Goal: Contribute content: Contribute content

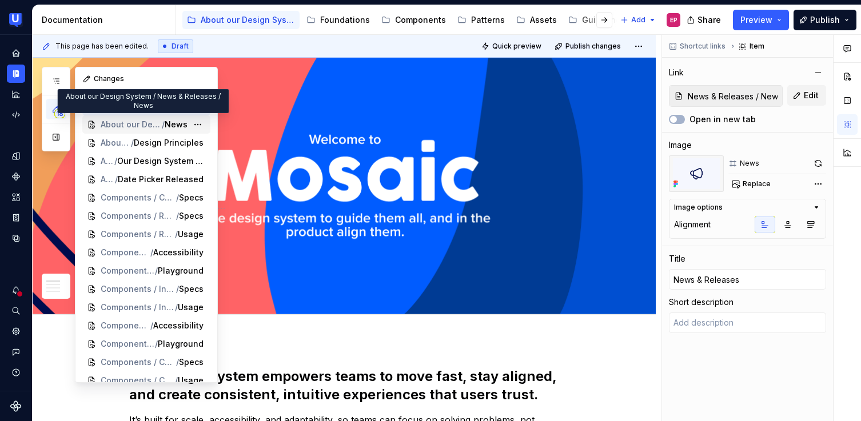
click at [165, 123] on span "News" at bounding box center [176, 124] width 23 height 11
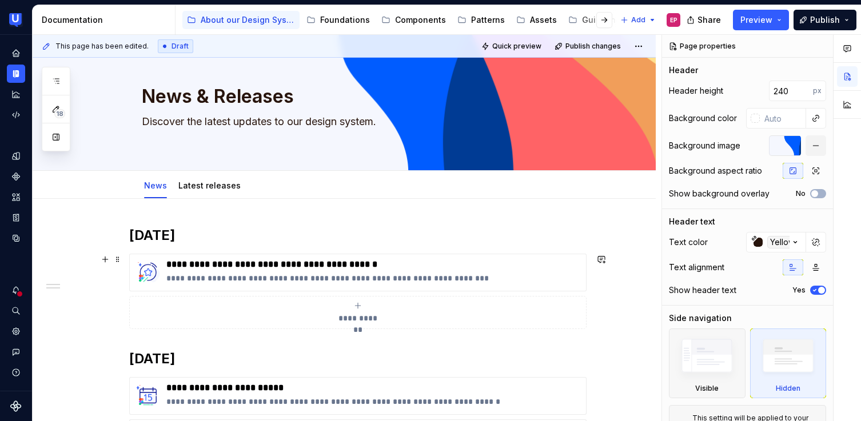
scroll to position [15, 0]
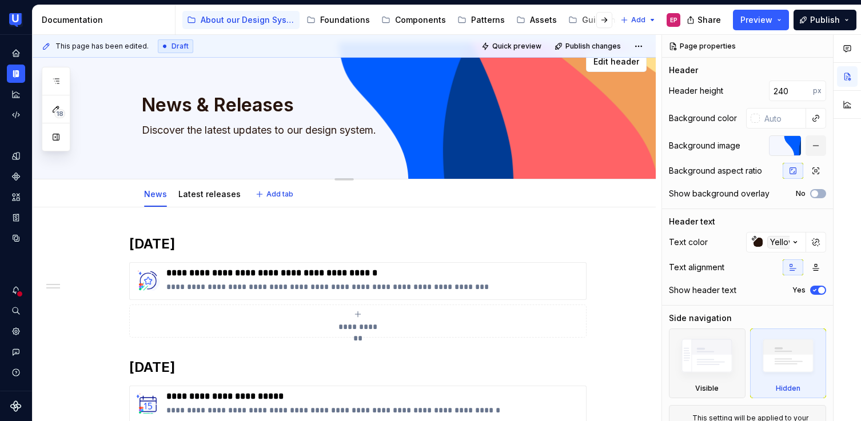
drag, startPoint x: 143, startPoint y: 129, endPoint x: 382, endPoint y: 129, distance: 238.9
click at [382, 129] on textarea "Discover the latest updates to our design system." at bounding box center [355, 130] width 432 height 18
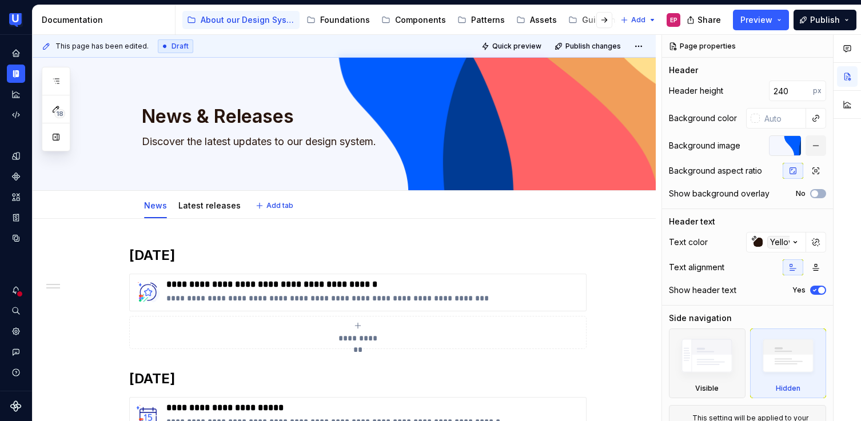
scroll to position [0, 0]
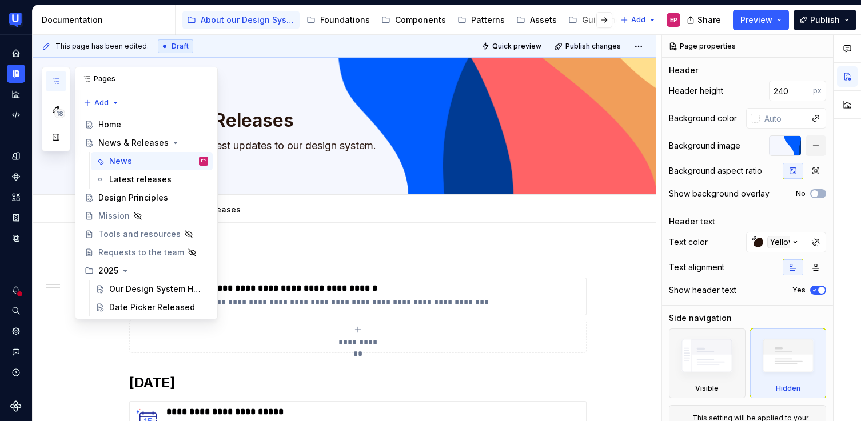
click at [57, 79] on icon "button" at bounding box center [55, 81] width 9 height 9
click at [141, 146] on div "News & Releases" at bounding box center [130, 142] width 64 height 11
click at [121, 125] on div "Home" at bounding box center [153, 125] width 110 height 16
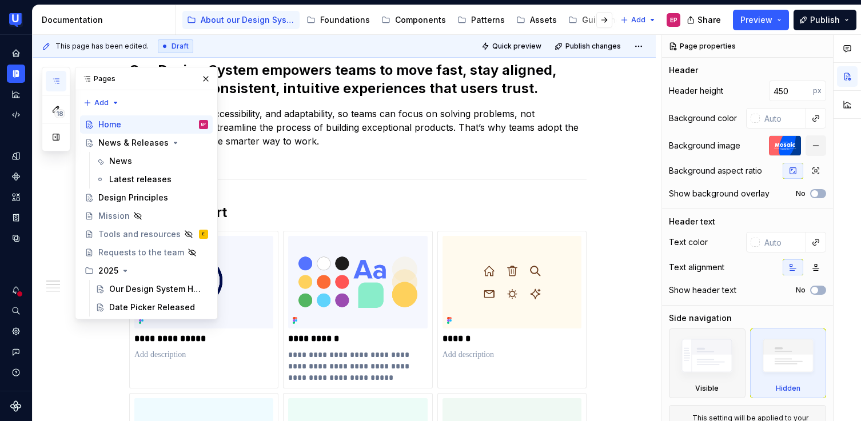
scroll to position [367, 0]
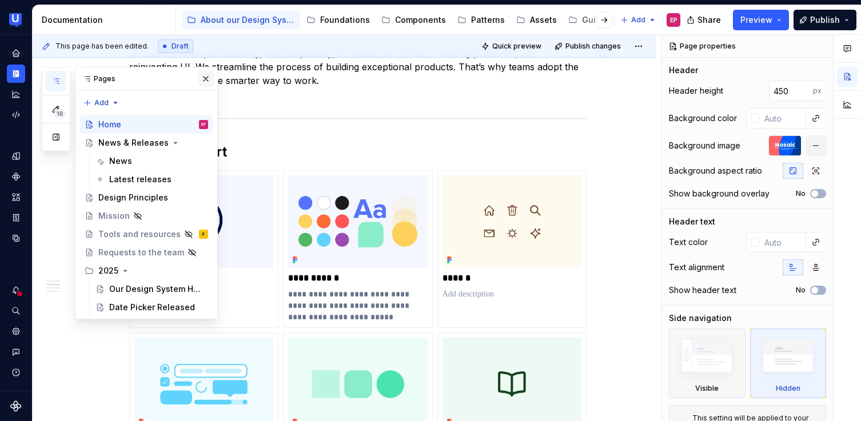
click at [208, 79] on button "button" at bounding box center [206, 79] width 16 height 16
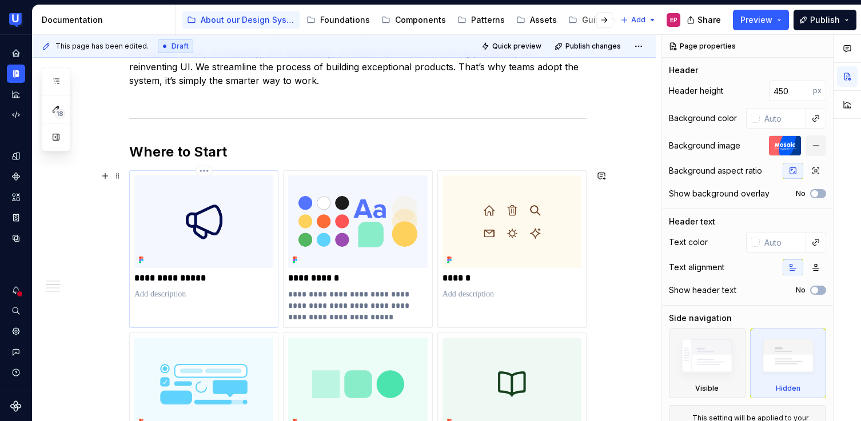
click at [161, 298] on p at bounding box center [203, 294] width 139 height 11
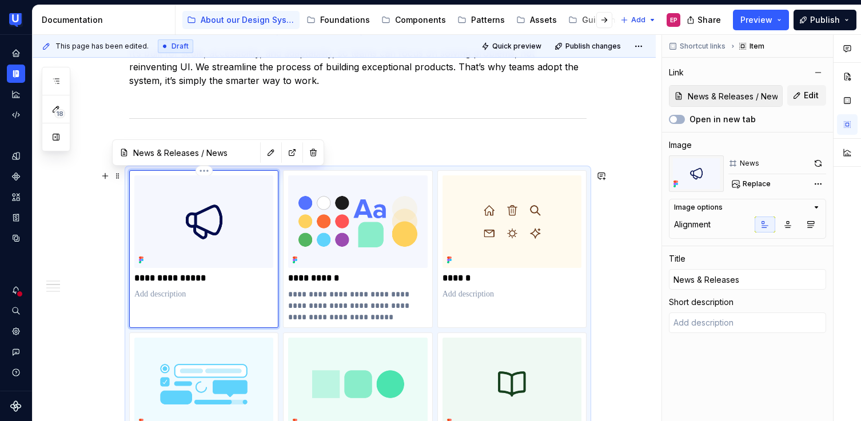
type textarea "*"
type textarea "Discover the latest updates to our design system."
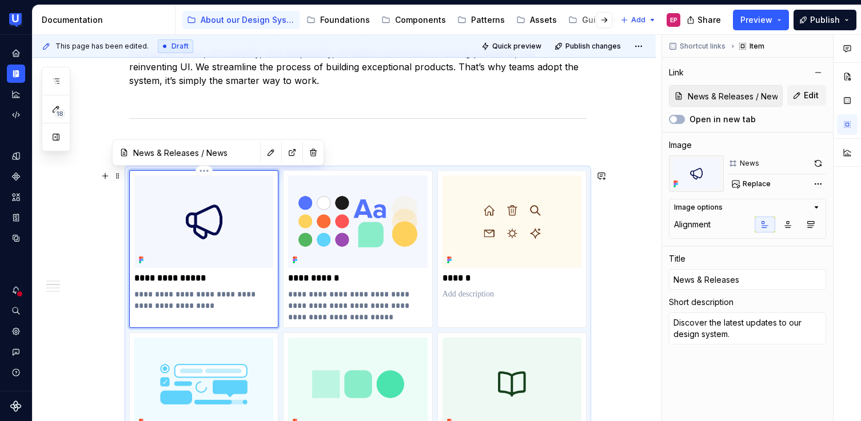
type textarea "*"
type textarea "Discover the latest updates to our design system"
type textarea "*"
type textarea "Discover the latest updates to our design system,"
type textarea "*"
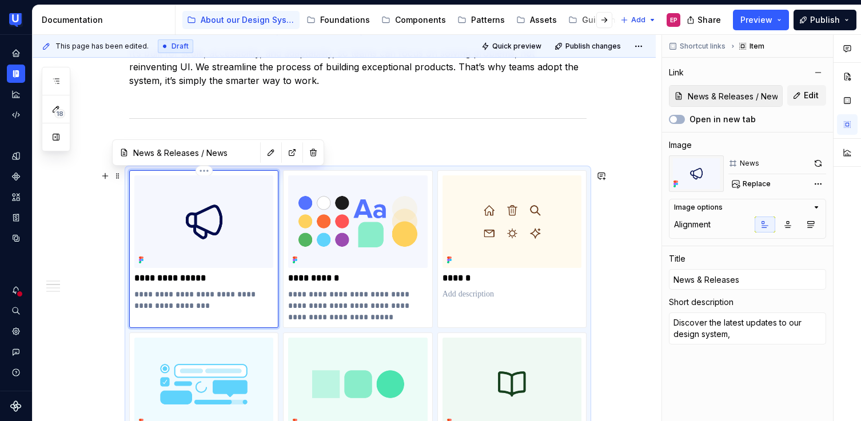
type textarea "Discover the latest updates to our design system,"
type textarea "*"
type textarea "Discover the latest updates to our design system, n"
type textarea "*"
type textarea "Discover the latest updates to our design system, ne"
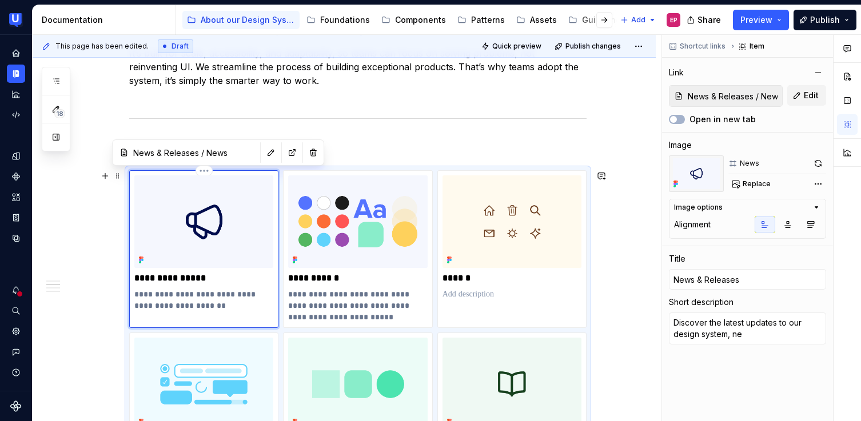
type textarea "*"
type textarea "Discover the latest updates to our design system, new"
type textarea "*"
type textarea "Discover the latest updates to our design system, new"
type textarea "*"
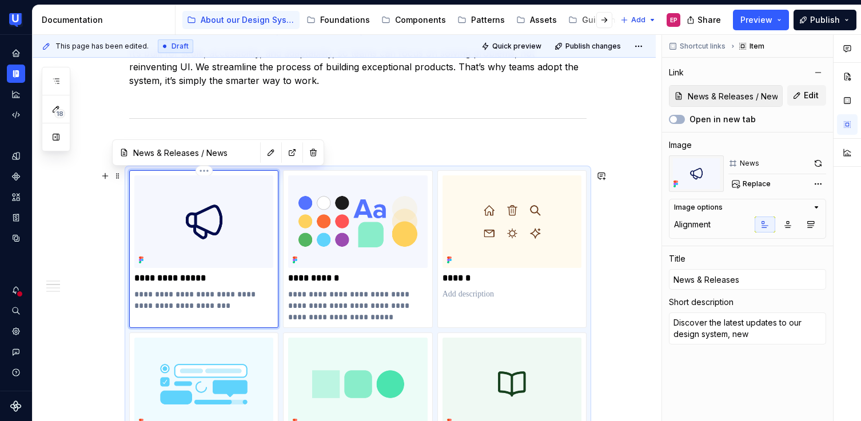
type textarea "Discover the latest updates to our design system, new c"
type textarea "*"
type textarea "Discover the latest updates to our design system, new co"
type textarea "*"
type textarea "Discover the latest updates to our design system, new com"
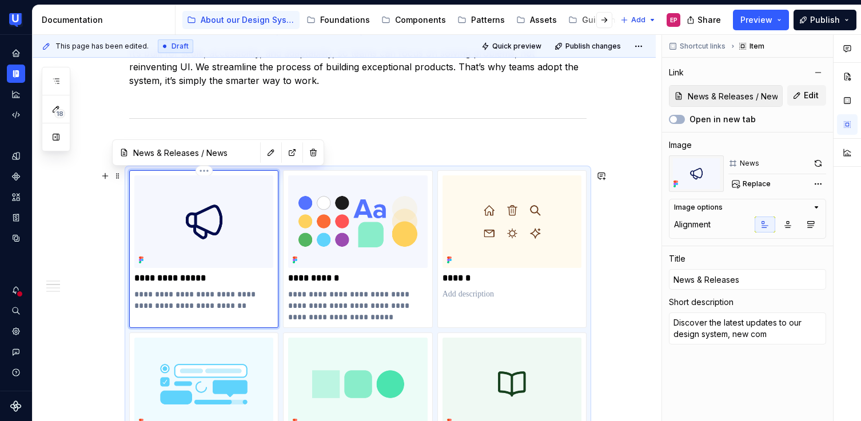
type textarea "*"
type textarea "Discover the latest updates to our design system, new comp"
type textarea "*"
type textarea "Discover the latest updates to our design system, new compo"
type textarea "*"
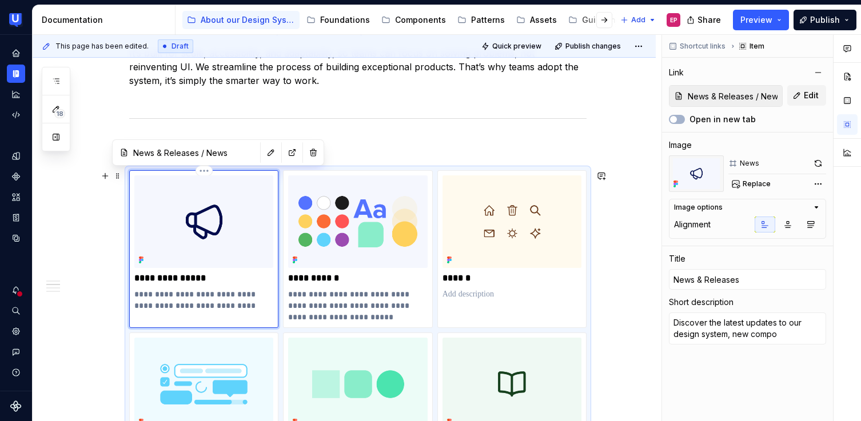
type textarea "Discover the latest updates to our design system, new compon"
type textarea "*"
type textarea "Discover the latest updates to our design system, new compont"
type textarea "*"
type textarea "Discover the latest updates to our design system, new componte"
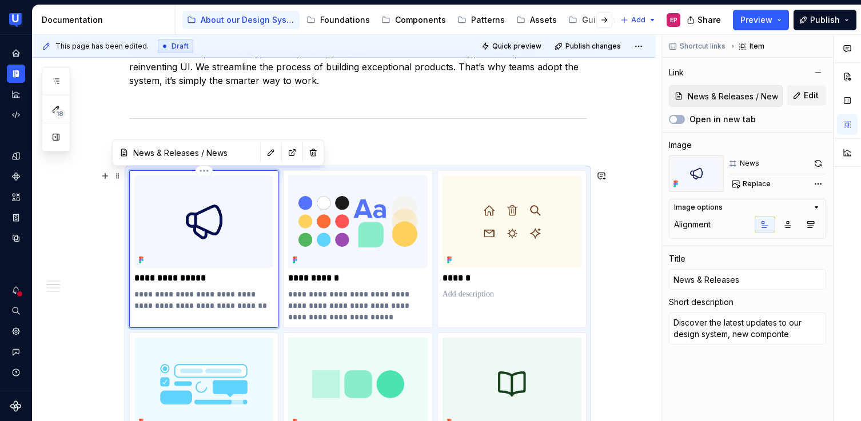
type textarea "*"
type textarea "Discover the latest updates to our design system, new componten"
type textarea "*"
type textarea "Discover the latest updates to our design system, new compontent"
type textarea "*"
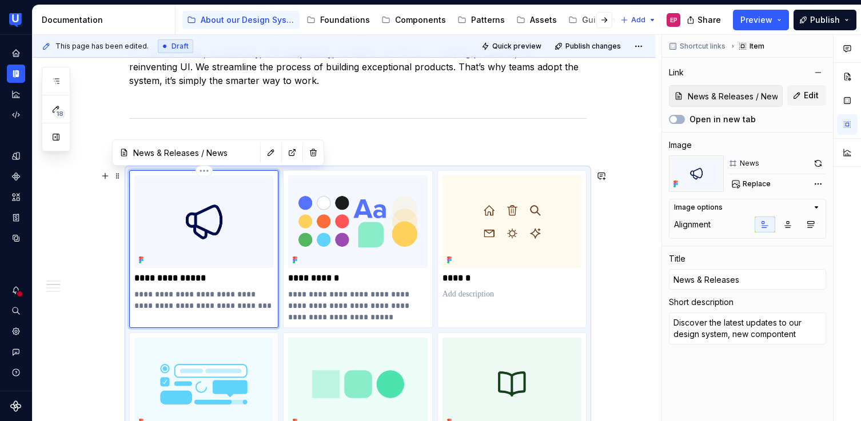
type textarea "Discover the latest updates to our design system, new compontents"
type textarea "*"
type textarea "Discover the latest updates to our design system, new compontents"
type textarea "*"
type textarea "Discover the latest updates to our design system, new compontents a"
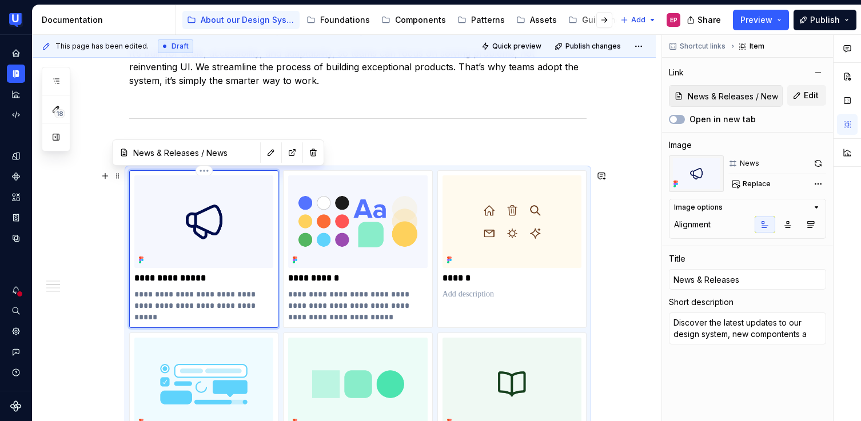
type textarea "*"
type textarea "Discover the latest updates to our design system, new compontents an"
type textarea "*"
type textarea "Discover the latest updates to our design system, new compontents and"
type textarea "*"
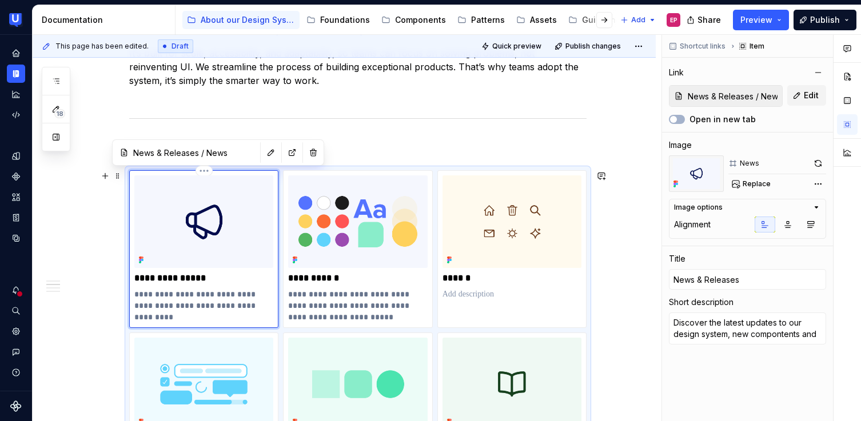
type textarea "Discover the latest updates to our design system, new compontents and"
type textarea "*"
type textarea "Discover the latest updates to our design system, new compontents and v"
type textarea "*"
type textarea "Discover the latest updates to our design system, new compontents and ve"
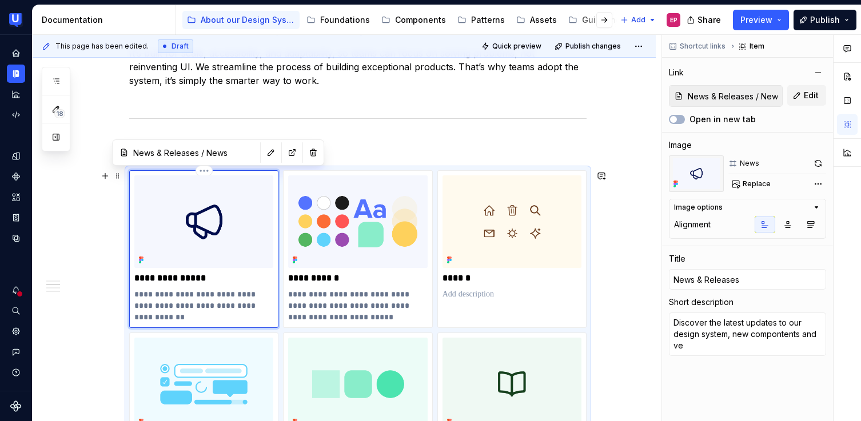
type textarea "*"
type textarea "Discover the latest updates to our design system, new compontents and ver"
type textarea "*"
type textarea "Discover the latest updates to our design system, new compontents and vers"
type textarea "*"
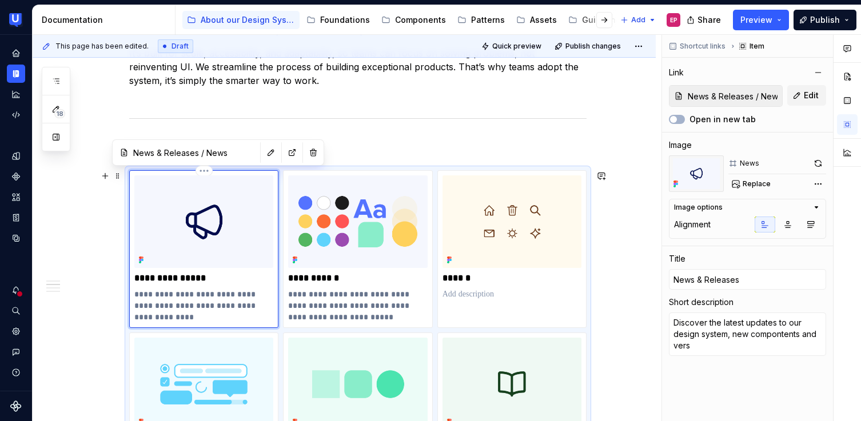
type textarea "Discover the latest updates to our design system, new compontents and versi"
type textarea "*"
type textarea "Discover the latest updates to our design system, new compontents and versio"
type textarea "*"
type textarea "Discover the latest updates to our design system, new compontents and version"
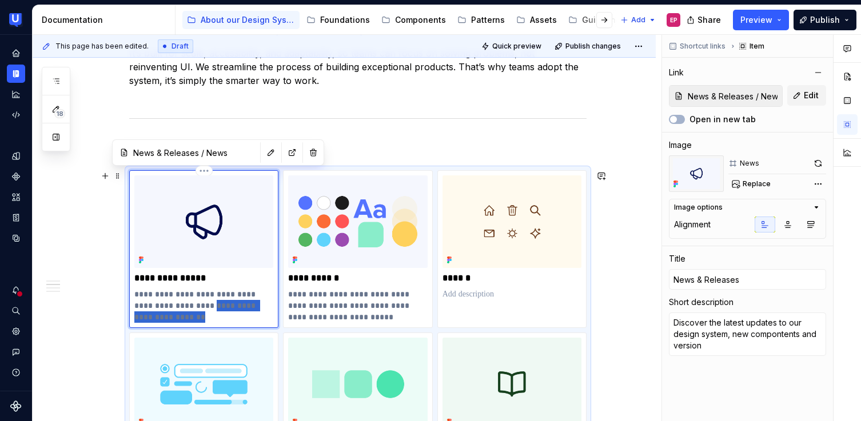
drag, startPoint x: 195, startPoint y: 304, endPoint x: 265, endPoint y: 321, distance: 72.4
click at [265, 321] on p "**********" at bounding box center [203, 306] width 139 height 34
type textarea "*"
type textarea "Discover the latest updates to our design system,"
type textarea "*"
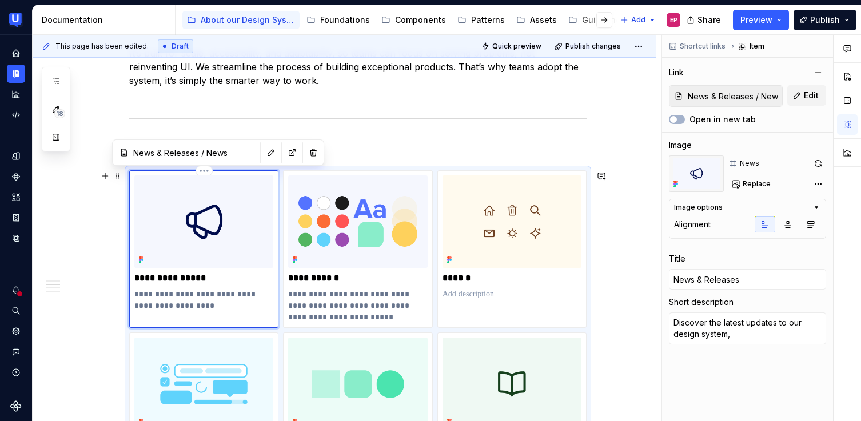
type textarea "Discover the latest updates to our design system,"
type textarea "*"
type textarea "Discover the latest updates to our design system"
type textarea "*"
type textarea "Discover the latest updates to our design system."
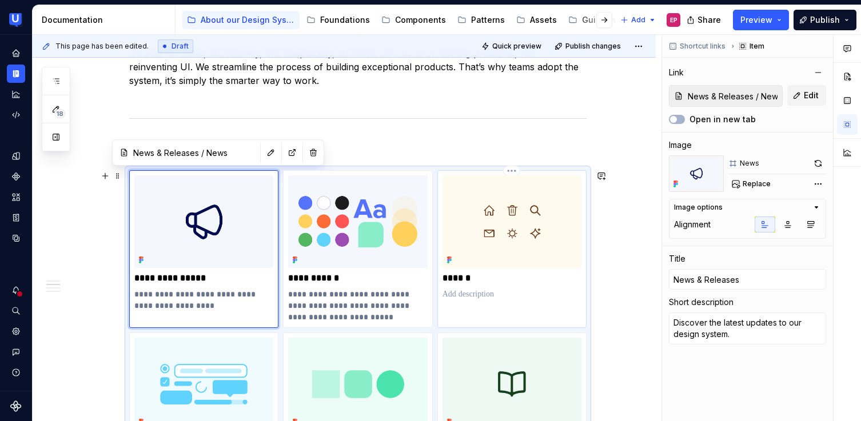
click at [467, 297] on p at bounding box center [511, 294] width 139 height 11
type textarea "*"
type input "Assets"
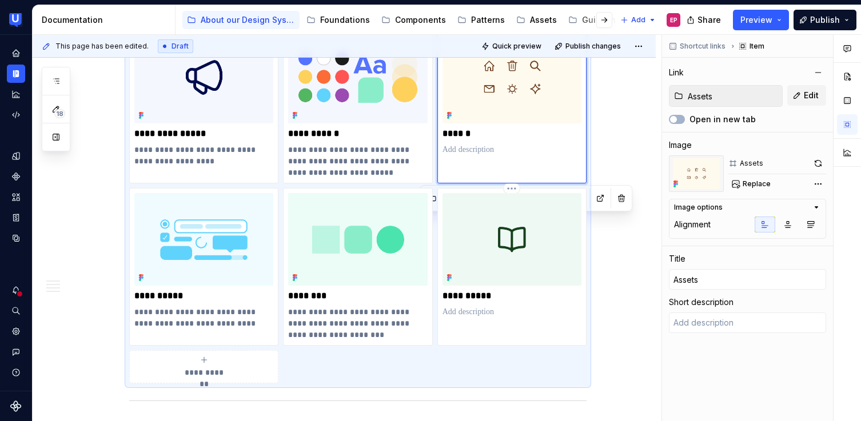
scroll to position [514, 0]
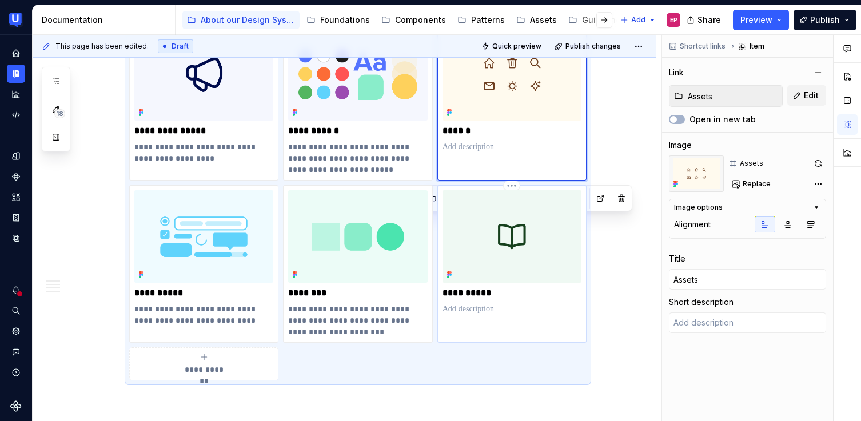
click at [458, 310] on p at bounding box center [511, 308] width 139 height 11
type textarea "*"
type input "Guidelines"
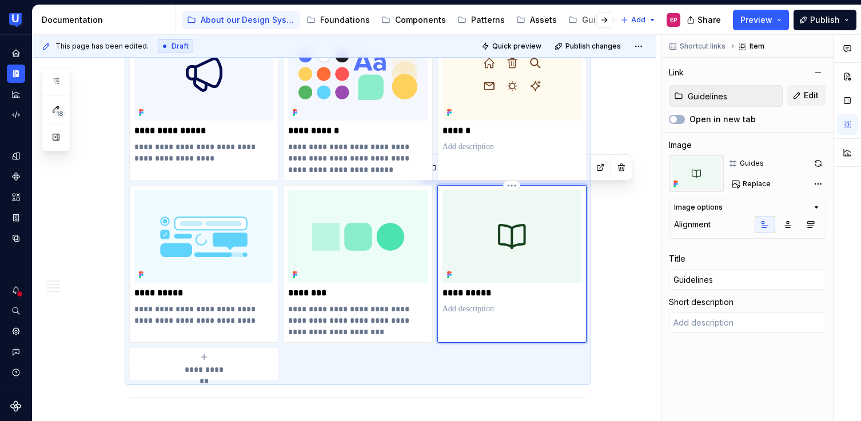
type textarea "*"
type textarea "H"
type textarea "*"
type textarea "He"
type textarea "*"
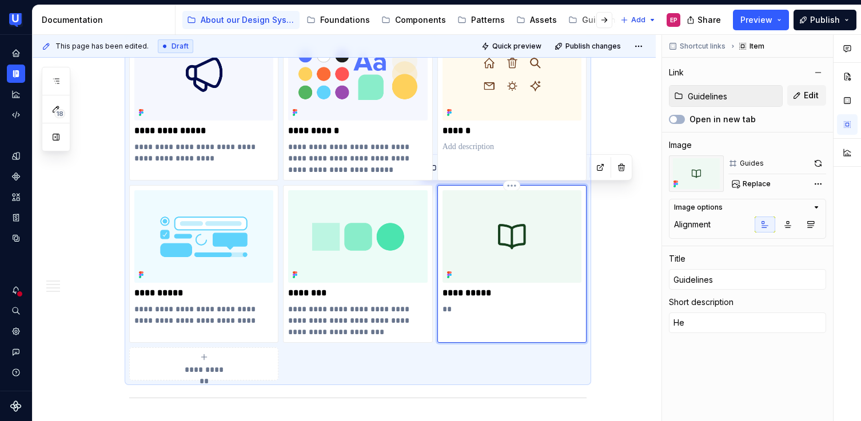
type textarea "Hel"
type textarea "*"
type textarea "Help"
type textarea "*"
type textarea "Helpf"
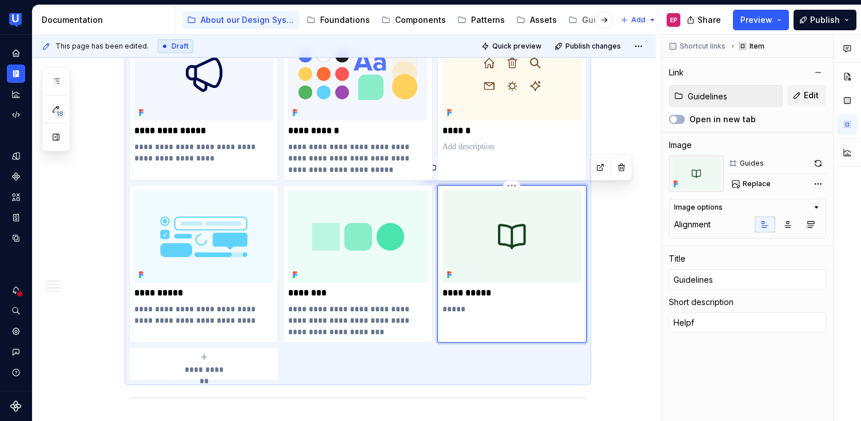
type textarea "*"
type textarea "Helpfu"
type textarea "*"
type textarea "Helpful"
type textarea "*"
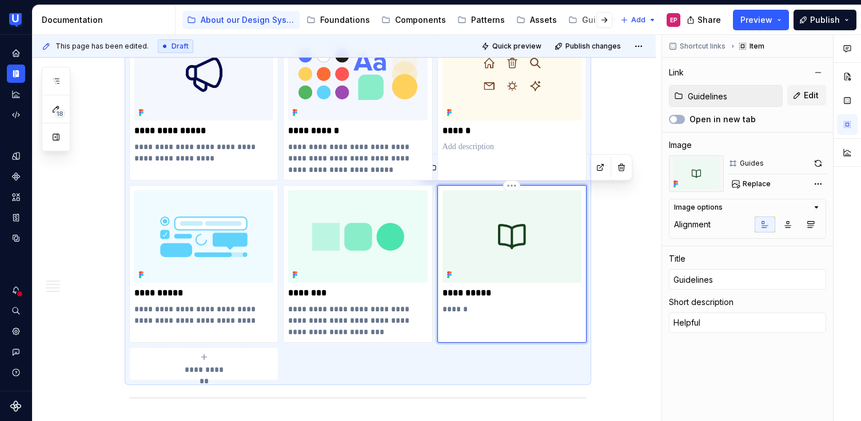
type textarea "Helpful"
type textarea "*"
type textarea "Helpful g"
type textarea "*"
type textarea "Helpful gu"
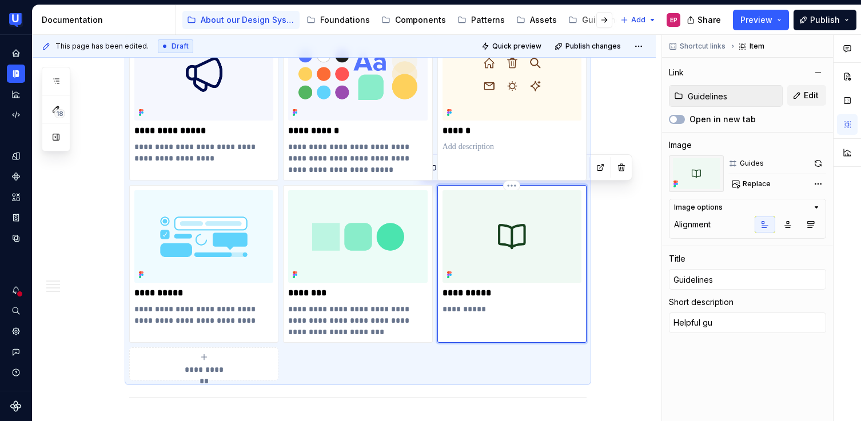
type textarea "*"
type textarea "Helpful gui"
type textarea "*"
type textarea "Helpful guid"
type textarea "*"
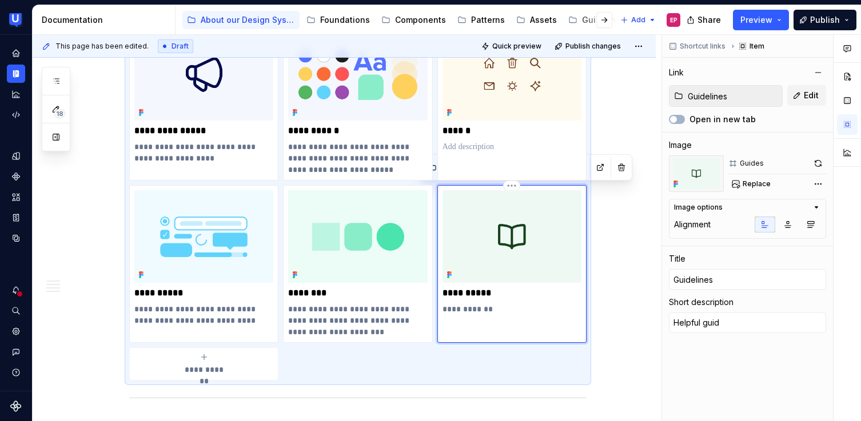
type textarea "Helpful guide"
type textarea "*"
type textarea "Helpful guides"
type textarea "*"
type textarea "Helpful guides"
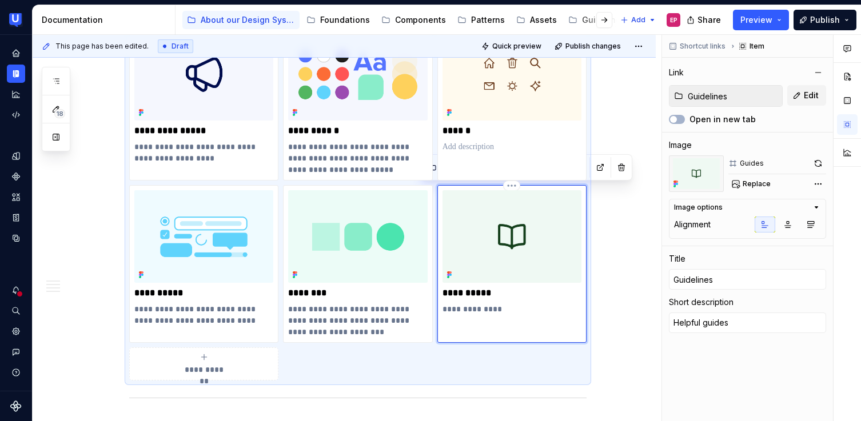
type textarea "*"
type textarea "Helpful guides o"
type textarea "*"
type textarea "Helpful guides on"
type textarea "*"
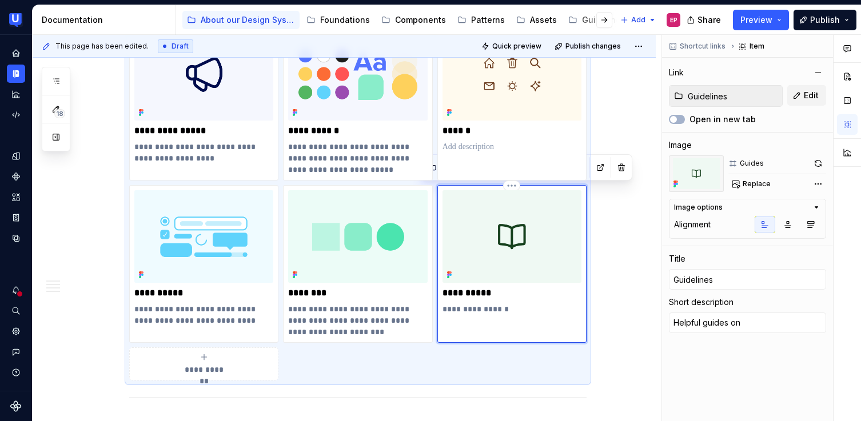
type textarea "Helpful guides on"
type textarea "*"
type textarea "Helpful guides on h"
type textarea "*"
type textarea "Helpful guides on ho"
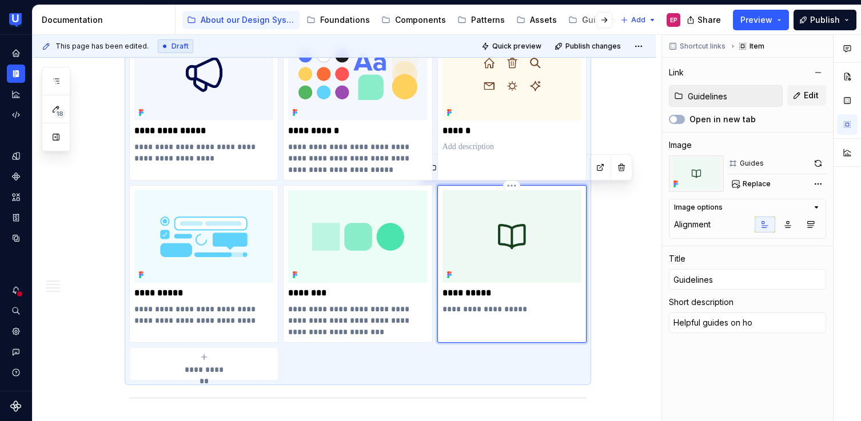
type textarea "*"
type textarea "Helpful guides on how"
type textarea "*"
type textarea "Helpful guides on how"
type textarea "*"
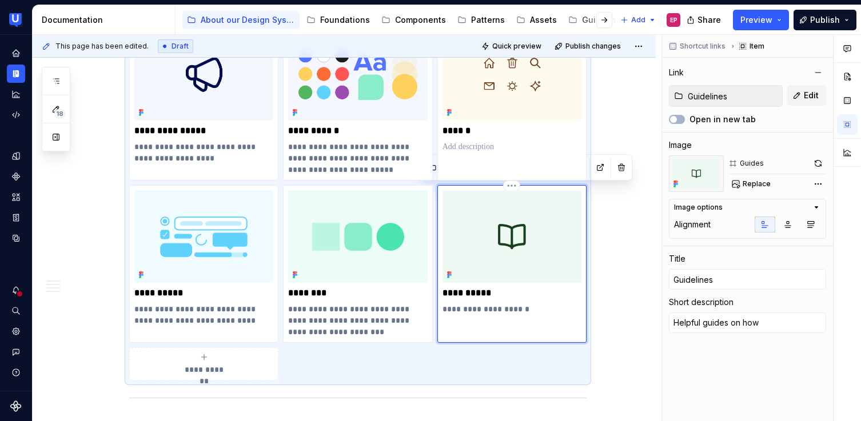
type textarea "Helpful guides on how t"
type textarea "*"
type textarea "Helpful guides on how to"
type textarea "*"
type textarea "Helpful guides on how to"
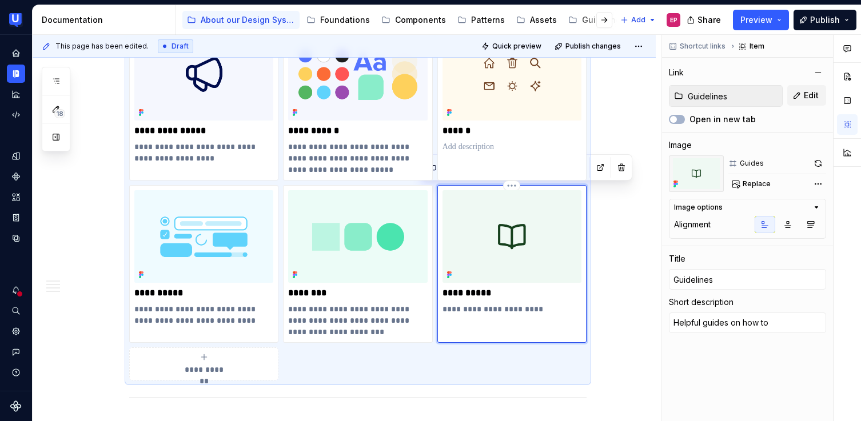
type textarea "*"
type textarea "Helpful guides on how to"
type textarea "*"
type textarea "Helpful guides on how t"
type textarea "*"
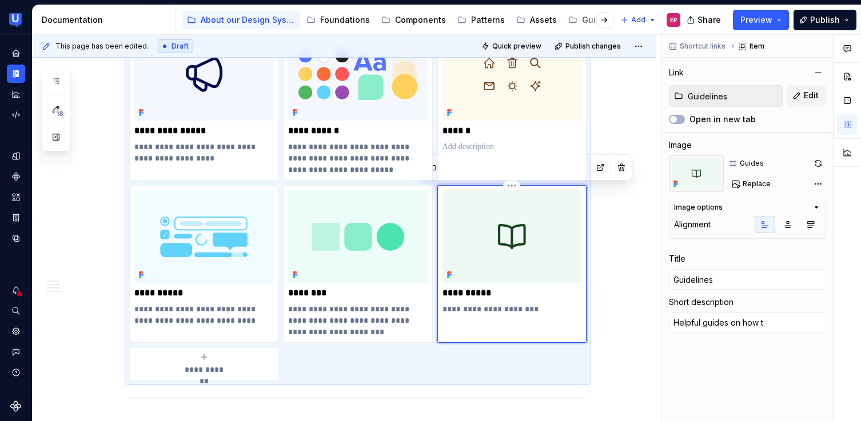
type textarea "Helpful guides on how"
type textarea "*"
type textarea "Helpful guides on how"
type textarea "*"
type textarea "Helpful guides on ho"
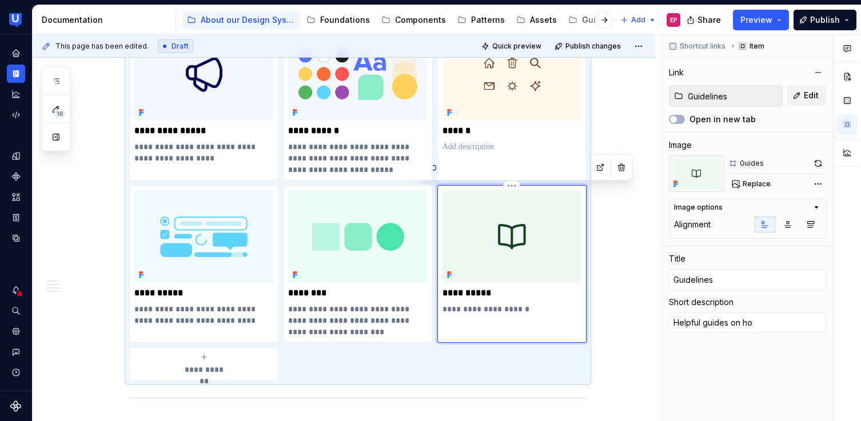
type textarea "*"
type textarea "Helpful guides on h"
type textarea "*"
type textarea "Helpful guides on"
type textarea "*"
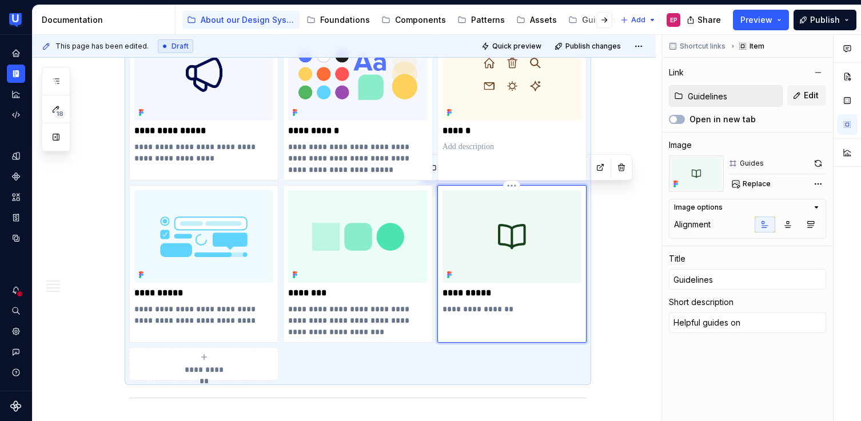
type textarea "Helpful guides on"
type textarea "*"
type textarea "Helpful guides o"
type textarea "*"
type textarea "Helpful guides"
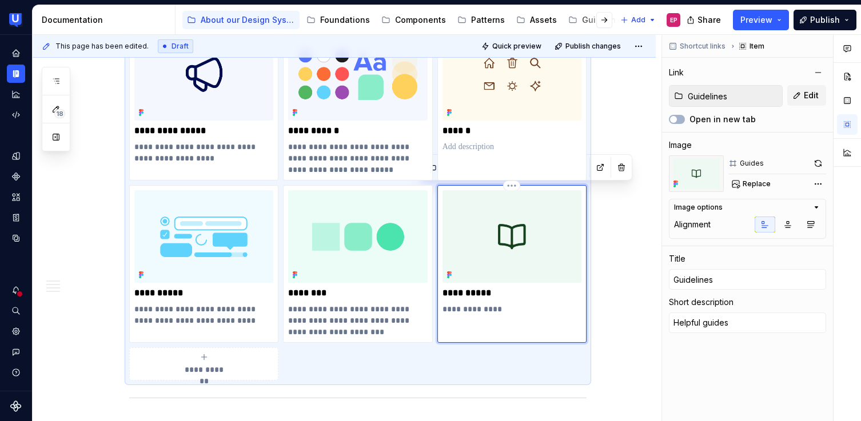
type textarea "*"
type textarea "Helpful guides f"
type textarea "*"
type textarea "Helpful guides fo"
type textarea "*"
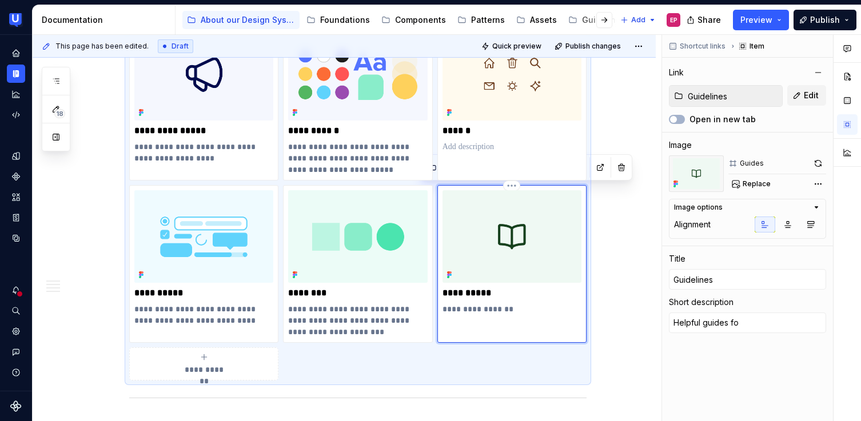
type textarea "Helpful guides for"
type textarea "*"
type textarea "Helpful guides for"
type textarea "*"
type textarea "Helpful guides for e"
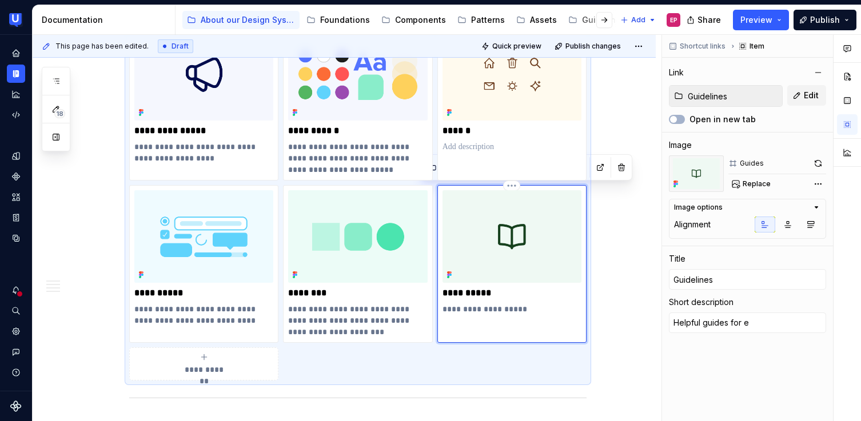
type textarea "*"
type textarea "Helpful guides for en"
type textarea "*"
type textarea "Helpful guides for enn"
type textarea "*"
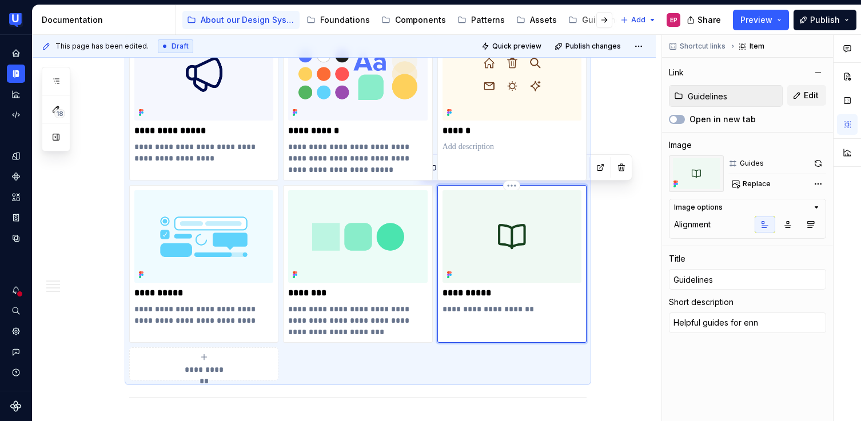
type textarea "Helpful guides for en"
type textarea "*"
type textarea "Helpful guides for e"
type textarea "*"
type textarea "Helpful guides for en"
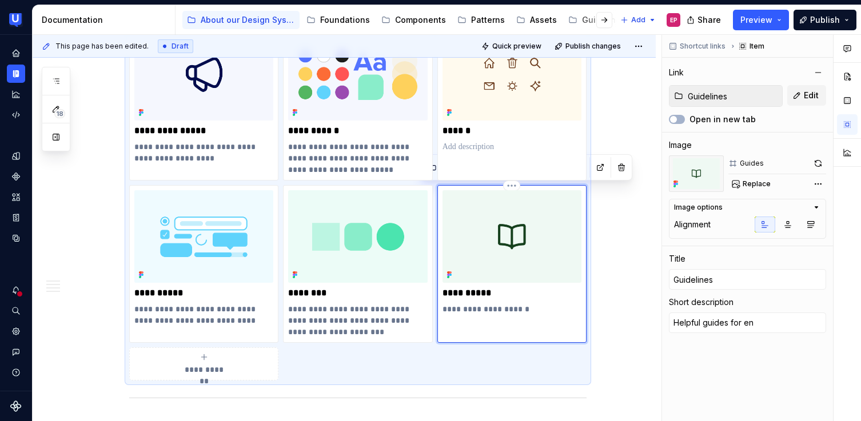
type textarea "*"
type textarea "Helpful guides for eng"
type textarea "*"
type textarea "Helpful guides for enge"
type textarea "*"
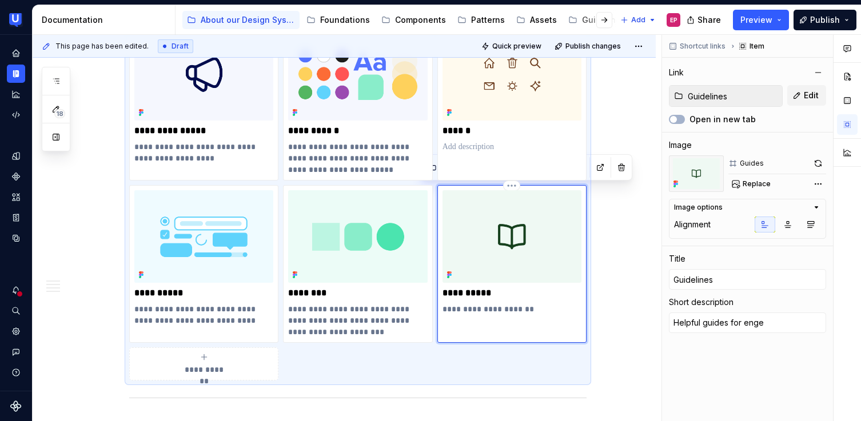
type textarea "Helpful guides for engee"
type textarea "*"
type textarea "Helpful guides for engeer"
type textarea "*"
type textarea "Helpful guides for engeers"
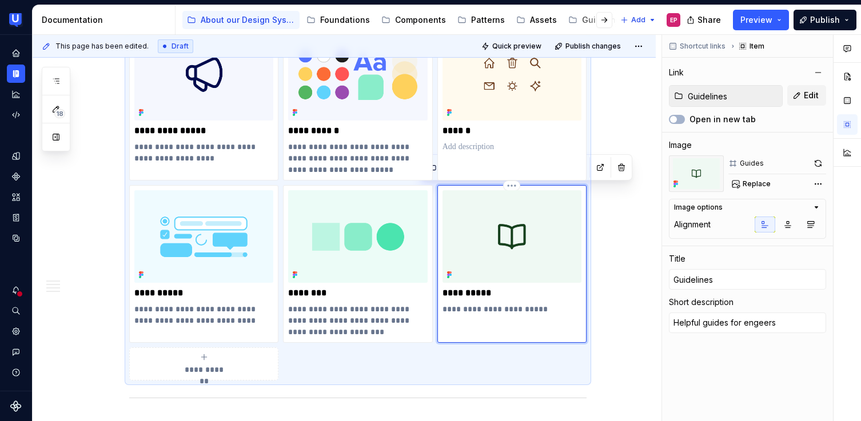
type textarea "*"
type textarea "Helpful guides for engeer"
type textarea "*"
type textarea "Helpful guides for engee"
type textarea "*"
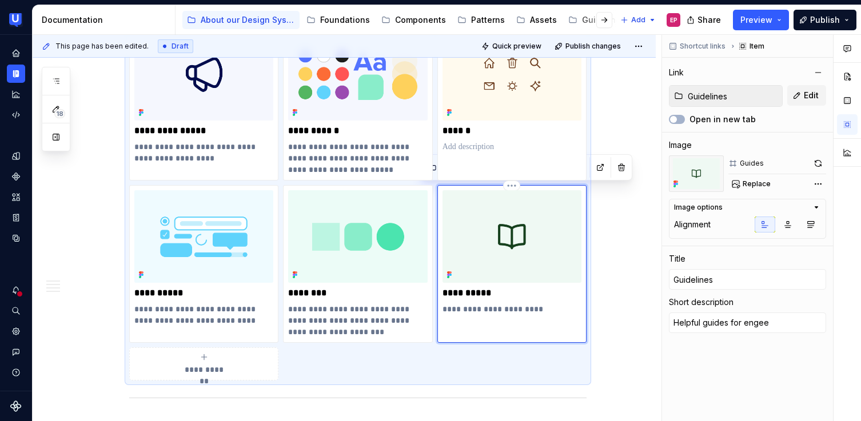
type textarea "Helpful guides for enge"
type textarea "*"
type textarea "Helpful guides for eng"
type textarea "*"
type textarea "Helpful guides for engi"
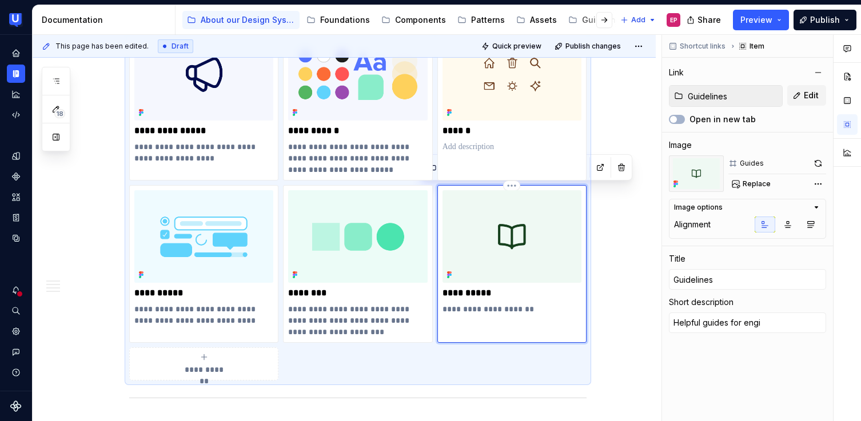
type textarea "*"
type textarea "Helpful guides for engin"
type textarea "*"
type textarea "Helpful guides for engine"
type textarea "*"
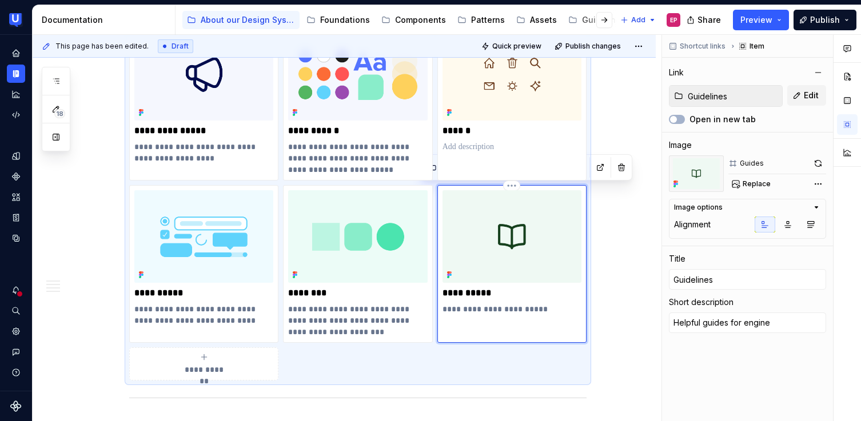
type textarea "Helpful guides for enginee"
type textarea "*"
type textarea "Helpful guides for engineer"
type textarea "*"
click at [561, 306] on p "**********" at bounding box center [511, 314] width 139 height 23
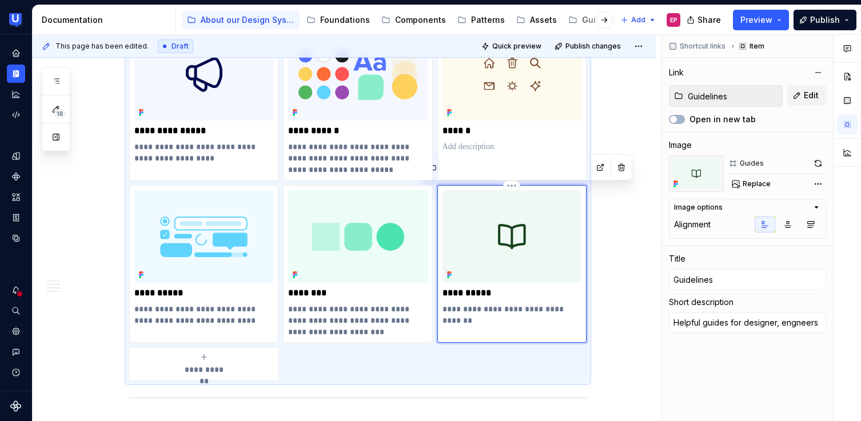
click at [474, 319] on p "**********" at bounding box center [511, 314] width 139 height 23
click at [480, 319] on p "**********" at bounding box center [511, 314] width 139 height 23
click at [551, 309] on p "**********" at bounding box center [511, 314] width 139 height 23
click at [545, 310] on p "**********" at bounding box center [511, 314] width 139 height 23
click at [506, 322] on p "**********" at bounding box center [511, 314] width 139 height 23
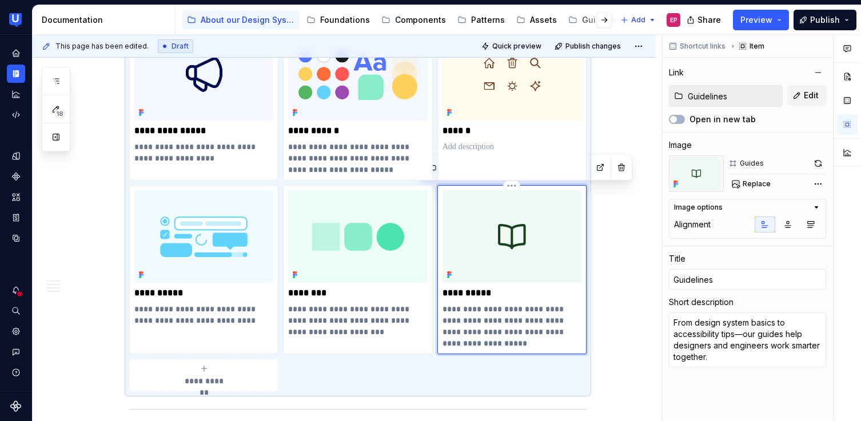
click at [512, 322] on p "**********" at bounding box center [511, 326] width 139 height 46
drag, startPoint x: 191, startPoint y: 159, endPoint x: 135, endPoint y: 149, distance: 57.1
click at [135, 149] on p "**********" at bounding box center [203, 152] width 139 height 23
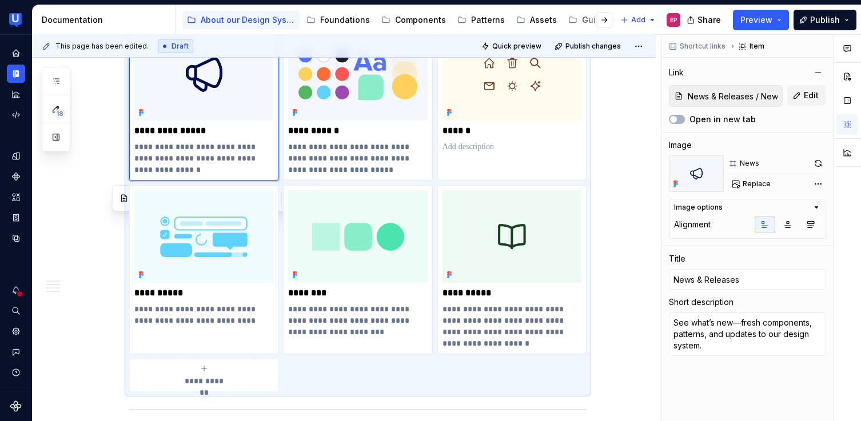
click at [199, 146] on p "**********" at bounding box center [203, 158] width 139 height 34
click at [174, 170] on p "**********" at bounding box center [203, 158] width 139 height 34
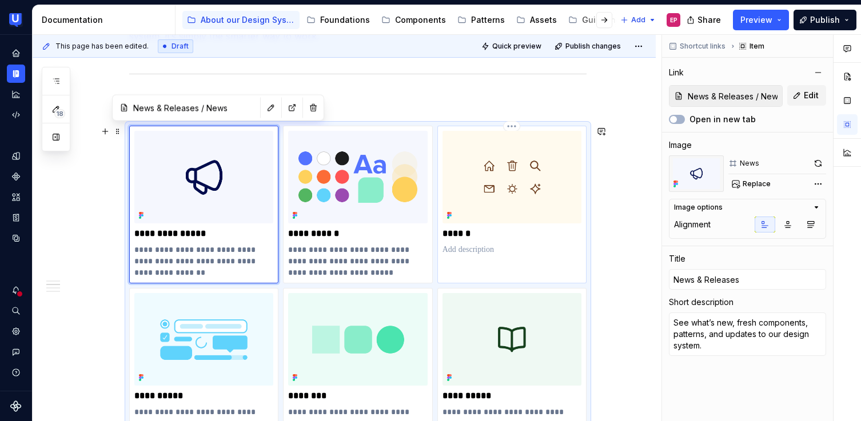
scroll to position [407, 0]
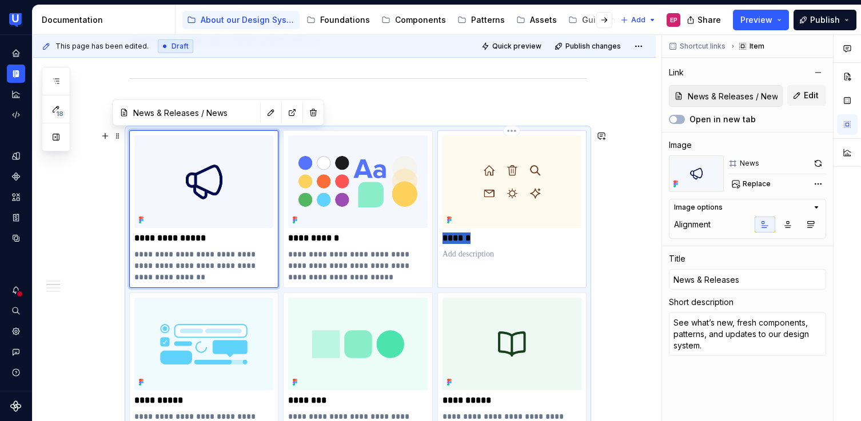
drag, startPoint x: 473, startPoint y: 234, endPoint x: 439, endPoint y: 231, distance: 33.8
click at [439, 231] on div "******" at bounding box center [511, 209] width 149 height 158
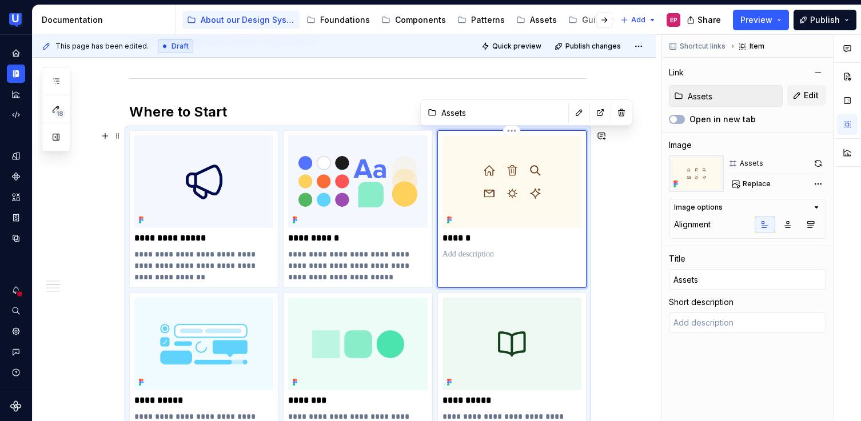
click at [493, 251] on p at bounding box center [511, 254] width 139 height 11
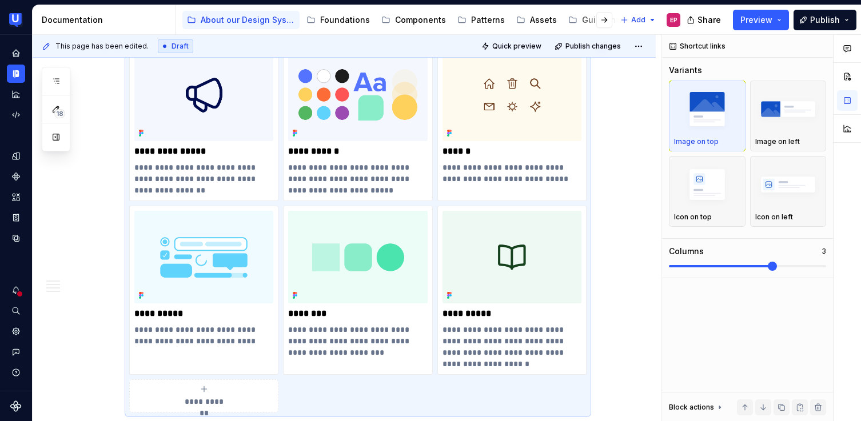
scroll to position [526, 0]
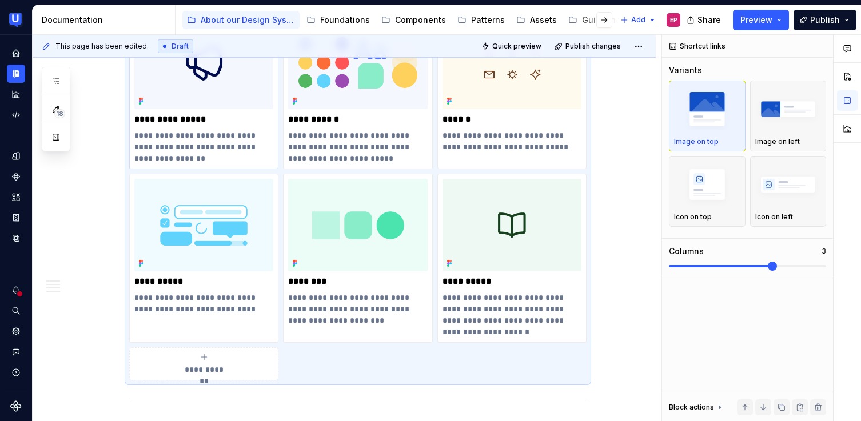
click at [242, 123] on p "**********" at bounding box center [203, 119] width 139 height 11
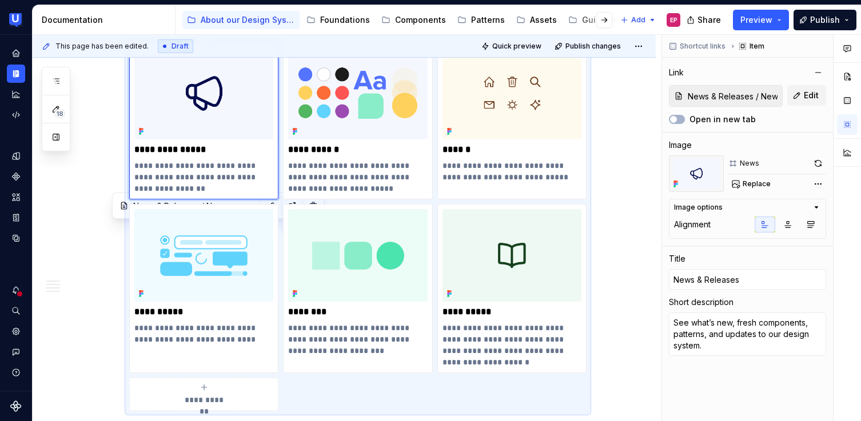
scroll to position [467, 0]
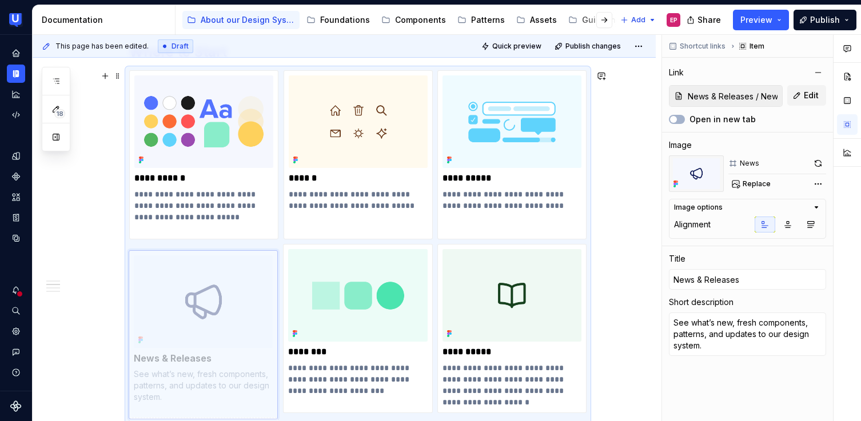
drag, startPoint x: 185, startPoint y: 122, endPoint x: 185, endPoint y: 302, distance: 180.0
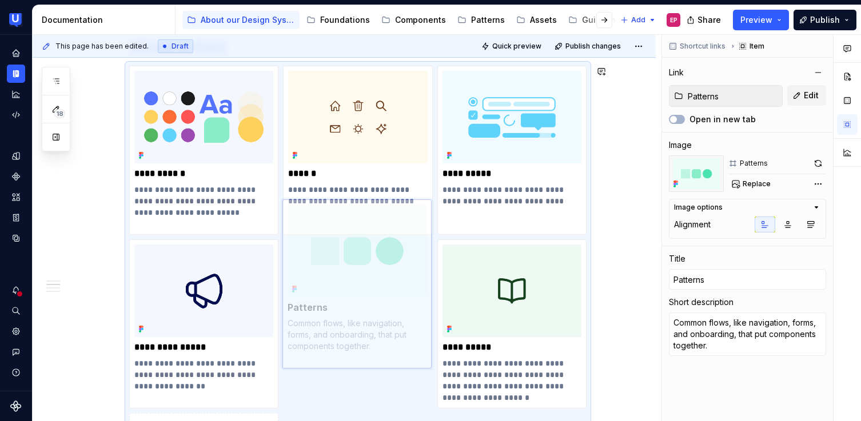
scroll to position [483, 0]
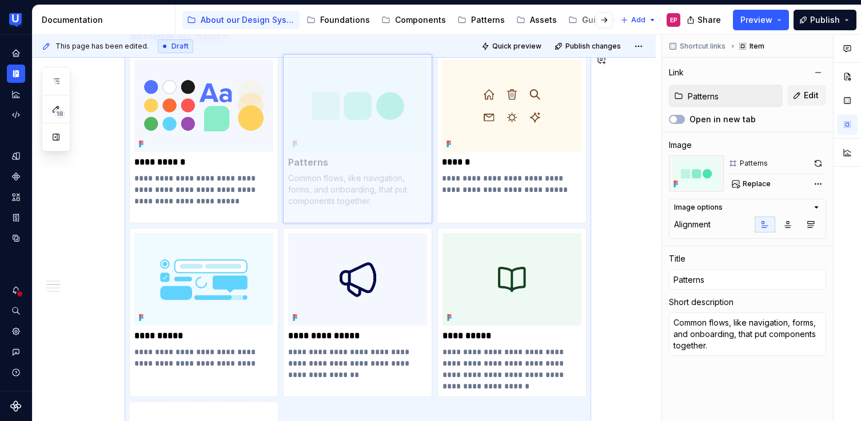
drag, startPoint x: 366, startPoint y: 303, endPoint x: 366, endPoint y: 127, distance: 176.0
click at [366, 127] on body "UserTesting Design System EP Design system data Documentation Accessibility gui…" at bounding box center [430, 210] width 861 height 421
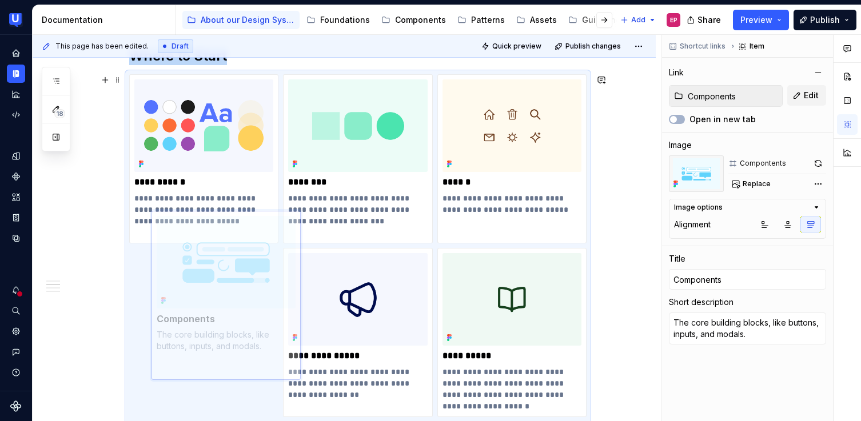
scroll to position [474, 0]
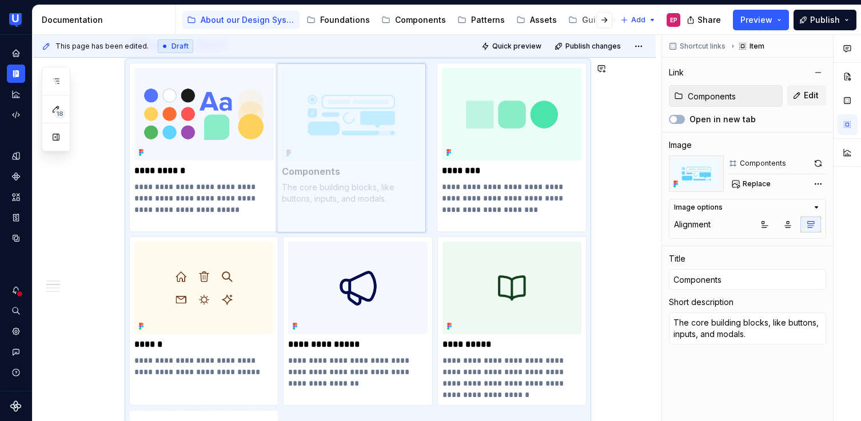
drag, startPoint x: 209, startPoint y: 308, endPoint x: 357, endPoint y: 135, distance: 227.8
click at [357, 135] on body "UserTesting Design System EP Design system data Documentation Accessibility gui…" at bounding box center [430, 210] width 861 height 421
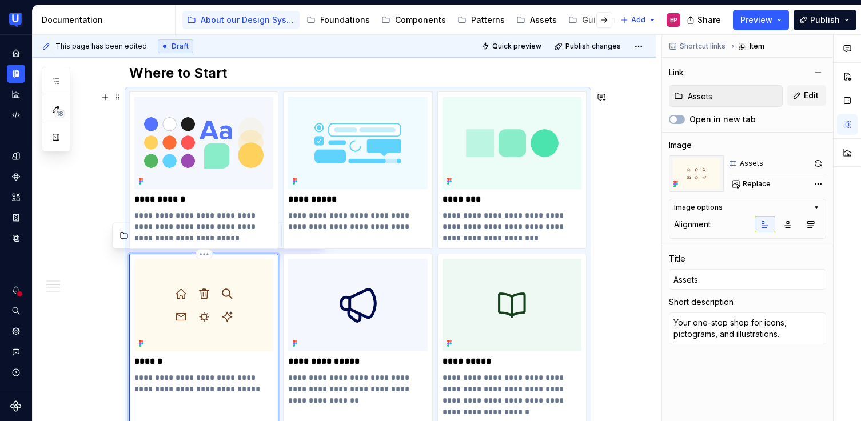
scroll to position [457, 0]
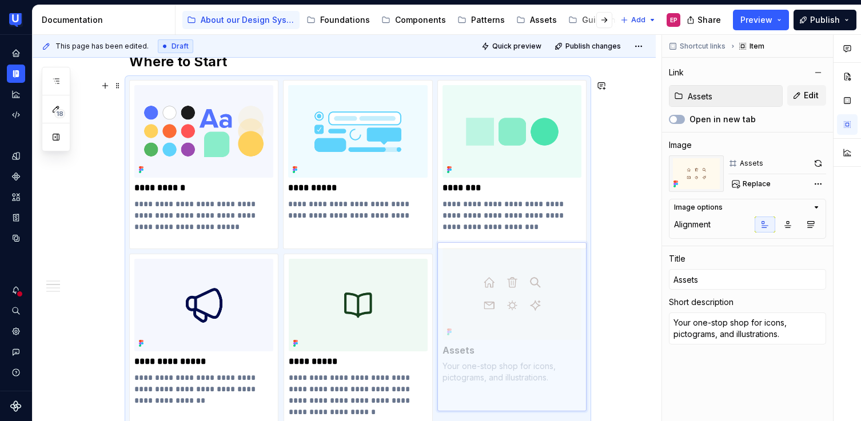
drag, startPoint x: 179, startPoint y: 318, endPoint x: 497, endPoint y: 325, distance: 317.8
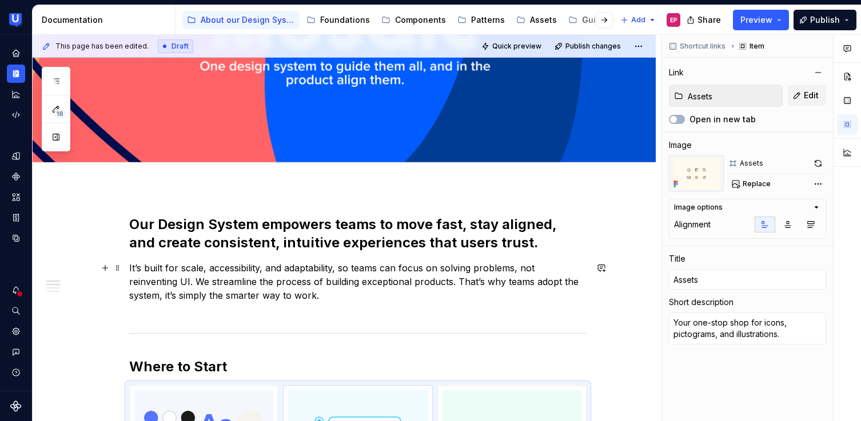
scroll to position [103, 0]
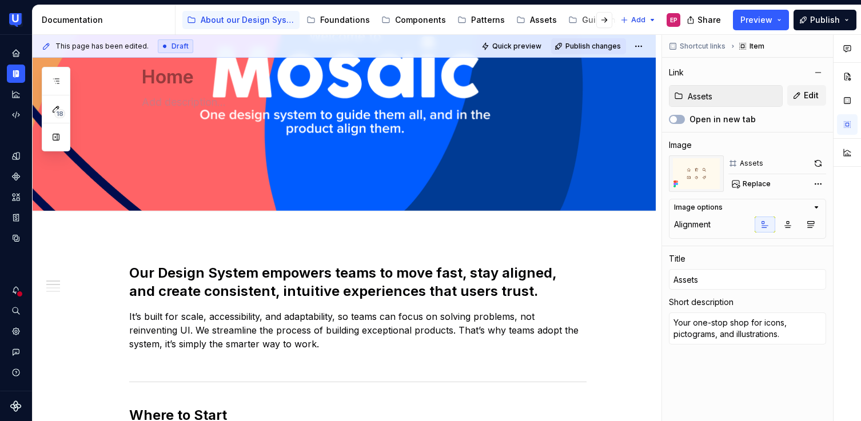
click at [574, 50] on button "Publish changes" at bounding box center [588, 46] width 75 height 16
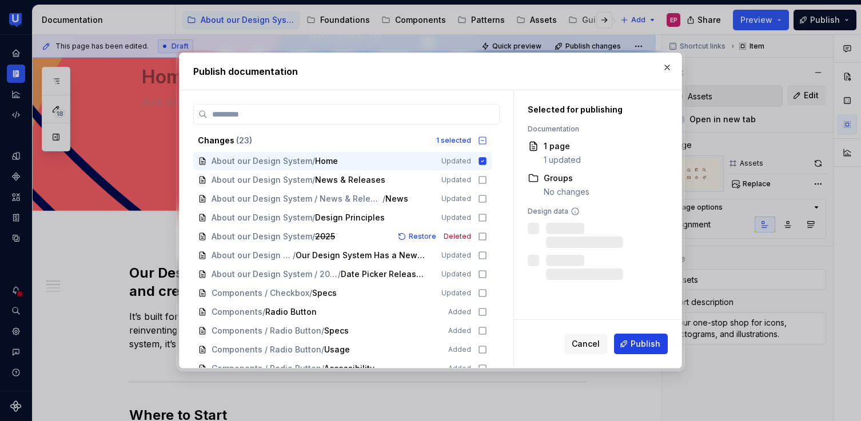
click at [633, 339] on span "Publish" at bounding box center [645, 343] width 30 height 11
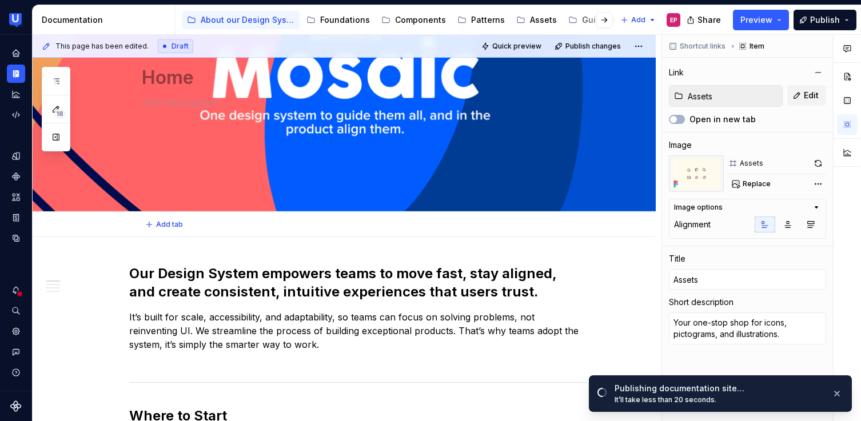
scroll to position [0, 0]
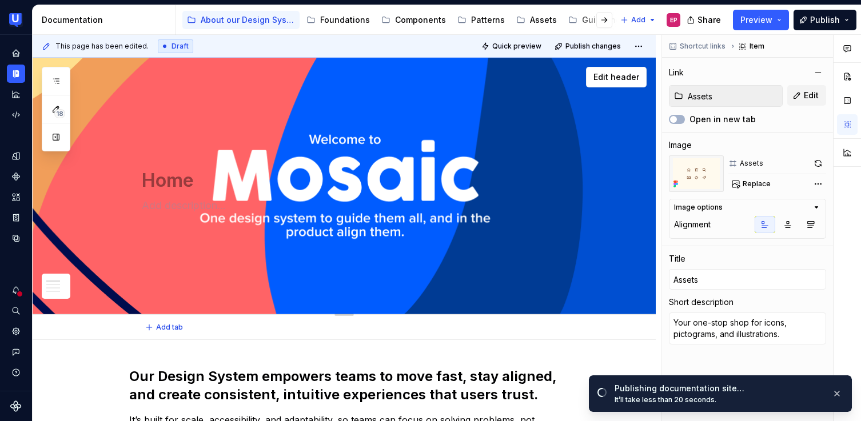
click at [572, 178] on div "Home" at bounding box center [358, 186] width 432 height 112
click at [509, 256] on div "Home Edit header" at bounding box center [344, 186] width 623 height 257
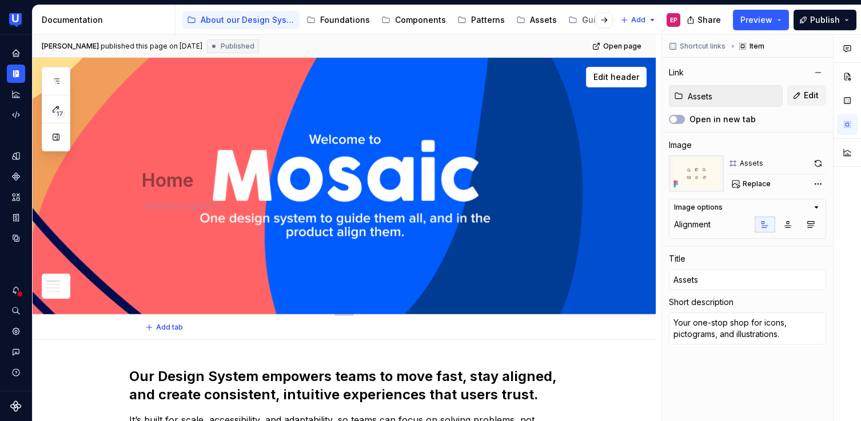
click at [482, 286] on div "Home Edit header" at bounding box center [344, 186] width 623 height 257
click at [606, 72] on span "Edit header" at bounding box center [616, 76] width 46 height 11
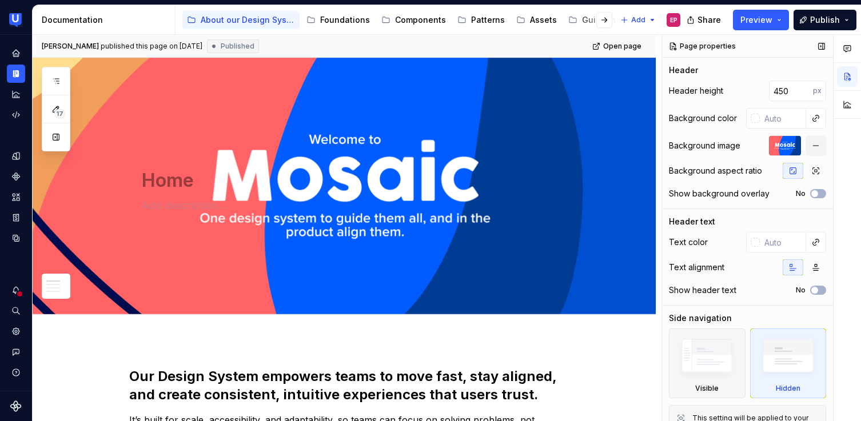
click at [708, 143] on div "Background image" at bounding box center [704, 145] width 71 height 11
click at [787, 150] on div at bounding box center [785, 145] width 32 height 21
click at [812, 151] on button "button" at bounding box center [815, 145] width 21 height 21
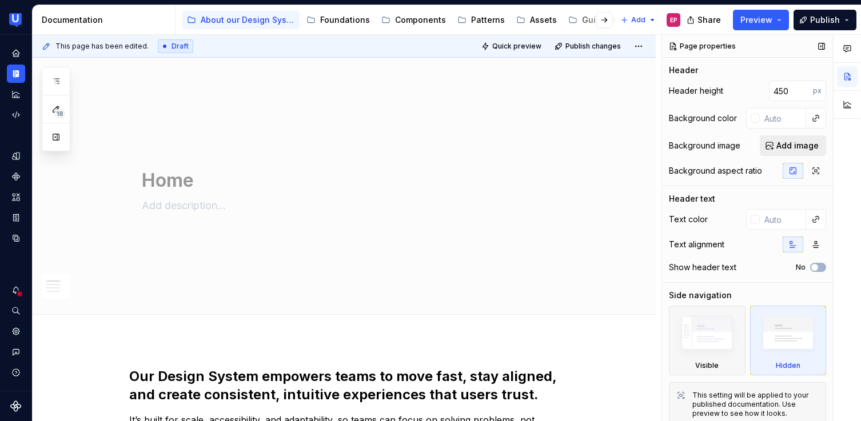
click at [800, 145] on span "Add image" at bounding box center [797, 145] width 42 height 11
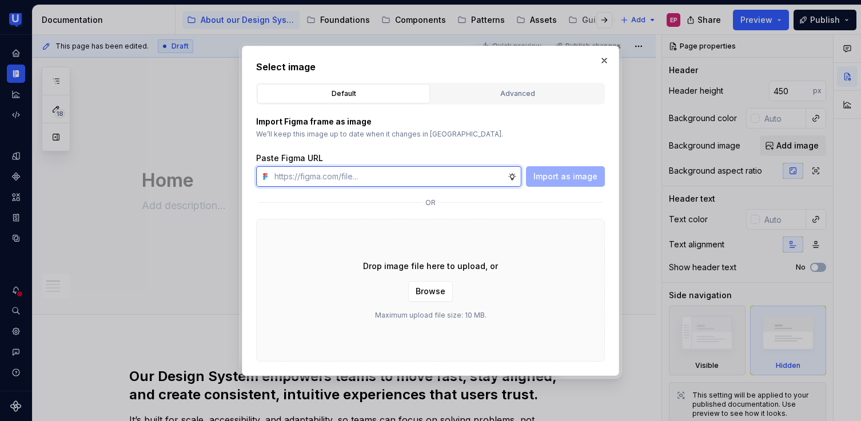
paste input "https://www.figma.com/design/R2gzrdF6xDem6IseVTOfFx/Supernova-Doc-structure-tes…"
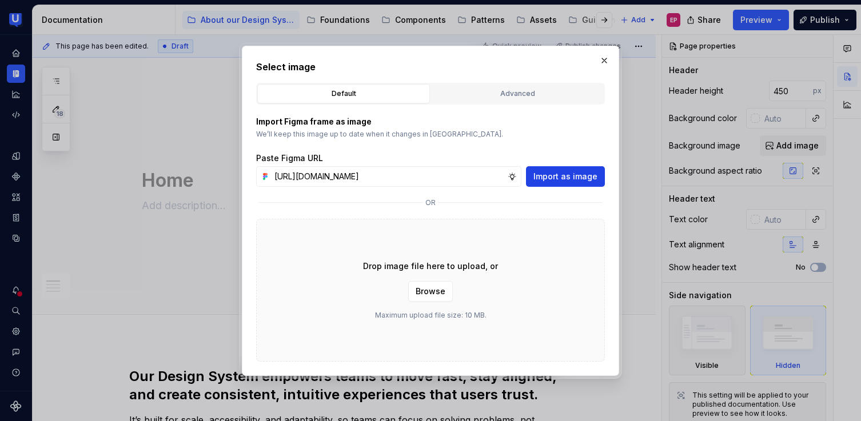
click at [545, 177] on span "Import as image" at bounding box center [565, 176] width 64 height 11
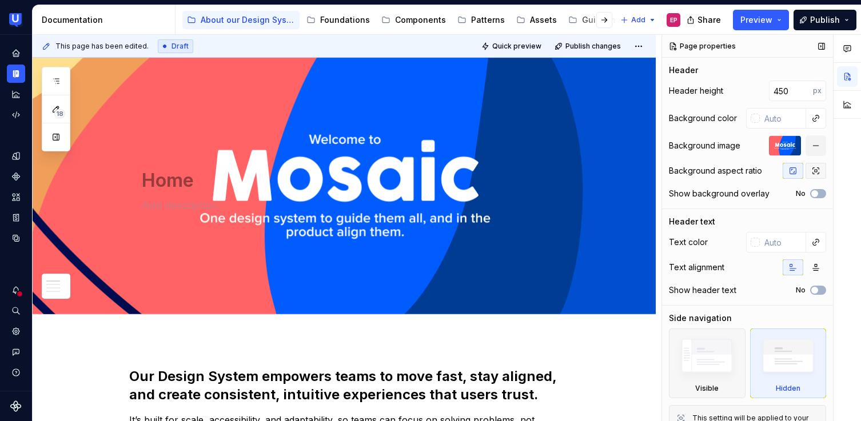
click at [805, 169] on button "button" at bounding box center [815, 171] width 21 height 16
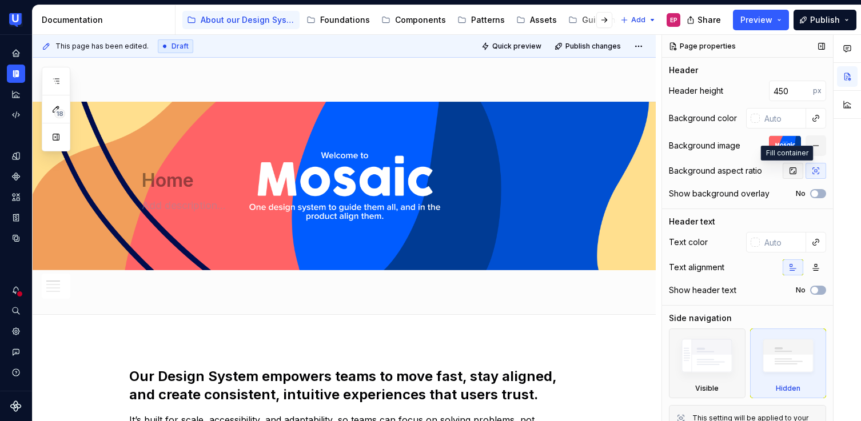
click at [790, 170] on icon "button" at bounding box center [793, 171] width 6 height 6
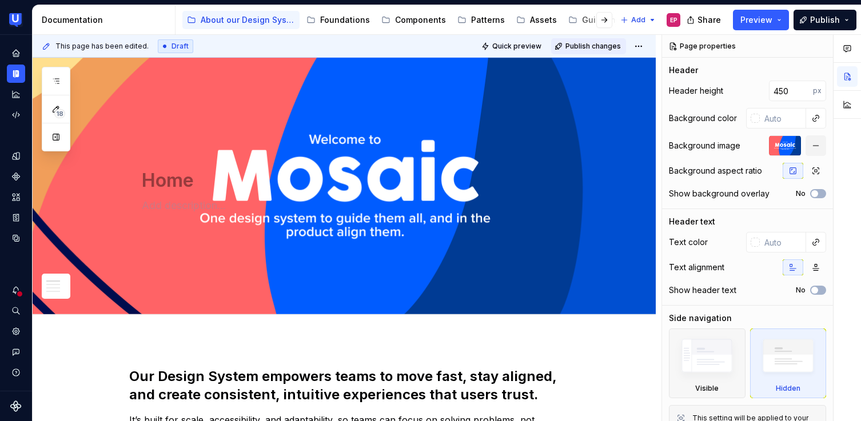
click at [606, 47] on span "Publish changes" at bounding box center [592, 46] width 55 height 9
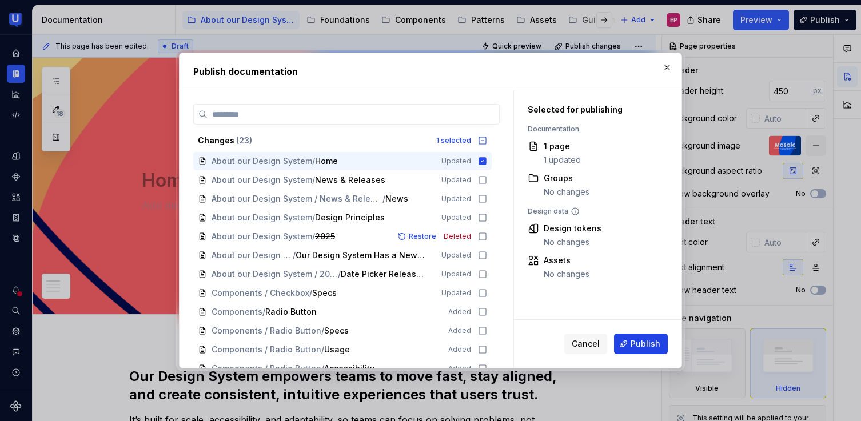
click at [639, 349] on span "Publish" at bounding box center [645, 343] width 30 height 11
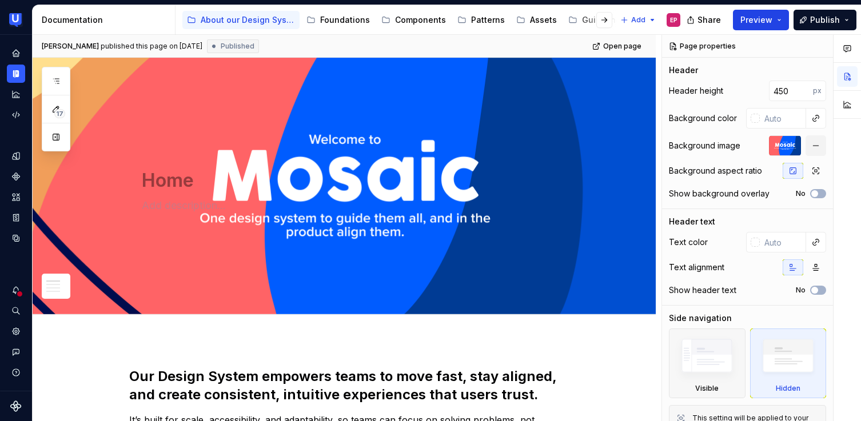
click at [751, 23] on span "Preview" at bounding box center [756, 19] width 32 height 11
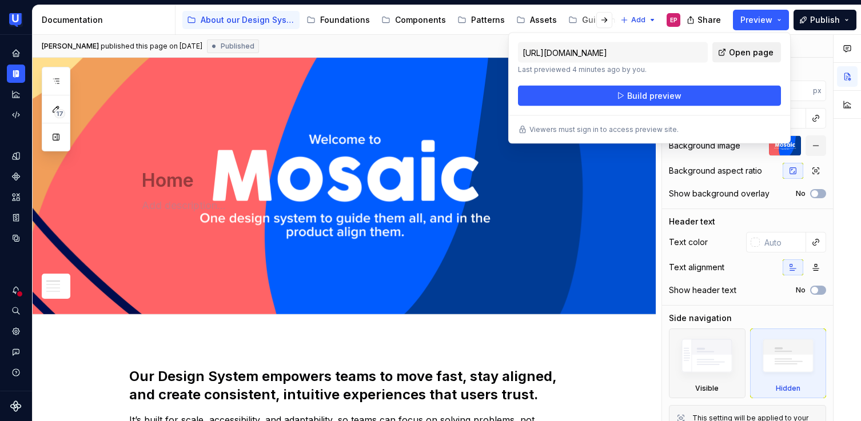
click at [725, 50] on link "Open page" at bounding box center [746, 52] width 69 height 21
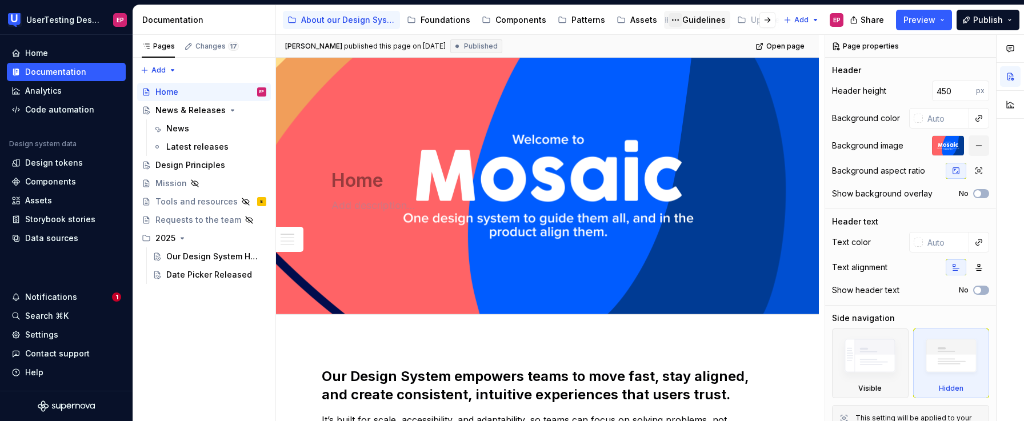
click at [669, 19] on button "Page tree" at bounding box center [676, 20] width 14 height 14
click at [715, 22] on html "UserTesting Design System EP Home Documentation Analytics Code automation Desig…" at bounding box center [512, 210] width 1024 height 421
click at [708, 22] on div "Guidelines" at bounding box center [703, 19] width 43 height 11
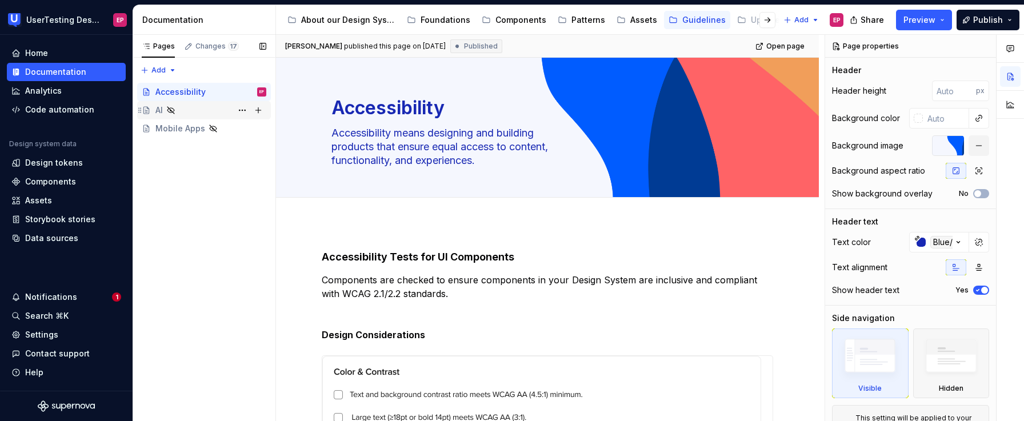
click at [168, 109] on icon "Page tree" at bounding box center [170, 110] width 9 height 9
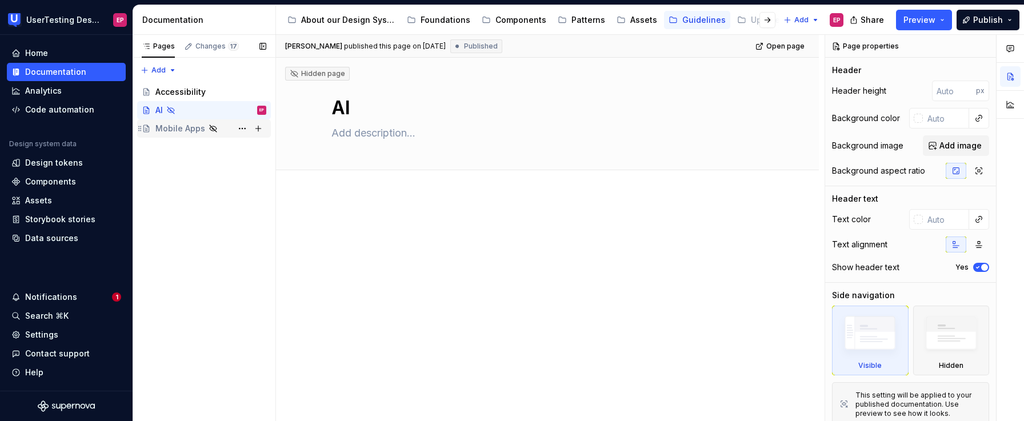
click at [210, 129] on icon "Page tree" at bounding box center [213, 128] width 7 height 7
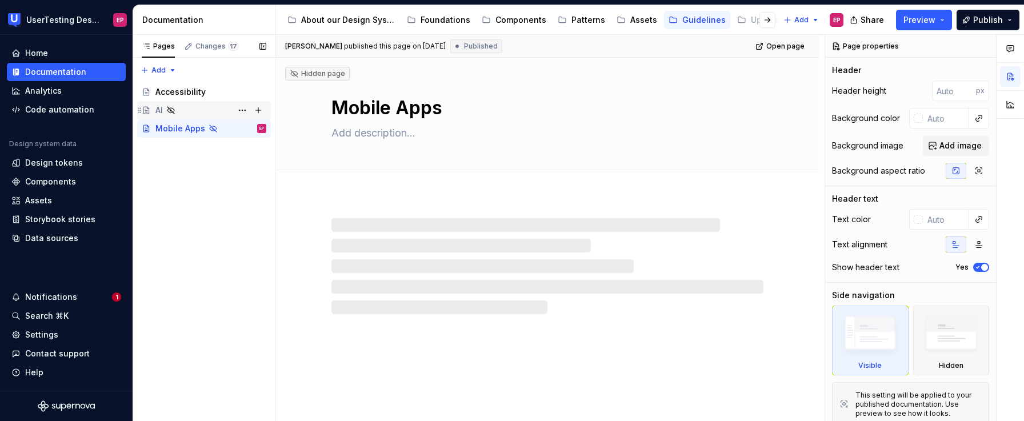
click at [171, 109] on icon "Page tree" at bounding box center [170, 110] width 9 height 9
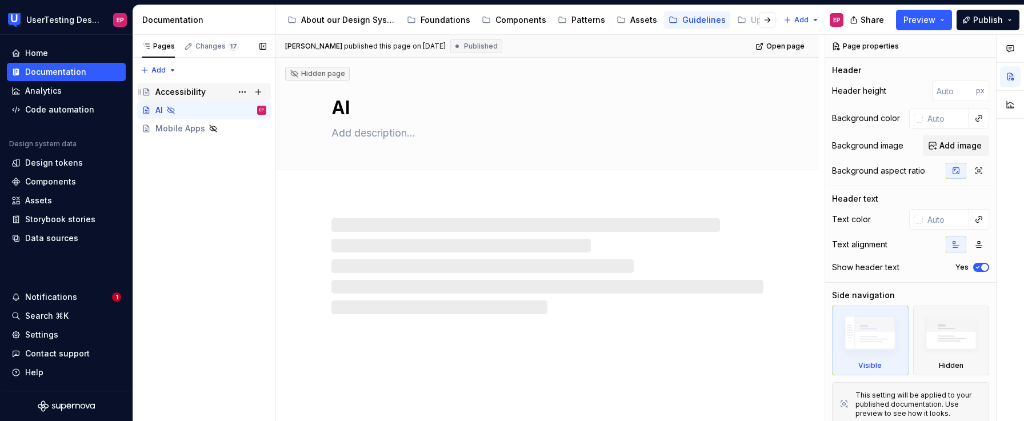
click at [180, 89] on div "Accessibility" at bounding box center [180, 91] width 50 height 11
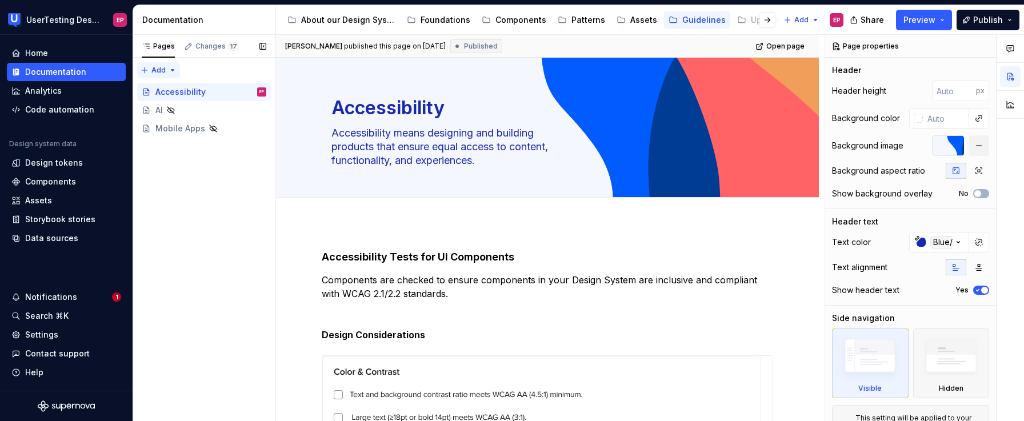
click at [154, 68] on div "Pages Changes 17 Add Accessibility guide for tree Page tree. Navigate the tree …" at bounding box center [204, 228] width 143 height 387
click at [198, 183] on div "Pages Changes 17 Add Accessibility guide for tree Page tree. Navigate the tree …" at bounding box center [204, 228] width 143 height 387
click at [158, 72] on div "Pages Changes 17 Add Accessibility guide for tree Page tree. Navigate the tree …" at bounding box center [204, 228] width 143 height 387
click at [186, 187] on div "Pages Changes 17 Add Accessibility guide for tree Page tree. Navigate the tree …" at bounding box center [204, 228] width 143 height 387
click at [434, 20] on div "Foundations" at bounding box center [446, 19] width 50 height 11
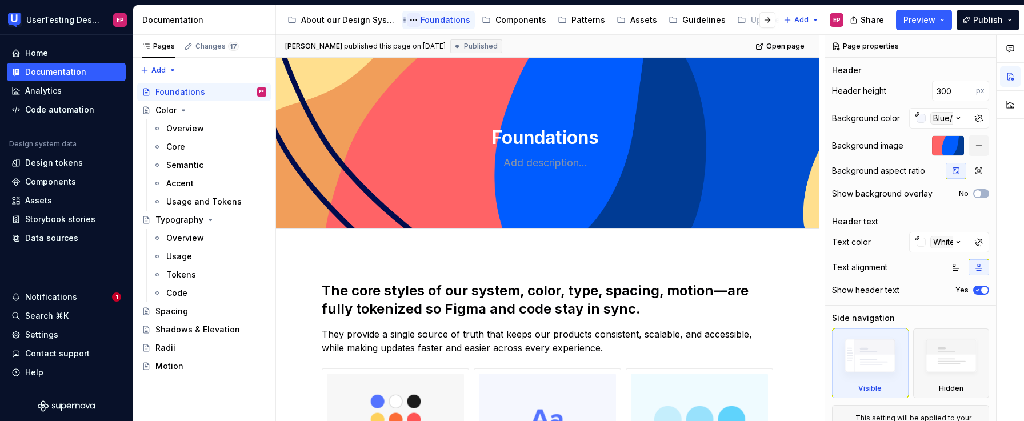
click at [413, 19] on button "Page tree" at bounding box center [414, 20] width 14 height 14
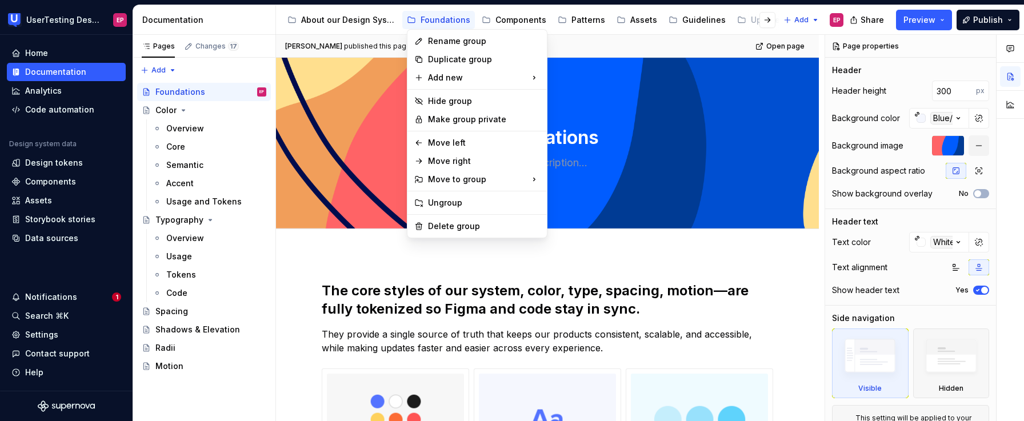
click at [495, 22] on html "UserTesting Design System EP Home Documentation Analytics Code automation Desig…" at bounding box center [512, 210] width 1024 height 421
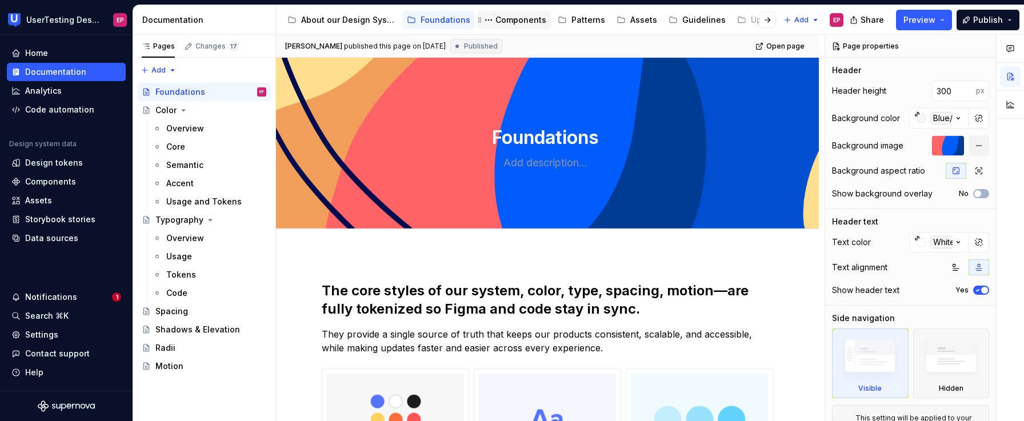
click at [501, 21] on div "Components" at bounding box center [520, 19] width 51 height 11
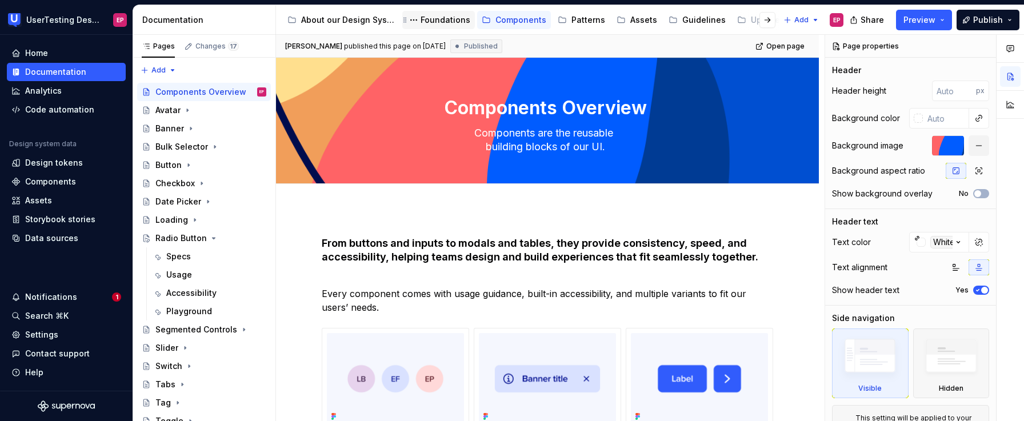
click at [428, 21] on div "Foundations" at bounding box center [446, 19] width 50 height 11
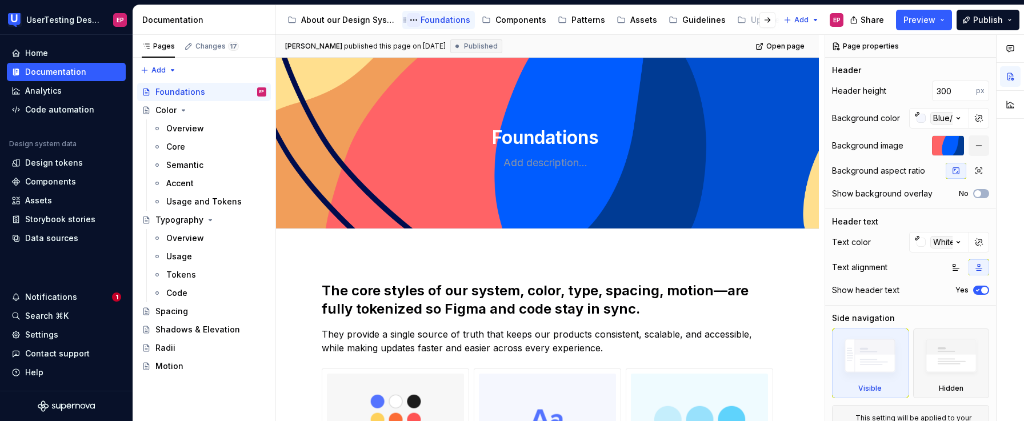
click at [415, 21] on button "Page tree" at bounding box center [414, 20] width 14 height 14
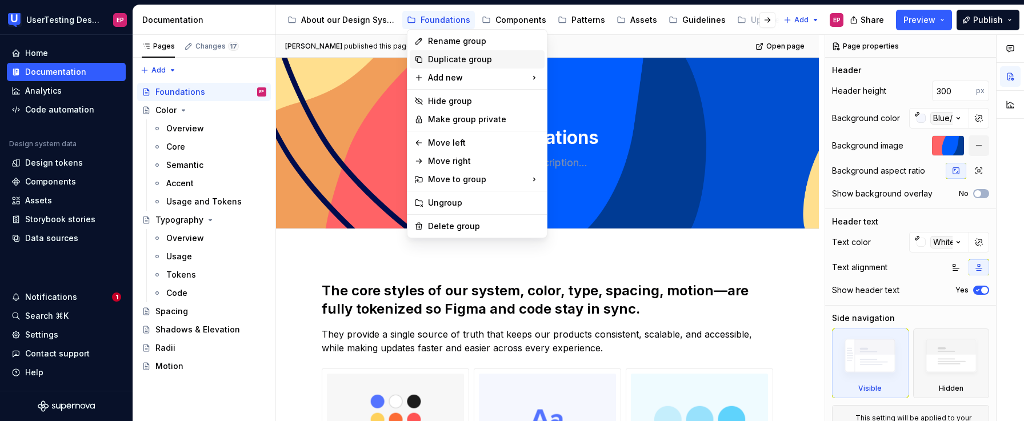
click at [426, 55] on div "Duplicate group" at bounding box center [477, 59] width 135 height 18
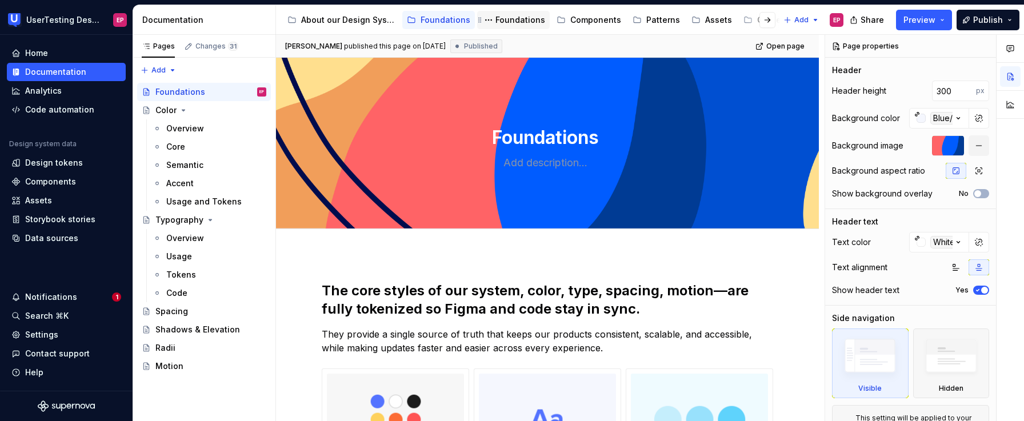
click at [499, 19] on div "Foundations" at bounding box center [520, 19] width 50 height 11
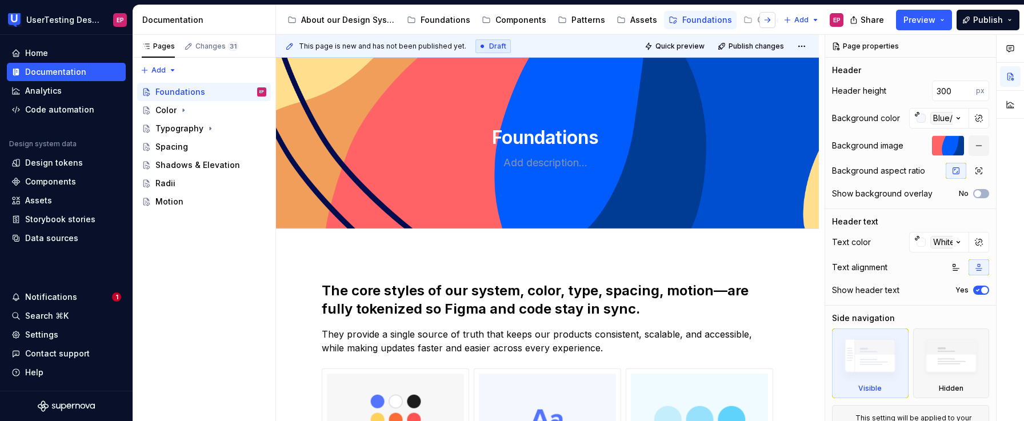
click at [768, 18] on button "button" at bounding box center [768, 20] width 16 height 16
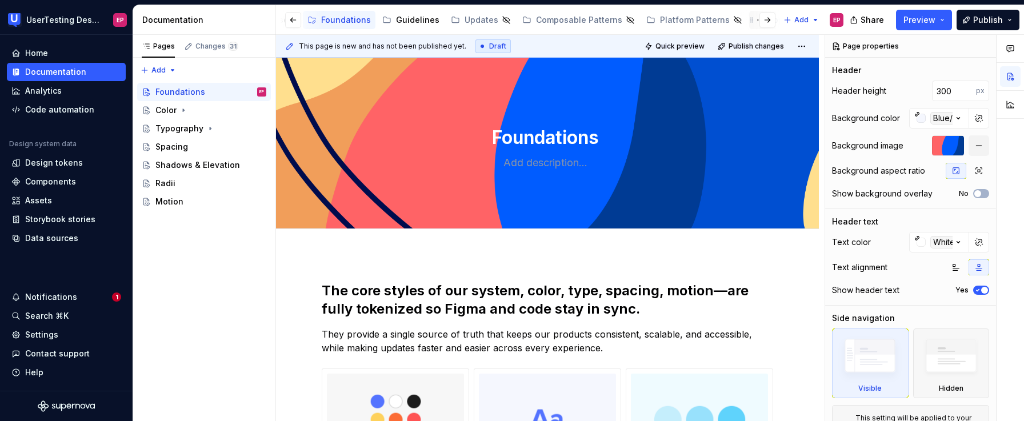
scroll to position [0, 362]
click at [463, 21] on div "Updates" at bounding box center [480, 19] width 34 height 11
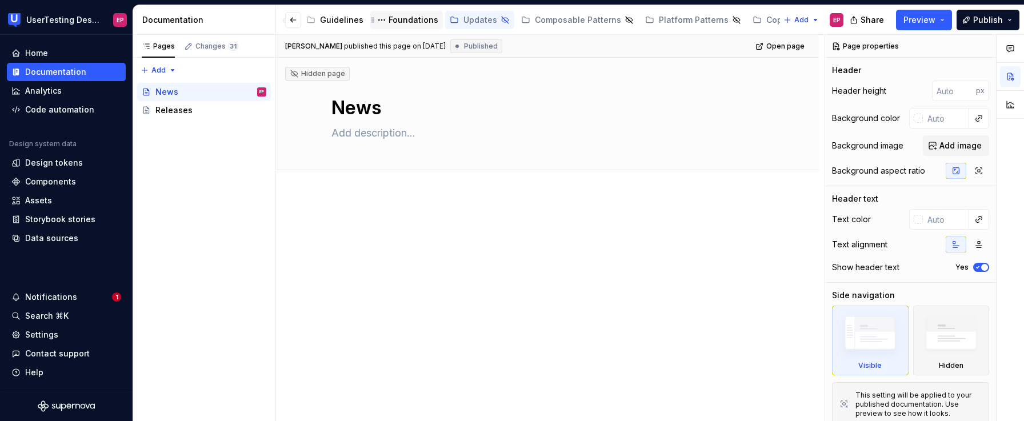
click at [391, 25] on div "Foundations" at bounding box center [414, 19] width 50 height 11
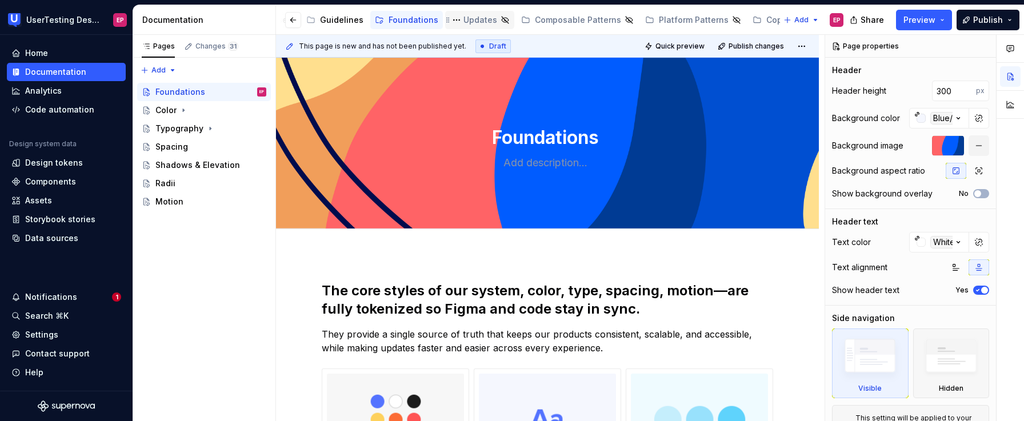
click at [463, 25] on div "Updates" at bounding box center [480, 19] width 34 height 11
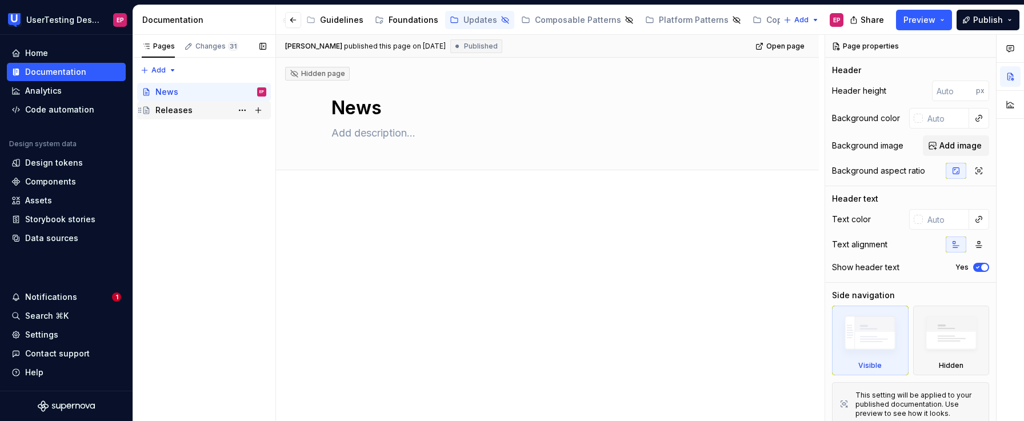
click at [195, 108] on div "Releases" at bounding box center [210, 110] width 111 height 16
click at [194, 95] on div "News" at bounding box center [210, 92] width 111 height 16
click at [398, 13] on div "Foundations" at bounding box center [406, 20] width 73 height 18
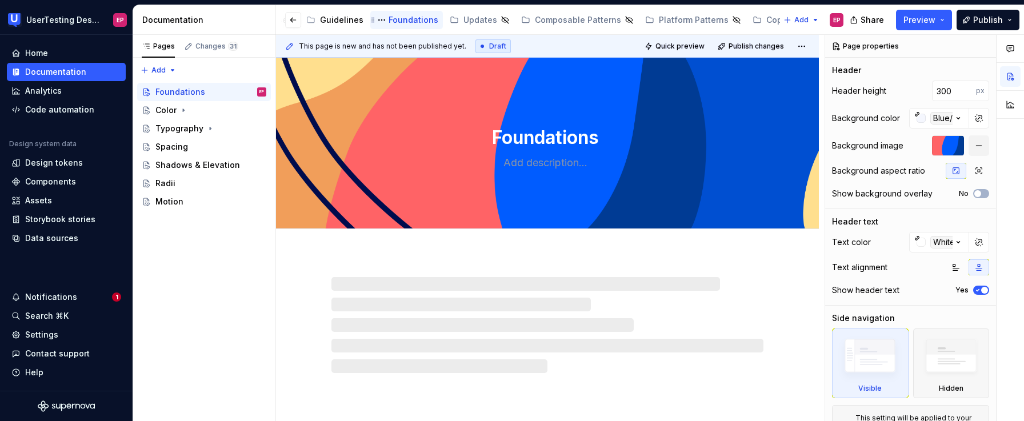
click at [395, 15] on div "Foundations" at bounding box center [414, 19] width 50 height 11
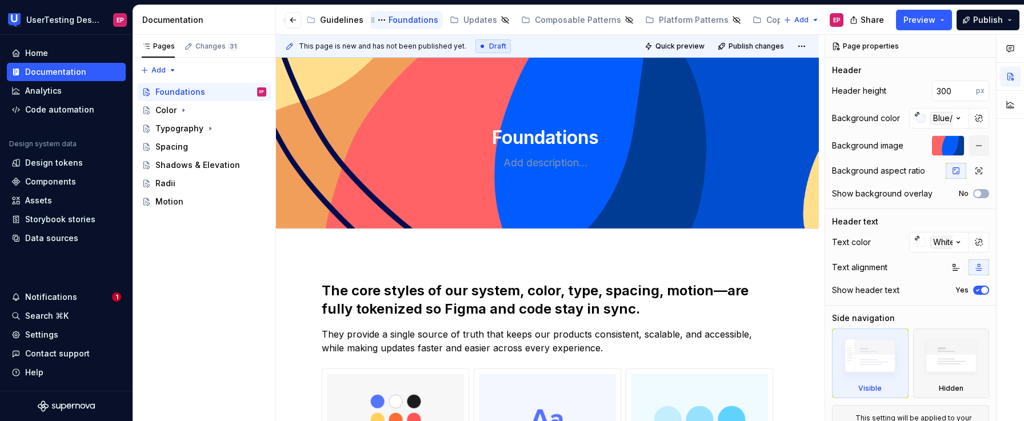
click at [395, 15] on div "Foundations" at bounding box center [414, 19] width 50 height 11
click at [391, 21] on div "Foundations" at bounding box center [414, 19] width 50 height 11
click at [243, 93] on button "Page tree" at bounding box center [242, 92] width 16 height 16
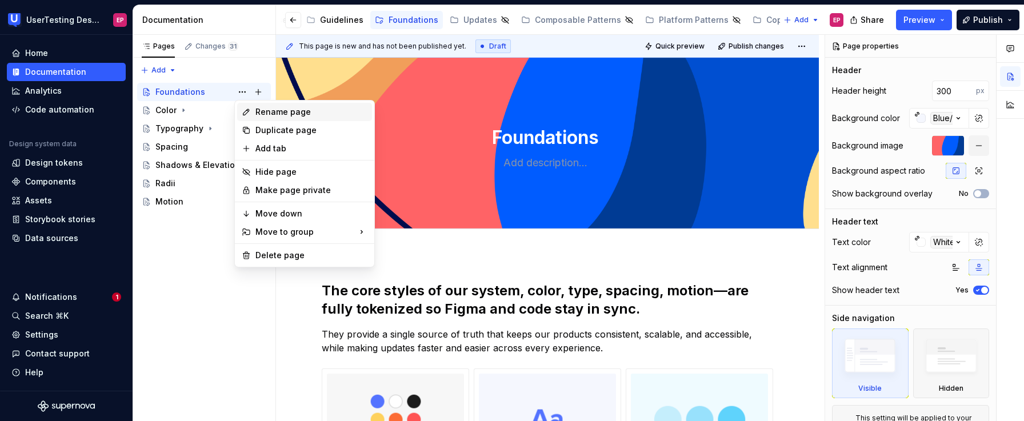
click at [249, 111] on icon at bounding box center [246, 111] width 9 height 9
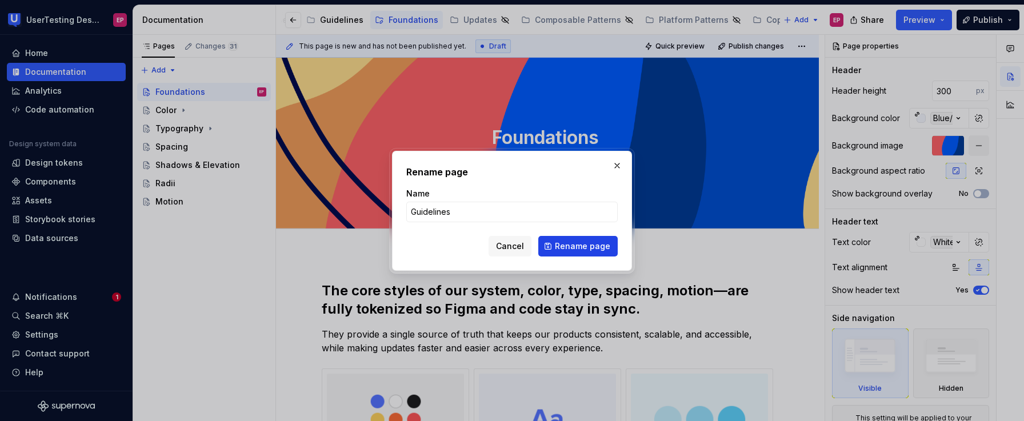
click at [569, 242] on span "Rename page" at bounding box center [582, 246] width 55 height 11
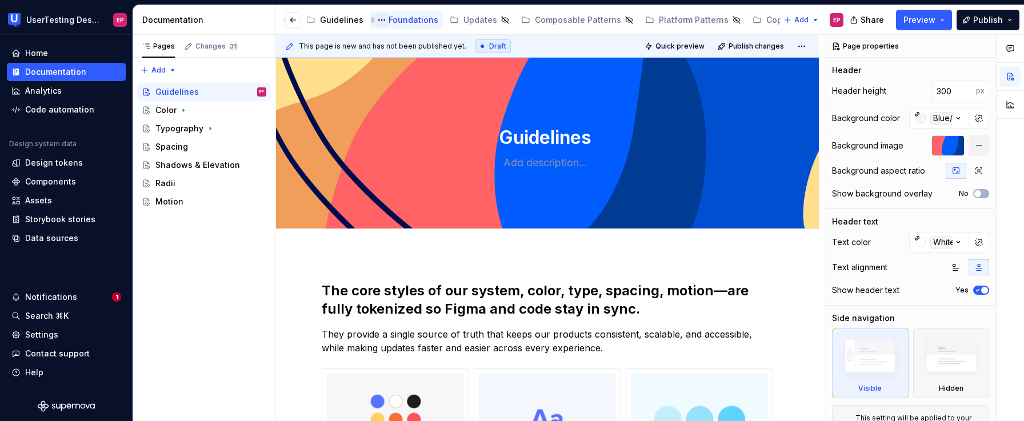
click at [375, 19] on button "Page tree" at bounding box center [382, 20] width 14 height 14
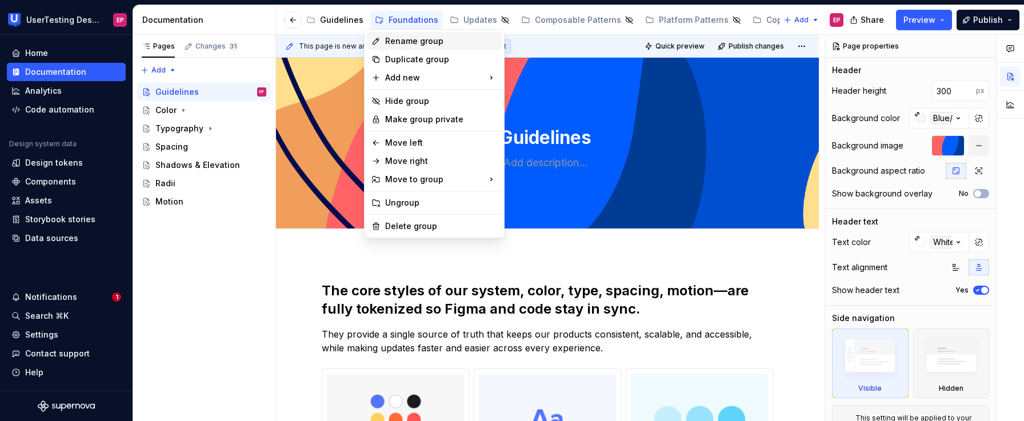
click at [418, 46] on div "Rename group" at bounding box center [441, 40] width 112 height 11
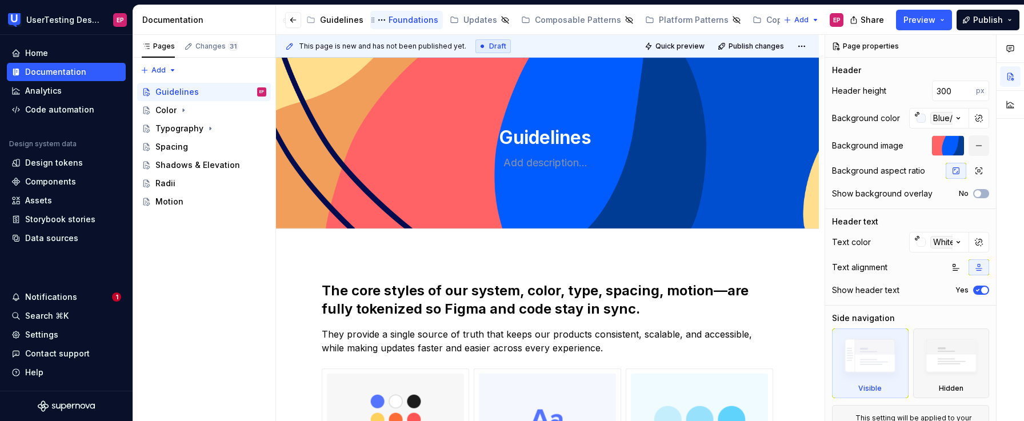
click at [398, 21] on div "Foundations" at bounding box center [414, 19] width 50 height 11
click at [375, 19] on button "Page tree" at bounding box center [382, 20] width 14 height 14
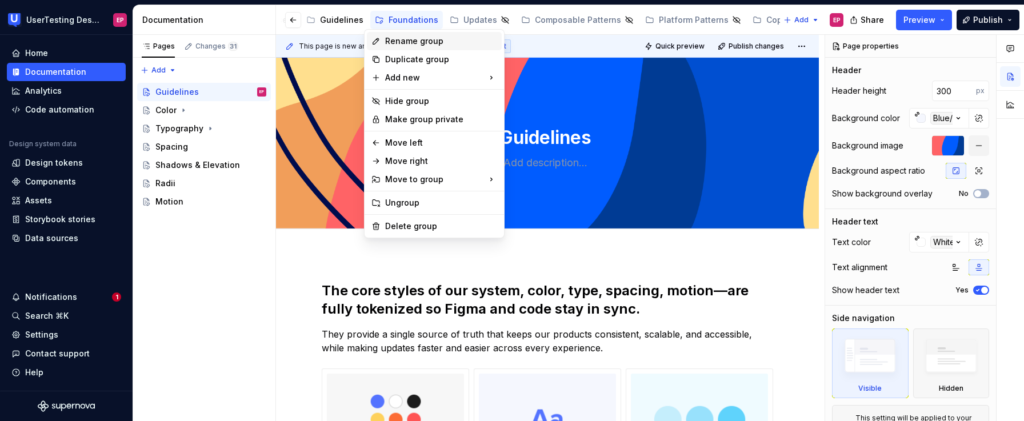
click at [397, 41] on div "Rename group" at bounding box center [441, 40] width 112 height 11
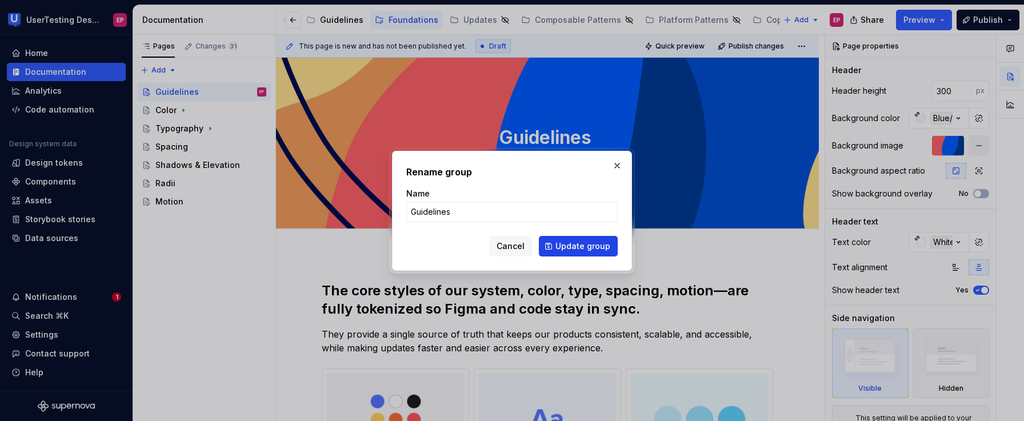
click at [559, 248] on span "Update group" at bounding box center [583, 246] width 55 height 11
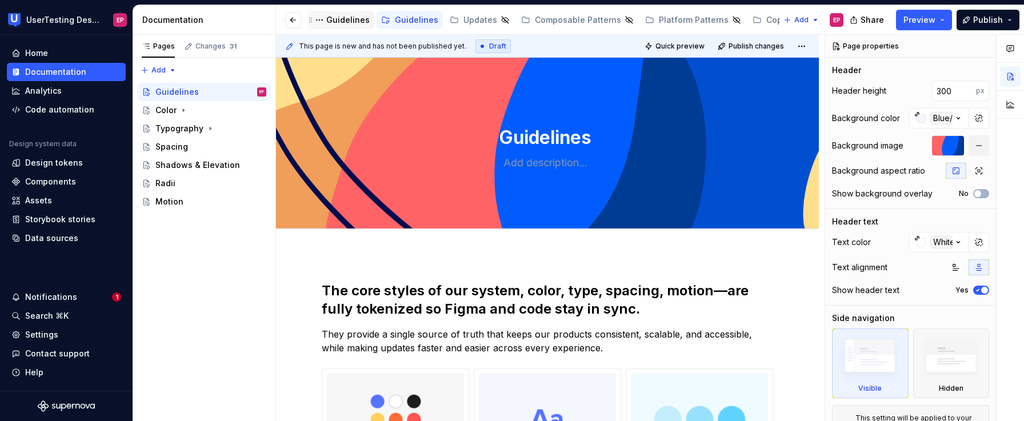
click at [329, 21] on div "Guidelines" at bounding box center [347, 19] width 43 height 11
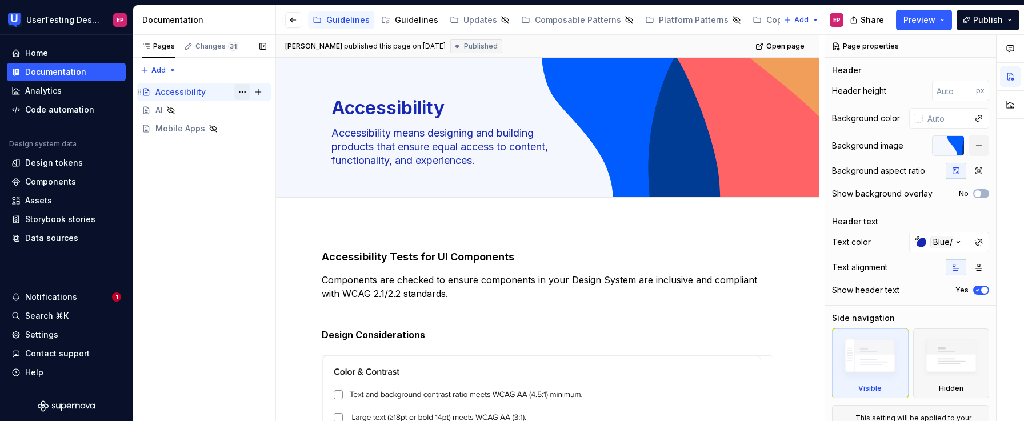
click at [246, 96] on button "Page tree" at bounding box center [242, 92] width 16 height 16
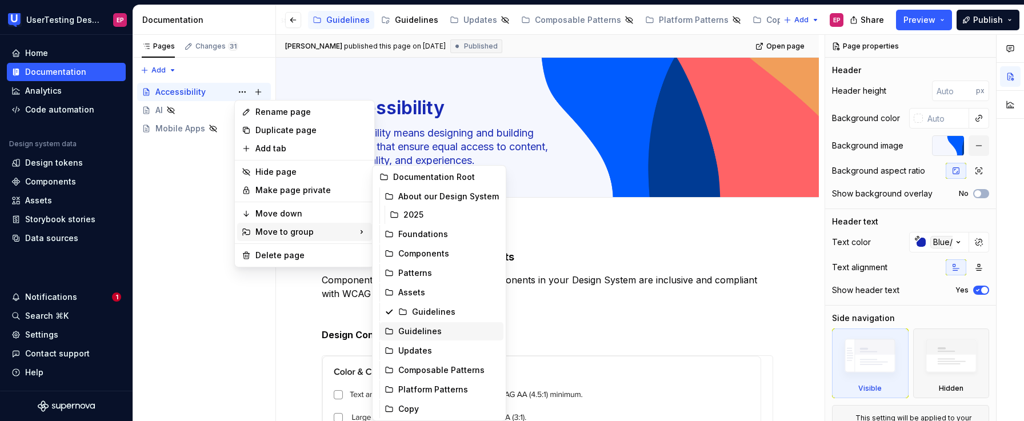
click at [426, 328] on div "Guidelines" at bounding box center [448, 331] width 101 height 11
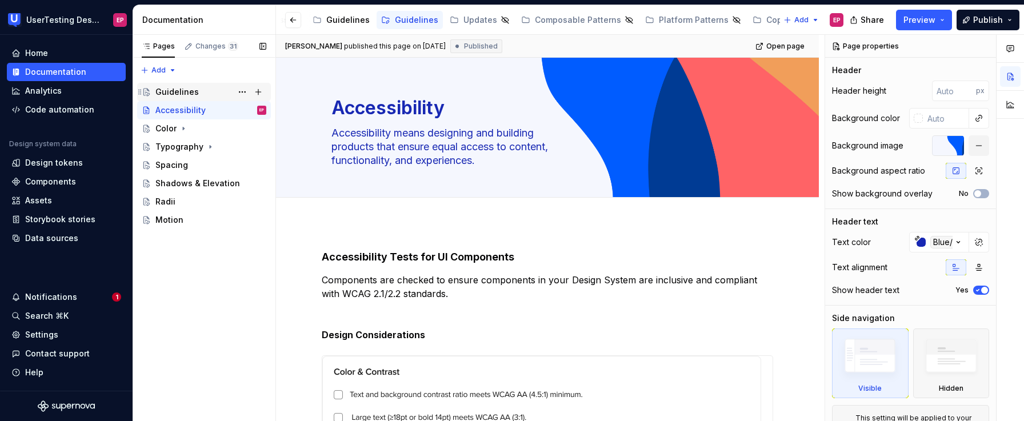
click at [199, 86] on div "Guidelines" at bounding box center [210, 92] width 111 height 16
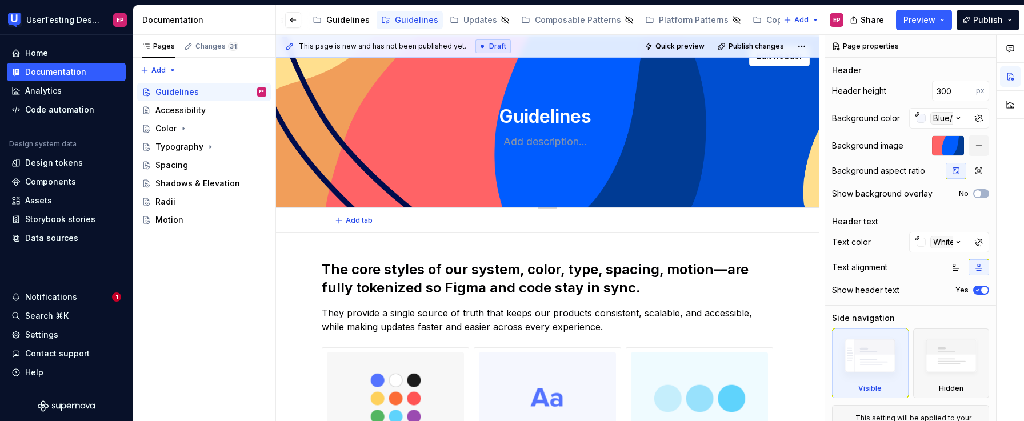
scroll to position [136, 0]
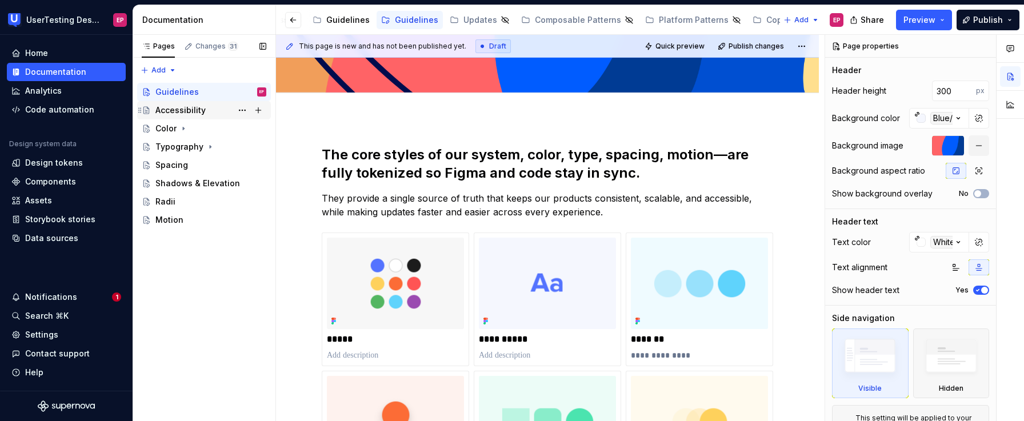
click at [202, 108] on div "Accessibility" at bounding box center [180, 110] width 50 height 11
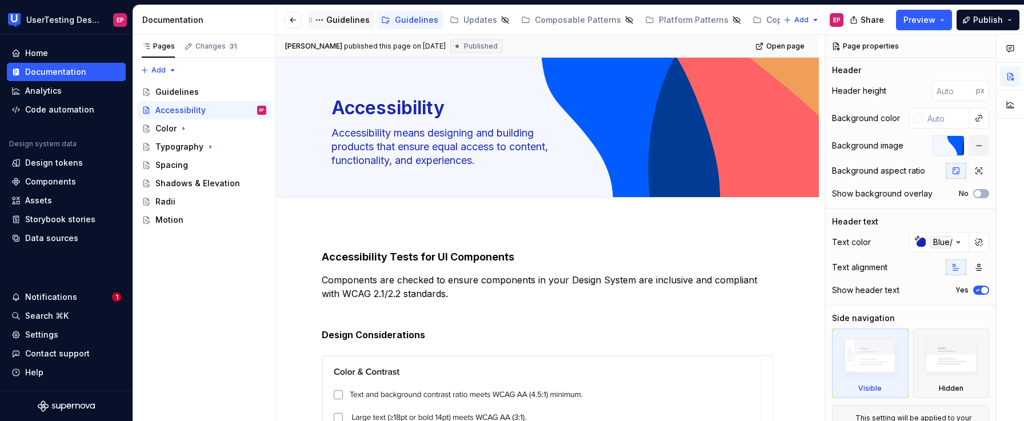
click at [330, 23] on div "Guidelines" at bounding box center [347, 19] width 43 height 11
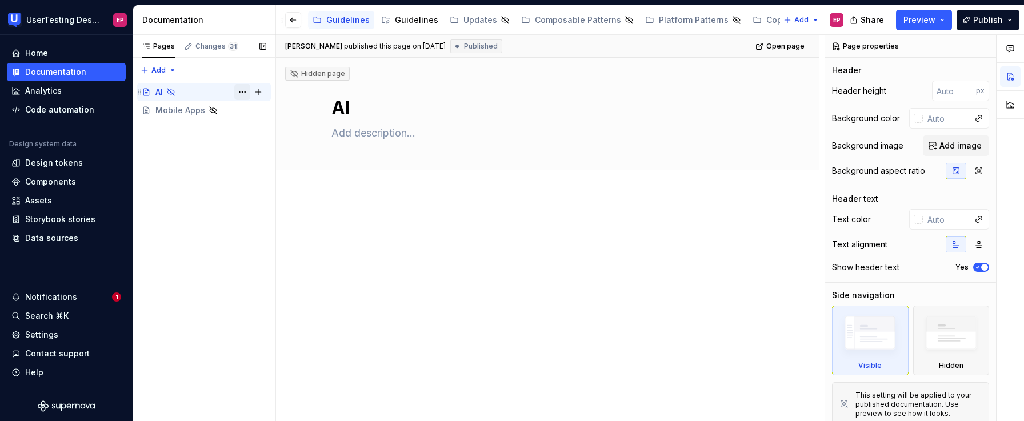
click at [241, 90] on button "Page tree" at bounding box center [242, 92] width 16 height 16
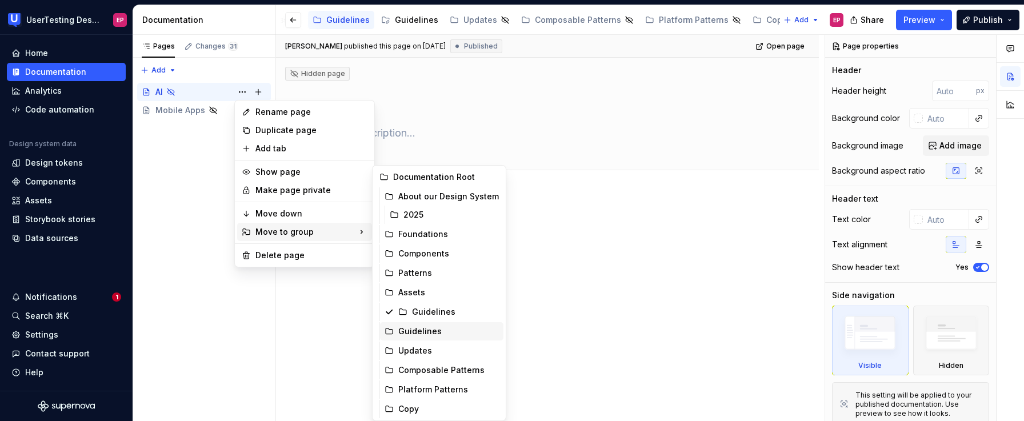
click at [441, 331] on div "Guidelines" at bounding box center [448, 331] width 101 height 11
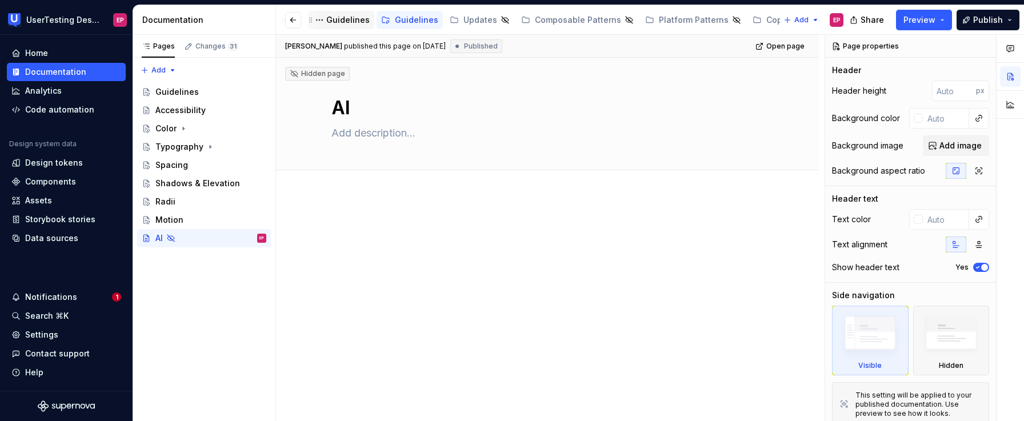
click at [332, 19] on div "Guidelines" at bounding box center [347, 19] width 43 height 11
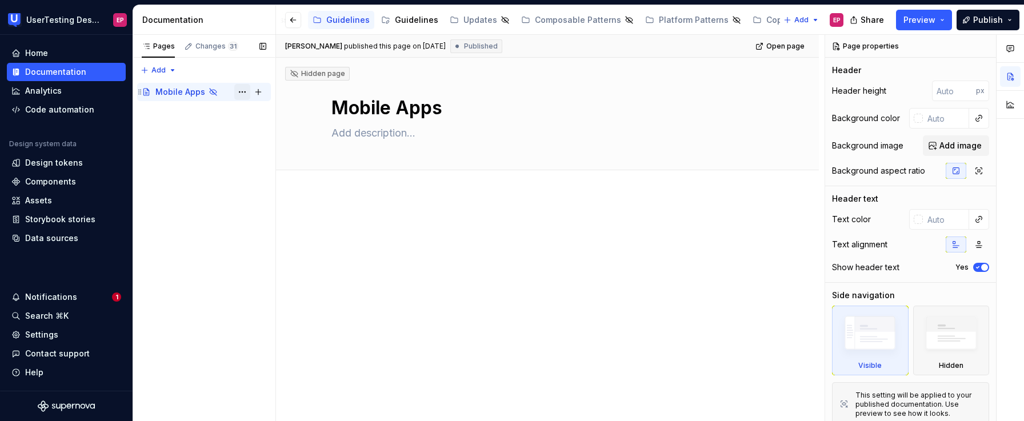
click at [238, 90] on button "Page tree" at bounding box center [242, 92] width 16 height 16
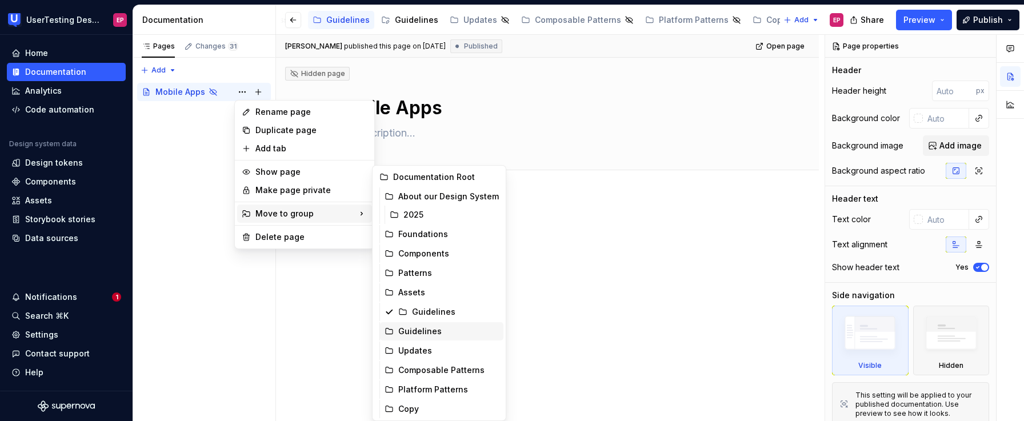
click at [422, 329] on div "Guidelines" at bounding box center [448, 331] width 101 height 11
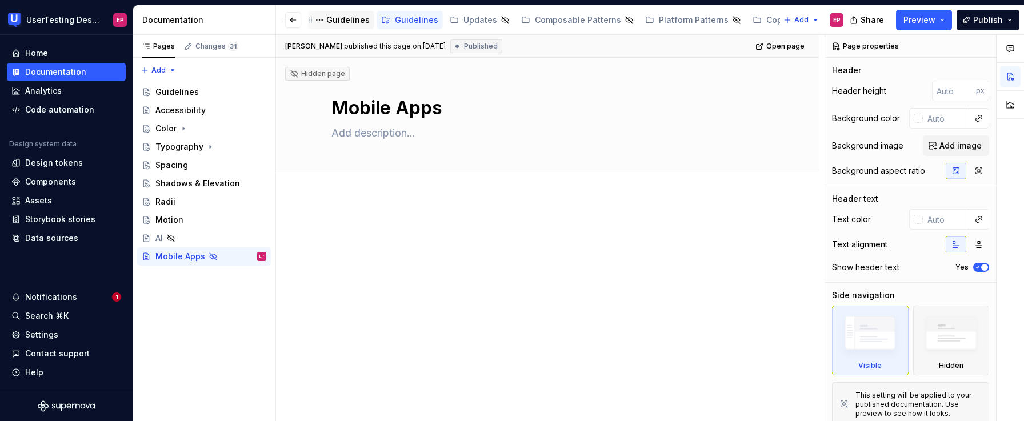
click at [342, 24] on div "Guidelines" at bounding box center [347, 19] width 43 height 11
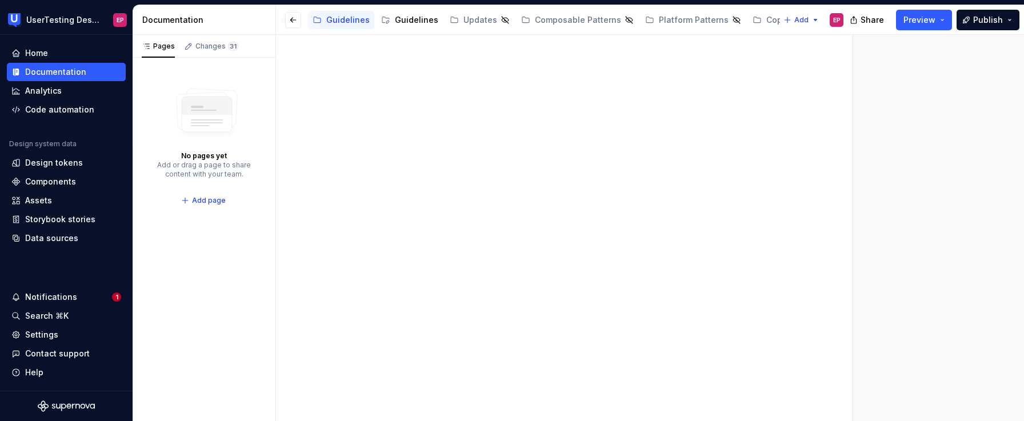
click at [311, 18] on div at bounding box center [302, 20] width 43 height 21
click at [331, 18] on div "Guidelines" at bounding box center [347, 19] width 43 height 11
click at [287, 20] on button "button" at bounding box center [293, 20] width 16 height 16
click at [669, 21] on button "Page tree" at bounding box center [676, 20] width 14 height 14
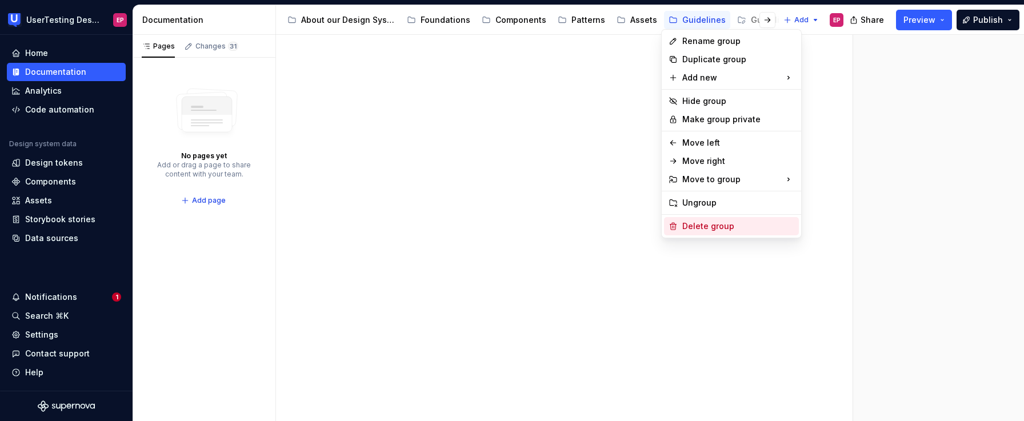
click at [694, 223] on div "Delete group" at bounding box center [738, 226] width 112 height 11
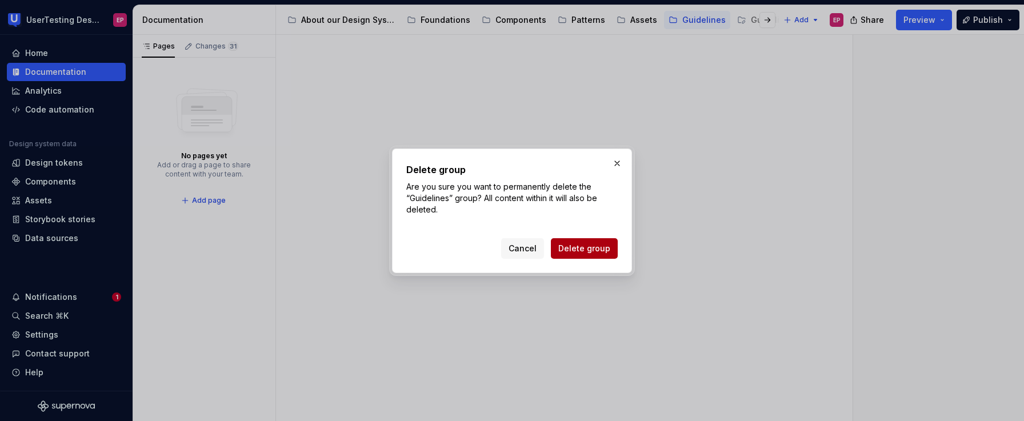
click at [602, 250] on span "Delete group" at bounding box center [584, 248] width 52 height 11
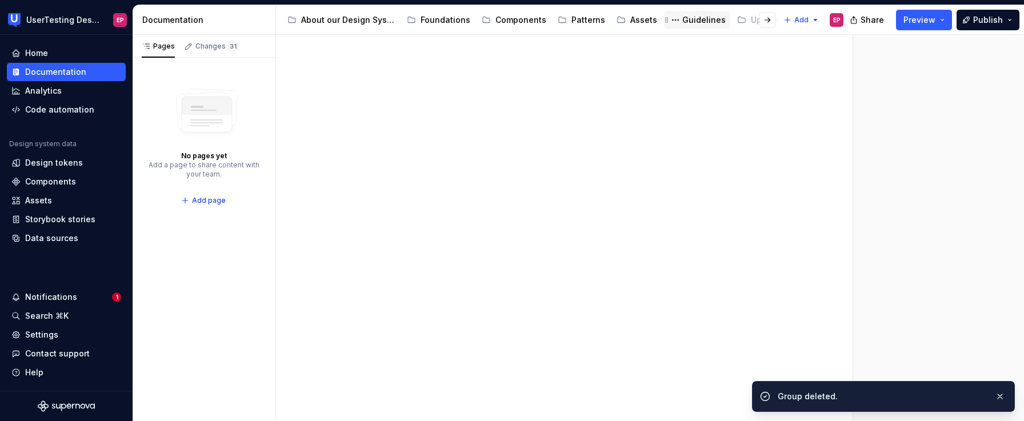
click at [688, 18] on div "Guidelines" at bounding box center [703, 19] width 43 height 11
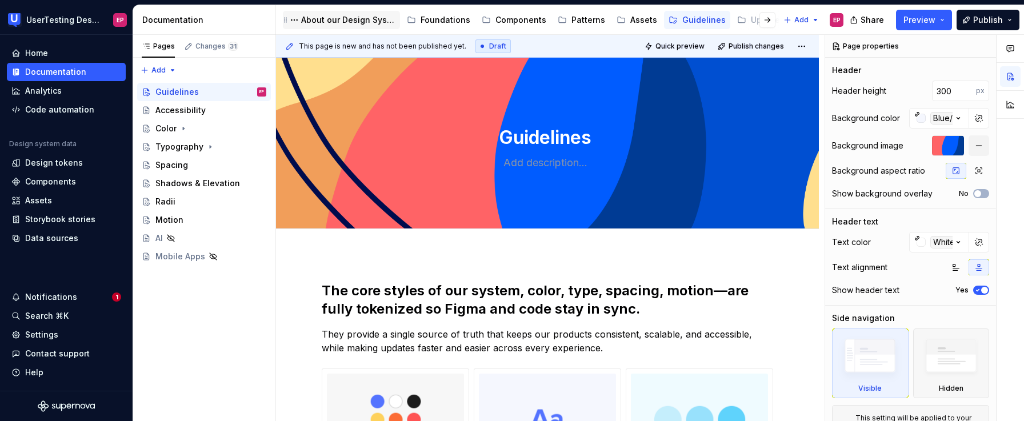
click at [369, 21] on div "About our Design System" at bounding box center [348, 19] width 94 height 11
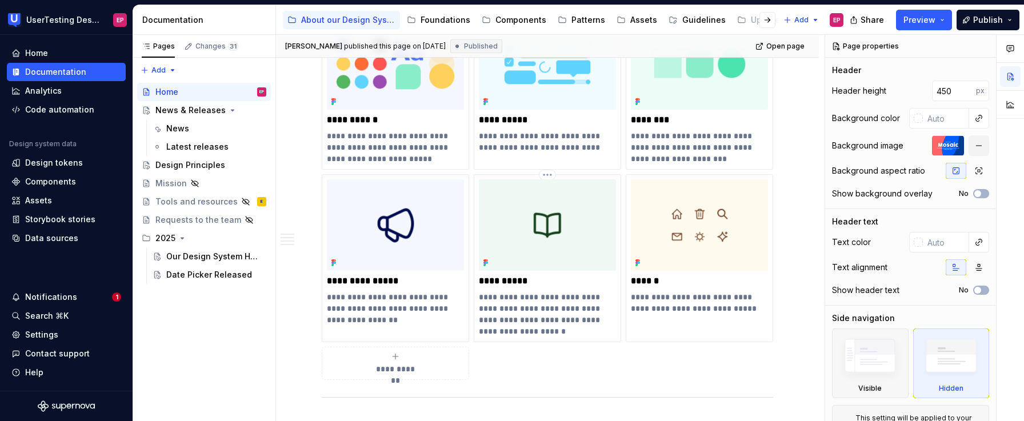
scroll to position [569, 0]
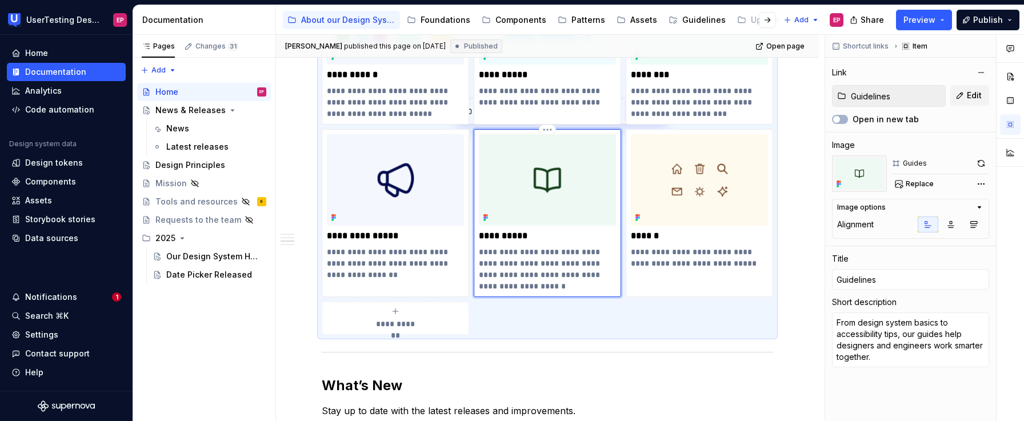
click at [566, 217] on img at bounding box center [547, 179] width 137 height 91
click at [860, 97] on button "Edit" at bounding box center [969, 95] width 39 height 21
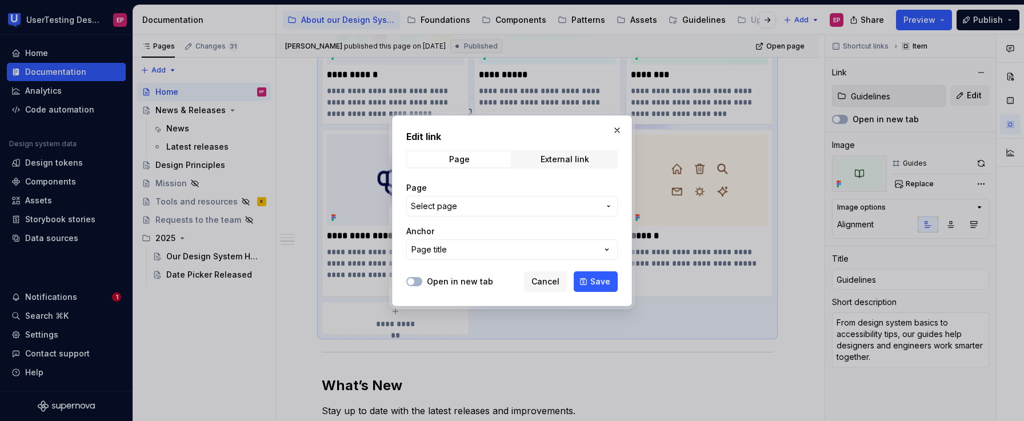
click at [506, 206] on span "Select page" at bounding box center [505, 206] width 189 height 11
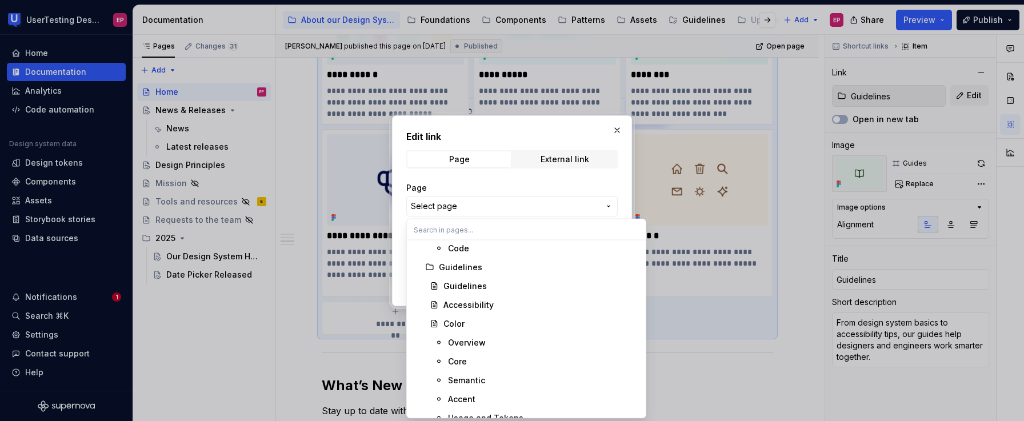
scroll to position [2974, 0]
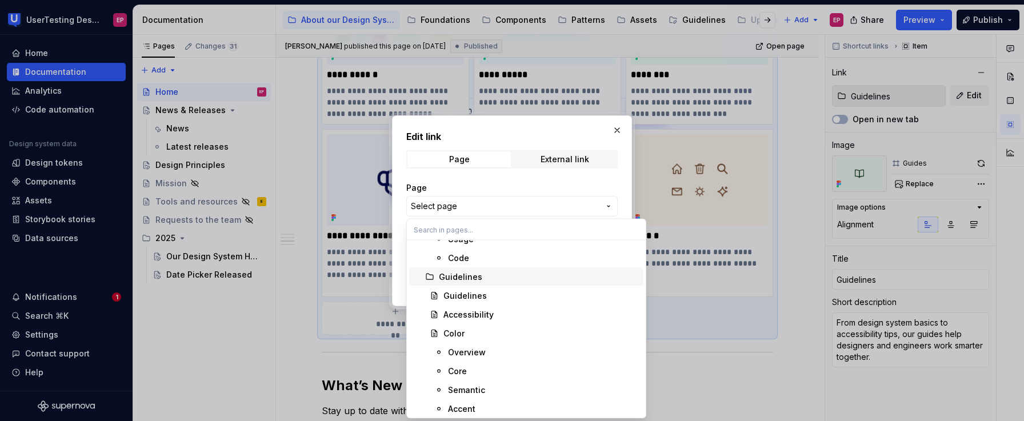
click at [475, 277] on div "Guidelines" at bounding box center [460, 276] width 43 height 11
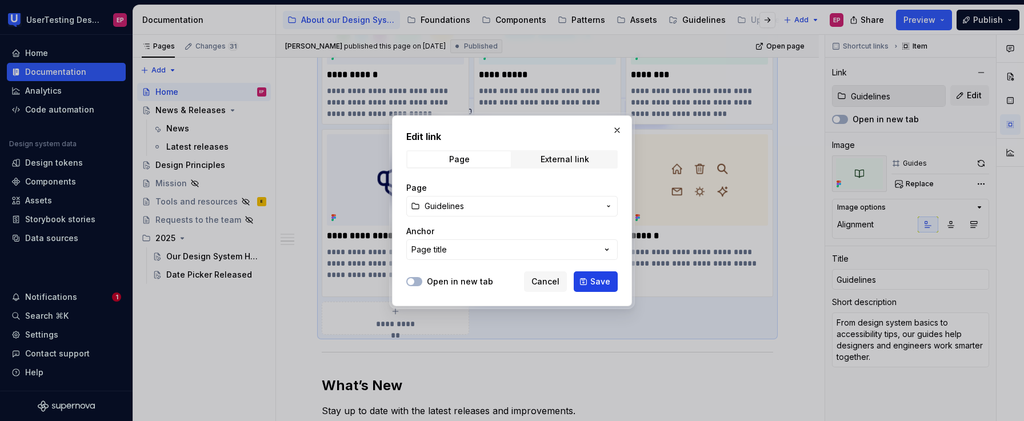
click at [604, 283] on span "Save" at bounding box center [600, 281] width 20 height 11
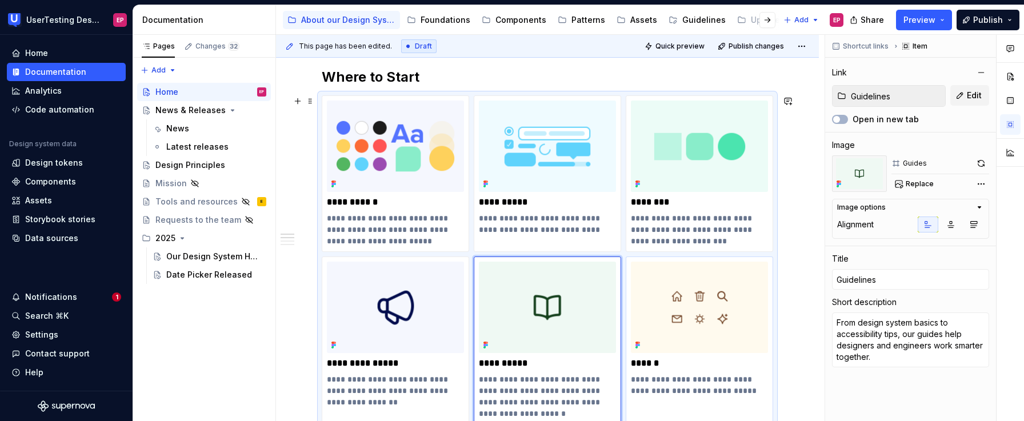
scroll to position [243, 0]
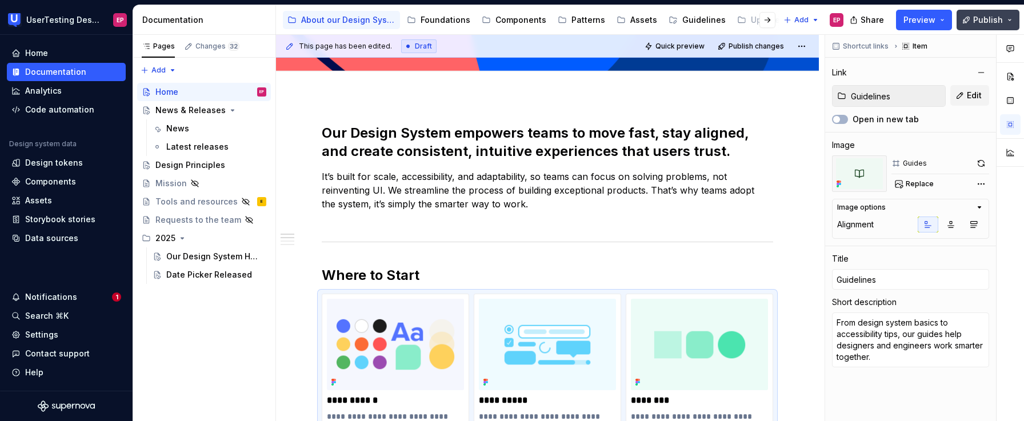
click at [860, 21] on span "Publish" at bounding box center [988, 19] width 30 height 11
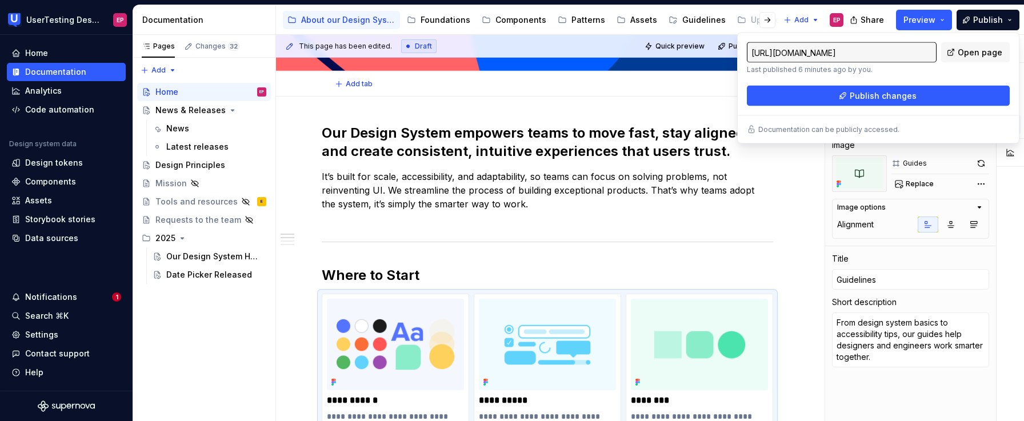
click at [708, 91] on div "Add tab" at bounding box center [547, 83] width 543 height 25
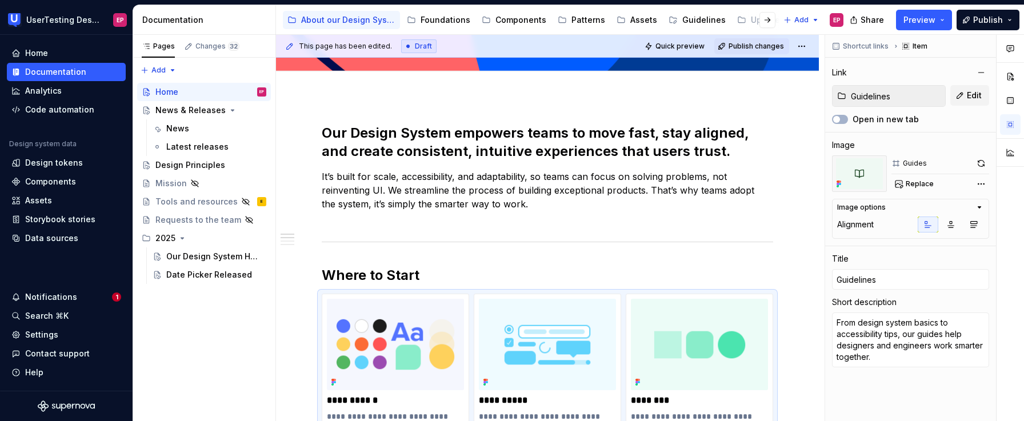
click at [748, 47] on span "Publish changes" at bounding box center [756, 46] width 55 height 9
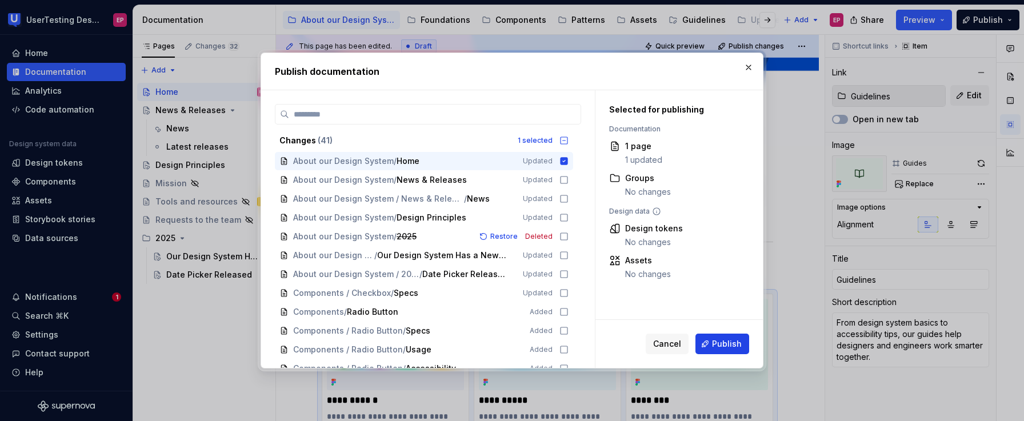
click at [726, 348] on span "Publish" at bounding box center [727, 343] width 30 height 11
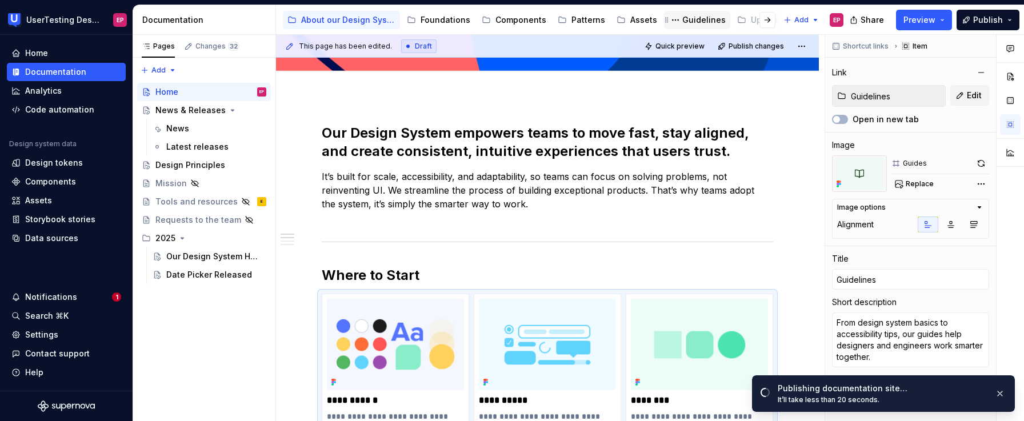
click at [698, 20] on div "Guidelines" at bounding box center [703, 19] width 43 height 11
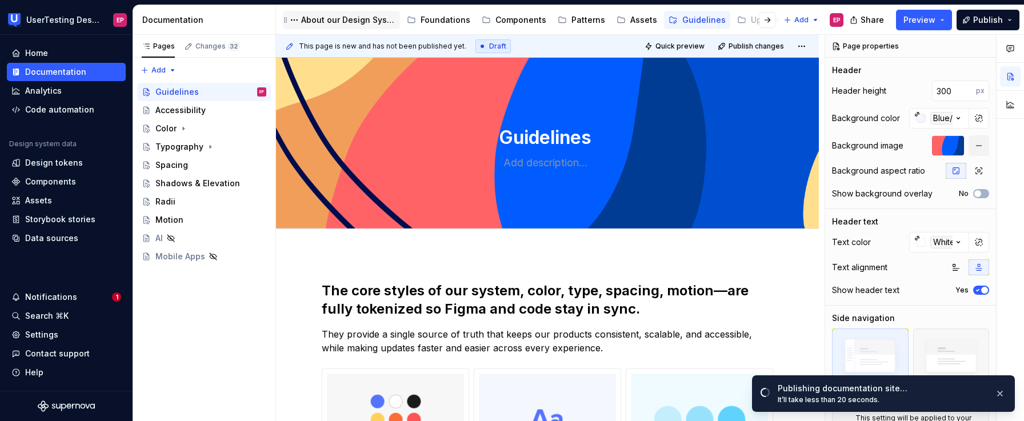
click at [354, 22] on div "About our Design System" at bounding box center [348, 19] width 94 height 11
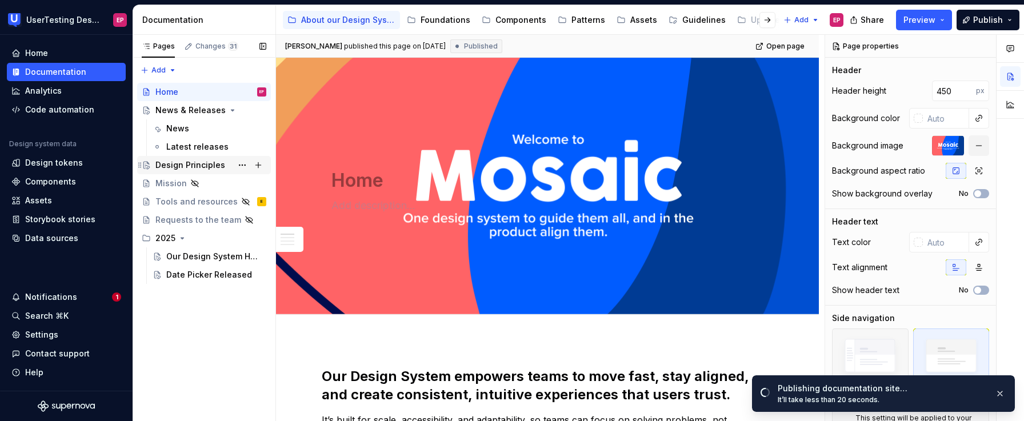
click at [217, 170] on div "Design Principles" at bounding box center [190, 164] width 70 height 11
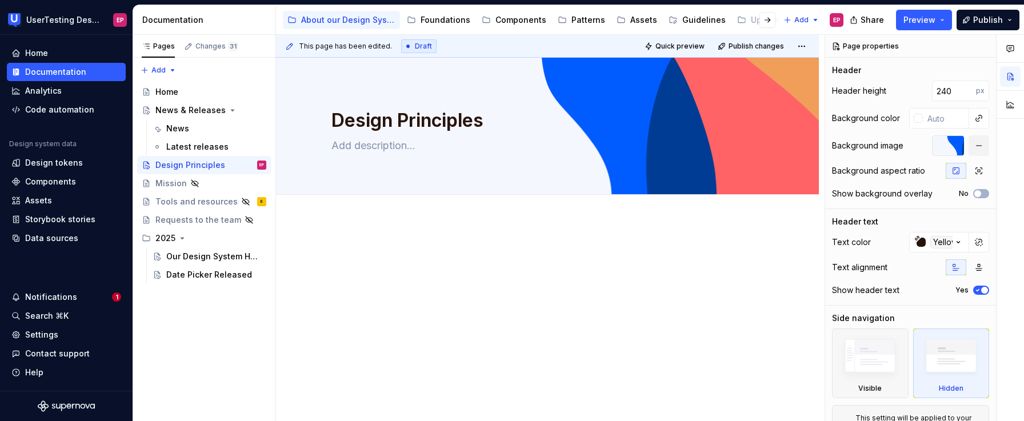
scroll to position [2, 0]
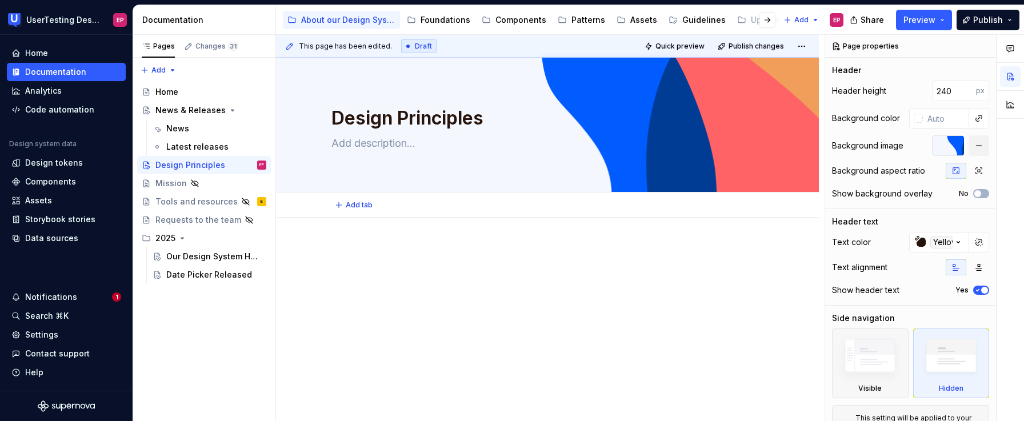
click at [346, 209] on button "Add tab" at bounding box center [354, 205] width 46 height 16
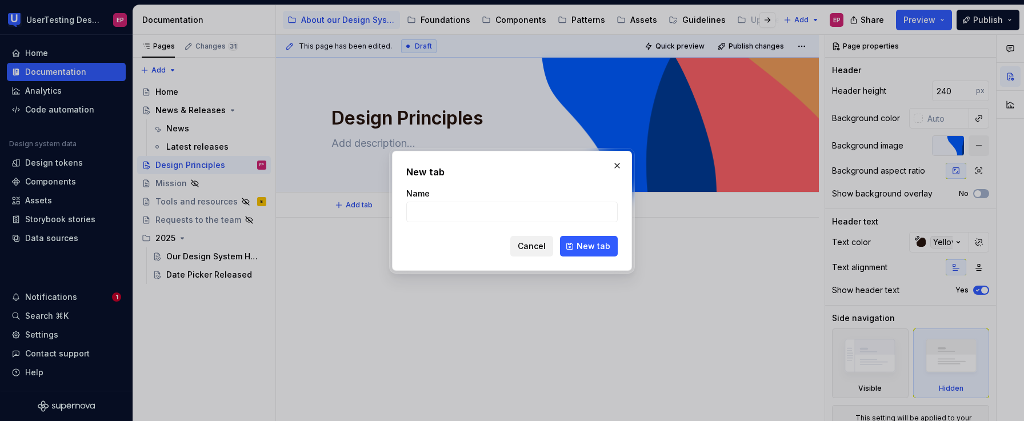
click at [525, 246] on span "Cancel" at bounding box center [532, 246] width 28 height 11
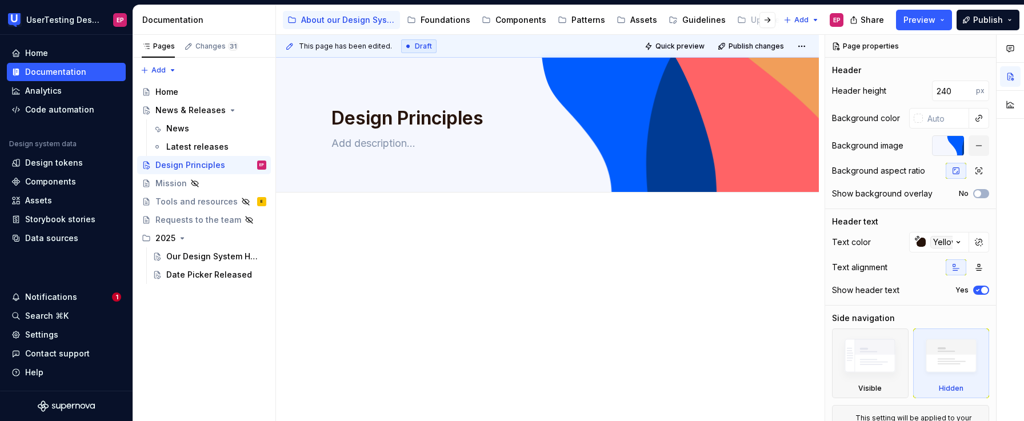
click at [458, 236] on div at bounding box center [547, 323] width 543 height 211
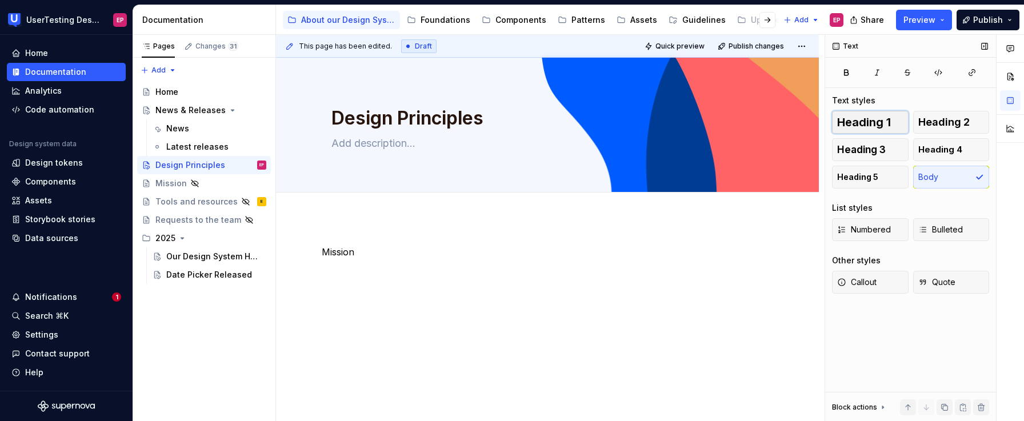
click at [858, 124] on span "Heading 1" at bounding box center [864, 122] width 54 height 11
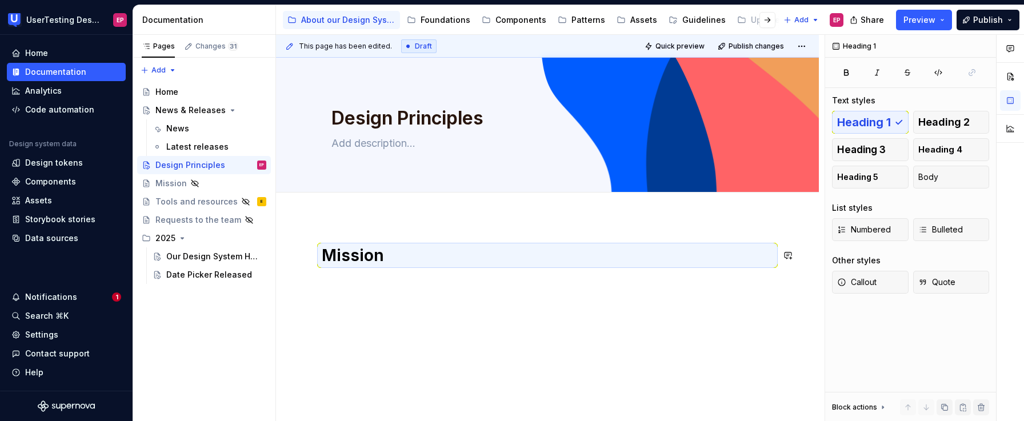
click at [400, 313] on div "Mission" at bounding box center [547, 323] width 543 height 211
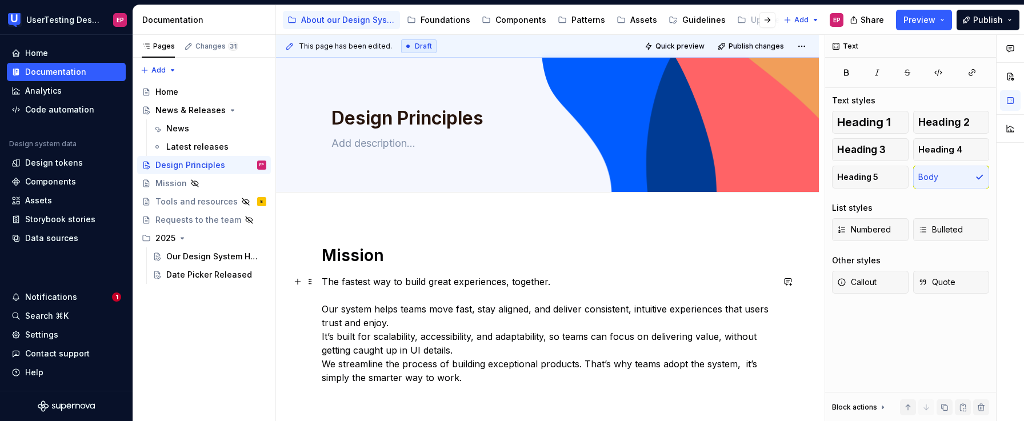
click at [403, 323] on p "The fastest way to build great experiences, together. Our system helps teams mo…" at bounding box center [547, 330] width 451 height 110
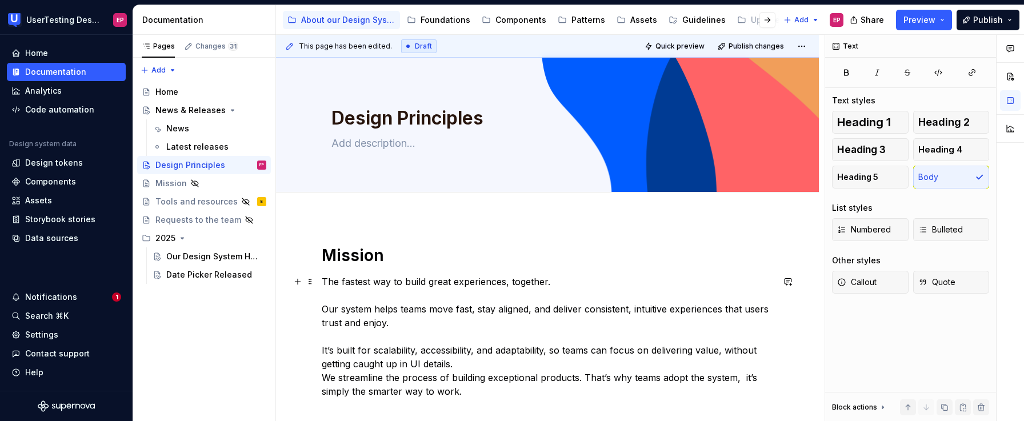
click at [461, 366] on p "The fastest way to build great experiences, together. Our system helps teams mo…" at bounding box center [547, 336] width 451 height 123
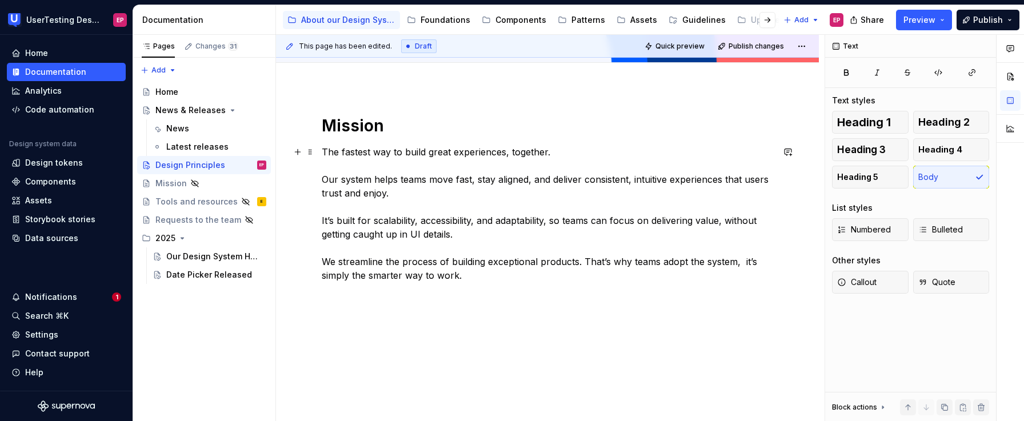
scroll to position [133, 0]
click at [355, 322] on div "Mission The fastest way to build great experiences, together. Our system helps …" at bounding box center [547, 254] width 543 height 334
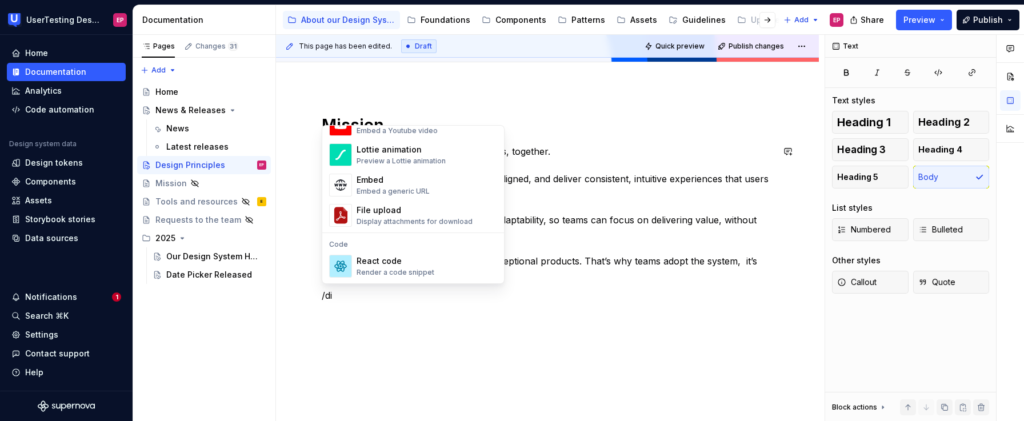
scroll to position [0, 0]
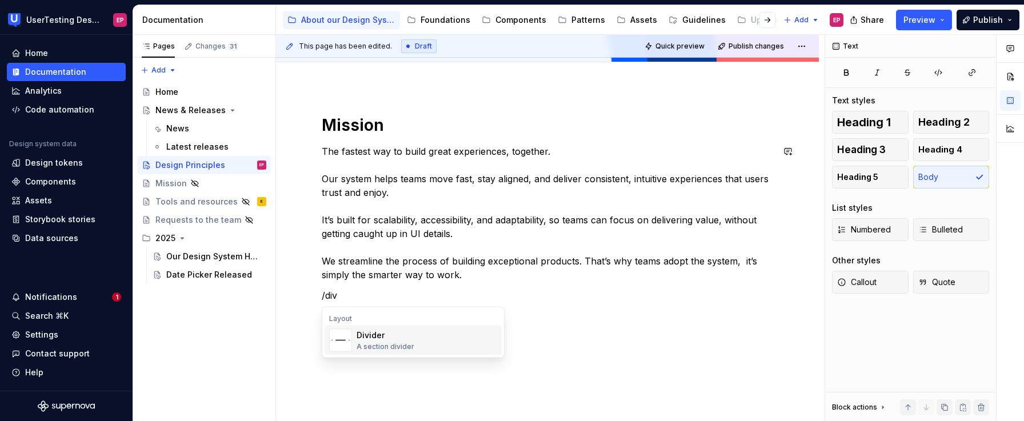
click at [394, 331] on div "Divider" at bounding box center [386, 335] width 58 height 11
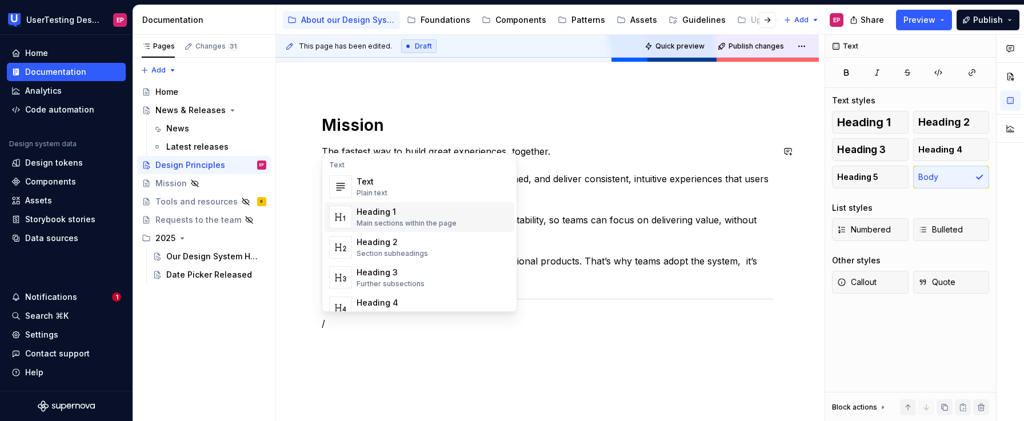
click at [416, 221] on div "Main sections within the page" at bounding box center [407, 223] width 100 height 9
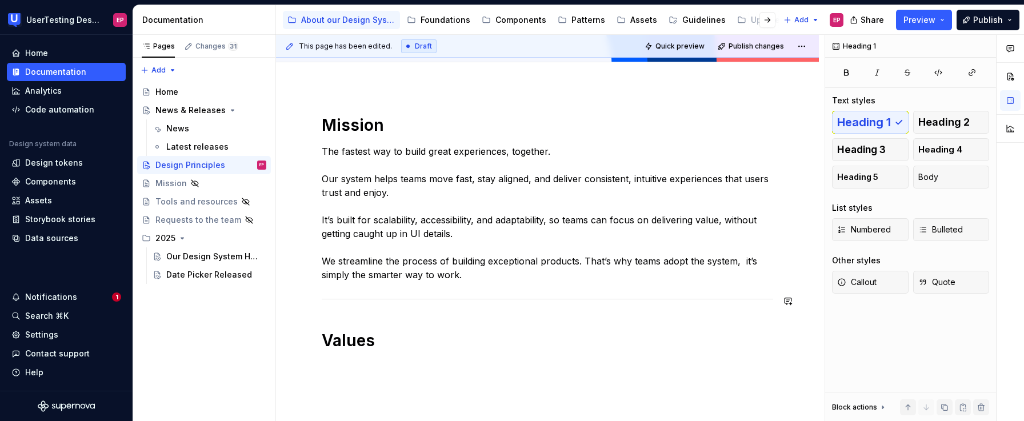
click at [369, 314] on div "Mission The fastest way to build great experiences, together. Our system helps …" at bounding box center [547, 233] width 451 height 236
click at [442, 343] on h1 "Values" at bounding box center [547, 340] width 451 height 21
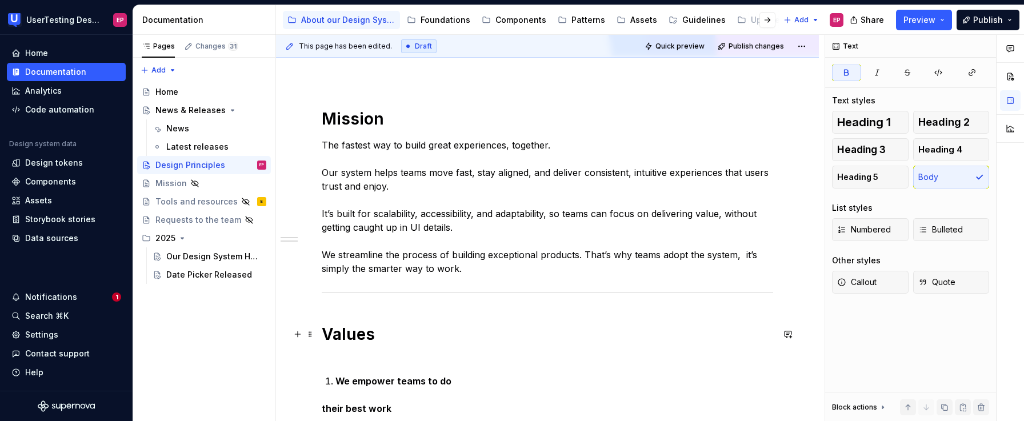
scroll to position [161, 0]
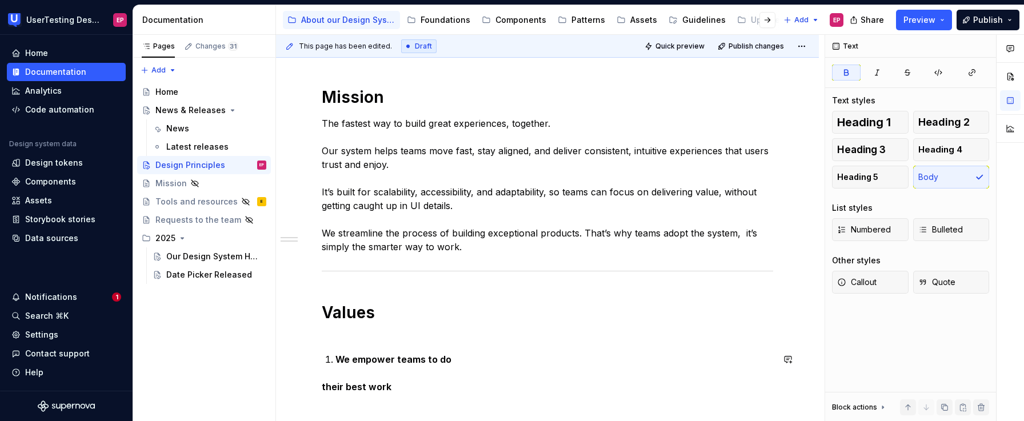
click at [323, 373] on div "Mission The fastest way to build great experiences, together. Our system helps …" at bounding box center [547, 240] width 451 height 307
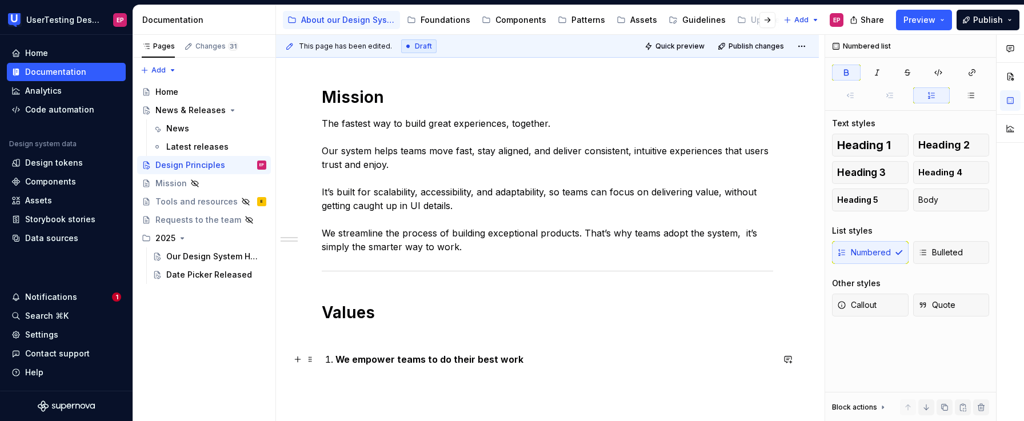
click at [335, 359] on strong "We empower teams to do their best work" at bounding box center [429, 359] width 188 height 11
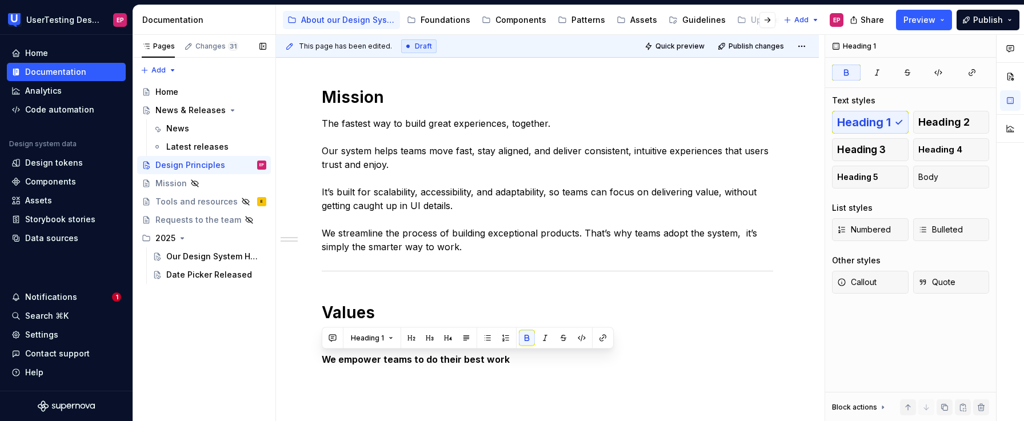
drag, startPoint x: 491, startPoint y: 361, endPoint x: 274, endPoint y: 358, distance: 217.2
click at [274, 358] on div "Pages Changes 31 Add Accessibility guide for tree Page tree. Navigate the tree …" at bounding box center [578, 228] width 891 height 387
click at [378, 339] on span "Heading 1" at bounding box center [367, 338] width 33 height 9
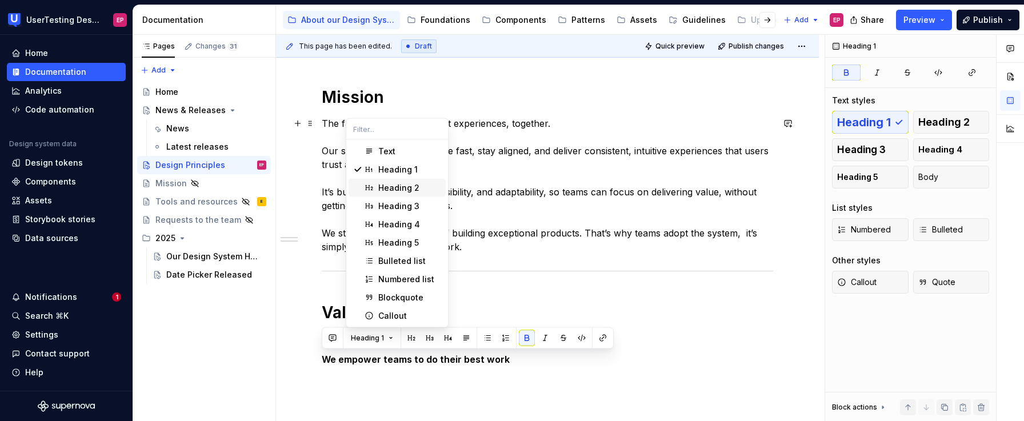
click at [394, 184] on div "Heading 2" at bounding box center [398, 187] width 41 height 11
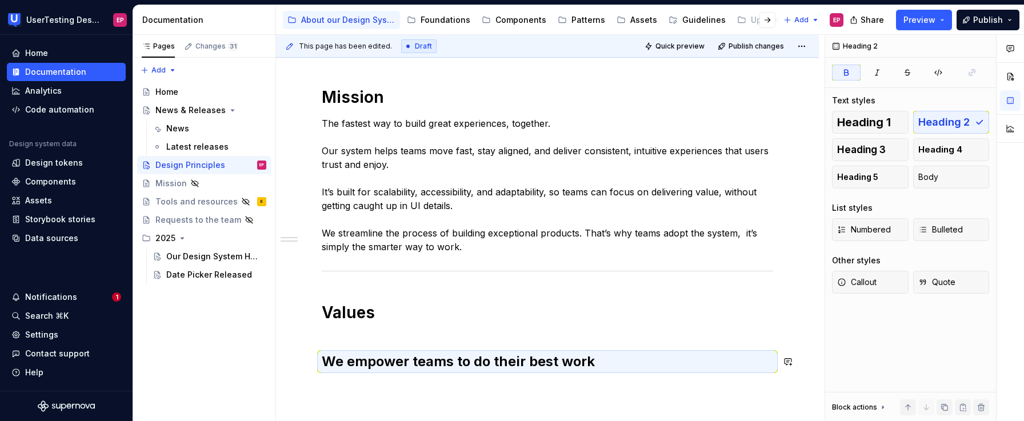
click at [370, 387] on div "Mission The fastest way to build great experiences, together. Our system helps …" at bounding box center [547, 284] width 543 height 451
click at [342, 387] on div "Mission The fastest way to build great experiences, together. Our system helps …" at bounding box center [547, 284] width 543 height 451
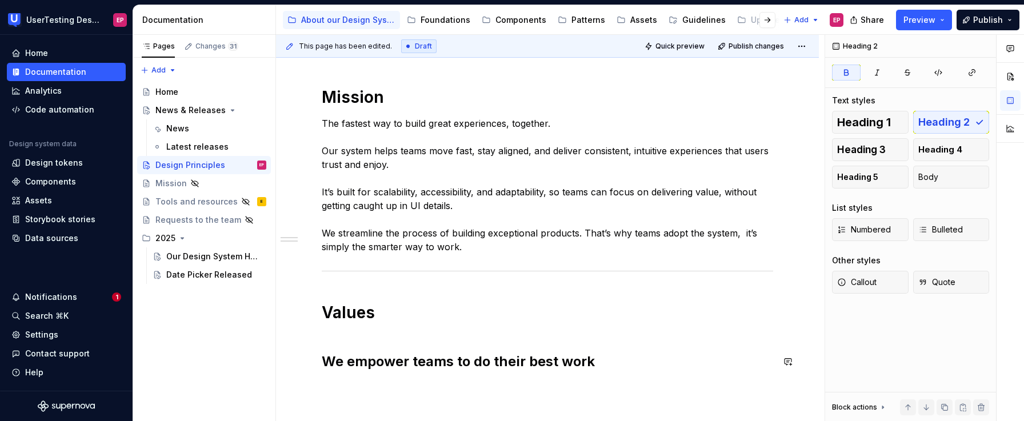
click at [345, 346] on div "Mission The fastest way to build great experiences, together. Our system helps …" at bounding box center [547, 240] width 451 height 307
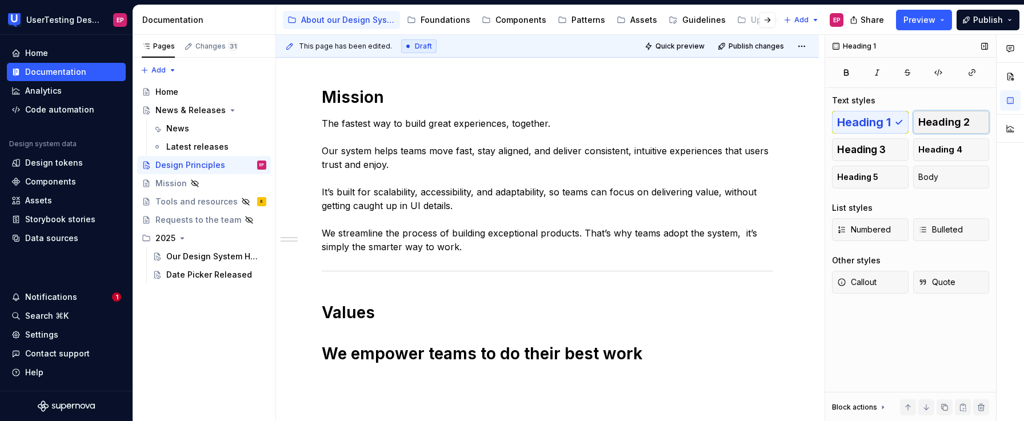
click at [860, 130] on button "Heading 2" at bounding box center [951, 122] width 77 height 23
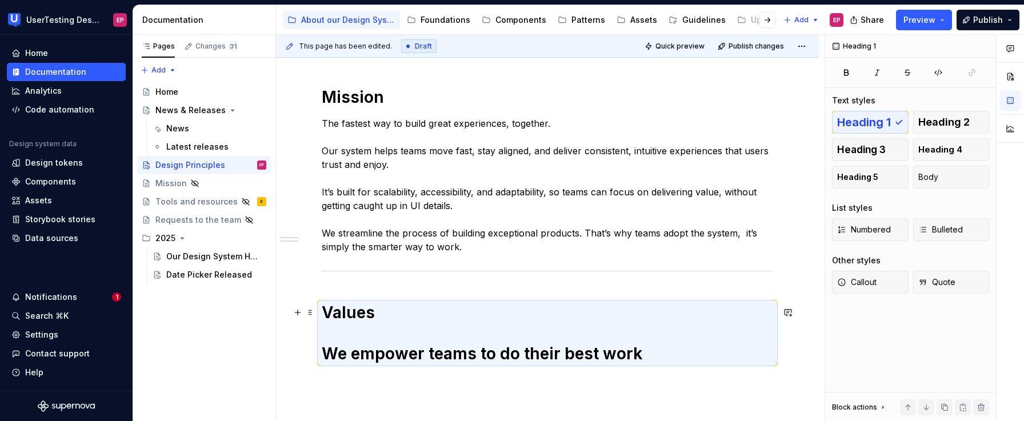
click at [673, 344] on h1 "Values We empower teams to do their best work" at bounding box center [547, 333] width 451 height 62
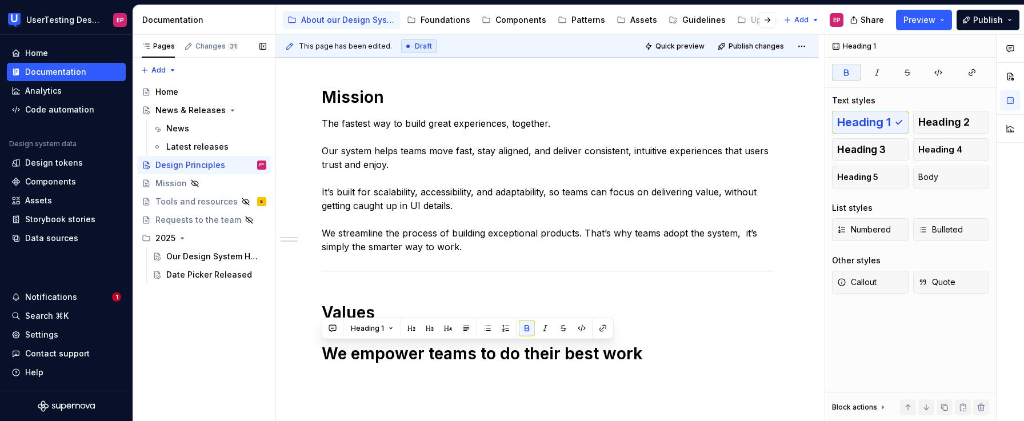
drag, startPoint x: 657, startPoint y: 355, endPoint x: 266, endPoint y: 353, distance: 390.9
click at [266, 353] on div "Pages Changes 31 Add Accessibility guide for tree Page tree. Navigate the tree …" at bounding box center [578, 228] width 891 height 387
click at [411, 327] on button "button" at bounding box center [411, 329] width 16 height 16
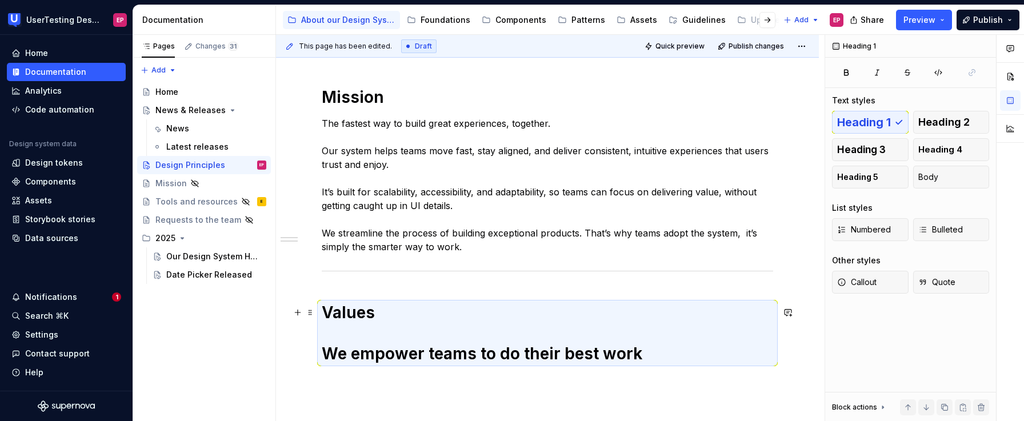
click at [363, 335] on h1 "Values We empower teams to do their best work" at bounding box center [547, 333] width 451 height 62
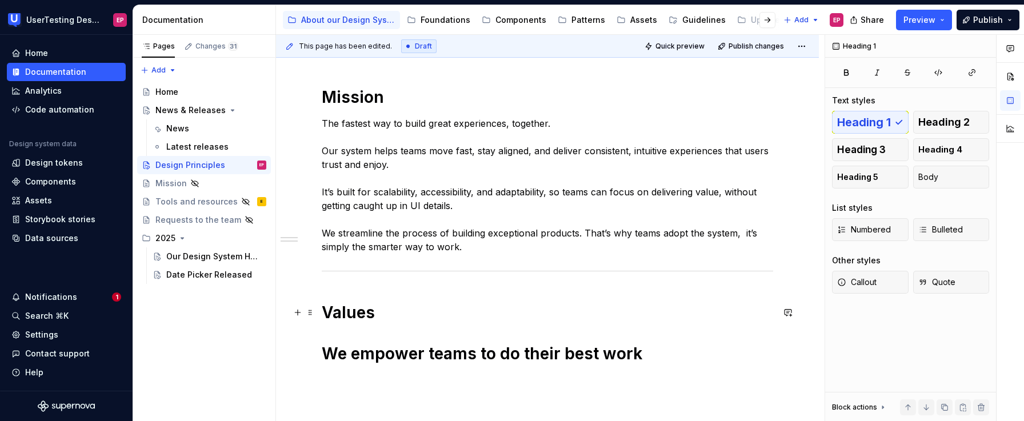
click at [340, 332] on h1 "Values We empower teams to do their best work" at bounding box center [547, 333] width 451 height 62
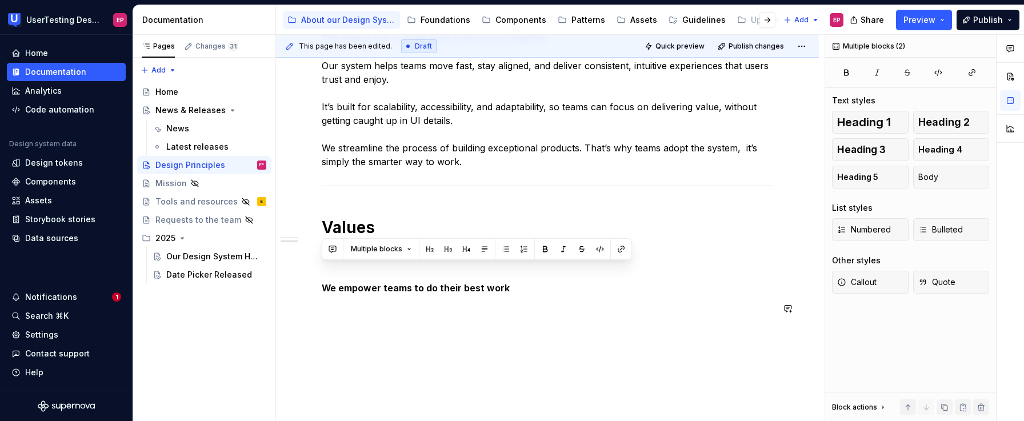
scroll to position [279, 0]
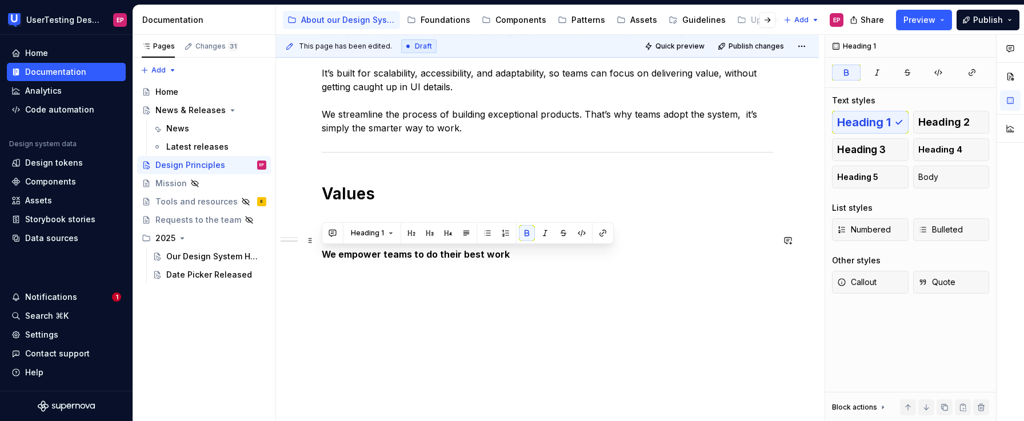
drag, startPoint x: 474, startPoint y: 376, endPoint x: 310, endPoint y: 258, distance: 201.9
click at [310, 258] on div "Mission The fastest way to build great experiences, together. Our system helps …" at bounding box center [547, 181] width 543 height 481
click at [414, 238] on button "button" at bounding box center [411, 233] width 16 height 16
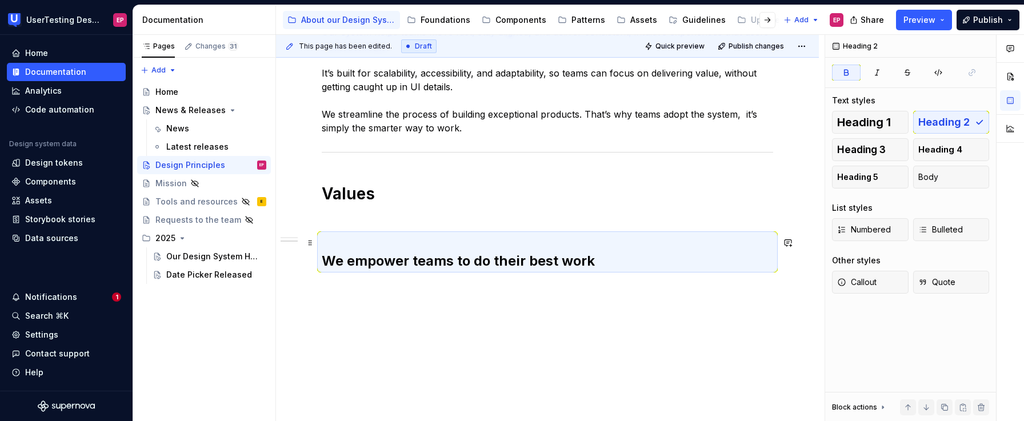
click at [322, 262] on strong "We empower teams to do their best work" at bounding box center [458, 261] width 273 height 17
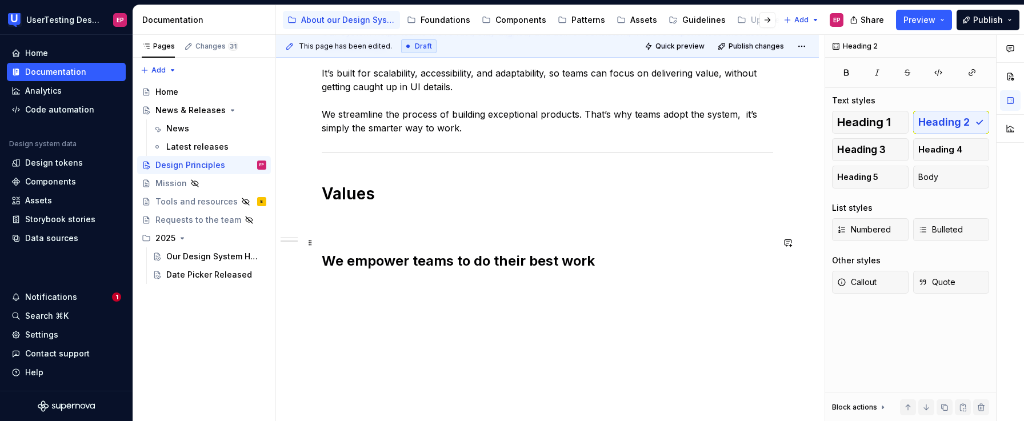
scroll to position [273, 0]
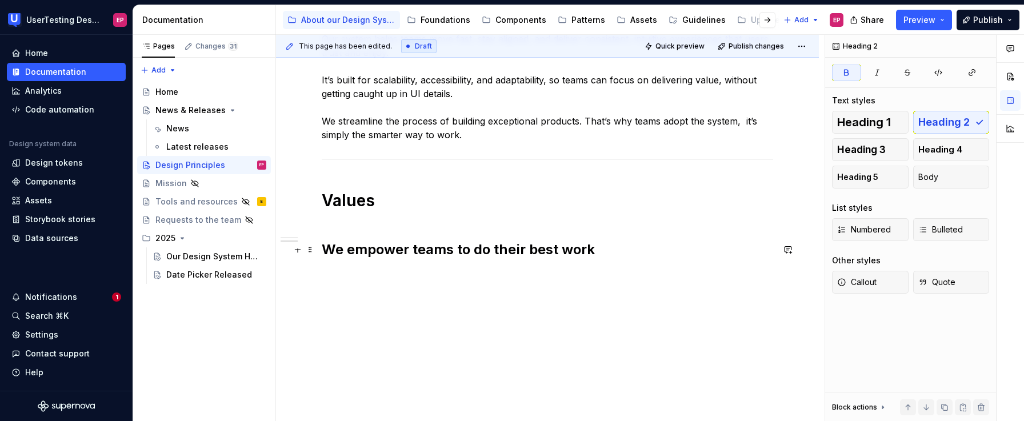
click at [602, 246] on h2 "We empower teams to do their best work" at bounding box center [547, 250] width 451 height 18
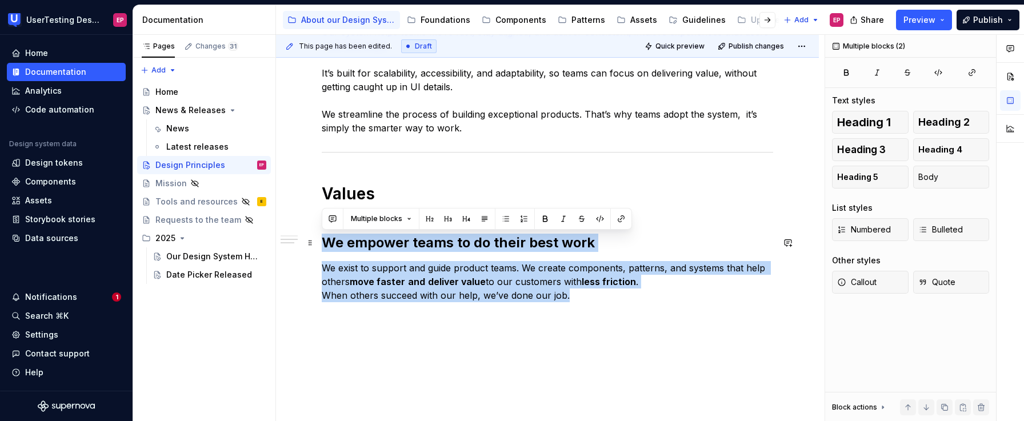
drag, startPoint x: 570, startPoint y: 295, endPoint x: 327, endPoint y: 236, distance: 250.6
click at [327, 236] on div "Mission The fastest way to build great experiences, together. Our system helps …" at bounding box center [547, 159] width 451 height 382
copy div "We empower teams to do their best work  We exist to support and guide product t…"
click at [636, 297] on p "We exist to support and guide product teams. We create components, patterns, an…" at bounding box center [547, 295] width 451 height 69
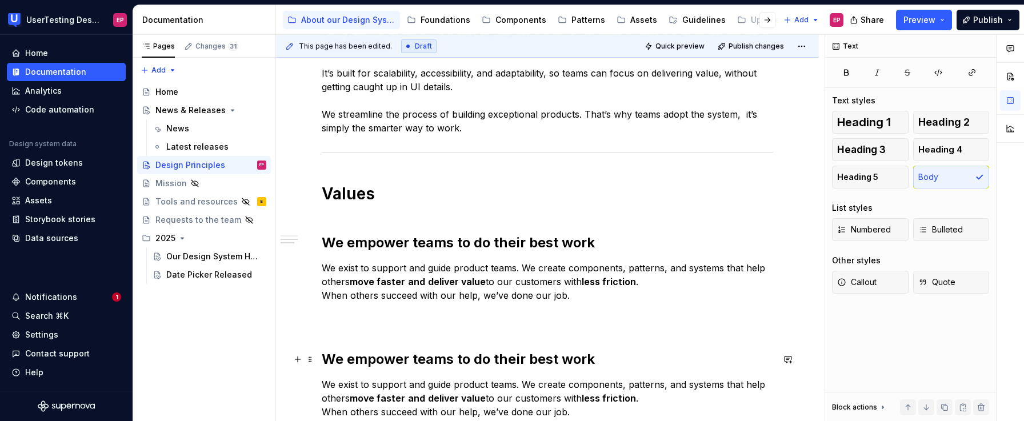
click at [319, 359] on div "Mission The fastest way to build great experiences, together. Our system helps …" at bounding box center [547, 274] width 543 height 666
click at [328, 342] on div "Mission The fastest way to build great experiences, together. Our system helps …" at bounding box center [547, 217] width 451 height 499
click at [324, 335] on div "Mission The fastest way to build great experiences, together. Our system helps …" at bounding box center [547, 217] width 451 height 499
click at [323, 325] on p "We exist to support and guide product teams. We create components, patterns, an…" at bounding box center [547, 295] width 451 height 69
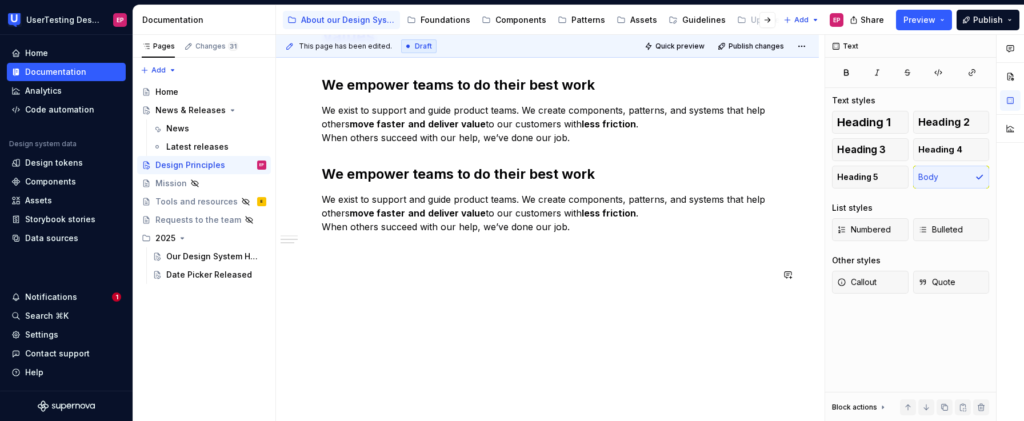
scroll to position [432, 0]
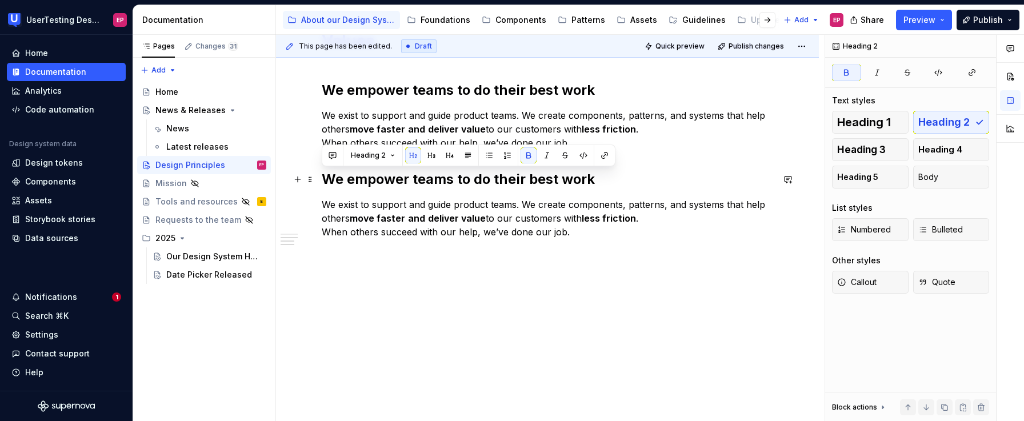
drag, startPoint x: 599, startPoint y: 181, endPoint x: 324, endPoint y: 179, distance: 274.9
click at [324, 179] on h2 "We empower teams to do their best work" at bounding box center [547, 179] width 451 height 18
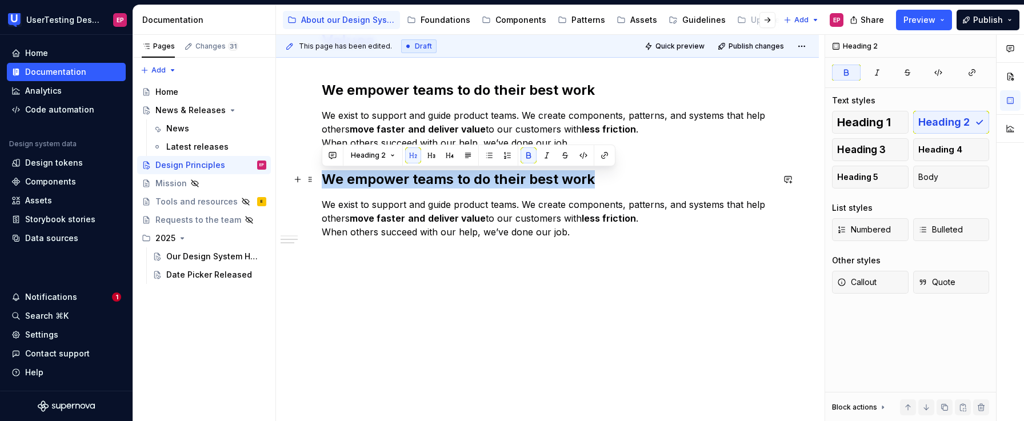
drag, startPoint x: 572, startPoint y: 179, endPoint x: 323, endPoint y: 178, distance: 248.0
click at [323, 178] on strong "We empower teams to do their best work" at bounding box center [458, 179] width 273 height 17
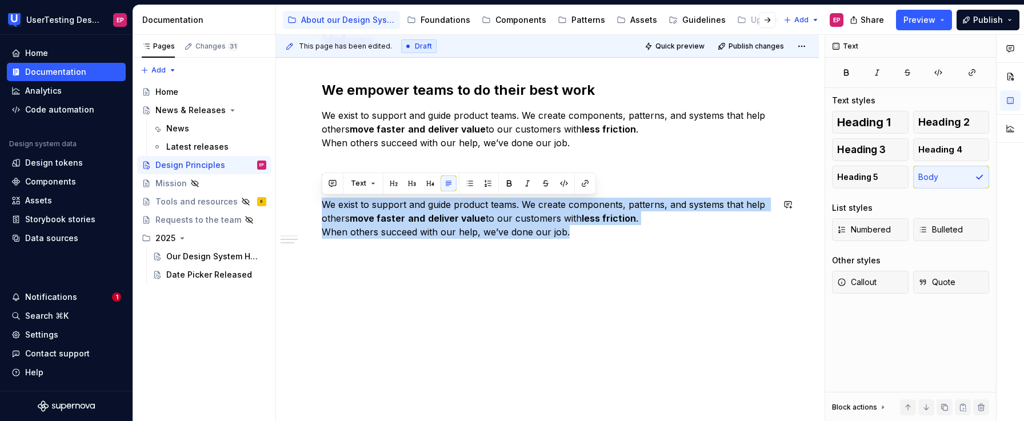
drag, startPoint x: 484, startPoint y: 229, endPoint x: 325, endPoint y: 190, distance: 164.0
click at [325, 190] on div "Mission The fastest way to build great experiences, together. Our system helps …" at bounding box center [547, 50] width 451 height 471
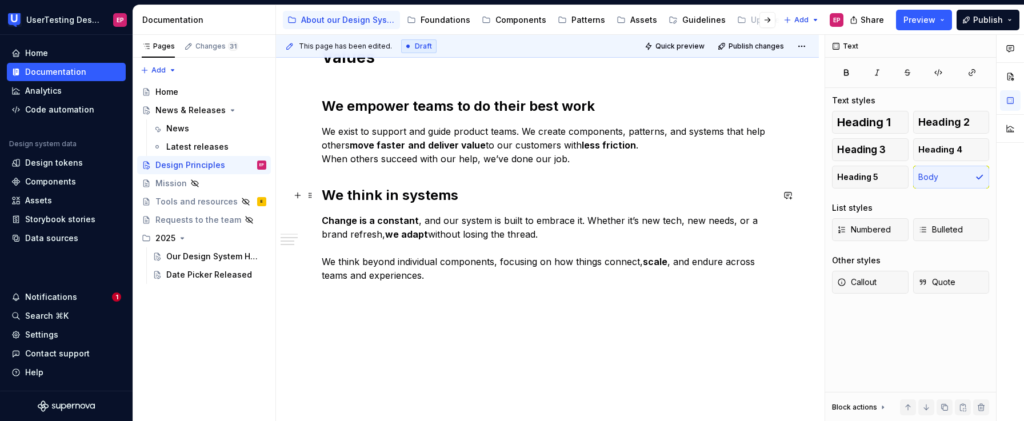
scroll to position [418, 0]
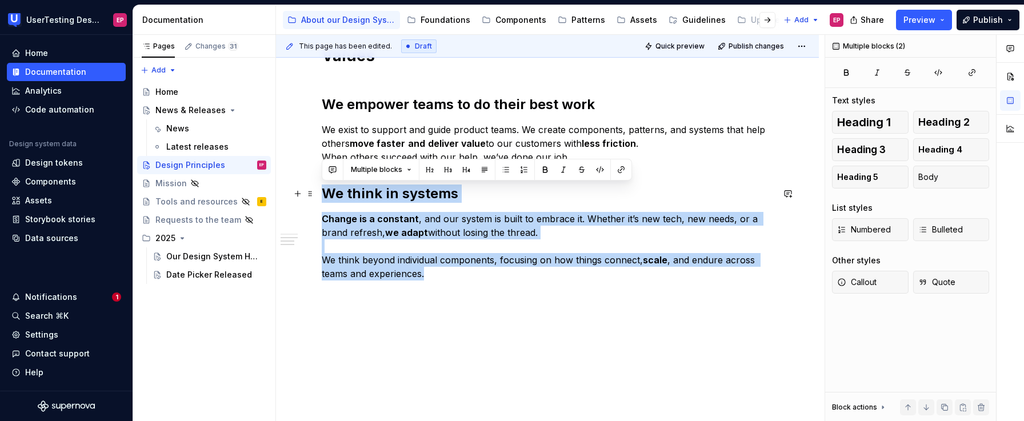
drag, startPoint x: 425, startPoint y: 273, endPoint x: 323, endPoint y: 186, distance: 133.8
click at [323, 186] on div "Mission The fastest way to build great experiences, together. Our system helps …" at bounding box center [547, 86] width 451 height 513
copy div "We think in systems  Change is a constant , and our system is built to embrace …"
click at [461, 281] on div "Mission The fastest way to build great experiences, together. Our system helps …" at bounding box center [547, 86] width 451 height 513
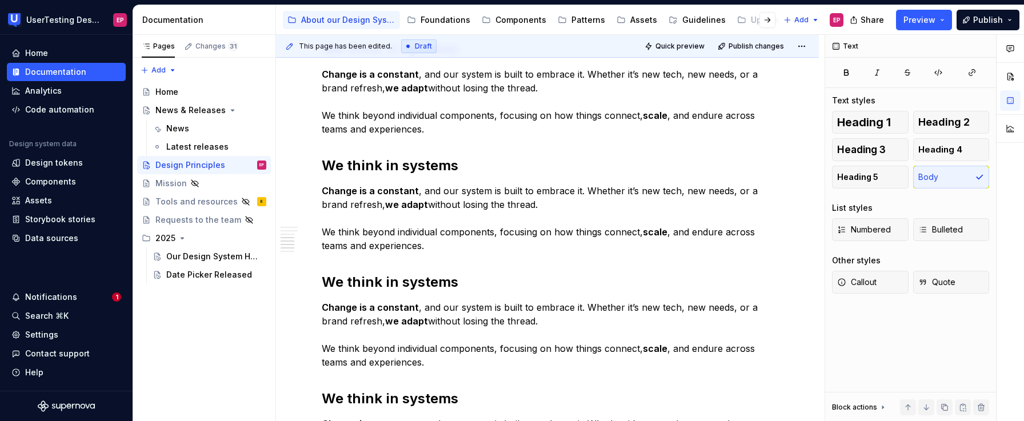
scroll to position [559, 0]
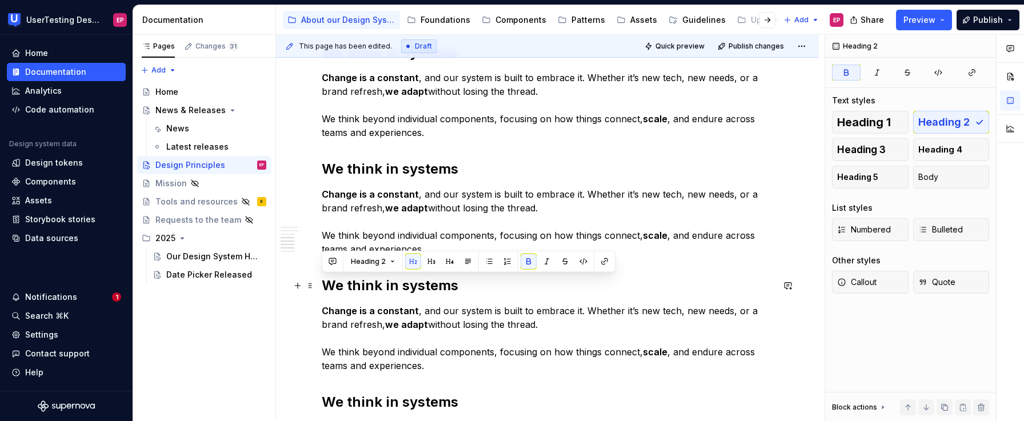
drag, startPoint x: 457, startPoint y: 286, endPoint x: 326, endPoint y: 287, distance: 130.9
click at [326, 287] on strong "We think in systems" at bounding box center [390, 285] width 137 height 17
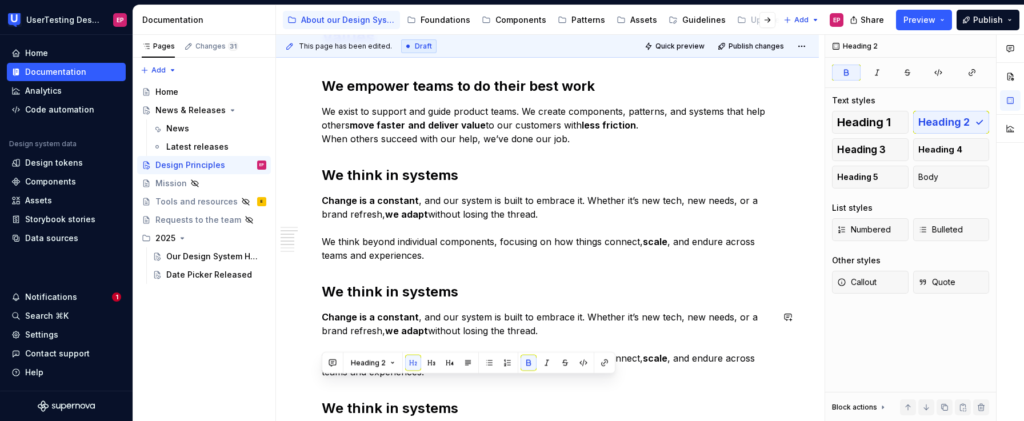
scroll to position [399, 0]
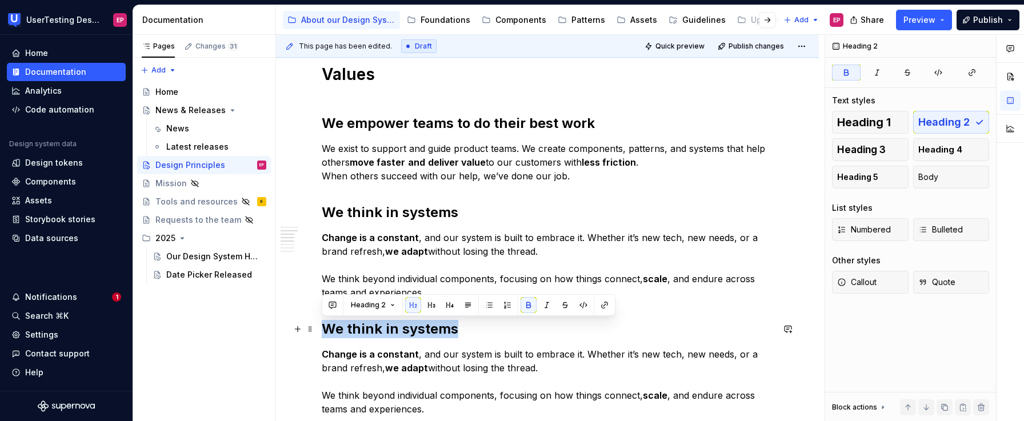
drag, startPoint x: 455, startPoint y: 325, endPoint x: 325, endPoint y: 332, distance: 129.9
click at [325, 332] on strong "We think in systems" at bounding box center [390, 329] width 137 height 17
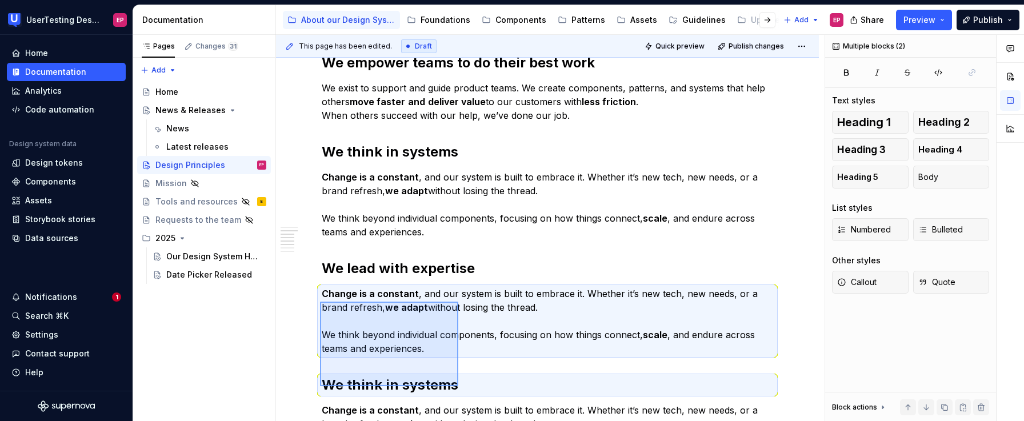
drag, startPoint x: 320, startPoint y: 358, endPoint x: 443, endPoint y: 329, distance: 126.3
click at [458, 386] on div "This page has been edited. Draft Quick preview Publish changes Design Principle…" at bounding box center [550, 228] width 549 height 387
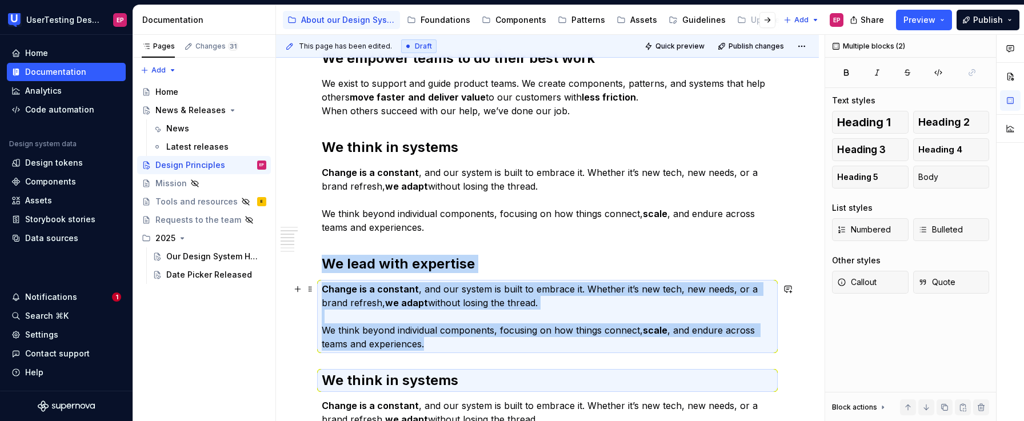
click at [443, 328] on p "Change is a constant , and our system is built to embrace it. Whether it’s new …" at bounding box center [547, 316] width 451 height 69
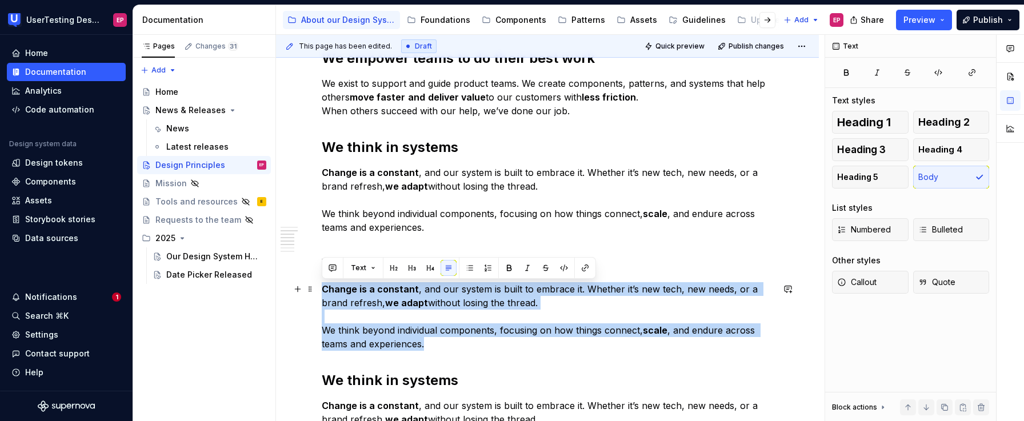
drag, startPoint x: 434, startPoint y: 343, endPoint x: 323, endPoint y: 290, distance: 123.0
click at [323, 290] on p "Change is a constant , and our system is built to embrace it. Whether it’s new …" at bounding box center [547, 316] width 451 height 69
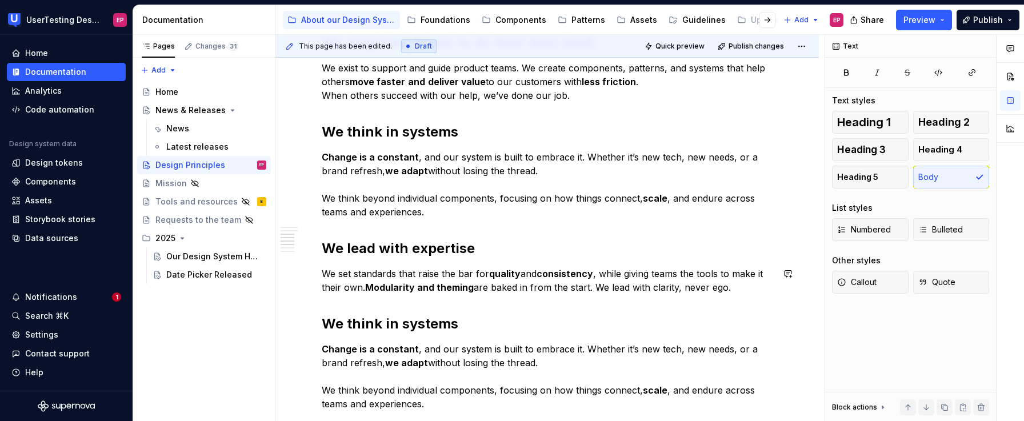
scroll to position [484, 0]
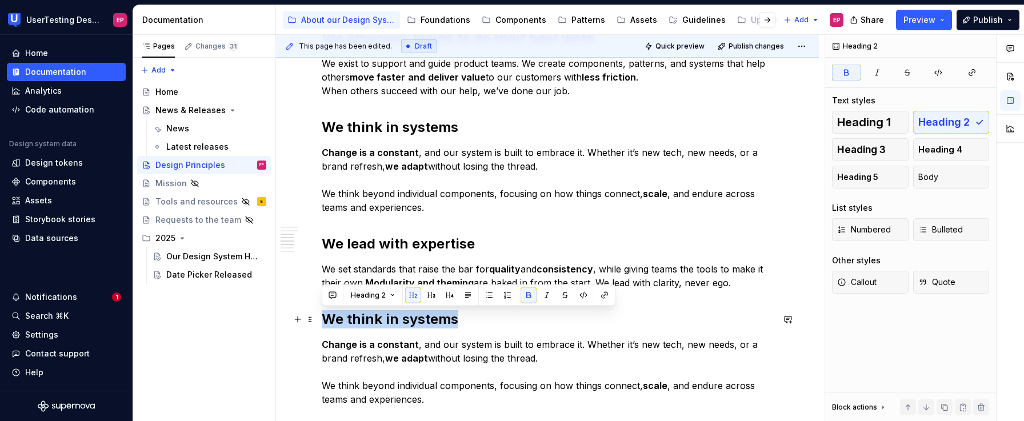
drag, startPoint x: 453, startPoint y: 317, endPoint x: 325, endPoint y: 318, distance: 128.0
click at [325, 318] on strong "We think in systems" at bounding box center [390, 319] width 137 height 17
drag, startPoint x: 325, startPoint y: 318, endPoint x: 464, endPoint y: 321, distance: 138.9
click at [464, 321] on h2 "We think in systems" at bounding box center [547, 319] width 451 height 18
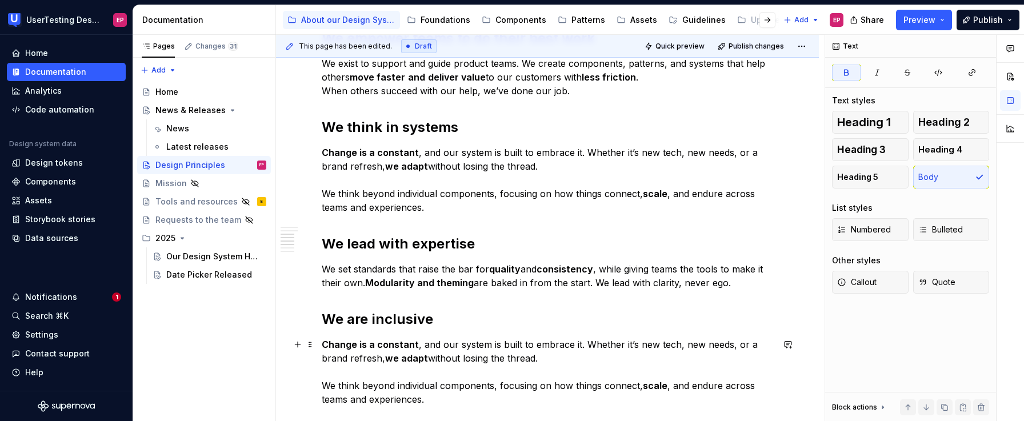
click at [363, 350] on p "Change is a constant , and our system is built to embrace it. Whether it’s new …" at bounding box center [547, 372] width 451 height 69
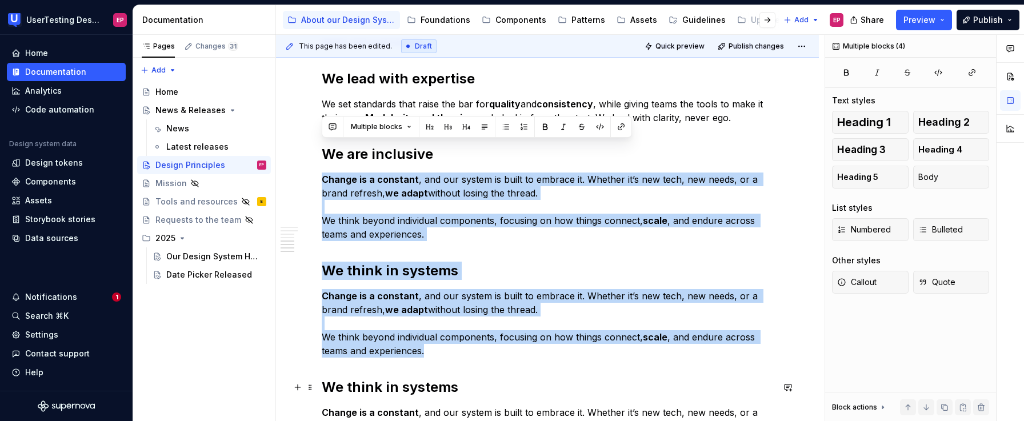
scroll to position [681, 0]
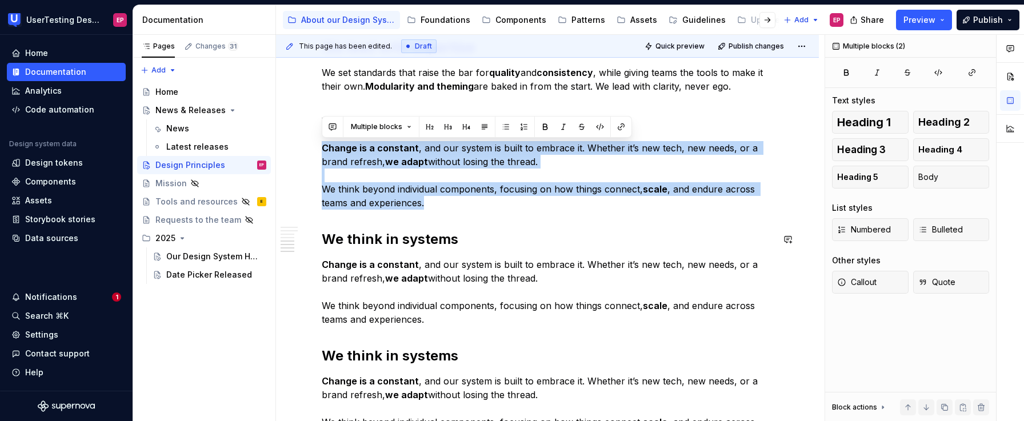
drag, startPoint x: 322, startPoint y: 343, endPoint x: 431, endPoint y: 215, distance: 168.3
click at [431, 215] on div "Mission The fastest way to build great experiences, together. Our system helps …" at bounding box center [547, 25] width 451 height 917
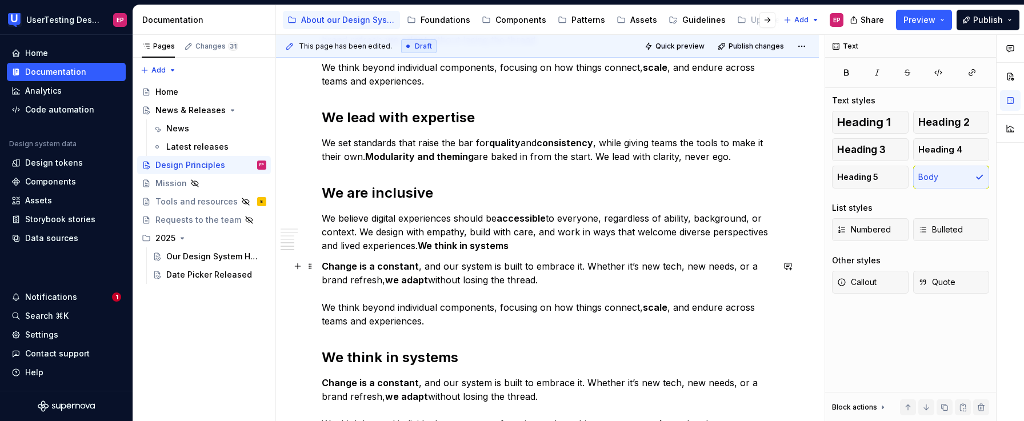
scroll to position [611, 0]
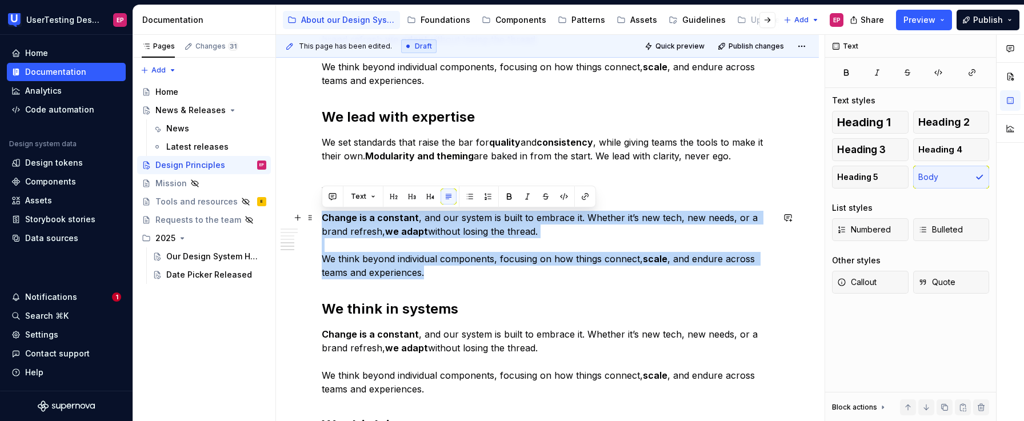
drag, startPoint x: 470, startPoint y: 279, endPoint x: 321, endPoint y: 218, distance: 161.2
click at [321, 218] on div "Mission The fastest way to build great experiences, together. Our system helps …" at bounding box center [547, 151] width 543 height 1085
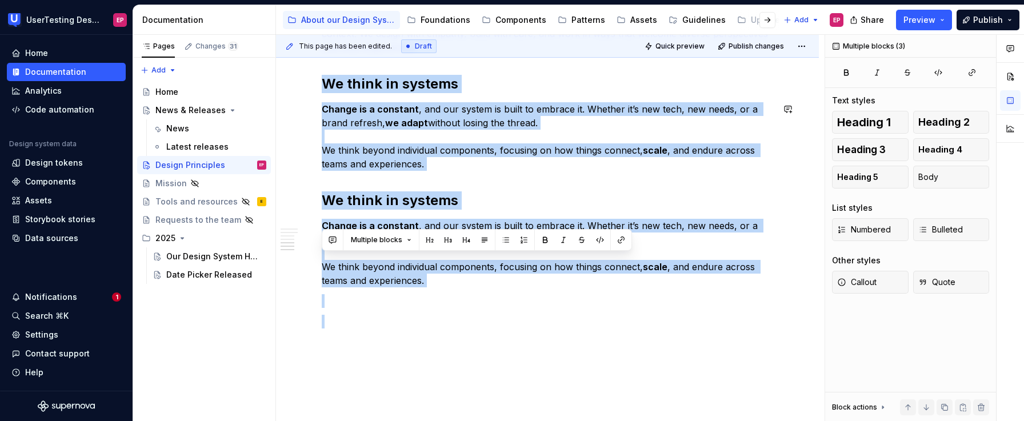
scroll to position [856, 0]
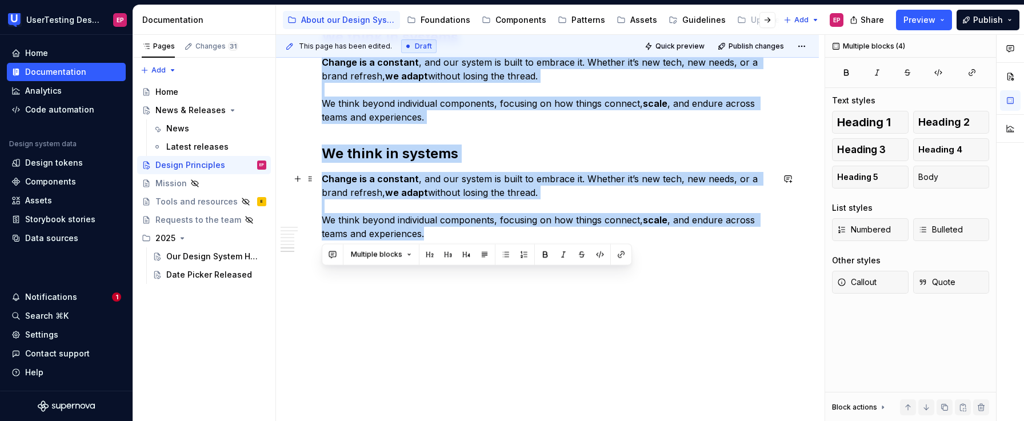
drag, startPoint x: 323, startPoint y: 275, endPoint x: 495, endPoint y: 239, distance: 175.2
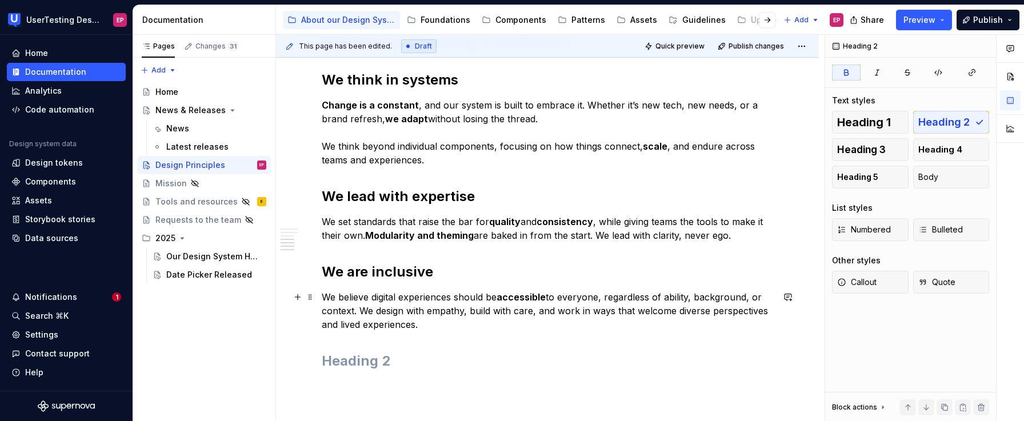
scroll to position [534, 0]
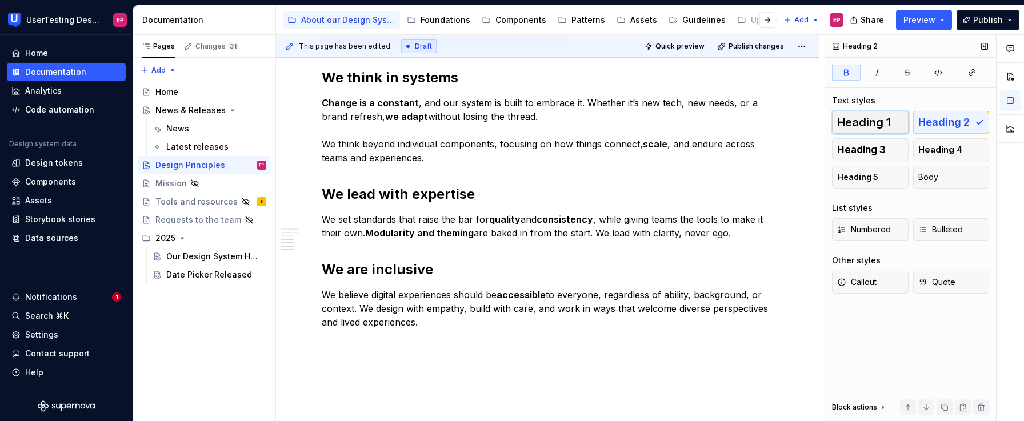
click at [860, 121] on span "Heading 1" at bounding box center [864, 122] width 54 height 11
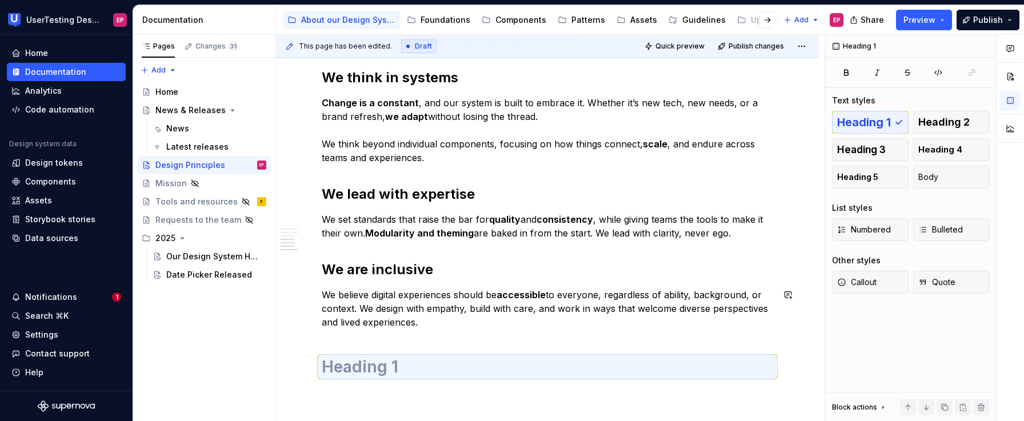
click at [458, 331] on div "Mission The fastest way to build great experiences, together. Our system helps …" at bounding box center [547, 67] width 451 height 707
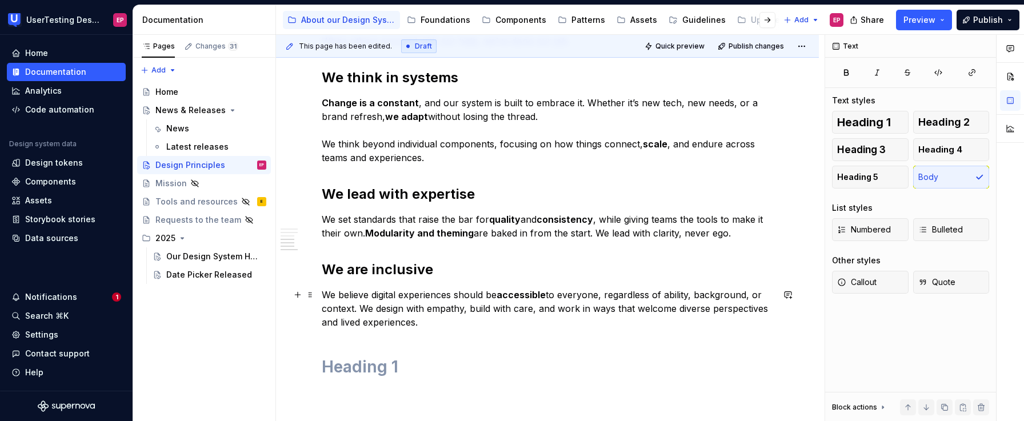
click at [447, 313] on p "We believe digital experiences should be accessible to everyone, regardless of …" at bounding box center [547, 308] width 451 height 41
click at [436, 323] on p "We believe digital experiences should be accessible to everyone, regardless of …" at bounding box center [547, 308] width 451 height 41
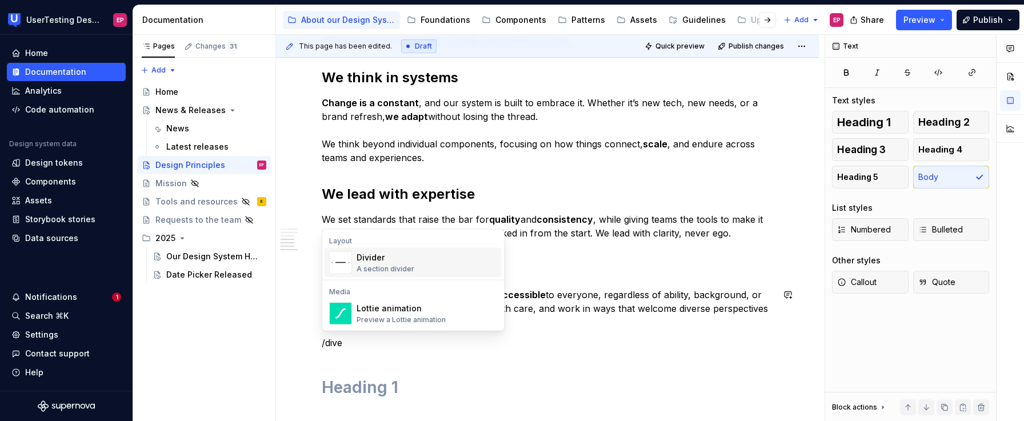
click at [439, 270] on div "Divider A section divider" at bounding box center [427, 262] width 141 height 23
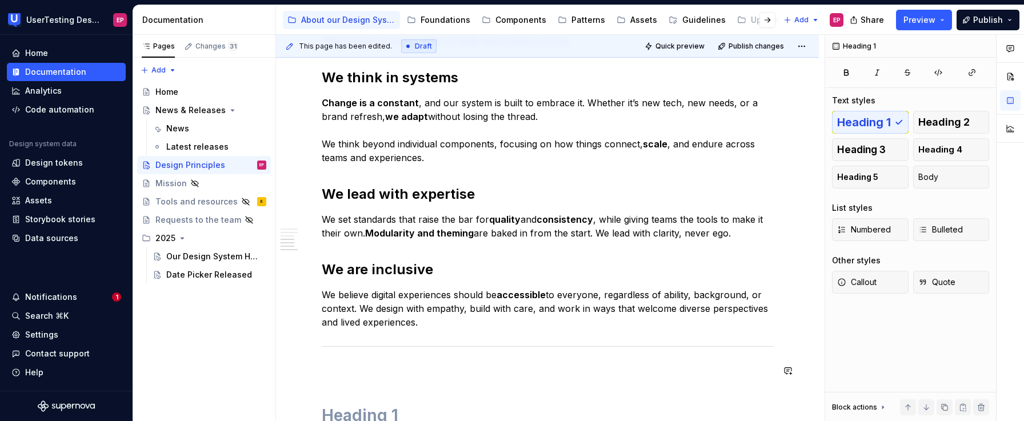
click at [329, 389] on div "Mission The fastest way to build great experiences, together. Our system helps …" at bounding box center [547, 92] width 451 height 756
drag, startPoint x: 402, startPoint y: 388, endPoint x: 321, endPoint y: 382, distance: 81.4
click at [321, 382] on div "Mission The fastest way to build great experiences, together. Our system helps …" at bounding box center [547, 134] width 543 height 896
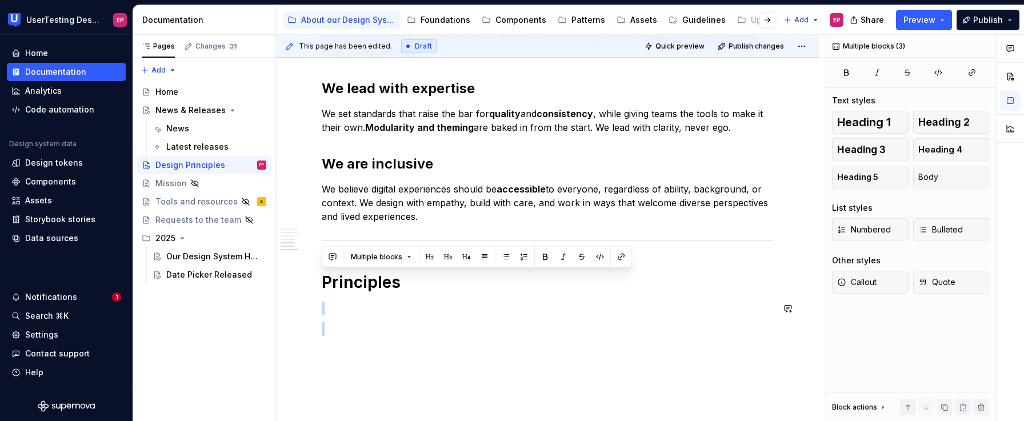
scroll to position [694, 0]
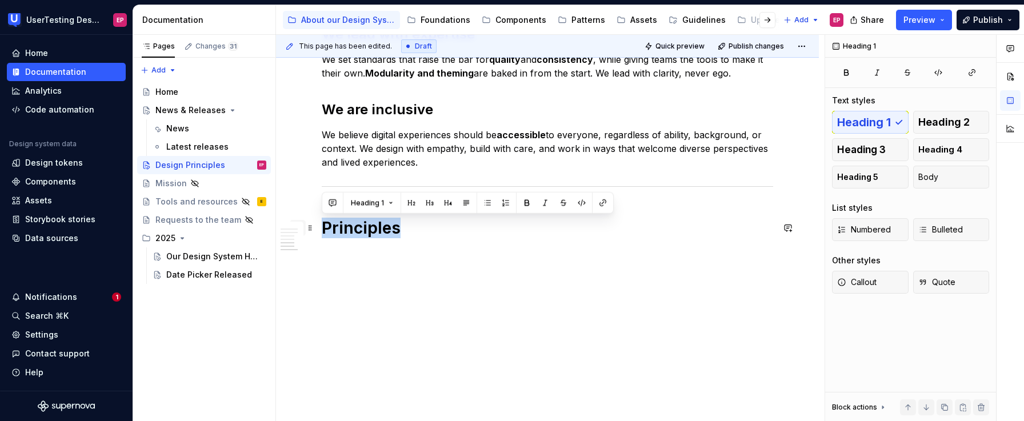
drag, startPoint x: 402, startPoint y: 387, endPoint x: 295, endPoint y: 220, distance: 198.2
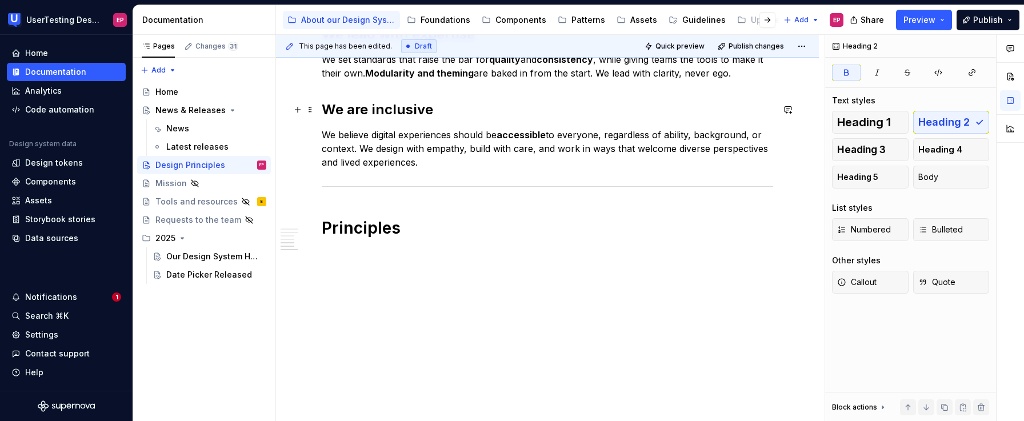
click at [365, 110] on strong "We are inclusive" at bounding box center [377, 109] width 111 height 17
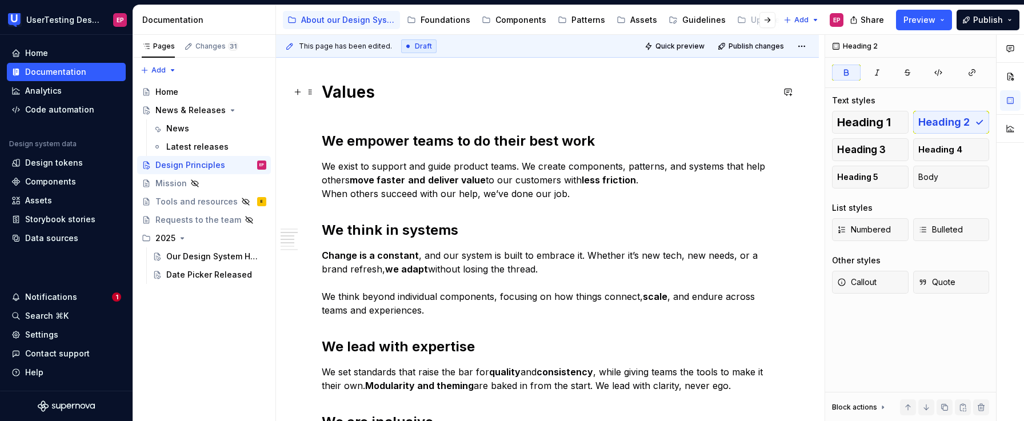
scroll to position [369, 0]
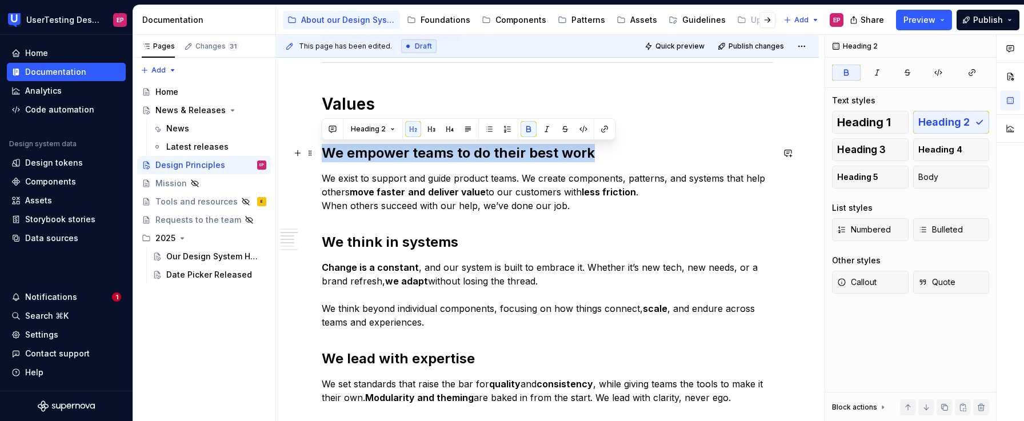
drag, startPoint x: 322, startPoint y: 152, endPoint x: 592, endPoint y: 150, distance: 269.8
click at [592, 150] on strong "We empower teams to do their best work" at bounding box center [458, 153] width 273 height 17
click at [846, 148] on span "Heading 3" at bounding box center [861, 149] width 49 height 11
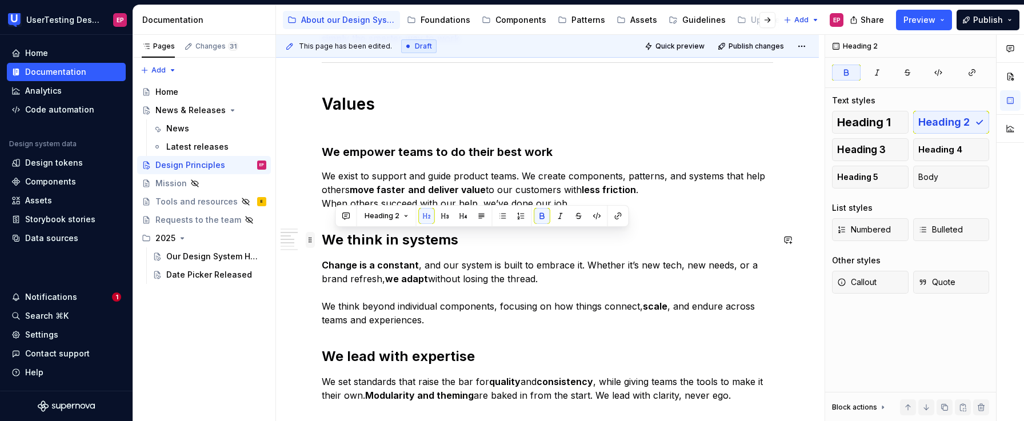
drag, startPoint x: 457, startPoint y: 242, endPoint x: 314, endPoint y: 243, distance: 143.5
click at [322, 243] on div "Mission The fastest way to build great experiences, together. Our system helps …" at bounding box center [547, 248] width 451 height 740
click at [314, 243] on span at bounding box center [310, 240] width 9 height 16
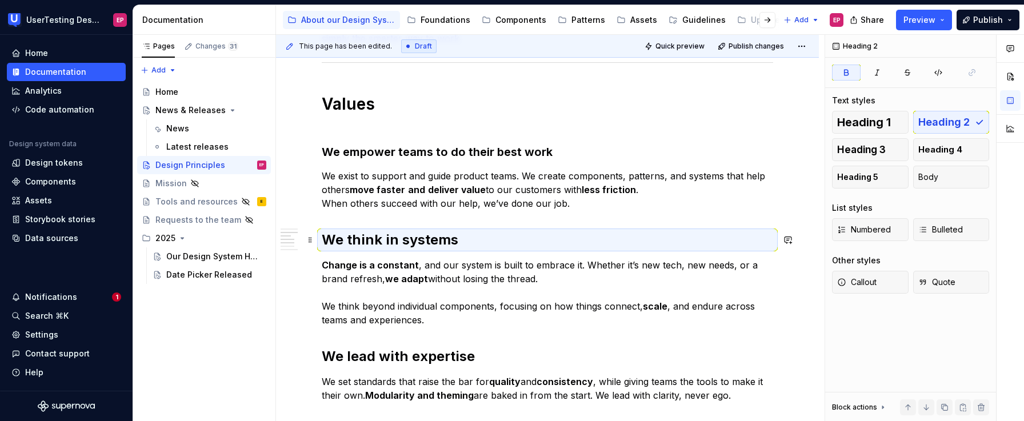
click at [332, 237] on strong "We think in systems" at bounding box center [390, 239] width 137 height 17
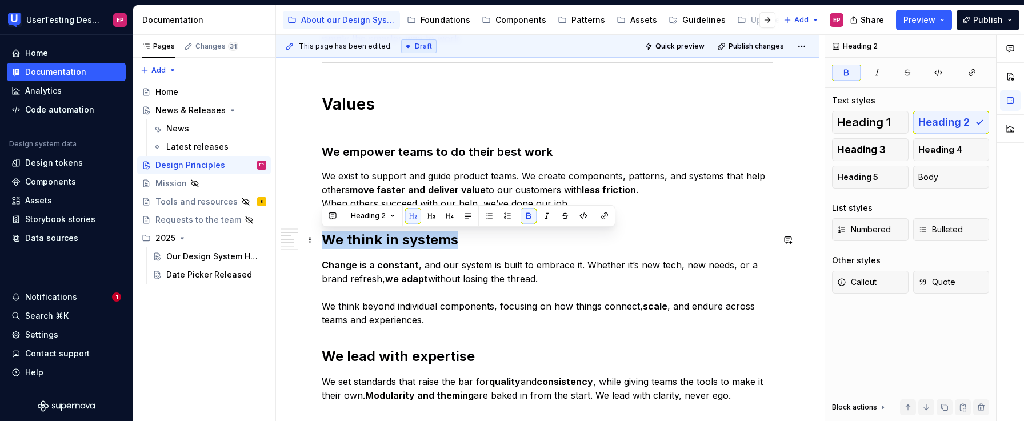
drag, startPoint x: 325, startPoint y: 239, endPoint x: 453, endPoint y: 239, distance: 128.0
click at [453, 239] on strong "We think in systems" at bounding box center [390, 239] width 137 height 17
click at [860, 154] on span "Heading 3" at bounding box center [861, 149] width 49 height 11
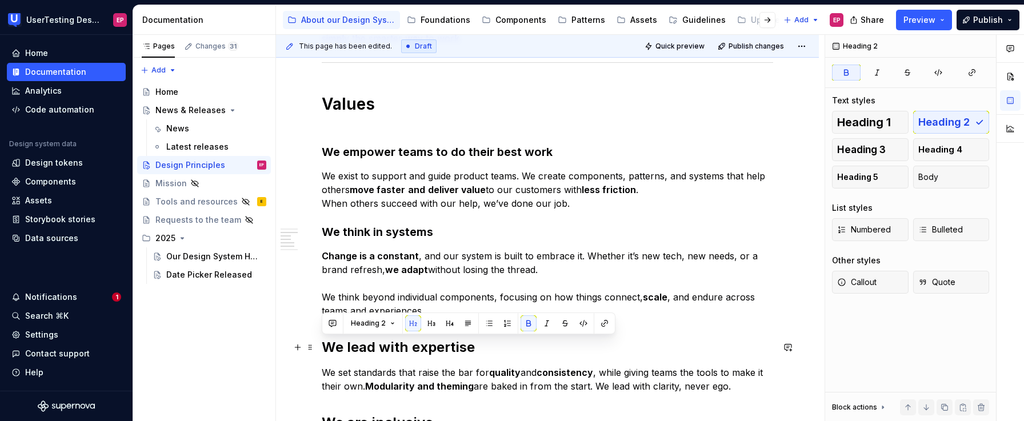
drag, startPoint x: 466, startPoint y: 348, endPoint x: 324, endPoint y: 348, distance: 141.7
click at [324, 348] on strong "We lead with expertise" at bounding box center [398, 347] width 153 height 17
click at [429, 322] on button "button" at bounding box center [431, 323] width 16 height 16
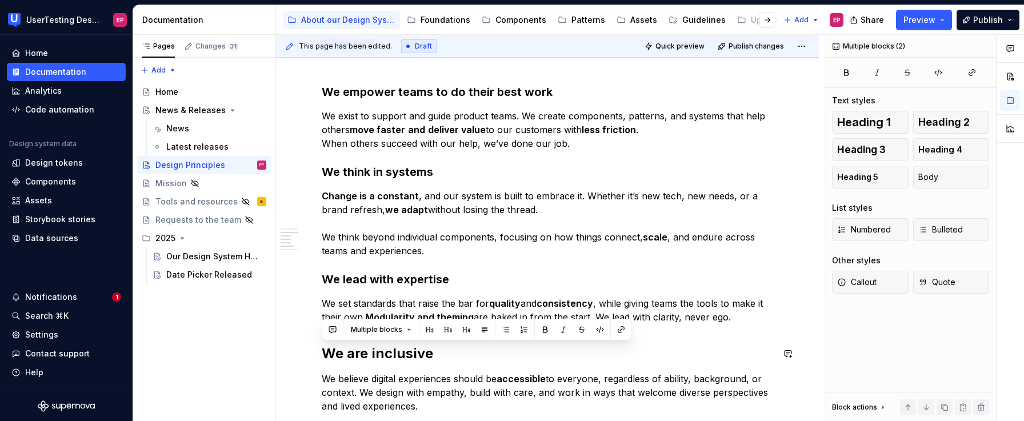
scroll to position [430, 0]
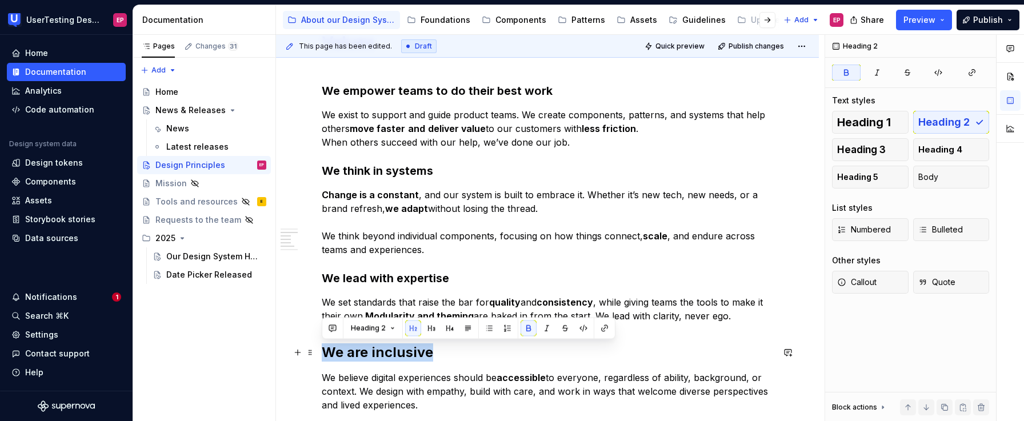
drag, startPoint x: 431, startPoint y: 366, endPoint x: 319, endPoint y: 355, distance: 112.5
click at [319, 355] on div "Mission The fastest way to build great experiences, together. Our system helps …" at bounding box center [547, 227] width 543 height 875
click at [433, 327] on button "button" at bounding box center [431, 329] width 16 height 16
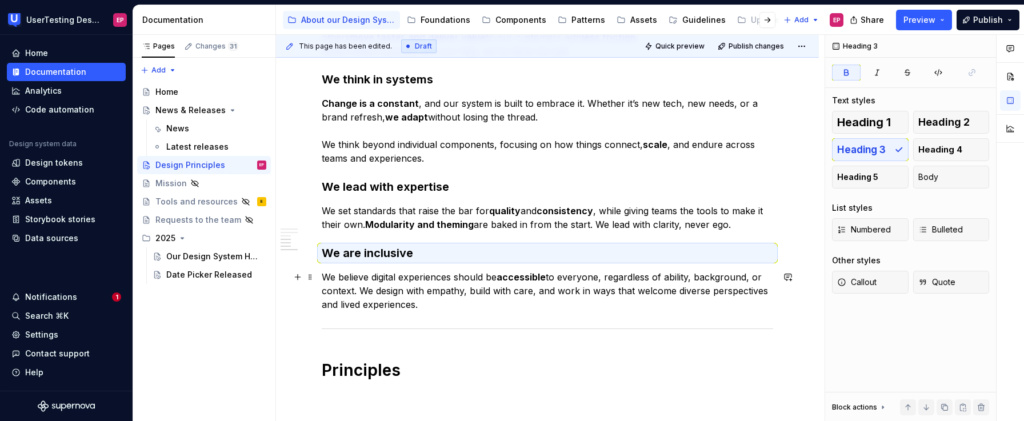
scroll to position [536, 0]
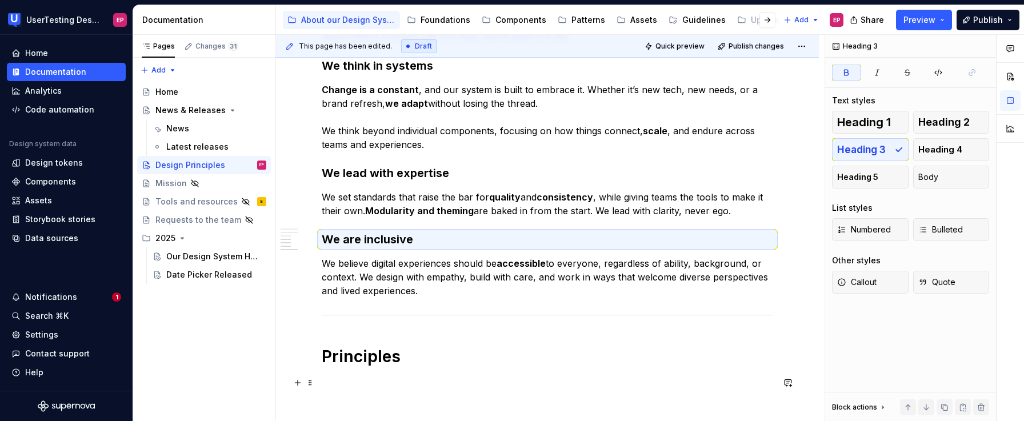
click at [359, 384] on p at bounding box center [547, 383] width 451 height 14
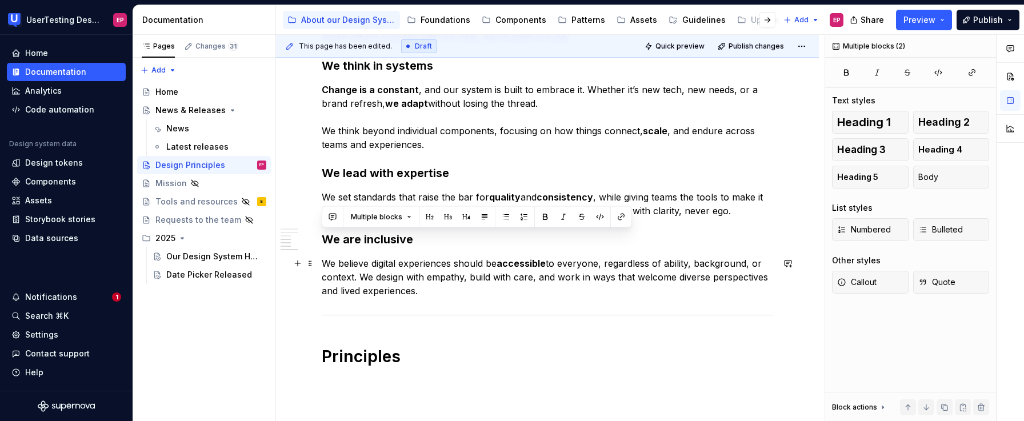
drag, startPoint x: 326, startPoint y: 242, endPoint x: 434, endPoint y: 285, distance: 116.2
click at [434, 285] on div "Mission The fastest way to build great experiences, together. Our system helps …" at bounding box center [547, 61] width 451 height 698
copy div "We are inclusive We believe digital experiences should be accessible to everyon…"
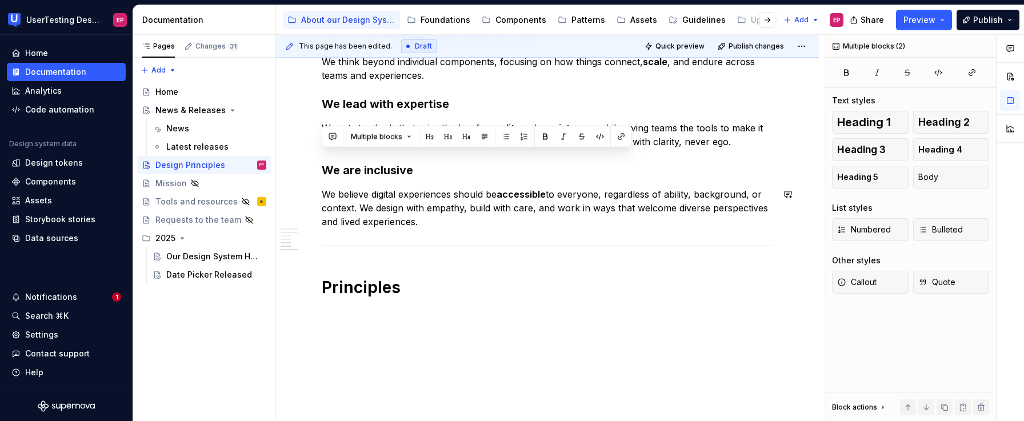
scroll to position [617, 0]
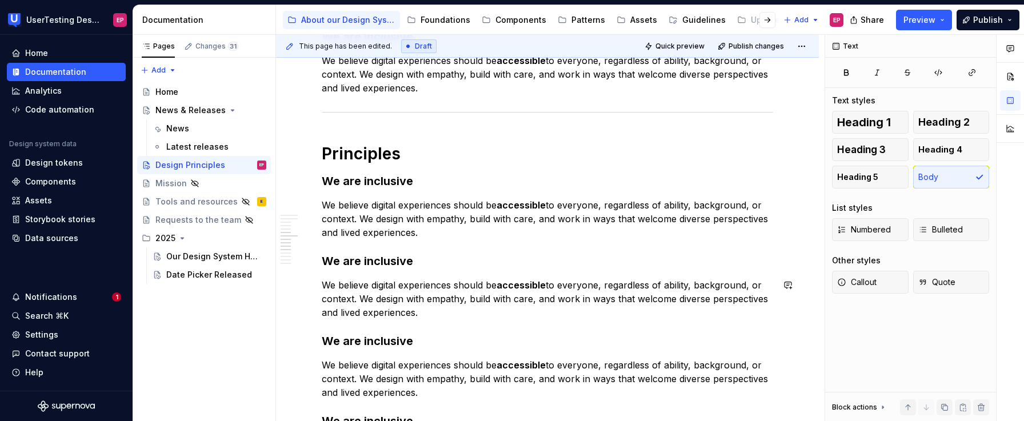
scroll to position [737, 0]
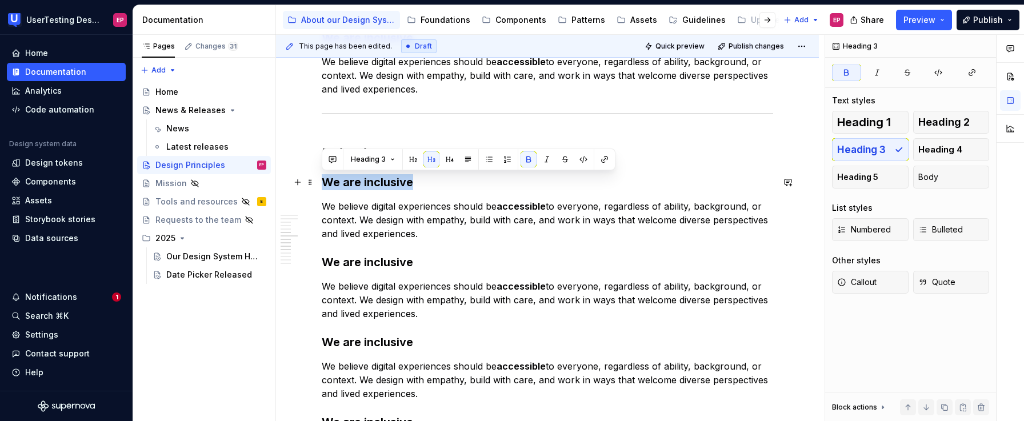
drag, startPoint x: 412, startPoint y: 182, endPoint x: 321, endPoint y: 182, distance: 90.9
click at [321, 182] on div "Mission The fastest way to build great experiences, together. Our system helps …" at bounding box center [547, 212] width 543 height 1458
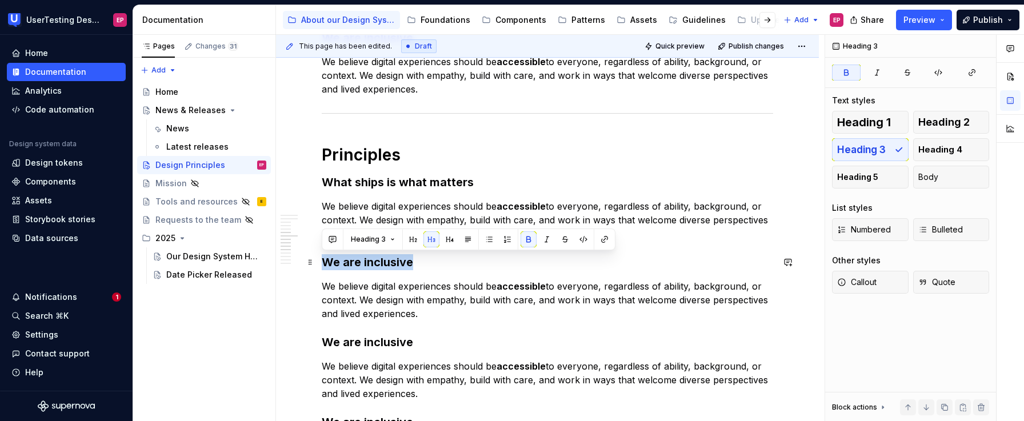
drag, startPoint x: 411, startPoint y: 265, endPoint x: 316, endPoint y: 262, distance: 94.9
click at [316, 262] on div "Mission The fastest way to build great experiences, together. Our system helps …" at bounding box center [547, 212] width 543 height 1458
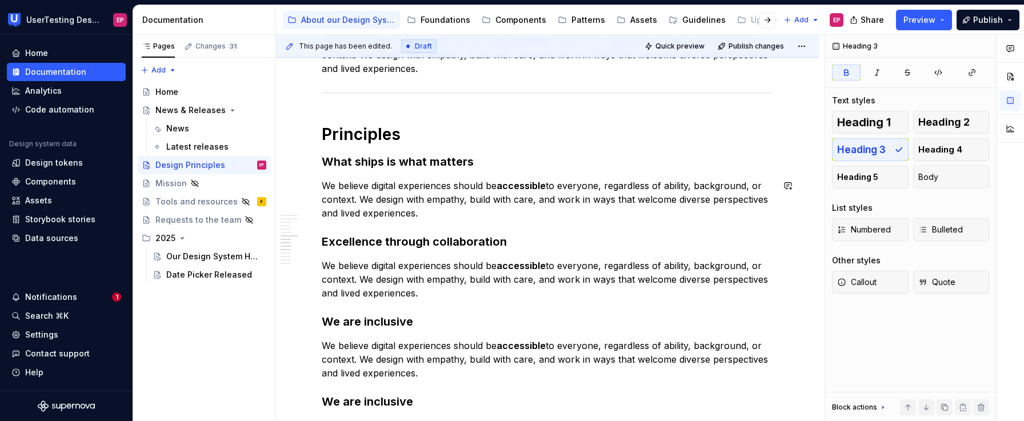
scroll to position [785, 0]
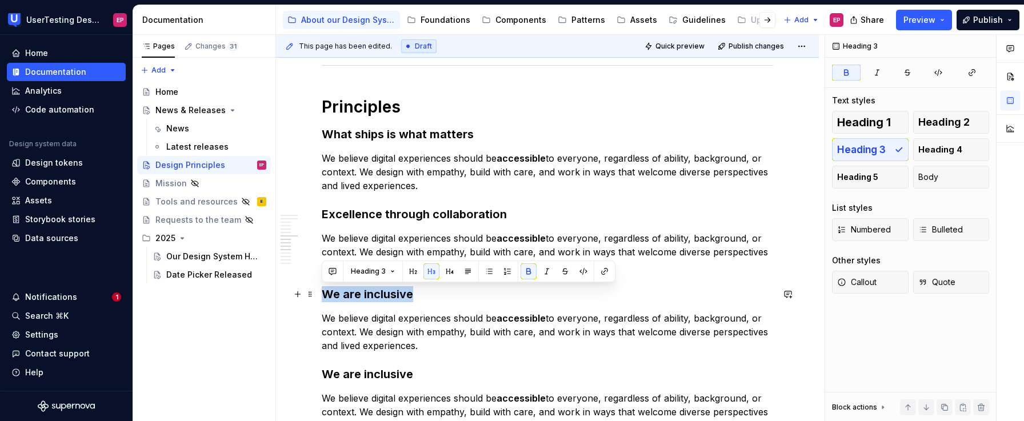
drag, startPoint x: 413, startPoint y: 294, endPoint x: 323, endPoint y: 292, distance: 89.2
click at [323, 292] on h3 "We are inclusive" at bounding box center [547, 294] width 451 height 16
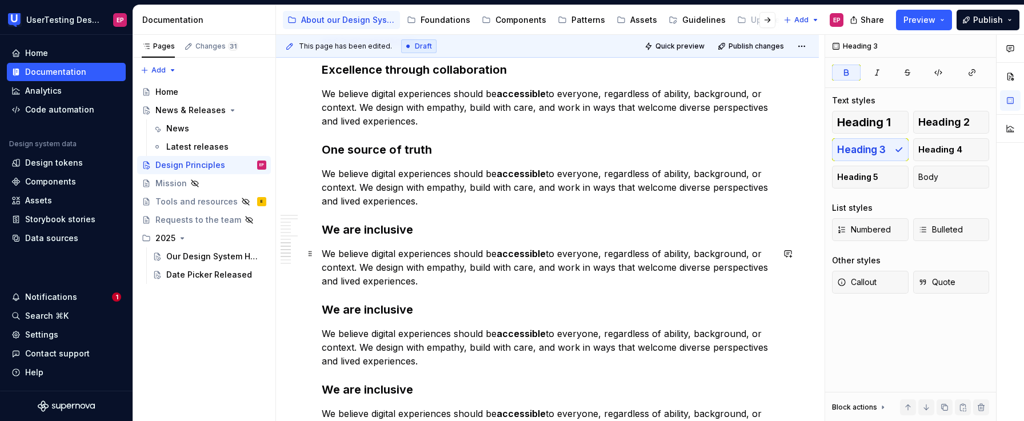
scroll to position [932, 0]
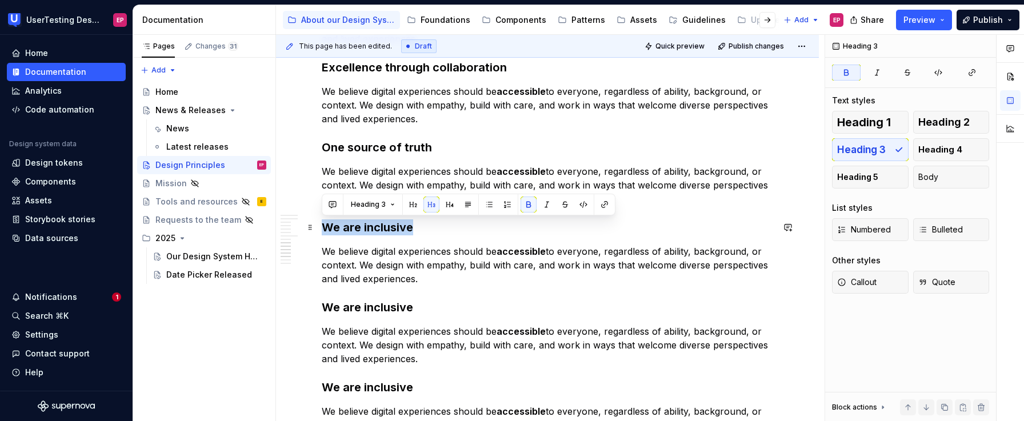
drag, startPoint x: 411, startPoint y: 229, endPoint x: 315, endPoint y: 233, distance: 95.6
click at [315, 233] on div "Mission The fastest way to build great experiences, together. Our system helps …" at bounding box center [547, 17] width 543 height 1458
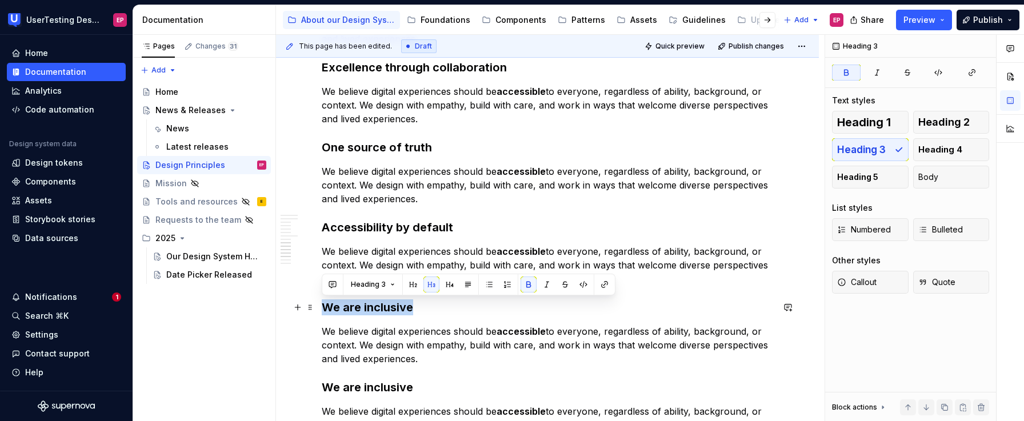
drag, startPoint x: 411, startPoint y: 309, endPoint x: 321, endPoint y: 309, distance: 89.7
click at [322, 309] on strong "We are inclusive" at bounding box center [367, 308] width 91 height 14
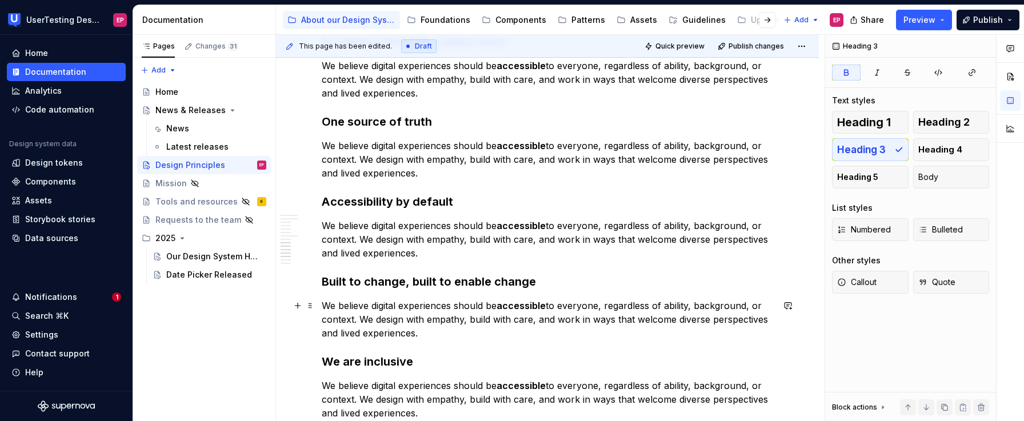
scroll to position [958, 0]
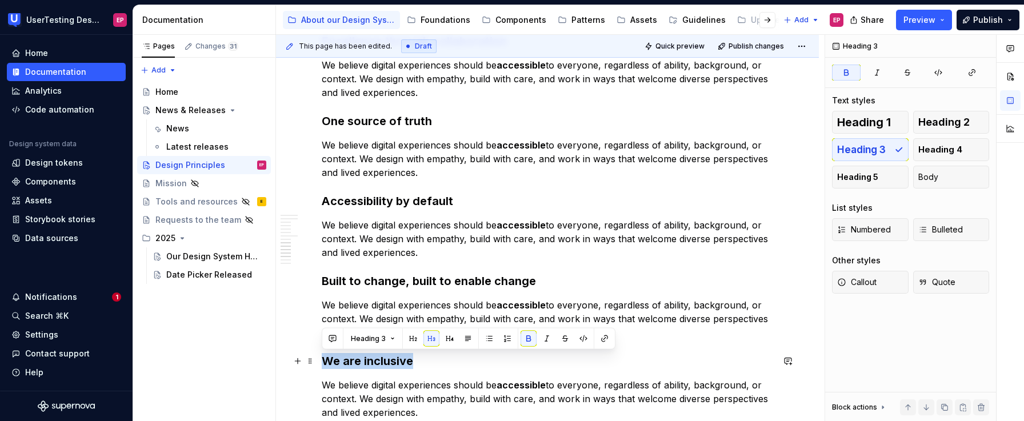
drag, startPoint x: 413, startPoint y: 361, endPoint x: 324, endPoint y: 359, distance: 89.2
click at [324, 359] on h3 "We are inclusive" at bounding box center [547, 361] width 451 height 16
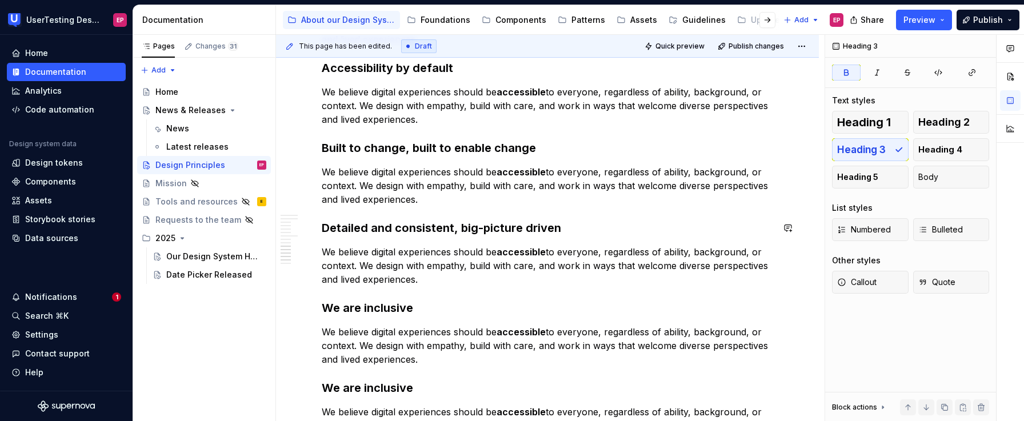
scroll to position [1108, 0]
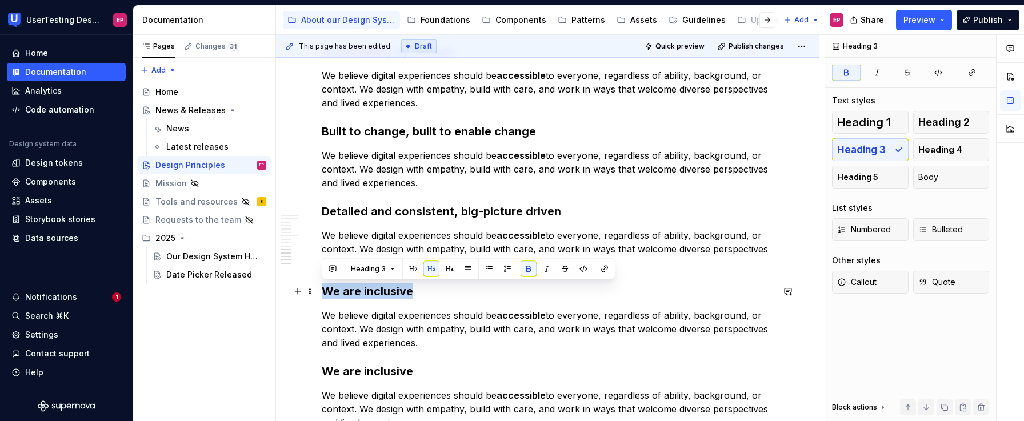
drag, startPoint x: 404, startPoint y: 291, endPoint x: 318, endPoint y: 291, distance: 85.7
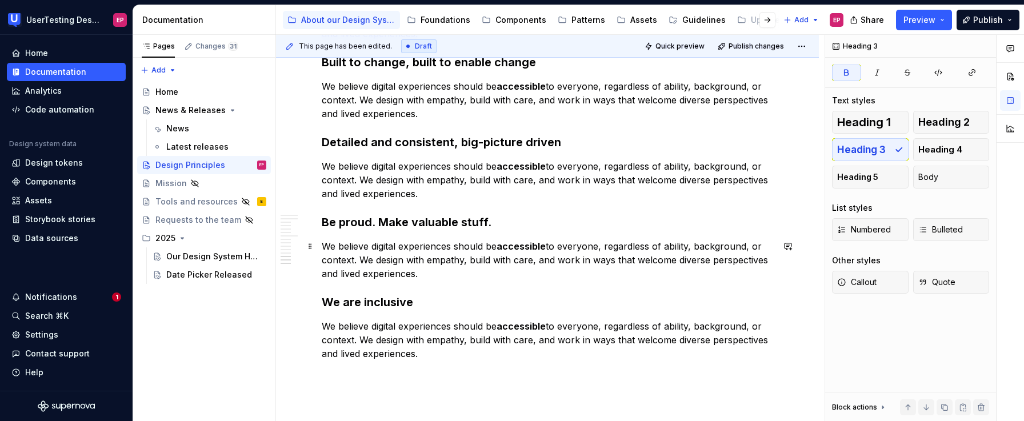
scroll to position [1239, 0]
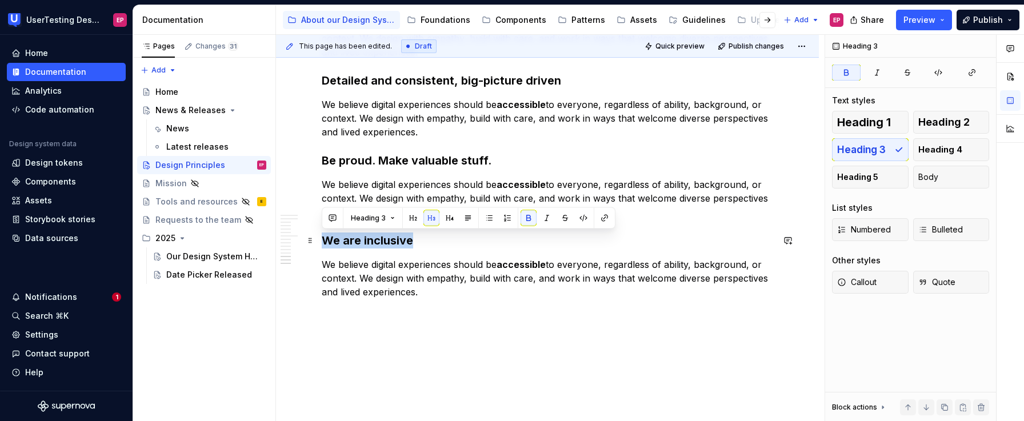
drag, startPoint x: 413, startPoint y: 241, endPoint x: 325, endPoint y: 242, distance: 88.6
click at [325, 242] on h3 "We are inclusive" at bounding box center [547, 241] width 451 height 16
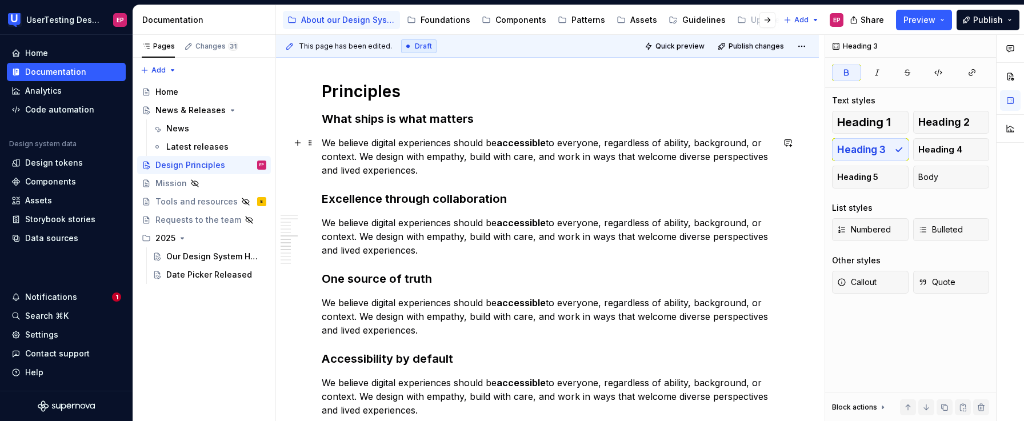
scroll to position [798, 0]
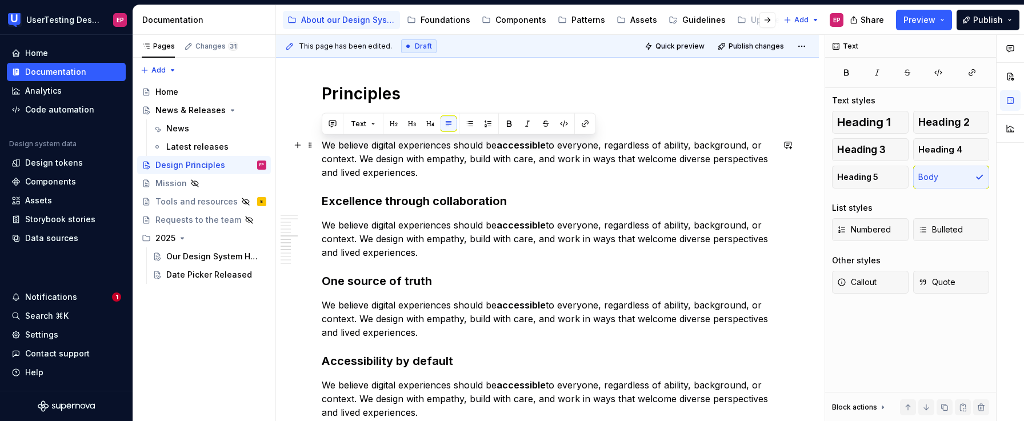
drag, startPoint x: 323, startPoint y: 144, endPoint x: 470, endPoint y: 175, distance: 149.5
click at [470, 175] on p "We believe digital experiences should be accessible to everyone, regardless of …" at bounding box center [547, 158] width 451 height 41
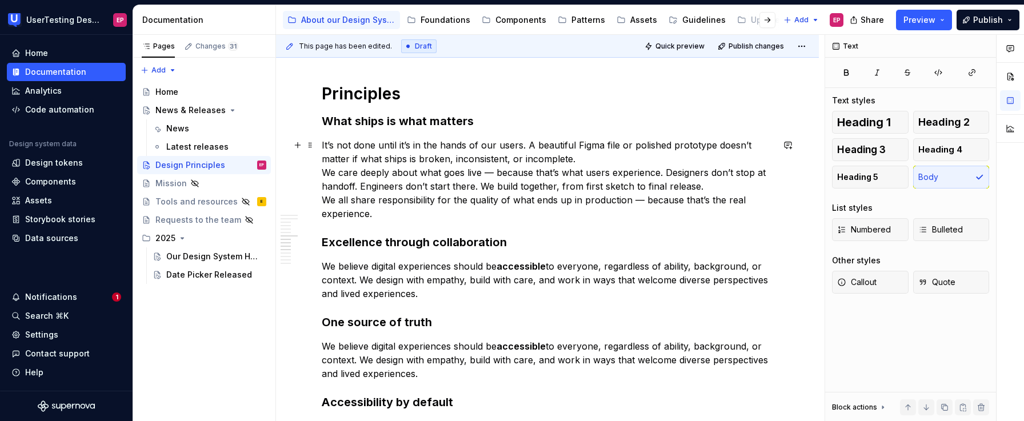
click at [593, 155] on p "It’s not done until it’s in the hands of our users. A beautiful Figma file or p…" at bounding box center [547, 179] width 451 height 82
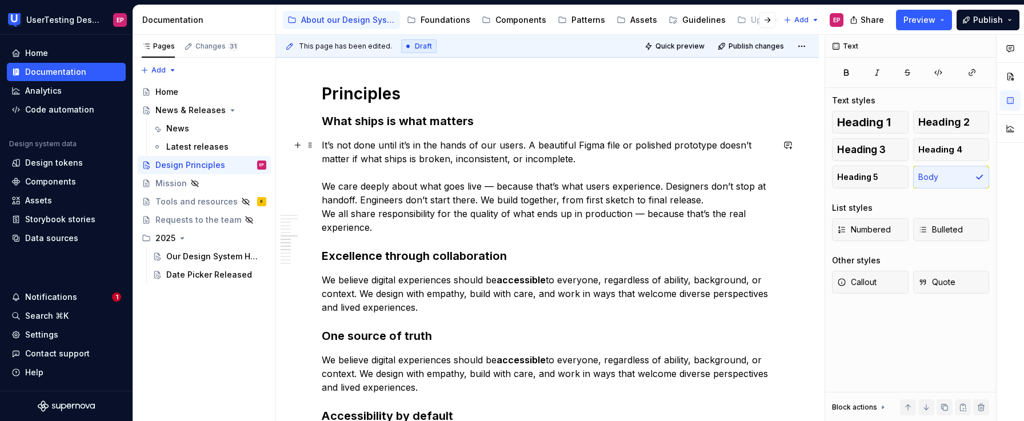
click at [480, 202] on p "It’s not done until it’s in the hands of our users. A beautiful Figma file or p…" at bounding box center [547, 186] width 451 height 96
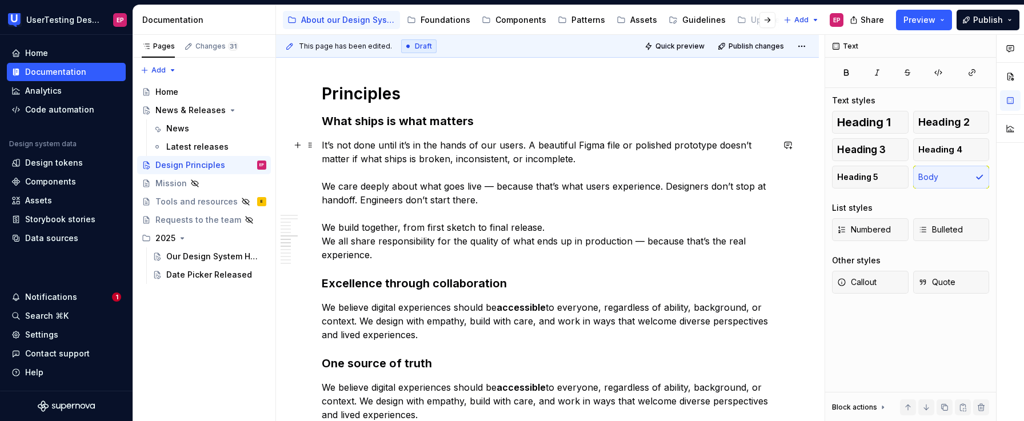
click at [403, 253] on p "It’s not done until it’s in the hands of our users. A beautiful Figma file or p…" at bounding box center [547, 199] width 451 height 123
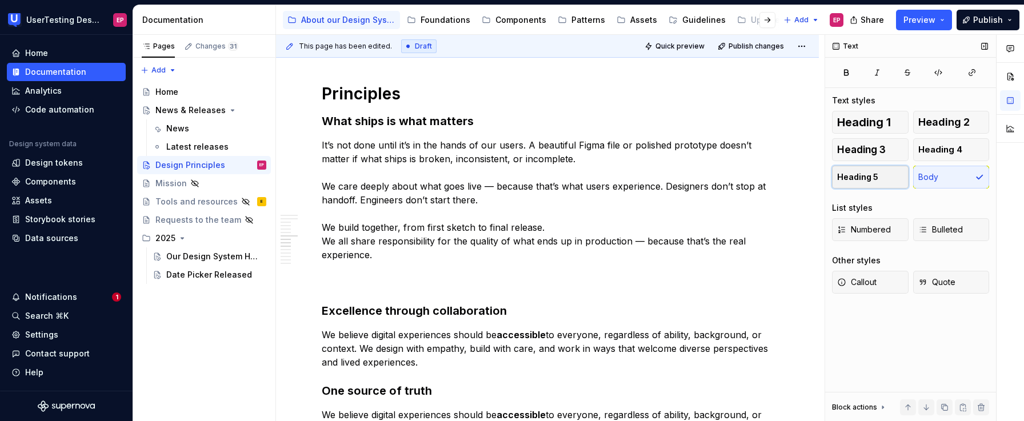
click at [860, 169] on button "Heading 5" at bounding box center [870, 177] width 77 height 23
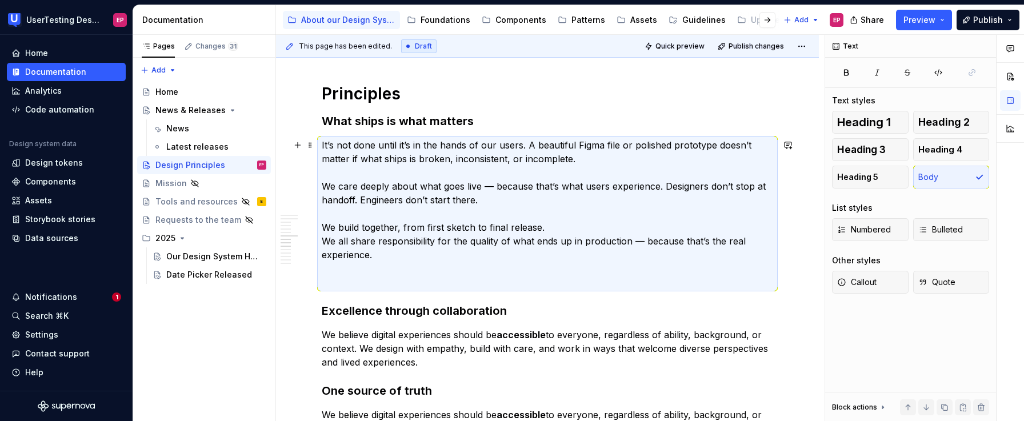
click at [440, 251] on p "It’s not done until it’s in the hands of our users. A beautiful Figma file or p…" at bounding box center [547, 213] width 451 height 151
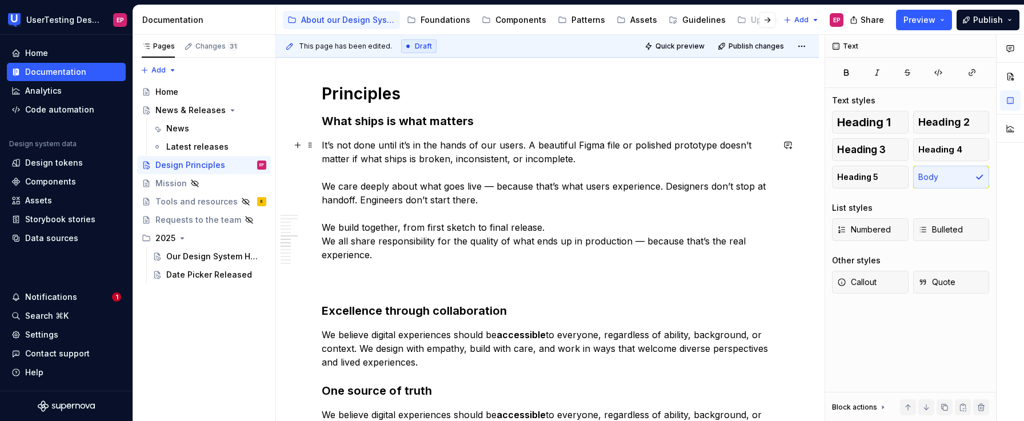
click at [386, 260] on p "It’s not done until it’s in the hands of our users. A beautiful Figma file or p…" at bounding box center [547, 213] width 451 height 151
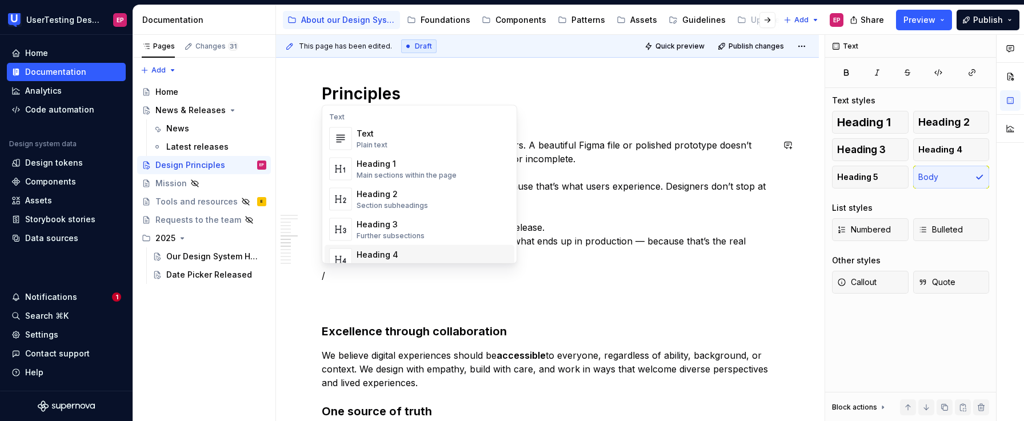
click at [387, 247] on span "Heading 4 Details in subsections" at bounding box center [420, 260] width 190 height 30
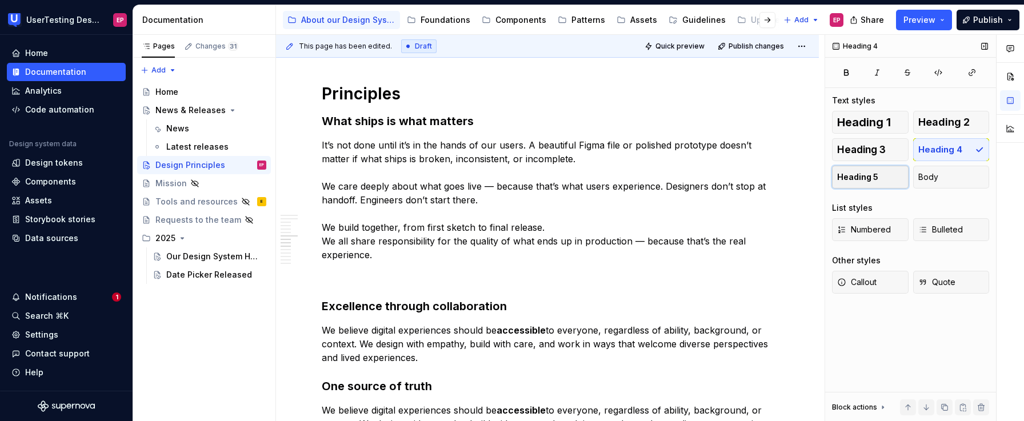
click at [860, 181] on span "Heading 5" at bounding box center [857, 176] width 41 height 11
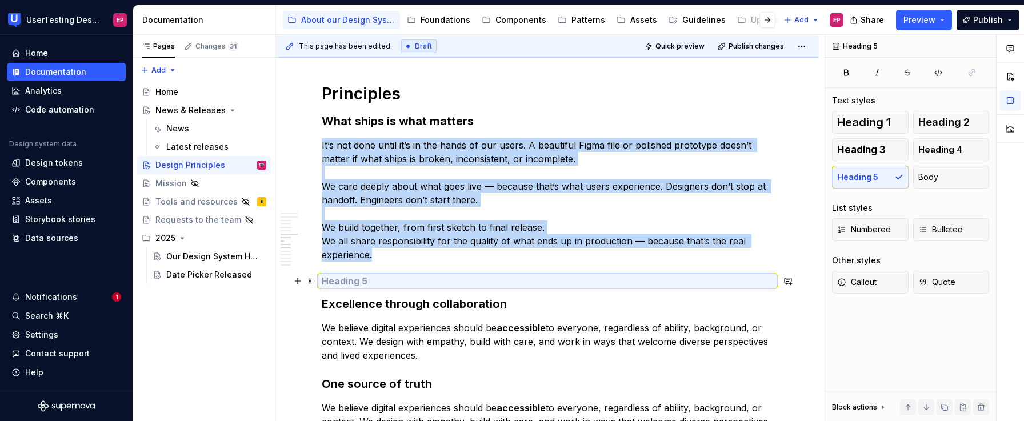
click at [361, 279] on h5 at bounding box center [547, 280] width 451 height 11
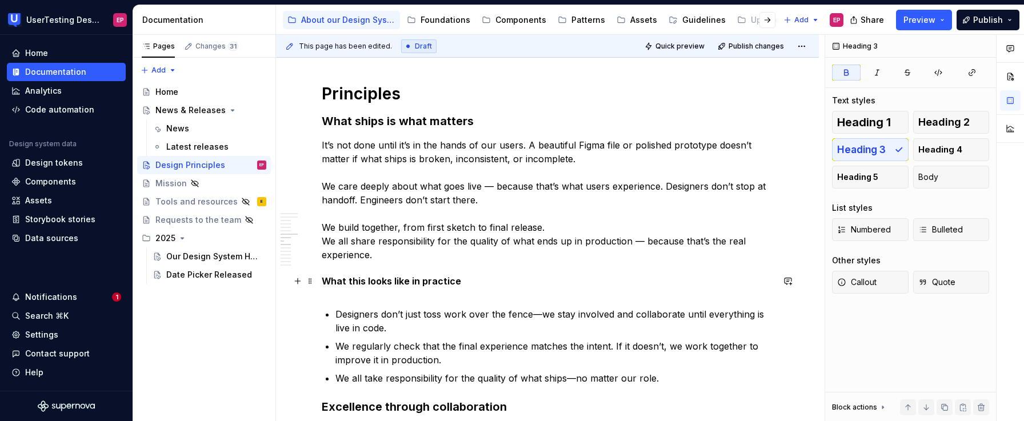
click at [365, 295] on h5 "What this looks like in practice" at bounding box center [547, 286] width 451 height 23
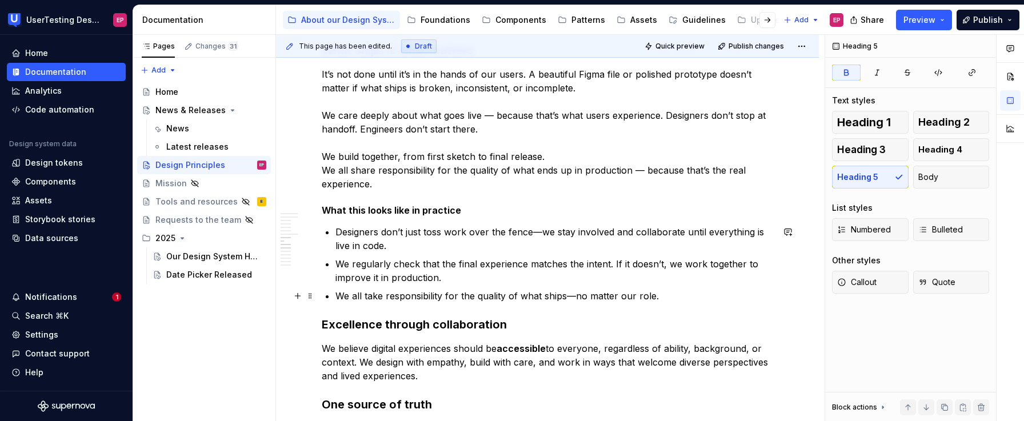
scroll to position [870, 0]
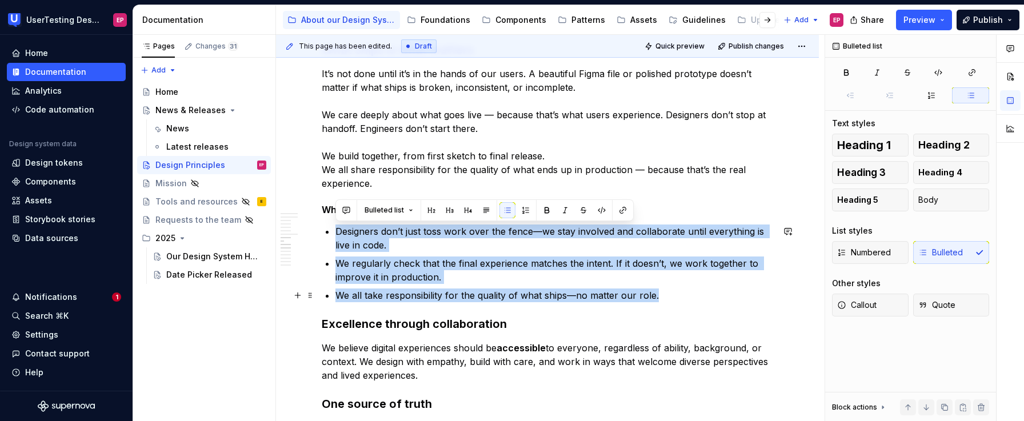
drag, startPoint x: 338, startPoint y: 231, endPoint x: 703, endPoint y: 299, distance: 371.4
click at [703, 299] on ul "Designers don’t just toss work over the fence—we stay involved and collaborate …" at bounding box center [554, 264] width 438 height 78
copy ul "Designers don’t just toss work over the fence—we stay involved and collaborate …"
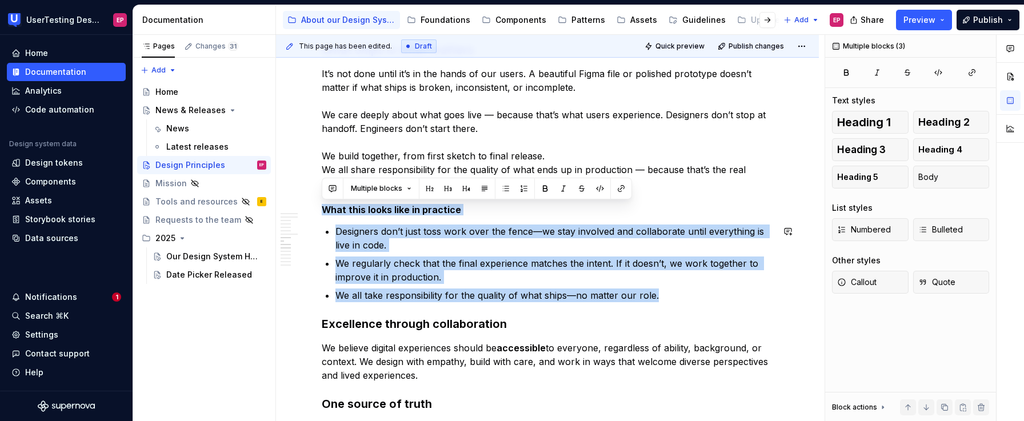
drag, startPoint x: 322, startPoint y: 211, endPoint x: 704, endPoint y: 312, distance: 395.5
click at [704, 312] on div "Mission The fastest way to build great experiences, together. Our system helps …" at bounding box center [547, 120] width 451 height 1485
copy div "What this looks like in practice Designers don’t just toss work over the fence—…"
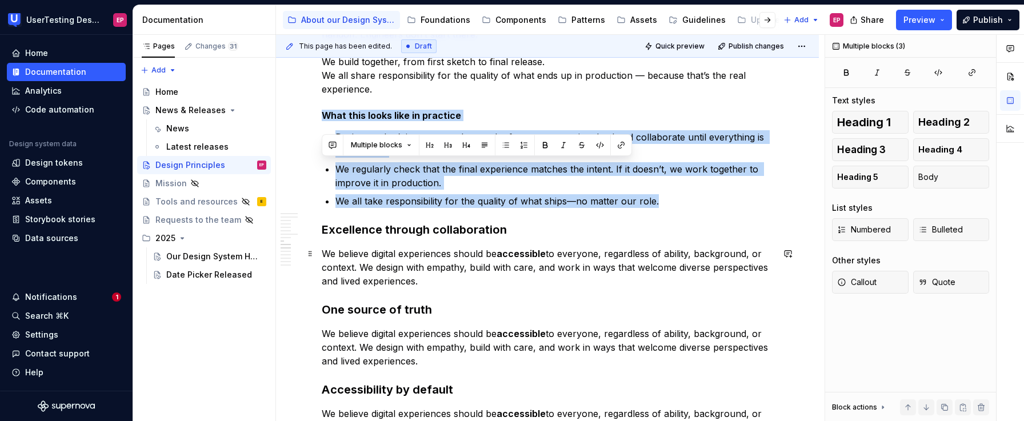
scroll to position [1036, 0]
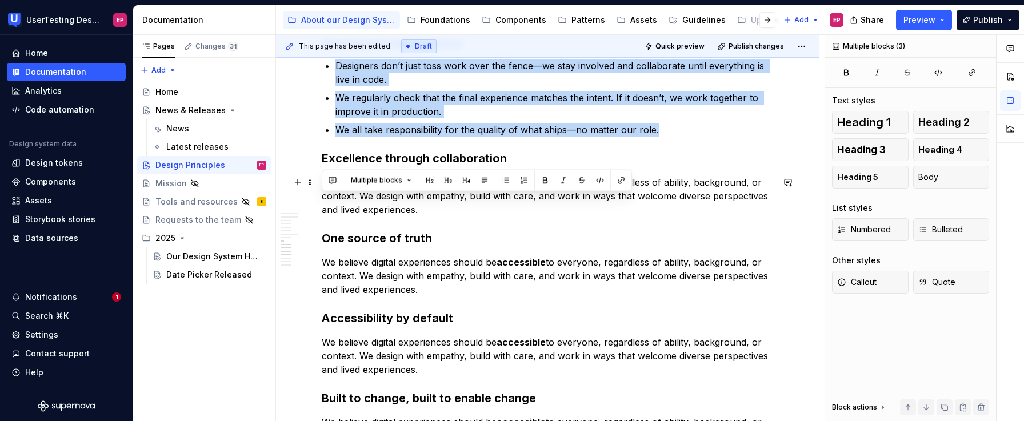
click at [430, 213] on p "We believe digital experiences should be accessible to everyone, regardless of …" at bounding box center [547, 195] width 451 height 41
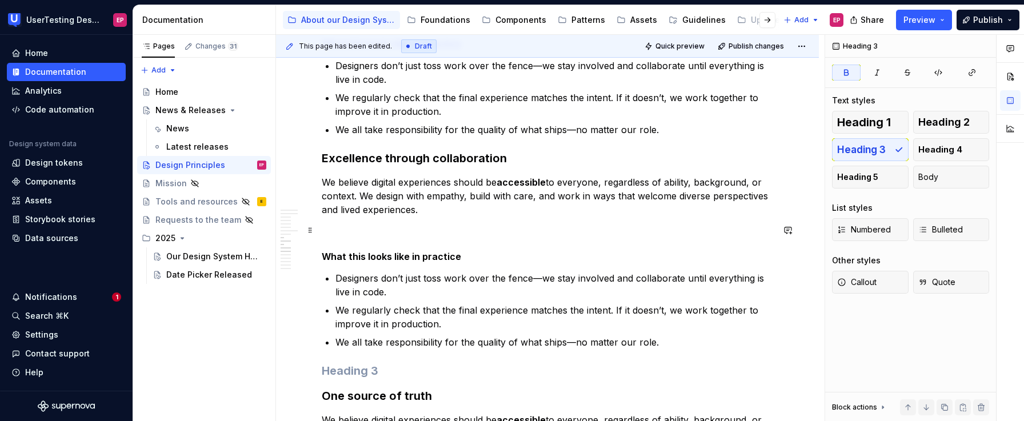
click at [390, 240] on div "Mission The fastest way to build great experiences, together. Our system helps …" at bounding box center [547, 33] width 451 height 1643
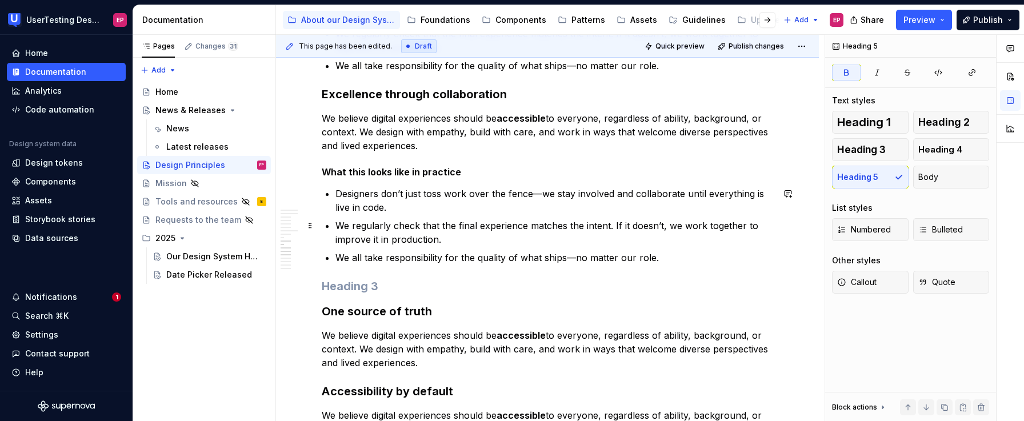
scroll to position [1101, 0]
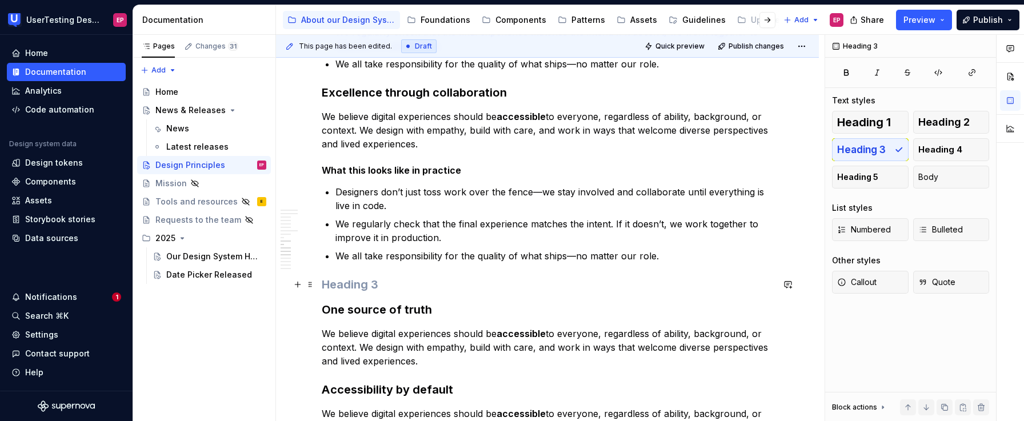
click at [387, 283] on h3 at bounding box center [547, 285] width 451 height 16
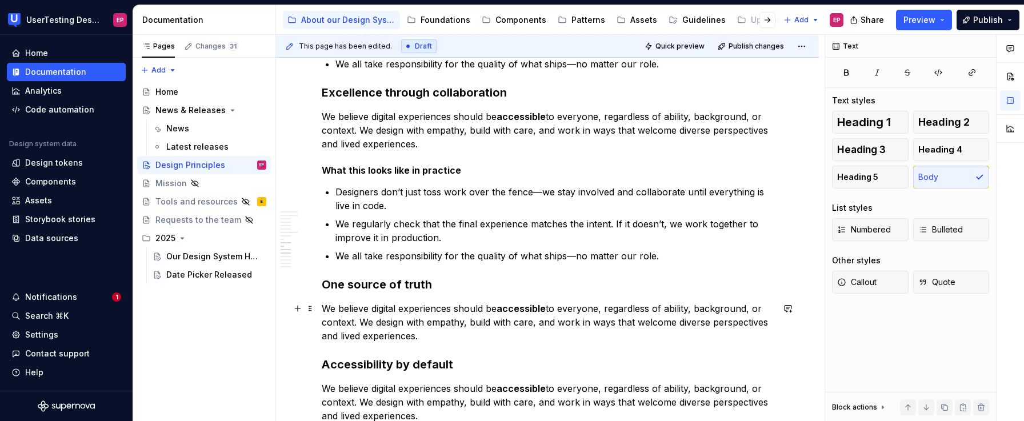
click at [433, 332] on p "We believe digital experiences should be accessible to everyone, regardless of …" at bounding box center [547, 322] width 451 height 41
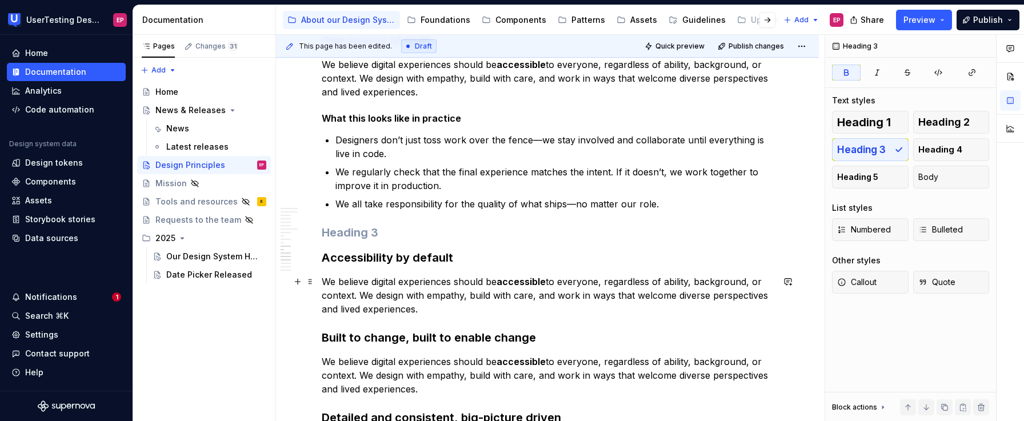
scroll to position [1384, 0]
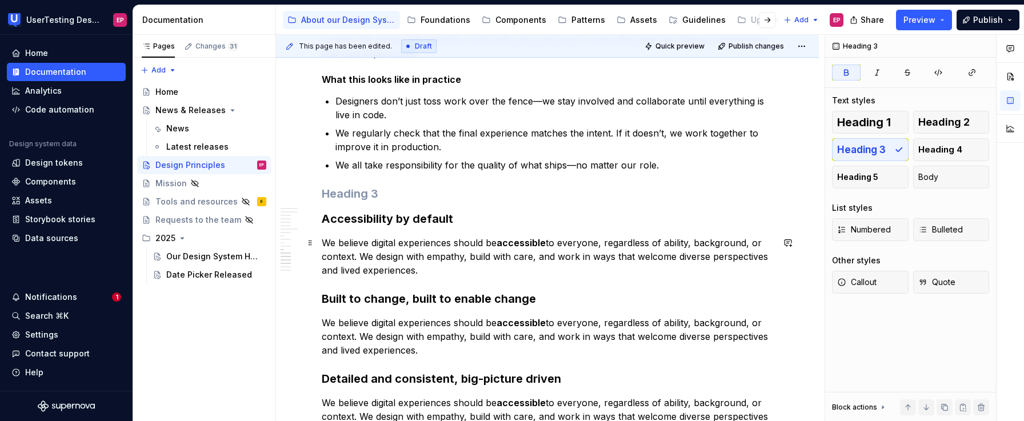
click at [423, 273] on p "We believe digital experiences should be accessible to everyone, regardless of …" at bounding box center [547, 256] width 451 height 41
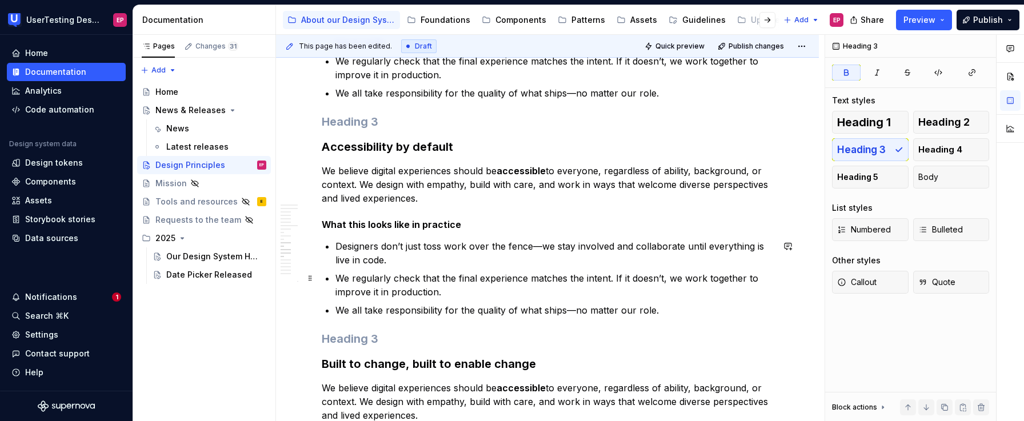
scroll to position [1353, 0]
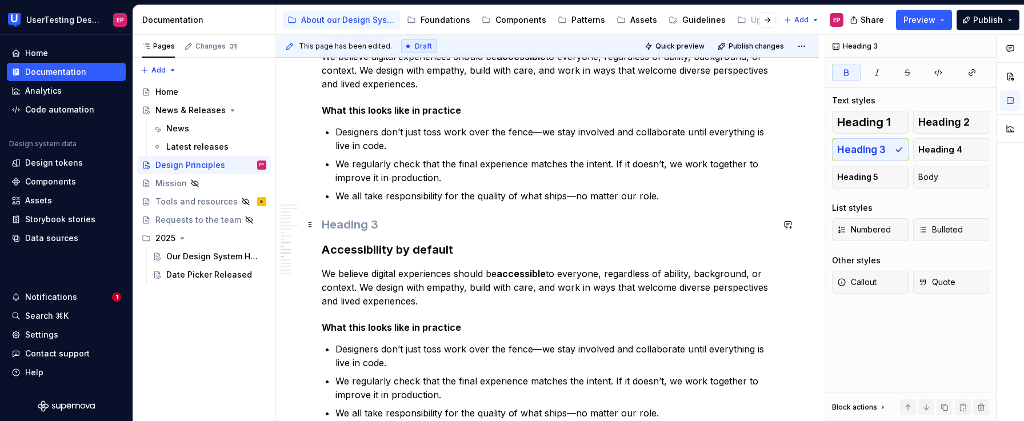
click at [376, 231] on h3 at bounding box center [547, 225] width 451 height 16
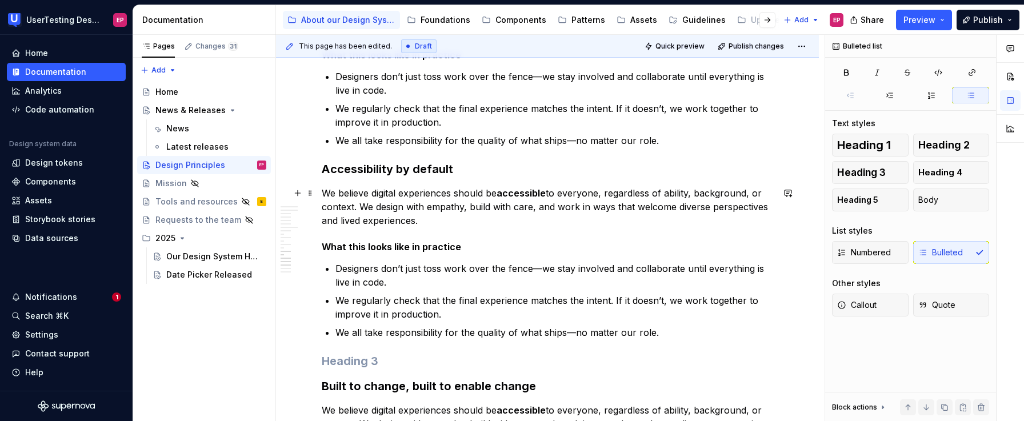
scroll to position [1478, 0]
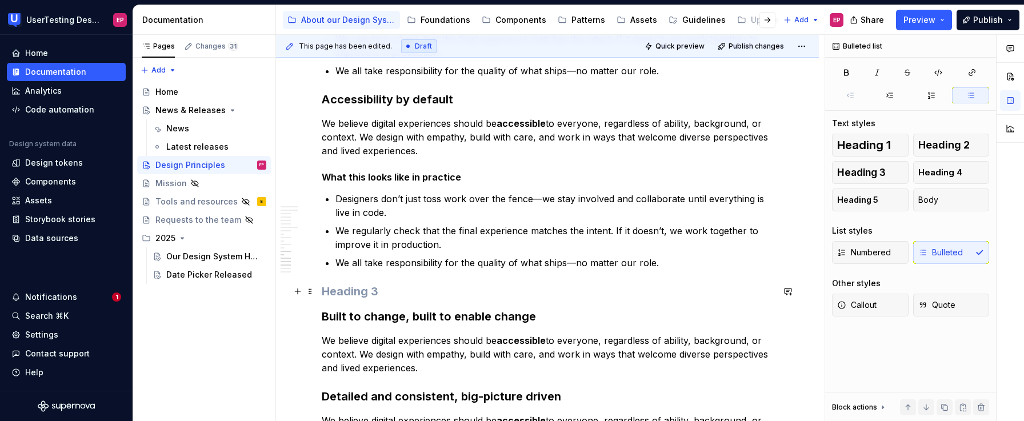
click at [334, 288] on h3 at bounding box center [547, 291] width 451 height 16
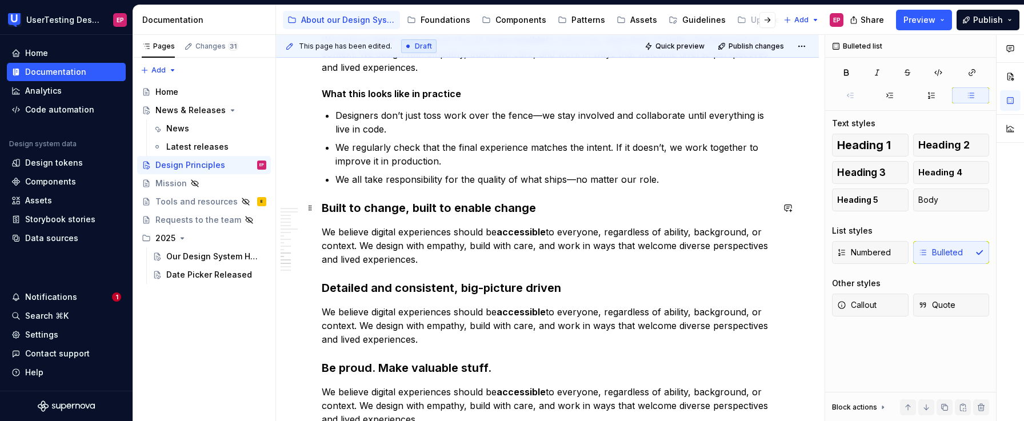
scroll to position [1573, 0]
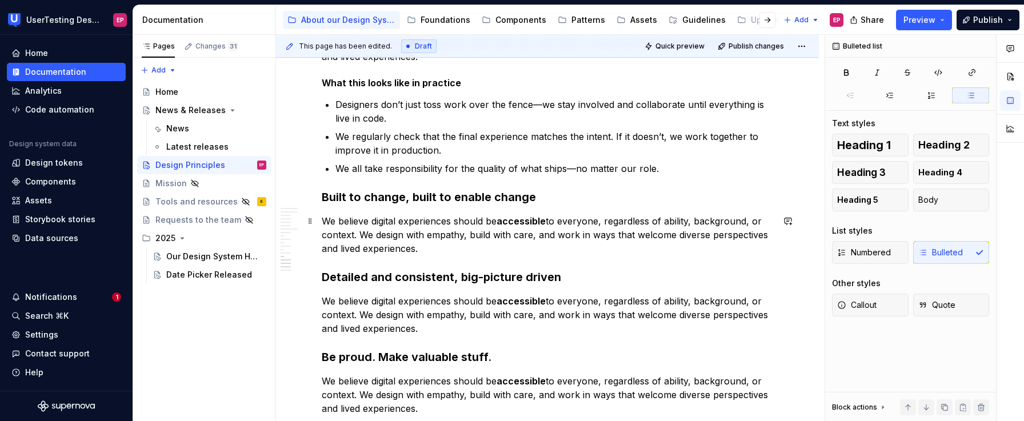
click at [431, 251] on p "We believe digital experiences should be accessible to everyone, regardless of …" at bounding box center [547, 234] width 451 height 41
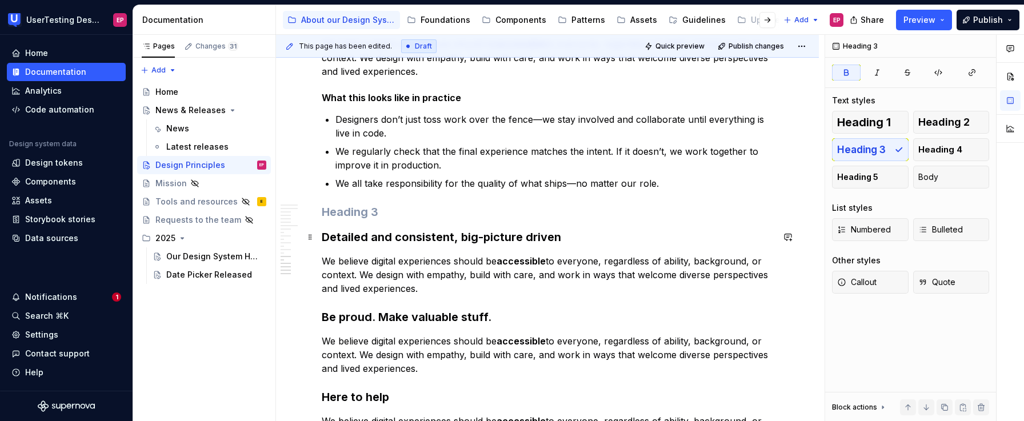
scroll to position [1753, 0]
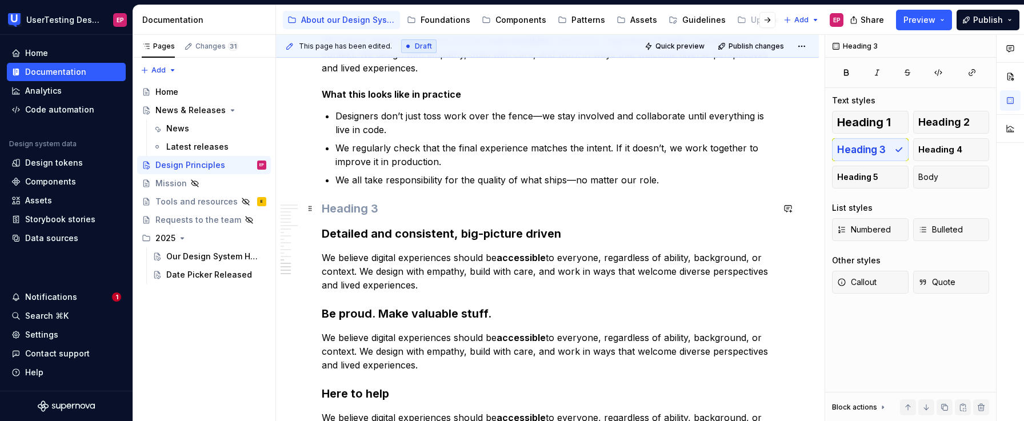
click at [438, 203] on h3 at bounding box center [547, 209] width 451 height 16
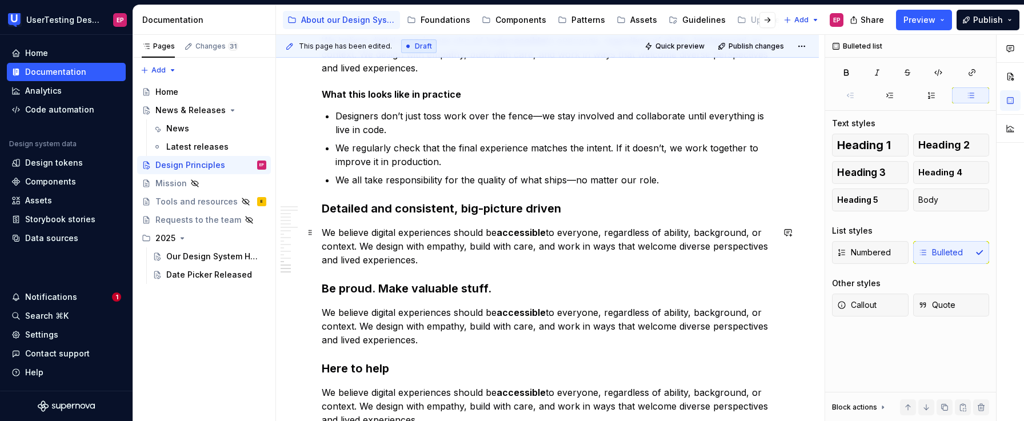
click at [431, 264] on p "We believe digital experiences should be accessible to everyone, regardless of …" at bounding box center [547, 246] width 451 height 41
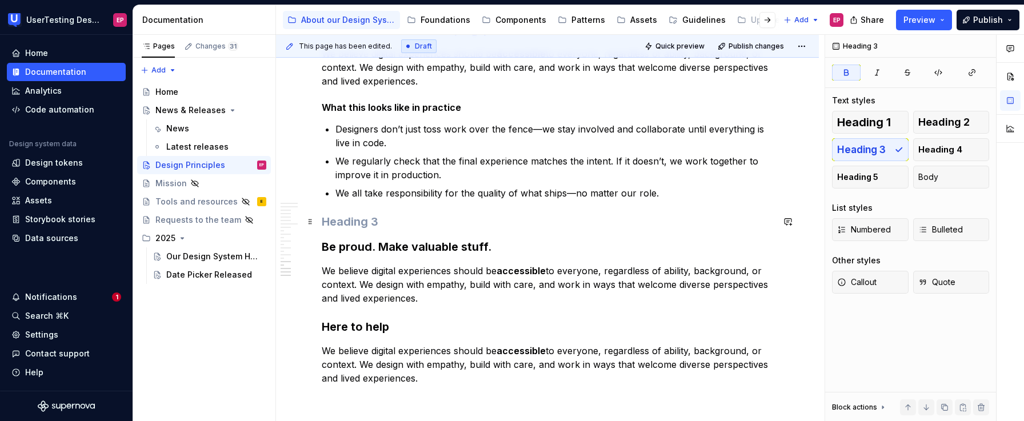
scroll to position [1936, 0]
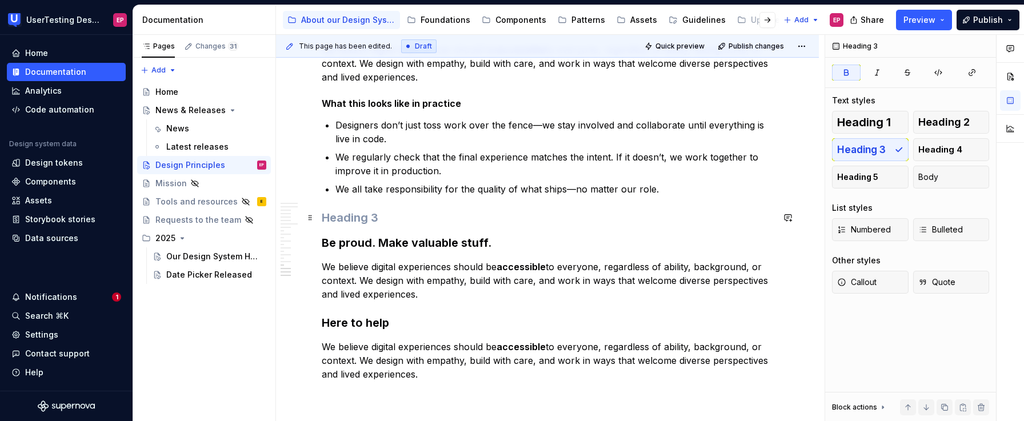
click at [386, 216] on h3 at bounding box center [547, 218] width 451 height 16
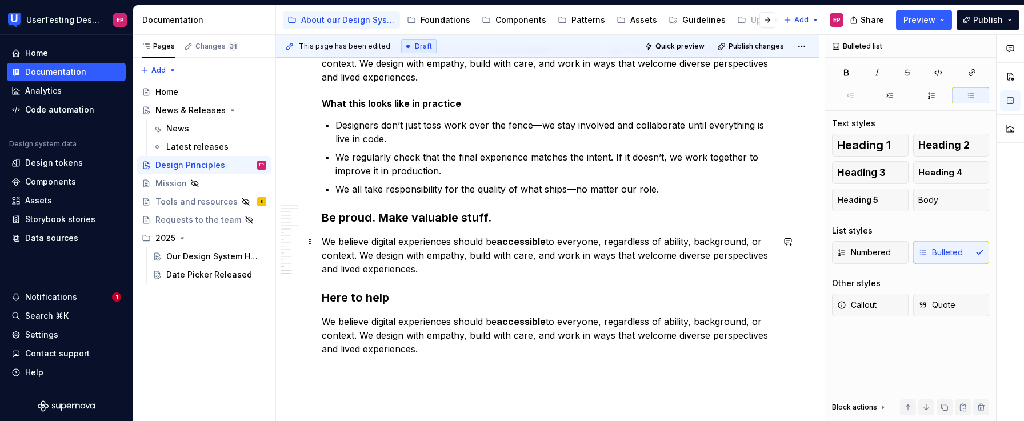
click at [432, 270] on p "We believe digital experiences should be accessible to everyone, regardless of …" at bounding box center [547, 255] width 451 height 41
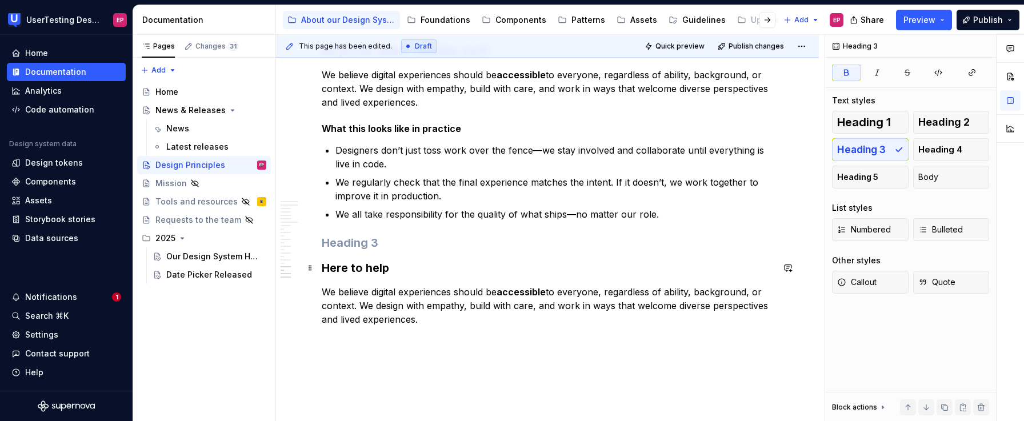
scroll to position [2105, 0]
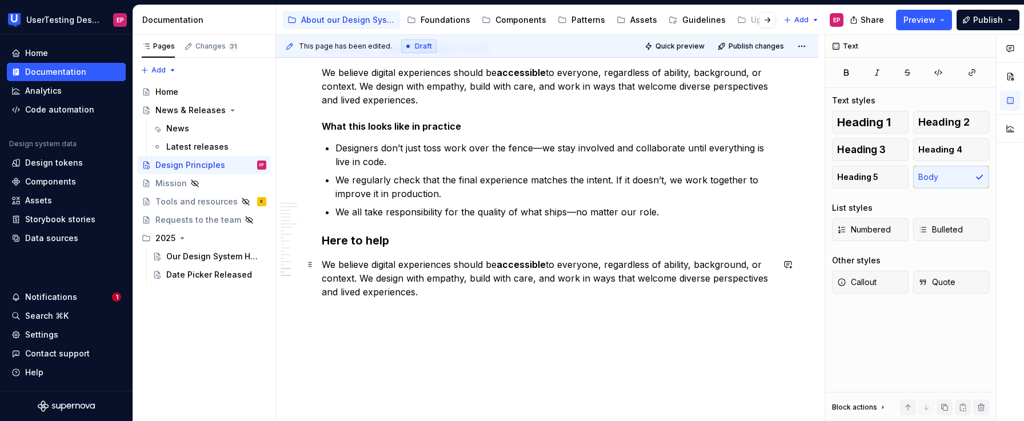
click at [450, 293] on p "We believe digital experiences should be accessible to everyone, regardless of …" at bounding box center [547, 278] width 451 height 41
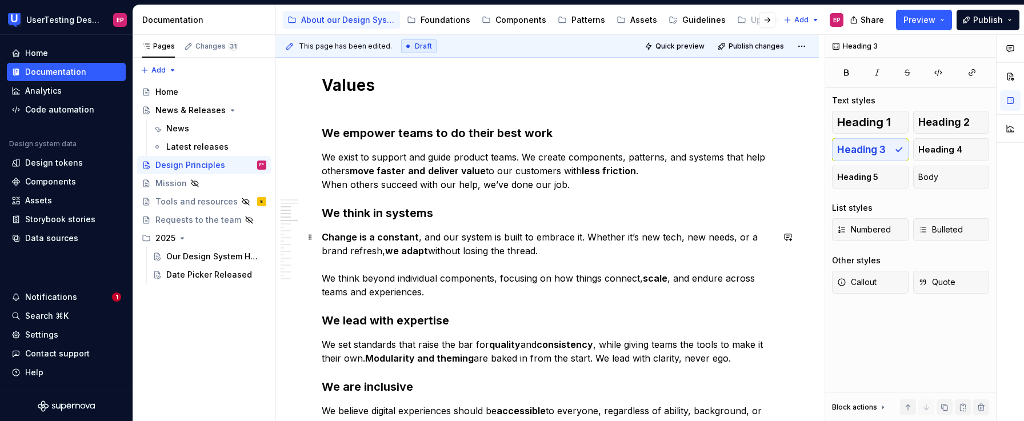
scroll to position [370, 0]
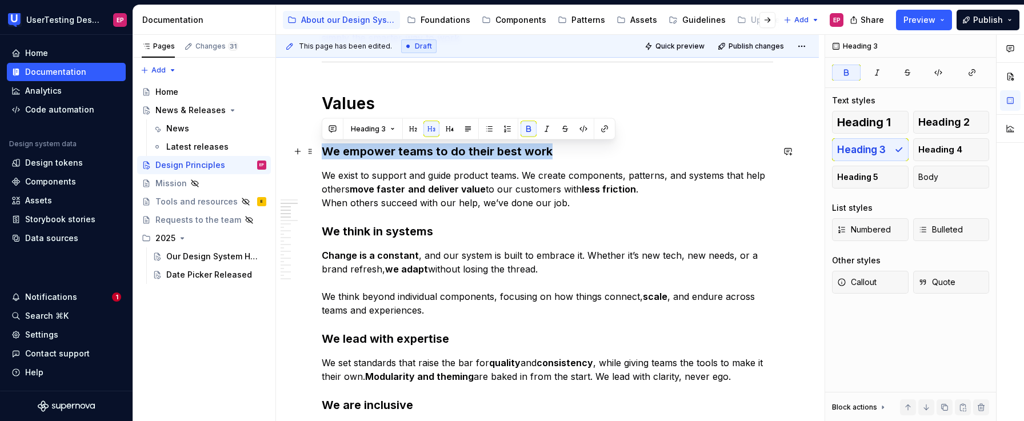
drag, startPoint x: 548, startPoint y: 150, endPoint x: 319, endPoint y: 144, distance: 229.3
click at [363, 121] on button "Heading 3" at bounding box center [373, 129] width 54 height 16
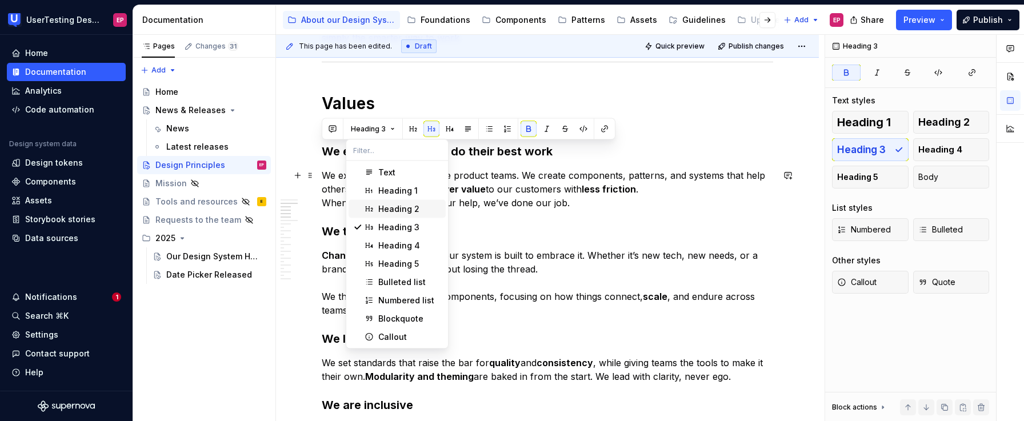
click at [377, 203] on span "Heading 2" at bounding box center [397, 209] width 97 height 18
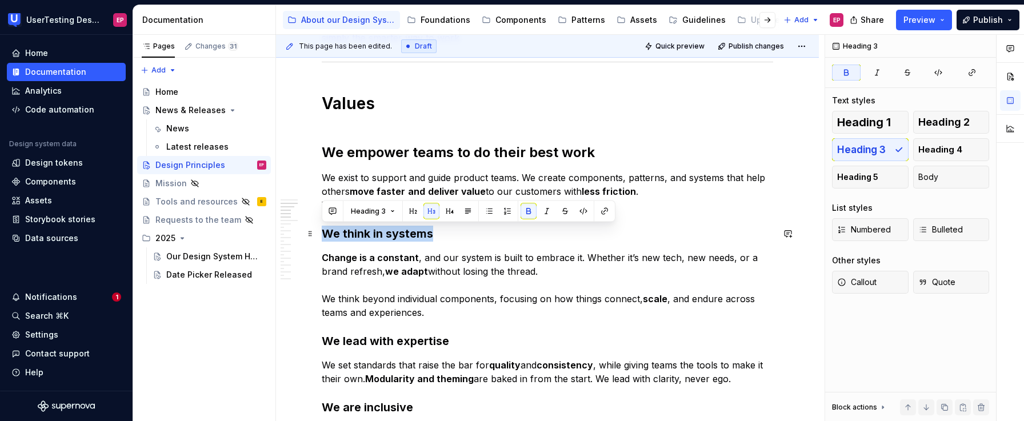
drag, startPoint x: 411, startPoint y: 233, endPoint x: 317, endPoint y: 233, distance: 94.3
click at [365, 204] on button "Heading 3" at bounding box center [373, 211] width 54 height 16
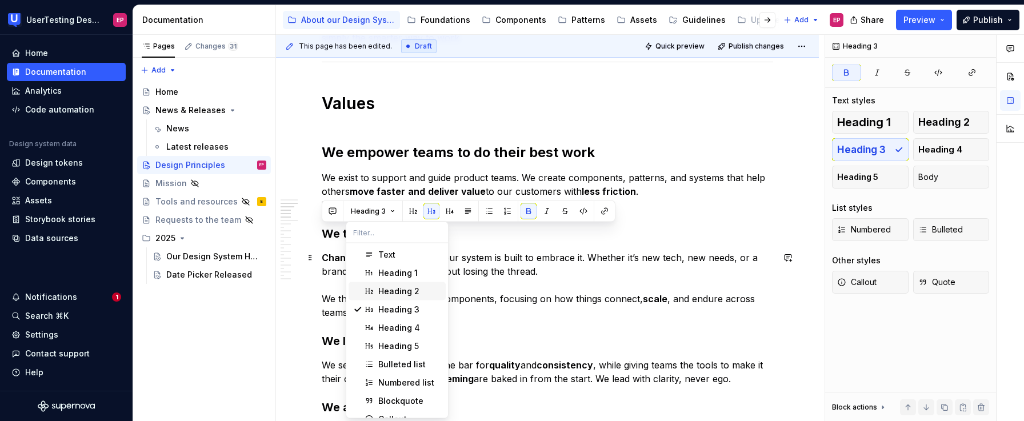
click at [393, 284] on span "Heading 2" at bounding box center [397, 291] width 97 height 18
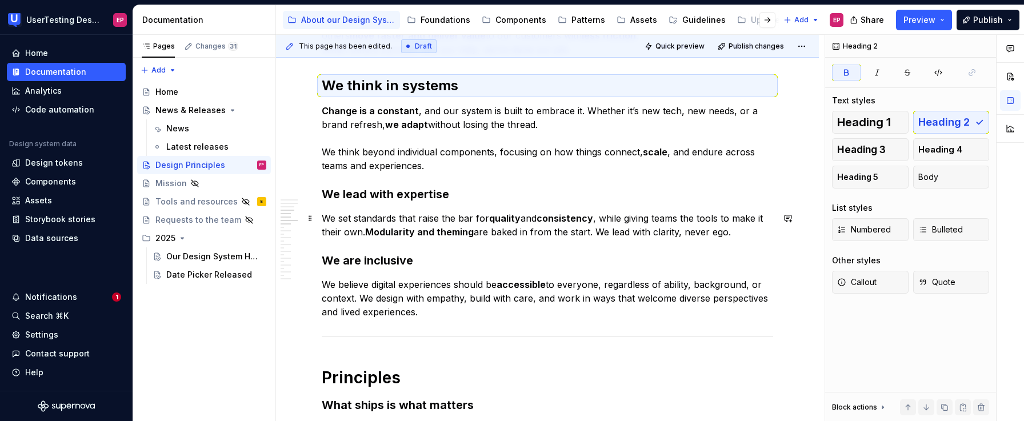
scroll to position [526, 0]
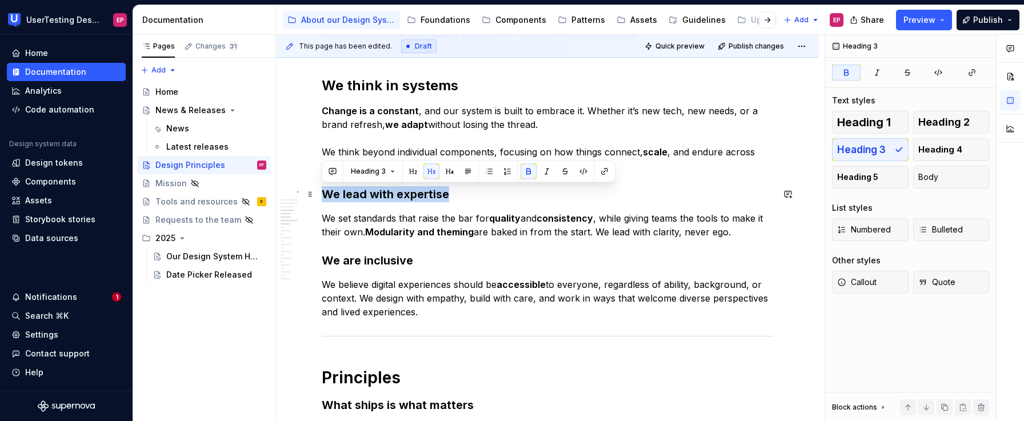
drag, startPoint x: 449, startPoint y: 198, endPoint x: 326, endPoint y: 198, distance: 122.3
click at [326, 198] on strong "We lead with expertise" at bounding box center [385, 194] width 127 height 14
click at [360, 178] on button "Heading 3" at bounding box center [373, 171] width 54 height 16
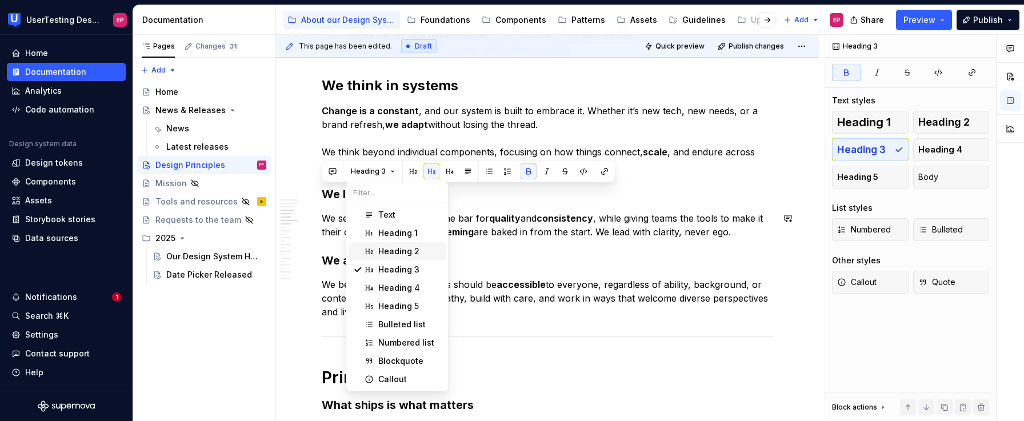
click at [372, 247] on div "Suggestions" at bounding box center [369, 251] width 9 height 9
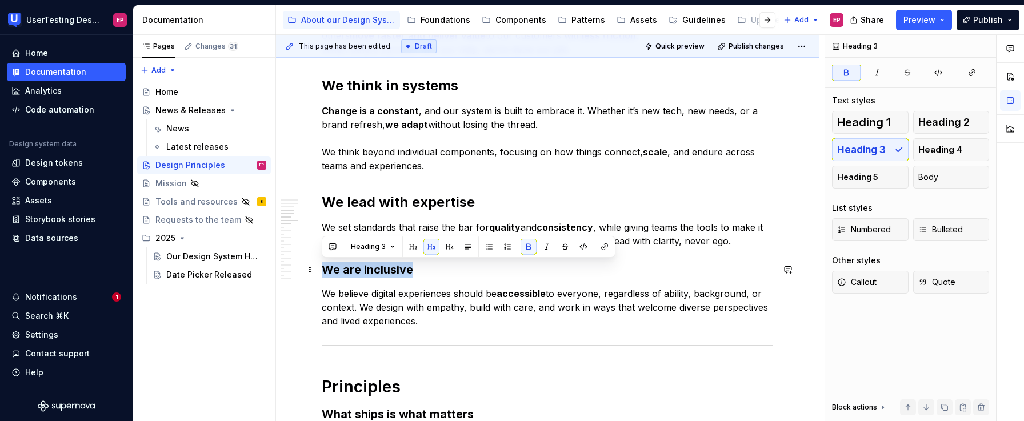
drag, startPoint x: 407, startPoint y: 270, endPoint x: 321, endPoint y: 267, distance: 86.9
click at [361, 242] on button "Heading 3" at bounding box center [373, 247] width 54 height 16
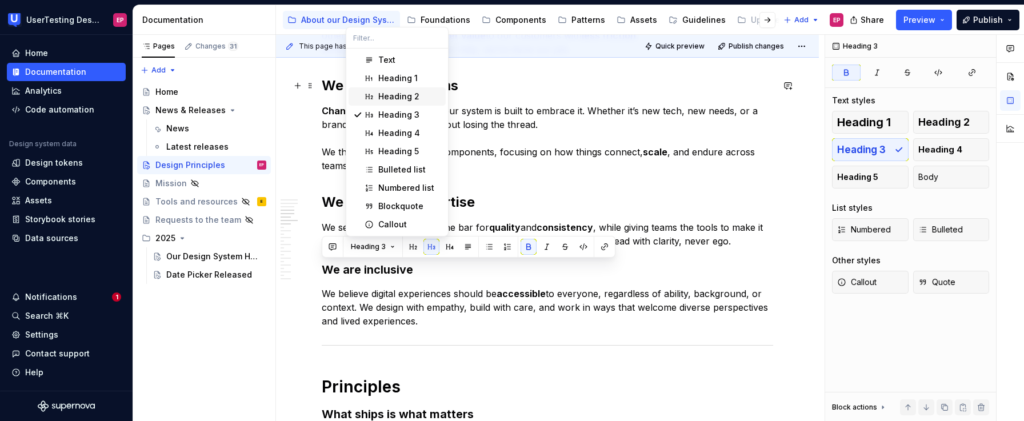
click at [385, 91] on div "Heading 2" at bounding box center [398, 96] width 41 height 11
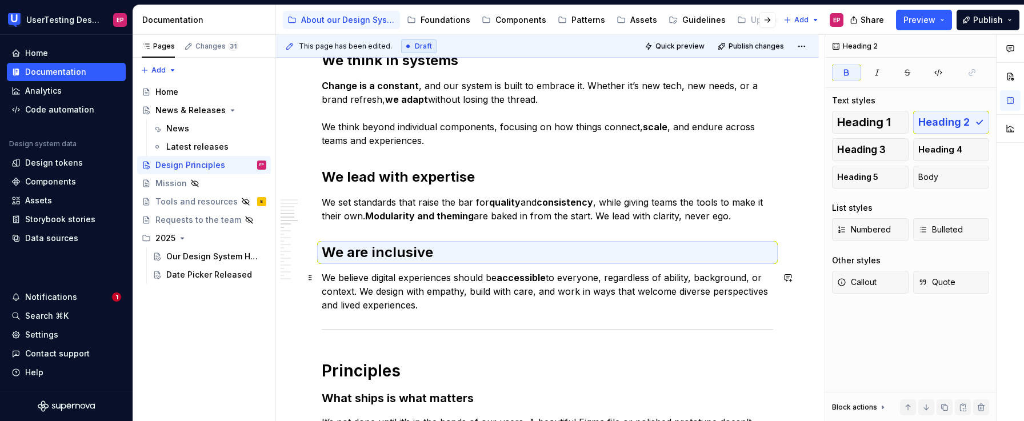
scroll to position [690, 0]
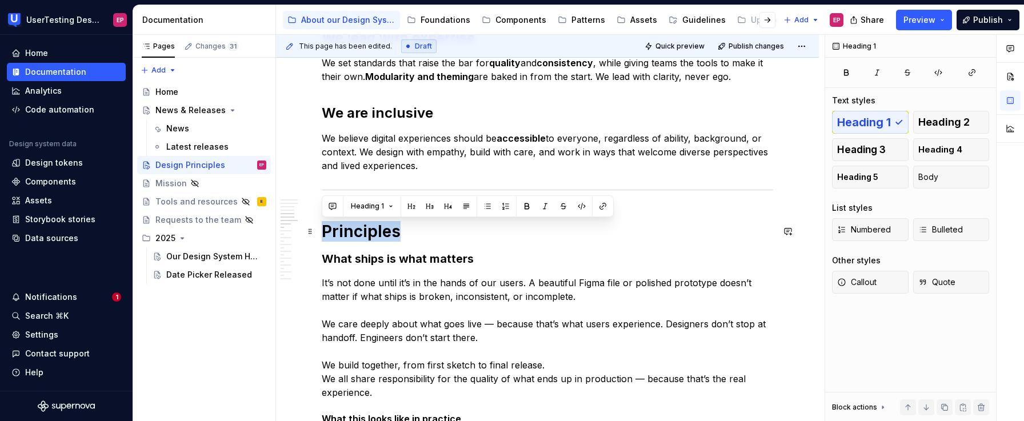
drag, startPoint x: 398, startPoint y: 230, endPoint x: 317, endPoint y: 229, distance: 81.7
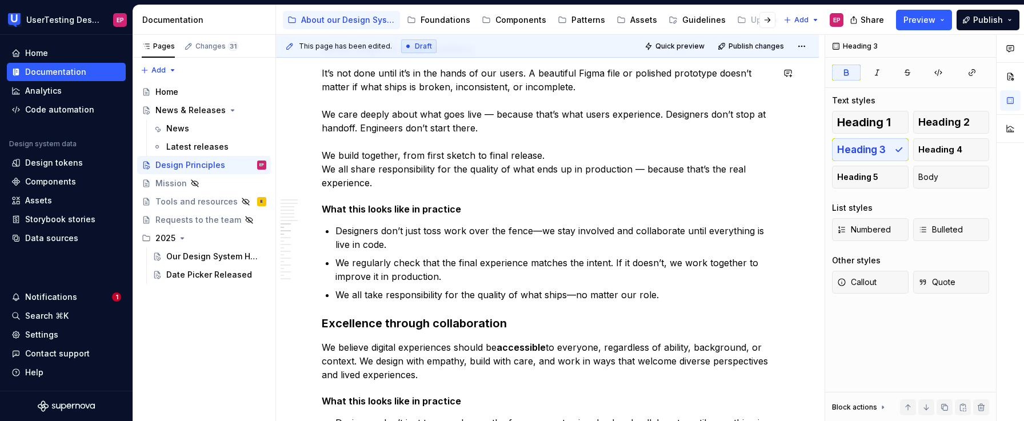
scroll to position [901, 0]
click at [661, 296] on p "We all take responsibility for the quality of what ships—no matter our role." at bounding box center [554, 294] width 438 height 14
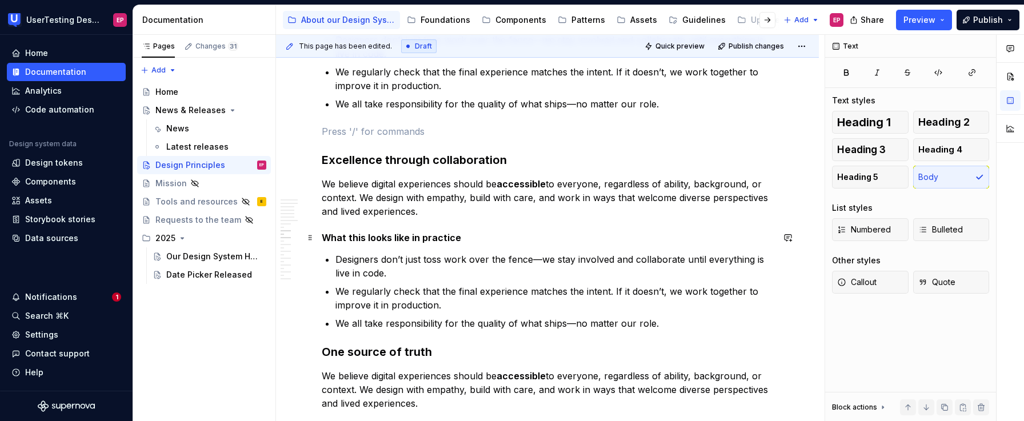
scroll to position [1094, 0]
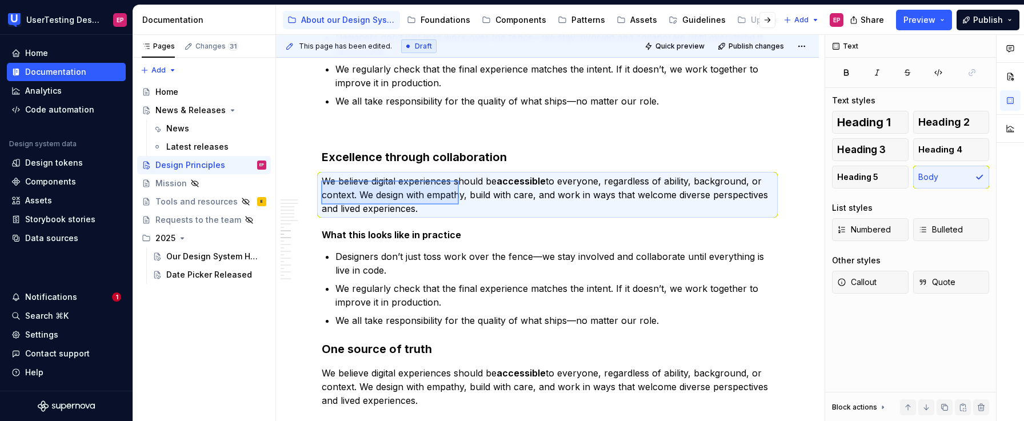
drag, startPoint x: 321, startPoint y: 181, endPoint x: 459, endPoint y: 205, distance: 139.8
click at [459, 205] on div "This page has been edited. Draft Quick preview Publish changes Design Principle…" at bounding box center [550, 228] width 549 height 387
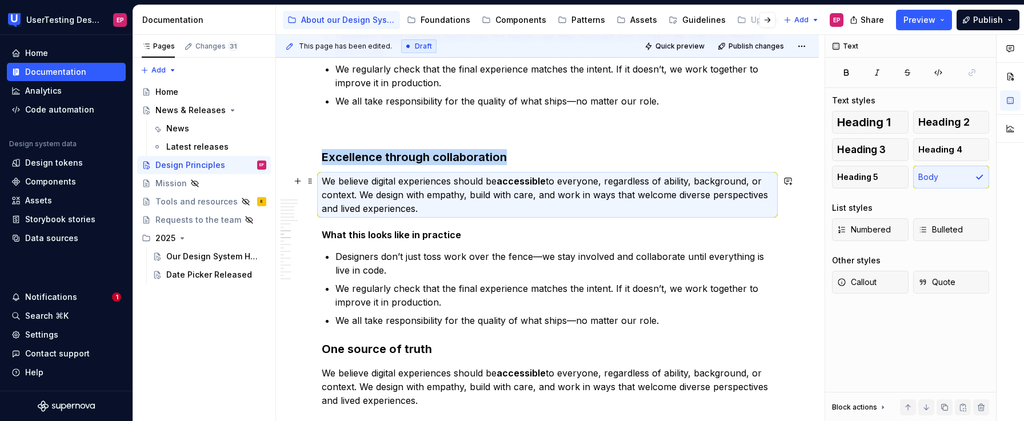
click at [437, 215] on p "We believe digital experiences should be accessible to everyone, regardless of …" at bounding box center [547, 194] width 451 height 41
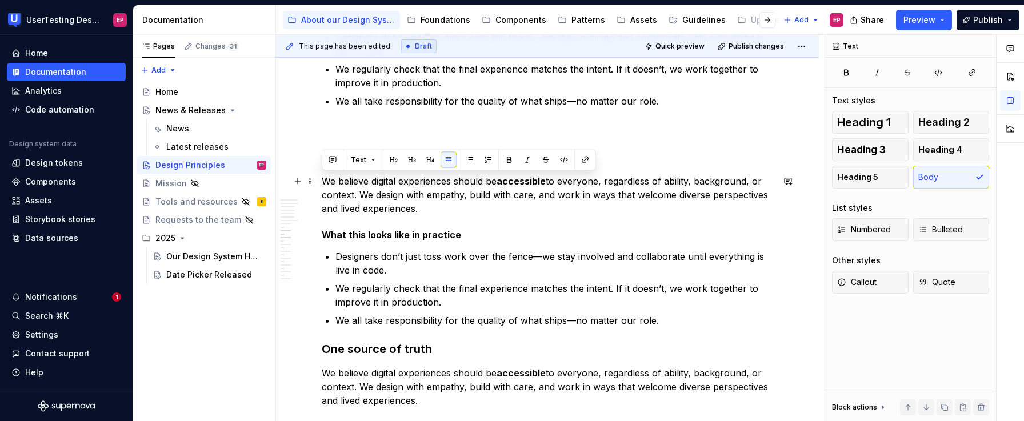
drag, startPoint x: 422, startPoint y: 210, endPoint x: 324, endPoint y: 183, distance: 101.9
click at [324, 183] on p "We believe digital experiences should be accessible to everyone, regardless of …" at bounding box center [547, 194] width 451 height 41
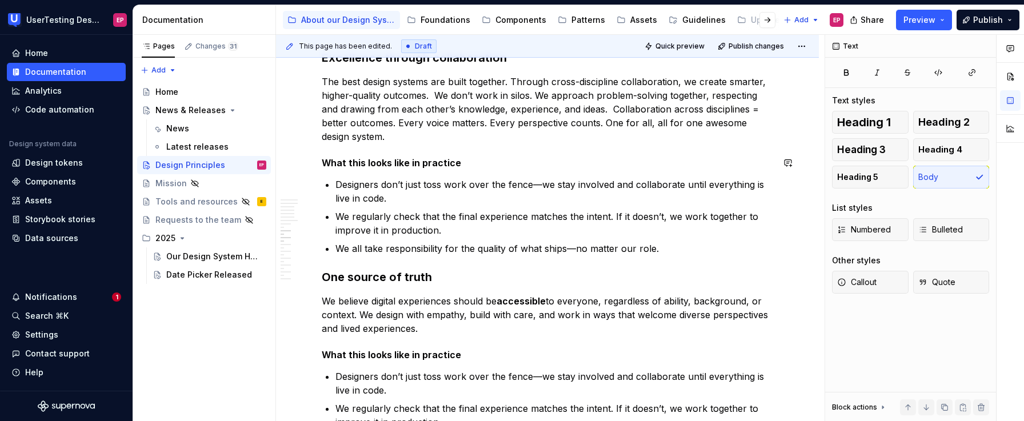
scroll to position [1198, 0]
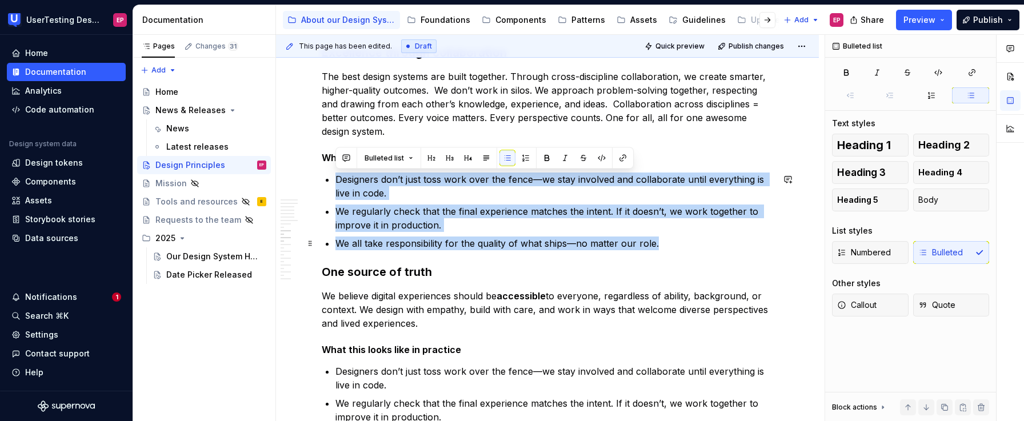
drag, startPoint x: 335, startPoint y: 179, endPoint x: 665, endPoint y: 240, distance: 335.4
click at [665, 240] on ul "Designers don’t just toss work over the fence—we stay involved and collaborate …" at bounding box center [554, 212] width 438 height 78
drag, startPoint x: 666, startPoint y: 242, endPoint x: 337, endPoint y: 183, distance: 335.1
click at [337, 183] on ul "Designers don’t just toss work over the fence—we stay involved and collaborate …" at bounding box center [554, 212] width 438 height 78
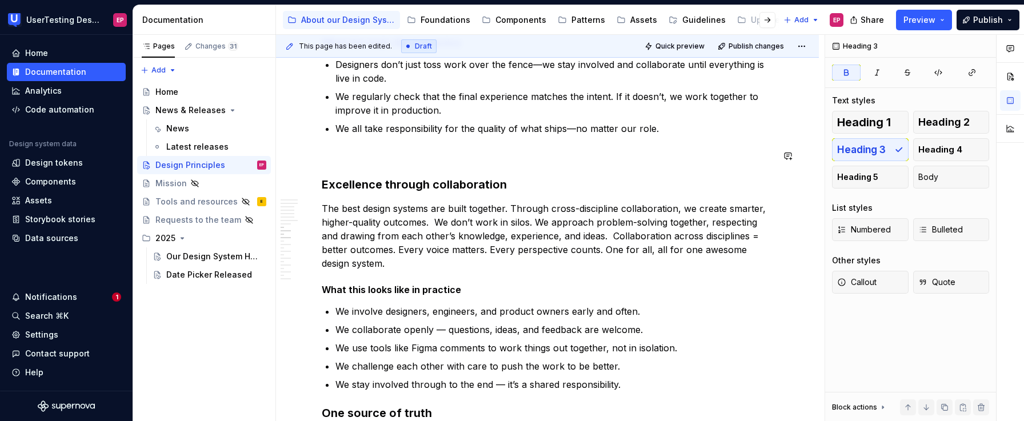
scroll to position [1072, 0]
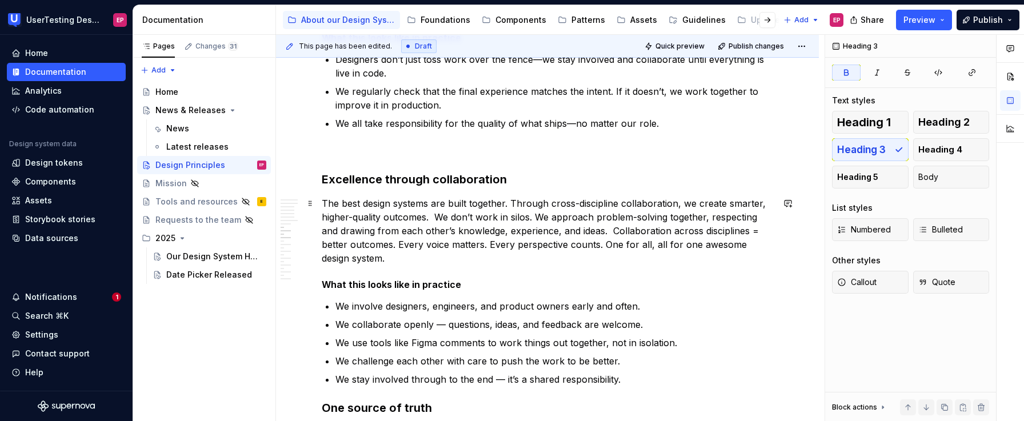
click at [436, 217] on p "The best design systems are built together. Through cross-discipline collaborat…" at bounding box center [547, 231] width 451 height 69
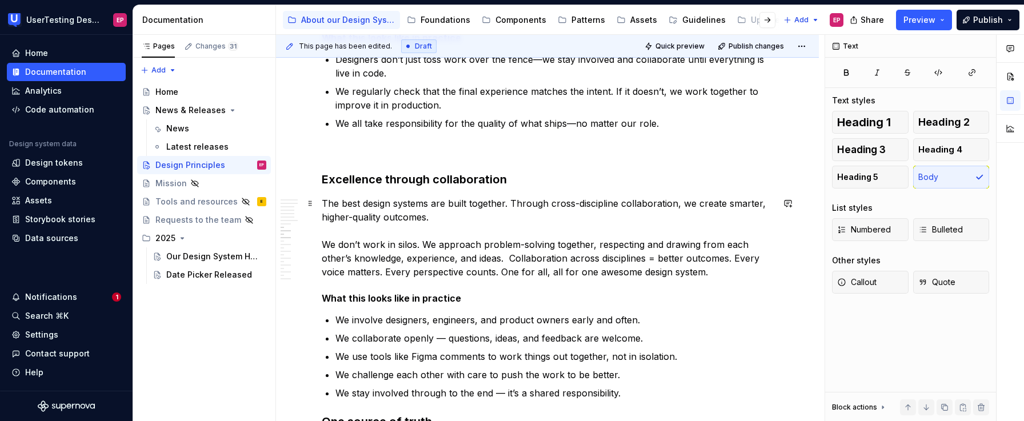
click at [511, 258] on p "The best design systems are built together. Through cross-discipline collaborat…" at bounding box center [547, 238] width 451 height 82
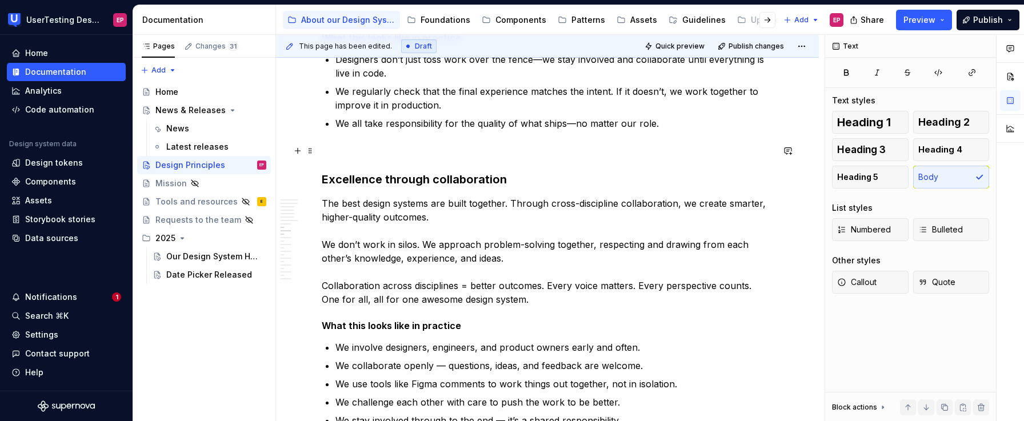
click at [338, 164] on div "Mission The fastest way to build great experiences, together. Our system helps …" at bounding box center [547, 392] width 451 height 2433
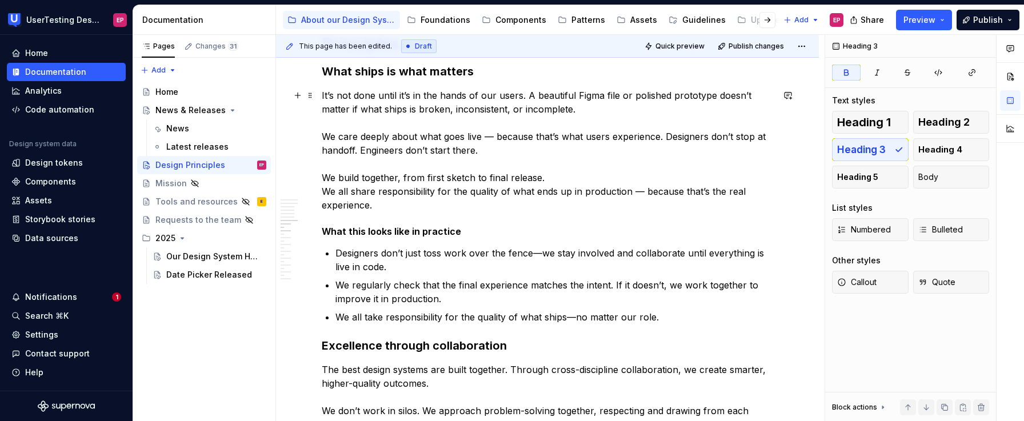
scroll to position [878, 0]
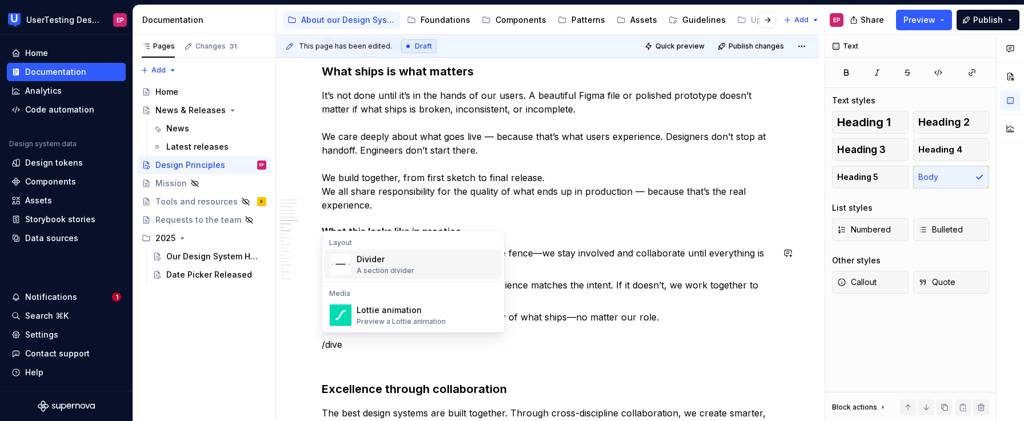
click at [364, 261] on div "Divider" at bounding box center [386, 259] width 58 height 11
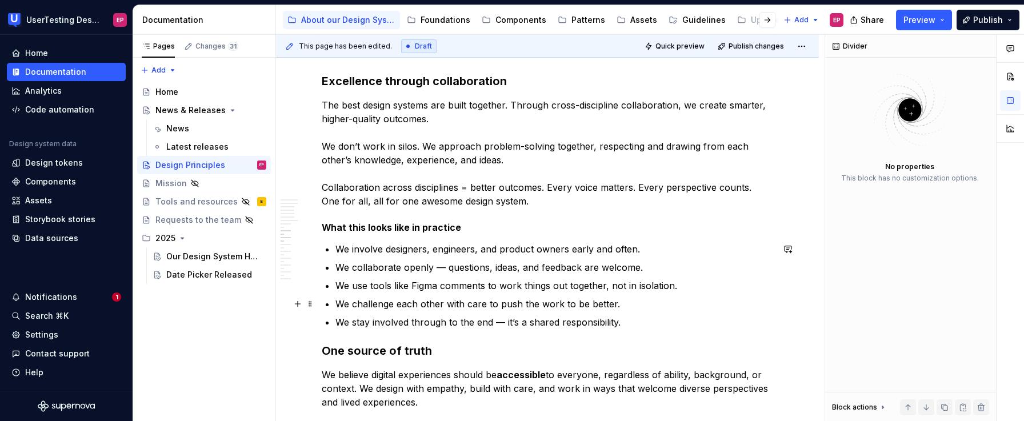
scroll to position [1189, 0]
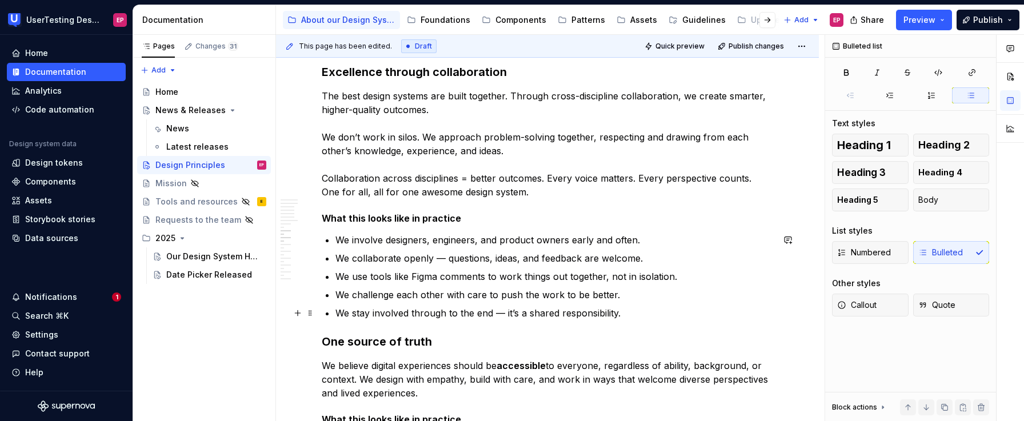
click at [630, 314] on p "We stay involved through to the end — it’s a shared responsibility." at bounding box center [554, 313] width 438 height 14
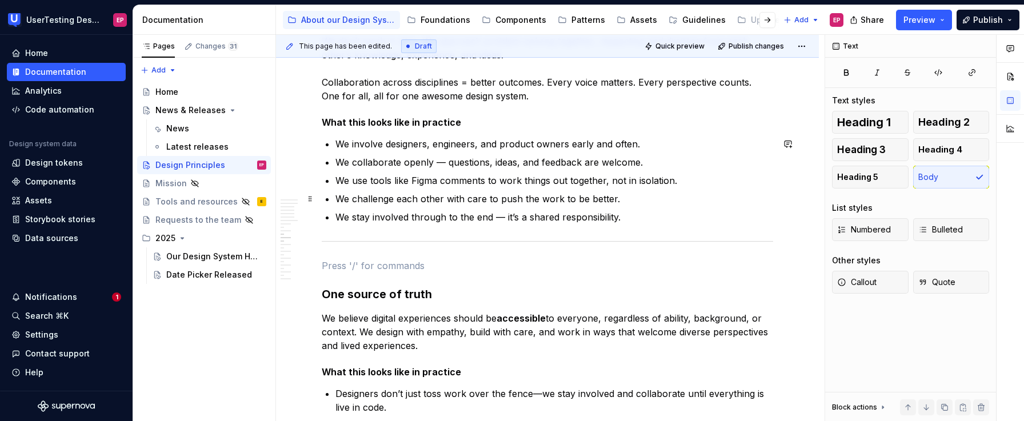
scroll to position [1332, 0]
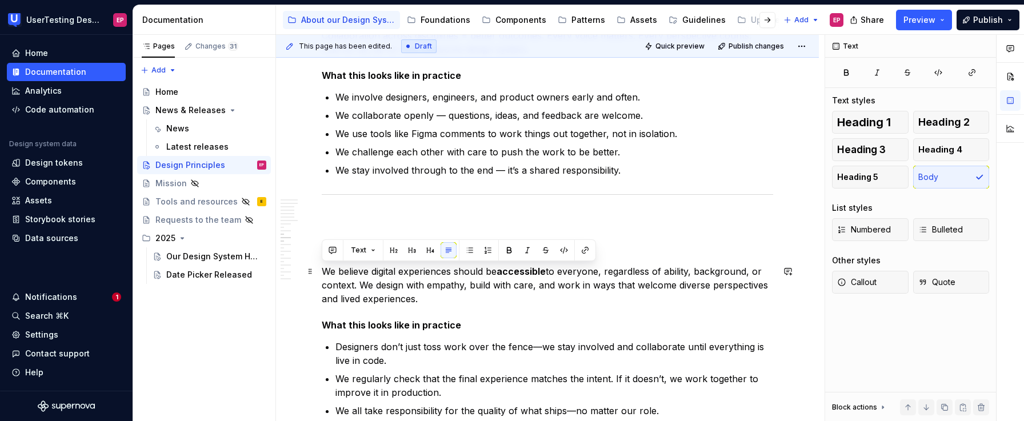
drag, startPoint x: 322, startPoint y: 270, endPoint x: 456, endPoint y: 298, distance: 137.1
click at [456, 298] on p "We believe digital experiences should be accessible to everyone, regardless of …" at bounding box center [547, 285] width 451 height 41
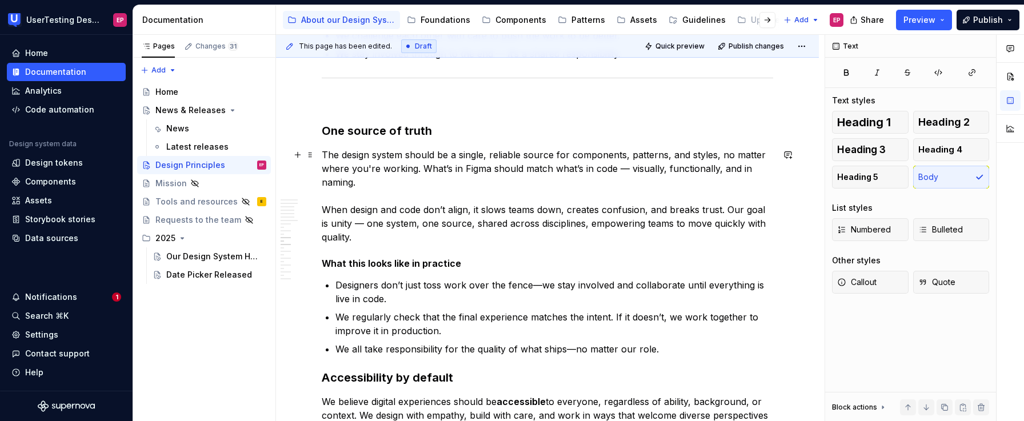
scroll to position [1464, 0]
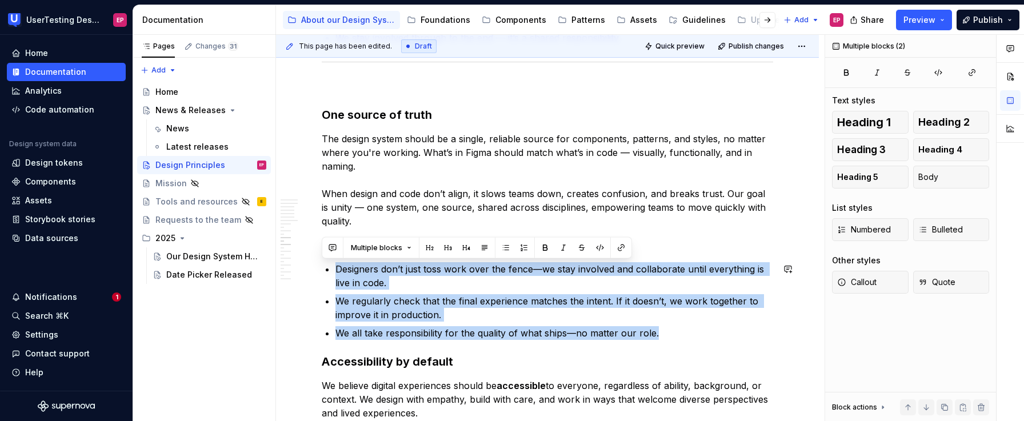
drag, startPoint x: 336, startPoint y: 267, endPoint x: 693, endPoint y: 351, distance: 366.9
click at [693, 351] on div "Mission The fastest way to build great experiences, together. Our system helps …" at bounding box center [547, 56] width 451 height 2547
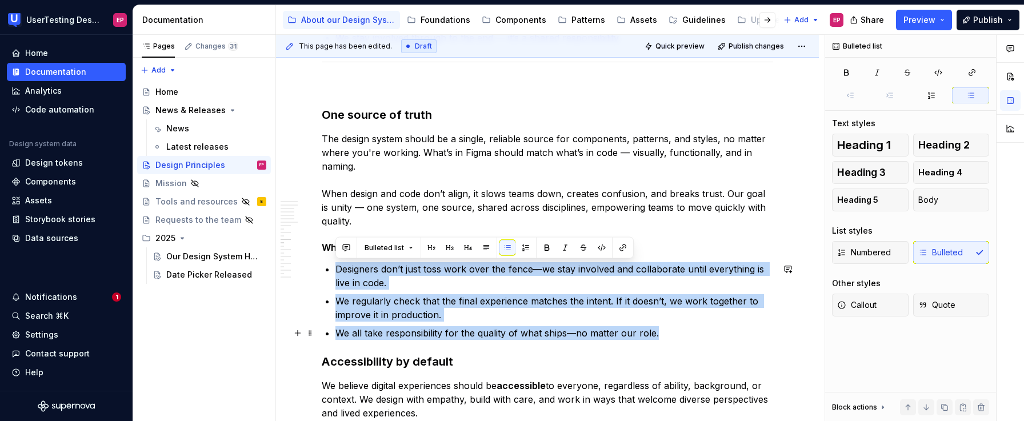
drag, startPoint x: 336, startPoint y: 271, endPoint x: 664, endPoint y: 338, distance: 334.9
click at [664, 338] on ul "Designers don’t just toss work over the fence—we stay involved and collaborate …" at bounding box center [554, 301] width 438 height 78
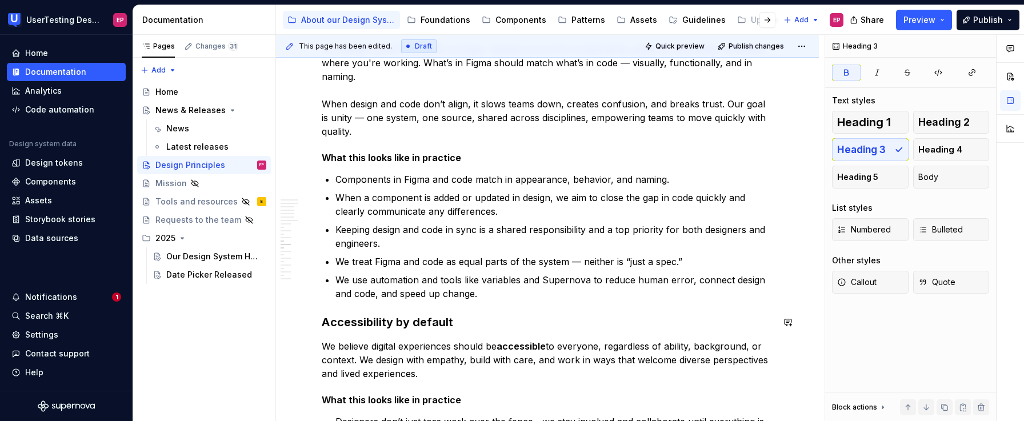
scroll to position [1556, 0]
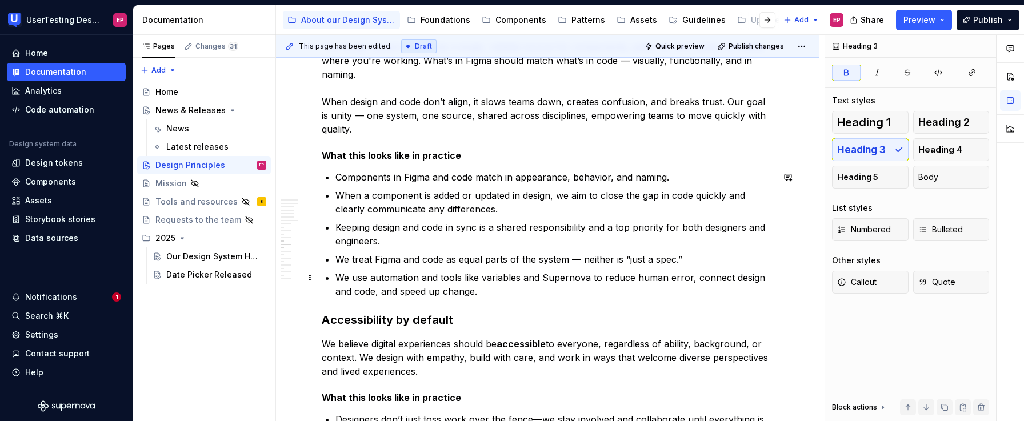
click at [548, 290] on p "We use automation and tools like variables and Supernova to reduce human error,…" at bounding box center [554, 284] width 438 height 27
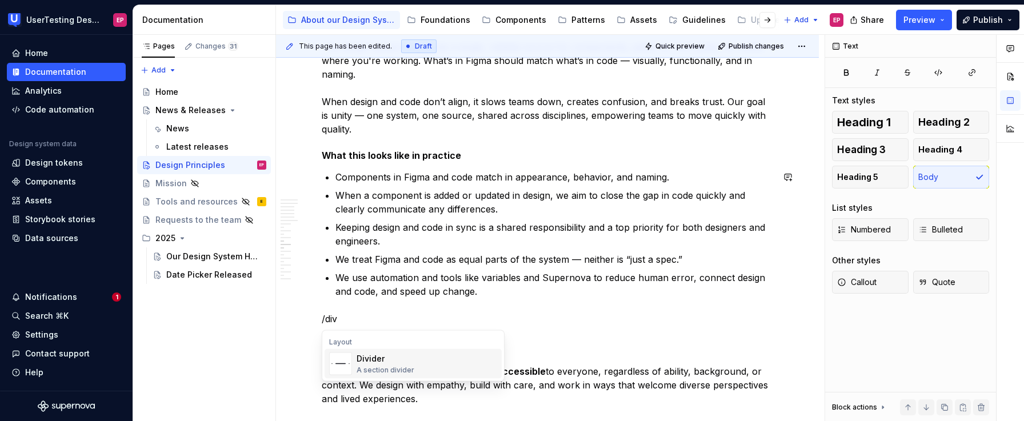
click at [386, 370] on div "A section divider" at bounding box center [386, 370] width 58 height 9
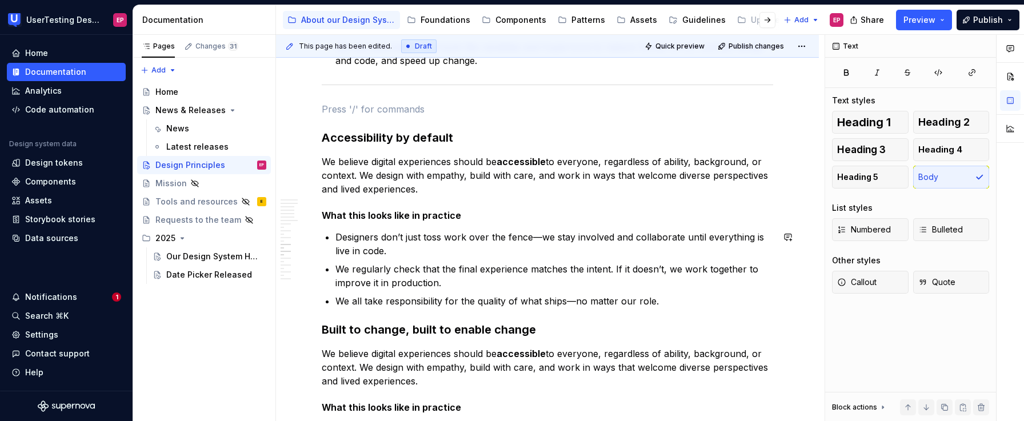
scroll to position [1789, 0]
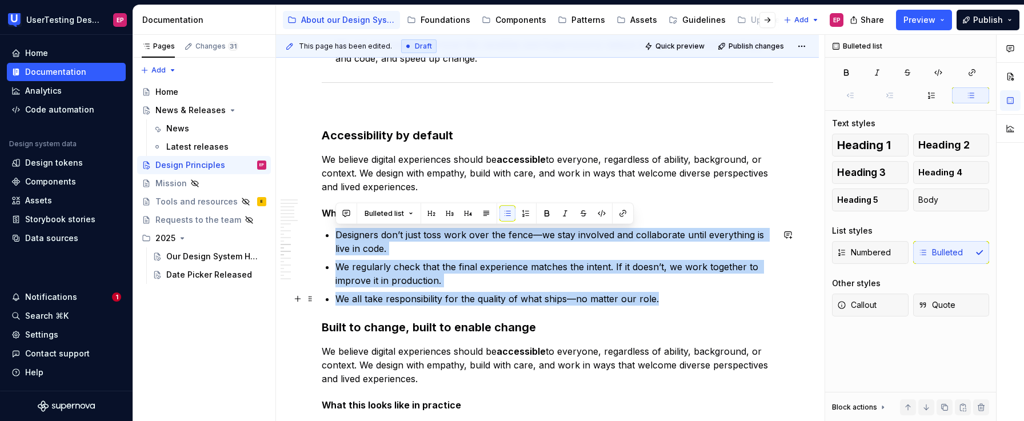
drag, startPoint x: 337, startPoint y: 236, endPoint x: 666, endPoint y: 302, distance: 335.7
click at [666, 302] on ul "Designers don’t just toss work over the fence—we stay involved and collaborate …" at bounding box center [554, 267] width 438 height 78
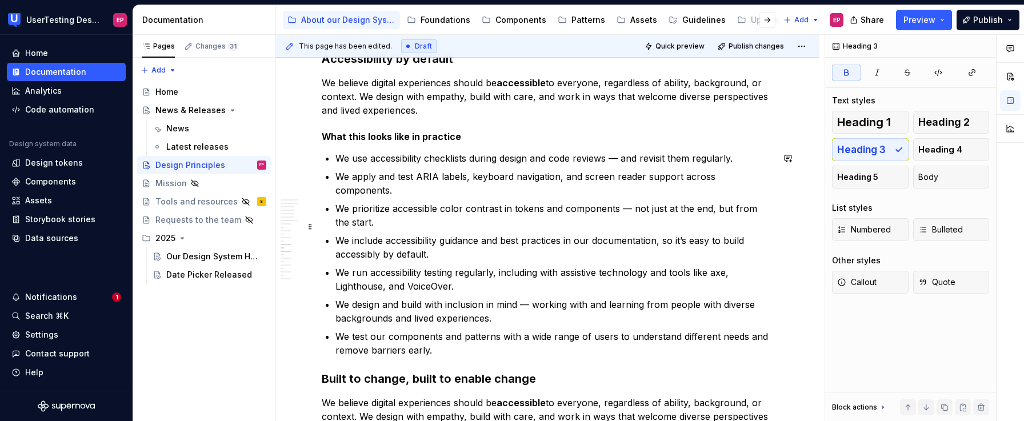
scroll to position [1905, 0]
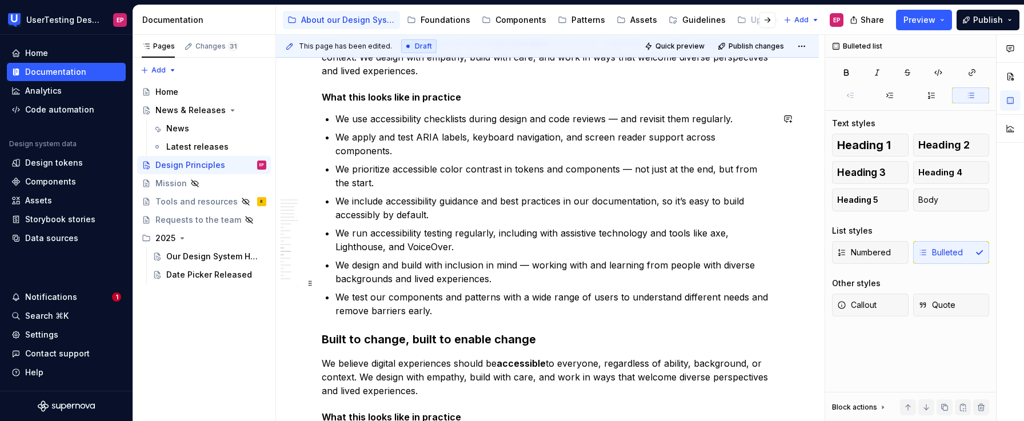
click at [463, 300] on p "We test our components and patterns with a wide range of users to understand di…" at bounding box center [554, 303] width 438 height 27
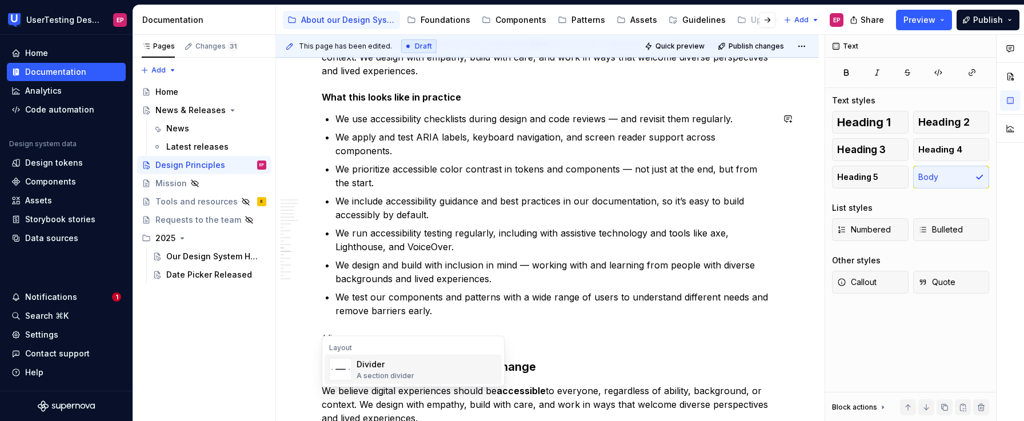
click at [460, 361] on div "Divider A section divider" at bounding box center [427, 369] width 141 height 23
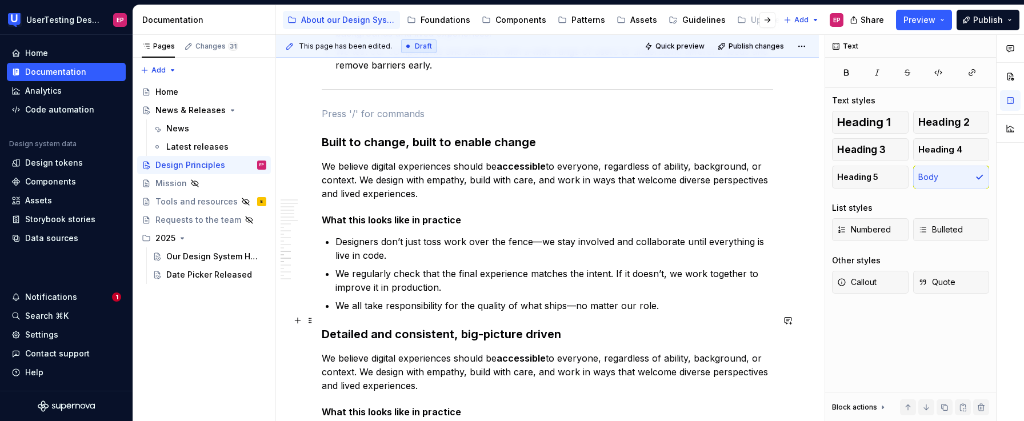
scroll to position [2159, 0]
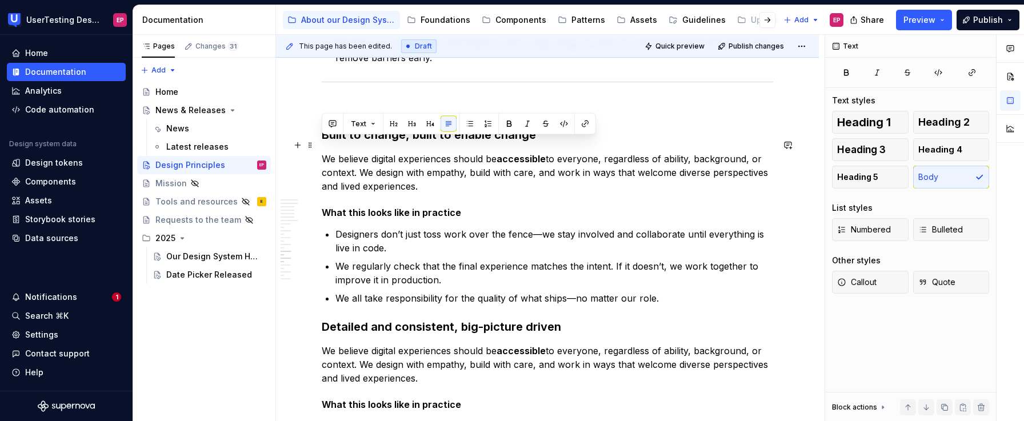
drag, startPoint x: 323, startPoint y: 145, endPoint x: 456, endPoint y: 166, distance: 134.3
click at [456, 166] on p "We believe digital experiences should be accessible to everyone, regardless of …" at bounding box center [547, 172] width 451 height 41
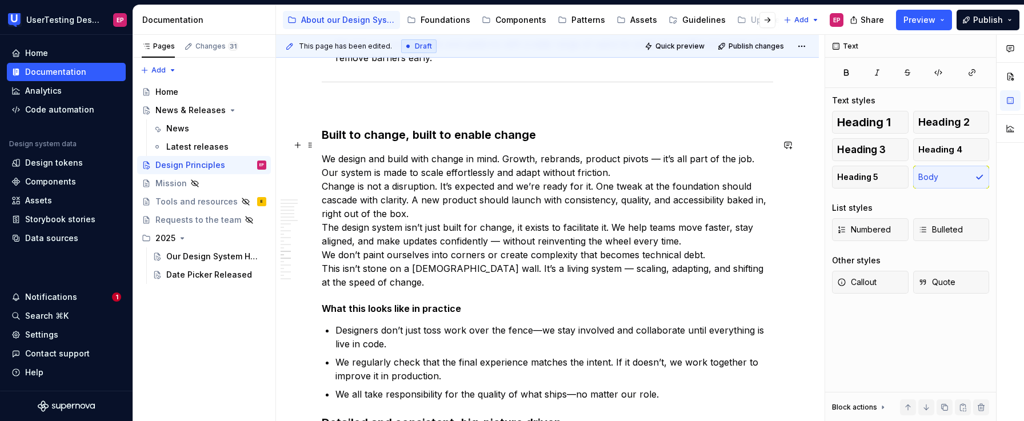
click at [612, 155] on p "We design and build with change in mind. Growth, rebrands, product pivots — it’…" at bounding box center [547, 220] width 451 height 137
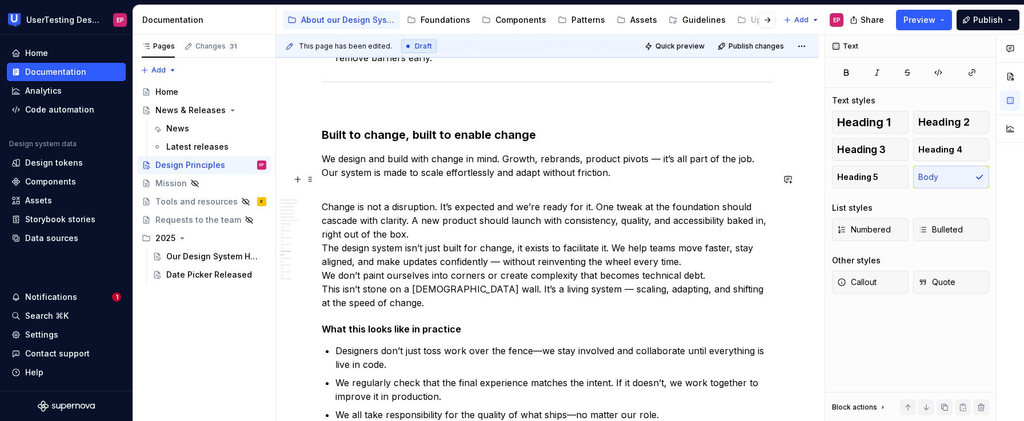
click at [446, 215] on p "Change is not a disruption. It’s expected and we’re ready for it. One tweak at …" at bounding box center [547, 247] width 451 height 123
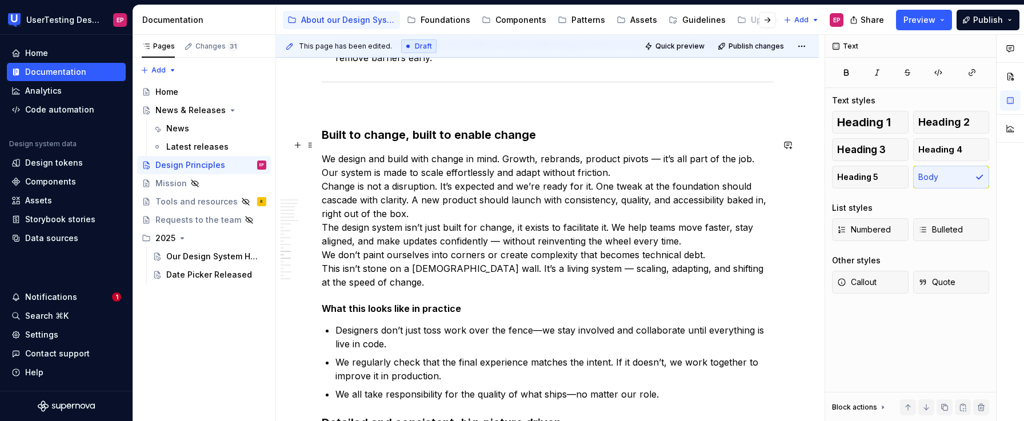
click at [612, 155] on p "We design and build with change in mind. Growth, rebrands, product pivots — it’…" at bounding box center [547, 220] width 451 height 137
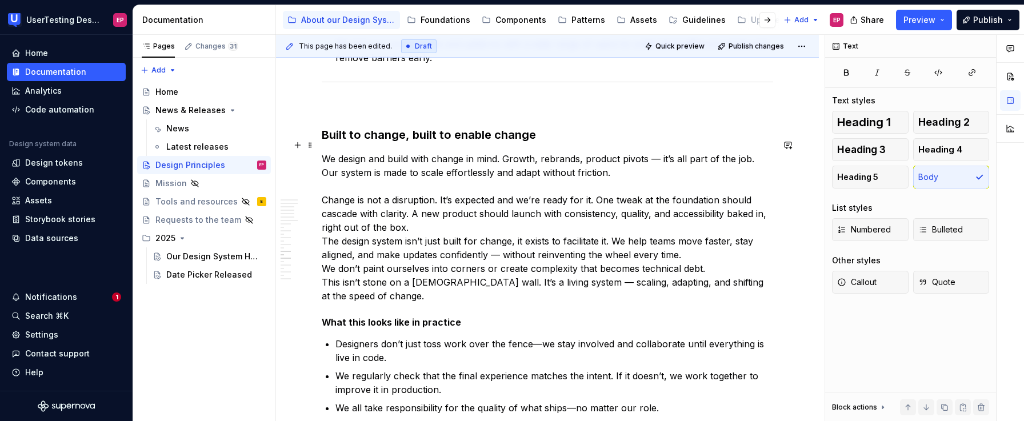
click at [431, 214] on p "We design and build with change in mind. Growth, rebrands, product pivots — it’…" at bounding box center [547, 227] width 451 height 151
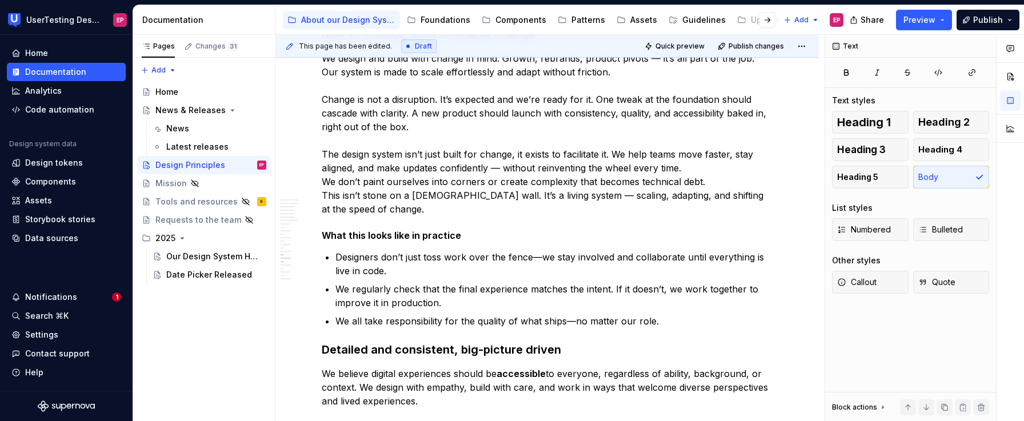
scroll to position [2267, 0]
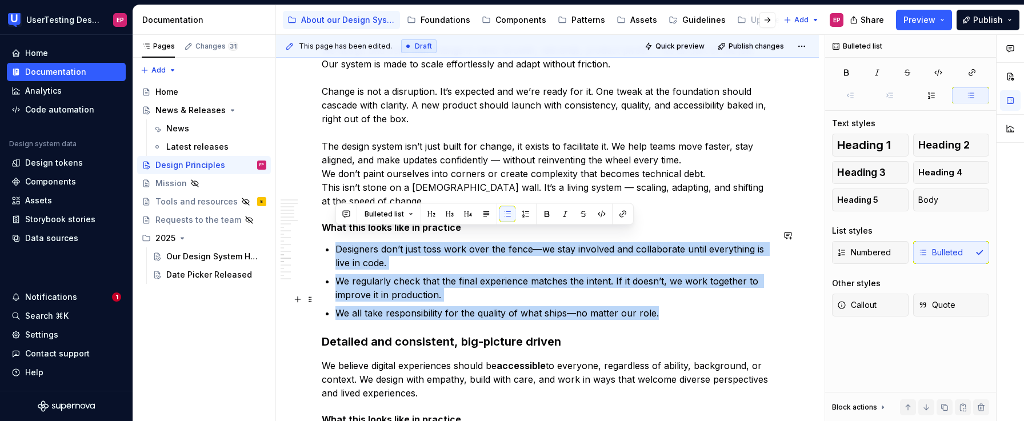
drag, startPoint x: 335, startPoint y: 237, endPoint x: 681, endPoint y: 305, distance: 352.9
click at [681, 305] on ul "Designers don’t just toss work over the fence—we stay involved and collaborate …" at bounding box center [554, 281] width 438 height 78
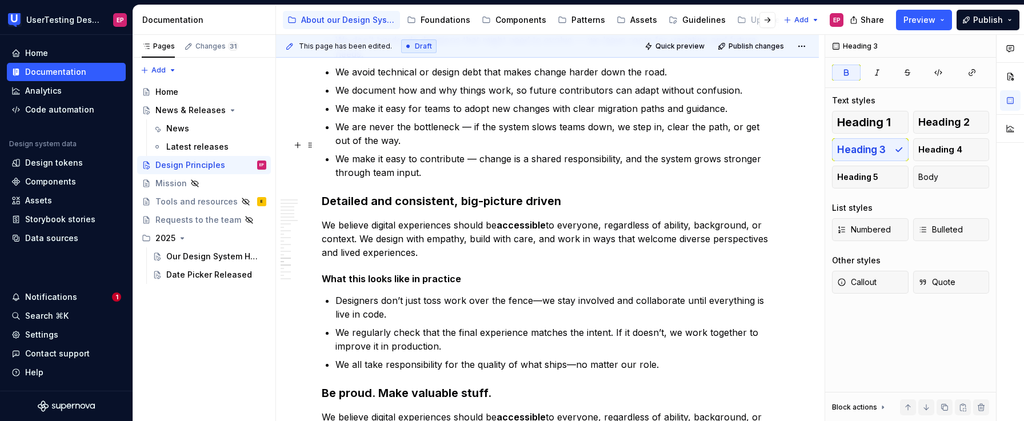
scroll to position [2539, 0]
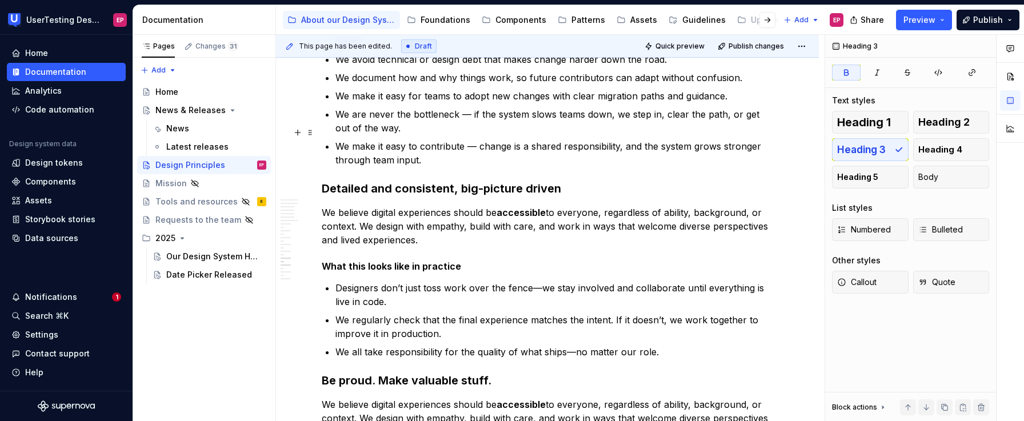
click at [491, 144] on p "We make it easy to contribute — change is a shared responsibility, and the syst…" at bounding box center [554, 152] width 438 height 27
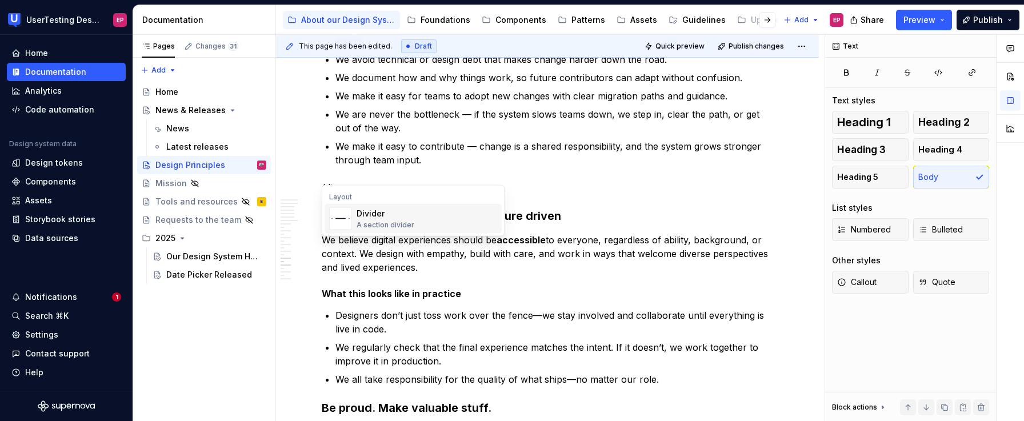
click at [395, 211] on div "Divider" at bounding box center [386, 213] width 58 height 11
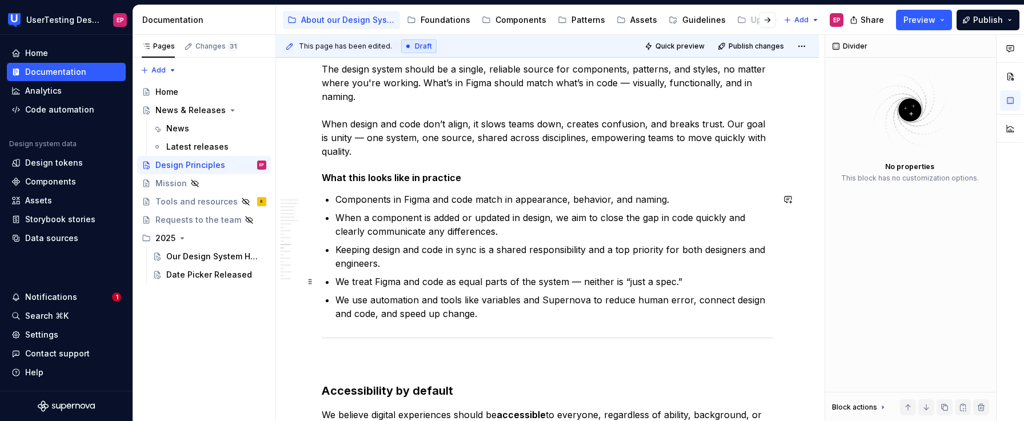
scroll to position [1693, 0]
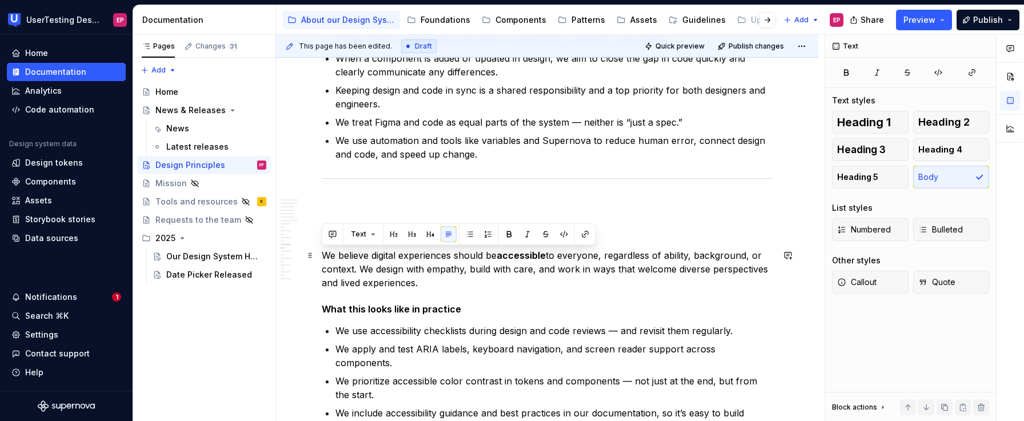
drag, startPoint x: 325, startPoint y: 254, endPoint x: 446, endPoint y: 281, distance: 124.2
click at [446, 281] on p "We believe digital experiences should be accessible to everyone, regardless of …" at bounding box center [547, 269] width 451 height 41
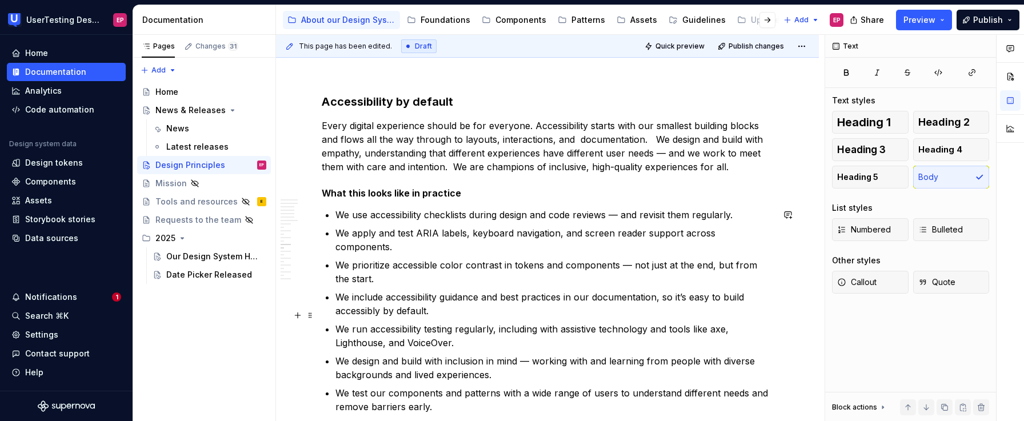
scroll to position [1821, 0]
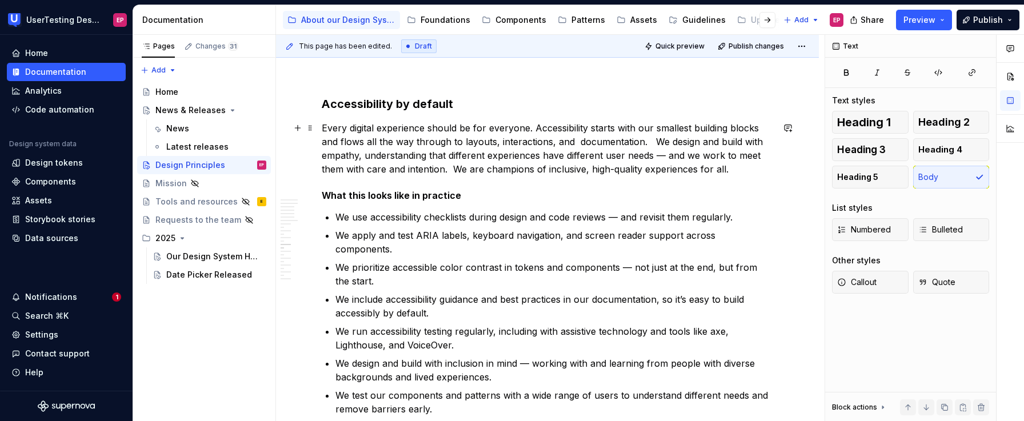
click at [650, 139] on p "Every digital experience should be for everyone. Accessibility starts with our …" at bounding box center [547, 148] width 451 height 55
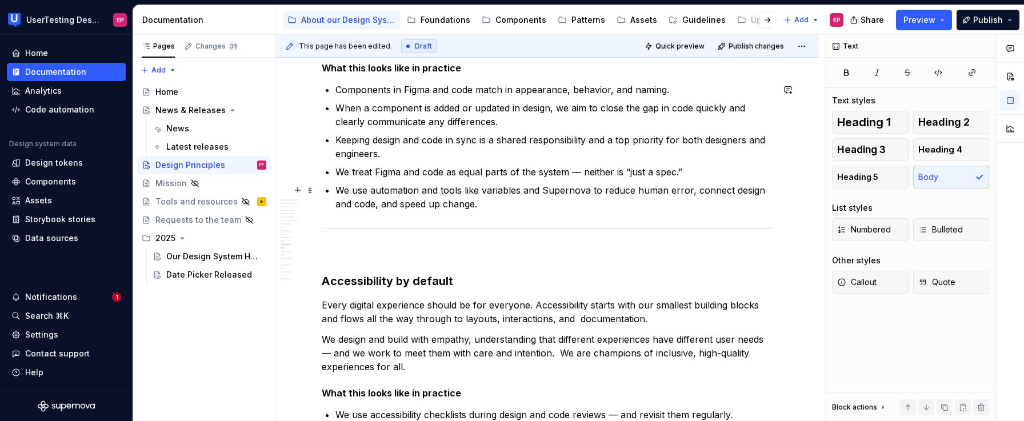
scroll to position [1643, 0]
click at [338, 252] on p at bounding box center [547, 254] width 451 height 14
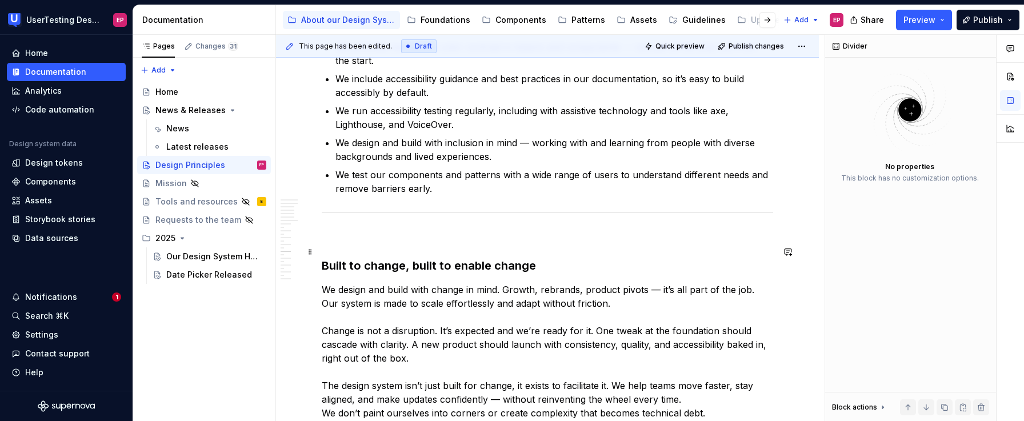
scroll to position [2047, 0]
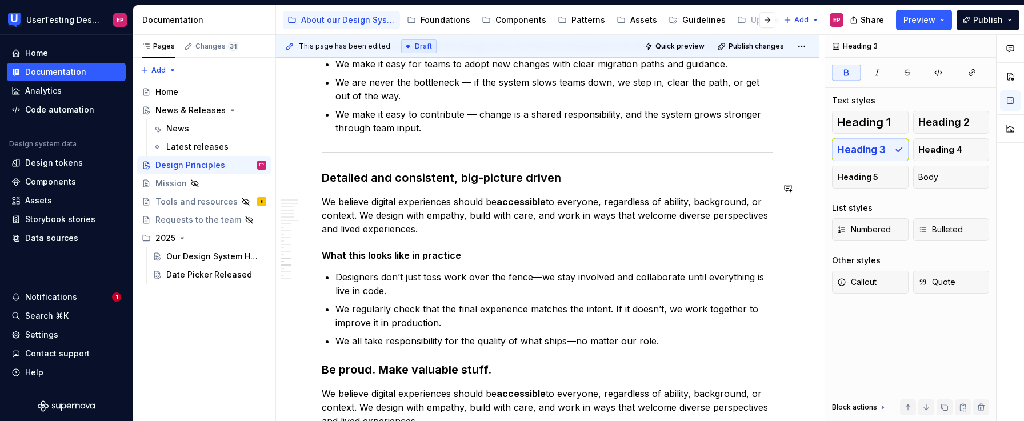
scroll to position [2556, 0]
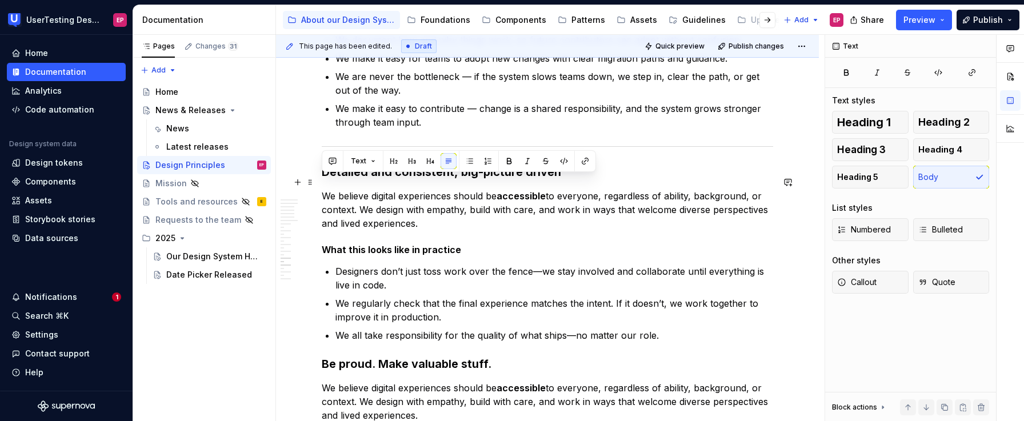
drag, startPoint x: 423, startPoint y: 209, endPoint x: 323, endPoint y: 185, distance: 102.7
click at [323, 189] on p "We believe digital experiences should be accessible to everyone, regardless of …" at bounding box center [547, 209] width 451 height 41
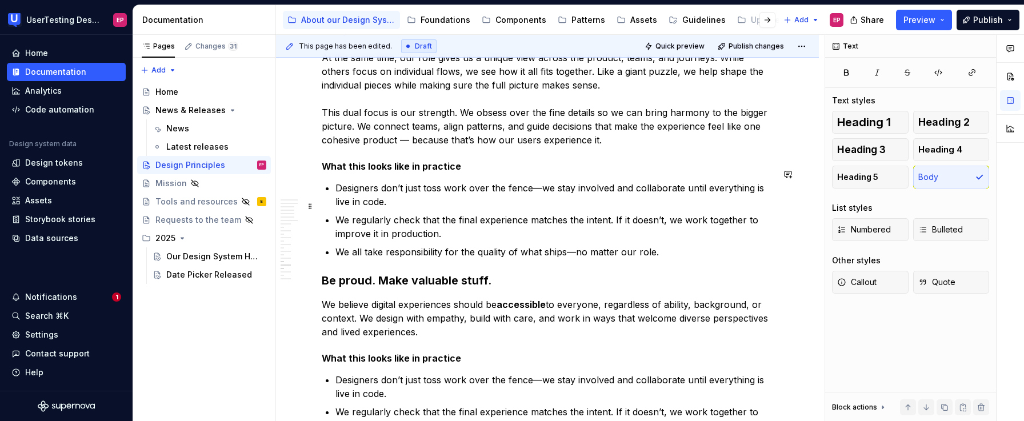
scroll to position [2812, 0]
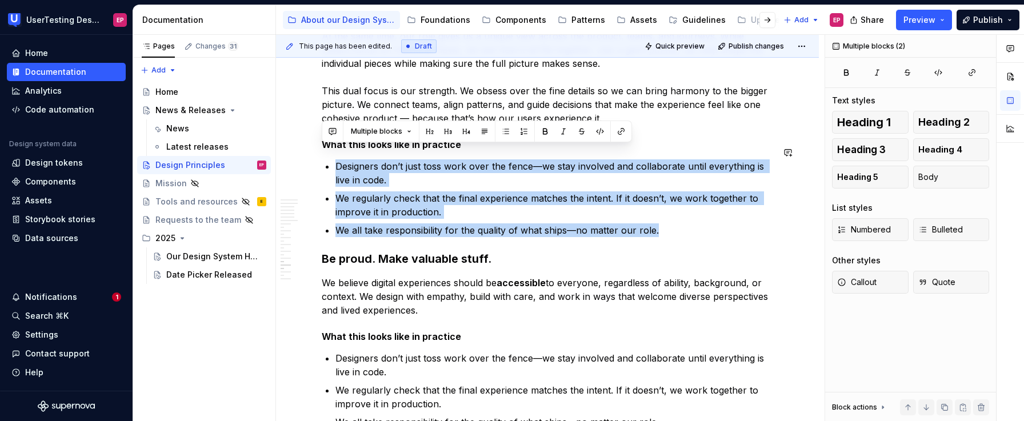
drag, startPoint x: 337, startPoint y: 154, endPoint x: 722, endPoint y: 225, distance: 391.7
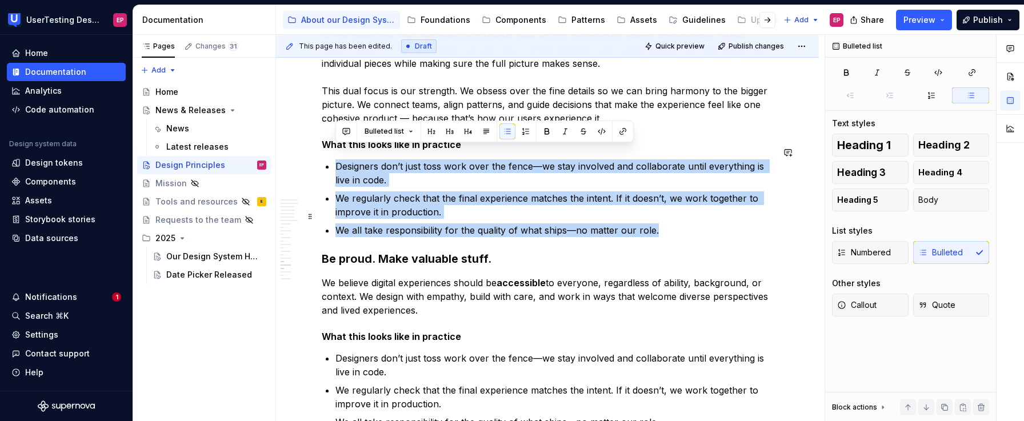
drag, startPoint x: 338, startPoint y: 151, endPoint x: 730, endPoint y: 215, distance: 396.6
click at [730, 215] on ul "Designers don’t just toss work over the fence—we stay involved and collaborate …" at bounding box center [554, 198] width 438 height 78
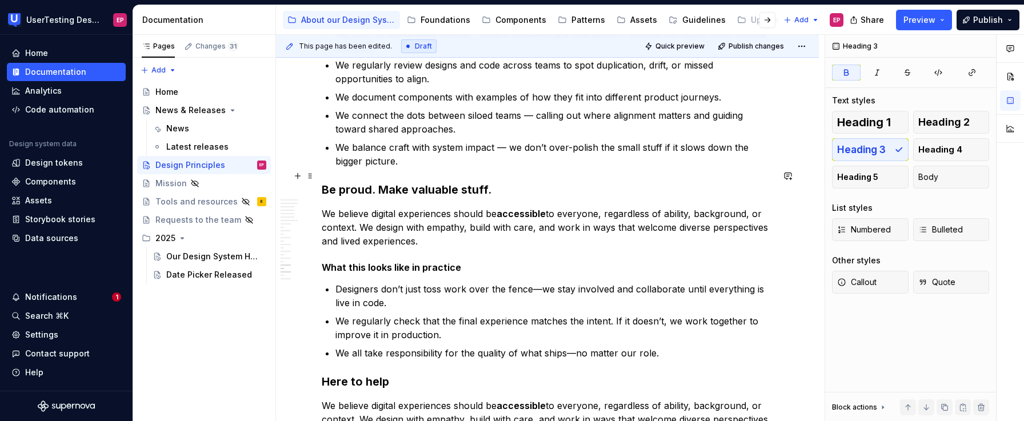
scroll to position [3028, 0]
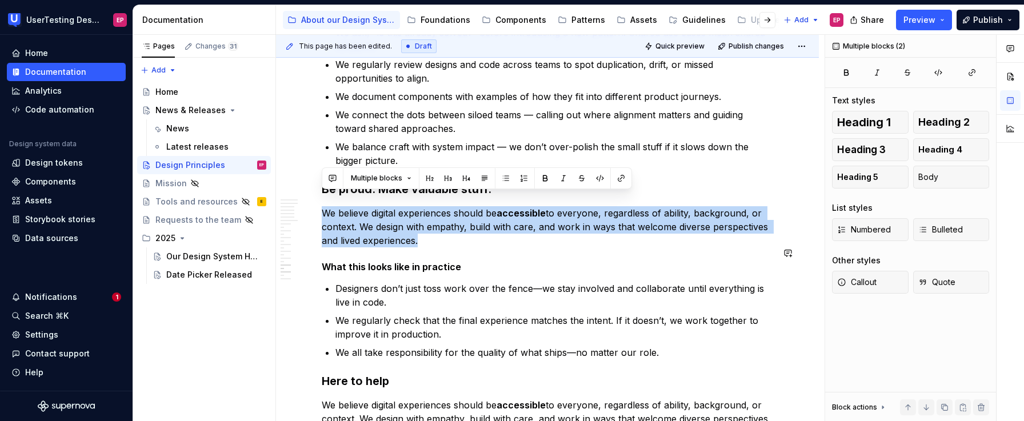
drag, startPoint x: 322, startPoint y: 201, endPoint x: 487, endPoint y: 237, distance: 169.6
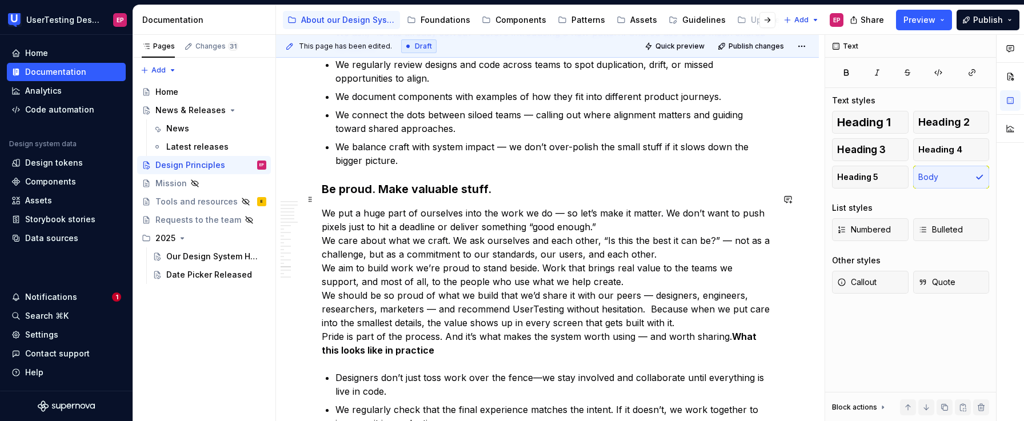
click at [607, 218] on p "We put a huge part of ourselves into the work we do — so let’s make it matter. …" at bounding box center [547, 281] width 451 height 151
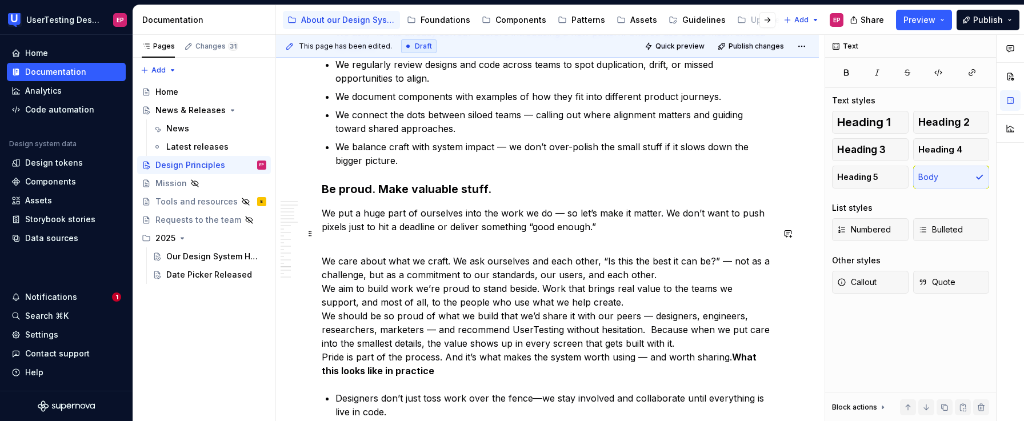
click at [591, 287] on p "We care about what we craft. We ask ourselves and each other, “Is this the best…" at bounding box center [547, 309] width 451 height 137
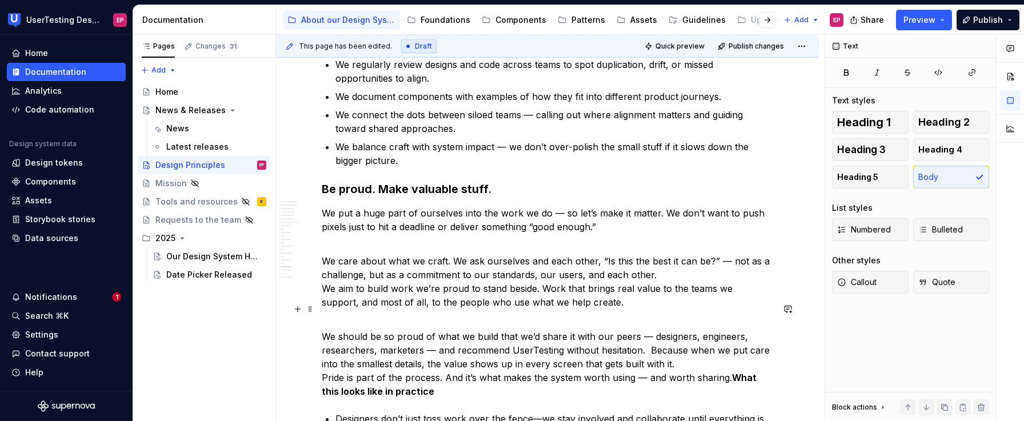
click at [685, 349] on p "We should be so proud of what we build that we’d share it with our peers — desi…" at bounding box center [547, 357] width 451 height 82
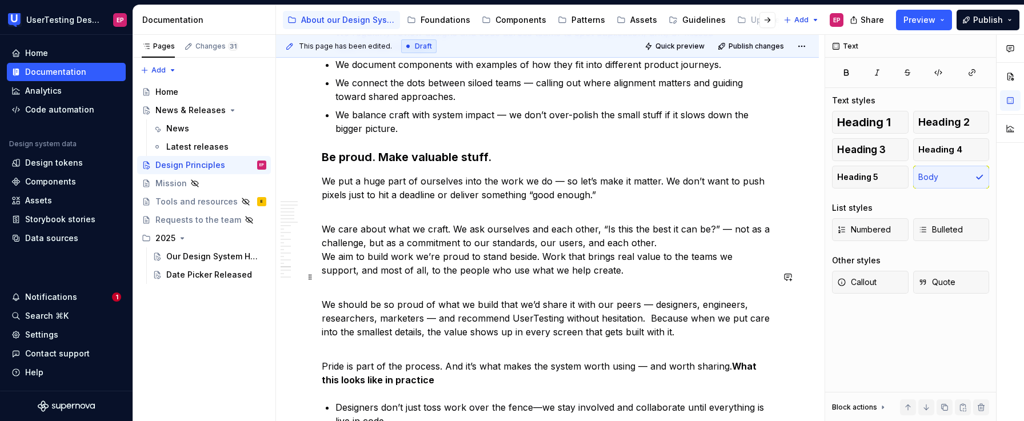
scroll to position [3152, 0]
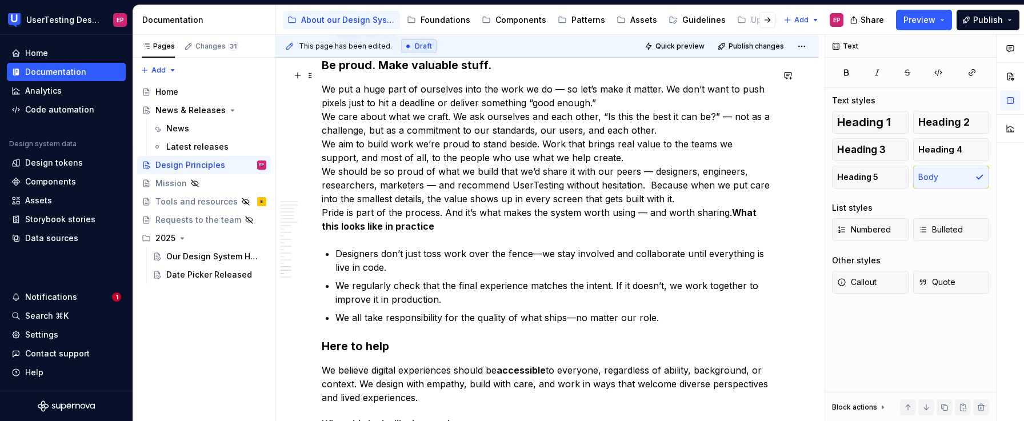
click at [603, 89] on p "We put a huge part of ourselves into the work we do — so let’s make it matter. …" at bounding box center [547, 157] width 451 height 151
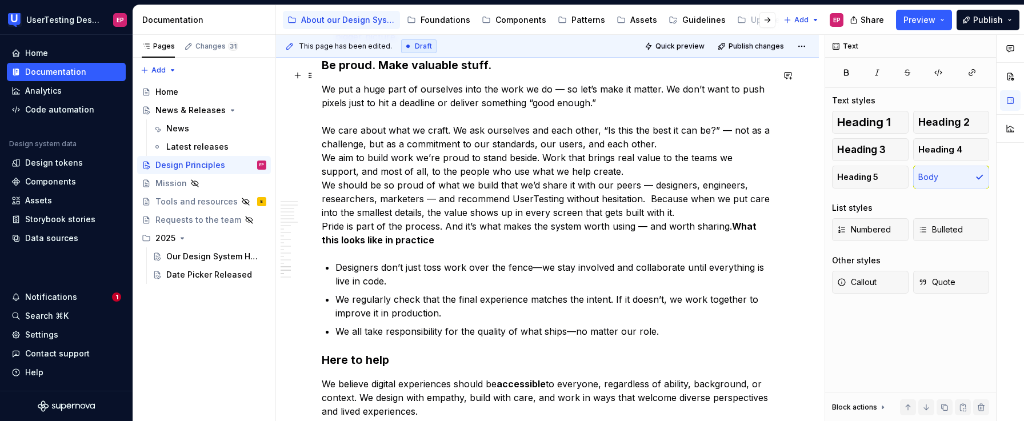
click at [669, 134] on p "We put a huge part of ourselves into the work we do — so let’s make it matter. …" at bounding box center [547, 164] width 451 height 165
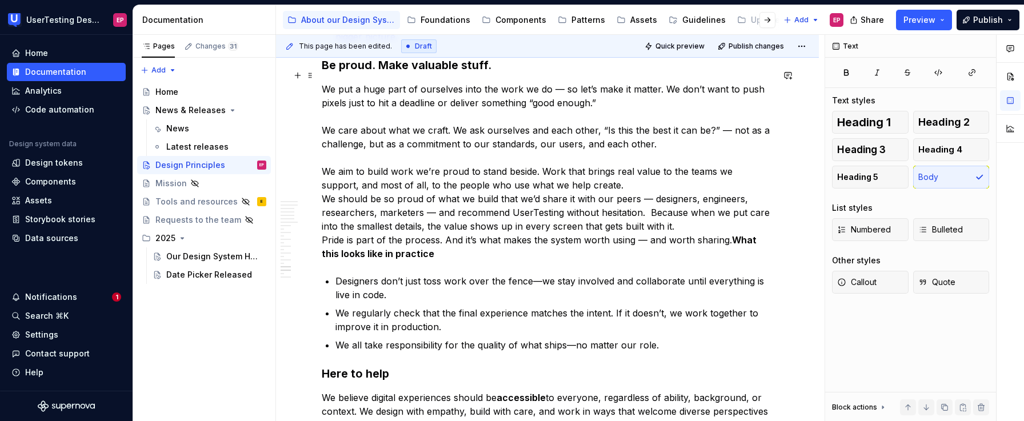
click at [586, 173] on p "We put a huge part of ourselves into the work we do — so let’s make it matter. …" at bounding box center [547, 171] width 451 height 178
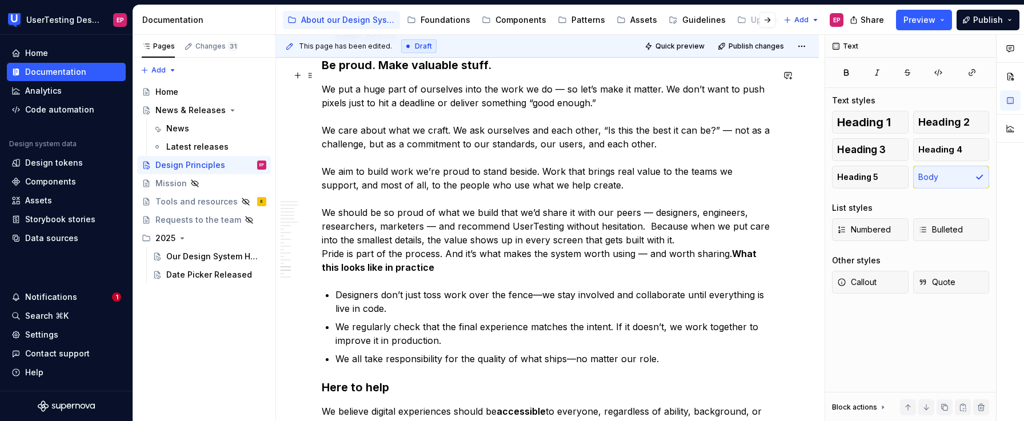
click at [702, 227] on p "We put a huge part of ourselves into the work we do — so let’s make it matter. …" at bounding box center [547, 178] width 451 height 192
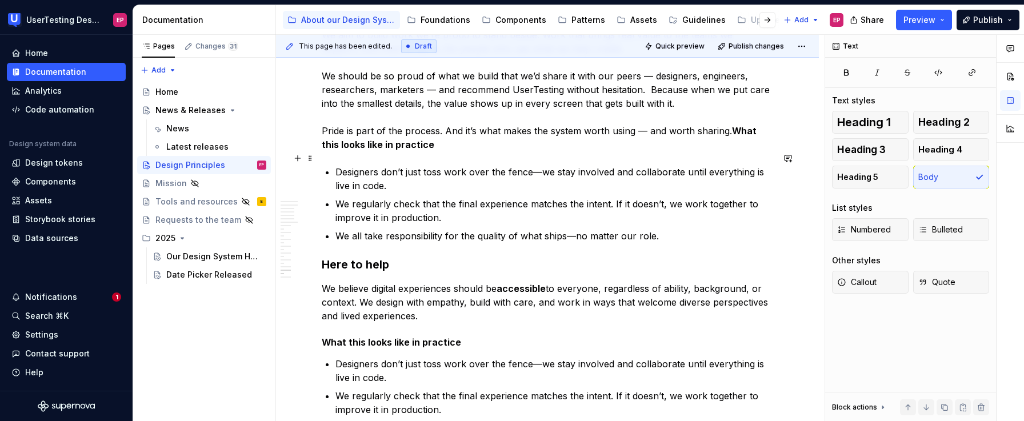
scroll to position [3291, 0]
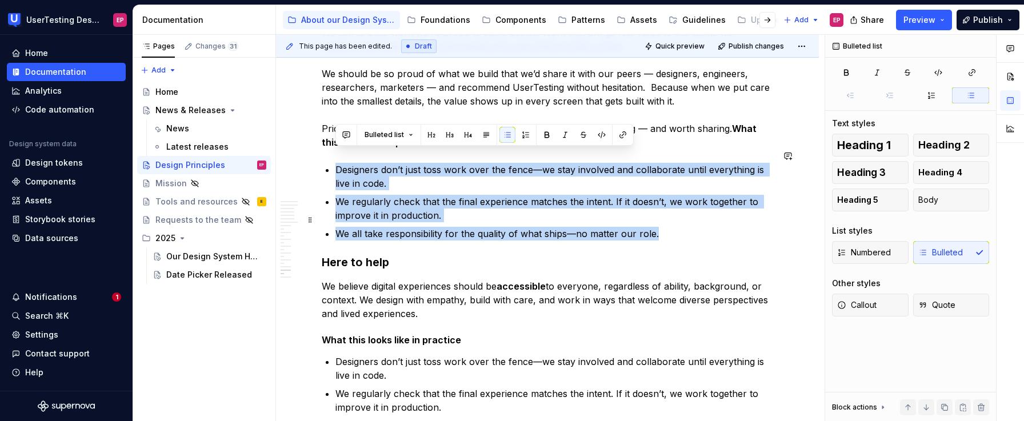
drag, startPoint x: 338, startPoint y: 157, endPoint x: 657, endPoint y: 222, distance: 326.2
click at [657, 222] on ul "Designers don’t just toss work over the fence—we stay involved and collaborate …" at bounding box center [554, 202] width 438 height 78
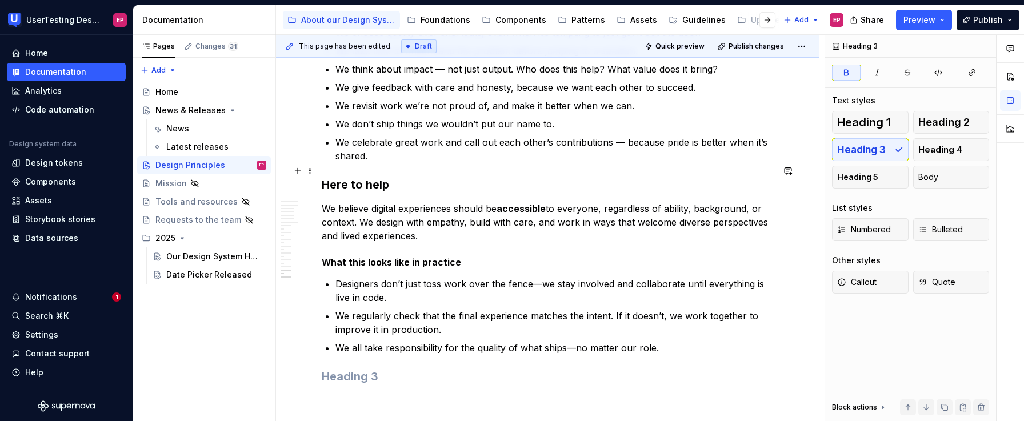
scroll to position [3476, 0]
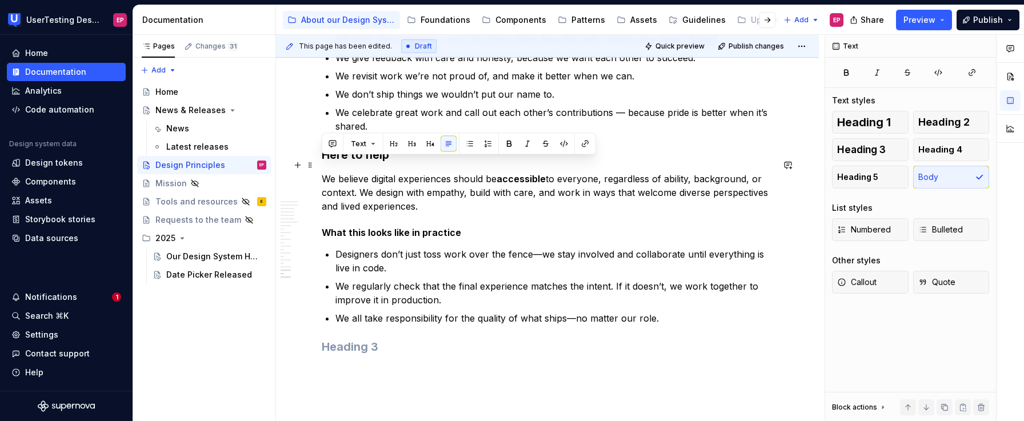
drag, startPoint x: 322, startPoint y: 165, endPoint x: 492, endPoint y: 195, distance: 173.0
click at [492, 195] on p "We believe digital experiences should be accessible to everyone, regardless of …" at bounding box center [547, 192] width 451 height 41
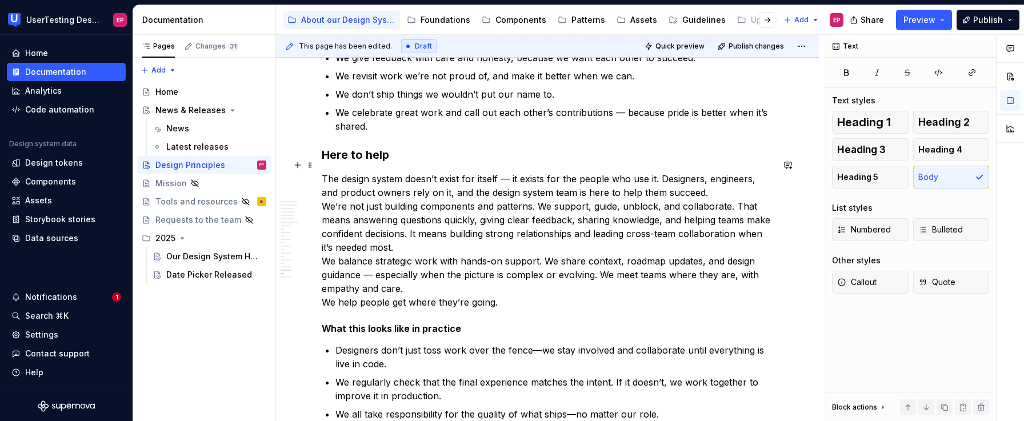
click at [713, 181] on p "The design system doesn’t exist for itself — it exists for the people who use i…" at bounding box center [547, 240] width 451 height 137
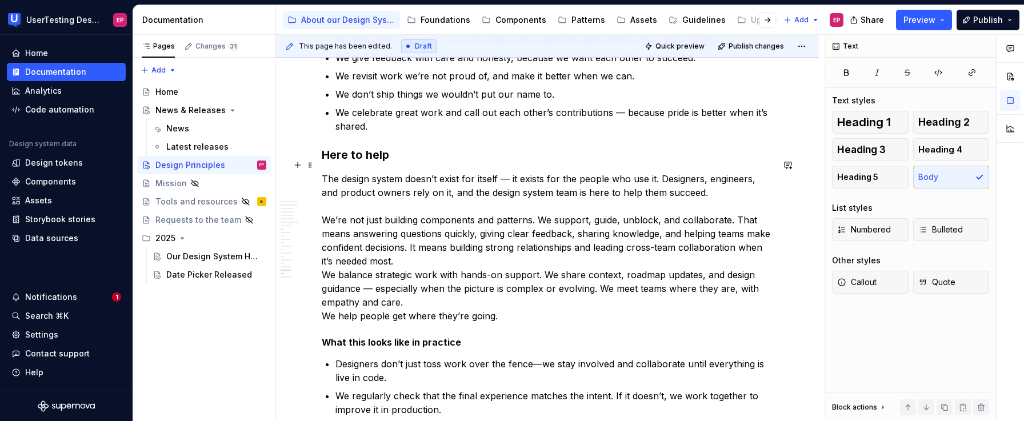
click at [451, 247] on p "The design system doesn’t exist for itself — it exists for the people who use i…" at bounding box center [547, 247] width 451 height 151
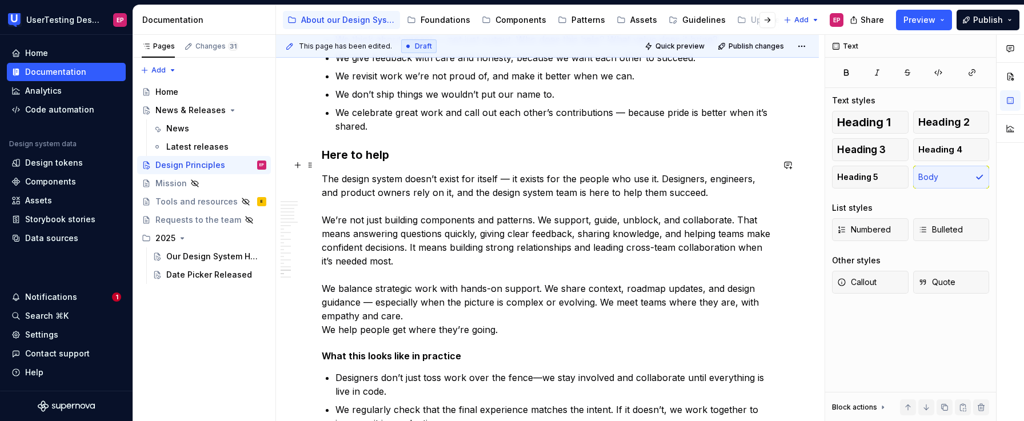
click at [414, 299] on p "The design system doesn’t exist for itself — it exists for the people who use i…" at bounding box center [547, 254] width 451 height 165
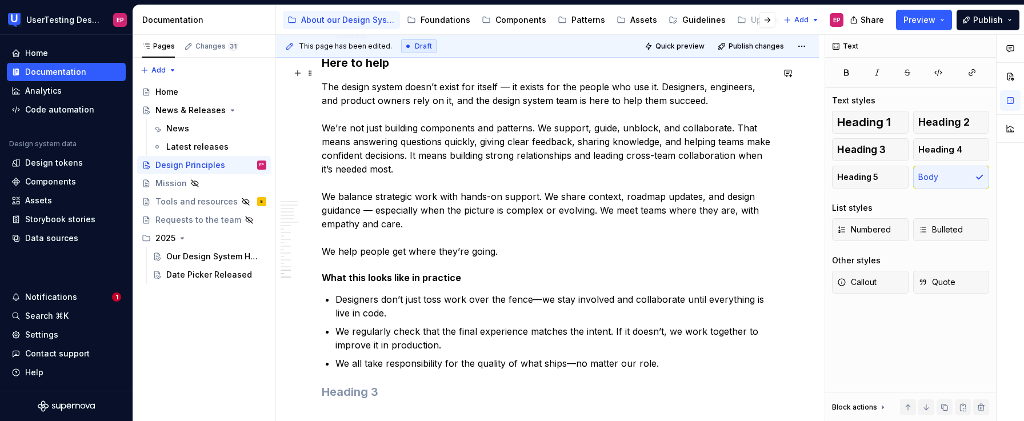
scroll to position [3599, 0]
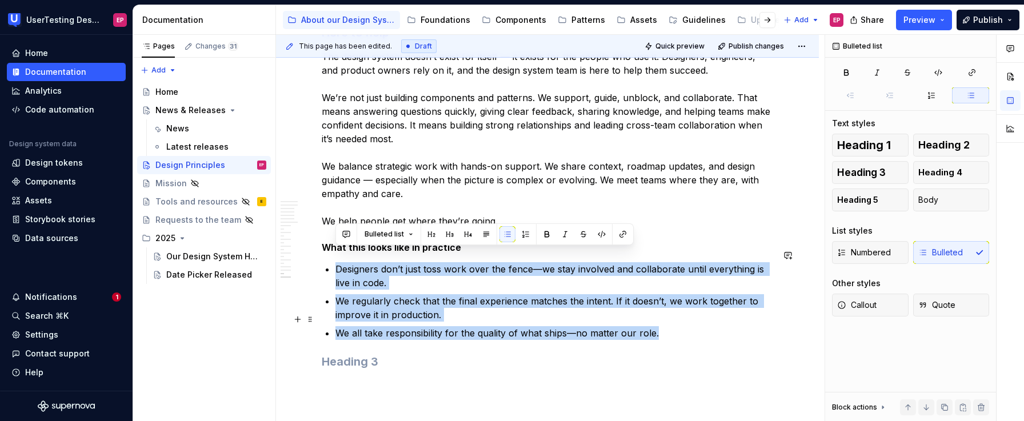
drag, startPoint x: 338, startPoint y: 255, endPoint x: 693, endPoint y: 326, distance: 361.8
click at [693, 326] on ul "Designers don’t just toss work over the fence—we stay involved and collaborate …" at bounding box center [554, 301] width 438 height 78
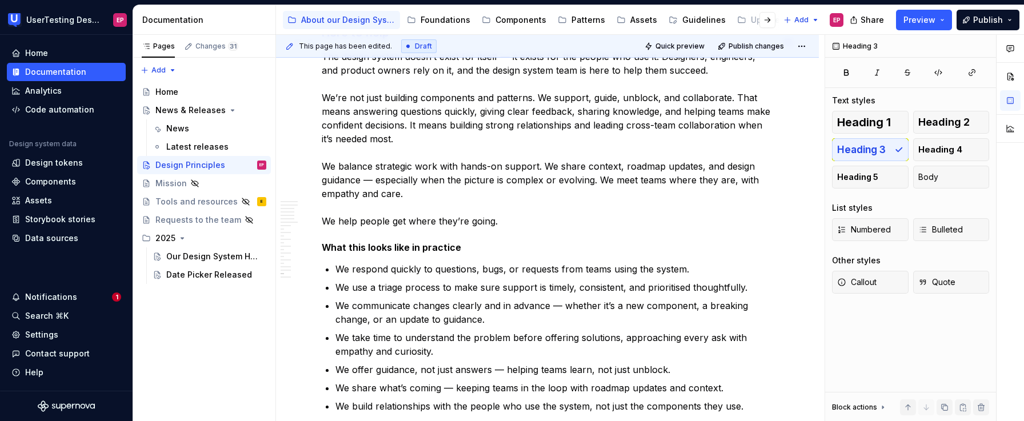
click at [545, 205] on p "The design system doesn’t exist for itself — it exists for the people who use i…" at bounding box center [547, 139] width 451 height 178
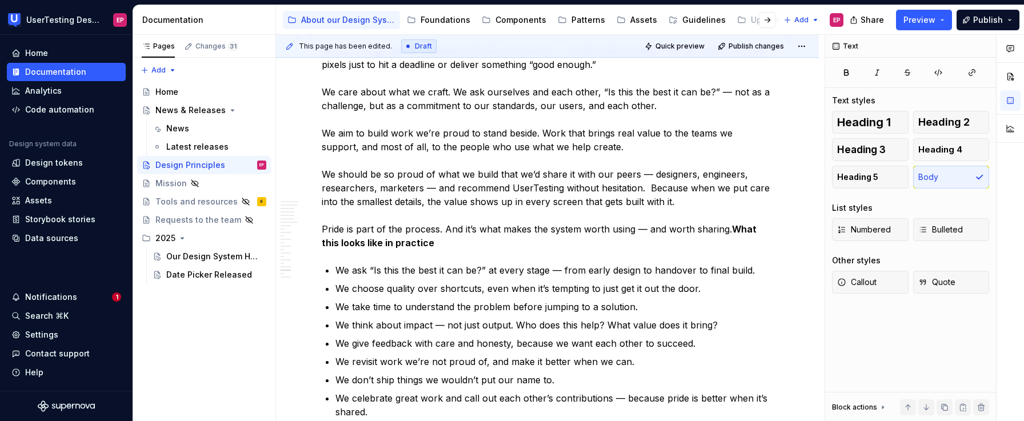
scroll to position [3256, 0]
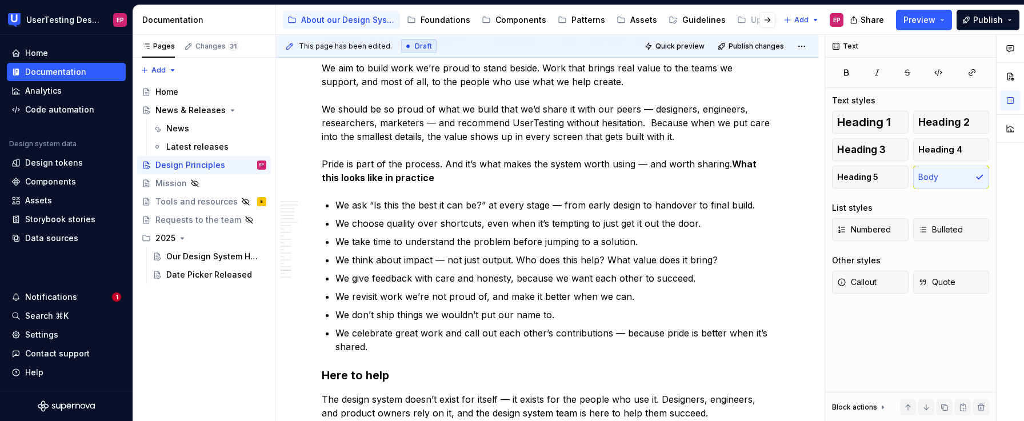
click at [730, 158] on strong "What this looks like in practice" at bounding box center [540, 170] width 437 height 25
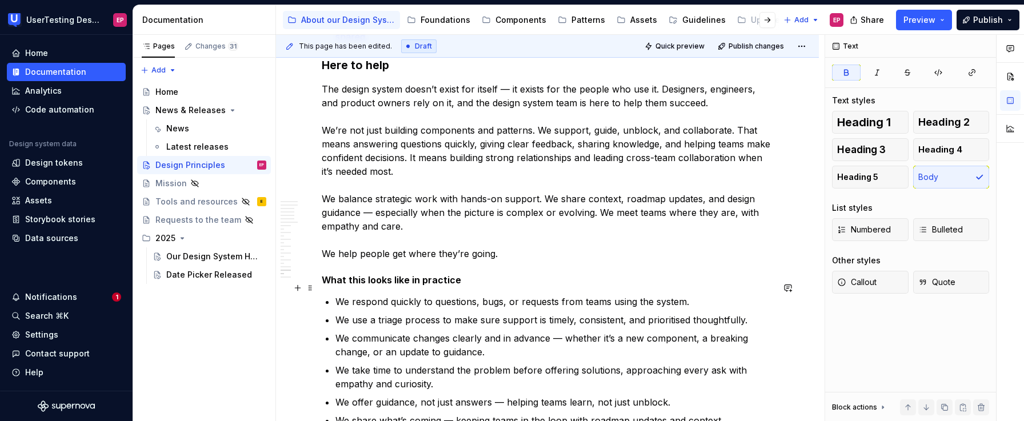
scroll to position [3569, 0]
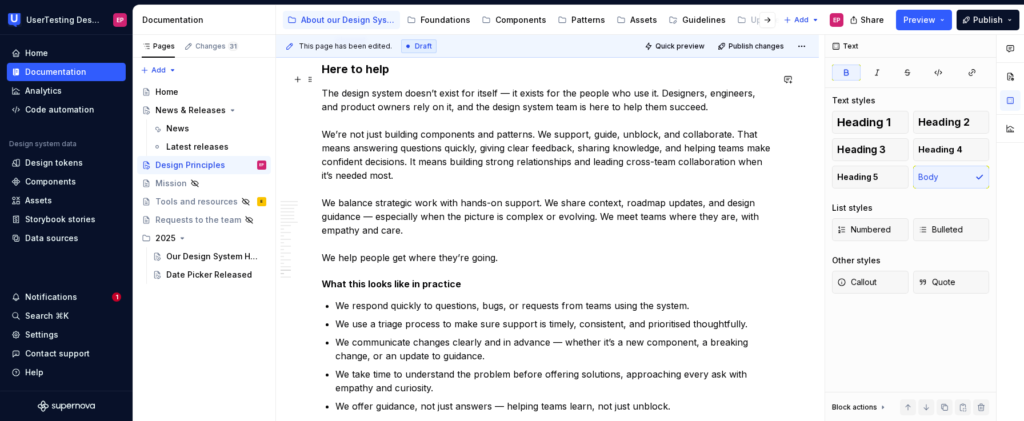
click at [520, 249] on p "The design system doesn’t exist for itself — it exists for the people who use i…" at bounding box center [547, 175] width 451 height 178
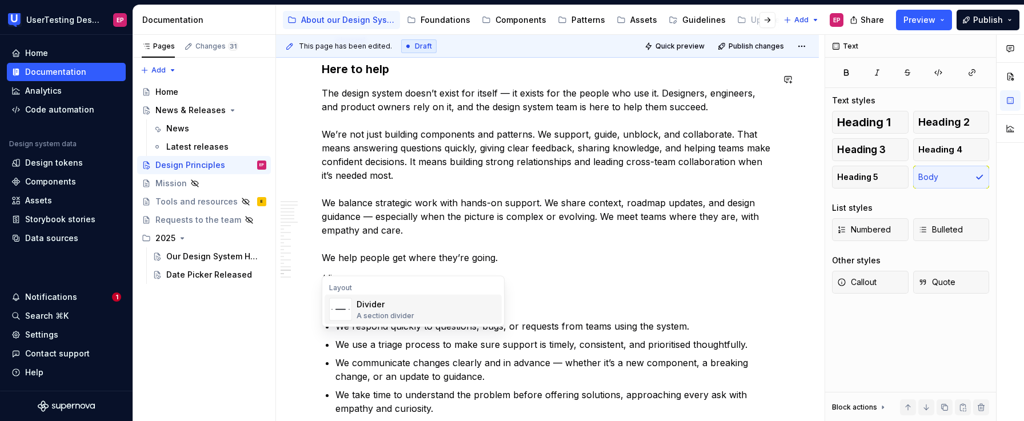
click at [443, 302] on div "Divider A section divider" at bounding box center [427, 309] width 141 height 23
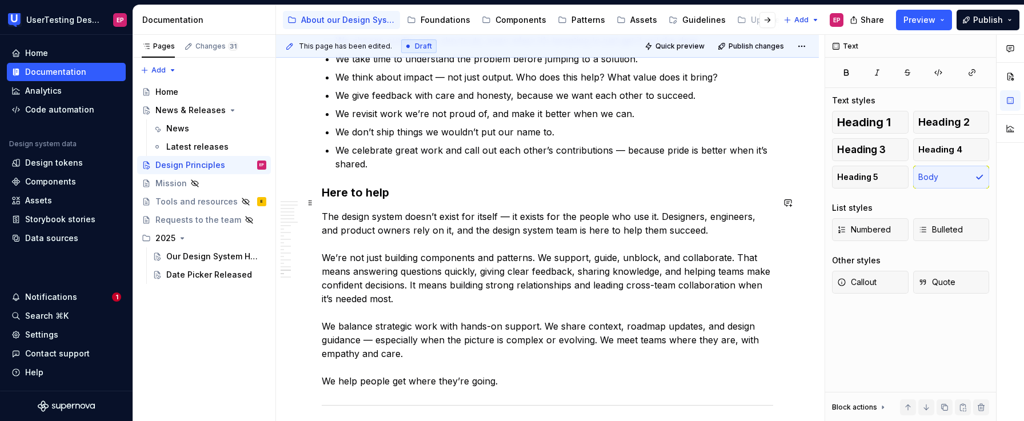
scroll to position [3431, 0]
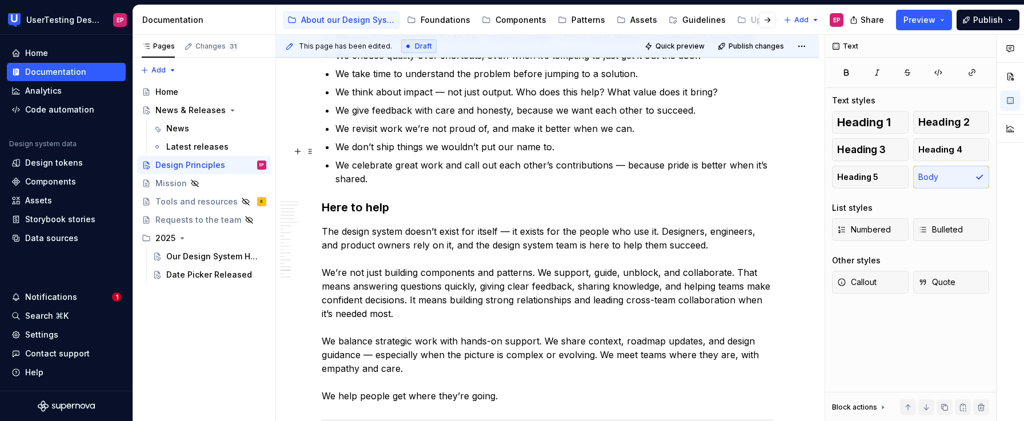
click at [377, 167] on p "We celebrate great work and call out each other’s contributions — because pride…" at bounding box center [554, 171] width 438 height 27
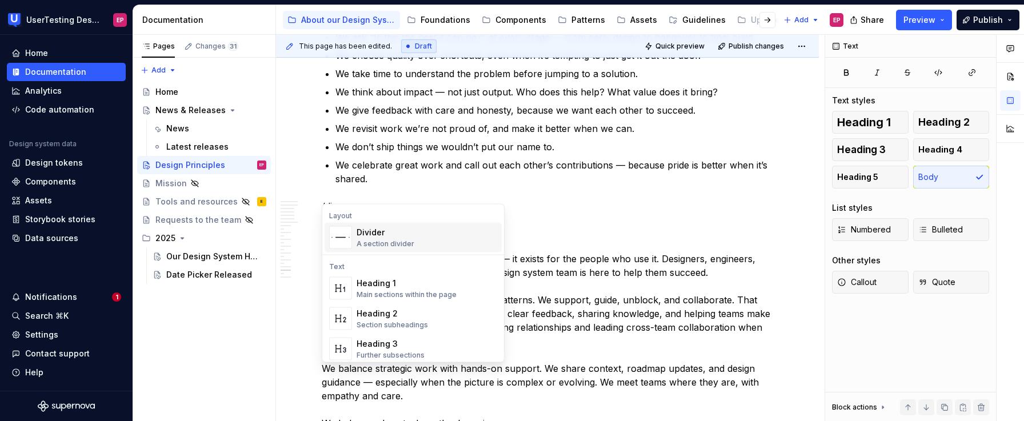
click at [377, 245] on div "A section divider" at bounding box center [386, 243] width 58 height 9
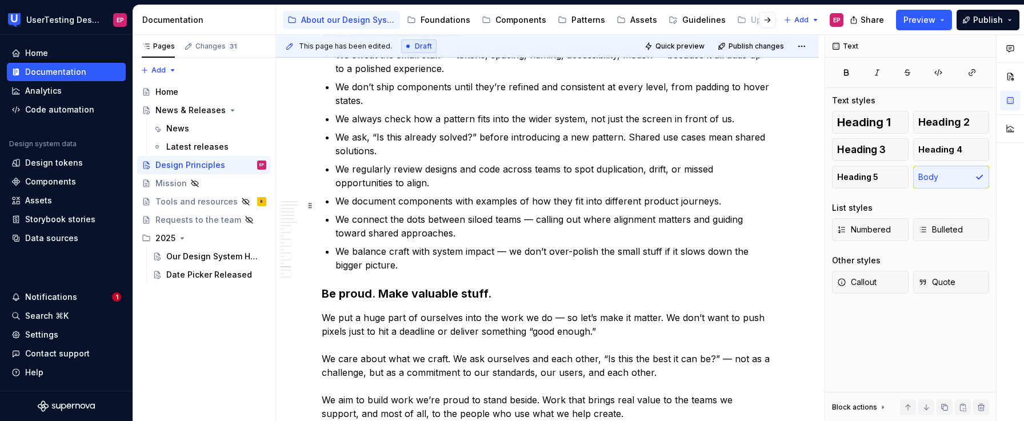
scroll to position [2920, 0]
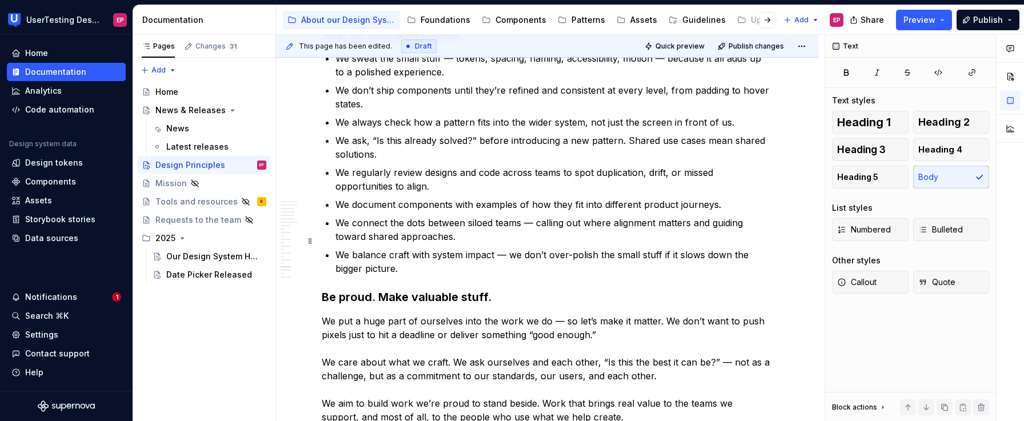
click at [418, 253] on p "We balance craft with system impact — we don’t over-polish the small stuff if i…" at bounding box center [554, 261] width 438 height 27
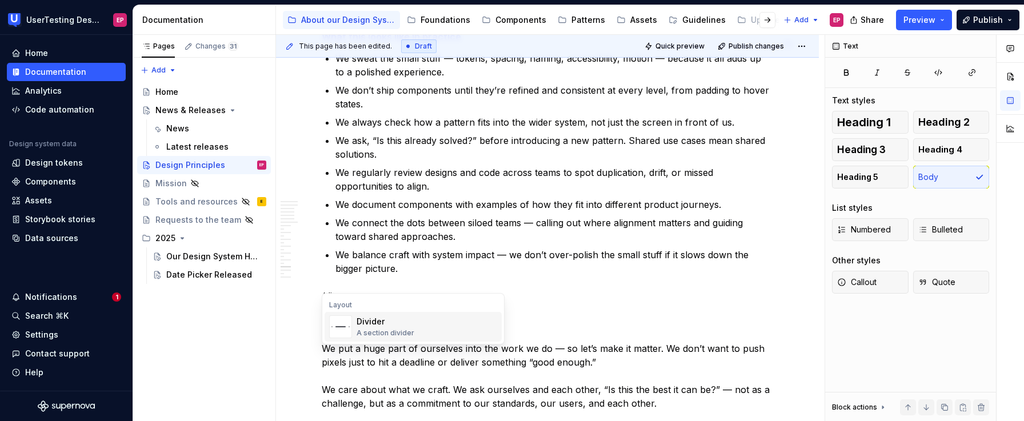
click at [398, 318] on div "Divider" at bounding box center [386, 321] width 58 height 11
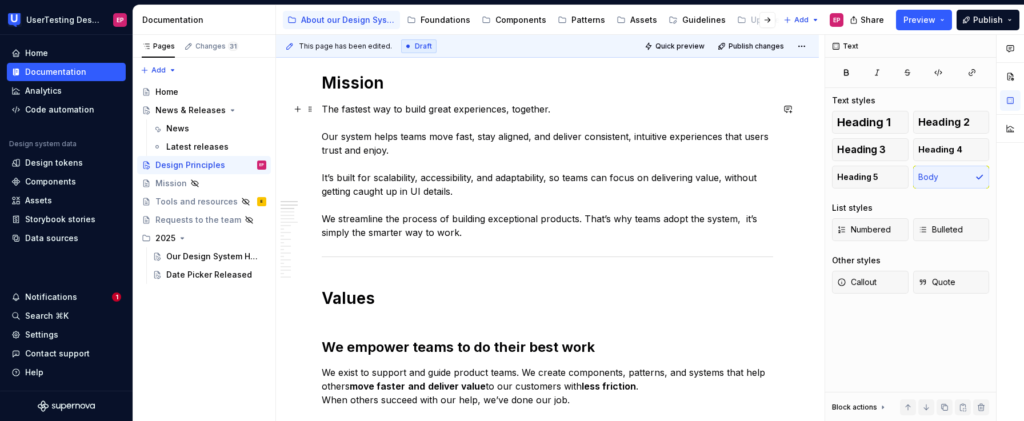
scroll to position [205, 0]
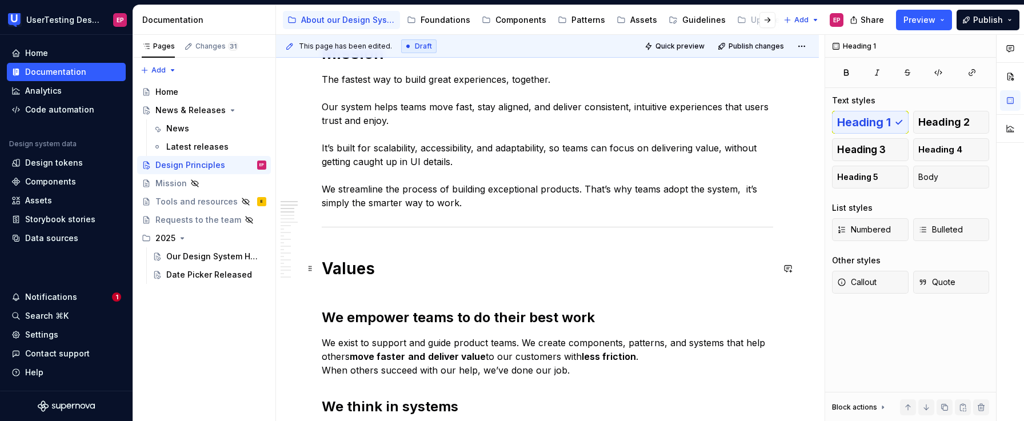
click at [339, 296] on h1 "Values" at bounding box center [547, 278] width 451 height 41
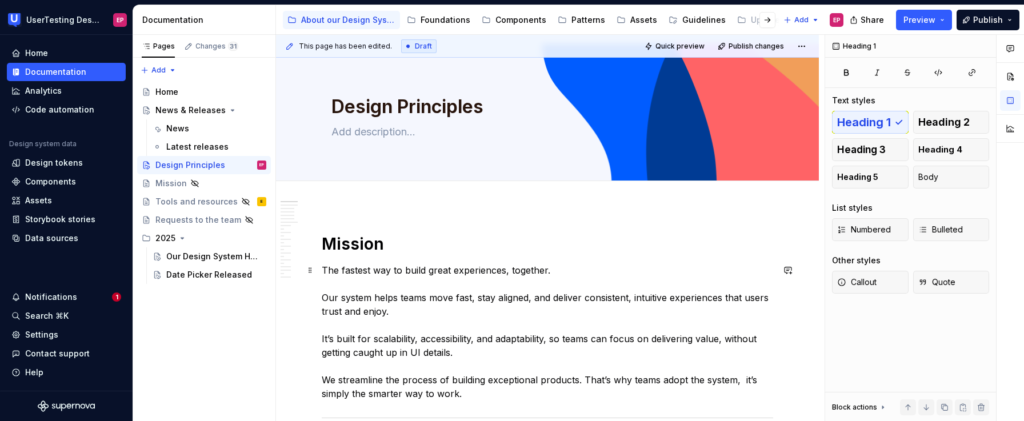
scroll to position [0, 0]
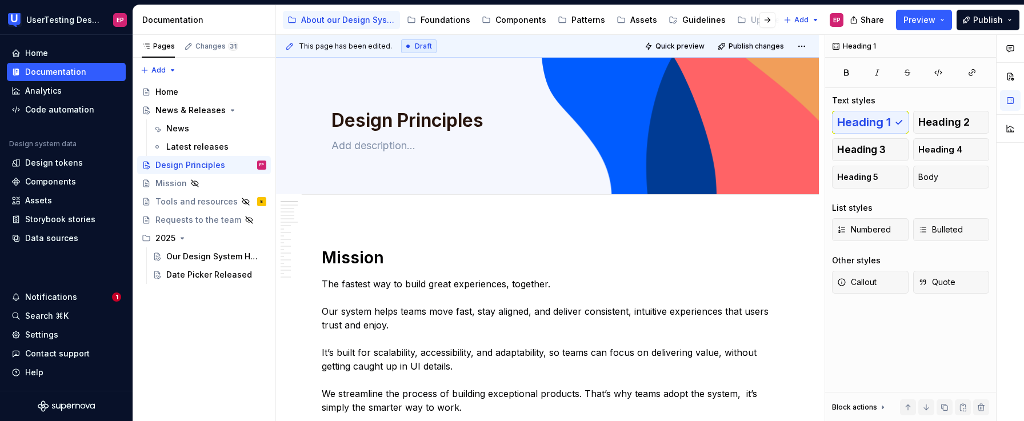
click at [740, 35] on div "This page has been edited. Draft Quick preview Publish changes" at bounding box center [547, 46] width 543 height 23
click at [738, 40] on button "Publish changes" at bounding box center [751, 46] width 75 height 16
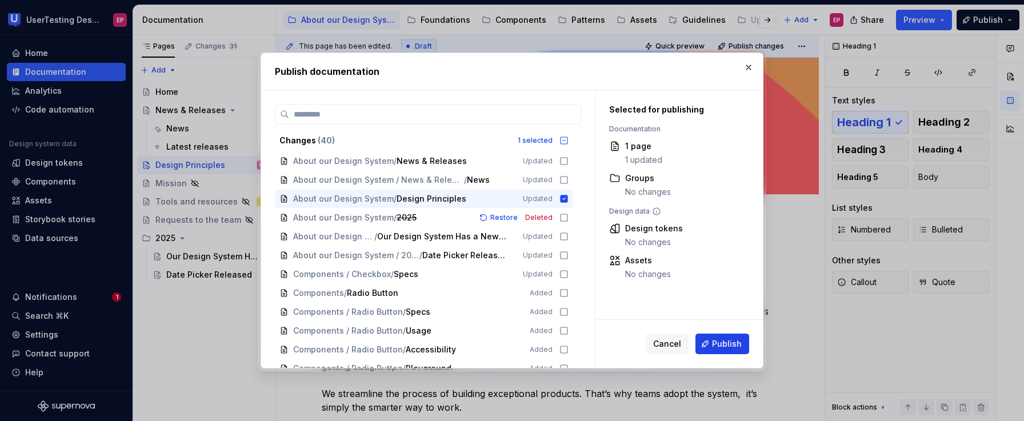
click at [724, 343] on span "Publish" at bounding box center [727, 343] width 30 height 11
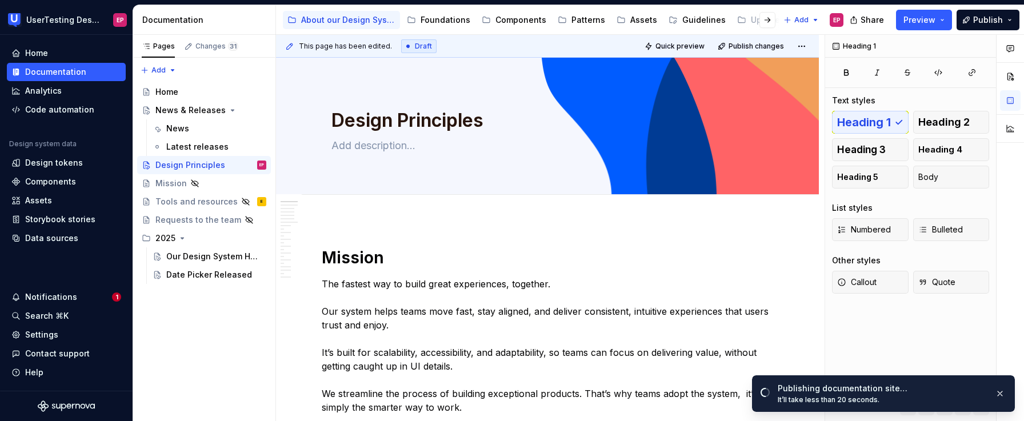
click at [158, 180] on div "Mission" at bounding box center [170, 183] width 31 height 11
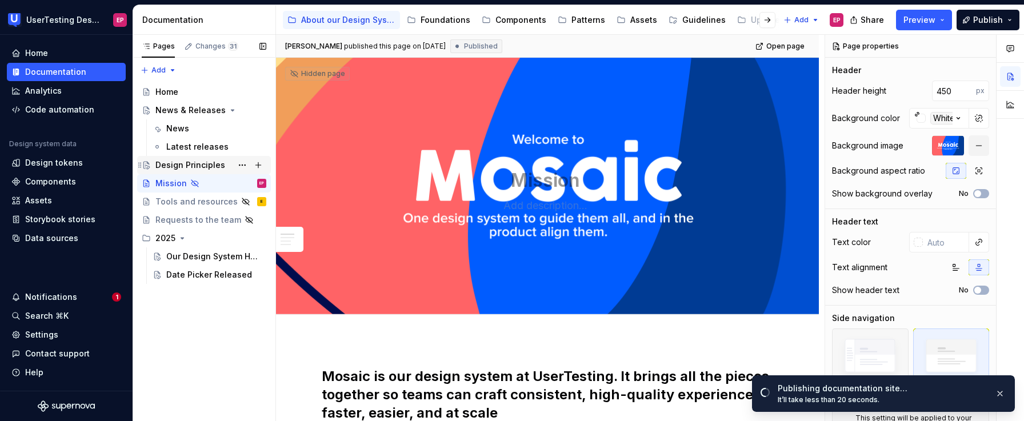
click at [193, 162] on div "Design Principles" at bounding box center [190, 164] width 70 height 11
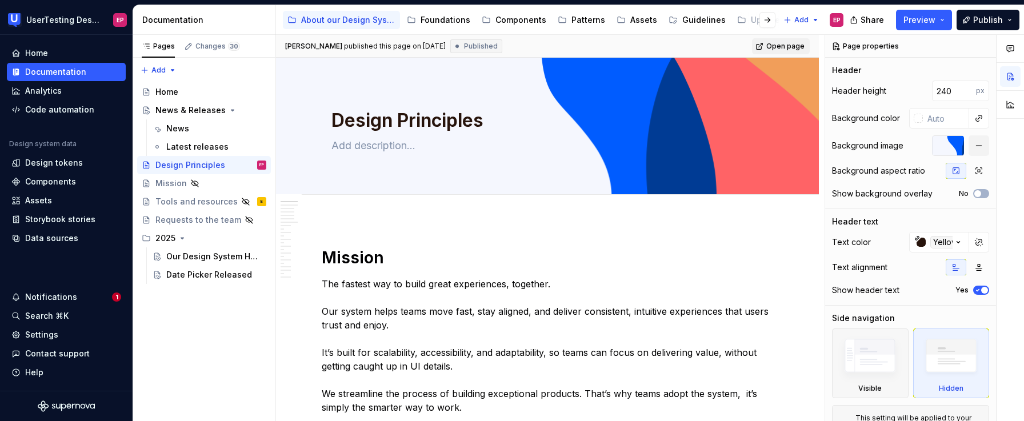
click at [765, 41] on link "Open page" at bounding box center [781, 46] width 58 height 16
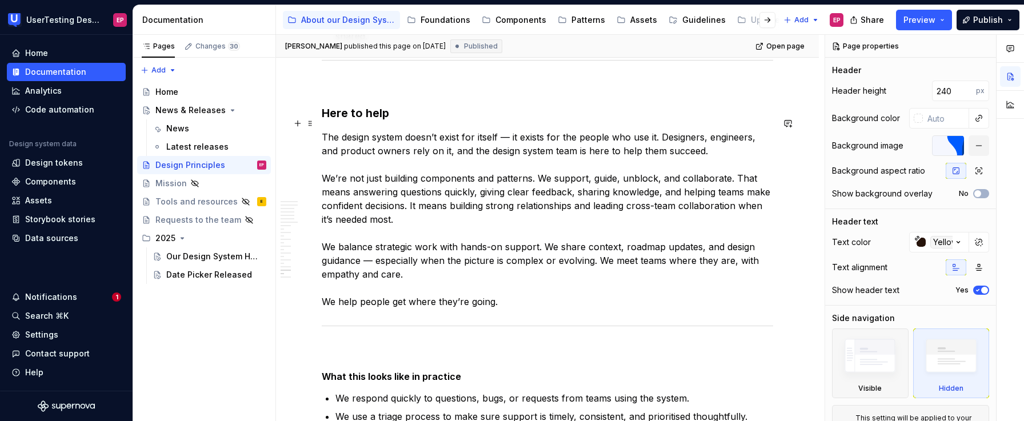
scroll to position [3607, 0]
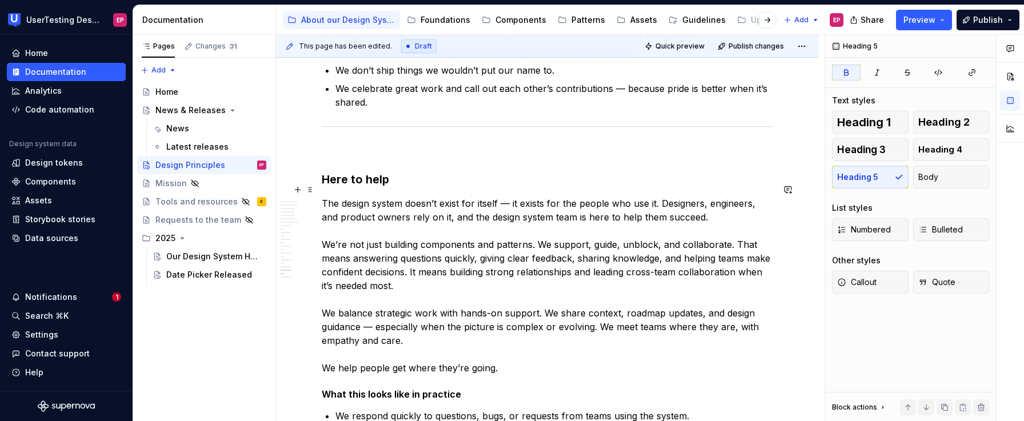
scroll to position [3523, 0]
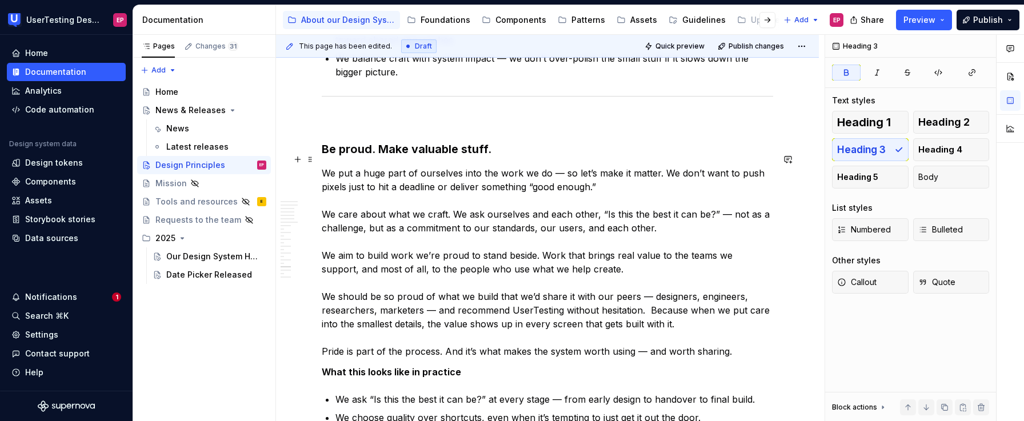
scroll to position [3142, 0]
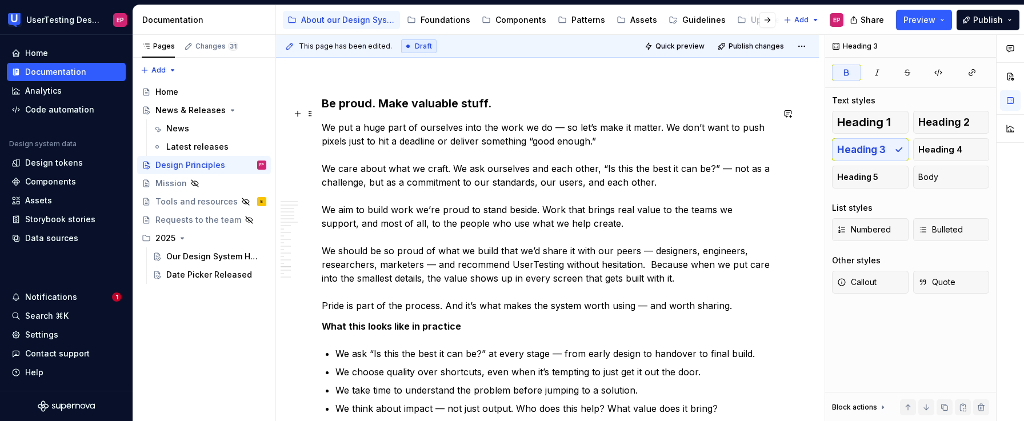
click at [728, 291] on p "We put a huge part of ourselves into the work we do — so let’s make it matter. …" at bounding box center [547, 217] width 451 height 192
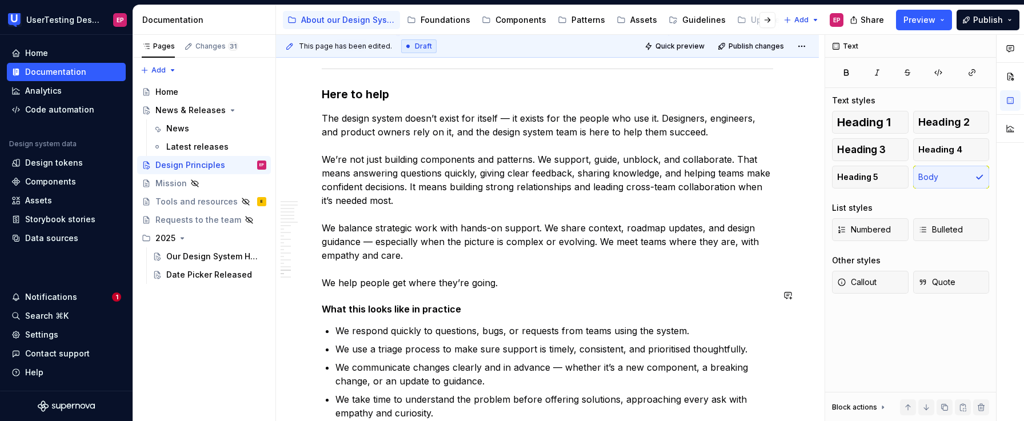
scroll to position [3681, 0]
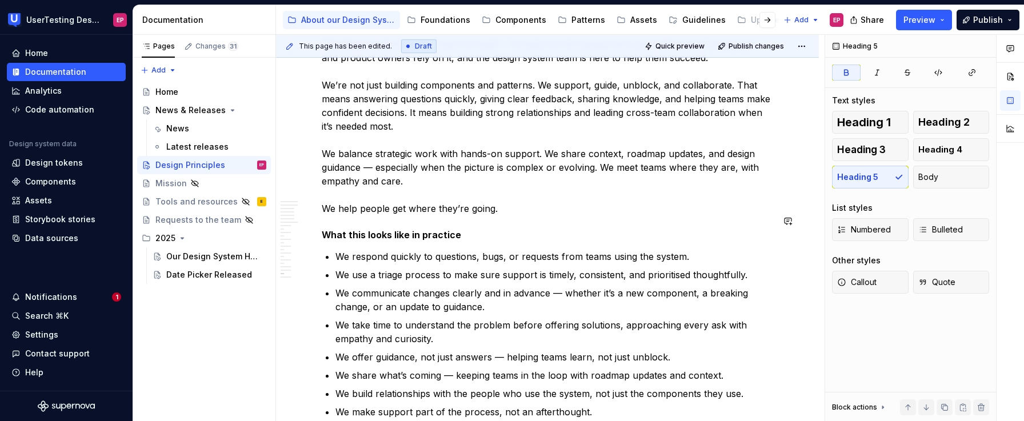
click at [346, 201] on p "The design system doesn’t exist for itself — it exists for the people who use i…" at bounding box center [547, 126] width 451 height 178
click at [516, 193] on p "The design system doesn’t exist for itself — it exists for the people who use i…" at bounding box center [547, 126] width 451 height 178
click at [322, 229] on strong "What this looks like in practice" at bounding box center [391, 234] width 139 height 11
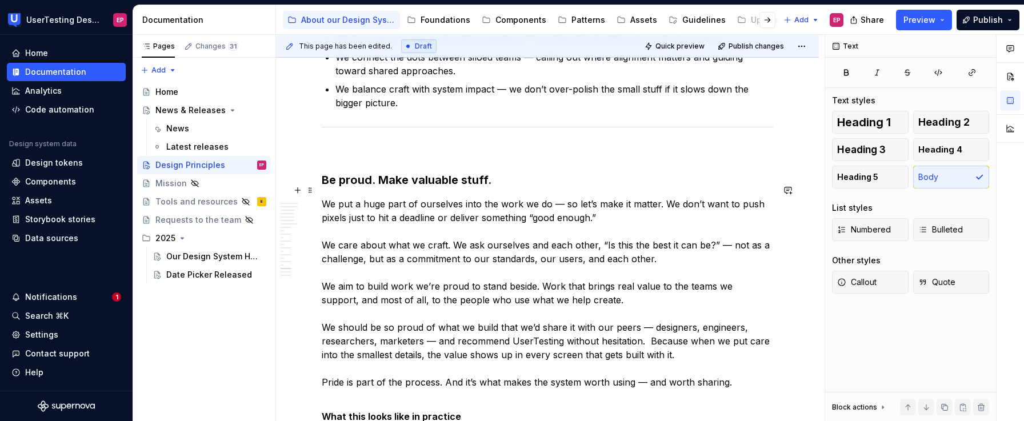
scroll to position [3002, 0]
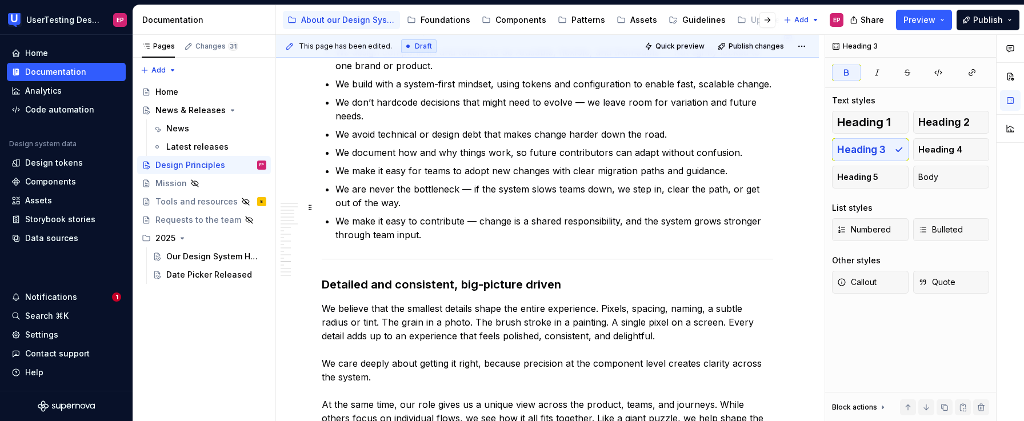
scroll to position [2420, 0]
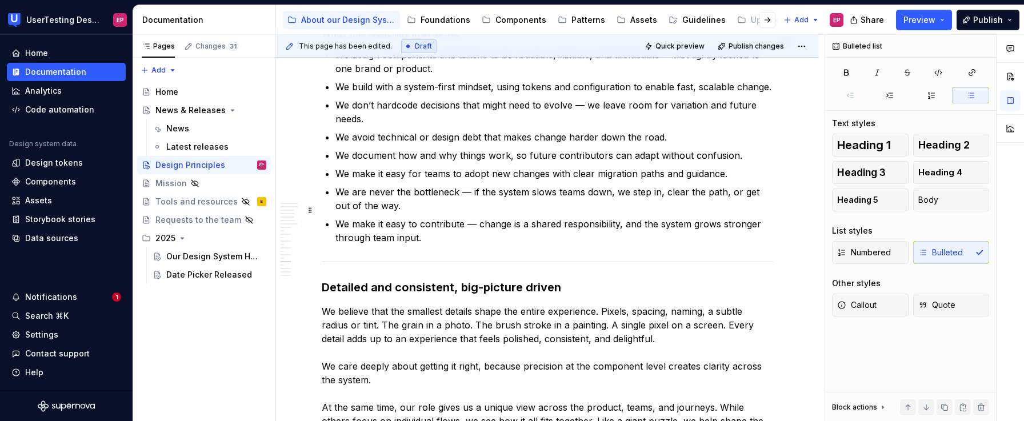
click at [431, 227] on p "We make it easy to contribute — change is a shared responsibility, and the syst…" at bounding box center [554, 230] width 438 height 27
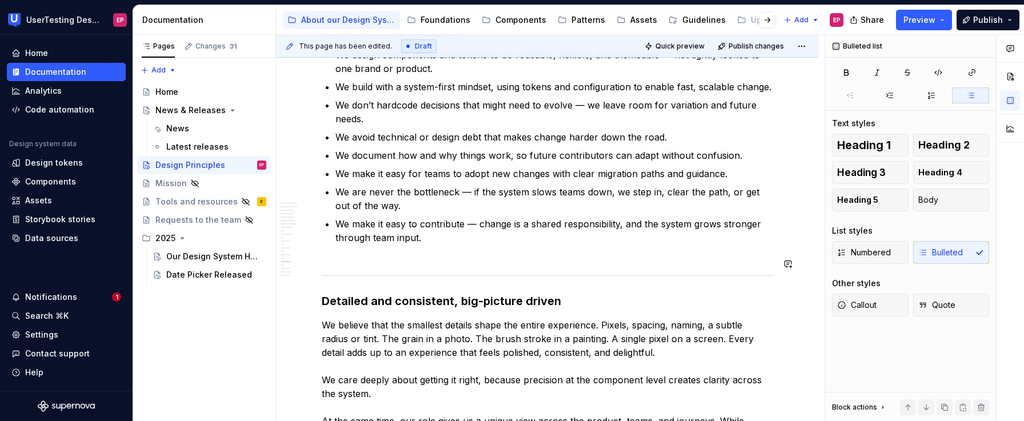
drag, startPoint x: 449, startPoint y: 252, endPoint x: 414, endPoint y: 273, distance: 40.8
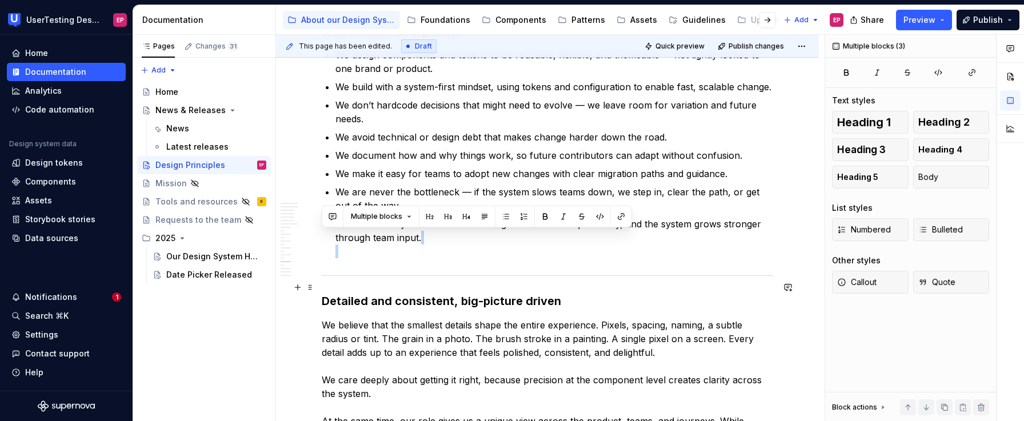
click at [323, 294] on strong "Detailed and consistent, big-picture driven" at bounding box center [441, 301] width 239 height 14
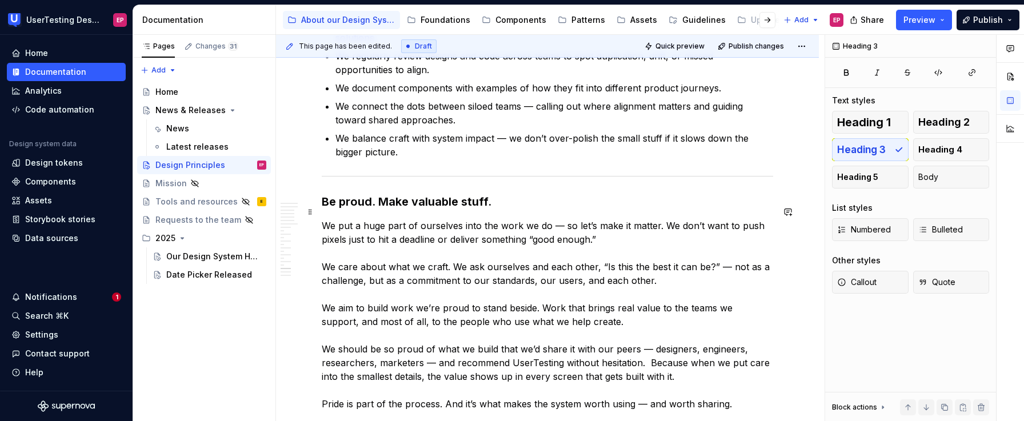
scroll to position [3070, 0]
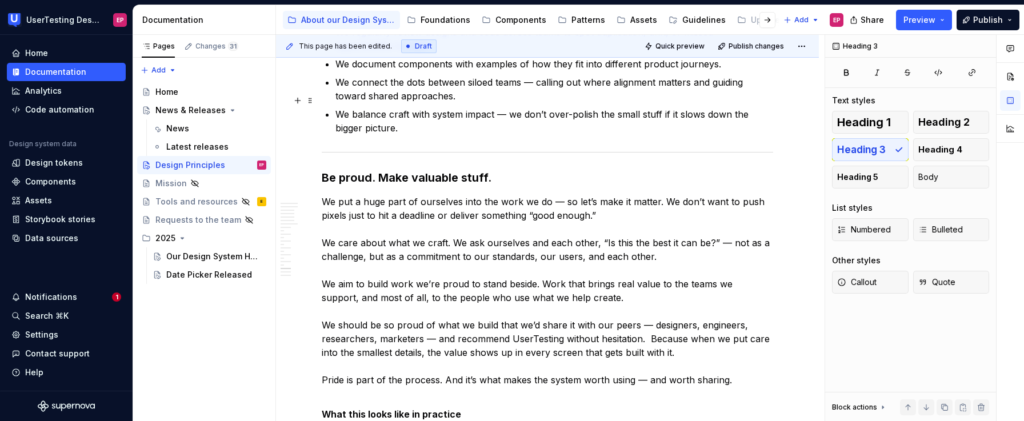
click at [407, 112] on p "We balance craft with system impact — we don’t over-polish the small stuff if i…" at bounding box center [554, 120] width 438 height 27
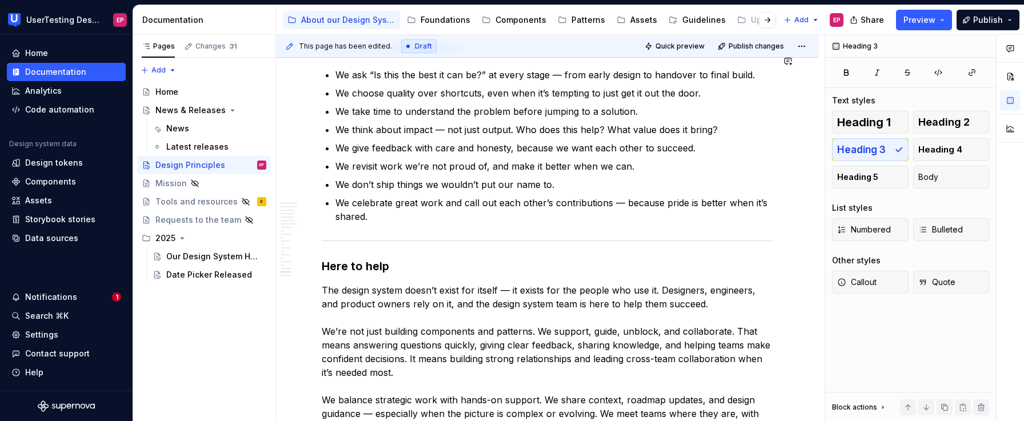
scroll to position [3470, 0]
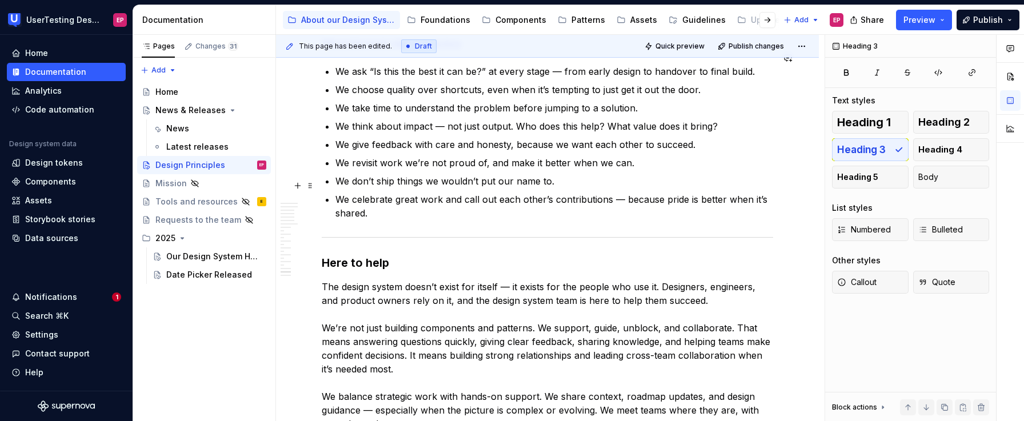
click at [382, 202] on p "We celebrate great work and call out each other’s contributions — because pride…" at bounding box center [554, 206] width 438 height 27
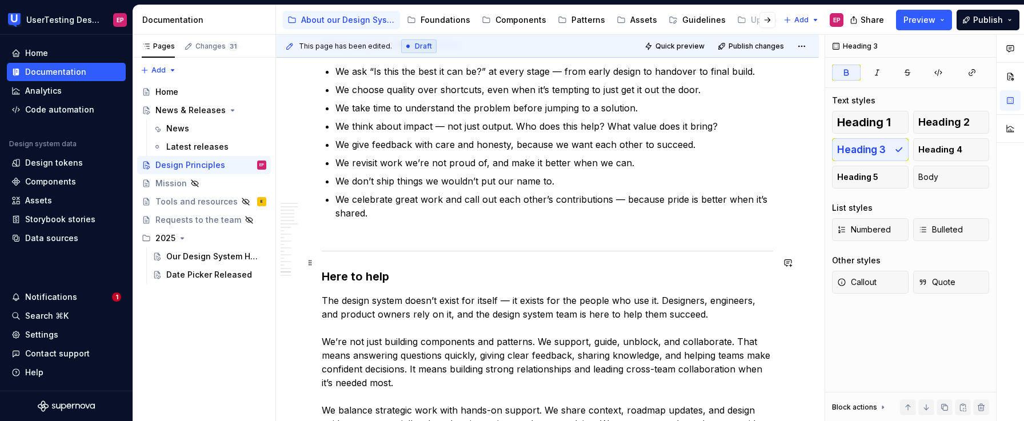
click at [323, 270] on strong "Here to help" at bounding box center [355, 277] width 67 height 14
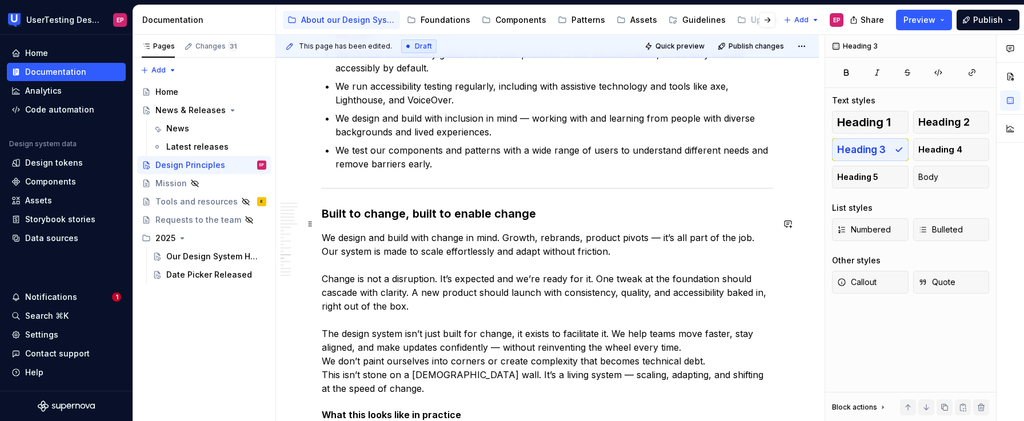
scroll to position [2032, 0]
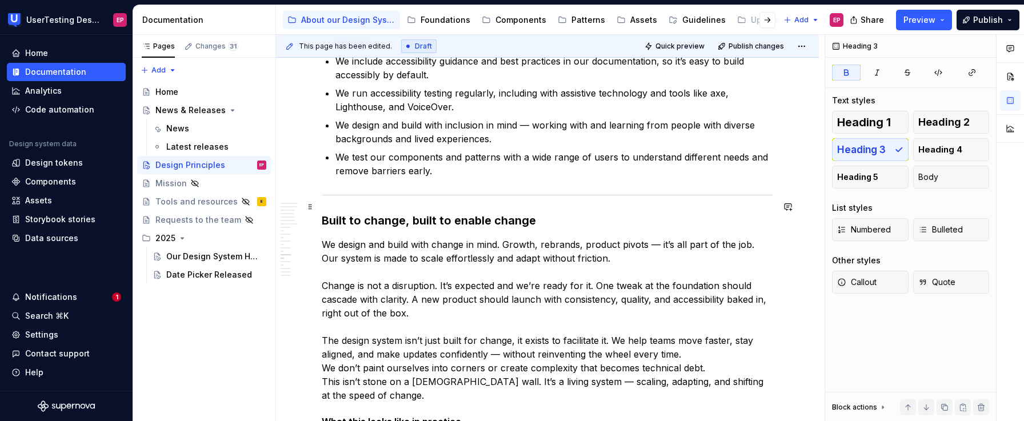
click at [538, 213] on h3 "Built to change, built to enable change" at bounding box center [547, 221] width 451 height 16
click at [322, 214] on strong "Built to change, built to enable change" at bounding box center [429, 221] width 214 height 14
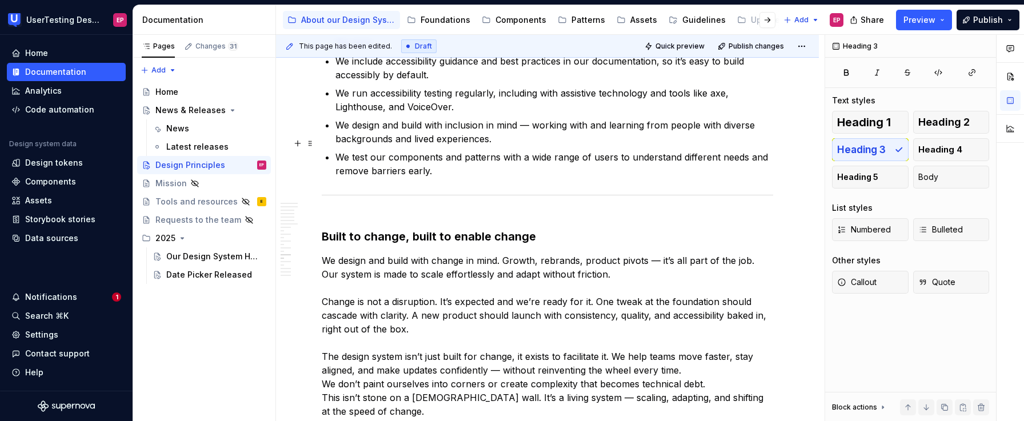
click at [437, 155] on p "We test our components and patterns with a wide range of users to understand di…" at bounding box center [554, 163] width 438 height 27
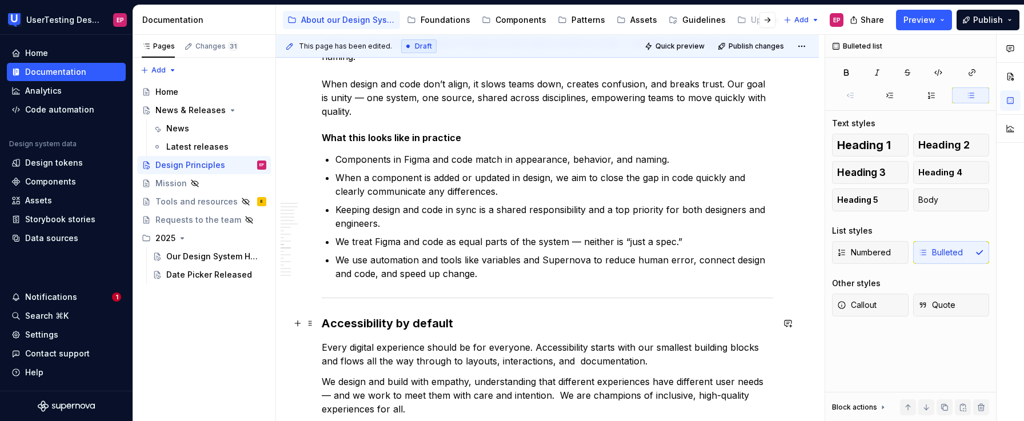
scroll to position [1538, 0]
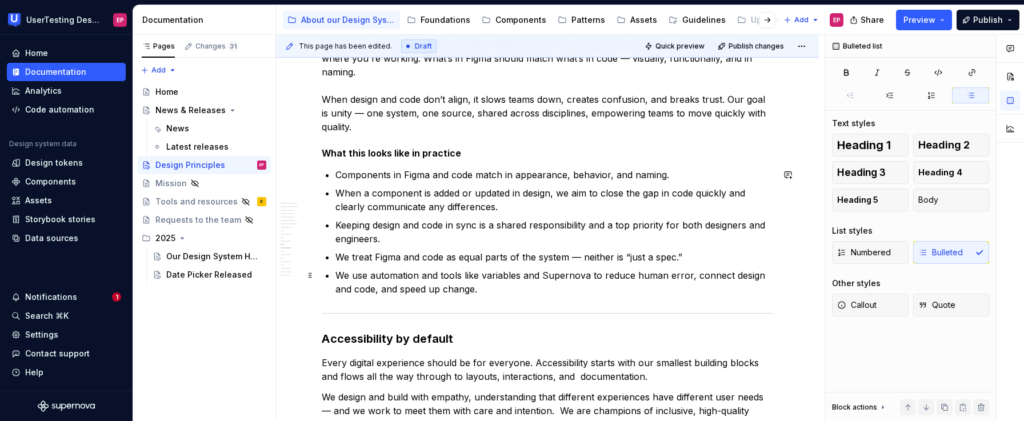
click at [489, 286] on p "We use automation and tools like variables and Supernova to reduce human error,…" at bounding box center [554, 282] width 438 height 27
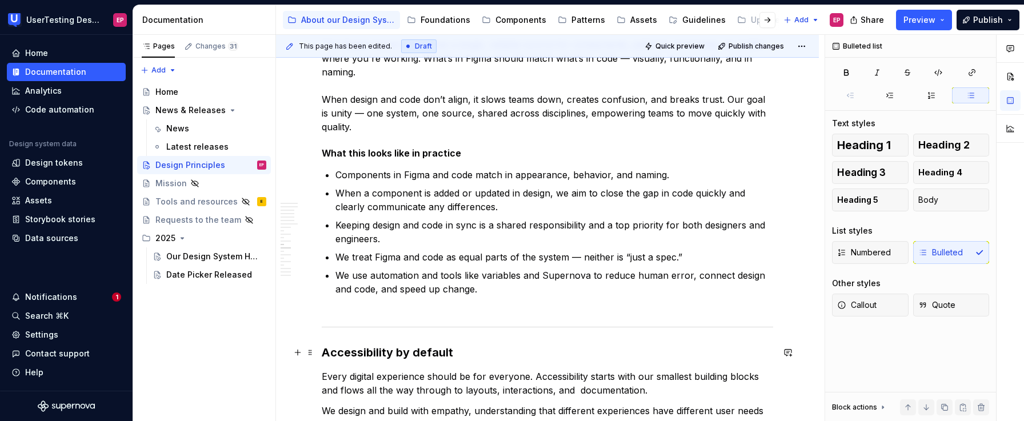
click at [322, 352] on strong "Accessibility by default" at bounding box center [387, 353] width 131 height 14
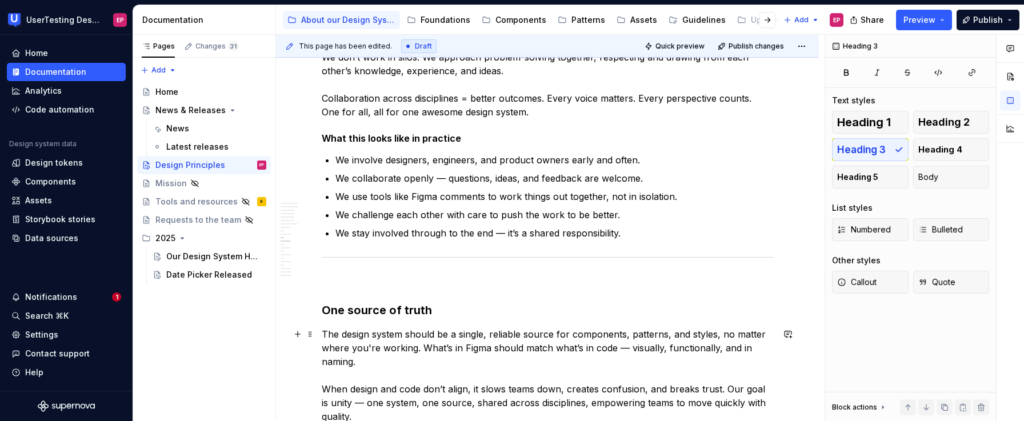
scroll to position [1245, 0]
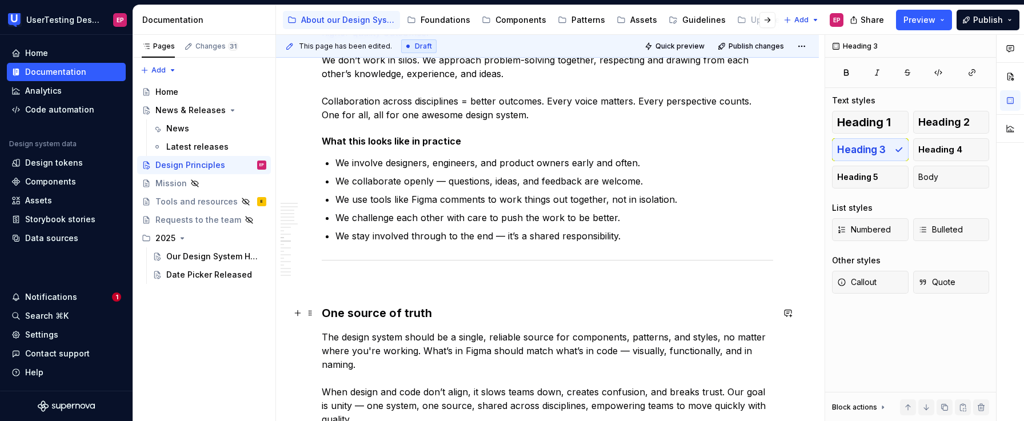
click at [323, 314] on strong "One source of truth" at bounding box center [377, 313] width 110 height 14
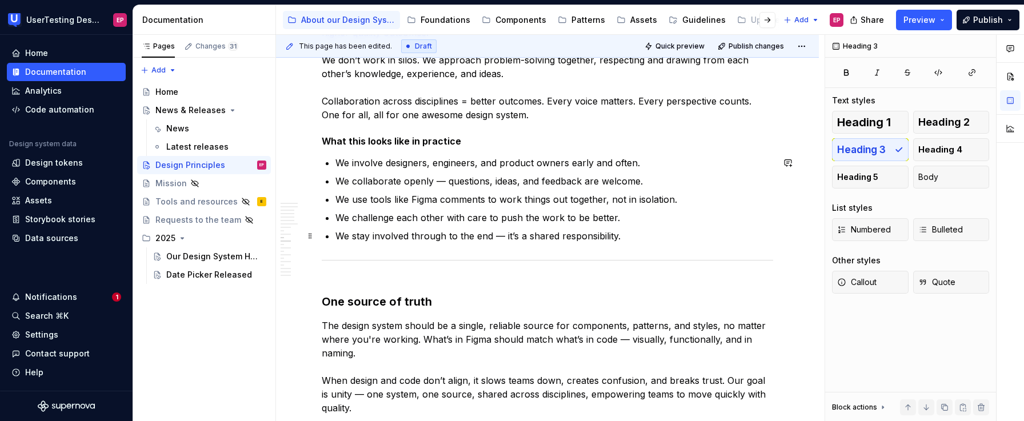
click at [626, 238] on p "We stay involved through to the end — it’s a shared responsibility." at bounding box center [554, 236] width 438 height 14
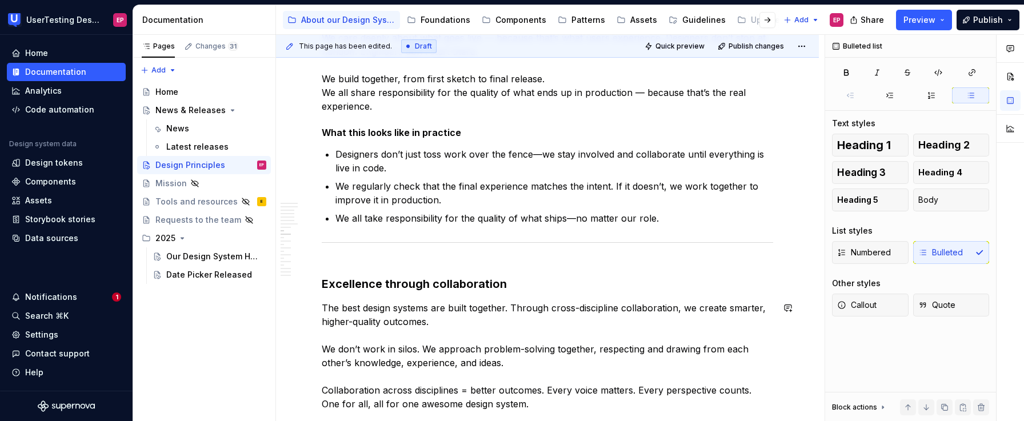
scroll to position [953, 0]
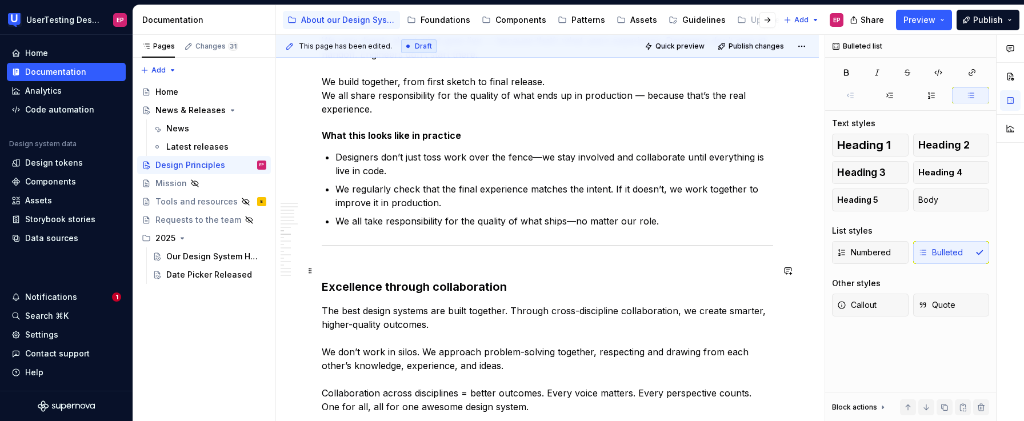
click at [323, 289] on strong "Excellence through collaboration" at bounding box center [414, 287] width 185 height 14
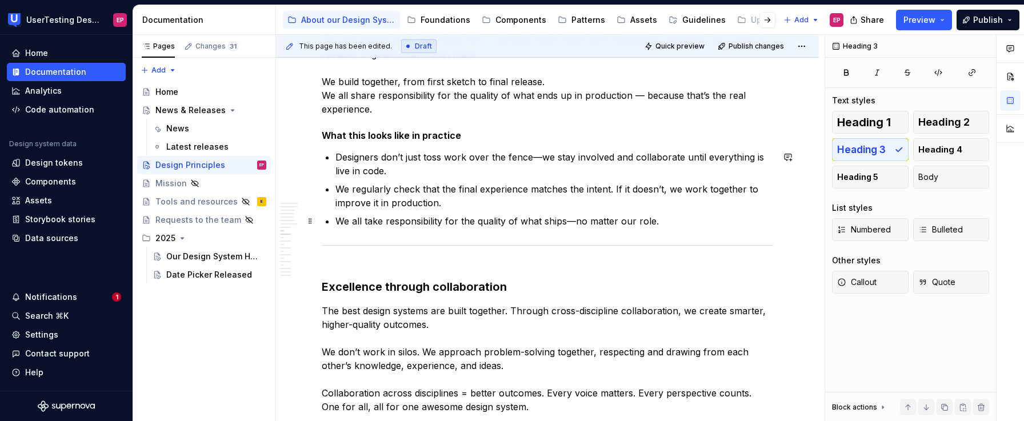
click at [671, 222] on p "We all take responsibility for the quality of what ships—no matter our role." at bounding box center [554, 221] width 438 height 14
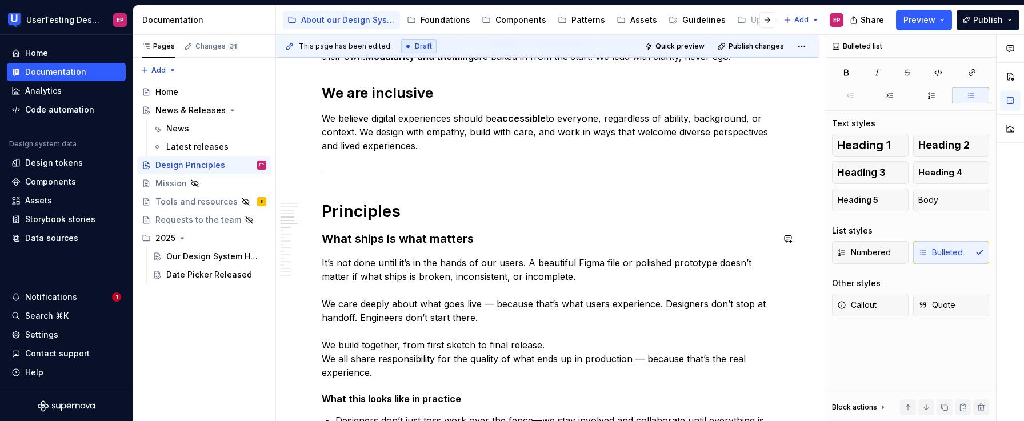
scroll to position [626, 0]
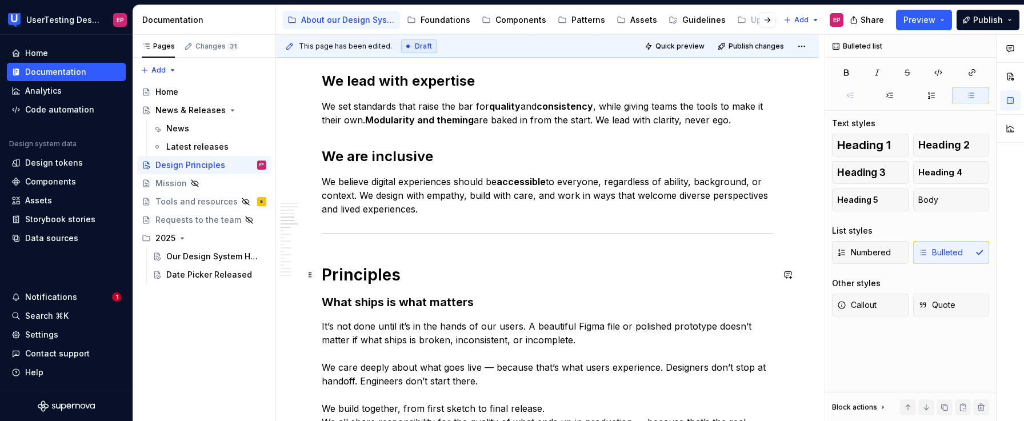
click at [323, 275] on h1 "Principles" at bounding box center [547, 275] width 451 height 21
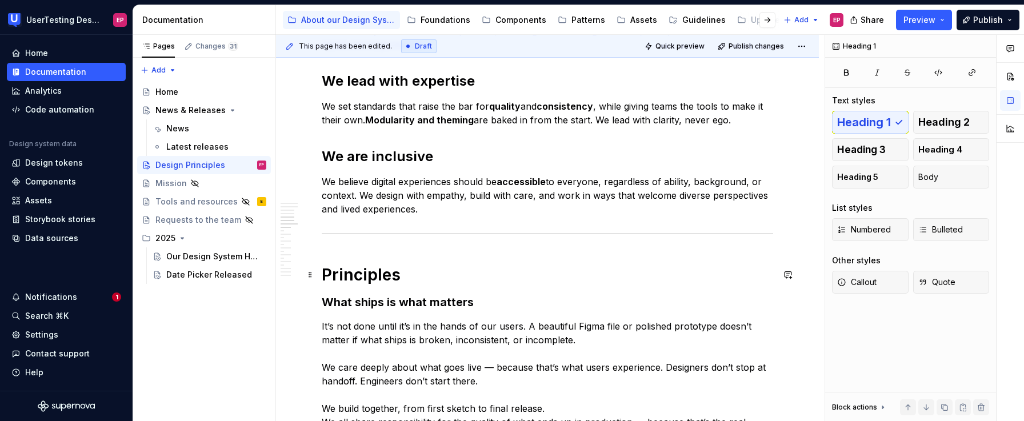
click at [435, 211] on p "We believe digital experiences should be accessible to everyone, regardless of …" at bounding box center [547, 195] width 451 height 41
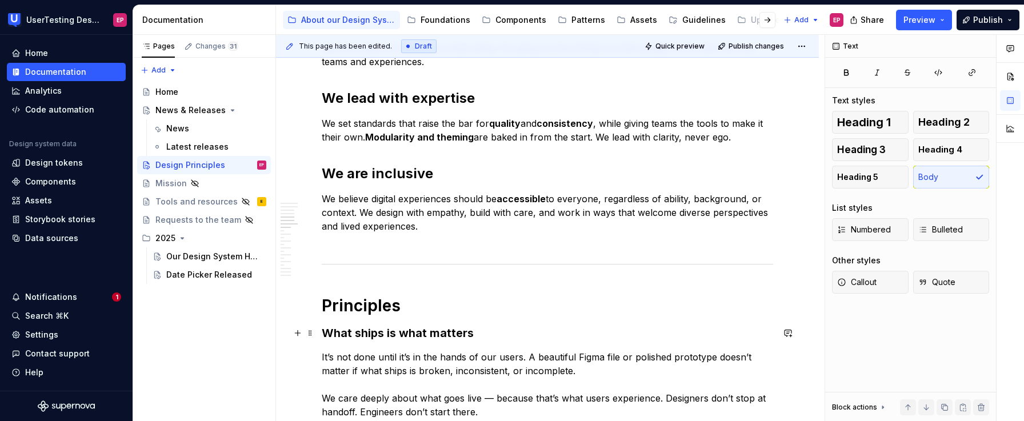
scroll to position [585, 0]
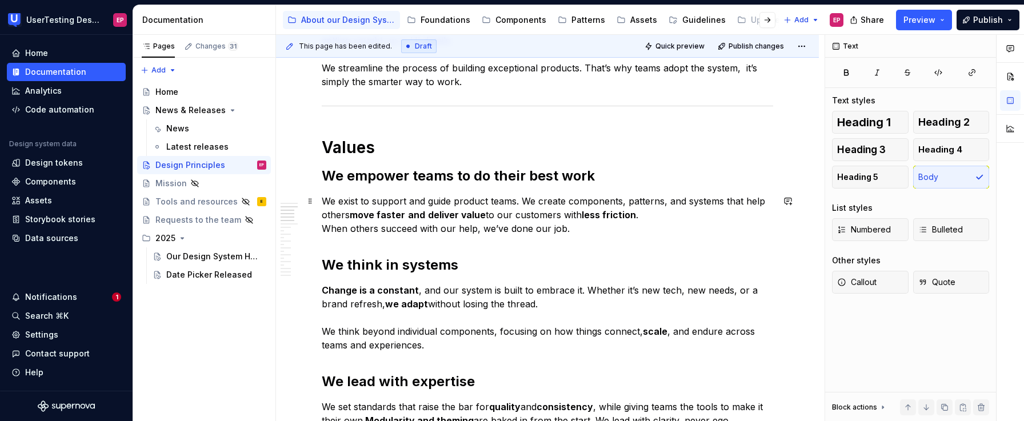
scroll to position [278, 0]
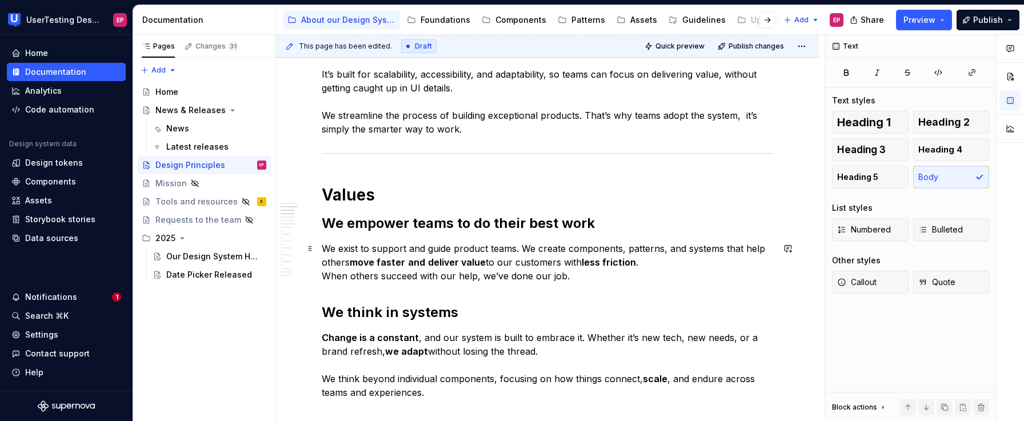
click at [621, 276] on p "We exist to support and guide product teams. We create components, patterns, an…" at bounding box center [547, 262] width 451 height 41
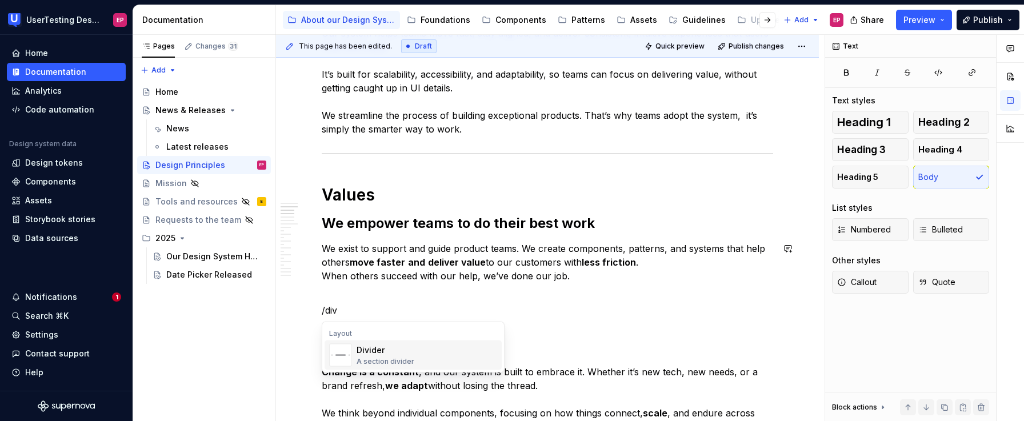
click at [463, 348] on div "Divider A section divider" at bounding box center [427, 355] width 141 height 23
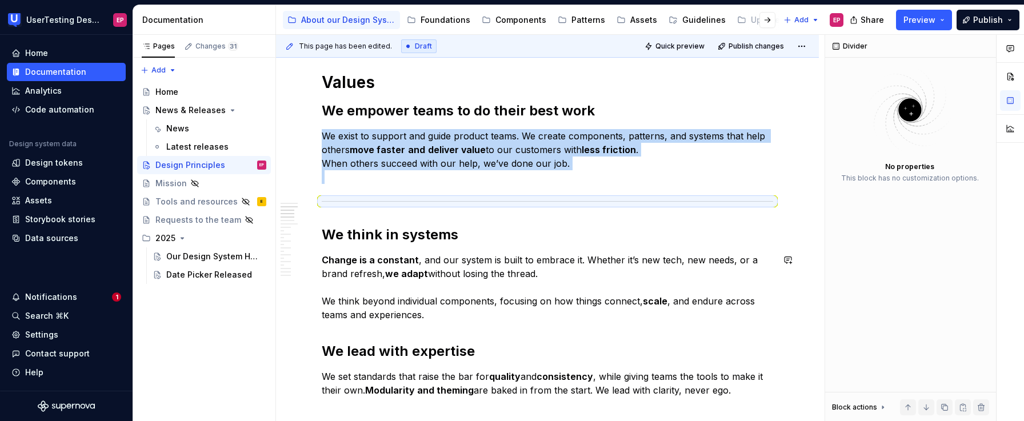
scroll to position [391, 0]
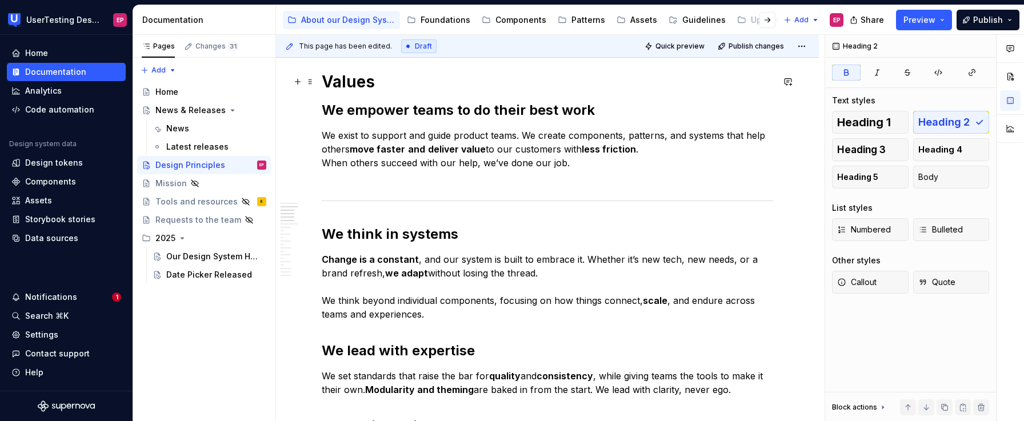
click at [387, 87] on h1 "Values" at bounding box center [547, 81] width 451 height 21
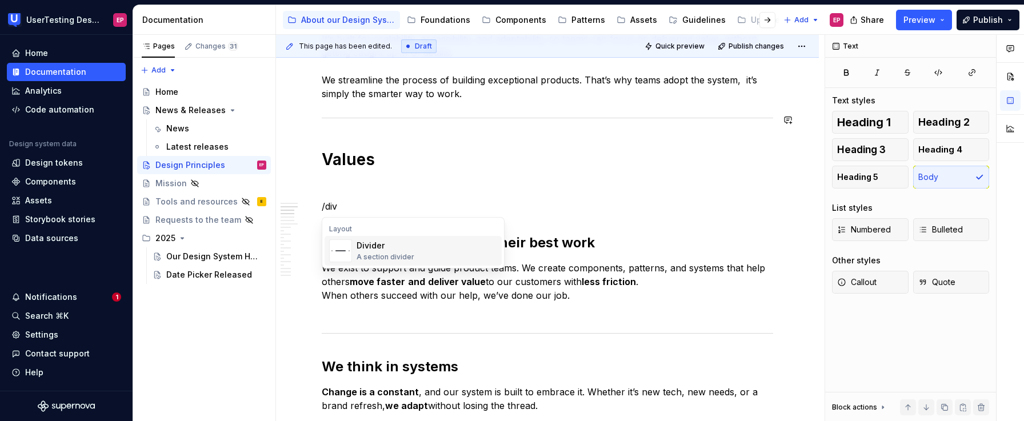
click at [409, 246] on div "Divider" at bounding box center [386, 245] width 58 height 11
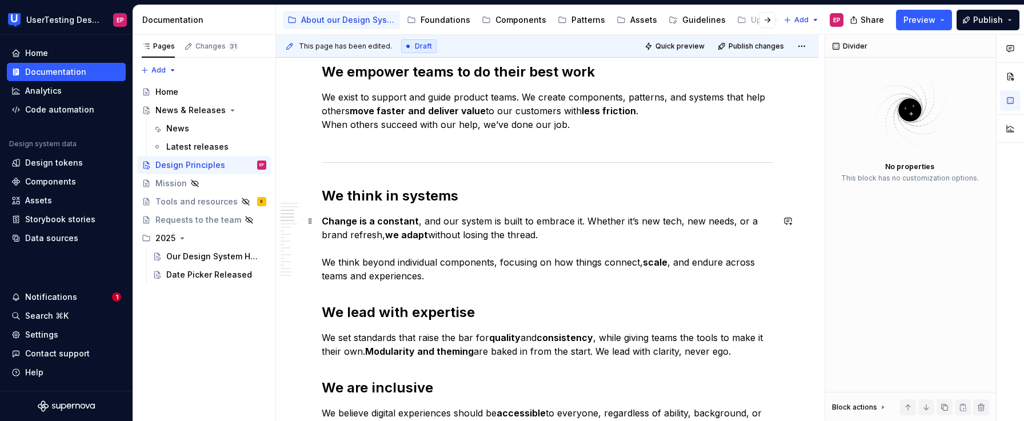
scroll to position [478, 0]
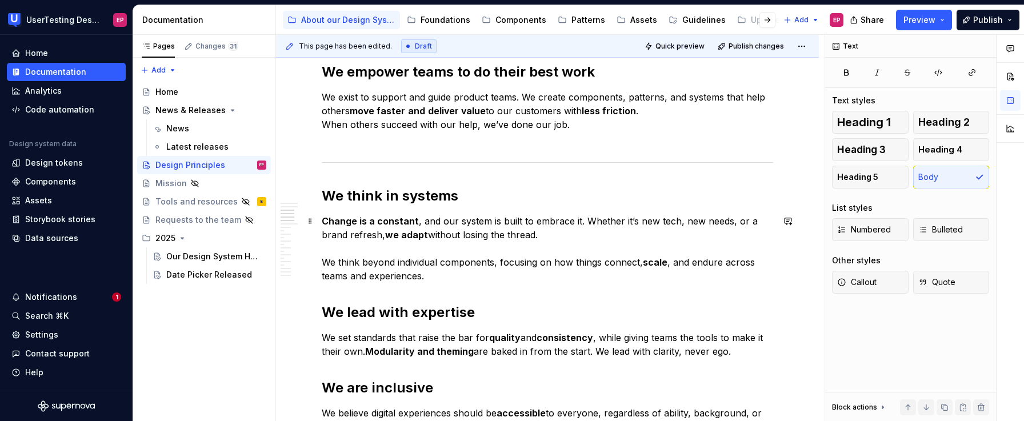
click at [438, 281] on p "Change is a constant , and our system is built to embrace it. Whether it’s new …" at bounding box center [547, 248] width 451 height 69
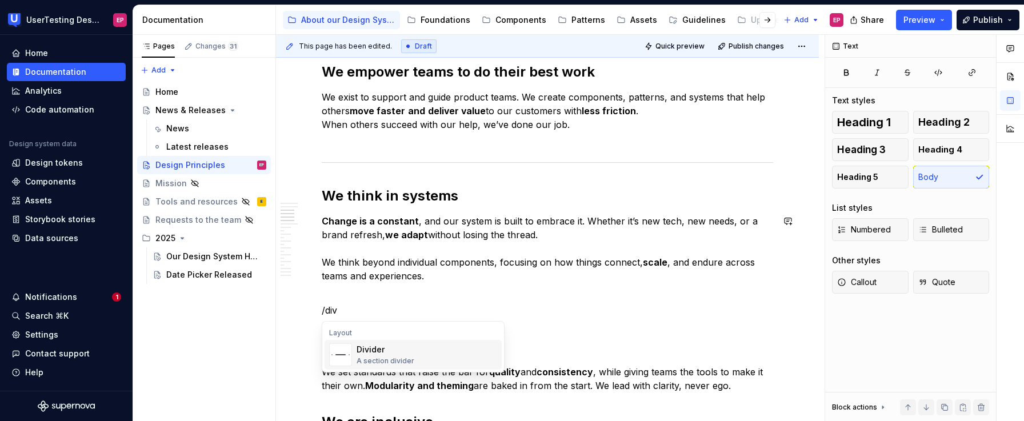
click at [425, 347] on div "Divider A section divider" at bounding box center [427, 354] width 141 height 23
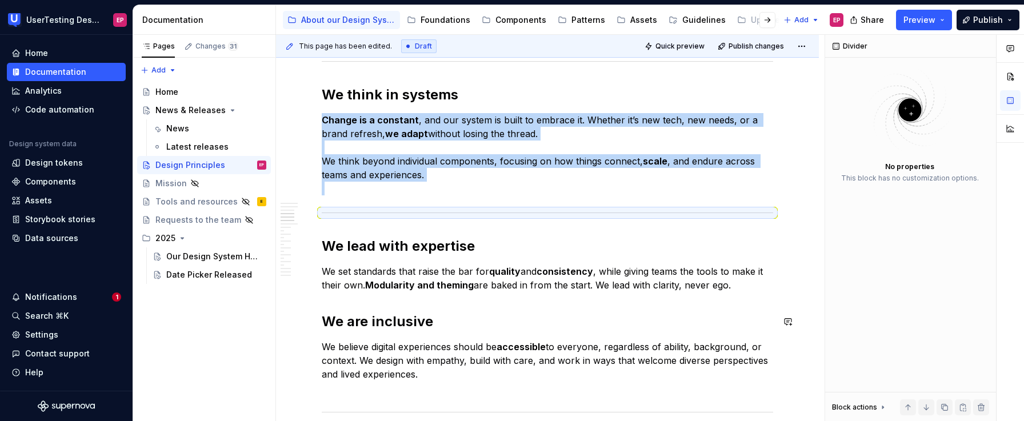
scroll to position [580, 0]
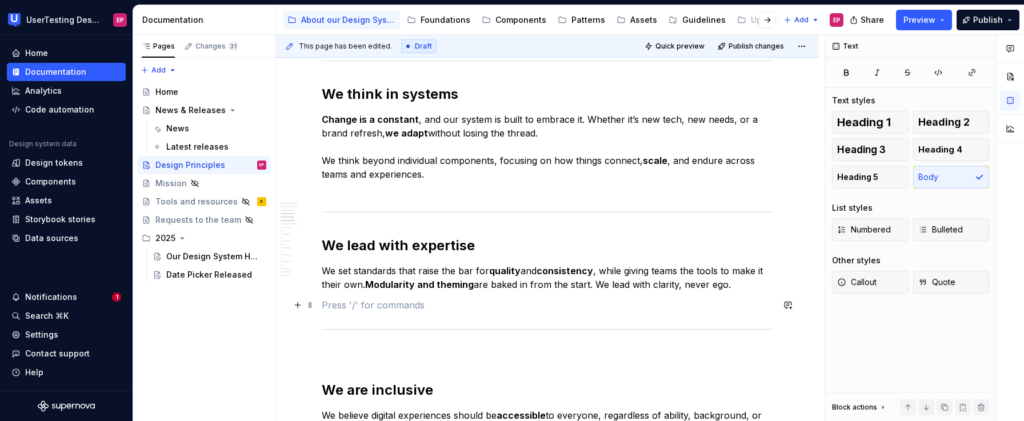
click at [347, 302] on p at bounding box center [547, 305] width 451 height 14
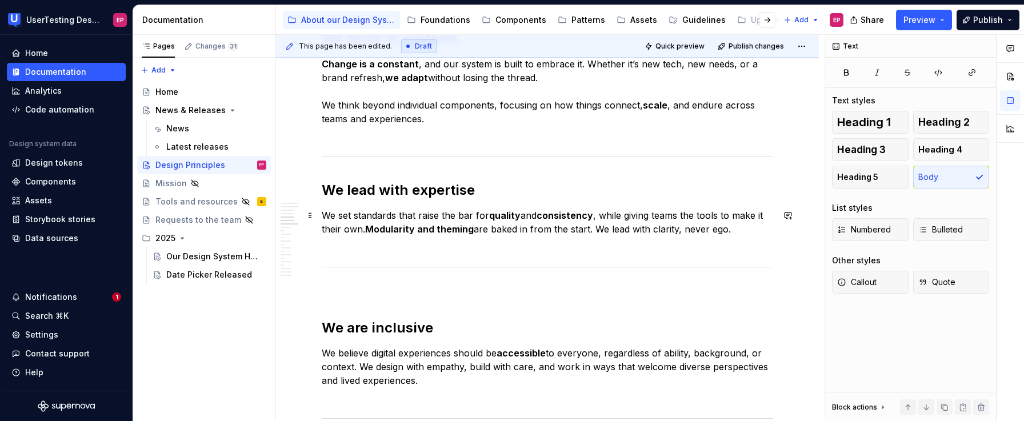
scroll to position [677, 0]
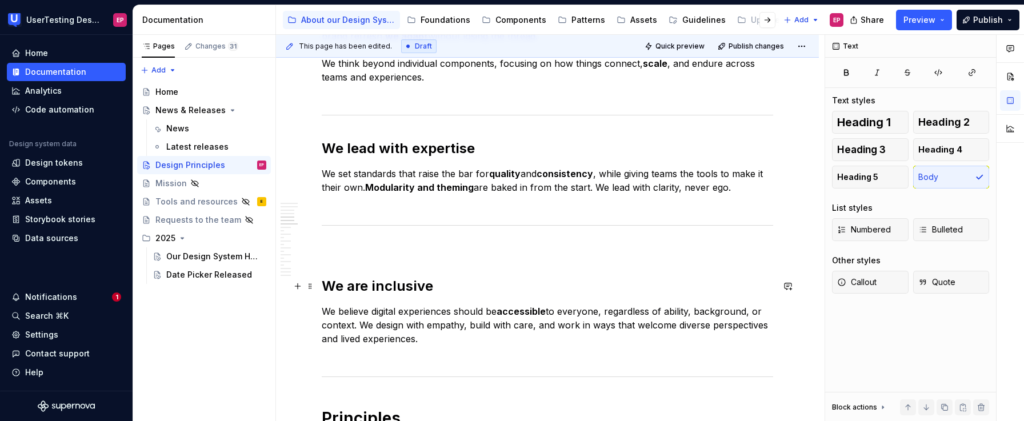
click at [323, 287] on strong "We are inclusive" at bounding box center [377, 286] width 111 height 17
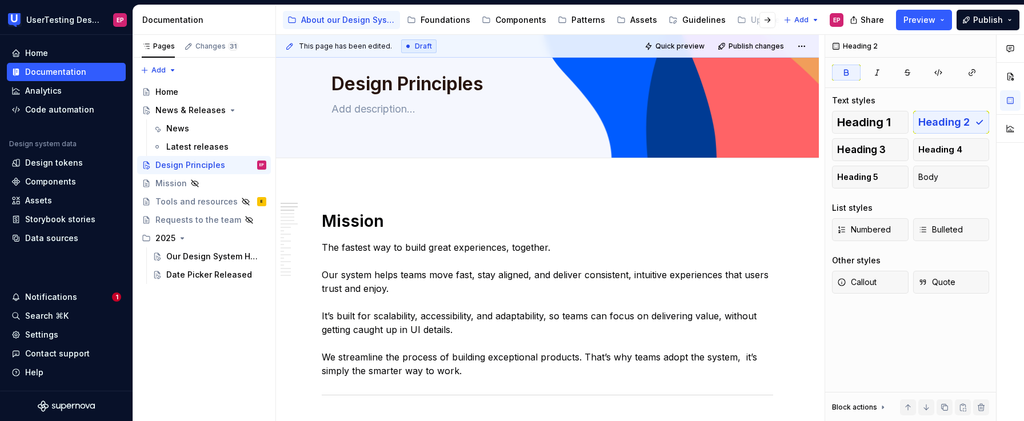
scroll to position [36, 0]
click at [753, 40] on button "Publish changes" at bounding box center [751, 46] width 75 height 16
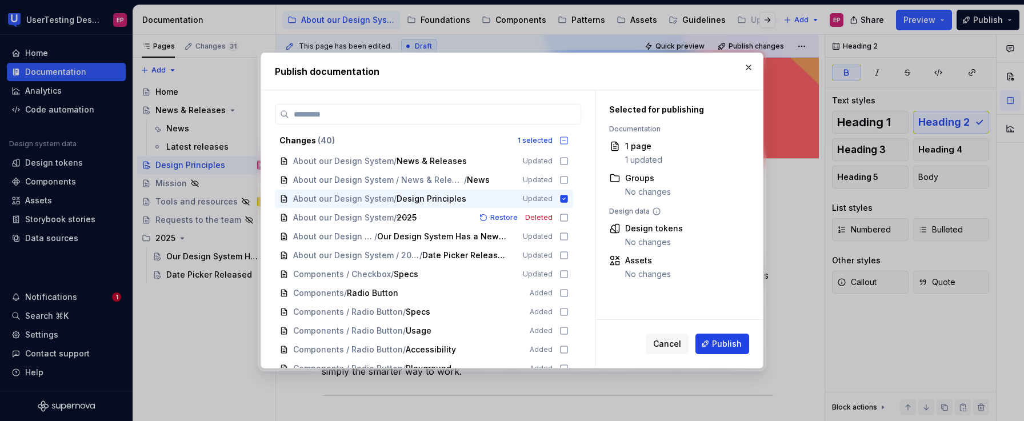
click at [708, 347] on button "Publish" at bounding box center [723, 344] width 54 height 21
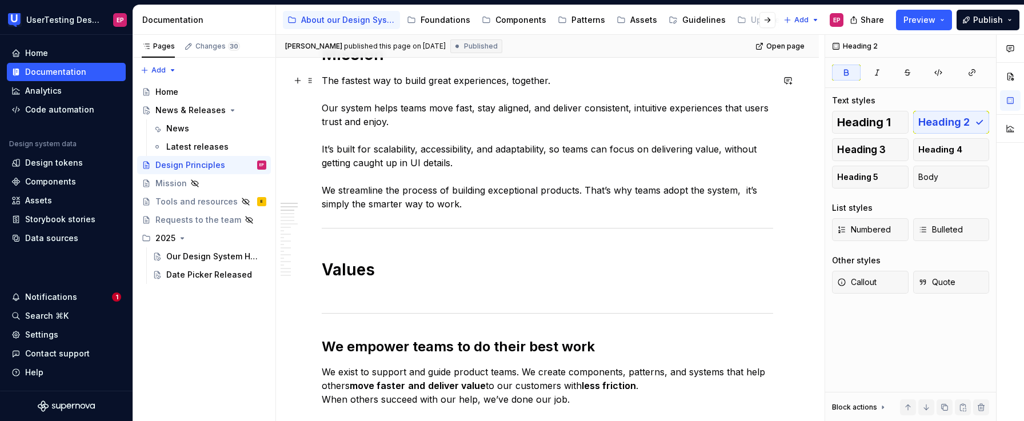
scroll to position [229, 0]
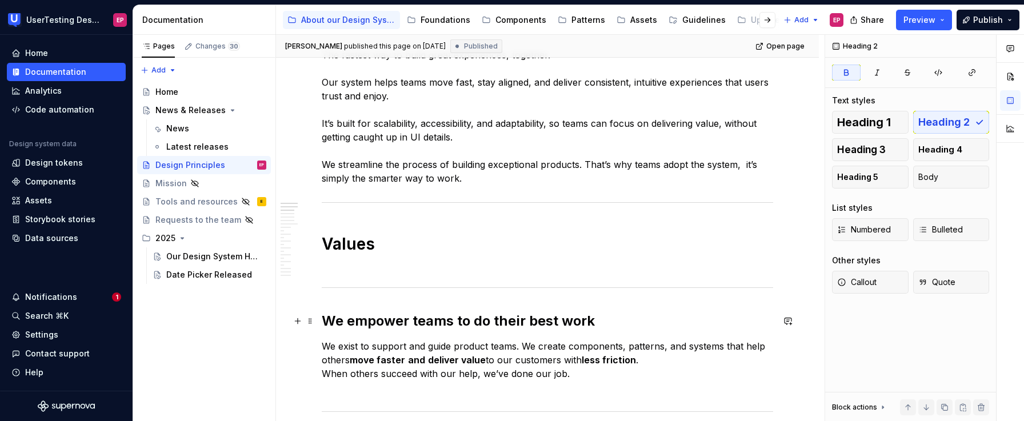
click at [325, 323] on strong "We empower teams to do their best work" at bounding box center [458, 321] width 273 height 17
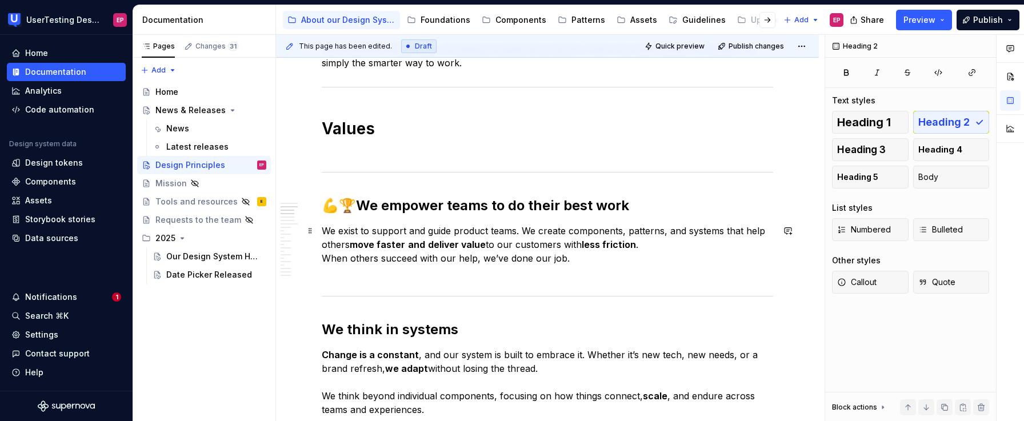
scroll to position [353, 0]
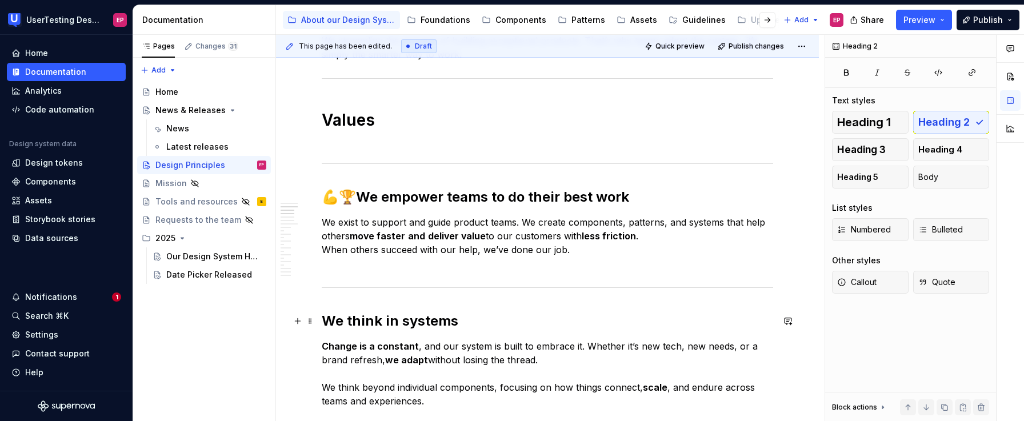
click at [322, 322] on strong "We think in systems" at bounding box center [390, 321] width 137 height 17
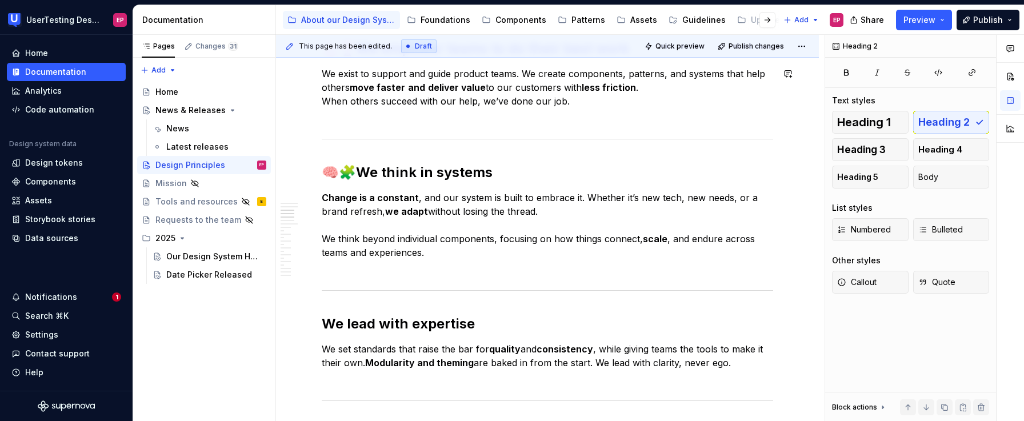
scroll to position [505, 0]
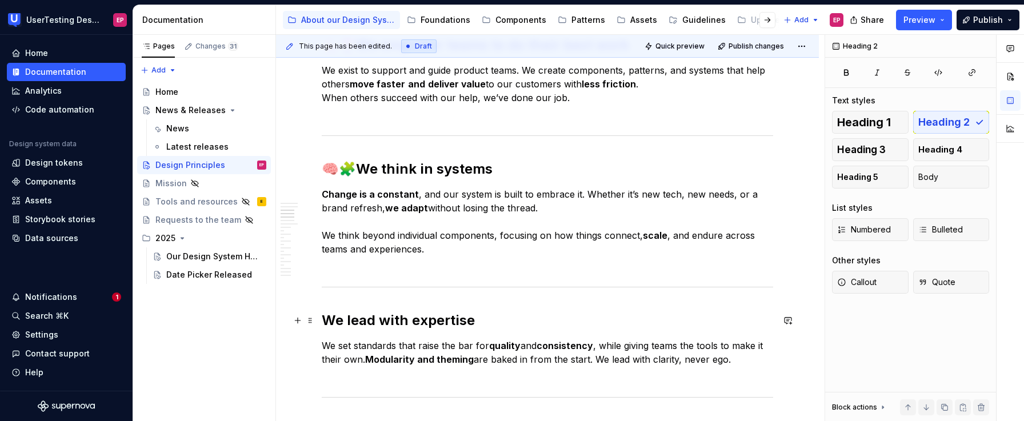
click at [323, 322] on strong "We lead with expertise" at bounding box center [398, 320] width 153 height 17
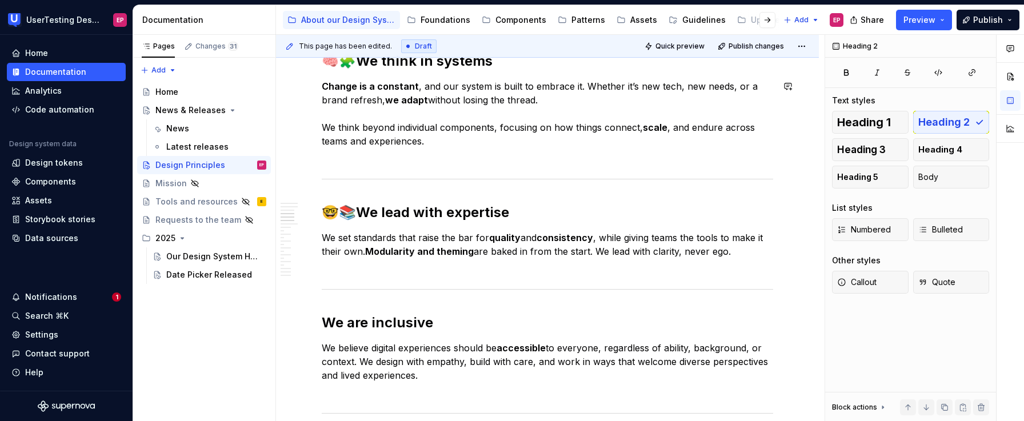
scroll to position [614, 0]
click at [323, 320] on strong "We are inclusive" at bounding box center [377, 321] width 111 height 17
click at [305, 297] on div "This page has been edited. Draft Quick preview Publish changes Design Principle…" at bounding box center [550, 228] width 549 height 387
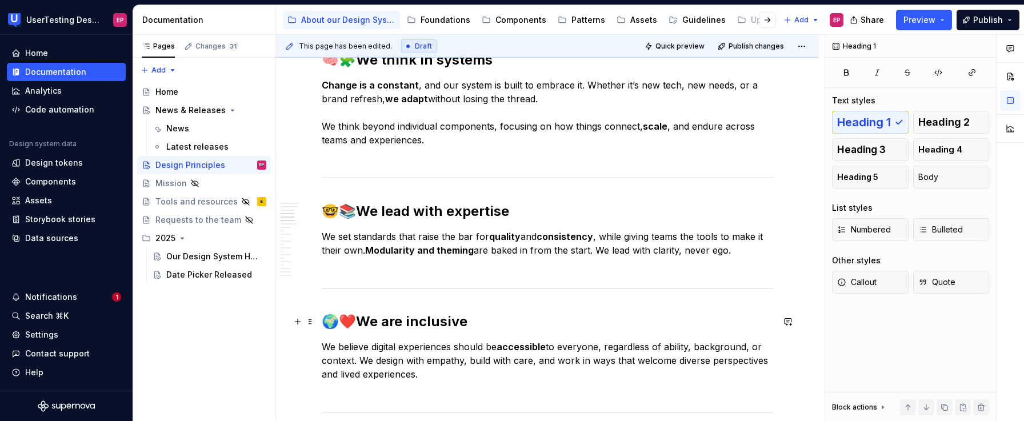
click at [534, 320] on h2 "🌍❤️ We are inclusive" at bounding box center [547, 322] width 451 height 18
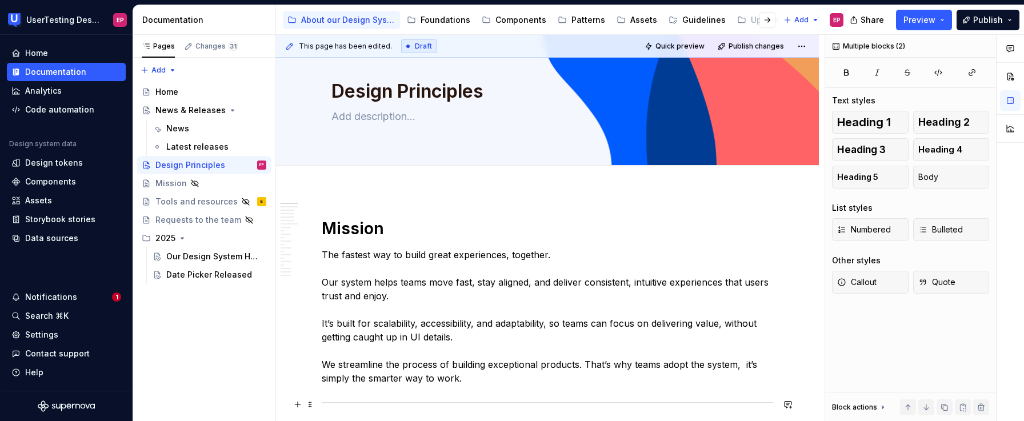
scroll to position [0, 0]
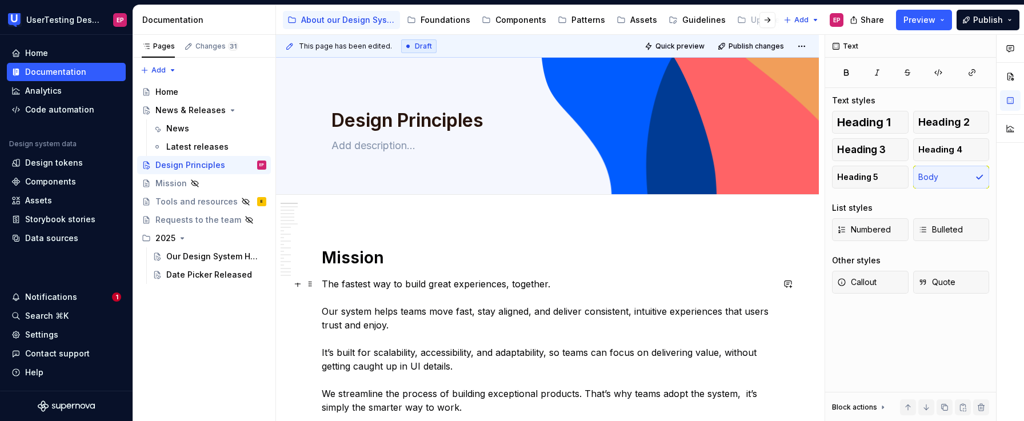
click at [650, 312] on p "The fastest way to build great experiences, together. Our system helps teams mo…" at bounding box center [547, 345] width 451 height 137
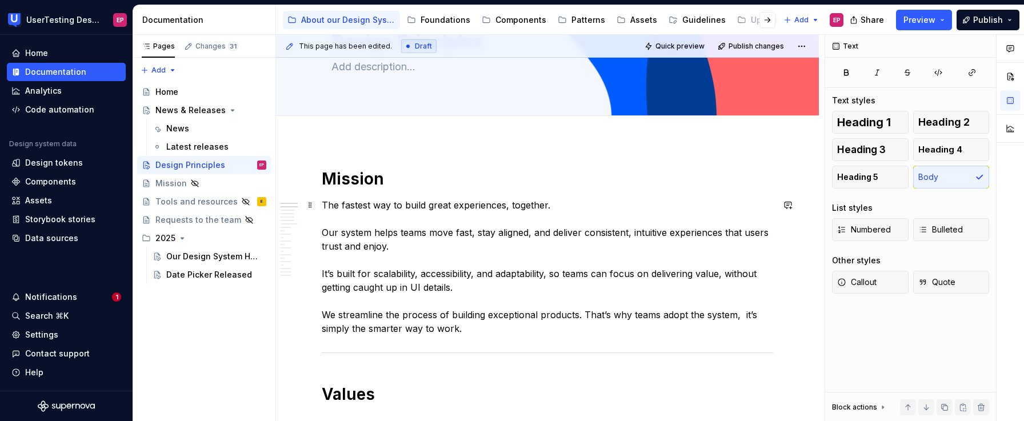
scroll to position [81, 0]
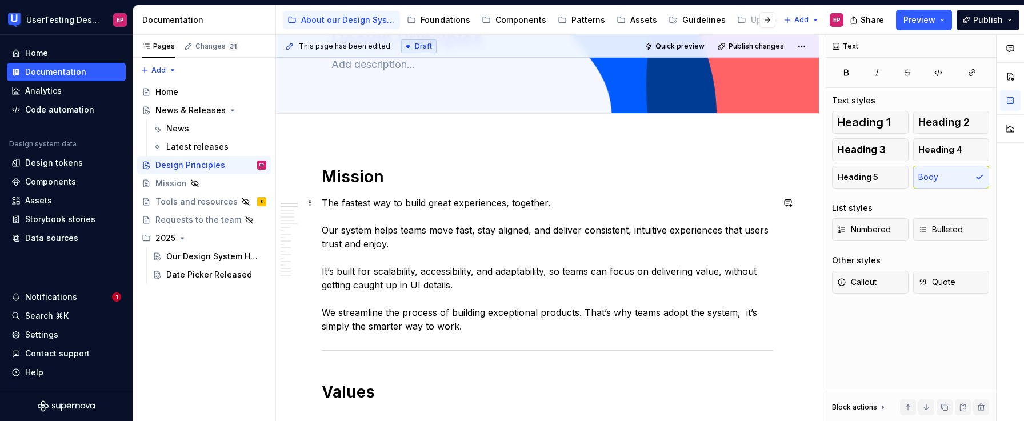
click at [608, 321] on p "The fastest way to build great experiences, together. Our system helps teams mo…" at bounding box center [547, 264] width 451 height 137
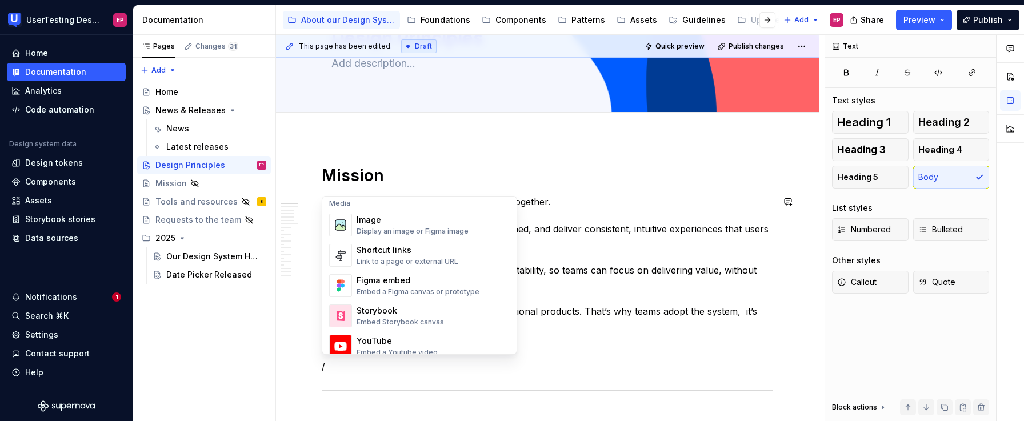
scroll to position [405, 0]
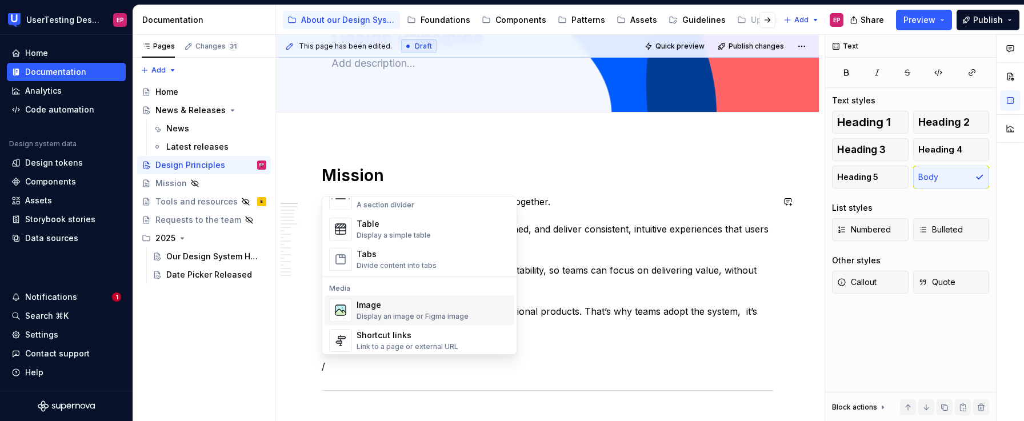
click at [379, 306] on div "Image" at bounding box center [413, 304] width 112 height 11
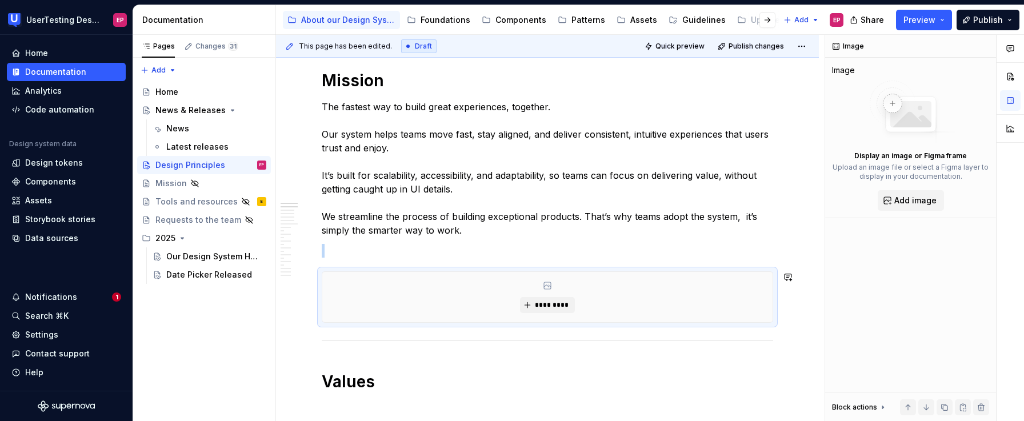
scroll to position [170, 0]
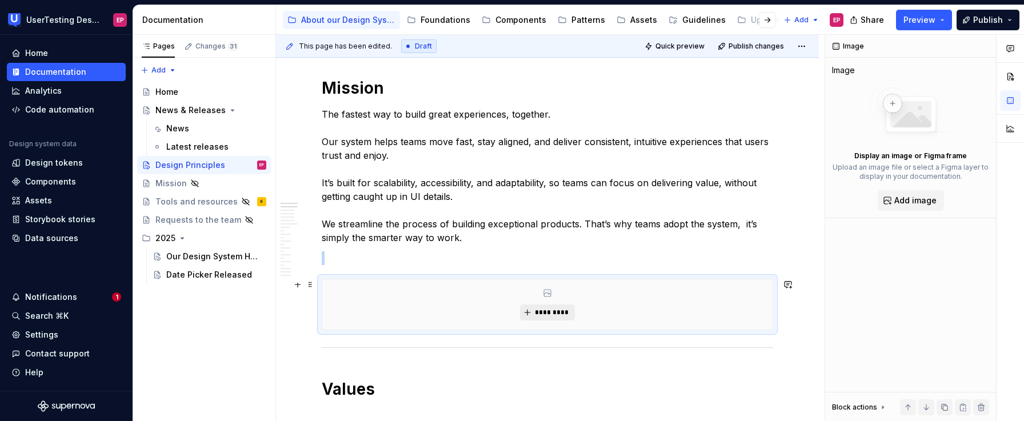
click at [549, 314] on span "*********" at bounding box center [551, 312] width 35 height 9
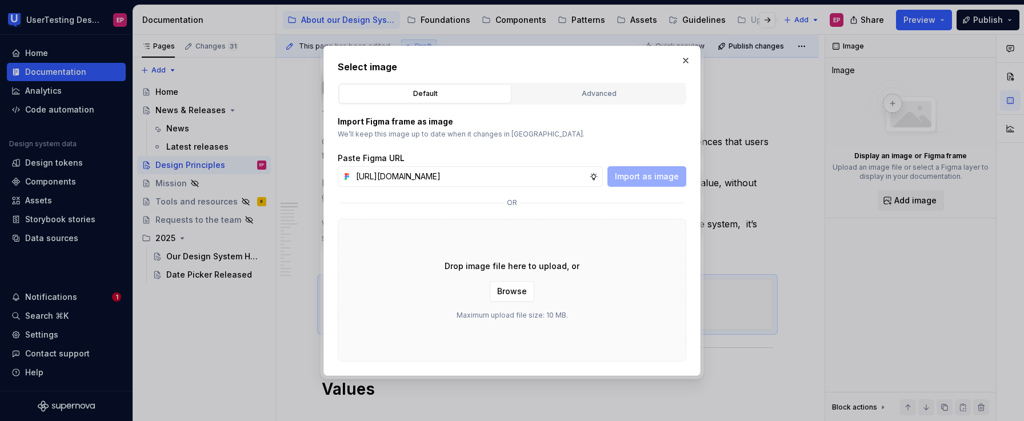
scroll to position [0, 280]
click at [665, 174] on span "Import as image" at bounding box center [647, 176] width 64 height 11
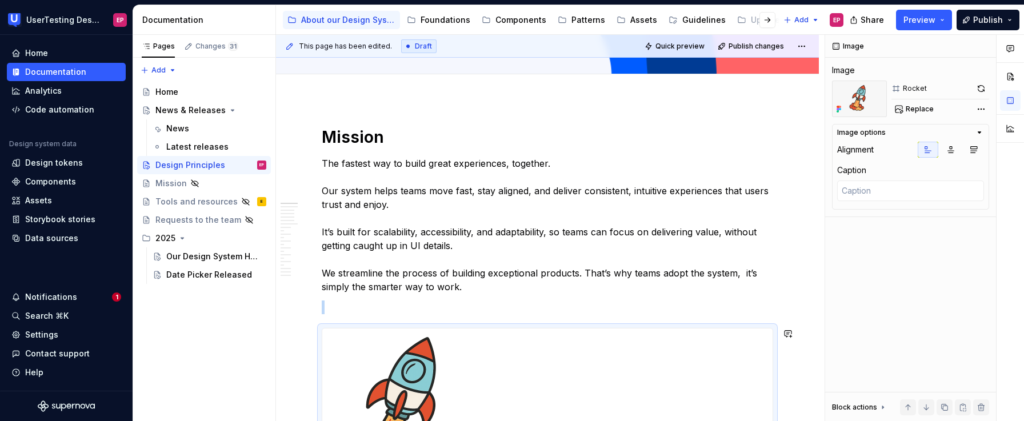
scroll to position [115, 0]
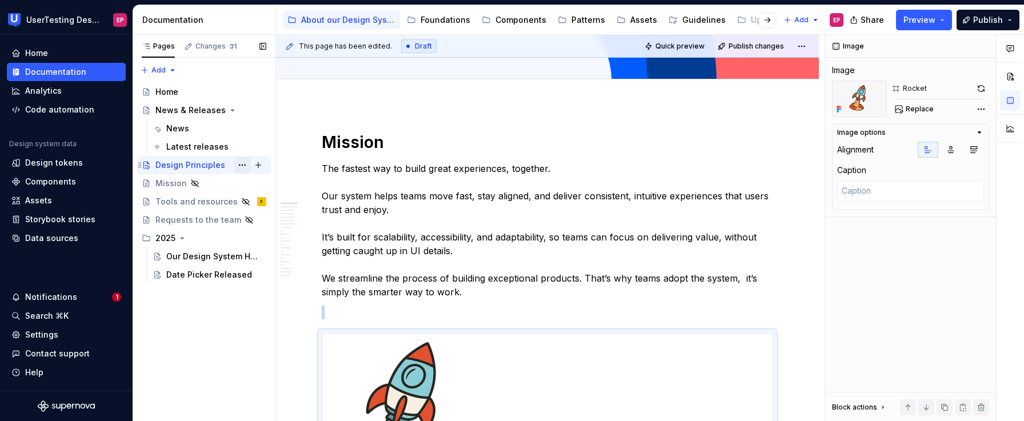
click at [241, 165] on button "Page tree" at bounding box center [242, 165] width 16 height 16
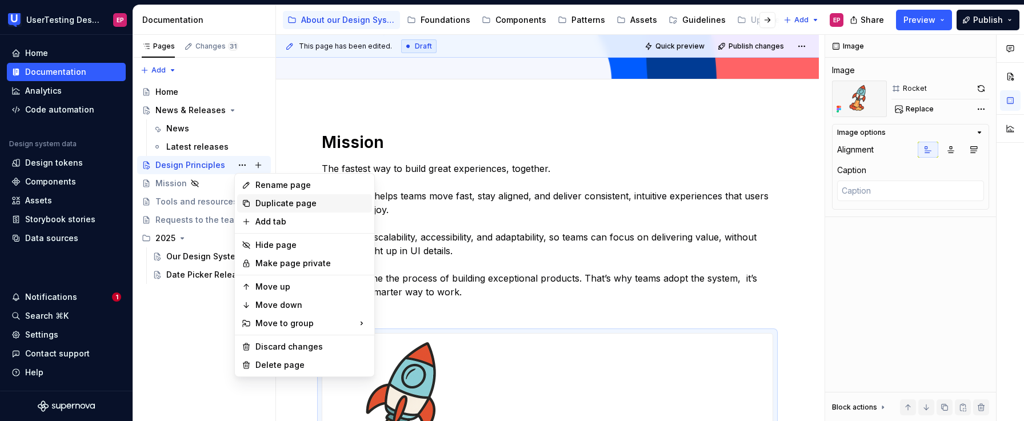
click at [256, 201] on div "Duplicate page" at bounding box center [311, 203] width 112 height 11
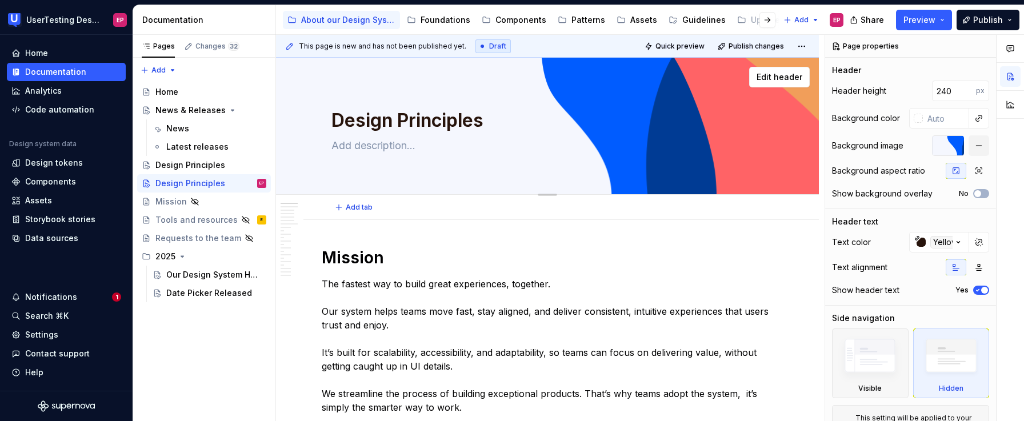
click at [375, 116] on textarea "Design Principles" at bounding box center [545, 120] width 432 height 27
paste textarea "Introducing Samdalf!"
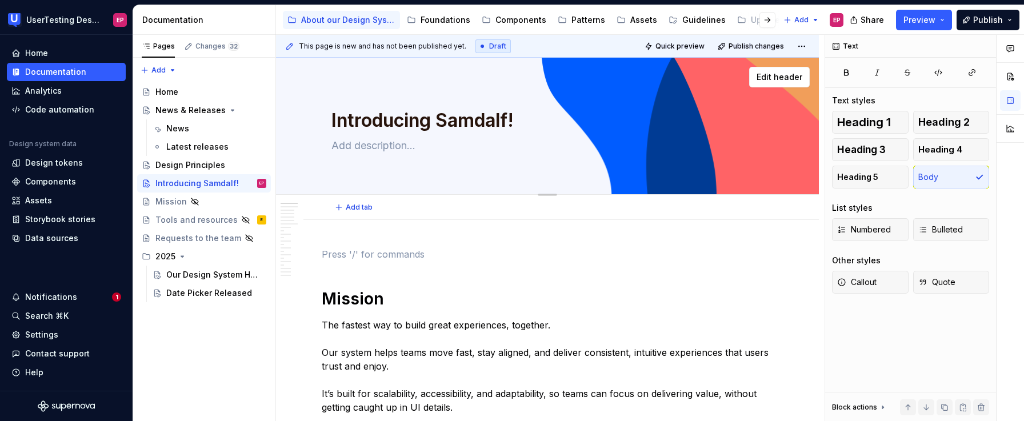
click at [387, 146] on textarea at bounding box center [545, 146] width 432 height 18
paste textarea "Our DS team persona, a mix of Gandalf and Sam. A fun reminder to be wise, kind,…"
click at [361, 261] on p at bounding box center [547, 254] width 451 height 14
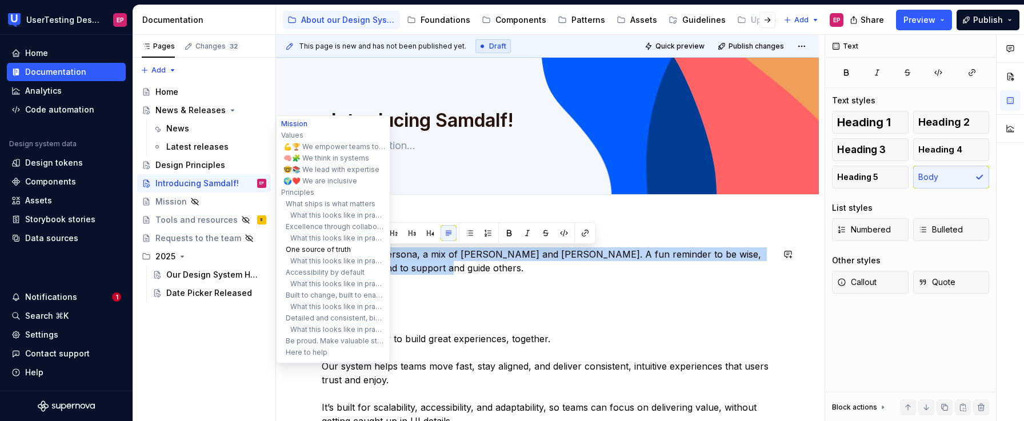
drag, startPoint x: 432, startPoint y: 265, endPoint x: 293, endPoint y: 245, distance: 140.3
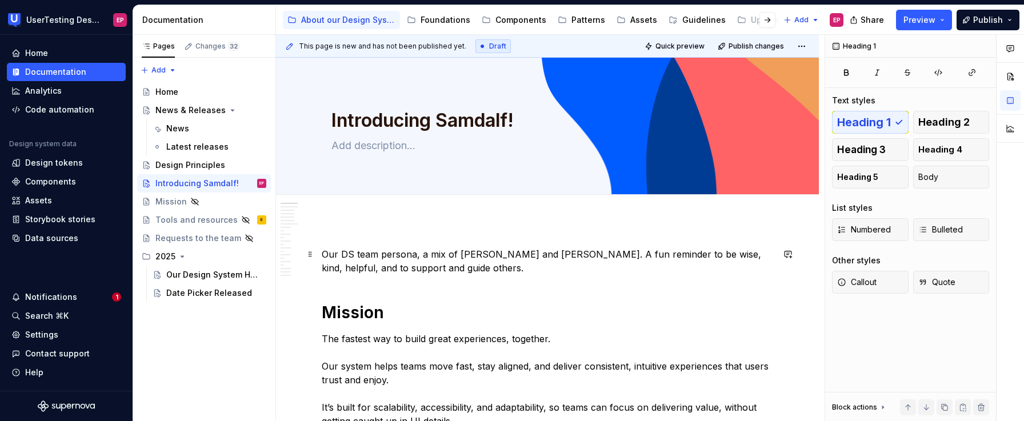
click at [323, 253] on p "Our DS team persona, a mix of Gandalf and Sam. A fun reminder to be wise, kind,…" at bounding box center [547, 260] width 451 height 27
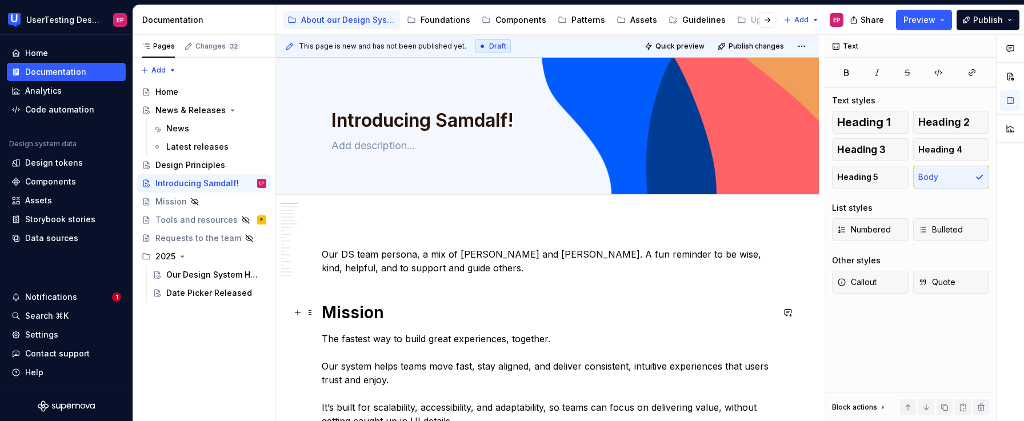
click at [569, 303] on h1 "Mission" at bounding box center [547, 312] width 451 height 21
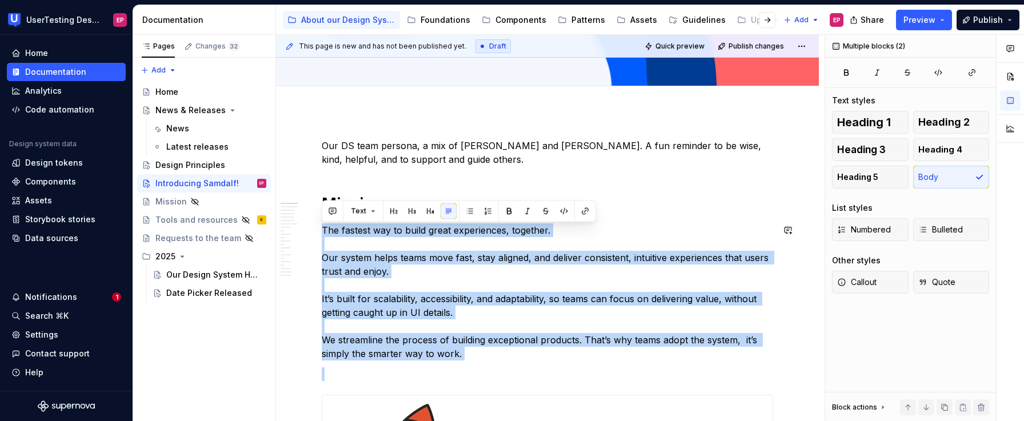
drag, startPoint x: 337, startPoint y: 248, endPoint x: 730, endPoint y: 347, distance: 405.6
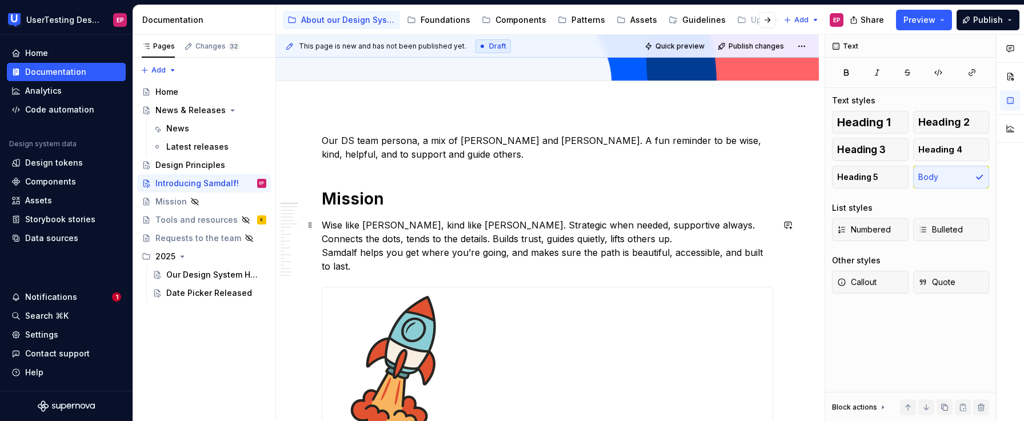
click at [578, 237] on p "Wise like Gandalf, kind like Sam. Strategic when needed, supportive always. Con…" at bounding box center [547, 245] width 451 height 55
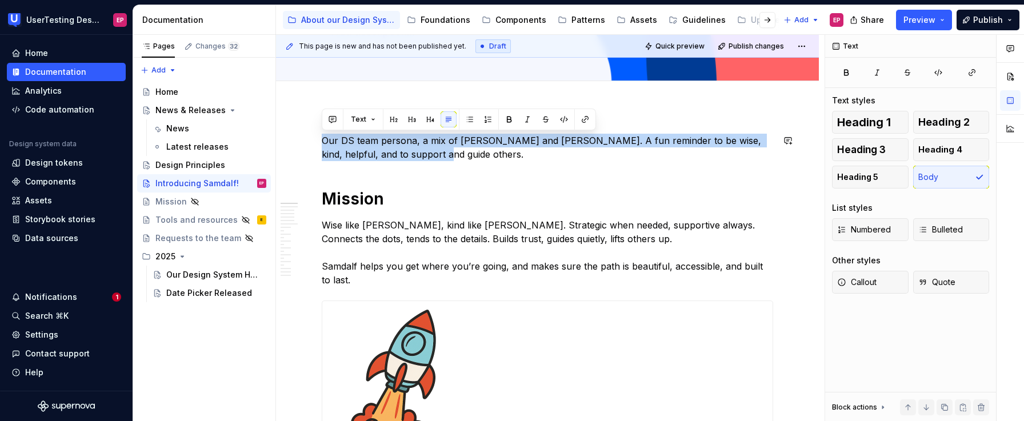
drag, startPoint x: 446, startPoint y: 157, endPoint x: 303, endPoint y: 133, distance: 144.4
click at [396, 122] on button "button" at bounding box center [394, 119] width 16 height 16
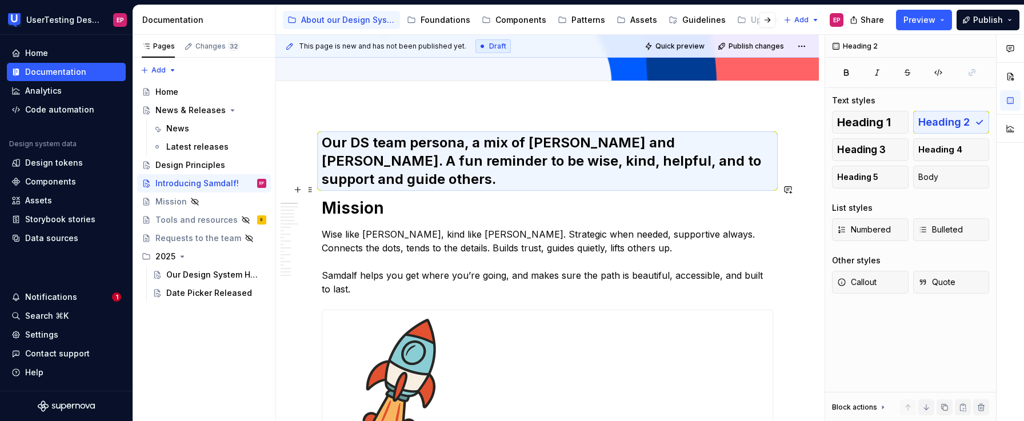
click at [403, 198] on h1 "Mission" at bounding box center [547, 208] width 451 height 21
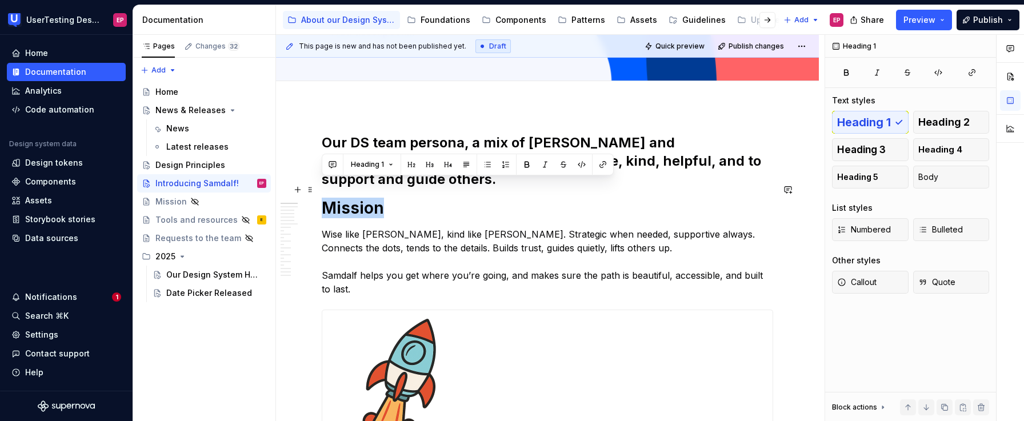
drag, startPoint x: 388, startPoint y: 190, endPoint x: 312, endPoint y: 179, distance: 76.8
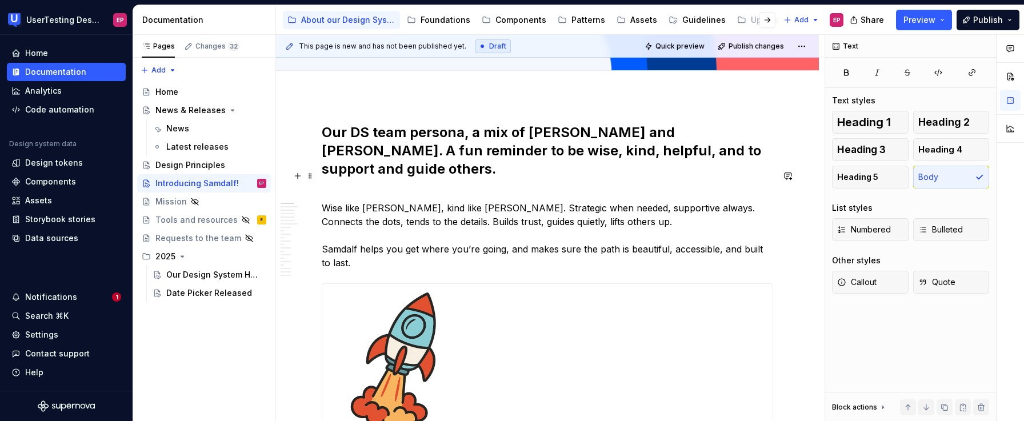
scroll to position [122, 0]
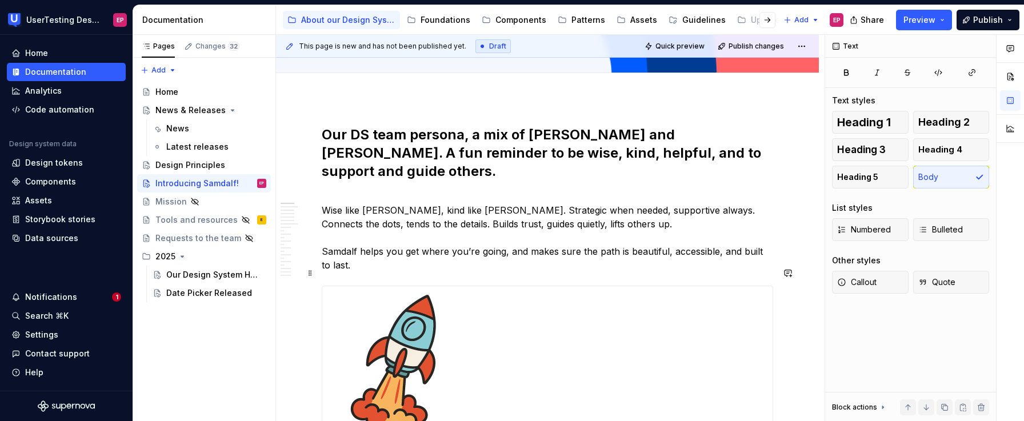
click at [515, 319] on div at bounding box center [547, 367] width 450 height 163
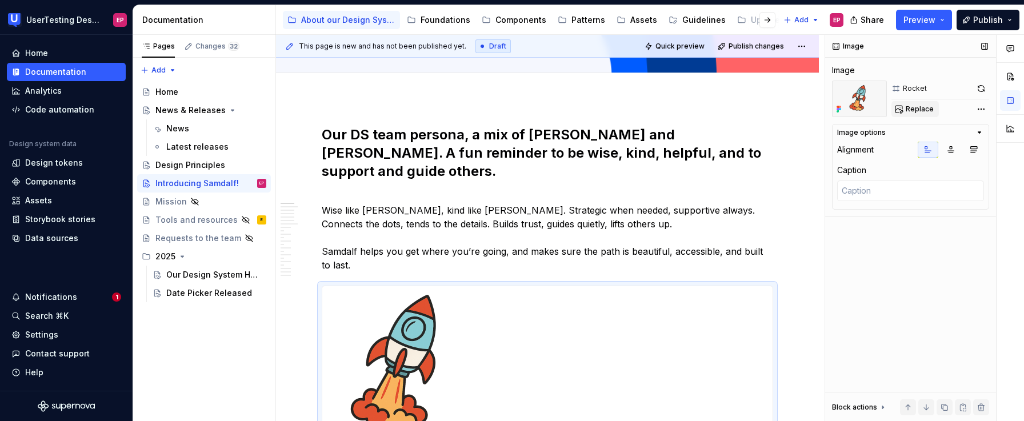
click at [860, 109] on span "Replace" at bounding box center [920, 109] width 28 height 9
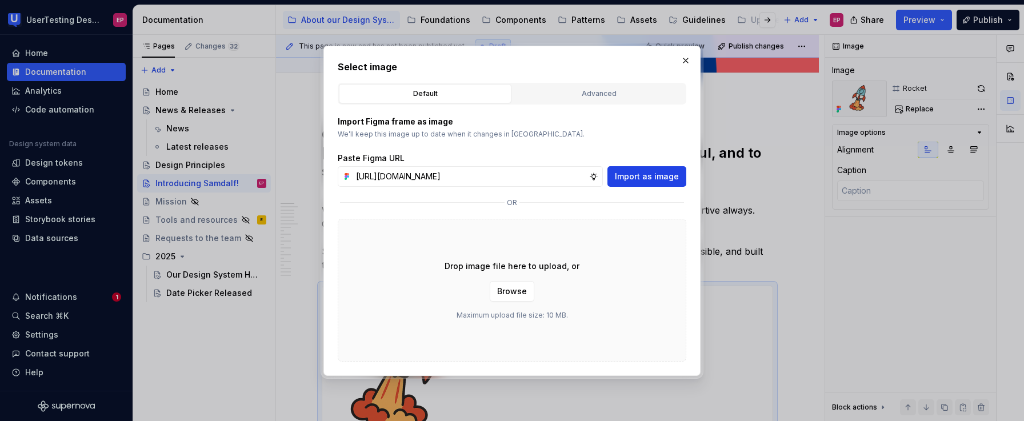
scroll to position [0, 0]
click at [627, 178] on span "Import as image" at bounding box center [647, 176] width 64 height 11
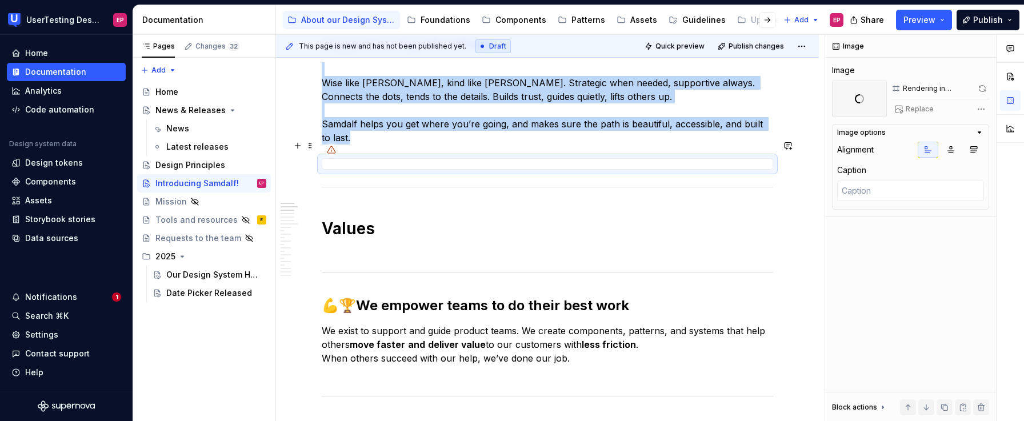
scroll to position [289, 0]
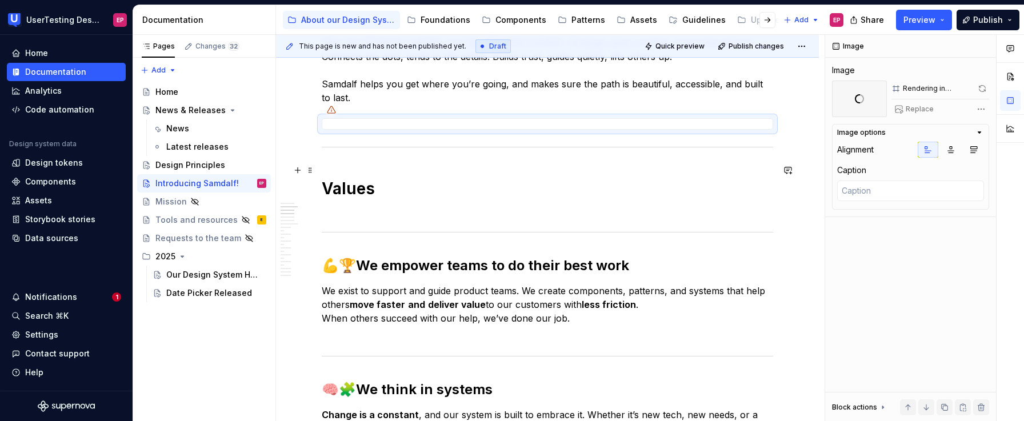
click at [322, 178] on h1 "Values" at bounding box center [547, 198] width 451 height 41
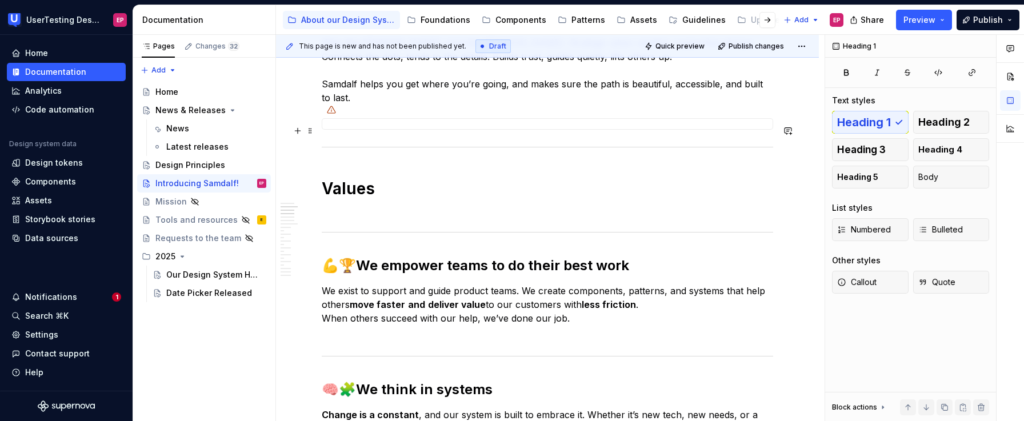
click at [322, 143] on div at bounding box center [547, 146] width 451 height 7
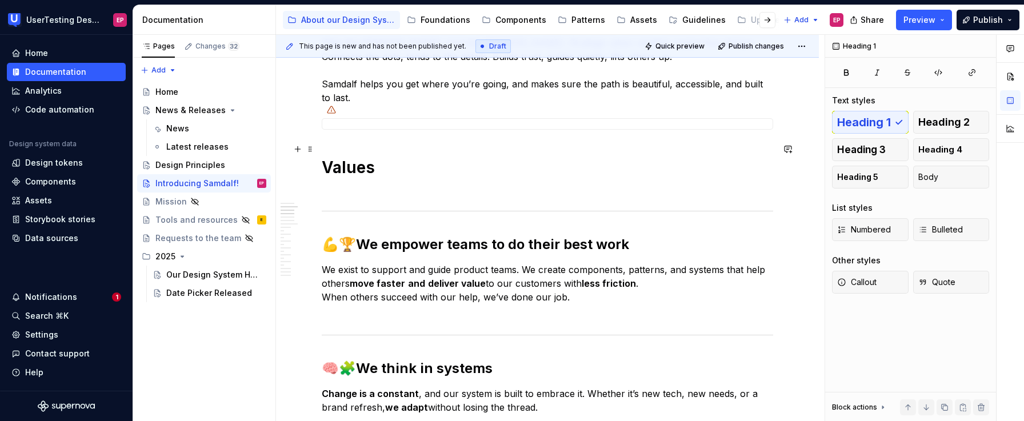
click at [347, 157] on h1 "Values" at bounding box center [547, 177] width 451 height 41
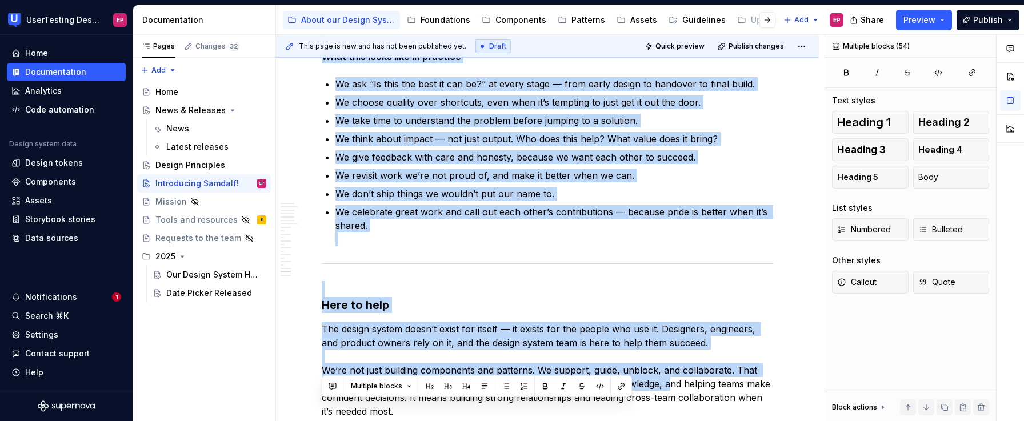
scroll to position [4147, 0]
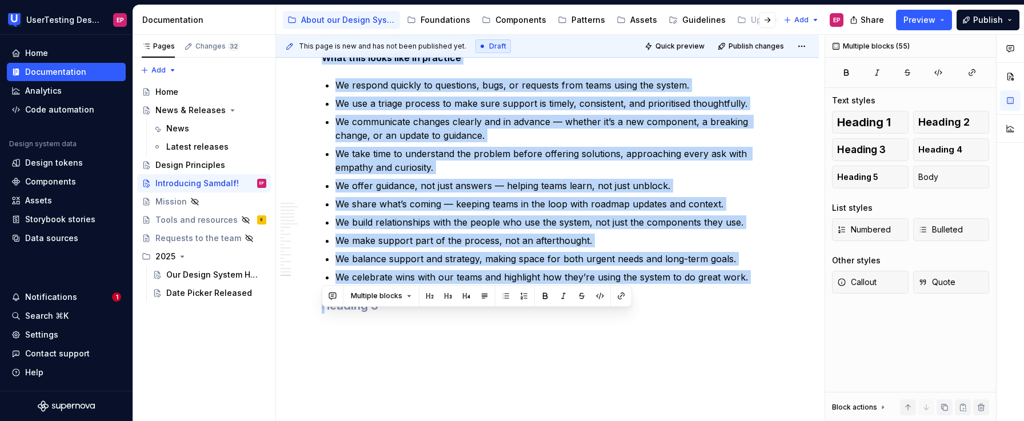
drag, startPoint x: 325, startPoint y: 146, endPoint x: 690, endPoint y: 406, distance: 448.2
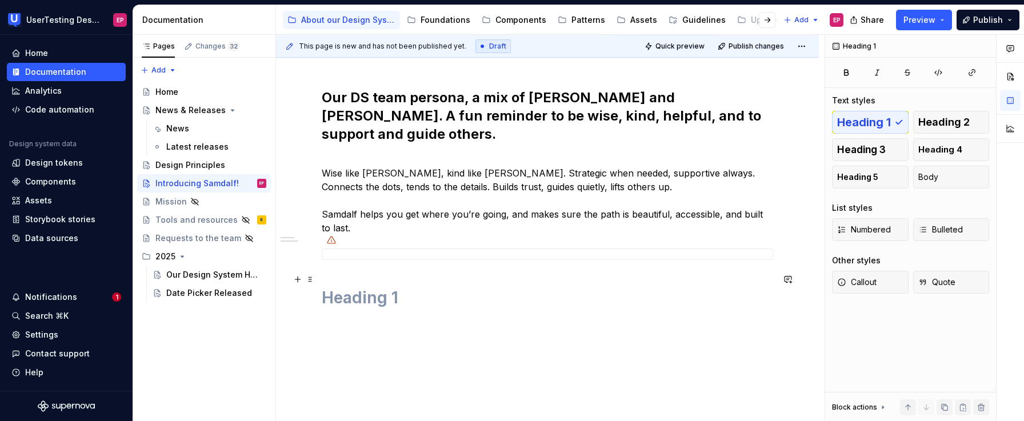
scroll to position [154, 0]
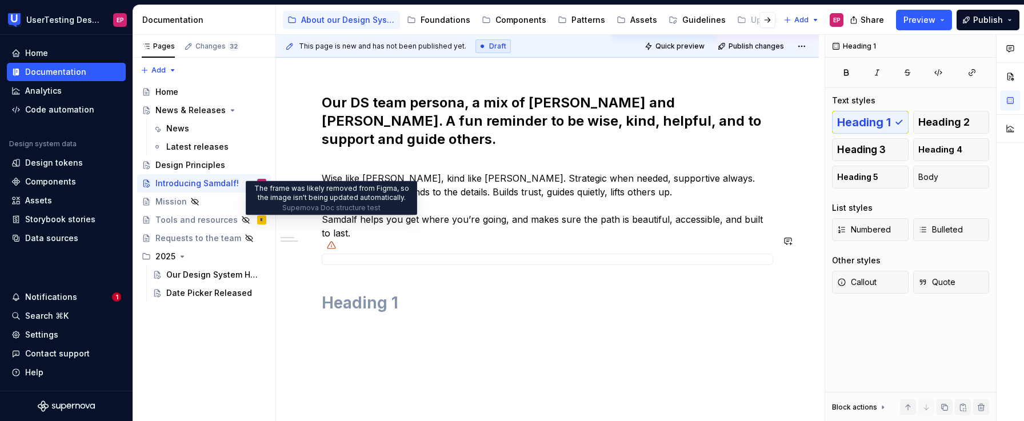
click at [331, 241] on icon at bounding box center [331, 245] width 9 height 9
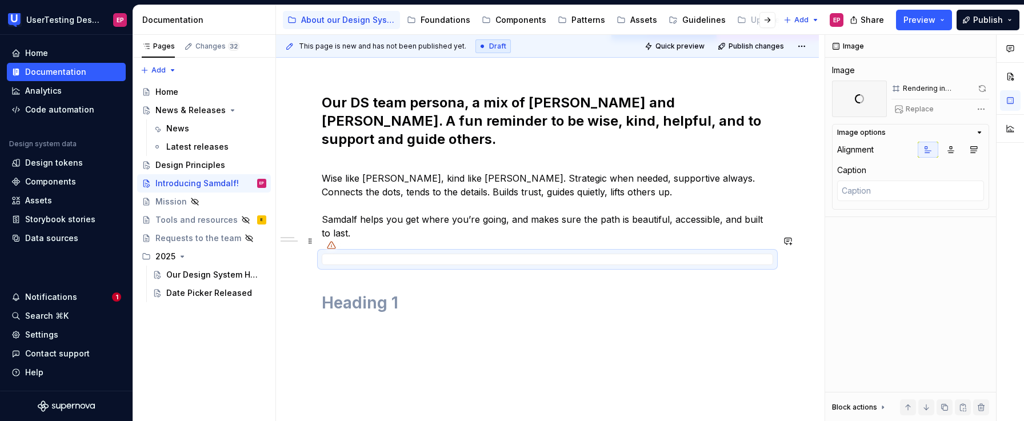
click at [345, 254] on div at bounding box center [547, 259] width 451 height 11
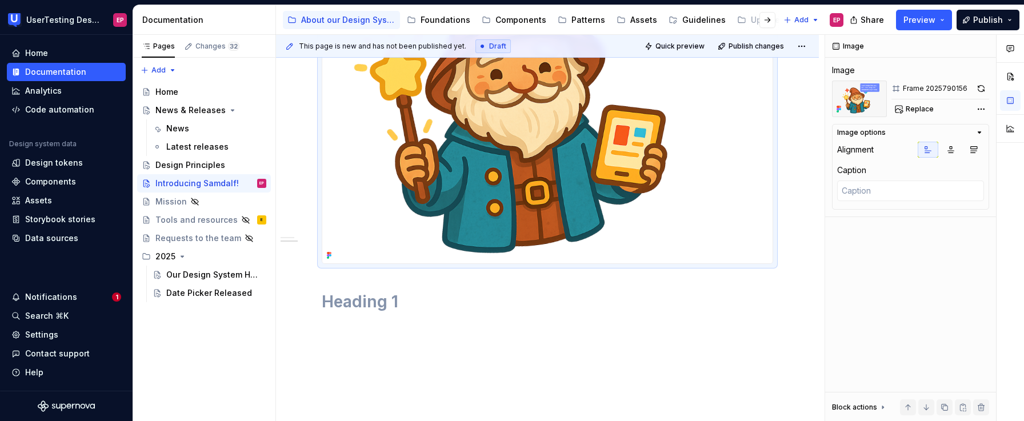
scroll to position [502, 0]
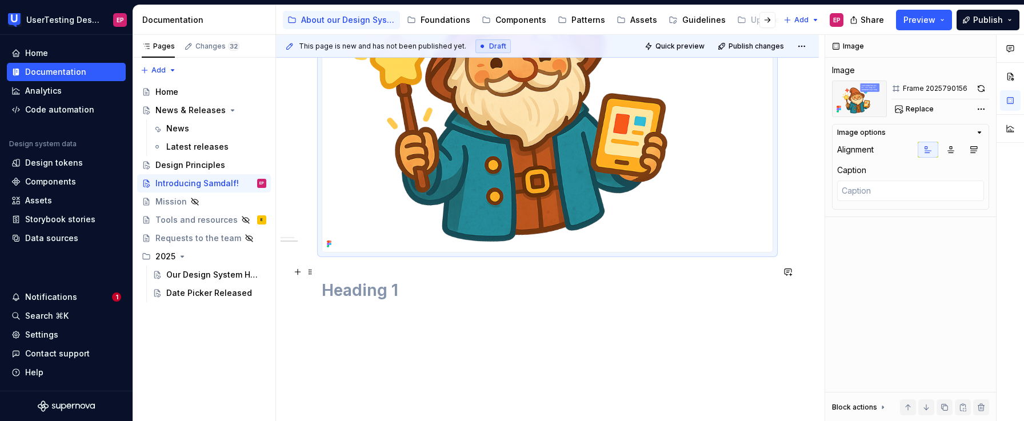
click at [382, 280] on h1 at bounding box center [547, 290] width 451 height 21
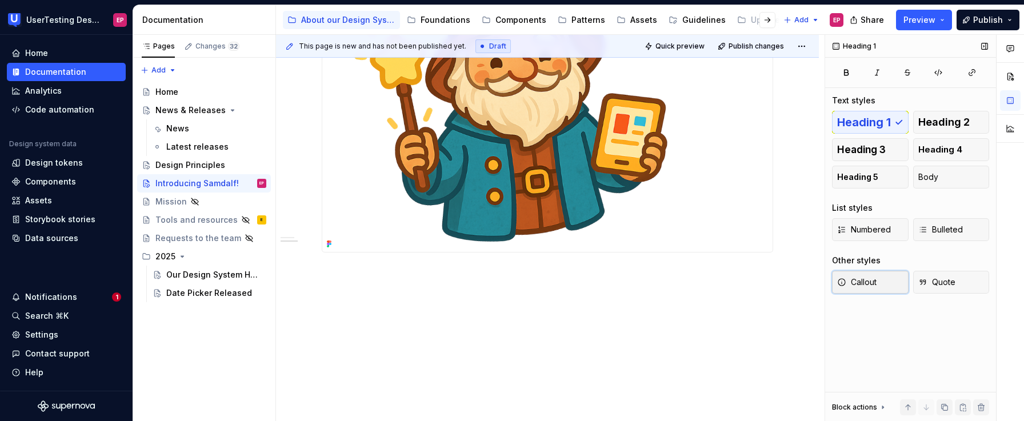
click at [860, 283] on span "Callout" at bounding box center [856, 282] width 39 height 11
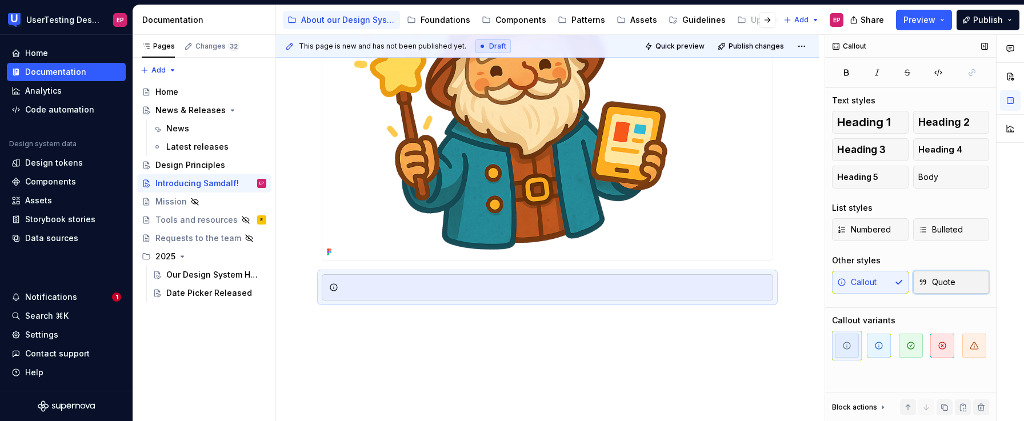
click at [860, 283] on span "Quote" at bounding box center [936, 282] width 37 height 11
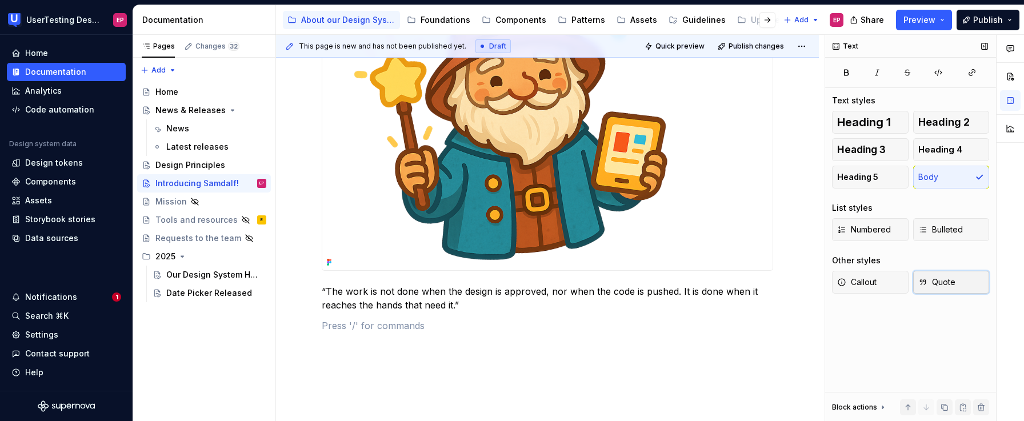
click at [860, 279] on span "Quote" at bounding box center [936, 282] width 37 height 11
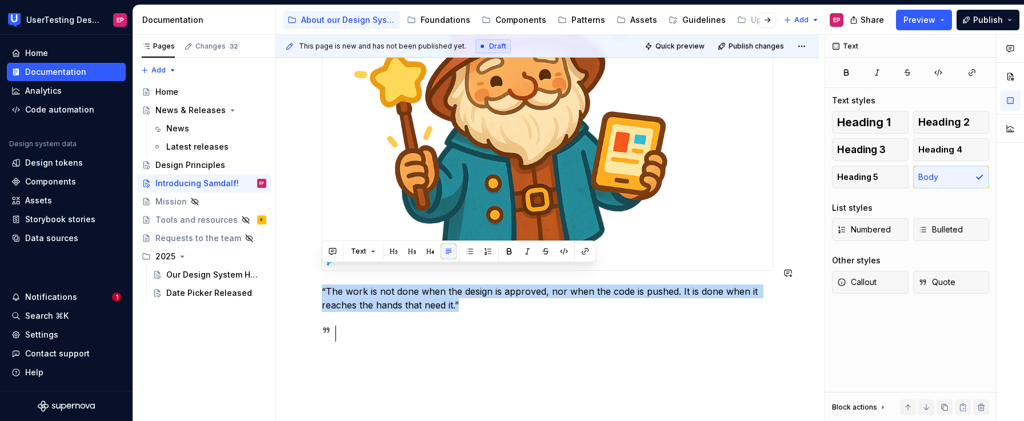
drag, startPoint x: 410, startPoint y: 279, endPoint x: 309, endPoint y: 260, distance: 102.3
click at [309, 260] on div "Our DS team persona, a mix of Gandalf and Sam. A fun reminder to be wise, kind,…" at bounding box center [547, 109] width 543 height 746
click at [388, 251] on button "button" at bounding box center [394, 251] width 16 height 16
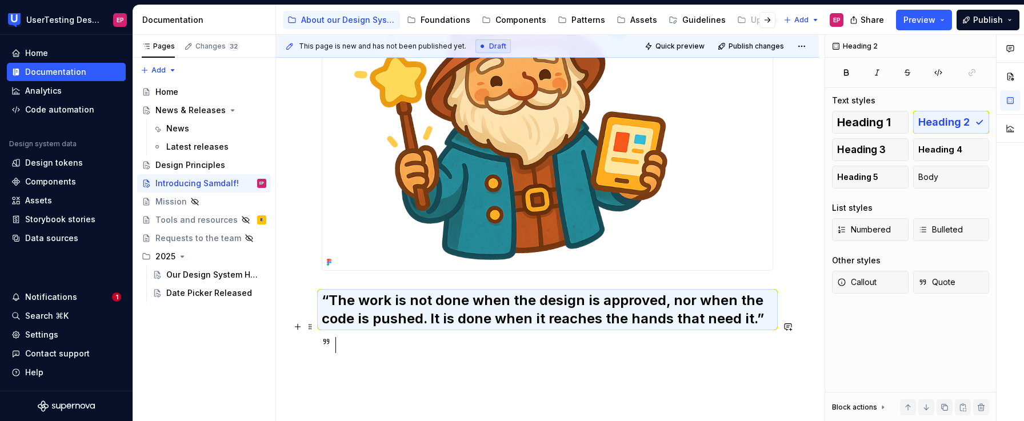
click at [335, 337] on div at bounding box center [554, 345] width 438 height 16
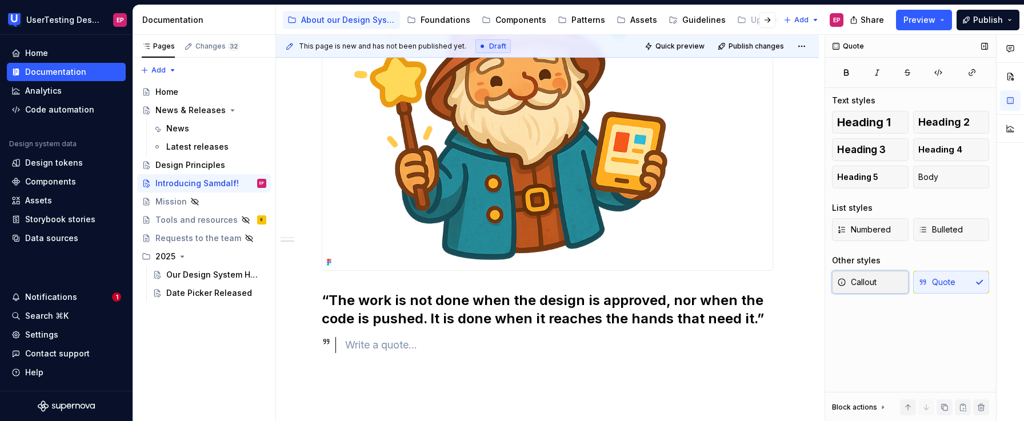
click at [837, 285] on icon "button" at bounding box center [841, 282] width 9 height 9
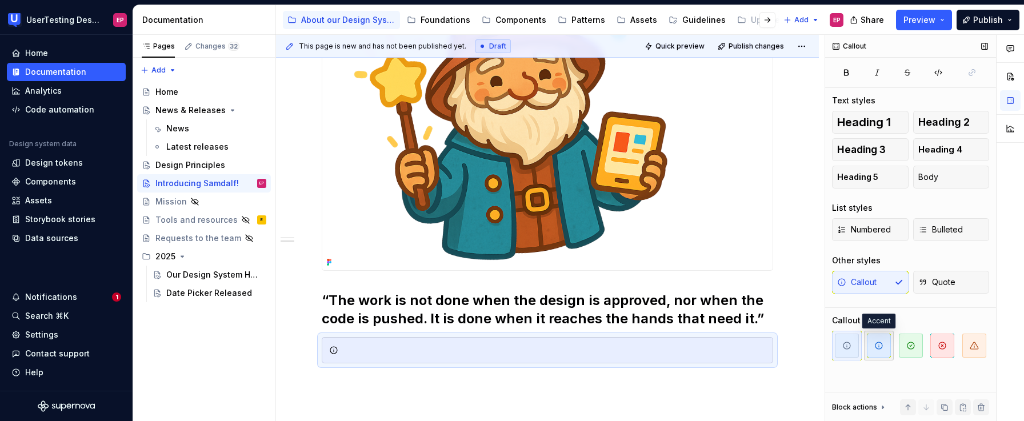
click at [860, 345] on icon "button" at bounding box center [878, 345] width 9 height 9
click at [433, 337] on div at bounding box center [547, 350] width 451 height 26
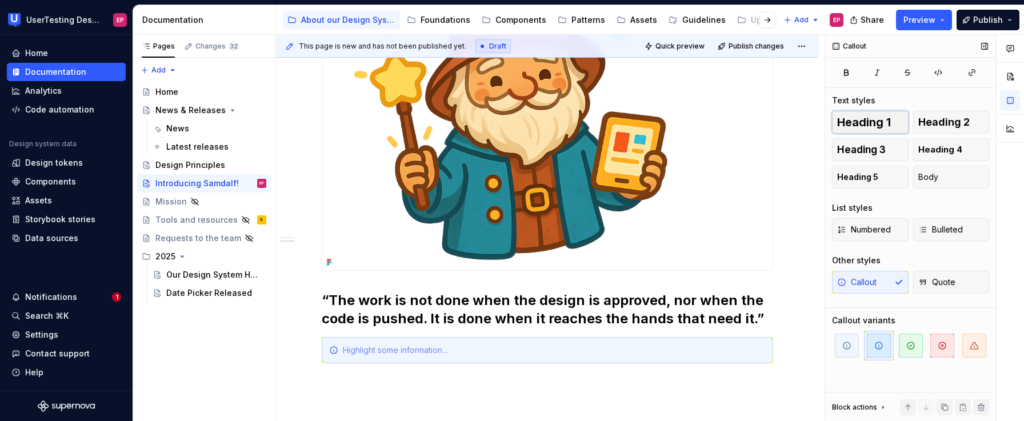
click at [860, 119] on button "Heading 1" at bounding box center [870, 122] width 77 height 23
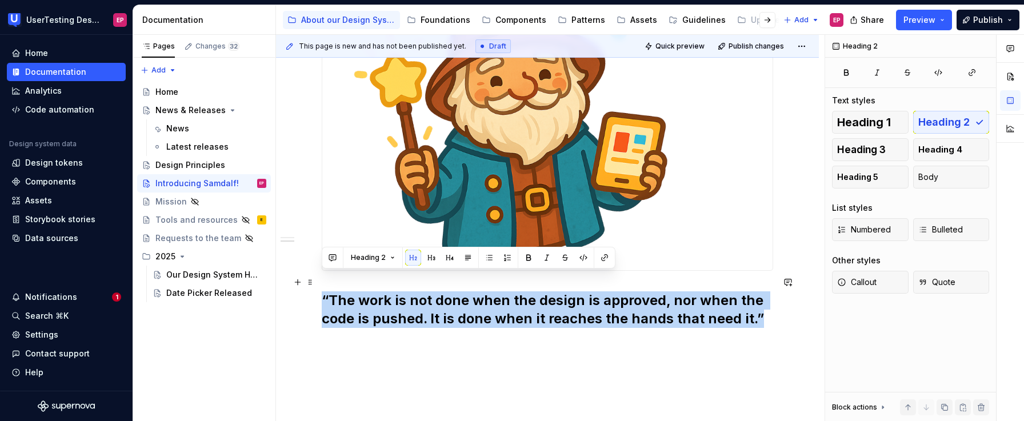
drag, startPoint x: 755, startPoint y: 302, endPoint x: 322, endPoint y: 278, distance: 433.3
click at [322, 291] on h2 "“The work is not done when the design is approved, nor when the code is pushed.…" at bounding box center [547, 309] width 451 height 37
click at [429, 257] on button "button" at bounding box center [431, 258] width 16 height 16
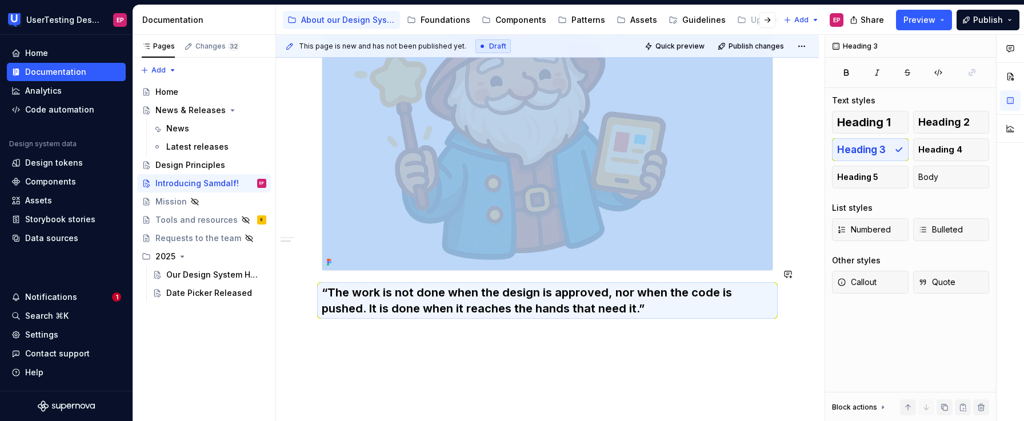
click at [654, 318] on div "Our DS team persona, a mix of Gandalf and Sam. A fun reminder to be wise, kind,…" at bounding box center [547, 96] width 543 height 721
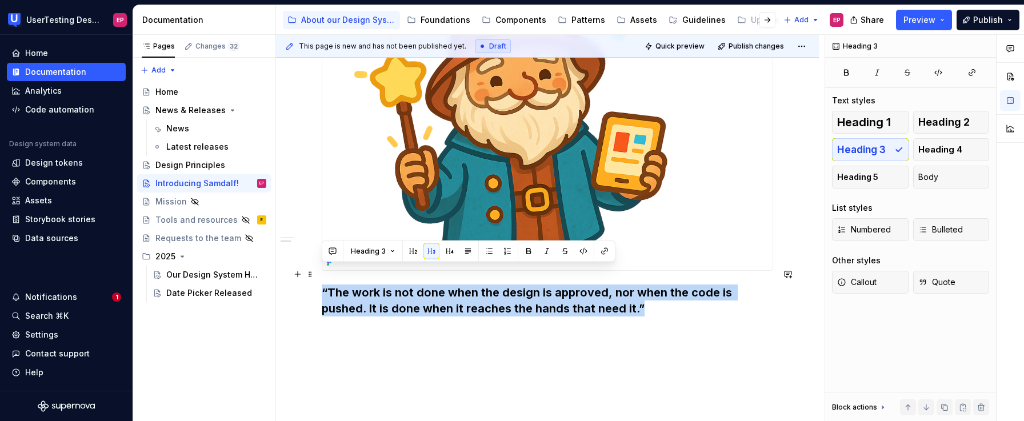
drag, startPoint x: 658, startPoint y: 294, endPoint x: 322, endPoint y: 271, distance: 336.8
click at [322, 285] on h3 "“The work is not done when the design is approved, nor when the code is pushed.…" at bounding box center [547, 301] width 451 height 32
copy h3 "“The work is not done when the design is approved, nor when the code is pushed.…"
click at [658, 290] on h3 "“The work is not done when the design is approved, nor when the code is pushed.…" at bounding box center [547, 301] width 451 height 32
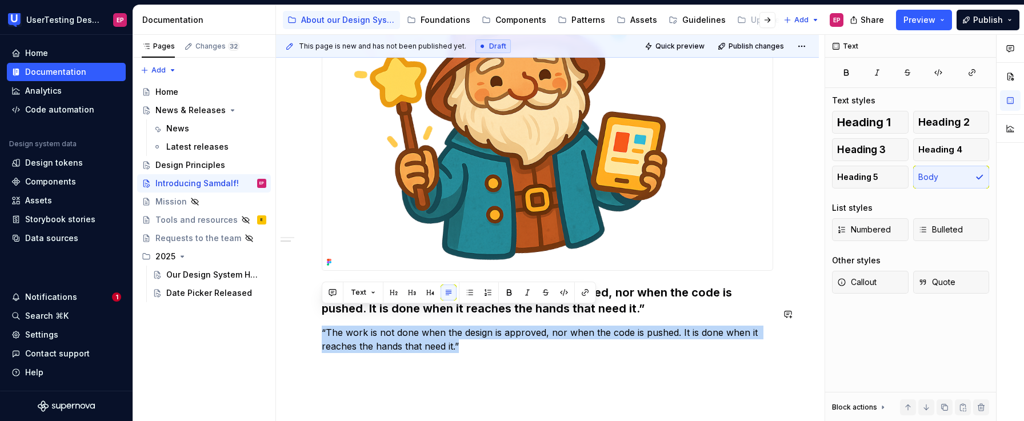
drag, startPoint x: 481, startPoint y: 332, endPoint x: 317, endPoint y: 301, distance: 167.0
click at [317, 301] on div "Our DS team persona, a mix of Gandalf and Sam. A fun reminder to be wise, kind,…" at bounding box center [547, 125] width 543 height 778
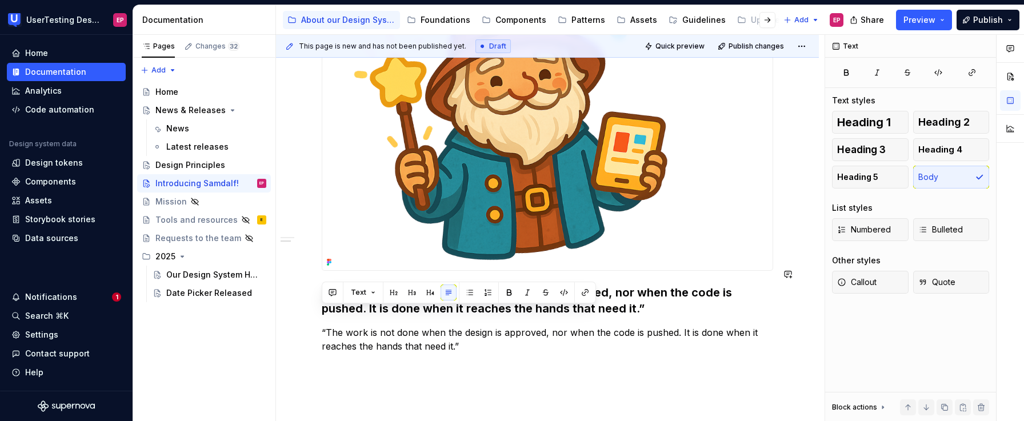
click at [497, 254] on div at bounding box center [547, 96] width 451 height 347
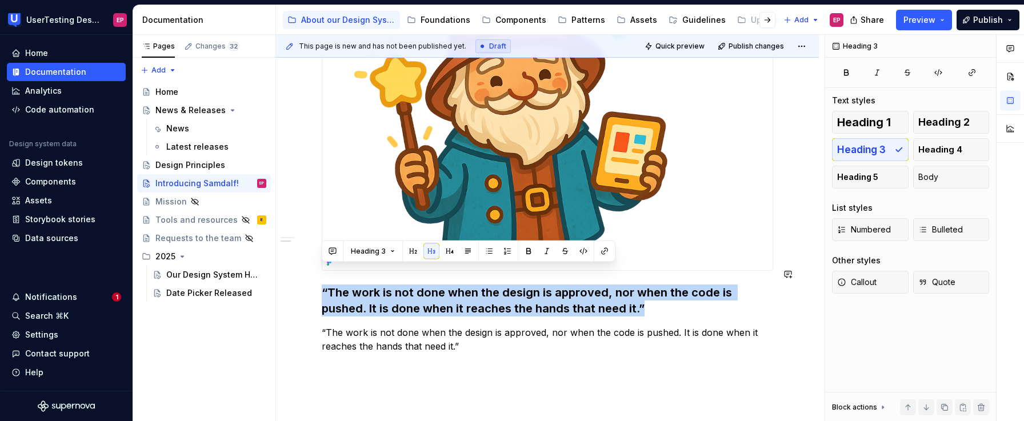
drag, startPoint x: 651, startPoint y: 293, endPoint x: 323, endPoint y: 262, distance: 328.9
click at [323, 262] on div "Our DS team persona, a mix of Gandalf and Sam. A fun reminder to be wise, kind,…" at bounding box center [547, 68] width 451 height 610
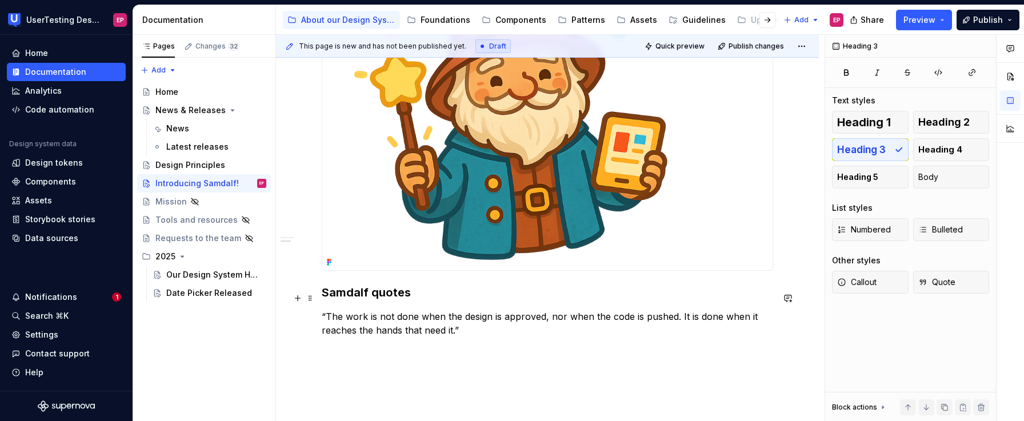
click at [495, 319] on div "Our DS team persona, a mix of Gandalf and Sam. A fun reminder to be wise, kind,…" at bounding box center [547, 60] width 451 height 594
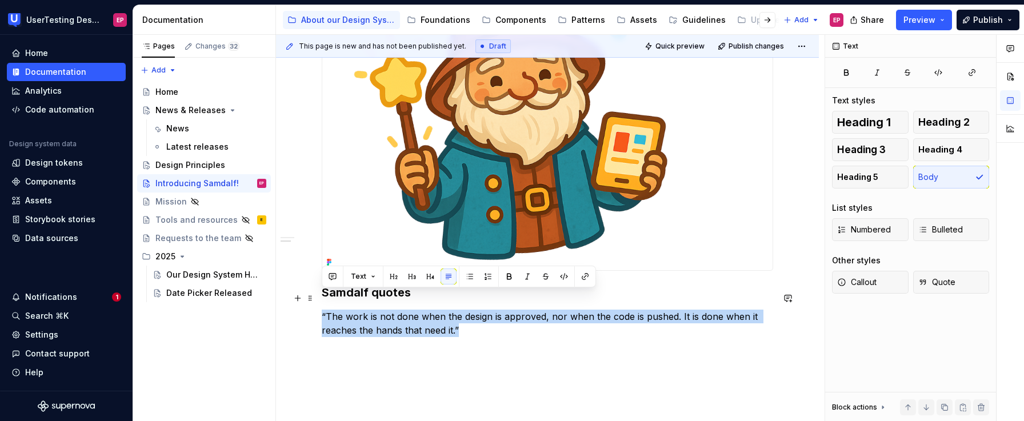
drag, startPoint x: 450, startPoint y: 311, endPoint x: 315, endPoint y: 294, distance: 136.5
click at [315, 294] on div "Our DS team persona, a mix of Gandalf and Sam. A fun reminder to be wise, kind,…" at bounding box center [547, 117] width 543 height 762
copy p "“The work is not done when the design is approved, nor when the code is pushed.…"
click at [472, 314] on p "“The work is not done when the design is approved, nor when the code is pushed.…" at bounding box center [547, 323] width 451 height 27
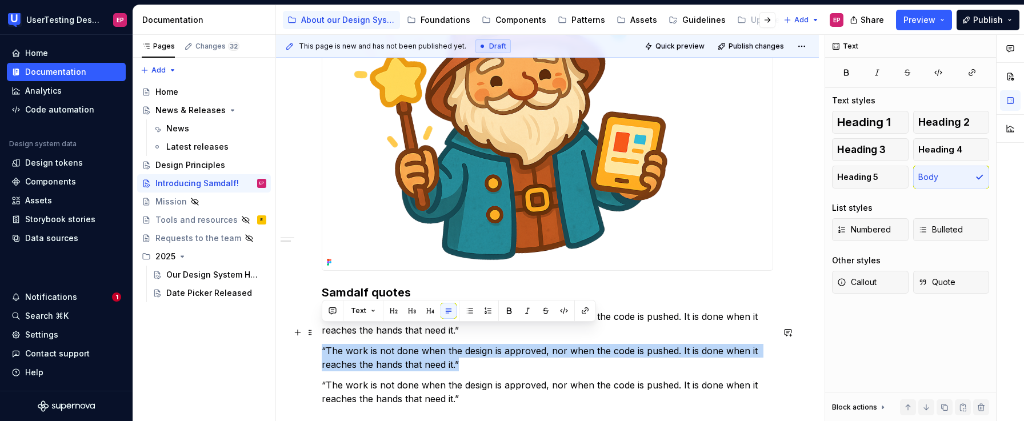
drag, startPoint x: 463, startPoint y: 345, endPoint x: 320, endPoint y: 329, distance: 144.3
click at [320, 329] on div "Our DS team persona, a mix of Gandalf and Sam. A fun reminder to be wise, kind,…" at bounding box center [547, 151] width 543 height 830
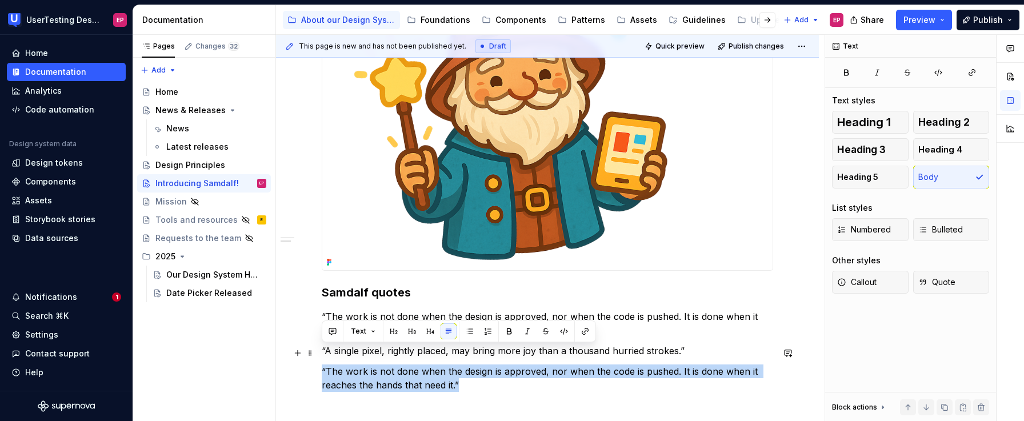
drag, startPoint x: 472, startPoint y: 364, endPoint x: 317, endPoint y: 348, distance: 155.7
click at [317, 348] on div "Our DS team persona, a mix of Gandalf and Sam. A fun reminder to be wise, kind,…" at bounding box center [547, 144] width 543 height 817
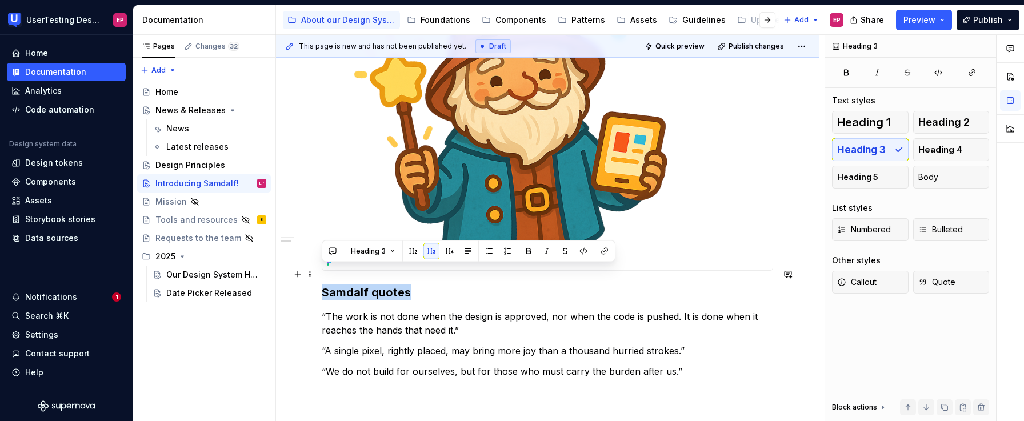
drag, startPoint x: 412, startPoint y: 276, endPoint x: 315, endPoint y: 274, distance: 97.2
click at [315, 274] on div "Our DS team persona, a mix of Gandalf and Sam. A fun reminder to be wise, kind,…" at bounding box center [547, 137] width 543 height 803
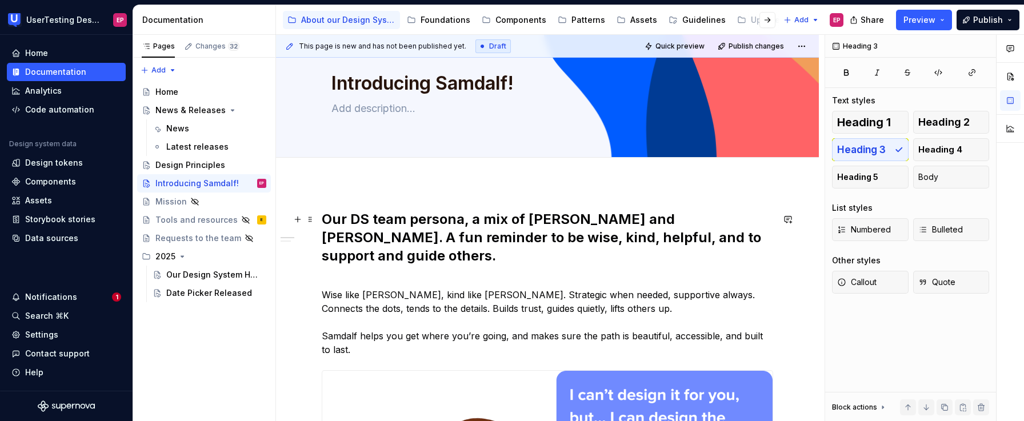
scroll to position [34, 0]
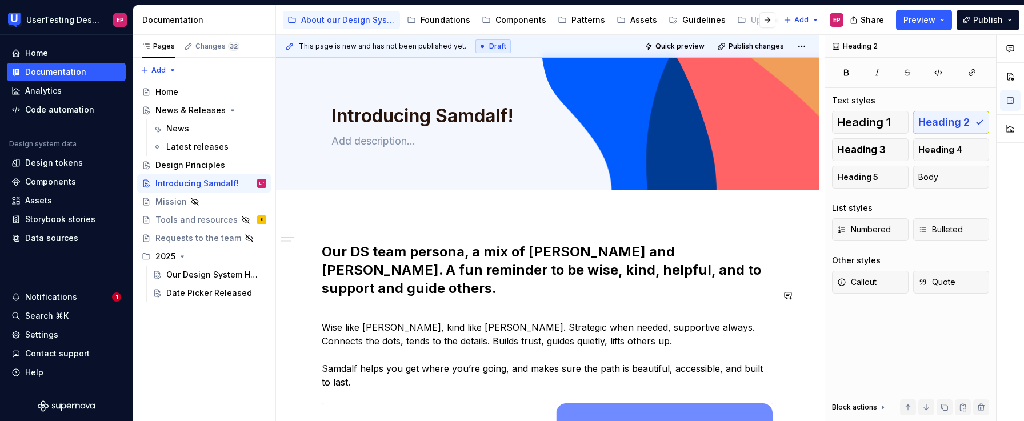
scroll to position [0, 0]
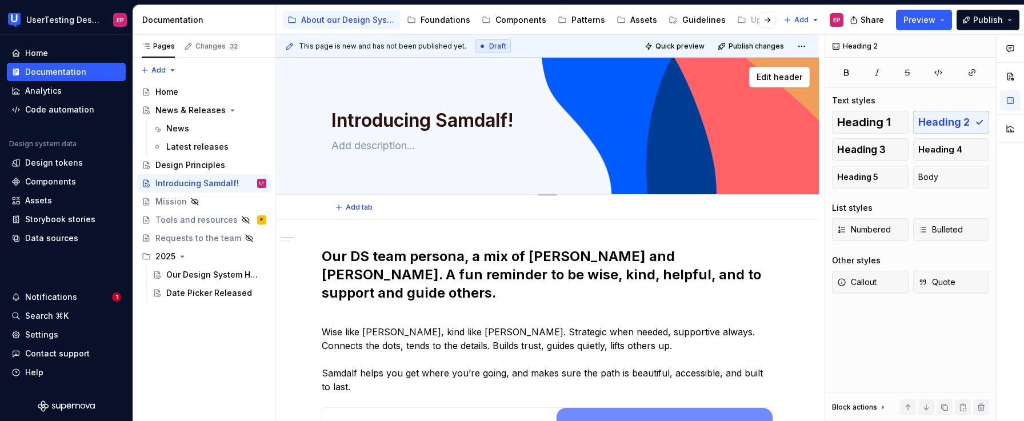
click at [455, 164] on div "Introducing Samdalf!" at bounding box center [547, 126] width 432 height 112
click at [463, 153] on textarea at bounding box center [545, 146] width 432 height 18
click at [663, 146] on textarea at bounding box center [545, 146] width 432 height 18
click at [240, 164] on button "Page tree" at bounding box center [242, 165] width 16 height 16
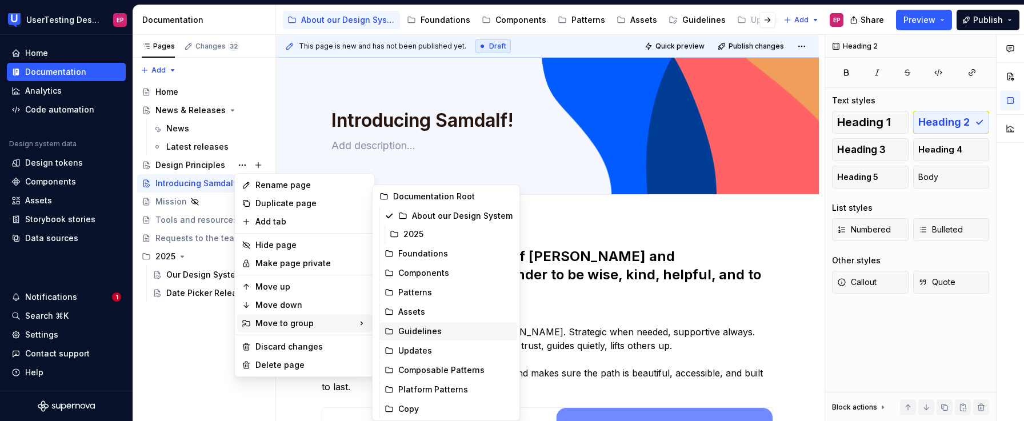
click at [446, 332] on div "Guidelines" at bounding box center [455, 331] width 114 height 11
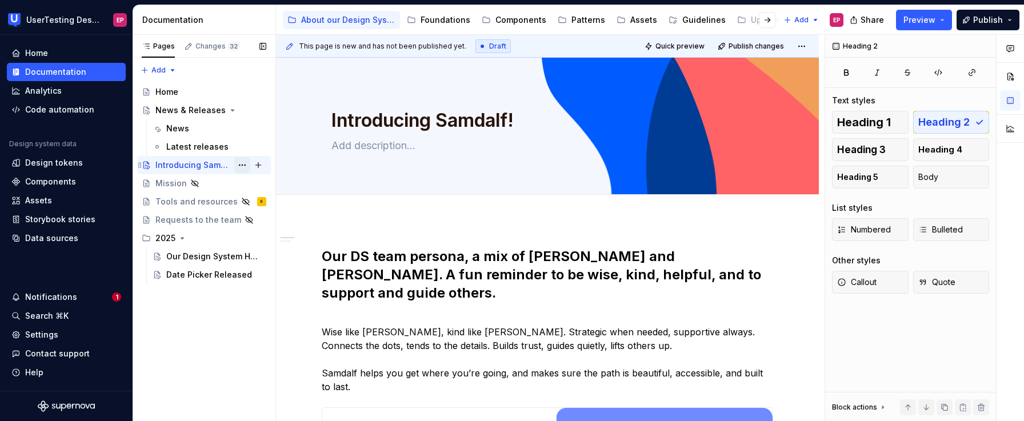
click at [246, 164] on button "Page tree" at bounding box center [242, 165] width 16 height 16
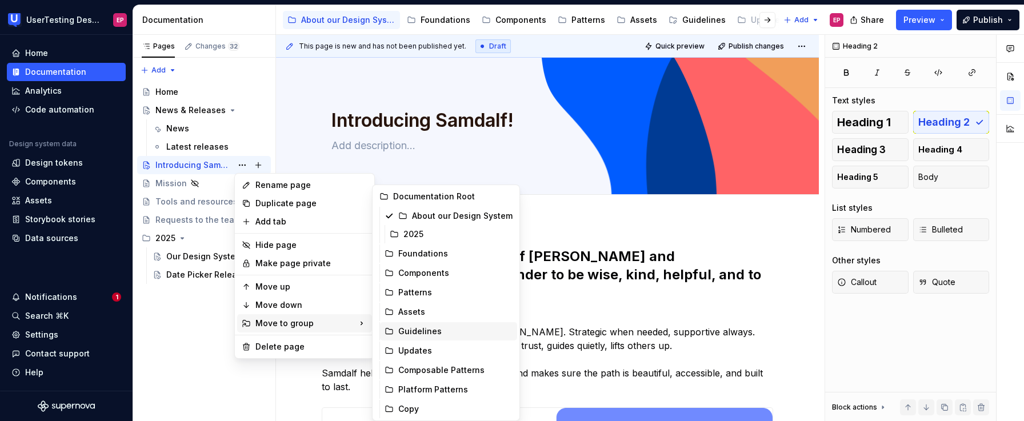
click at [425, 331] on div "Guidelines" at bounding box center [455, 331] width 114 height 11
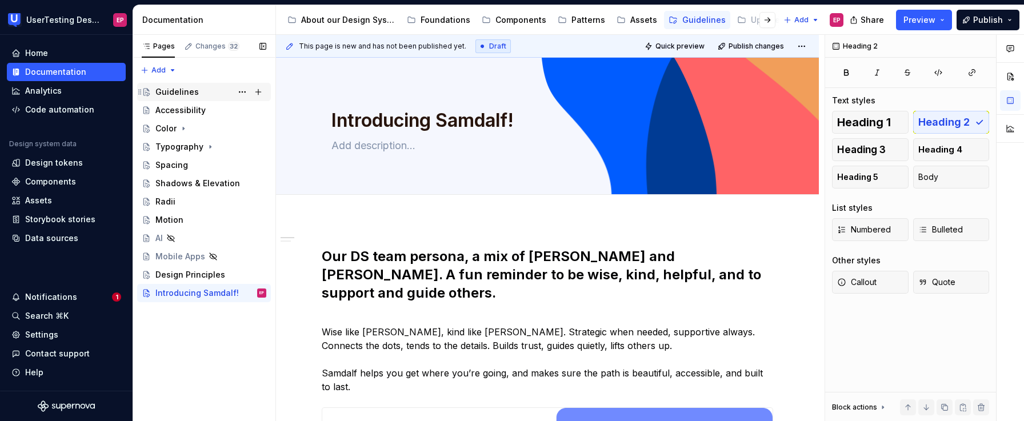
click at [187, 93] on div "Guidelines" at bounding box center [176, 91] width 43 height 11
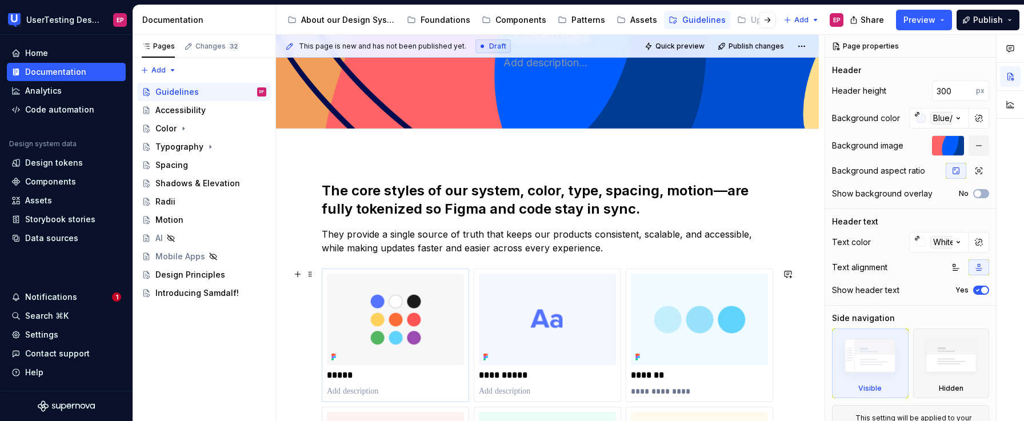
scroll to position [115, 0]
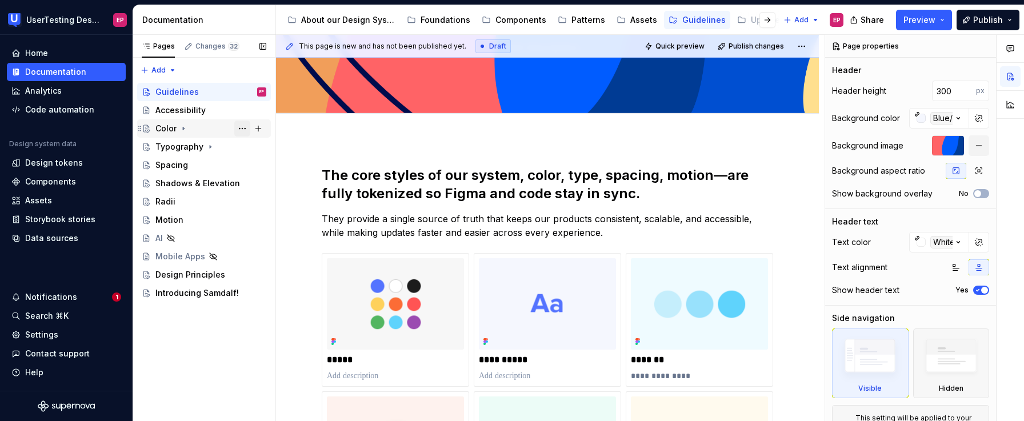
click at [245, 129] on button "Page tree" at bounding box center [242, 129] width 16 height 16
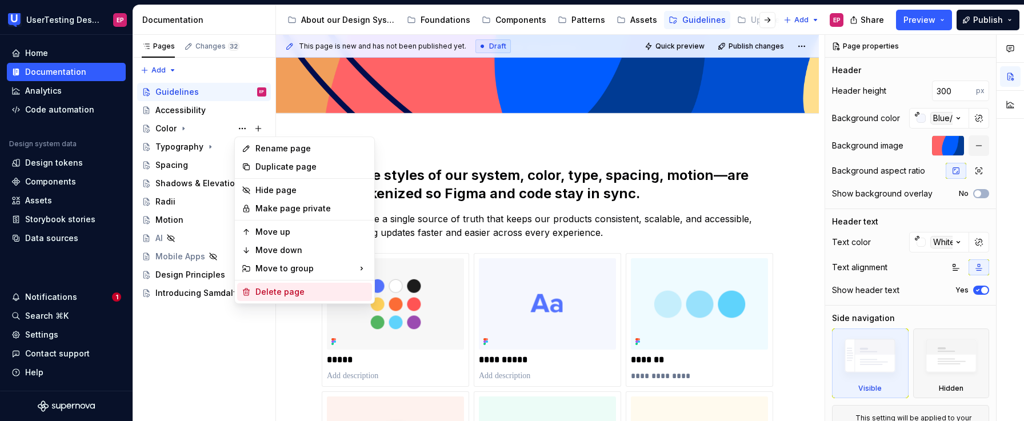
click at [271, 290] on div "Delete page" at bounding box center [311, 291] width 112 height 11
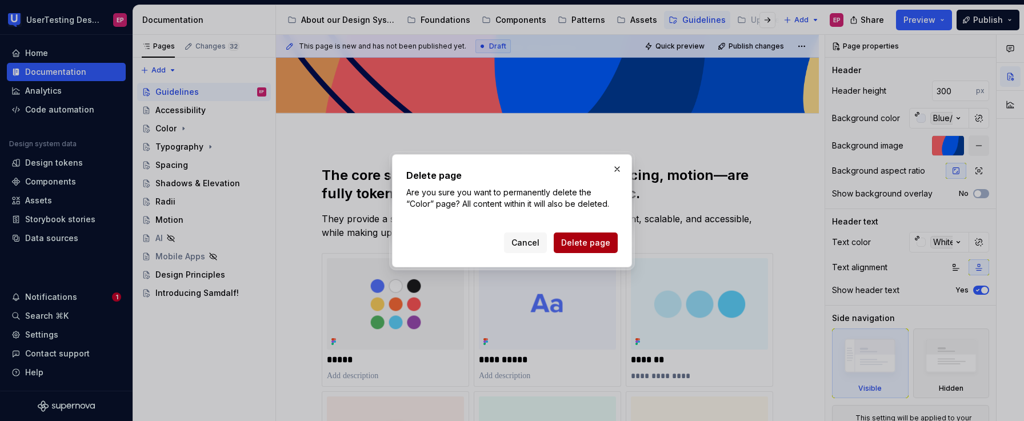
click at [581, 240] on span "Delete page" at bounding box center [585, 242] width 49 height 11
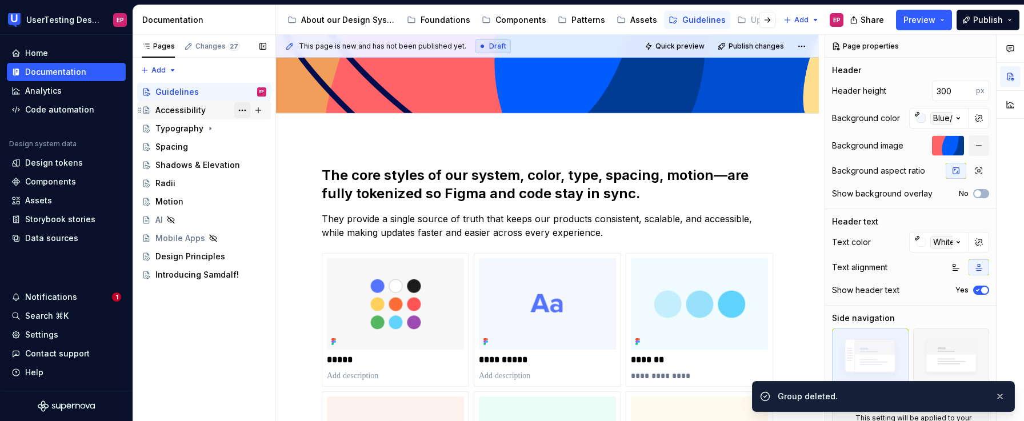
click at [246, 111] on button "Page tree" at bounding box center [242, 110] width 16 height 16
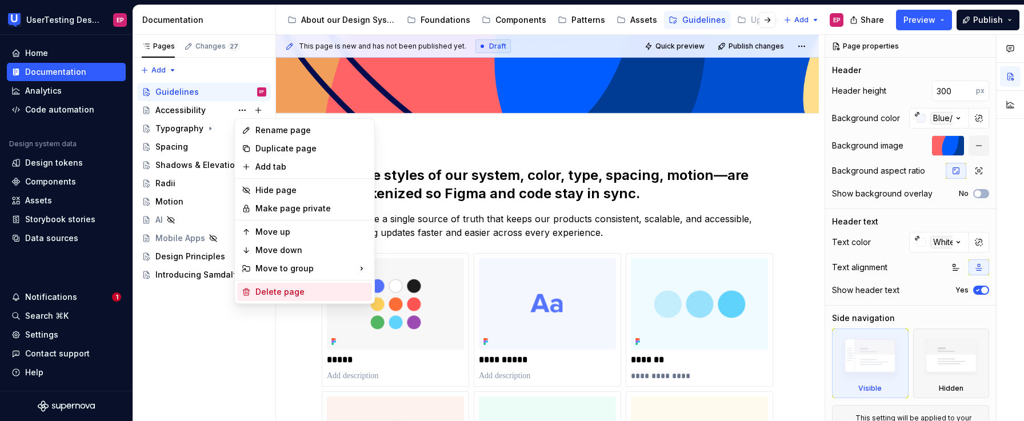
click at [291, 288] on div "Delete page" at bounding box center [311, 291] width 112 height 11
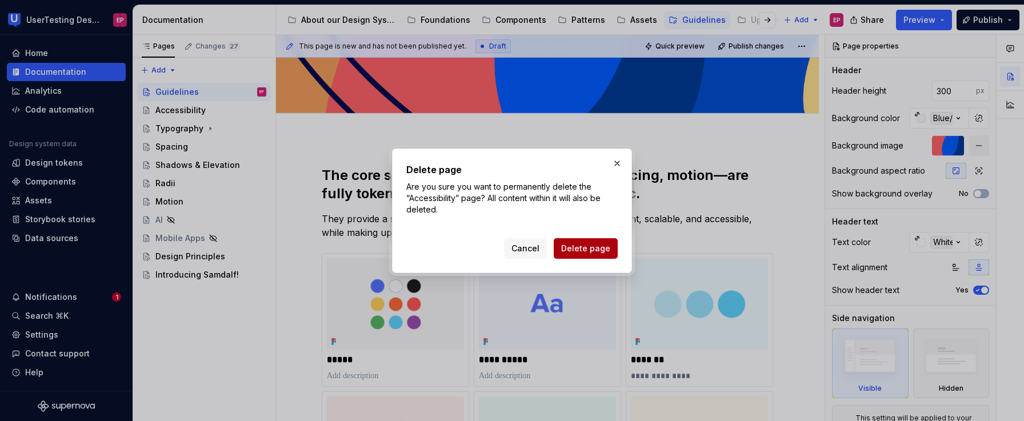
click at [576, 245] on span "Delete page" at bounding box center [585, 248] width 49 height 11
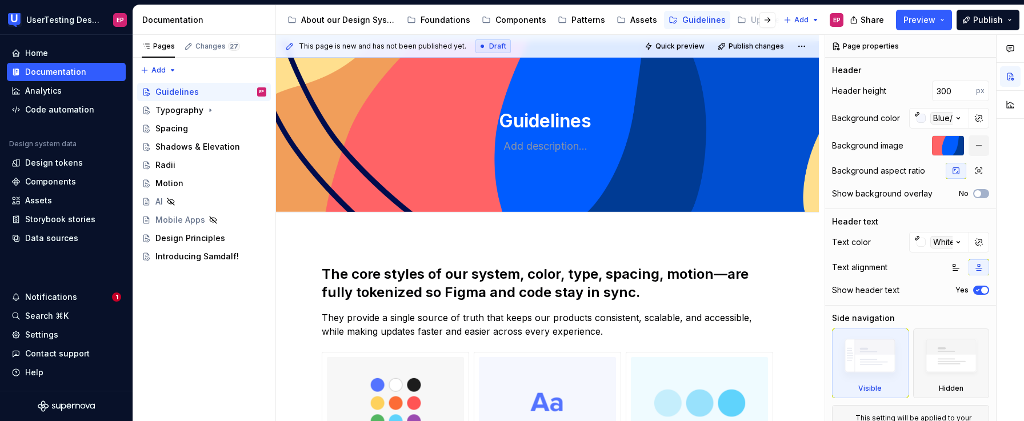
scroll to position [0, 0]
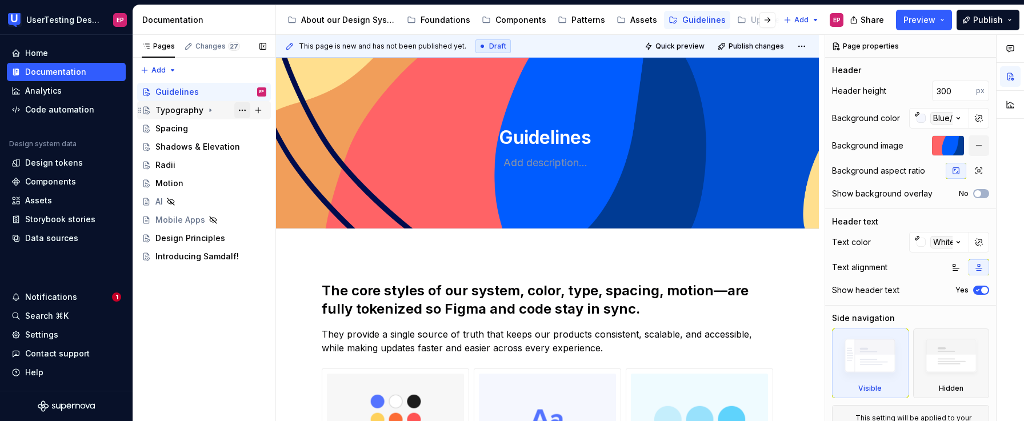
click at [241, 110] on button "Page tree" at bounding box center [242, 110] width 16 height 16
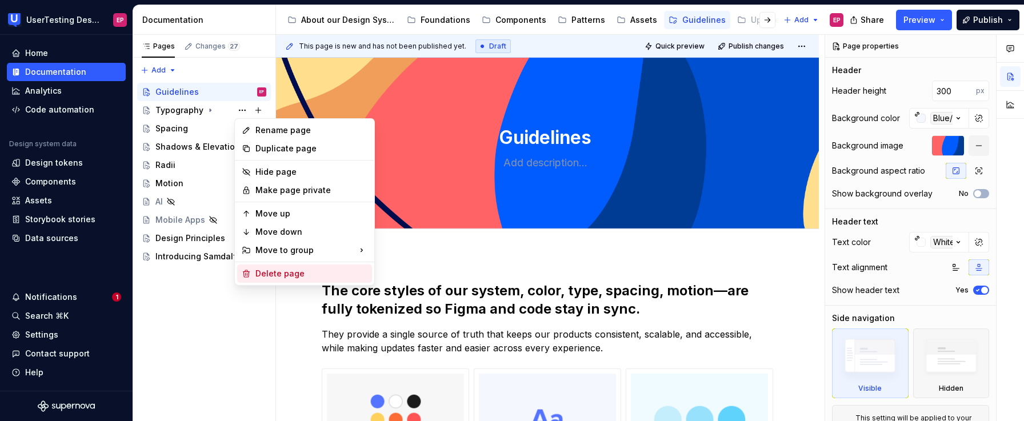
click at [271, 271] on div "Delete page" at bounding box center [311, 273] width 112 height 11
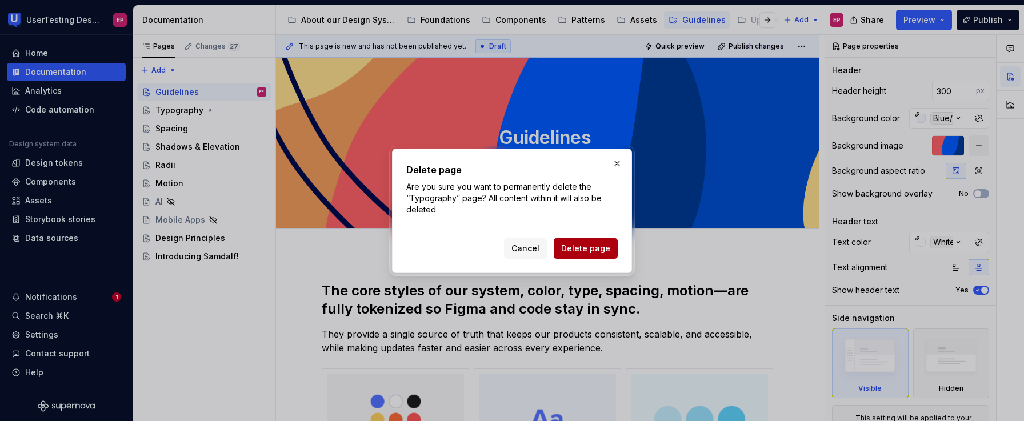
click at [571, 244] on span "Delete page" at bounding box center [585, 248] width 49 height 11
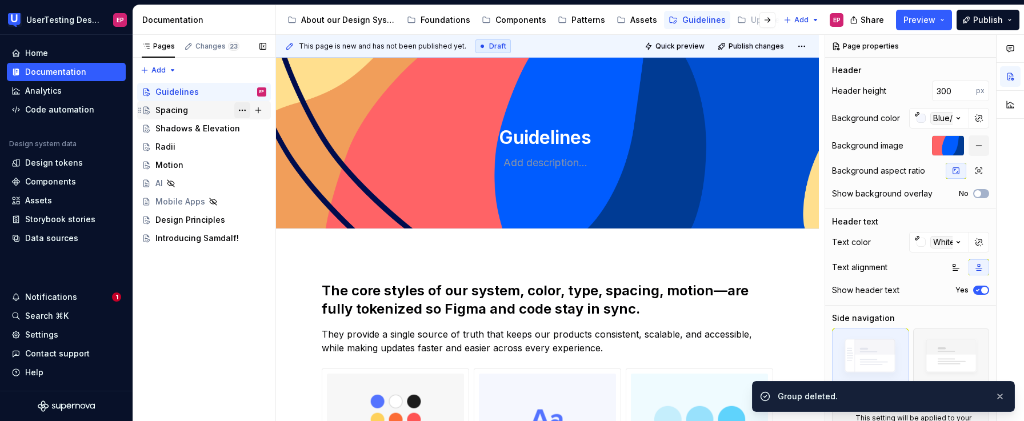
click at [242, 109] on button "Page tree" at bounding box center [242, 110] width 16 height 16
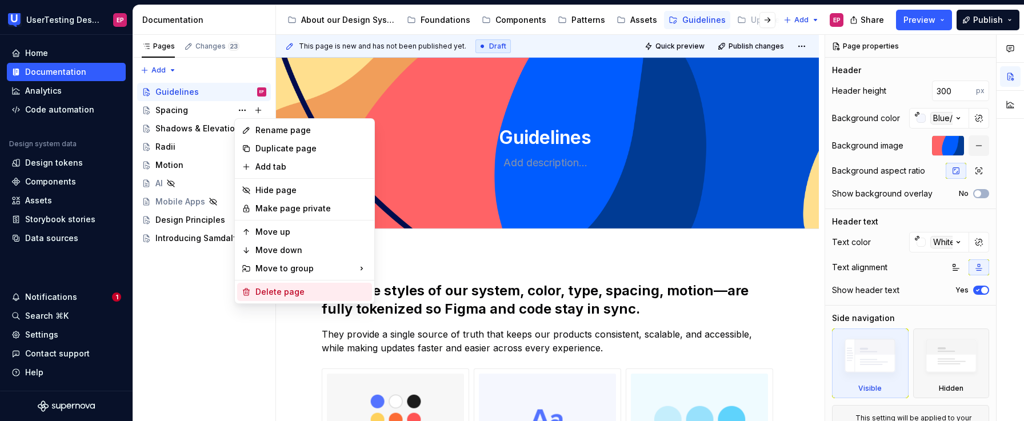
click at [274, 287] on div "Delete page" at bounding box center [311, 291] width 112 height 11
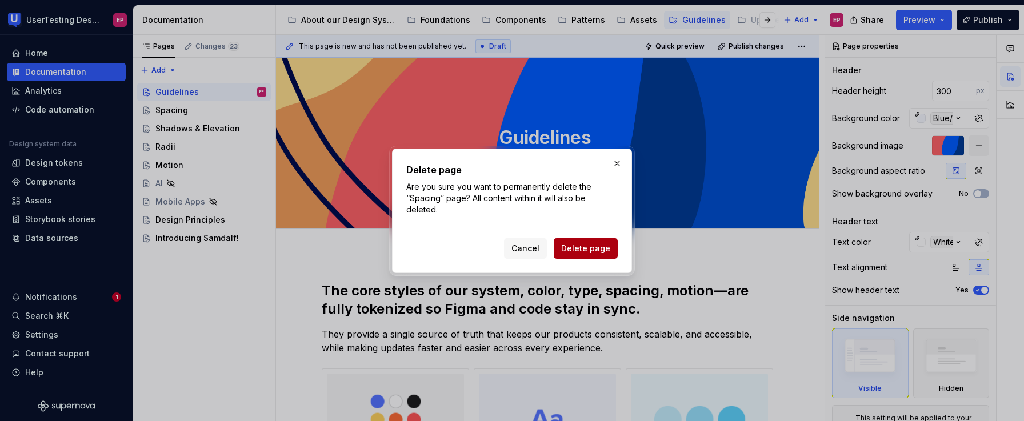
click at [597, 241] on button "Delete page" at bounding box center [586, 248] width 64 height 21
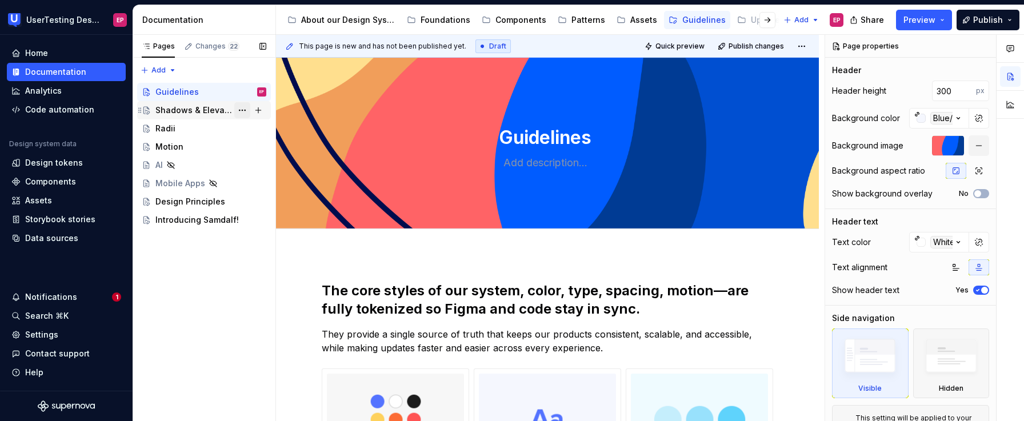
click at [239, 111] on button "Page tree" at bounding box center [242, 110] width 16 height 16
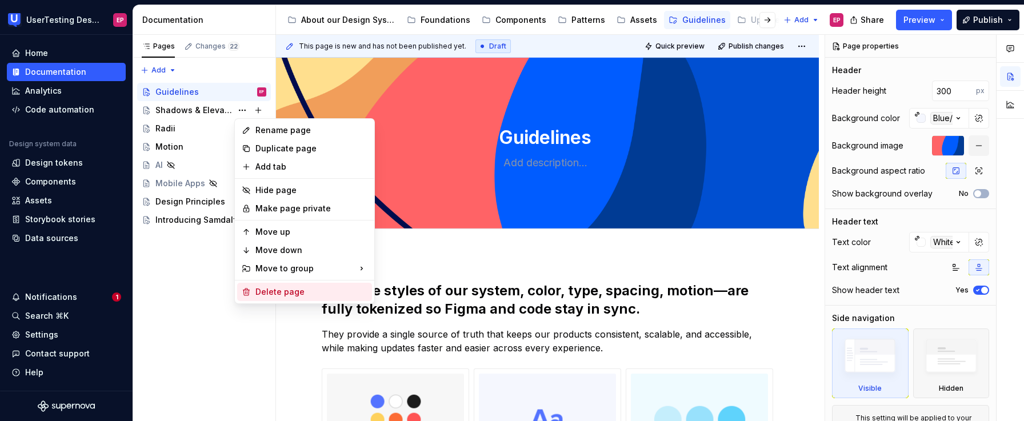
click at [281, 289] on div "Delete page" at bounding box center [311, 291] width 112 height 11
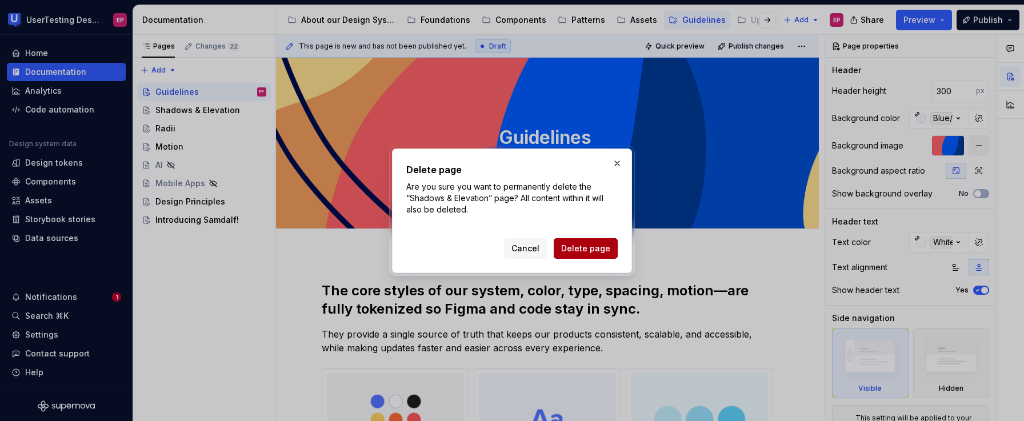
click at [564, 245] on span "Delete page" at bounding box center [585, 248] width 49 height 11
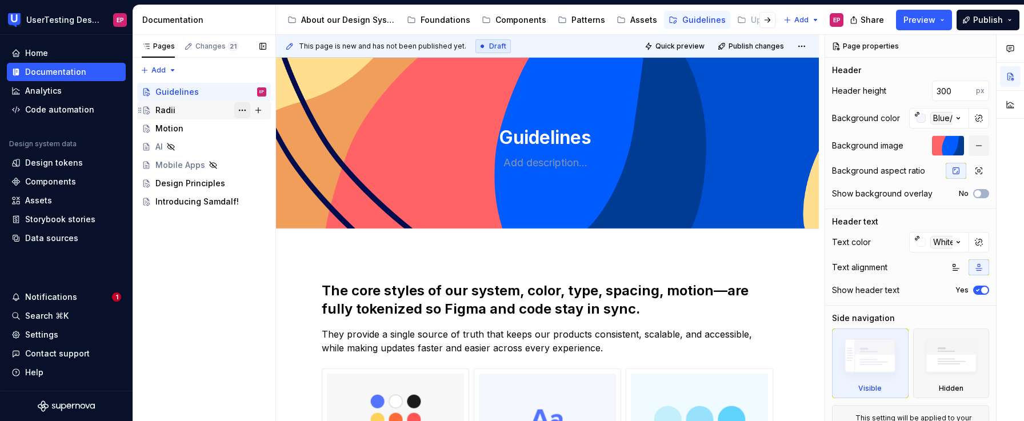
click at [239, 110] on button "Page tree" at bounding box center [242, 110] width 16 height 16
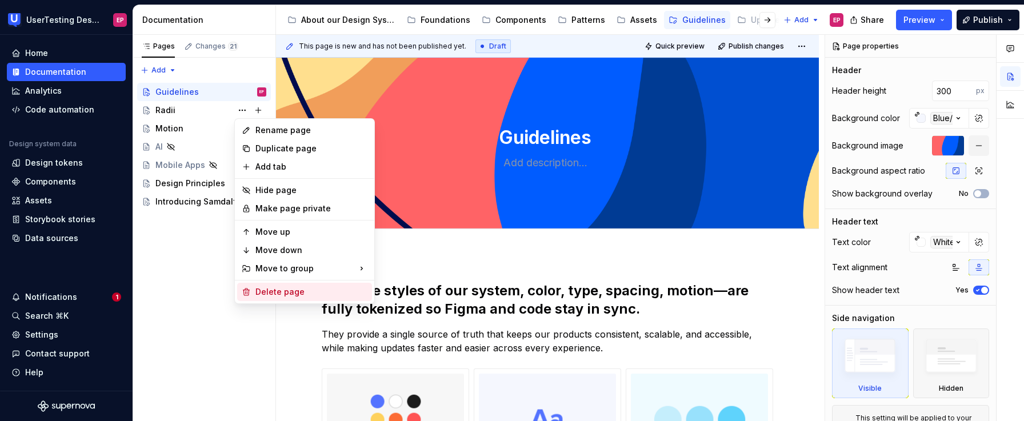
click at [273, 287] on div "Delete page" at bounding box center [311, 291] width 112 height 11
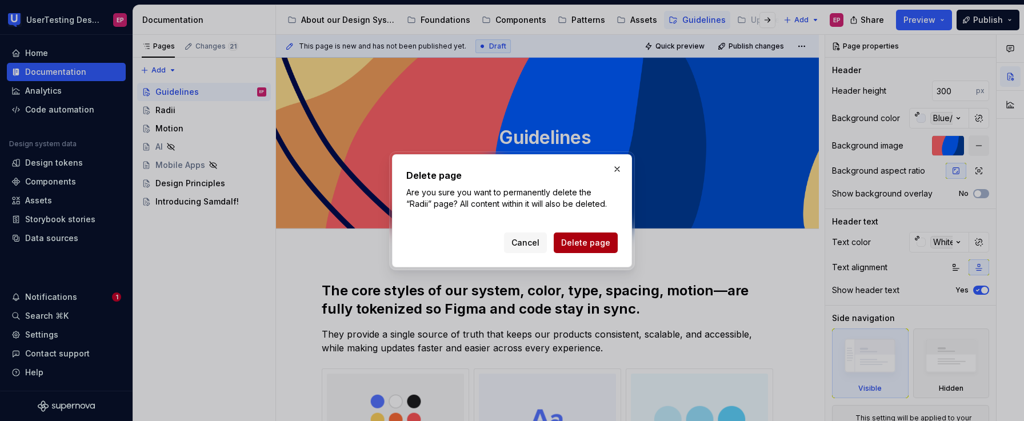
click at [561, 238] on button "Delete page" at bounding box center [586, 243] width 64 height 21
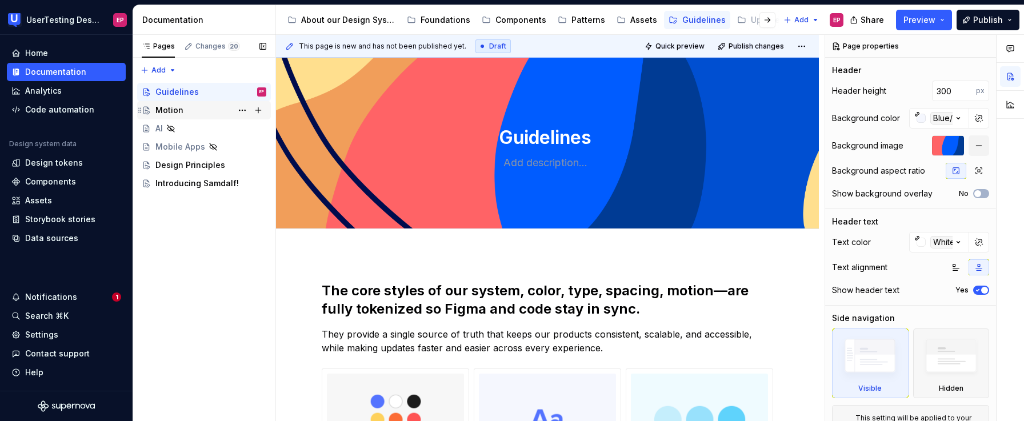
click at [202, 108] on div "Motion" at bounding box center [210, 110] width 111 height 16
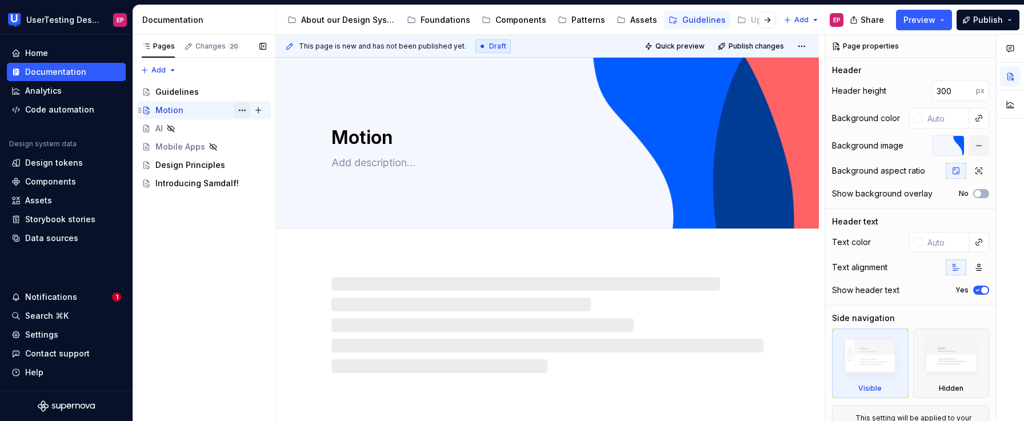
click at [239, 109] on button "Page tree" at bounding box center [242, 110] width 16 height 16
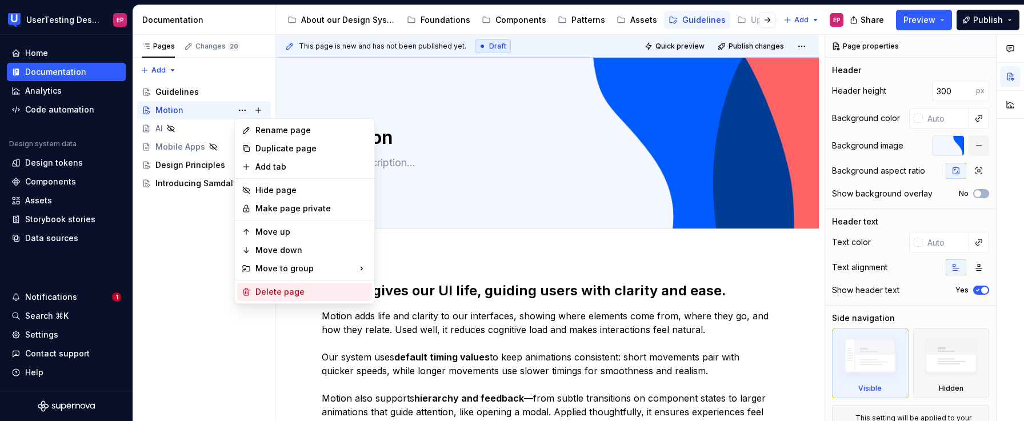
click at [269, 288] on div "Delete page" at bounding box center [311, 291] width 112 height 11
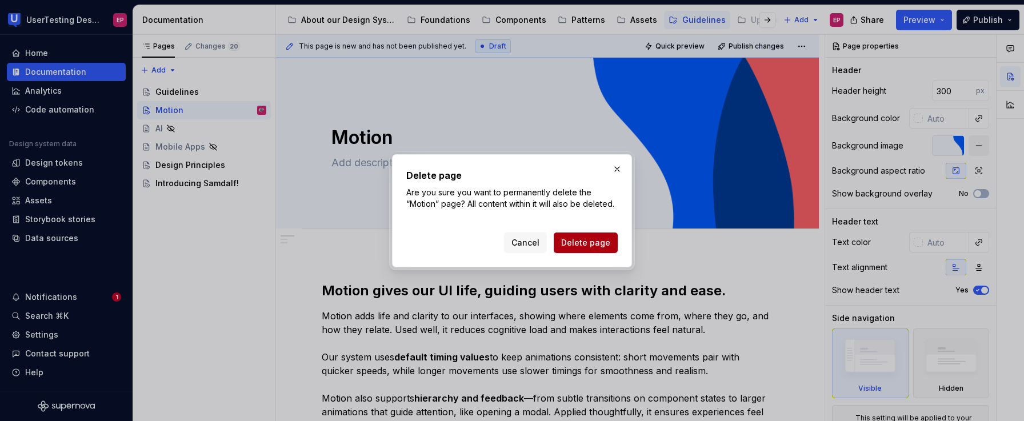
click at [576, 240] on span "Delete page" at bounding box center [585, 242] width 49 height 11
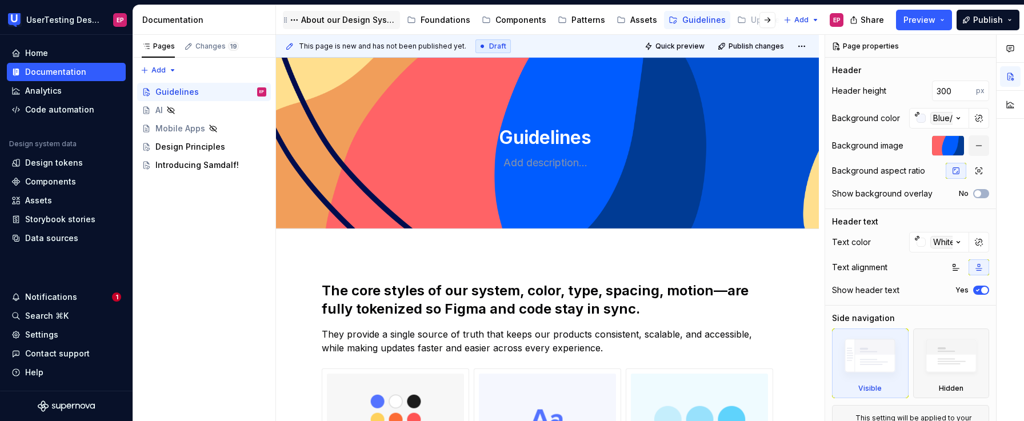
click at [321, 19] on div "About our Design System" at bounding box center [348, 19] width 94 height 11
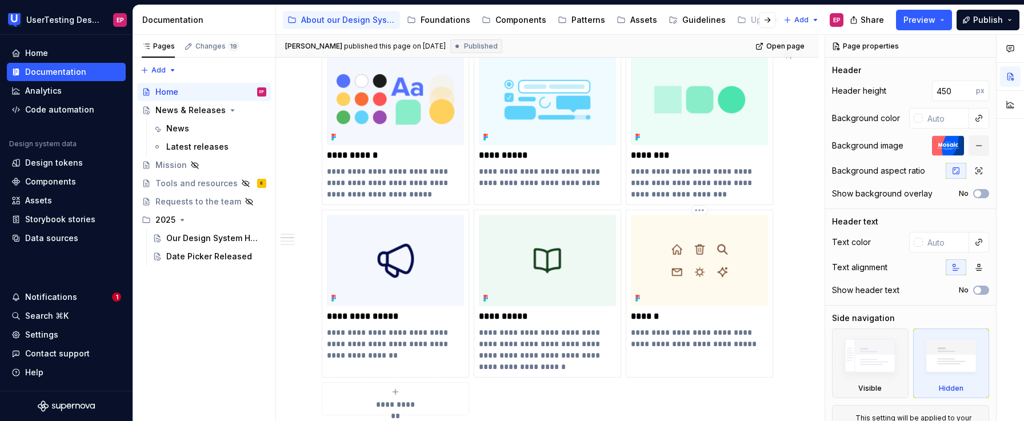
scroll to position [498, 0]
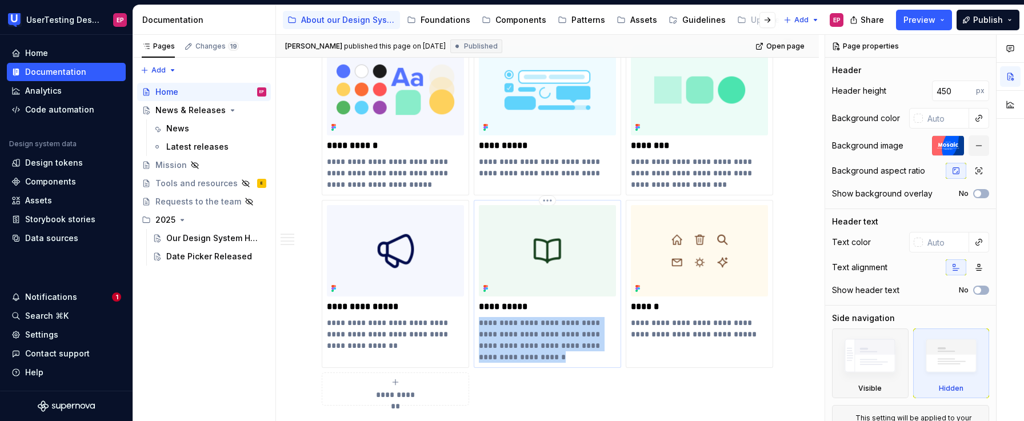
drag, startPoint x: 548, startPoint y: 357, endPoint x: 481, endPoint y: 323, distance: 74.9
click at [481, 323] on p "**********" at bounding box center [547, 340] width 137 height 46
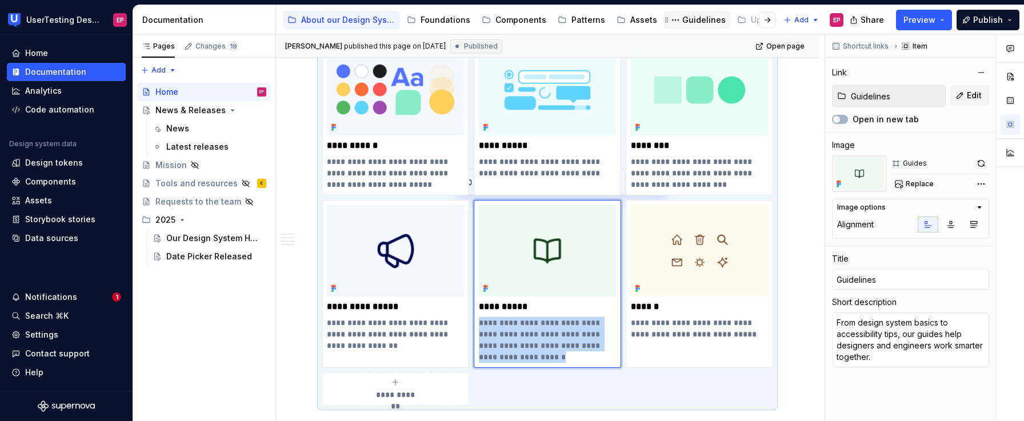
click at [683, 14] on div "Guidelines" at bounding box center [703, 19] width 43 height 11
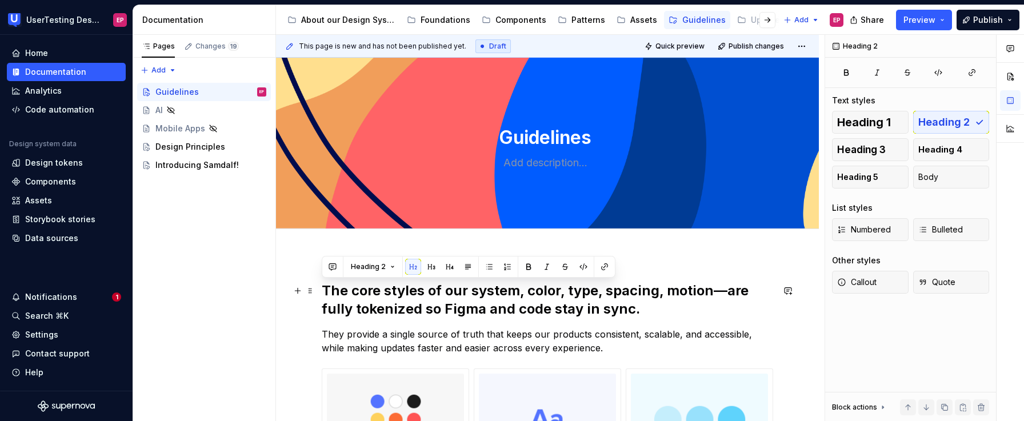
drag, startPoint x: 646, startPoint y: 313, endPoint x: 322, endPoint y: 291, distance: 325.3
click at [322, 291] on h2 "The core styles of our system, color, type, spacing, motion—are fully tokenized…" at bounding box center [547, 300] width 451 height 37
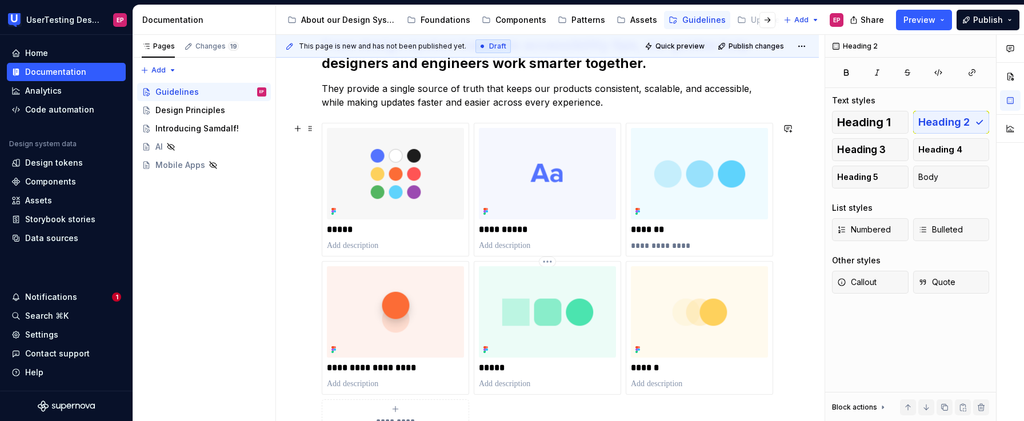
scroll to position [220, 0]
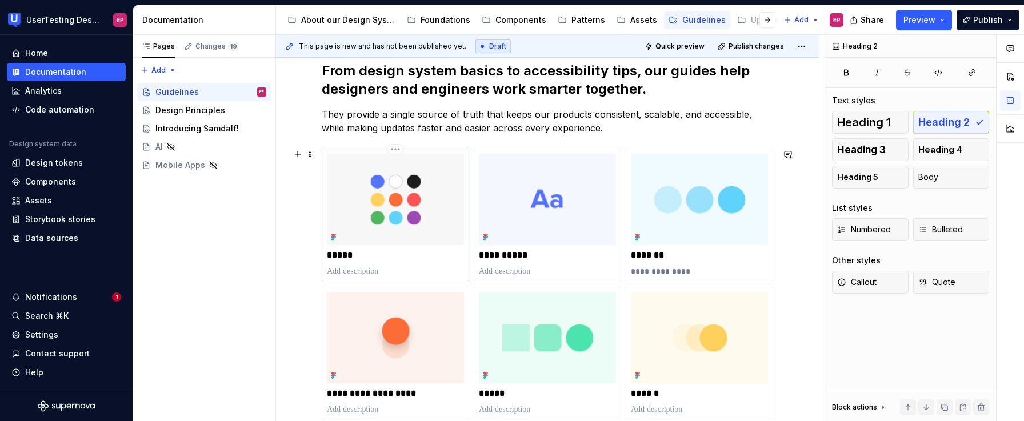
click at [337, 253] on p "*****" at bounding box center [395, 255] width 137 height 11
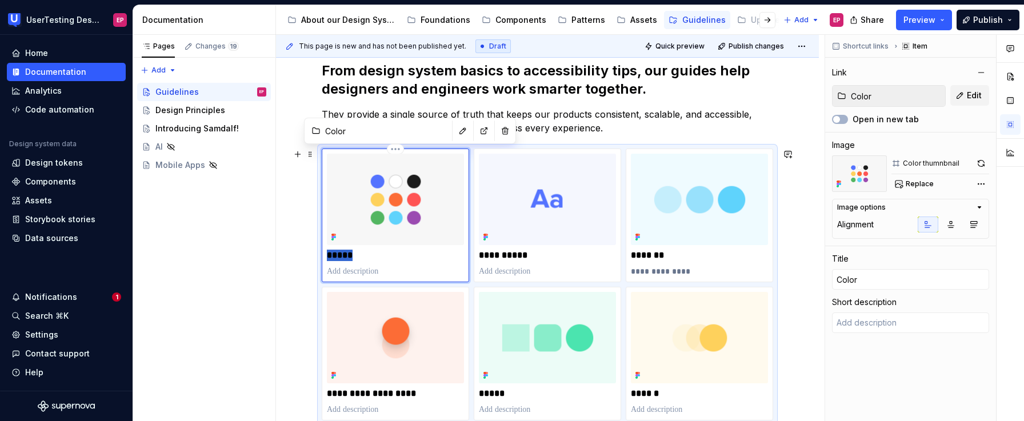
type textarea "*"
type input "D"
type textarea "*"
type input "Ds"
type textarea "*"
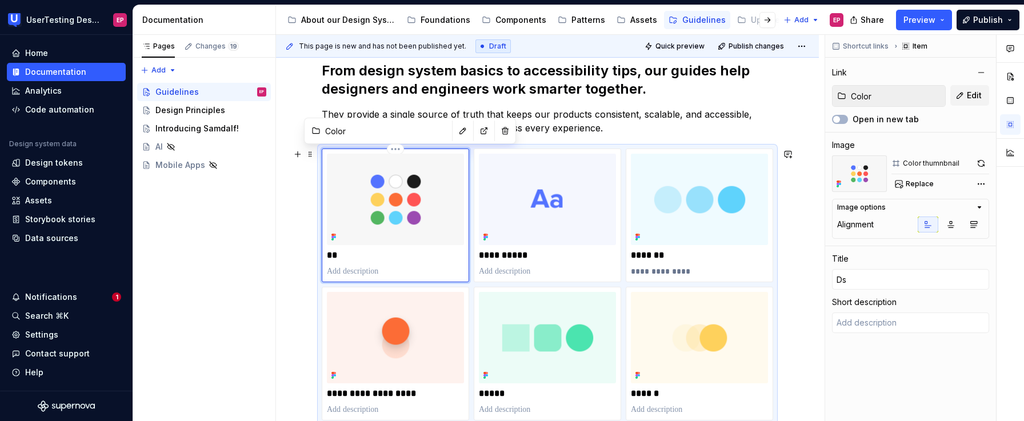
type input "D"
type textarea "*"
type input "O"
type textarea "*"
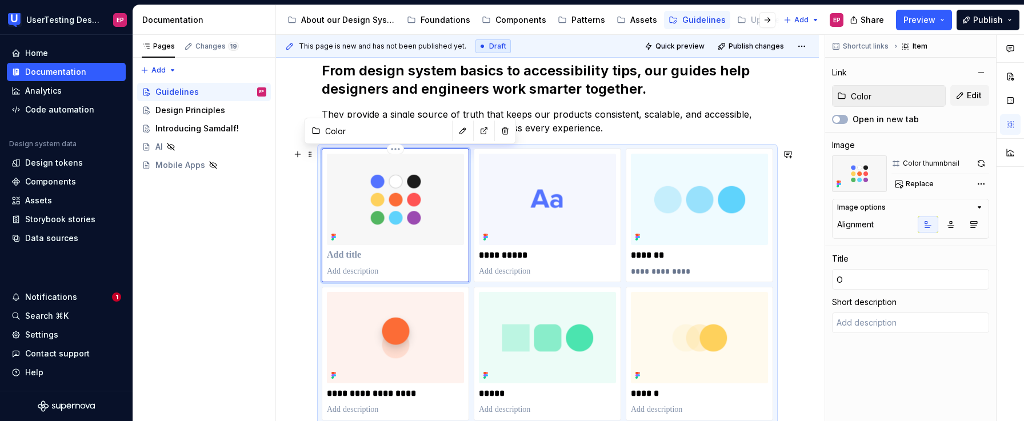
type input "Ou"
type textarea "*"
type input "Our"
type textarea "*"
type input "Our"
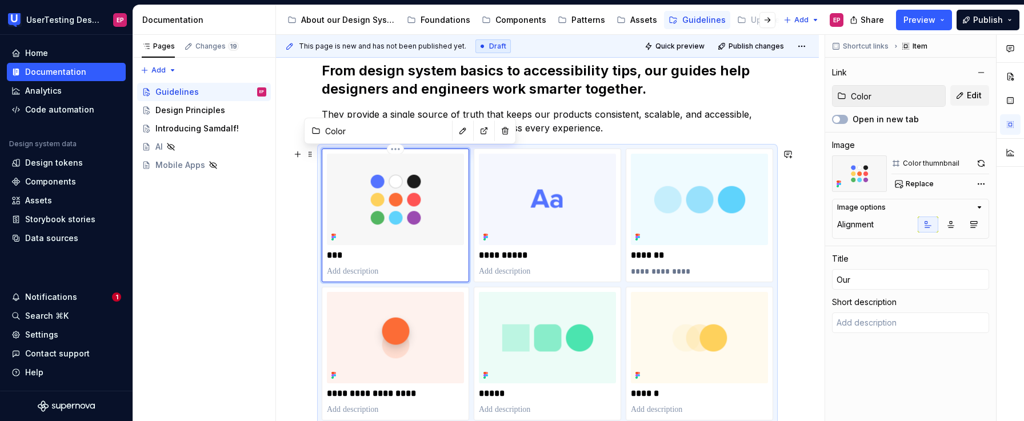
type textarea "*"
type input "Our m"
type textarea "*"
type input "Our mi"
type textarea "*"
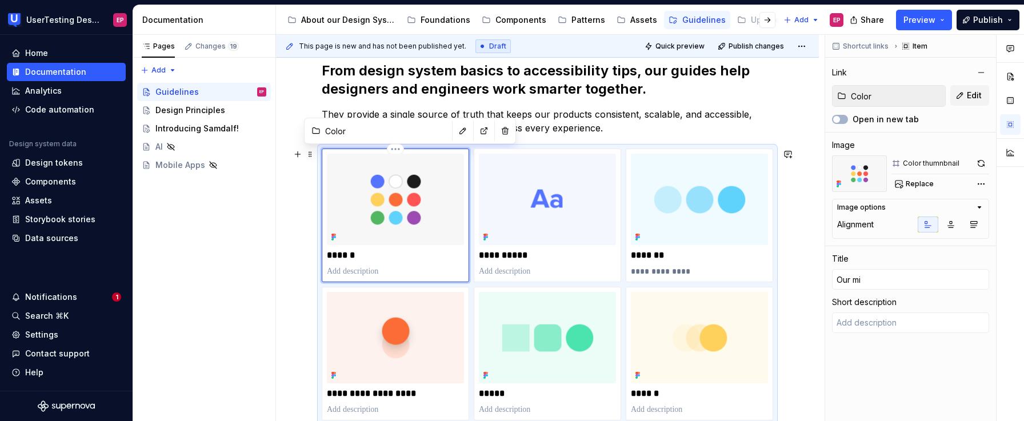
type input "Our mis"
type textarea "*"
type input "Our miss"
type textarea "*"
type input "Our missi"
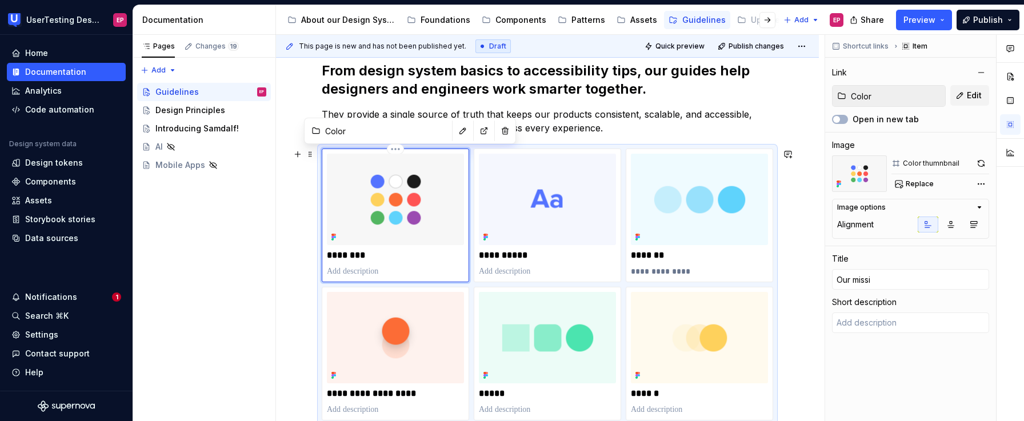
type textarea "*"
type input "Our missio"
type textarea "*"
type input "Our mission"
click at [510, 256] on p "**********" at bounding box center [547, 255] width 137 height 11
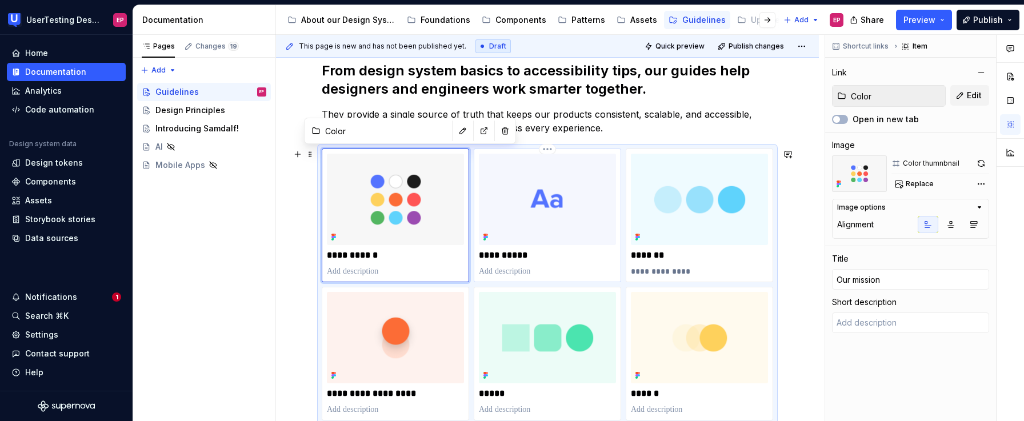
type textarea "*"
type input "Typography"
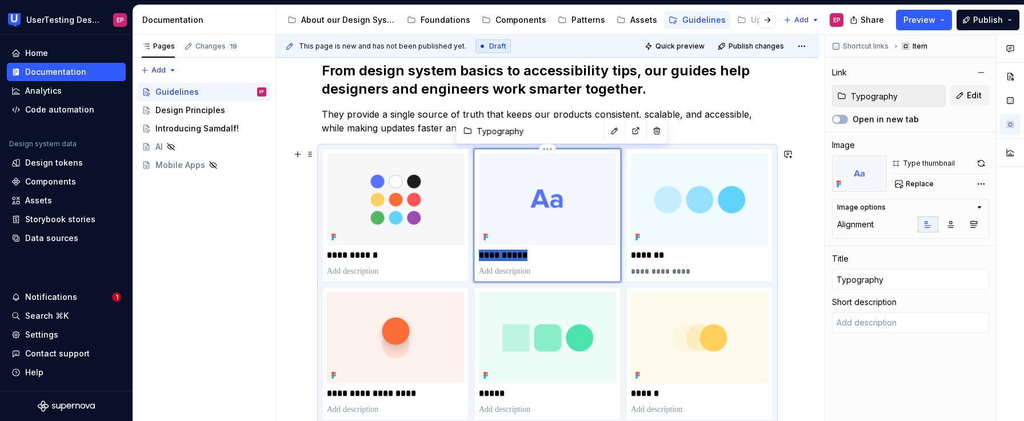
drag, startPoint x: 548, startPoint y: 251, endPoint x: 477, endPoint y: 251, distance: 70.9
click at [477, 251] on div "**********" at bounding box center [547, 216] width 147 height 134
type textarea "*"
type input "O"
type textarea "*"
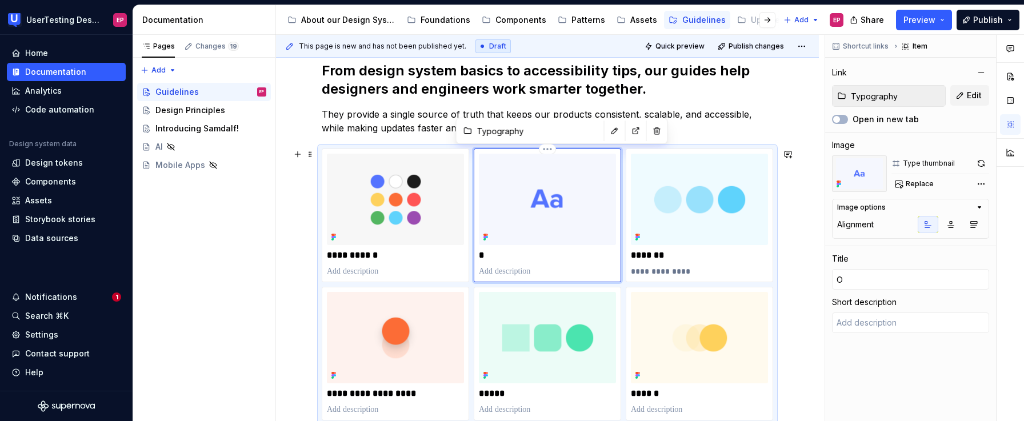
type input "Ou"
type textarea "*"
type input "Our"
click at [347, 255] on p "**********" at bounding box center [395, 255] width 137 height 11
type textarea "*"
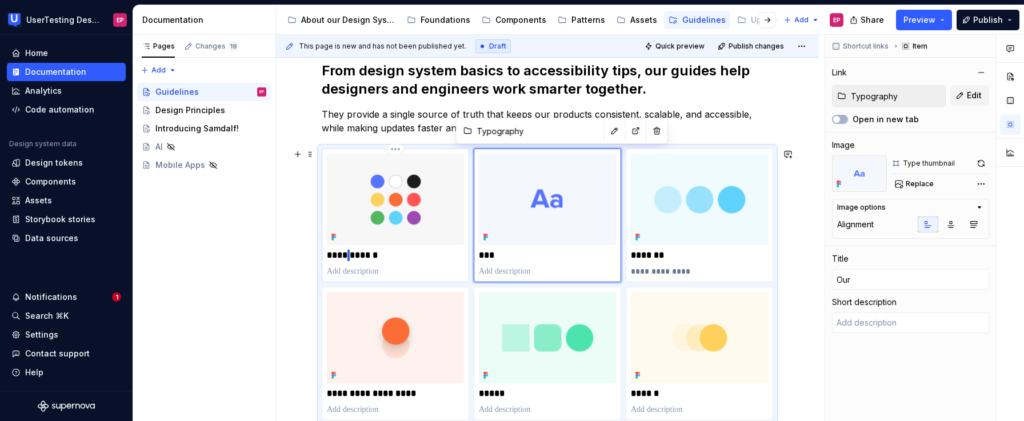
type input "Color"
type input "Our mission"
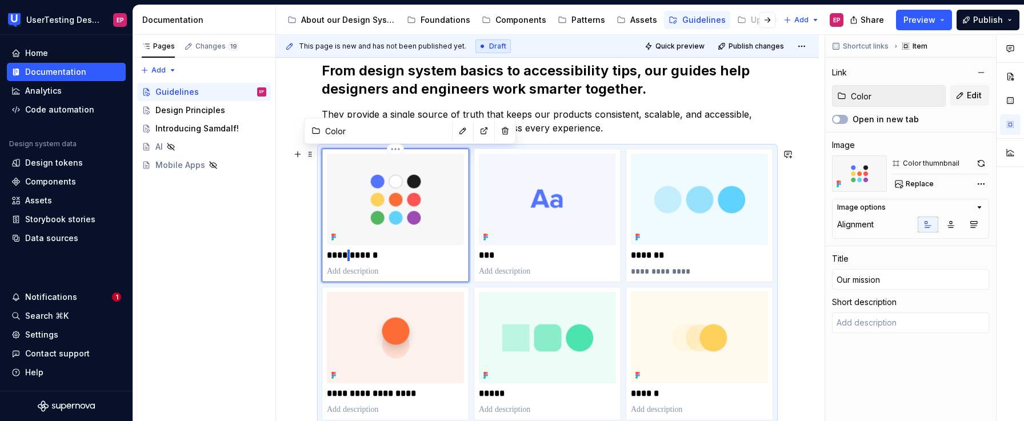
type textarea "*"
type input "Our Mission"
click at [498, 256] on p "***" at bounding box center [547, 255] width 137 height 11
type textarea "*"
type input "Typography"
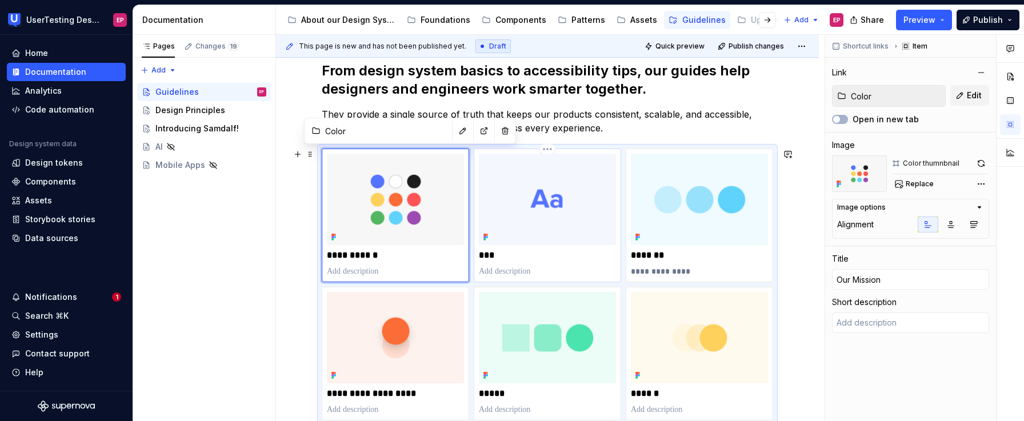
type input "Typography"
type input "Our"
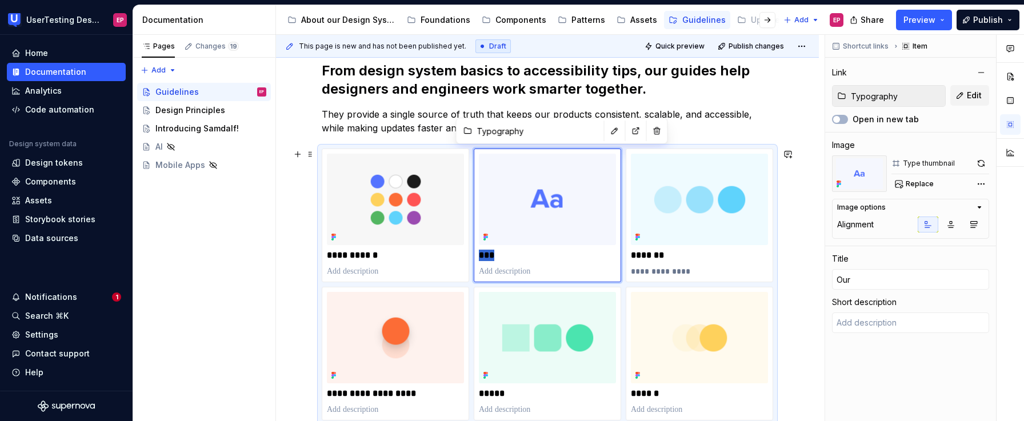
drag, startPoint x: 498, startPoint y: 256, endPoint x: 469, endPoint y: 254, distance: 29.8
click at [469, 254] on div "**********" at bounding box center [547, 304] width 451 height 310
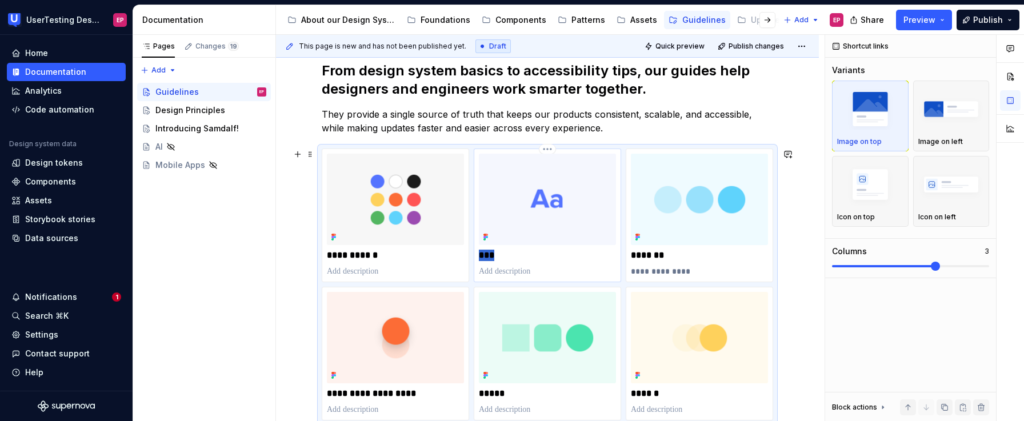
drag, startPoint x: 497, startPoint y: 253, endPoint x: 478, endPoint y: 253, distance: 18.9
click at [478, 253] on div "***" at bounding box center [547, 216] width 147 height 134
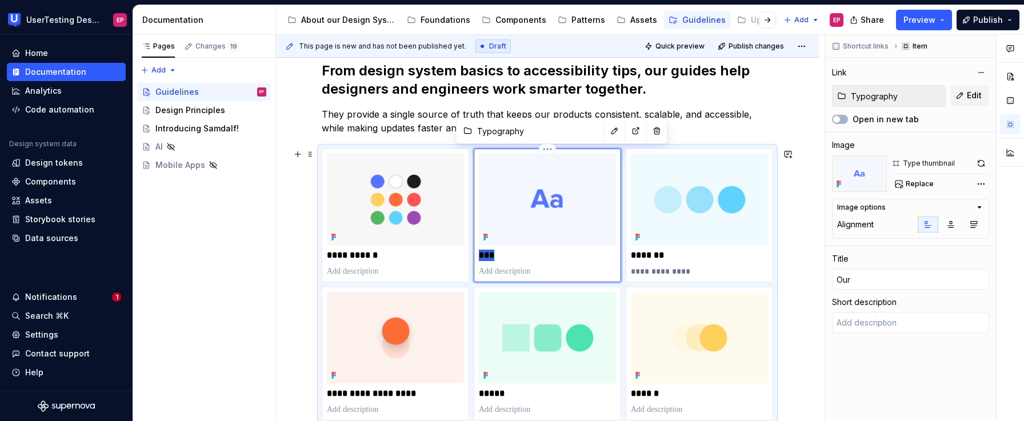
type textarea "*"
type input "P"
type textarea "*"
type input "Pr"
type textarea "*"
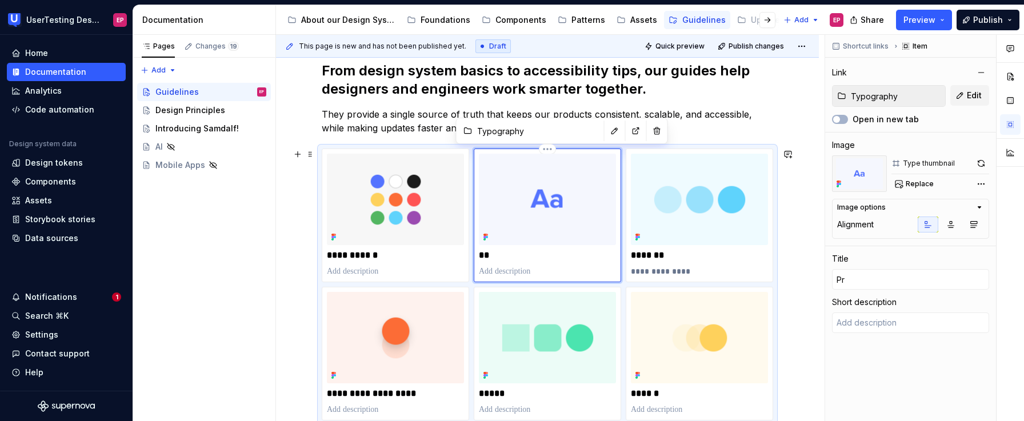
type input "Pri"
type textarea "*"
type input "Prin"
type textarea "*"
type input "Princ"
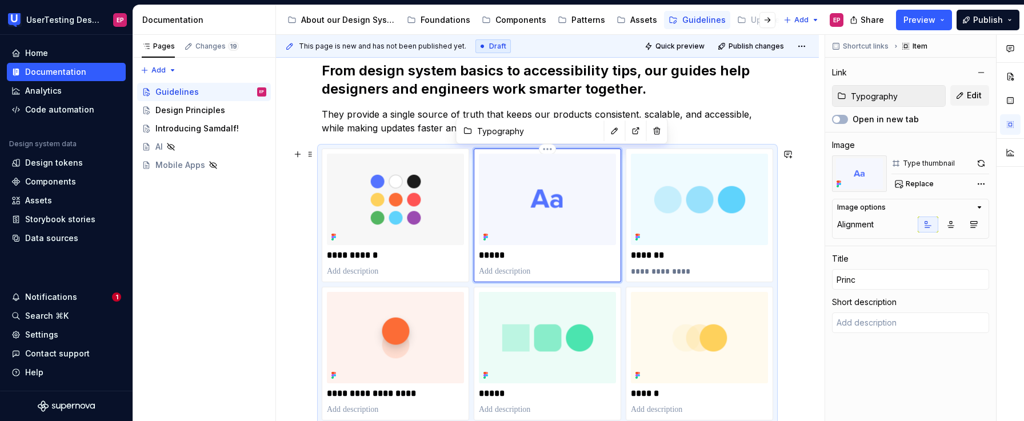
type textarea "*"
type input "Princi"
type textarea "*"
type input "Princip"
type textarea "*"
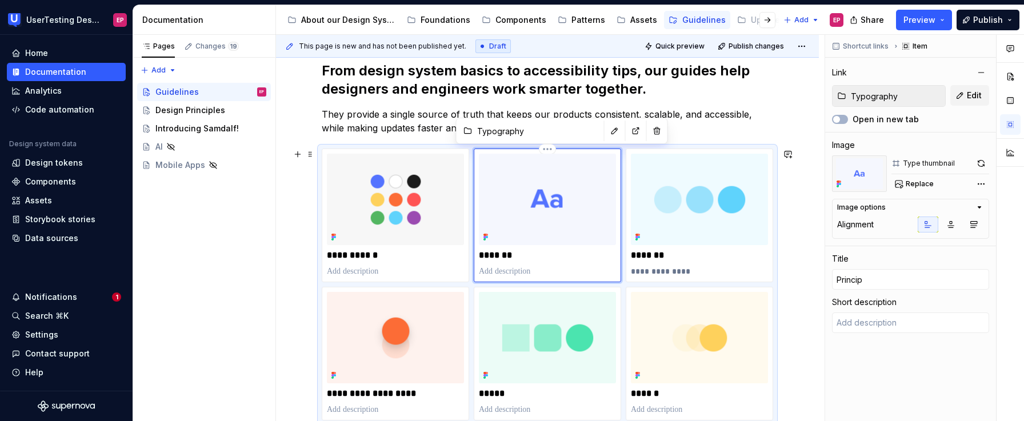
type input "Principl"
type textarea "*"
type input "Principle"
type textarea "*"
type input "Principles"
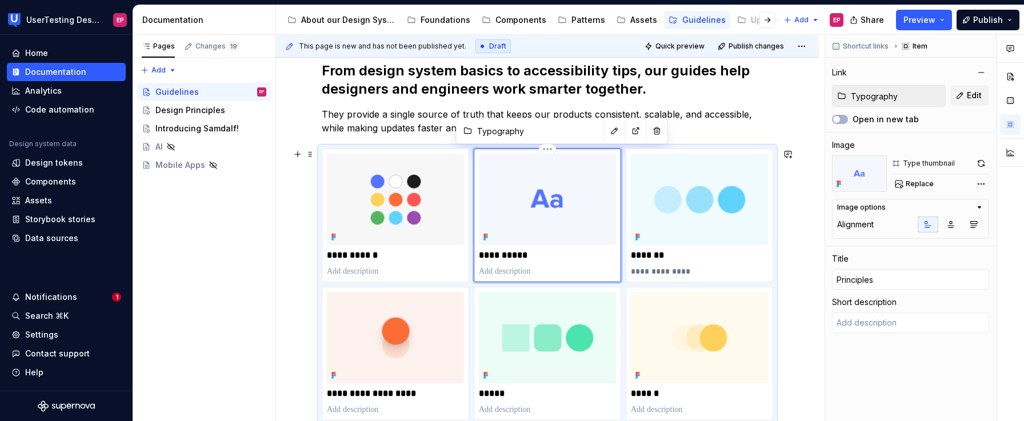
click at [591, 226] on img at bounding box center [547, 199] width 137 height 91
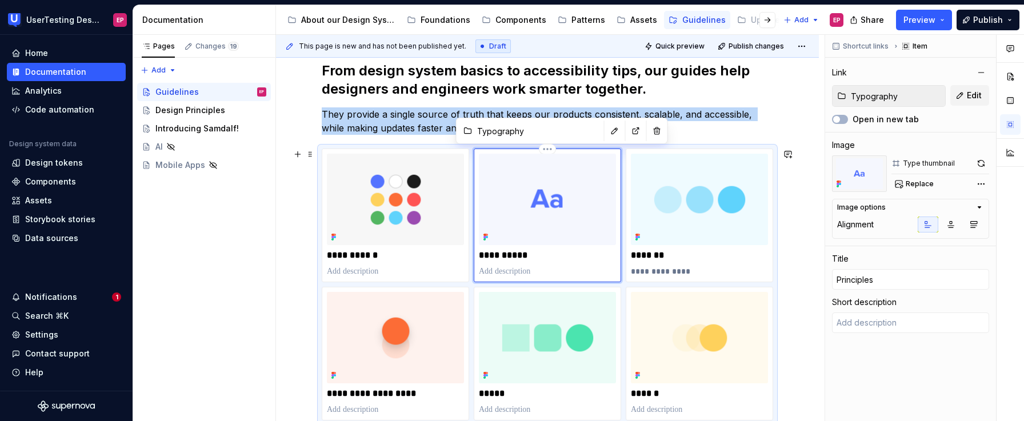
click at [560, 210] on img at bounding box center [547, 199] width 137 height 91
click at [874, 177] on img at bounding box center [859, 173] width 55 height 37
click at [985, 184] on div "Comments Open comments No comments yet Select ‘Comment’ from the block context …" at bounding box center [924, 228] width 199 height 387
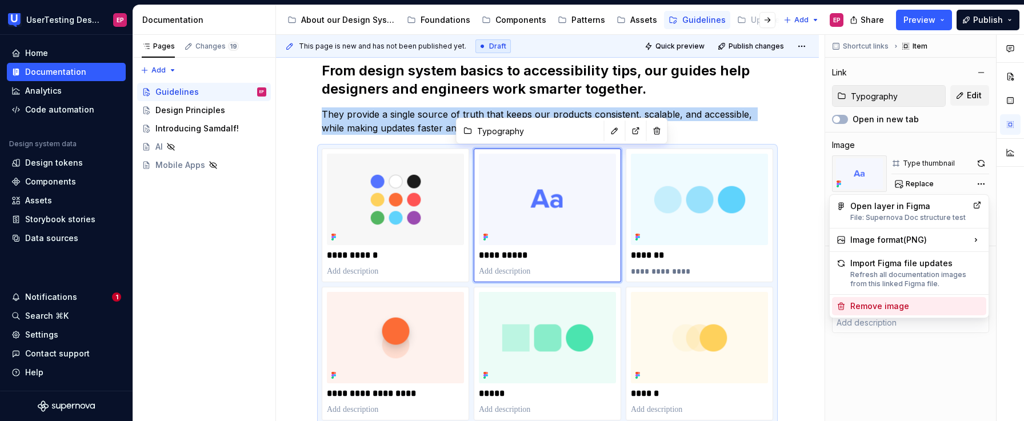
click at [881, 307] on div "Remove image" at bounding box center [915, 306] width 131 height 11
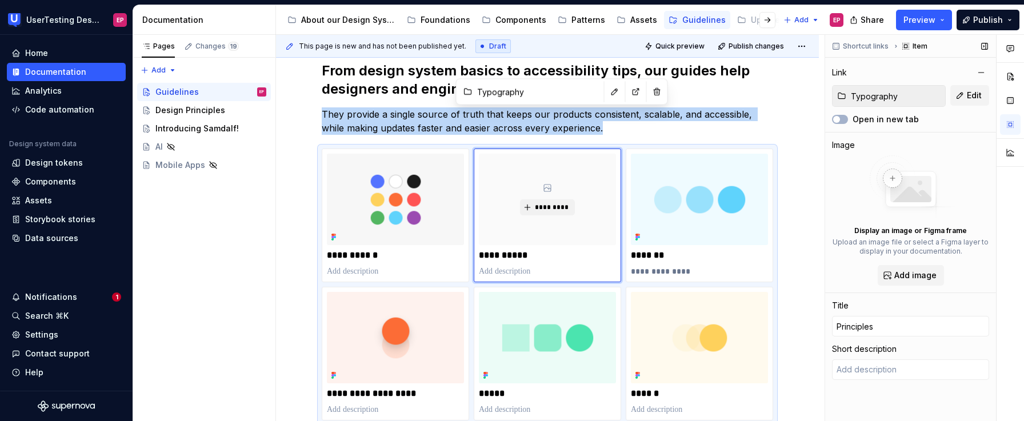
scroll to position [259, 0]
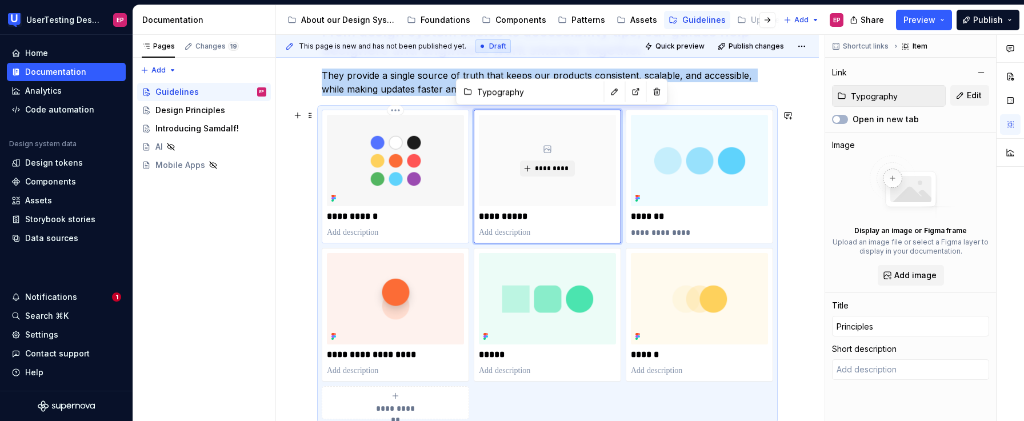
type textarea "*"
type input "Color"
click at [447, 178] on img at bounding box center [395, 160] width 137 height 91
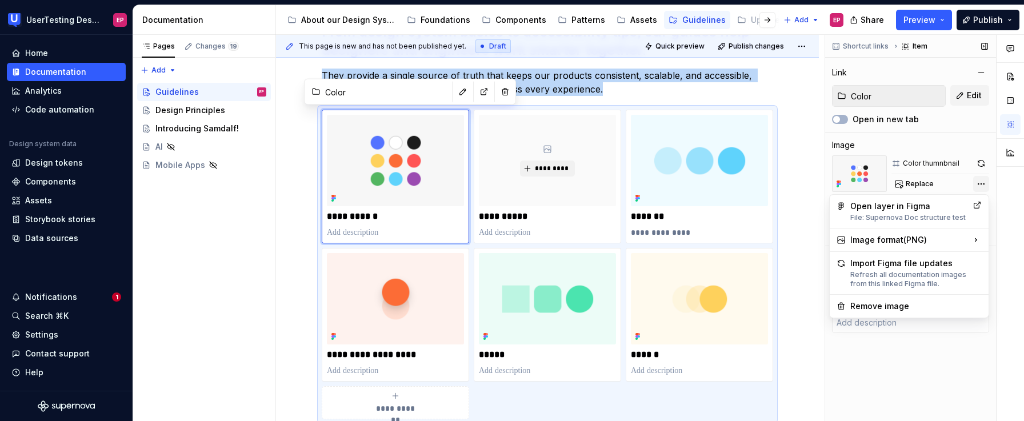
click at [978, 184] on div "Comments Open comments No comments yet Select ‘Comment’ from the block context …" at bounding box center [924, 228] width 199 height 387
click at [866, 302] on div "Remove image" at bounding box center [915, 306] width 131 height 11
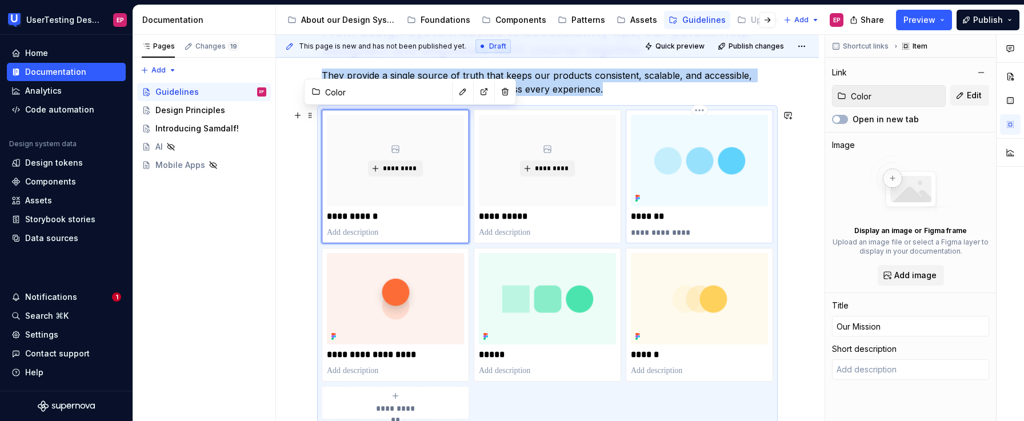
type textarea "*"
type input "Foundations / Spacing"
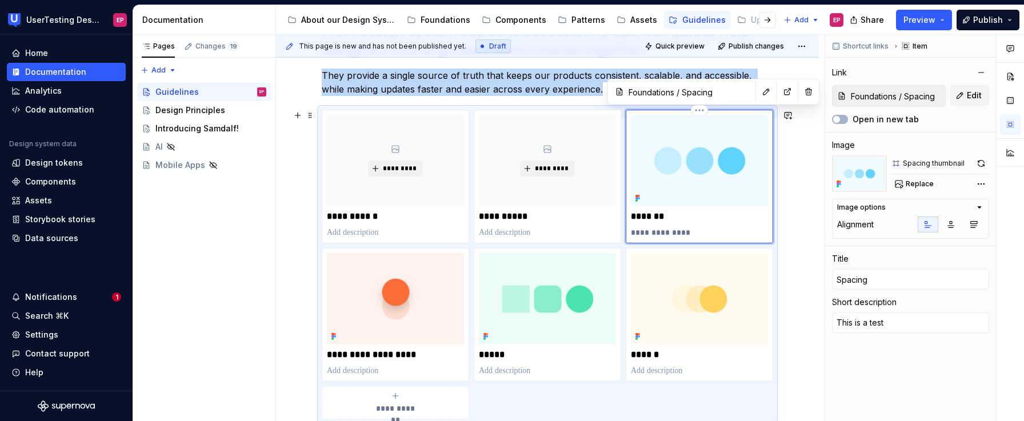
click at [665, 166] on img at bounding box center [699, 160] width 137 height 91
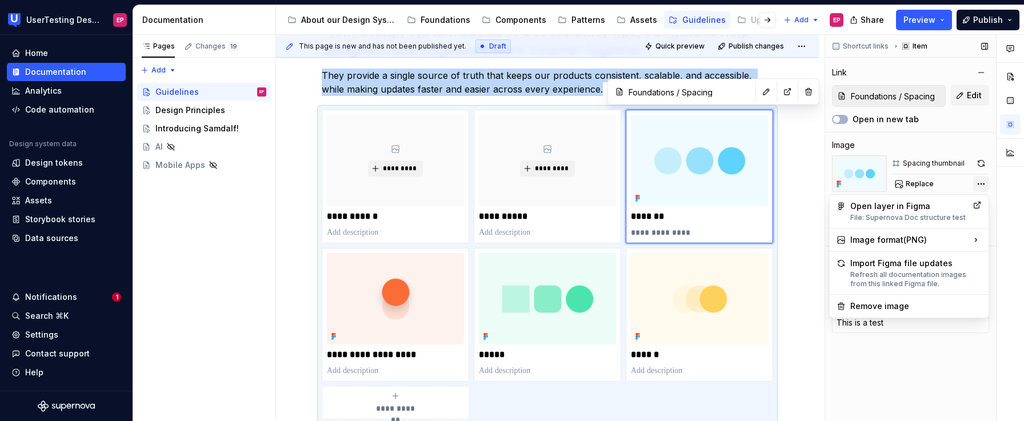
click at [984, 183] on div "Comments Open comments No comments yet Select ‘Comment’ from the block context …" at bounding box center [924, 228] width 199 height 387
click at [870, 304] on div "Remove image" at bounding box center [915, 306] width 131 height 11
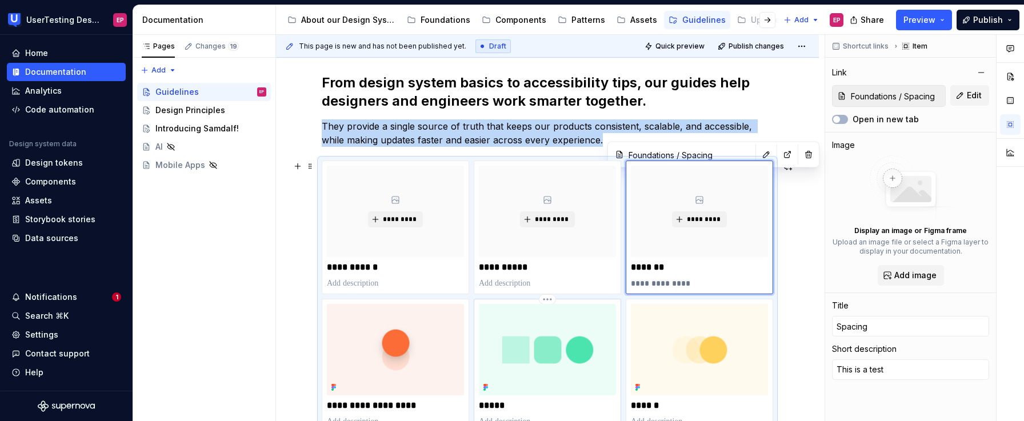
scroll to position [194, 0]
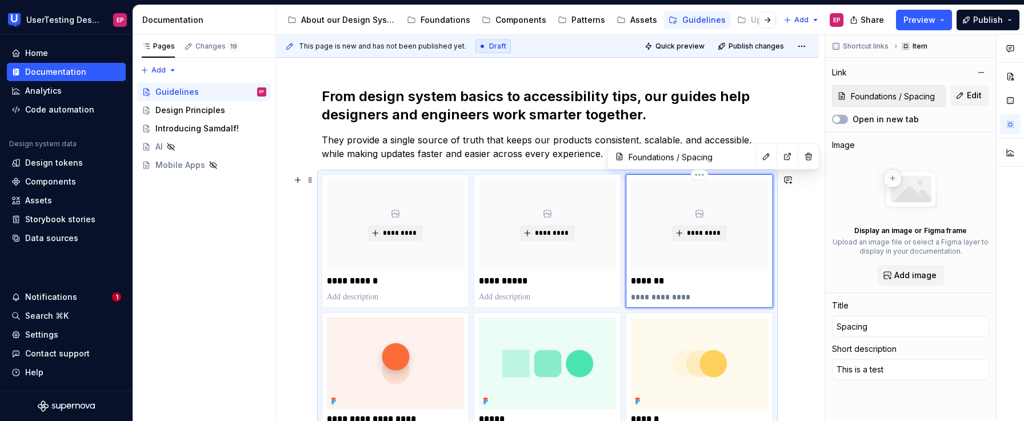
click at [666, 279] on p "*******" at bounding box center [699, 280] width 137 height 11
drag, startPoint x: 676, startPoint y: 281, endPoint x: 627, endPoint y: 280, distance: 49.2
click at [627, 280] on div "**********" at bounding box center [699, 241] width 147 height 134
type textarea "*"
type input "S"
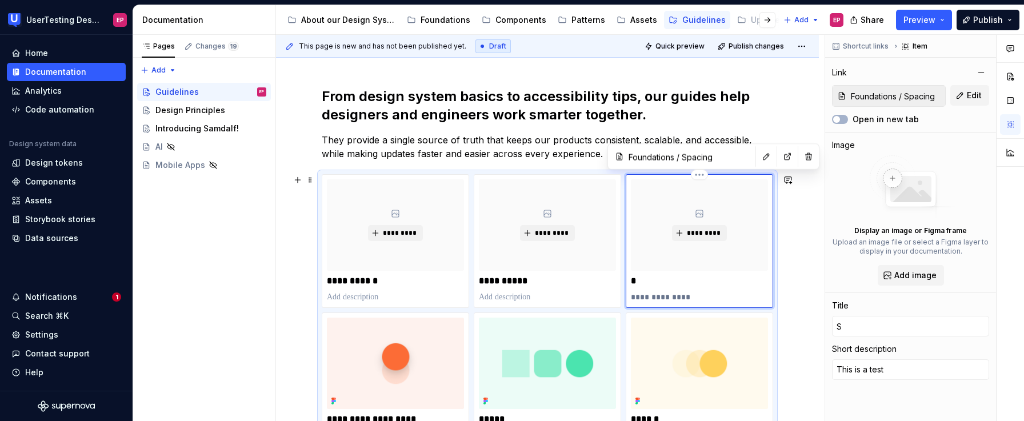
type textarea "*"
type input "Sa"
type textarea "*"
type input "[PERSON_NAME]"
type textarea "*"
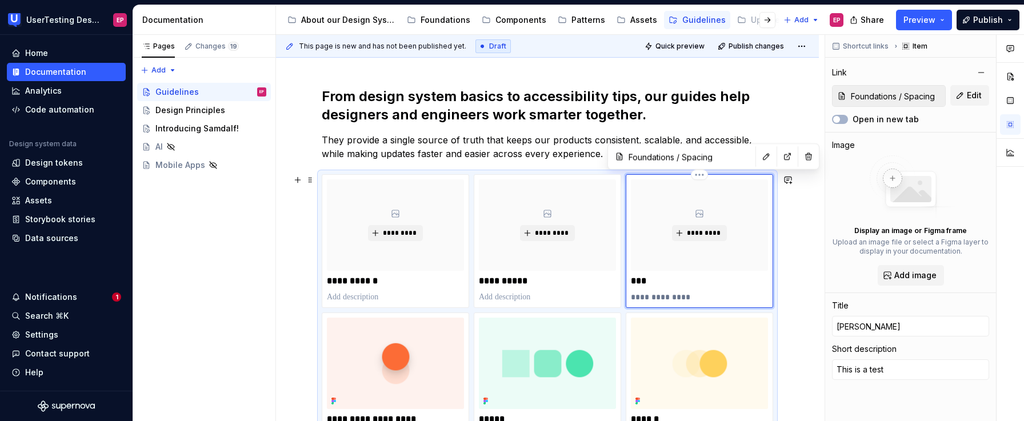
type input "Samd"
type textarea "*"
type input "Samda"
type textarea "*"
type input "Samdal"
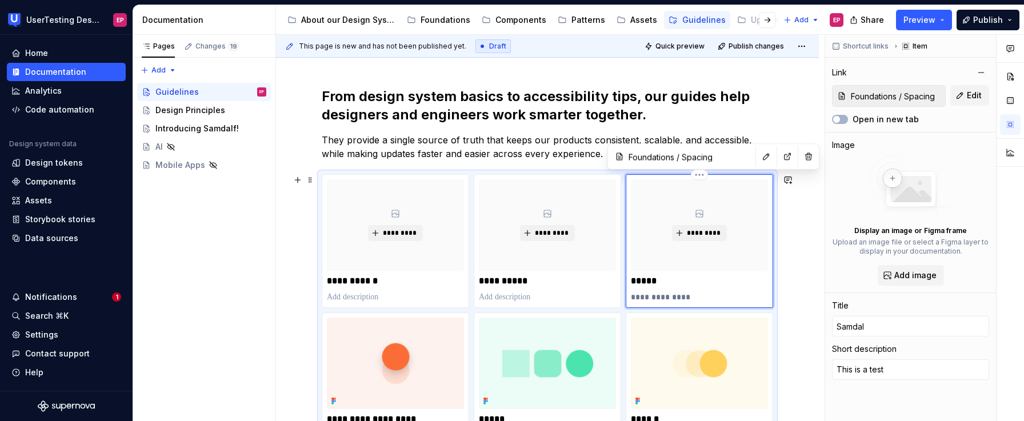
type textarea "*"
type input "Samdalf"
click at [788, 309] on div "**********" at bounding box center [550, 228] width 549 height 387
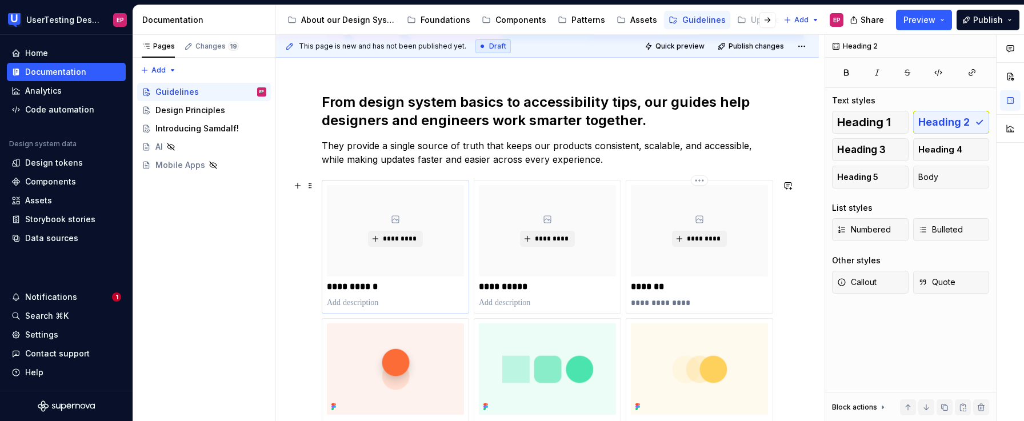
scroll to position [187, 0]
click at [359, 17] on div "About our Design System" at bounding box center [348, 19] width 94 height 11
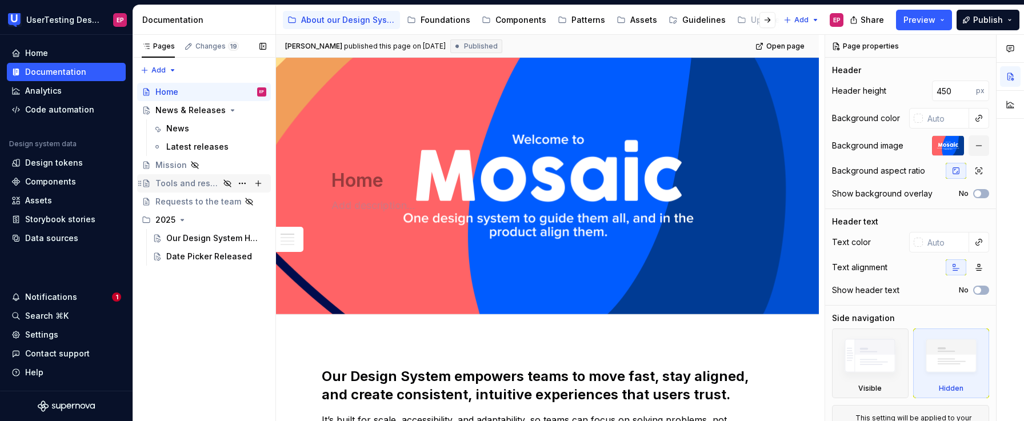
click at [173, 182] on div "Tools and resources" at bounding box center [187, 183] width 64 height 11
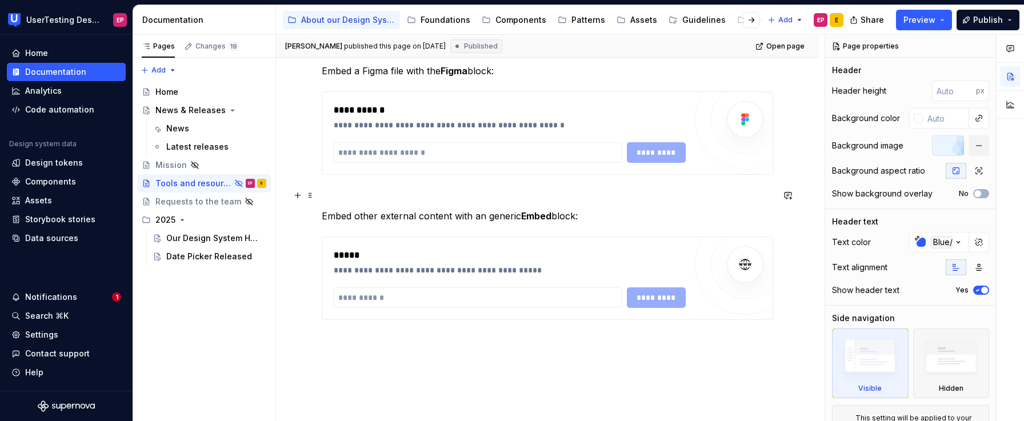
scroll to position [294, 0]
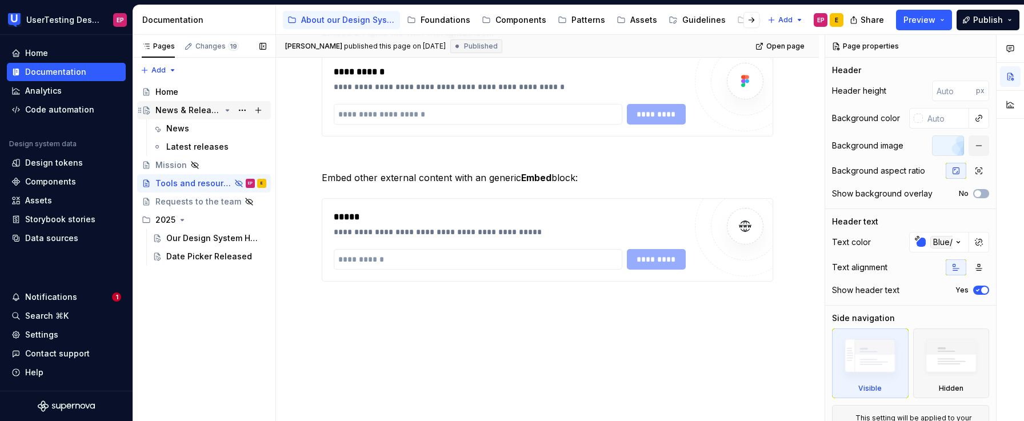
click at [179, 111] on div "News & Releases" at bounding box center [187, 110] width 65 height 11
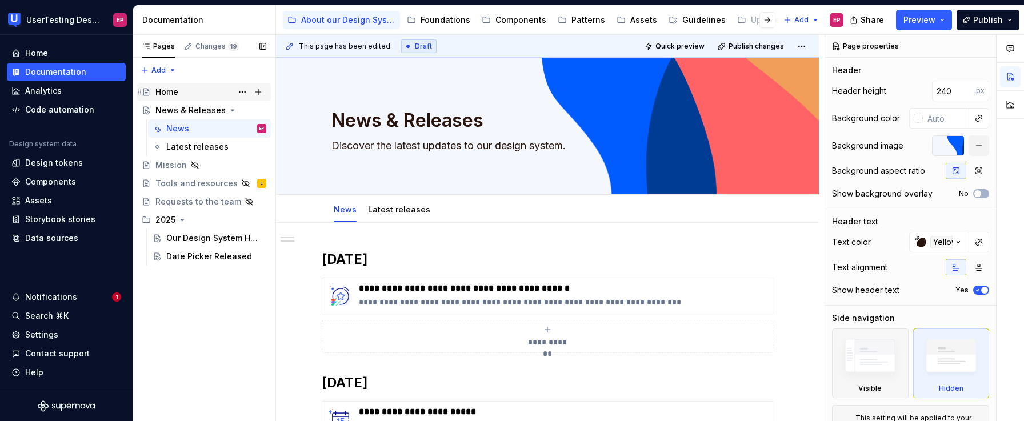
click at [177, 95] on div "Home" at bounding box center [166, 91] width 23 height 11
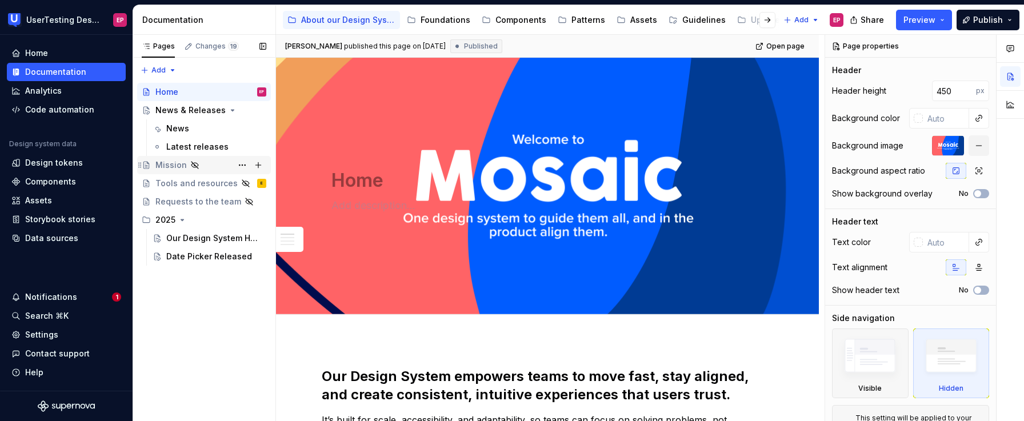
click at [217, 165] on div "Mission" at bounding box center [210, 165] width 111 height 16
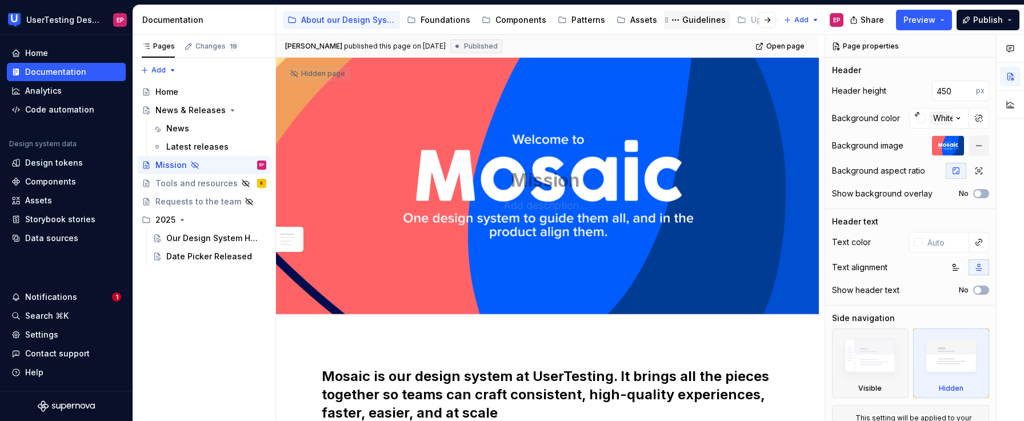
click at [683, 17] on div "Guidelines" at bounding box center [703, 19] width 43 height 11
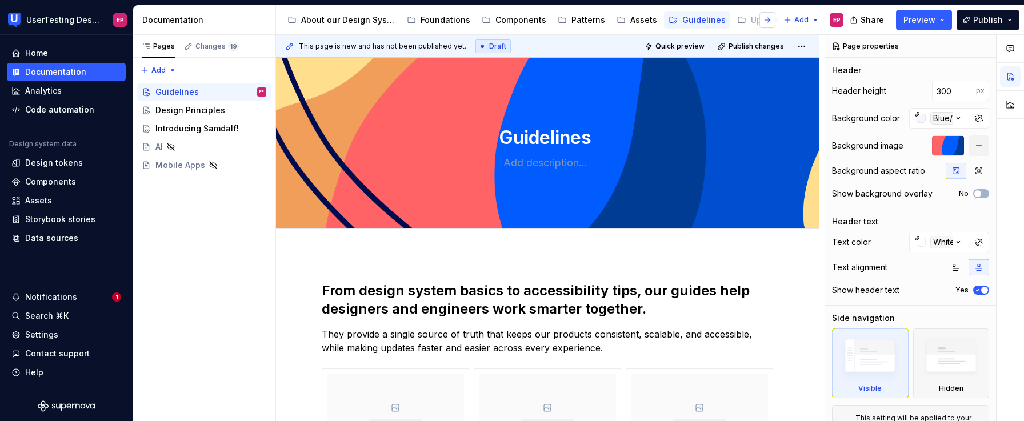
click at [773, 17] on button "button" at bounding box center [768, 20] width 16 height 16
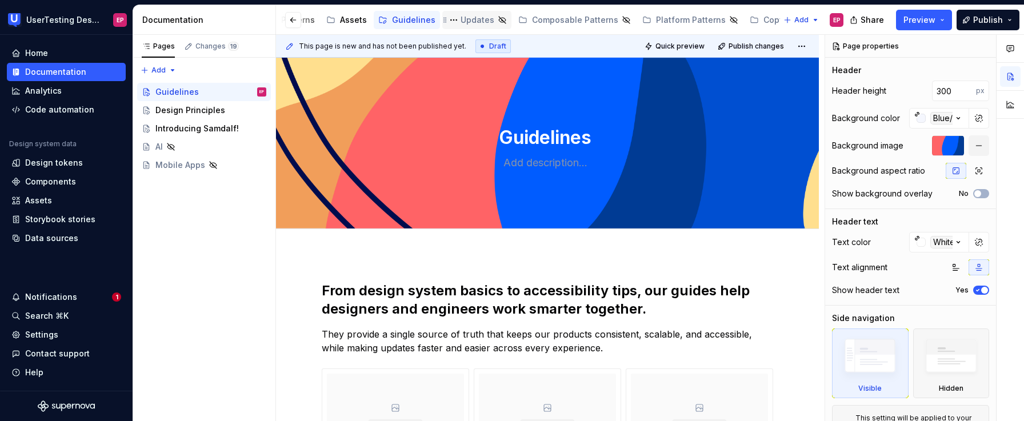
click at [461, 22] on div "Updates" at bounding box center [478, 19] width 34 height 11
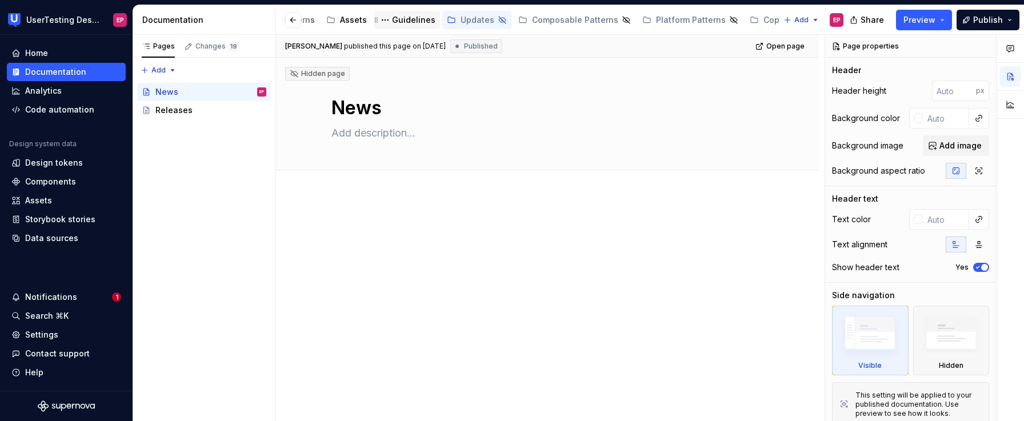
click at [411, 24] on div "Guidelines" at bounding box center [413, 19] width 43 height 11
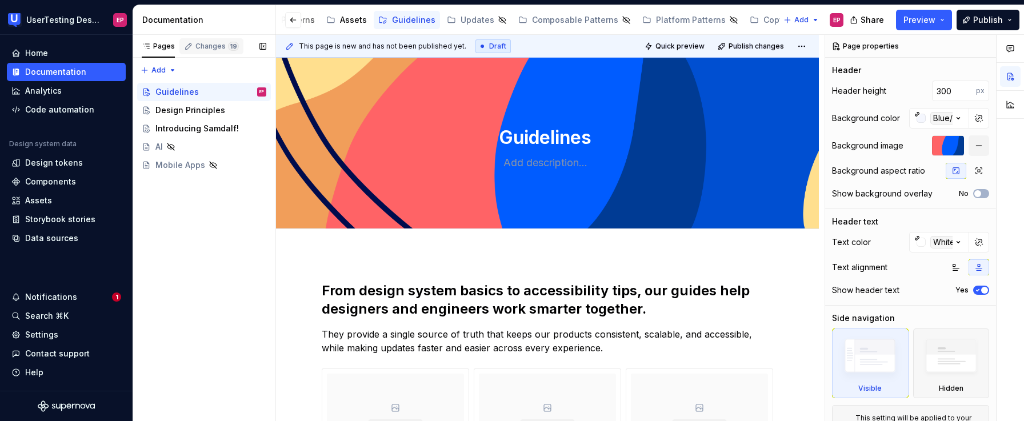
click at [219, 47] on div "Changes 19" at bounding box center [216, 46] width 43 height 9
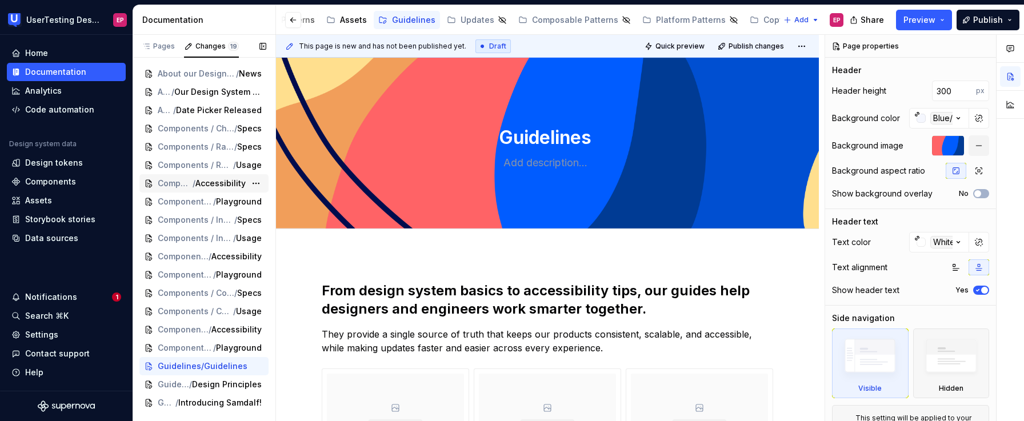
click at [193, 180] on span "/" at bounding box center [194, 183] width 3 height 11
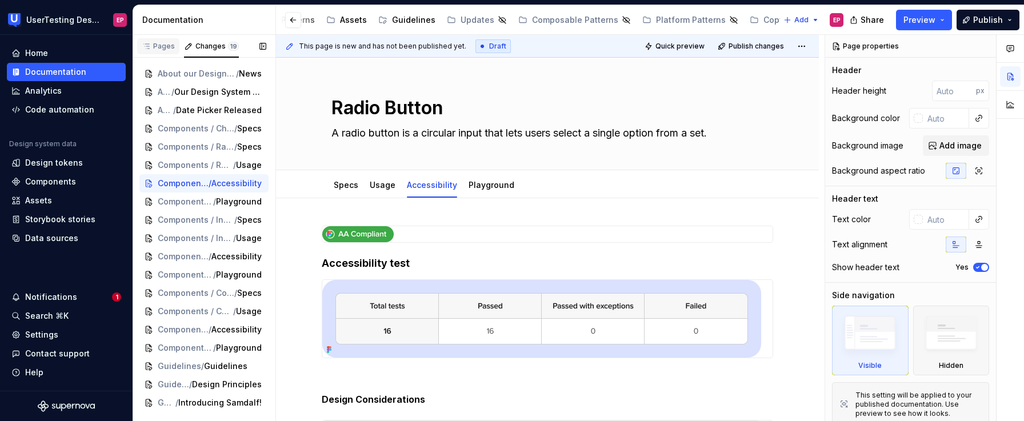
click at [162, 53] on div "Pages" at bounding box center [158, 46] width 42 height 16
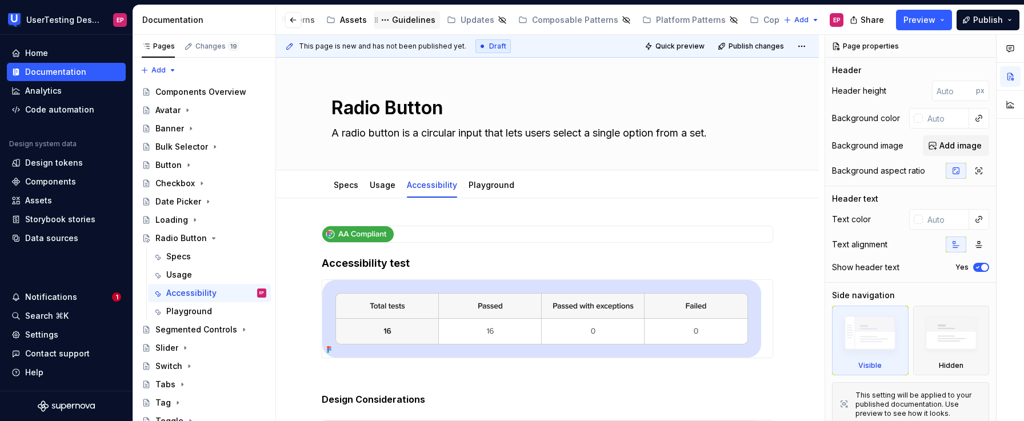
click at [399, 21] on div "Guidelines" at bounding box center [413, 19] width 43 height 11
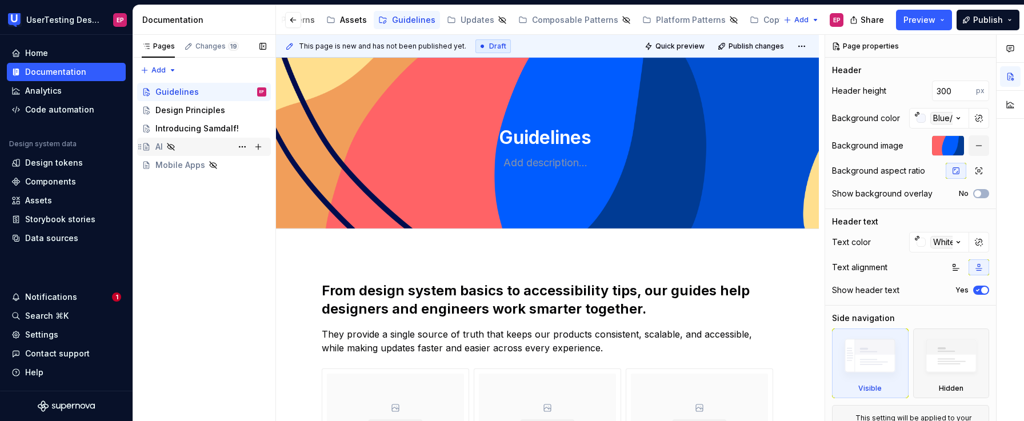
click at [171, 145] on icon "Page tree" at bounding box center [170, 146] width 9 height 9
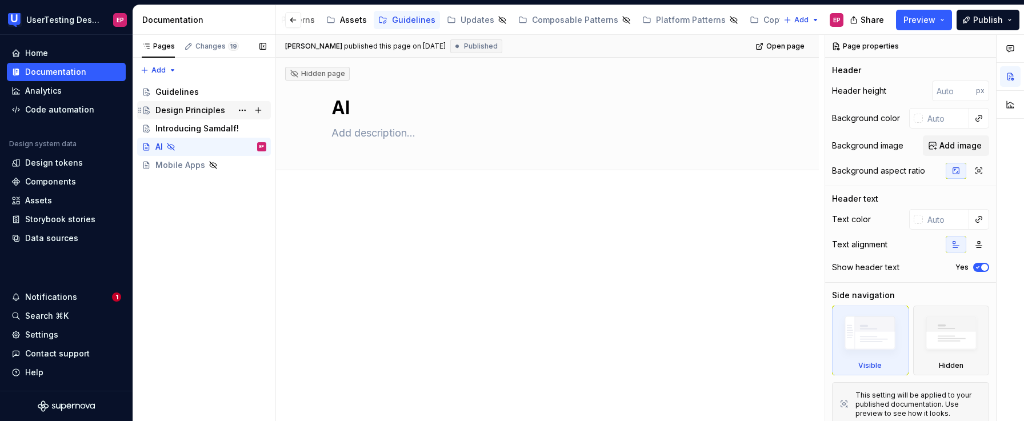
click at [187, 106] on div "Design Principles" at bounding box center [190, 110] width 70 height 11
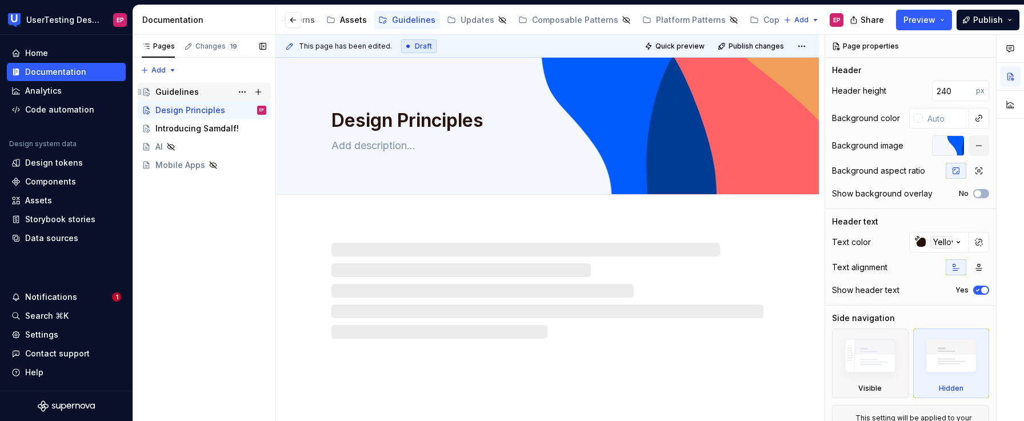
click at [187, 91] on div "Guidelines" at bounding box center [176, 91] width 43 height 11
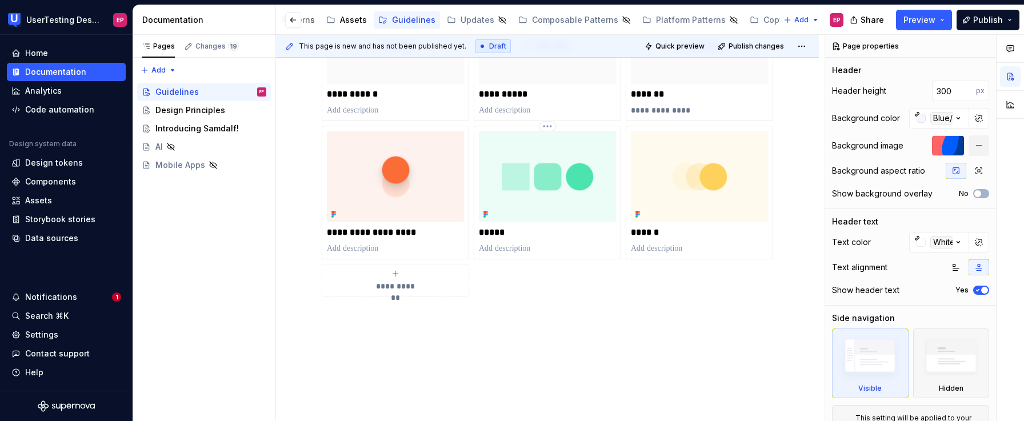
scroll to position [382, 0]
click at [445, 238] on div "**********" at bounding box center [395, 191] width 137 height 123
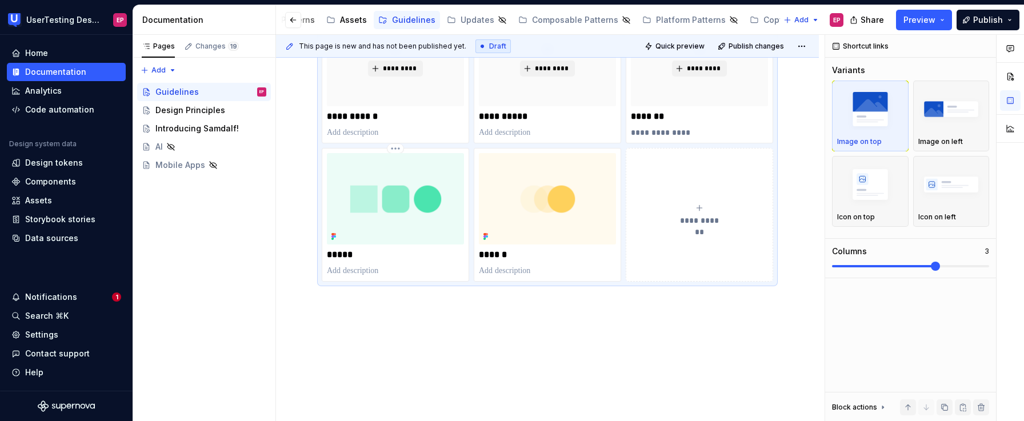
scroll to position [358, 0]
click at [521, 243] on img at bounding box center [547, 199] width 137 height 91
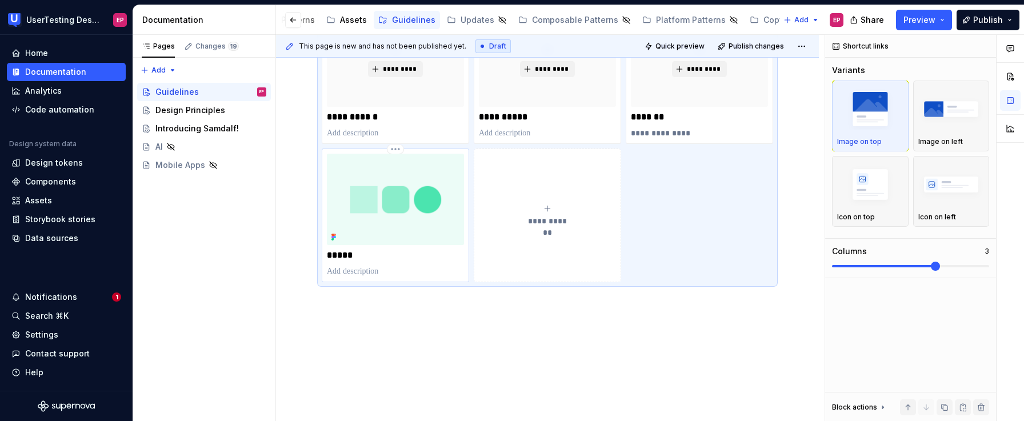
click at [414, 247] on div "*****" at bounding box center [395, 215] width 137 height 123
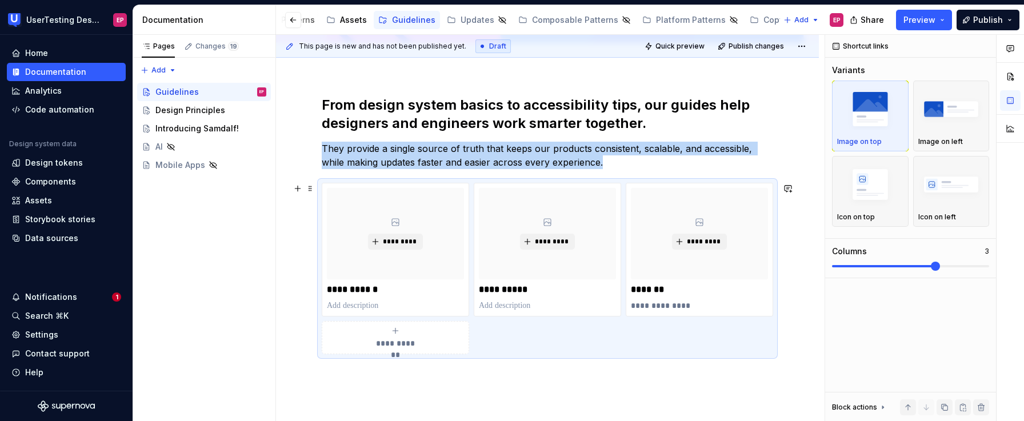
scroll to position [174, 0]
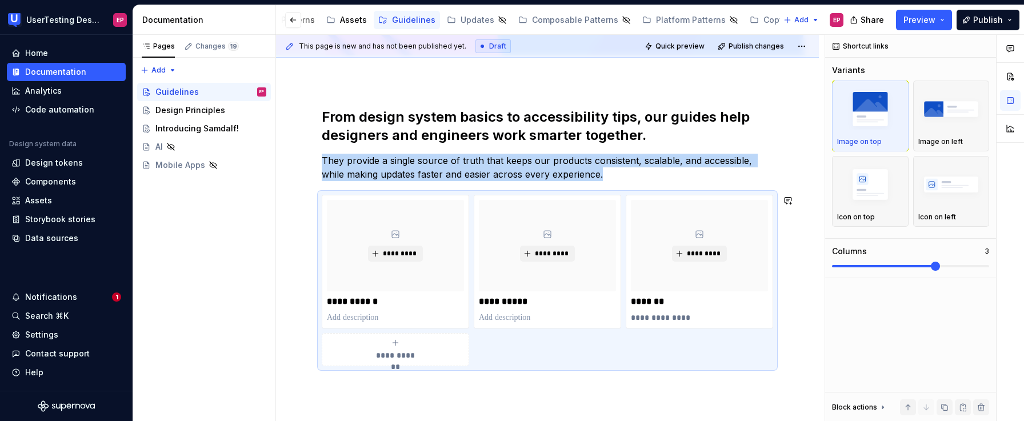
click at [534, 399] on div "**********" at bounding box center [547, 294] width 543 height 426
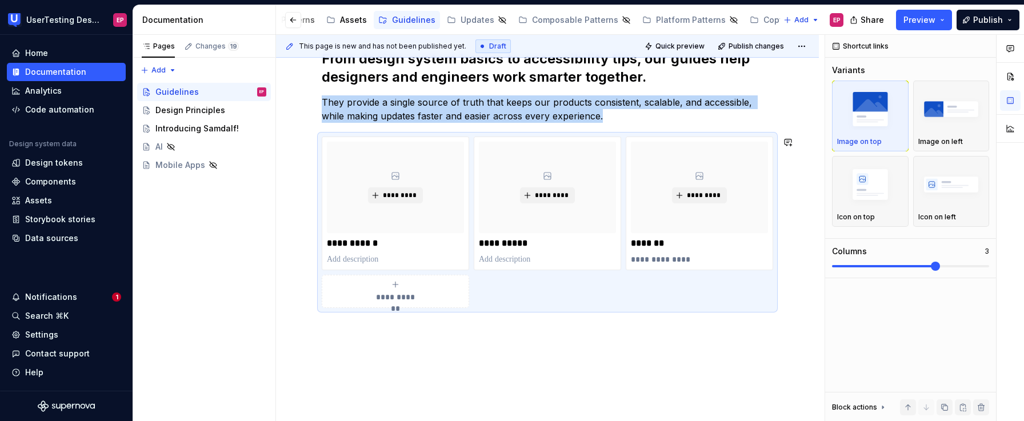
scroll to position [179, 0]
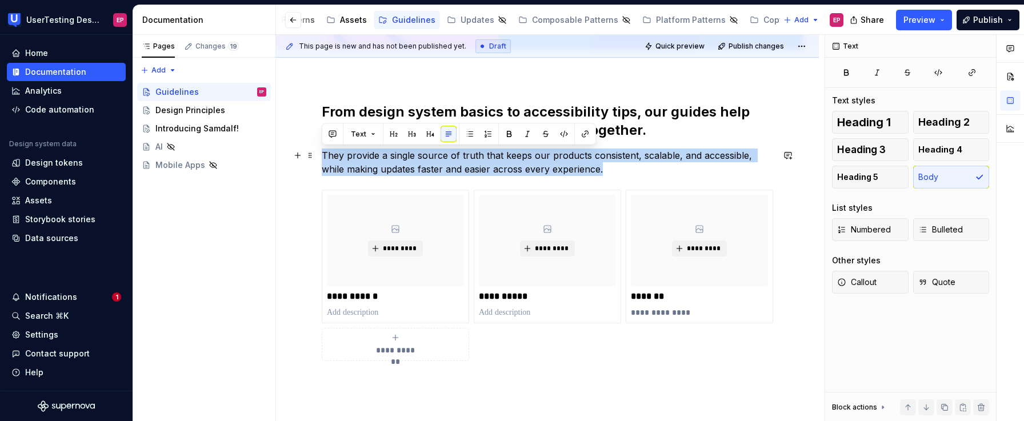
drag, startPoint x: 614, startPoint y: 170, endPoint x: 323, endPoint y: 152, distance: 292.0
click at [323, 152] on p "They provide a single source of truth that keeps our products consistent, scala…" at bounding box center [547, 162] width 451 height 27
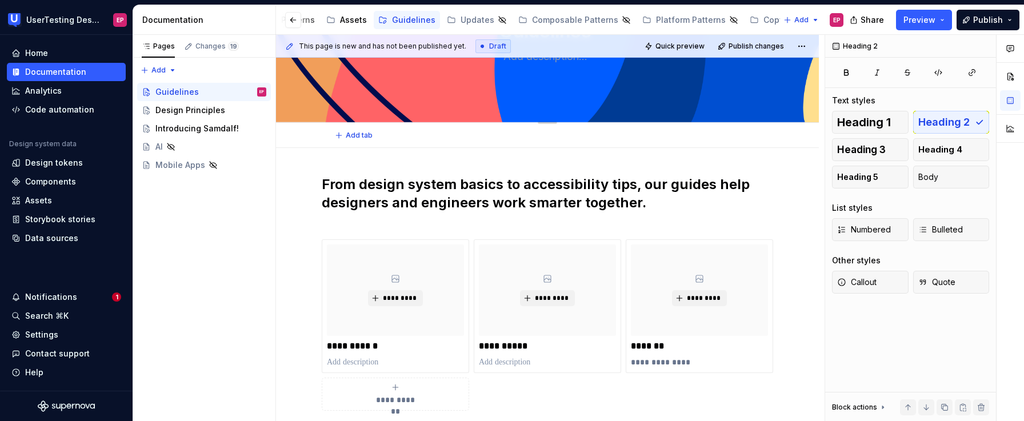
scroll to position [81, 0]
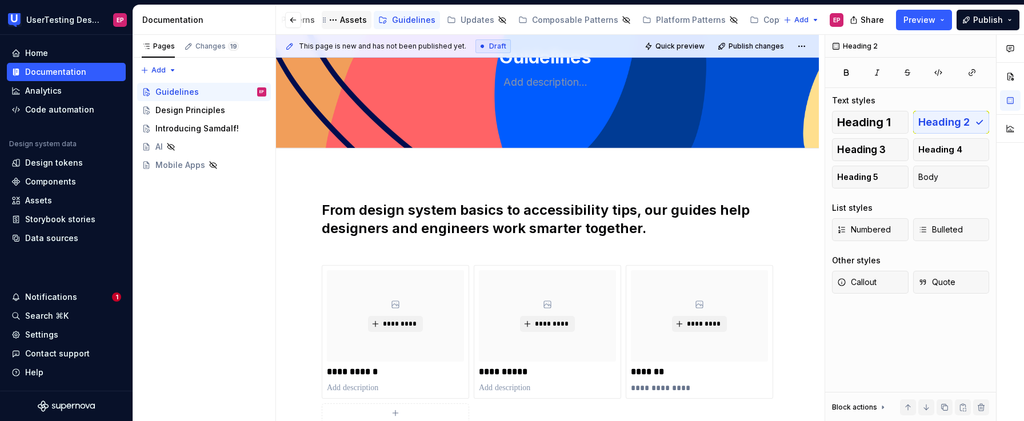
click at [345, 22] on div "Assets" at bounding box center [353, 19] width 27 height 11
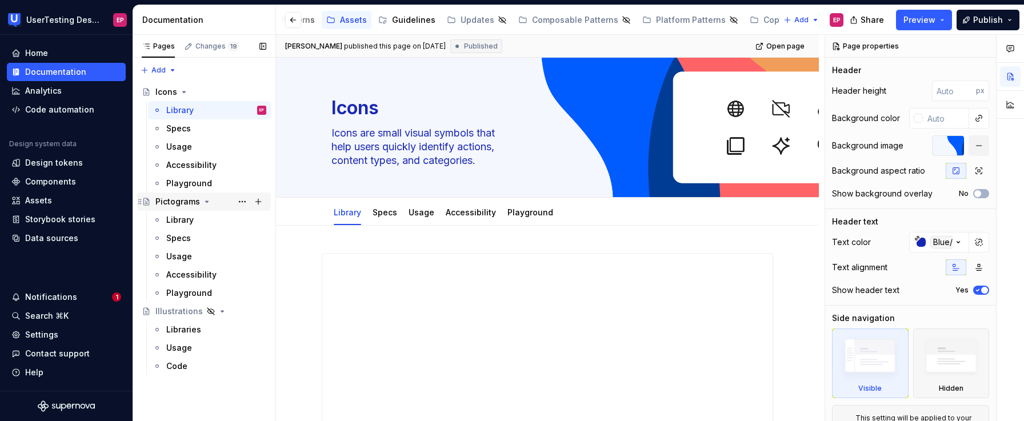
click at [177, 200] on div "Pictograms" at bounding box center [177, 201] width 45 height 11
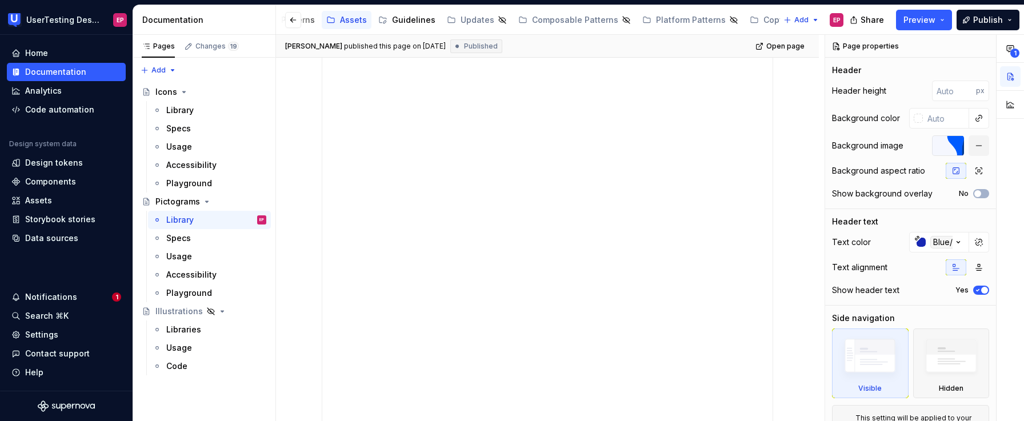
scroll to position [272, 0]
click at [182, 311] on div "Illustrations" at bounding box center [178, 311] width 47 height 11
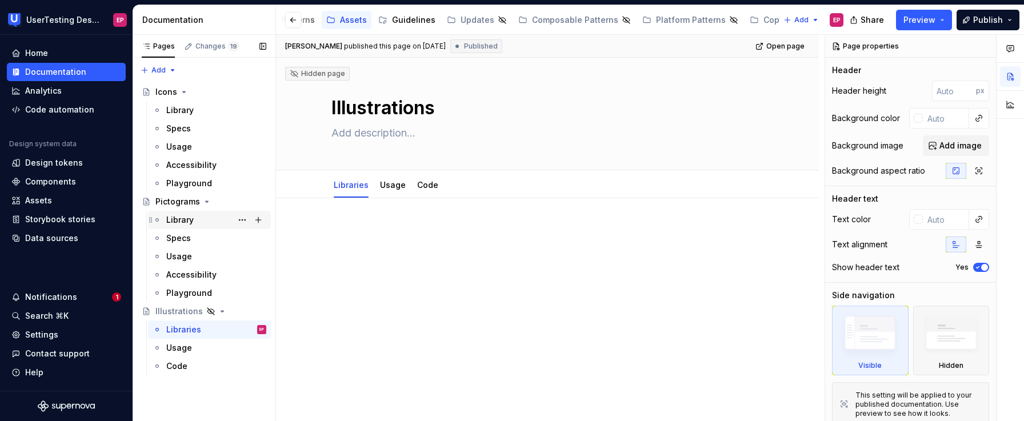
click at [191, 220] on div "Library" at bounding box center [179, 219] width 27 height 11
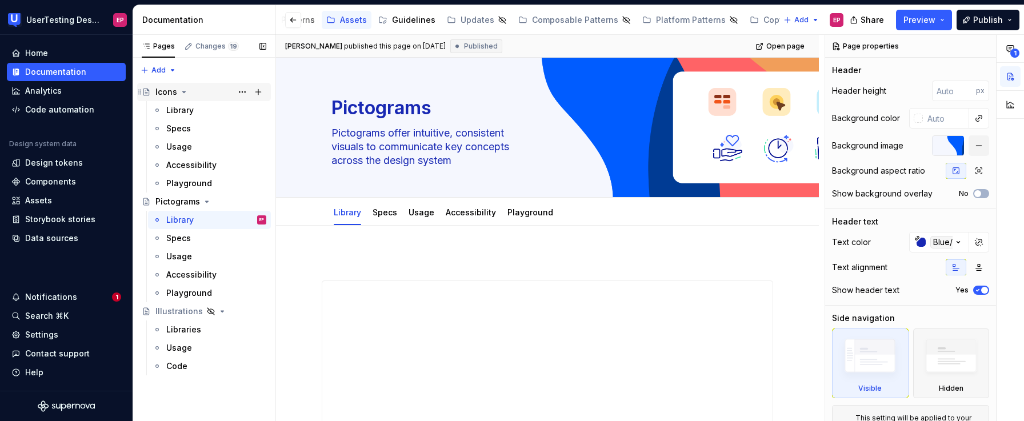
click at [158, 97] on div "Icons" at bounding box center [166, 91] width 22 height 11
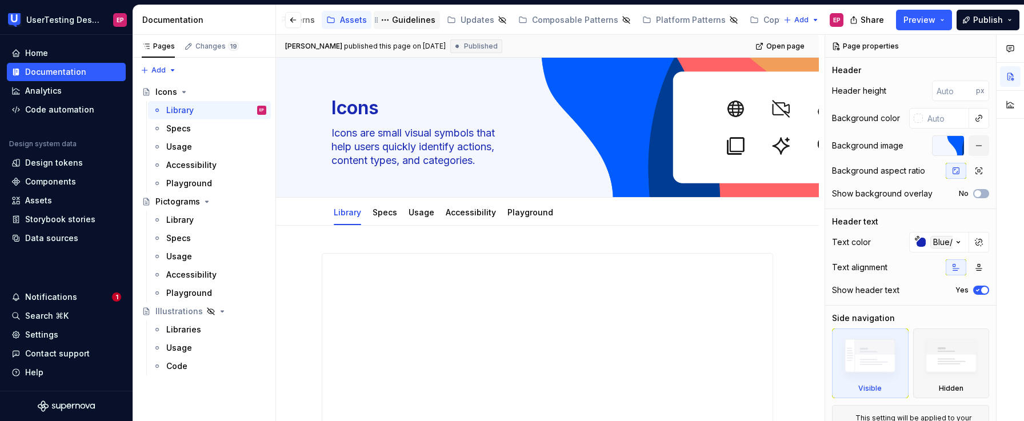
click at [409, 19] on div "Guidelines" at bounding box center [413, 19] width 43 height 11
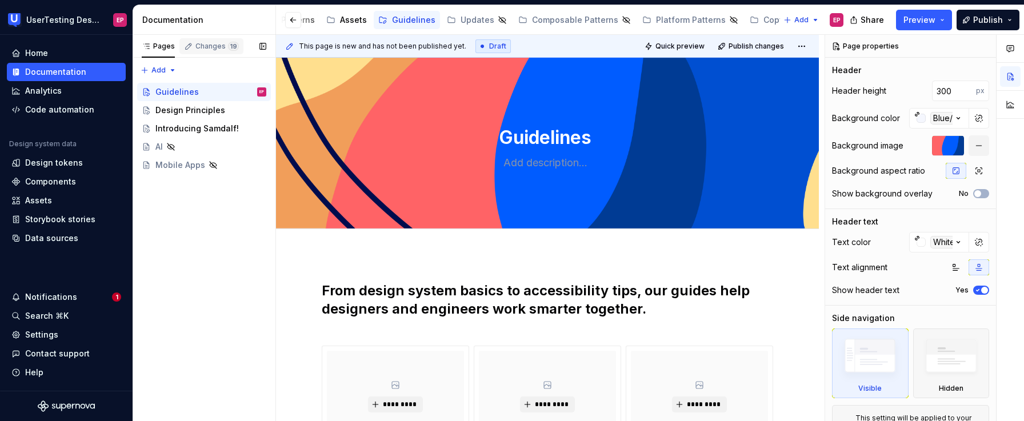
click at [204, 45] on div "Changes 19" at bounding box center [216, 46] width 43 height 9
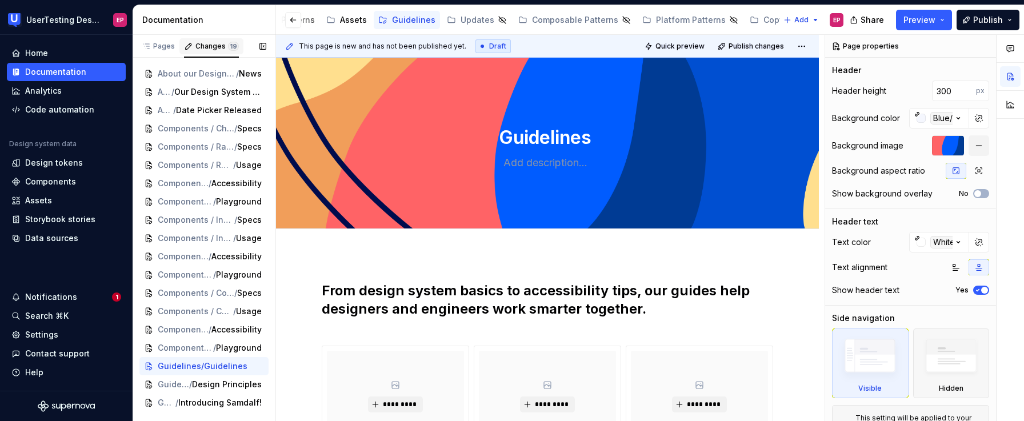
click at [217, 50] on div "Changes 19" at bounding box center [216, 46] width 43 height 9
click at [984, 15] on span "Publish" at bounding box center [988, 19] width 30 height 11
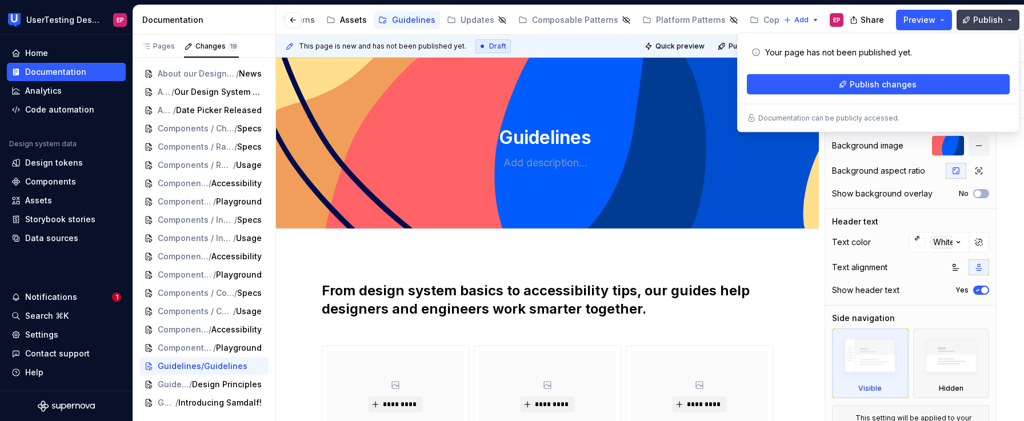
click at [984, 15] on span "Publish" at bounding box center [988, 19] width 30 height 11
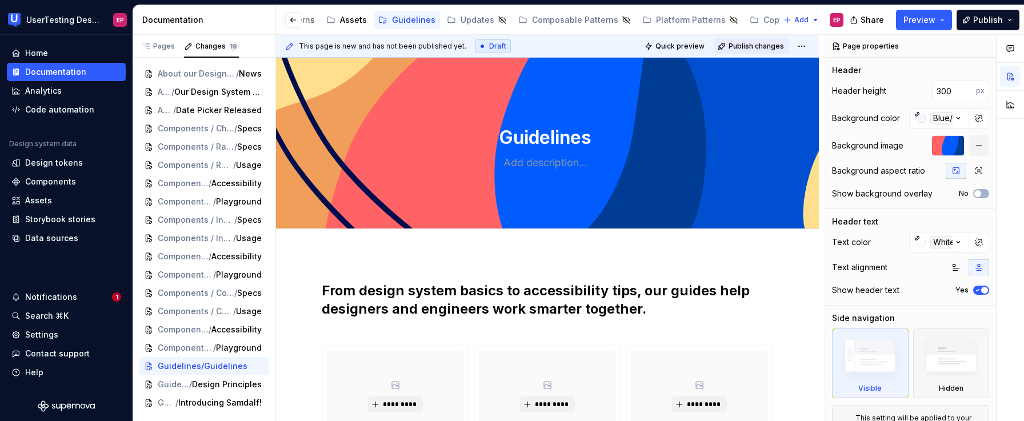
click at [768, 50] on button "Publish changes" at bounding box center [751, 46] width 75 height 16
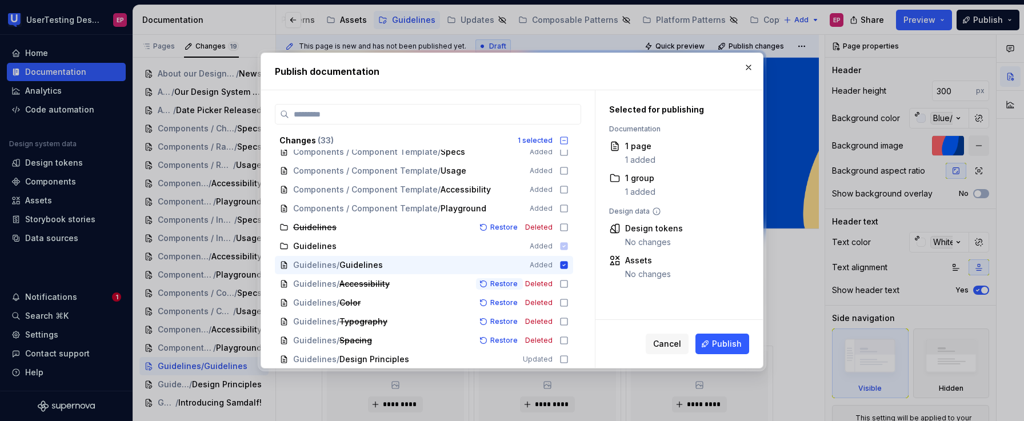
scroll to position [333, 0]
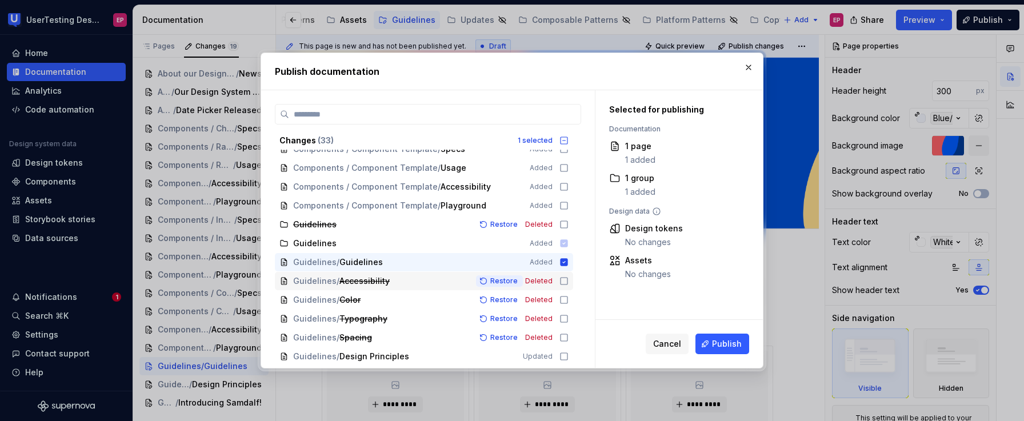
click at [490, 281] on button "Restore" at bounding box center [499, 280] width 47 height 11
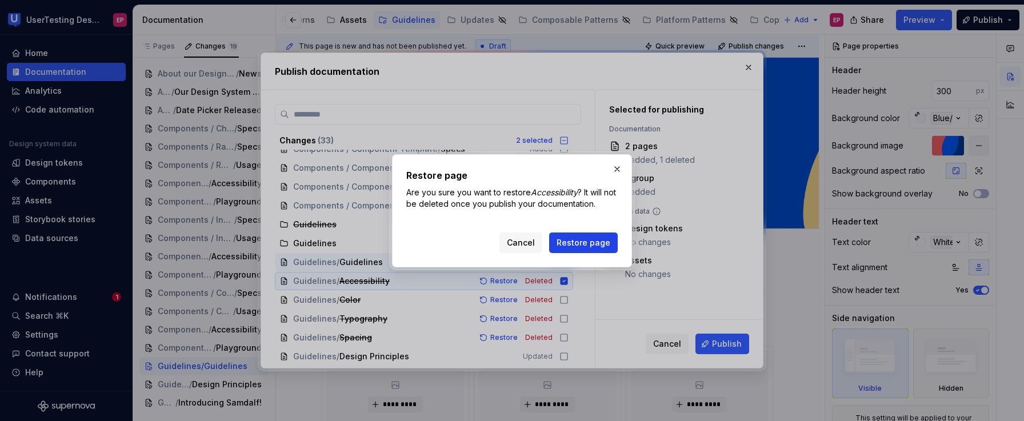
click at [568, 243] on span "Restore page" at bounding box center [584, 242] width 54 height 11
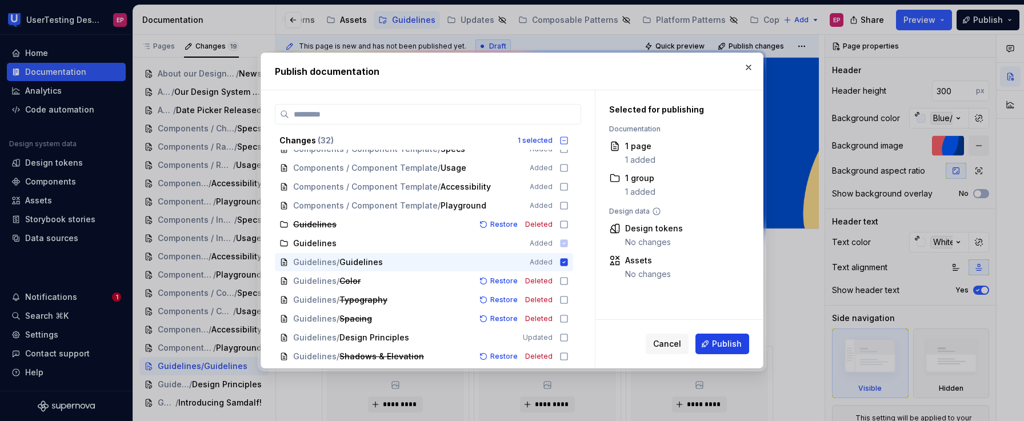
click at [733, 349] on span "Publish" at bounding box center [727, 343] width 30 height 11
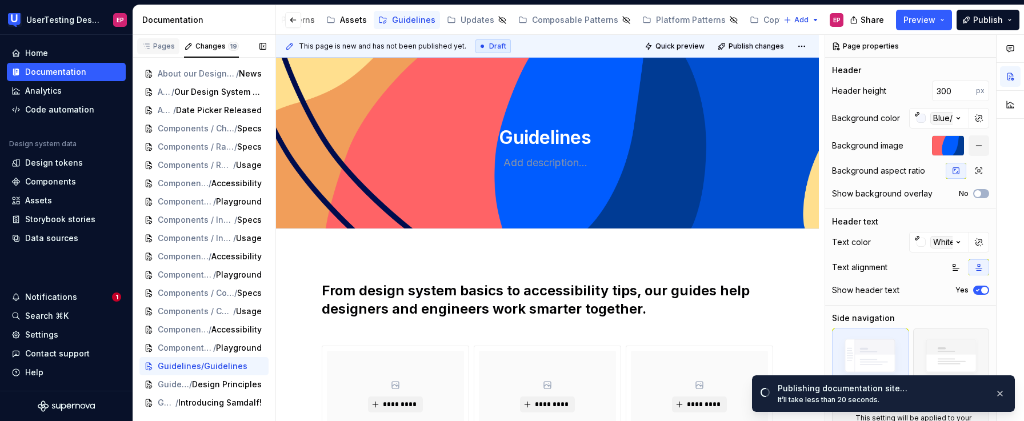
click at [150, 47] on icon "button" at bounding box center [146, 46] width 9 height 9
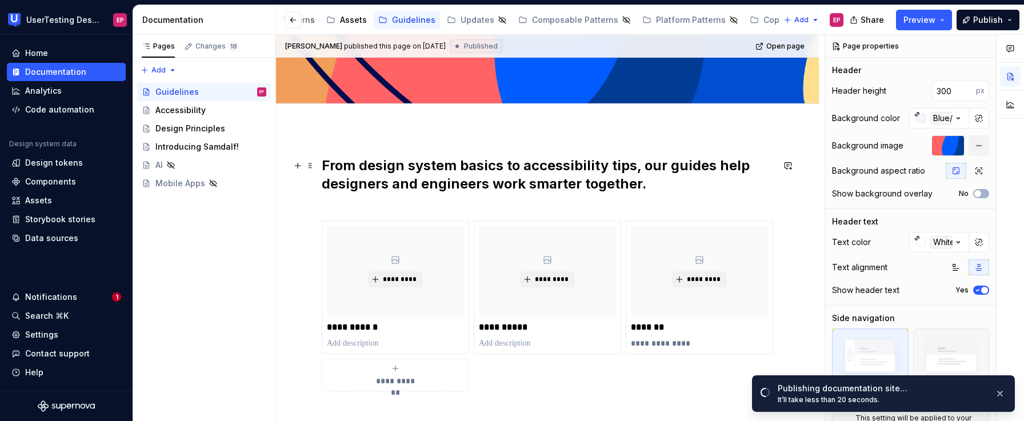
scroll to position [98, 0]
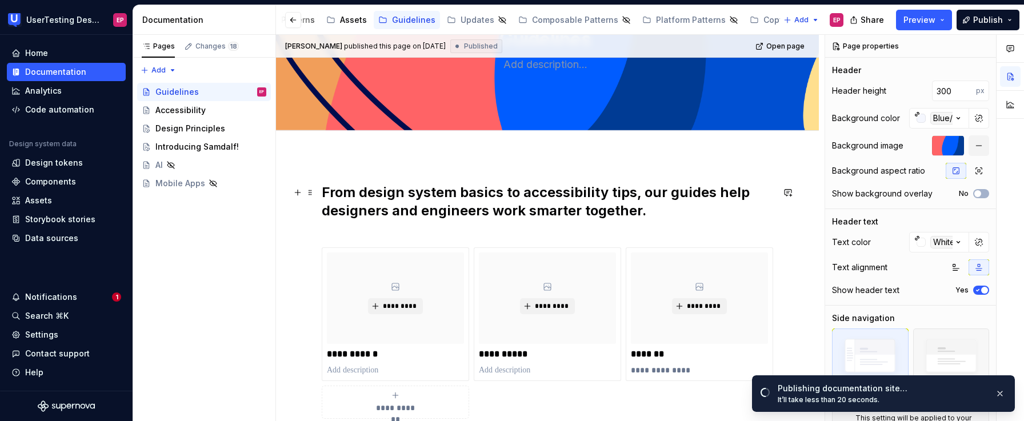
click at [652, 210] on h2 "From design system basics to accessibility tips, our guides help designers and …" at bounding box center [547, 210] width 451 height 55
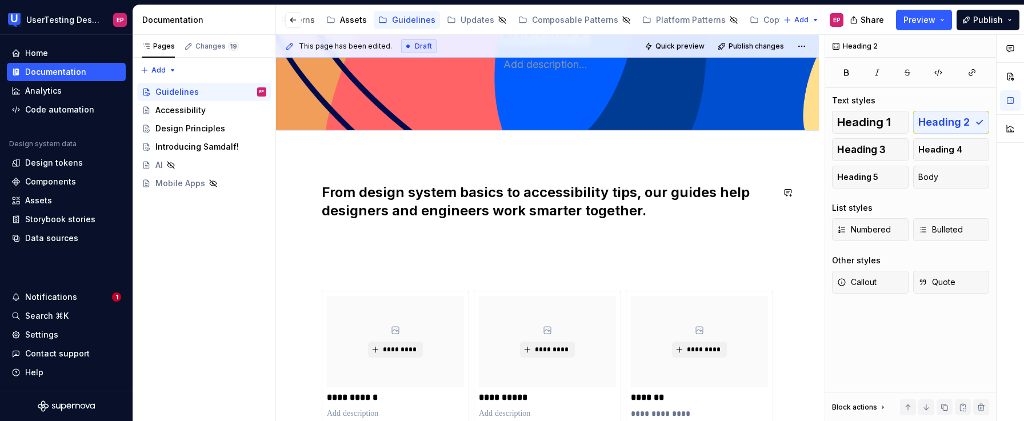
type textarea "*"
click at [467, 258] on p "What we do and how w do it maks us who w are" at bounding box center [547, 263] width 451 height 27
click at [337, 274] on p "What we do and how w do it make us who w are" at bounding box center [547, 263] width 451 height 27
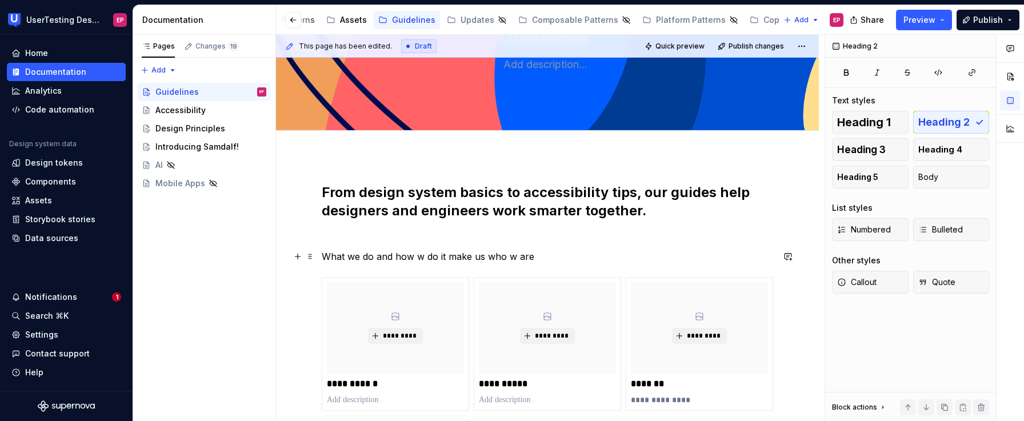
click at [514, 255] on p "What we do and how w do it make us who w are" at bounding box center [547, 257] width 451 height 14
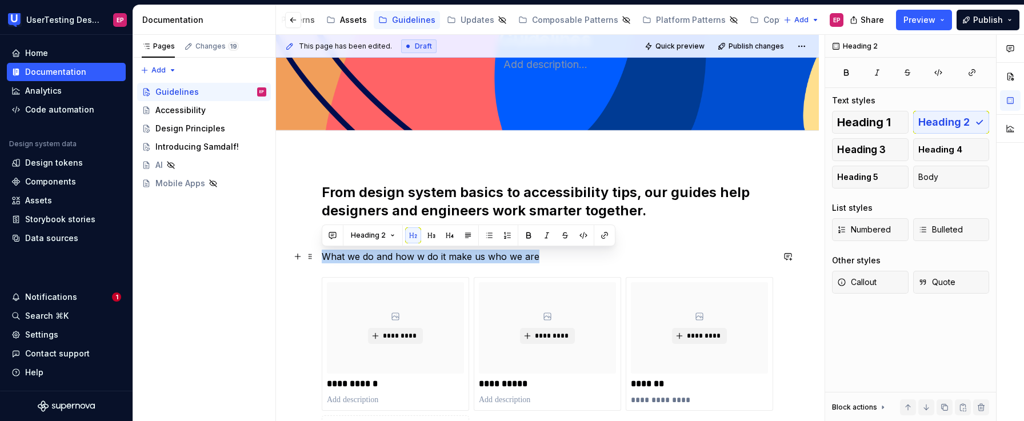
drag, startPoint x: 545, startPoint y: 258, endPoint x: 321, endPoint y: 259, distance: 223.5
click at [322, 259] on p "What we do and how w do it make us who we are" at bounding box center [547, 257] width 451 height 14
click at [410, 233] on button "button" at bounding box center [413, 235] width 16 height 16
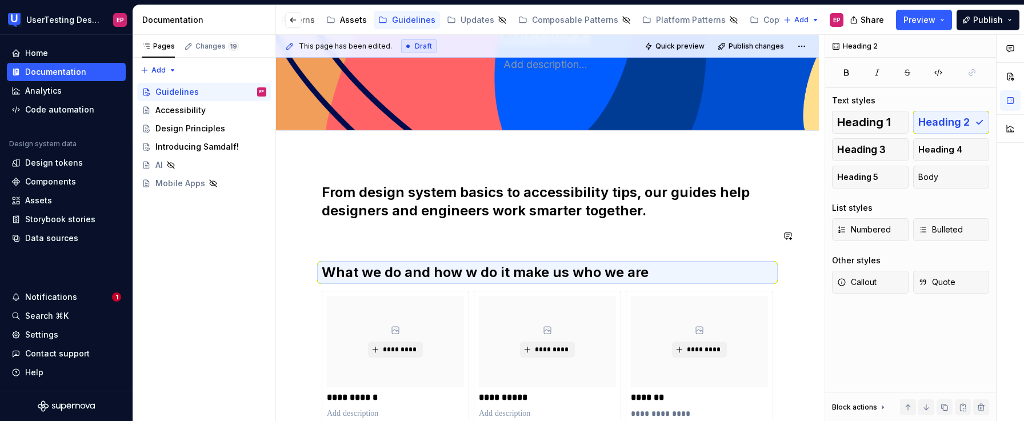
click at [381, 247] on div "**********" at bounding box center [547, 322] width 451 height 279
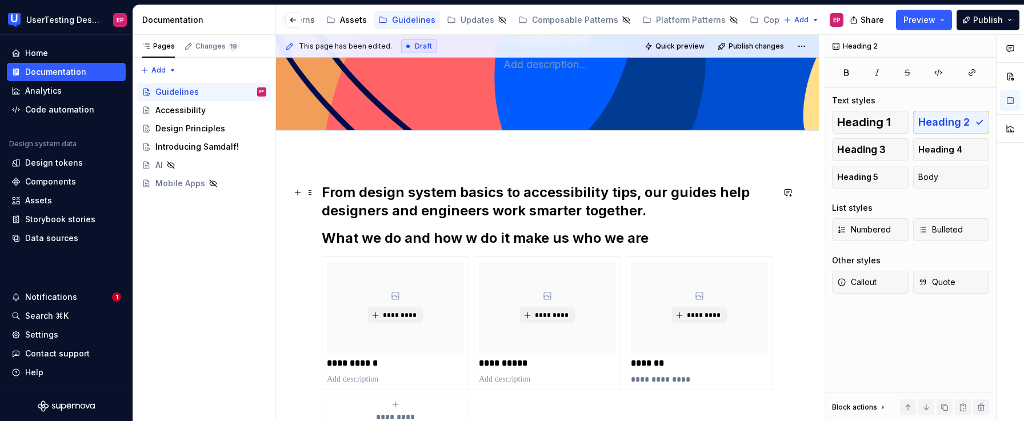
click at [324, 191] on h2 "From design system basics to accessibility tips, our guides help designers and …" at bounding box center [547, 201] width 451 height 37
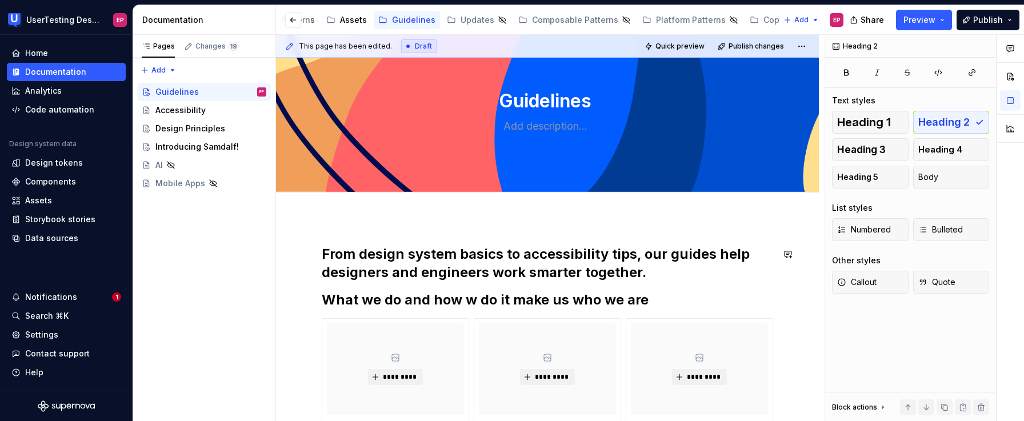
scroll to position [0, 0]
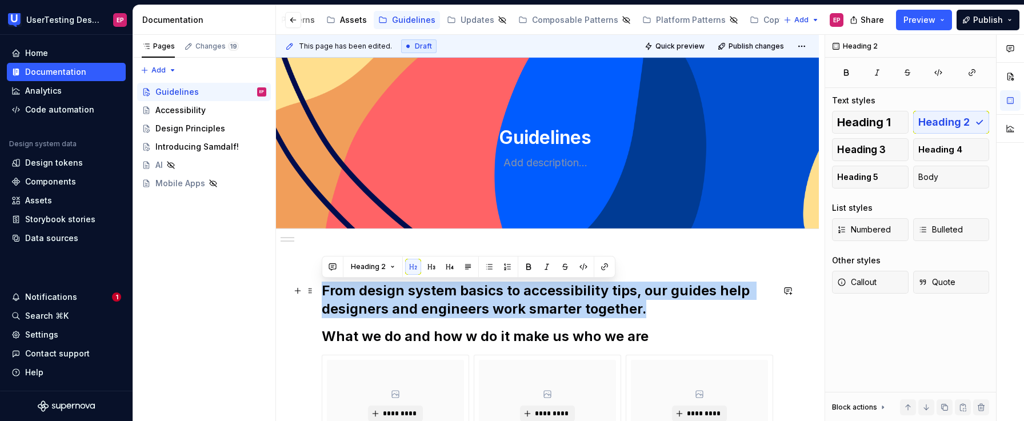
drag, startPoint x: 650, startPoint y: 310, endPoint x: 315, endPoint y: 289, distance: 335.6
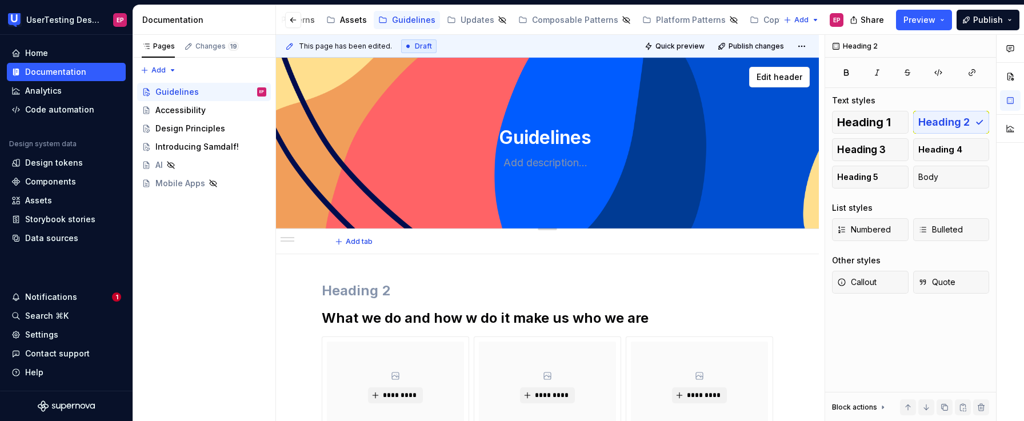
click at [541, 159] on textarea at bounding box center [545, 163] width 432 height 18
paste textarea "From design system basics to accessibility tips, our guides help designers and …"
type textarea "*"
type textarea "From design system basics to accessibility tips, our guides help designers and …"
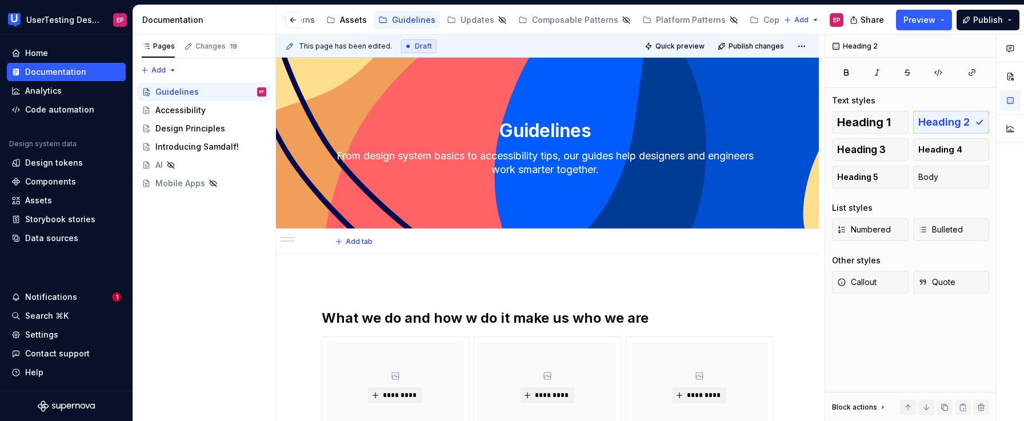
type textarea "*"
type textarea "From design system basics to accessibility tips, our guides help designers and …"
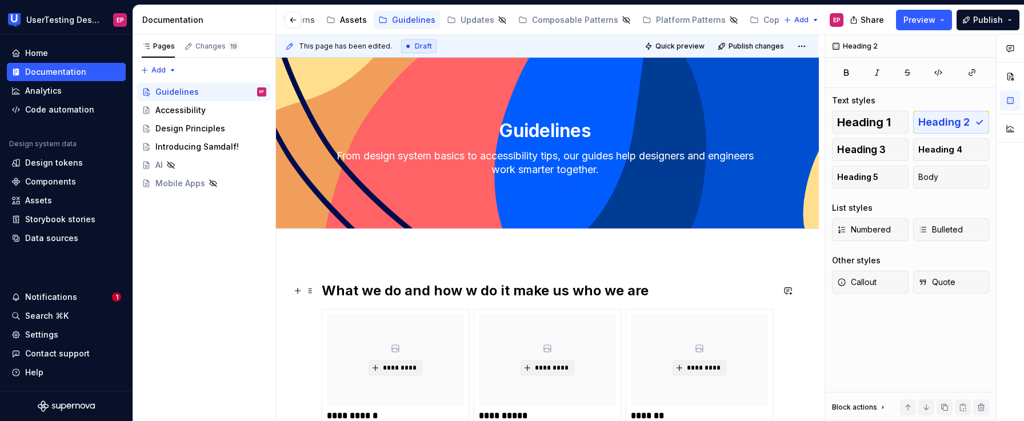
click at [650, 289] on h2 "What we do and how w do it make us who we are" at bounding box center [547, 291] width 451 height 18
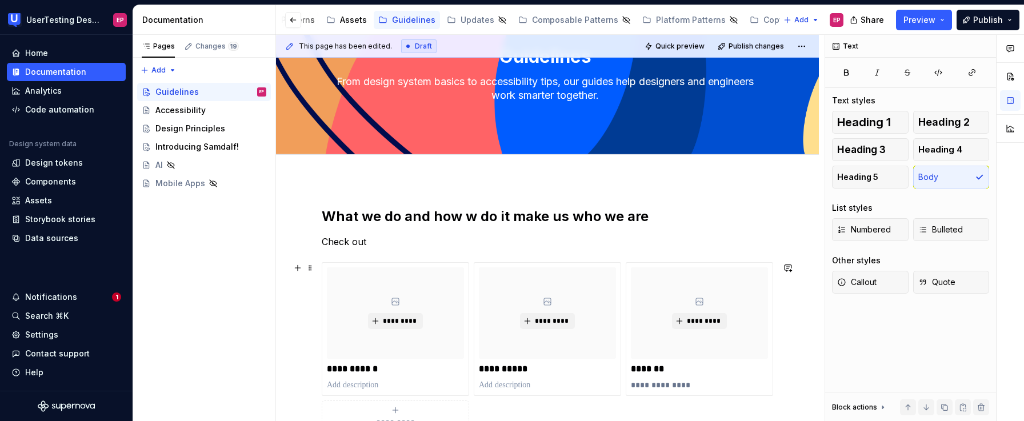
scroll to position [78, 0]
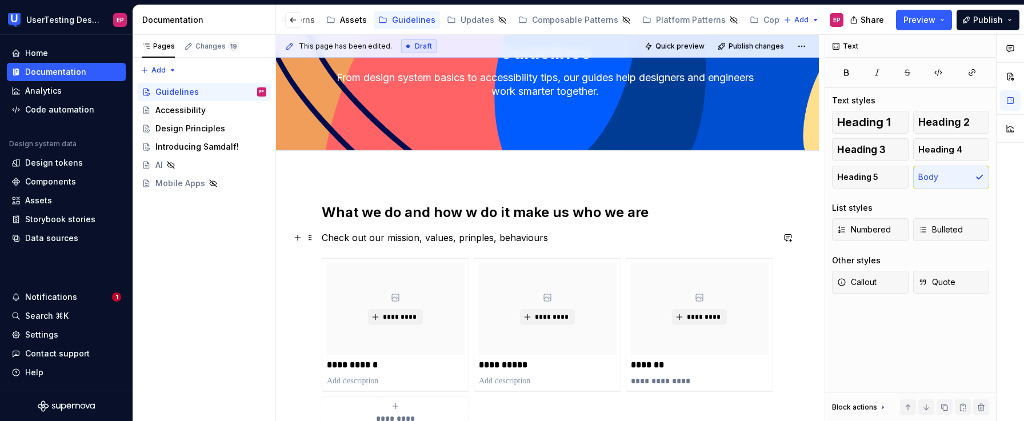
click at [457, 237] on p "Check out our mission, values, prinples, behaviours" at bounding box center [547, 238] width 451 height 14
click at [455, 238] on p "Check out our mission,values, prinples, behaviours" at bounding box center [547, 238] width 451 height 14
click at [584, 235] on p "Check out our mission,values →prinples→ behaviours" at bounding box center [547, 238] width 451 height 14
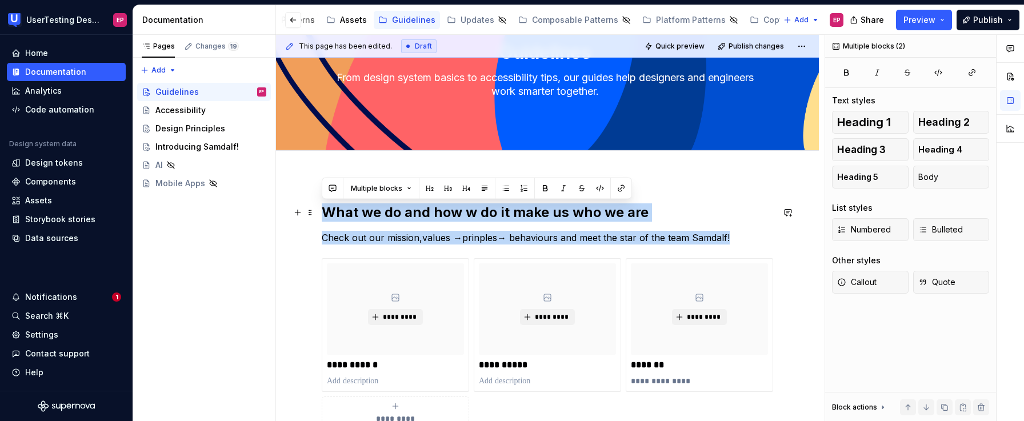
drag, startPoint x: 726, startPoint y: 235, endPoint x: 326, endPoint y: 212, distance: 401.3
click at [326, 212] on div "**********" at bounding box center [547, 316] width 451 height 226
copy div "What we do and how w do it make us who we are Check out our mission,values →pri…"
click at [717, 234] on p "Check out our mission,values →prinples→ behaviours and meet the star of the tea…" at bounding box center [547, 238] width 451 height 14
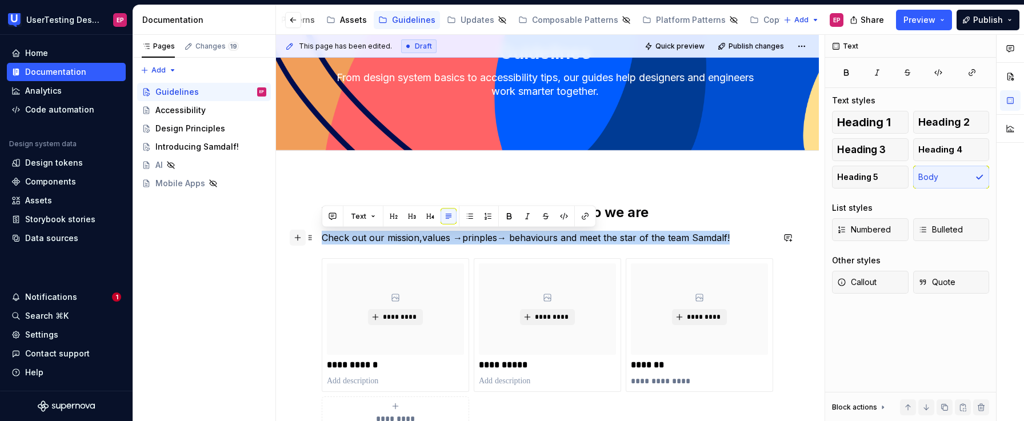
drag, startPoint x: 733, startPoint y: 237, endPoint x: 294, endPoint y: 234, distance: 438.9
click at [322, 234] on div "**********" at bounding box center [547, 323] width 451 height 240
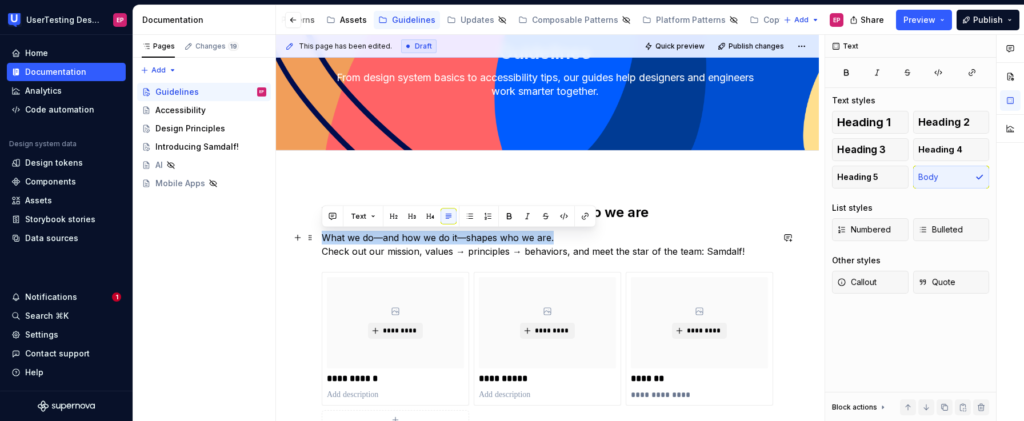
drag, startPoint x: 557, startPoint y: 237, endPoint x: 325, endPoint y: 241, distance: 232.1
click at [325, 241] on p "What we do—and how we do it—shapes who we are. Check out our mission, values → …" at bounding box center [547, 244] width 451 height 27
copy p "What we do—and how we do it—shapes who we are."
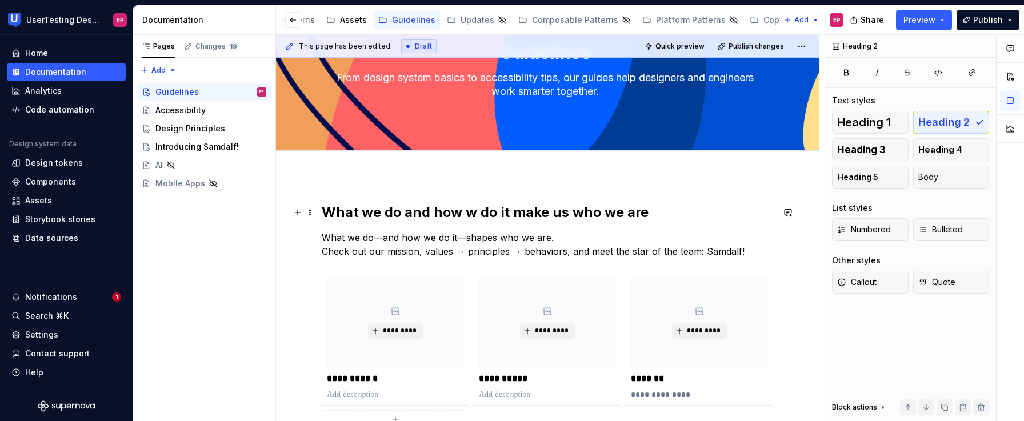
click at [636, 205] on h2 "What we do and how w do it make us who we are" at bounding box center [547, 212] width 451 height 18
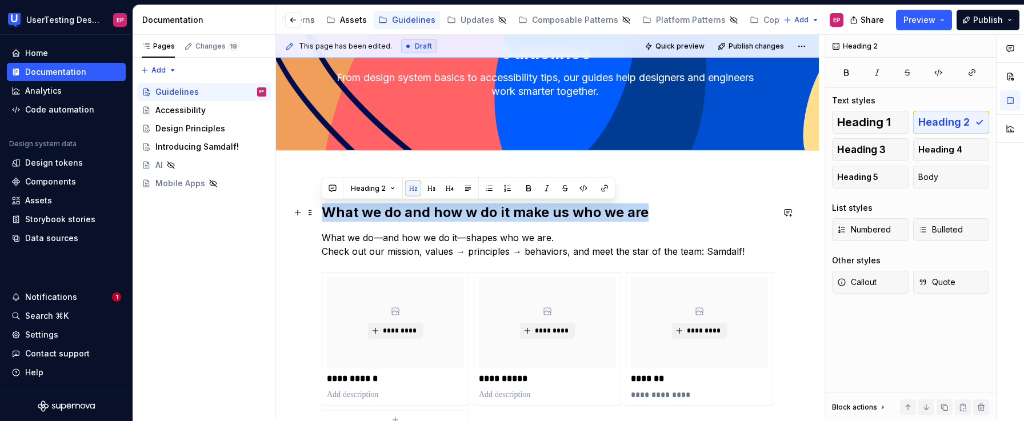
drag, startPoint x: 650, startPoint y: 213, endPoint x: 322, endPoint y: 216, distance: 327.5
click at [322, 216] on h2 "What we do and how w do it make us who we are" at bounding box center [547, 212] width 451 height 18
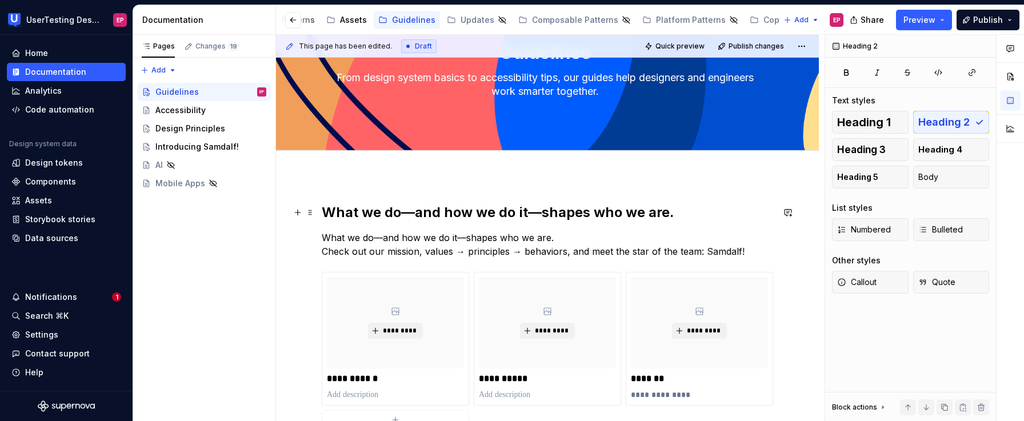
click at [414, 211] on h2 "What we do—and how we do it—shapes who we are." at bounding box center [547, 212] width 451 height 18
click at [534, 211] on h2 "What we do, and how we do it—shapes who we are." at bounding box center [547, 212] width 451 height 18
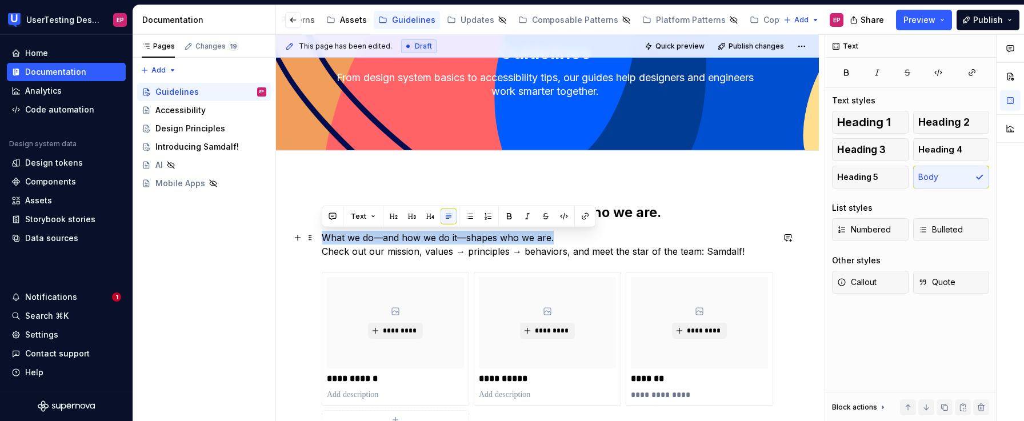
drag, startPoint x: 564, startPoint y: 241, endPoint x: 321, endPoint y: 235, distance: 242.4
click at [322, 235] on p "What we do—and how we do it—shapes who we are. Check out our mission, values → …" at bounding box center [547, 244] width 451 height 27
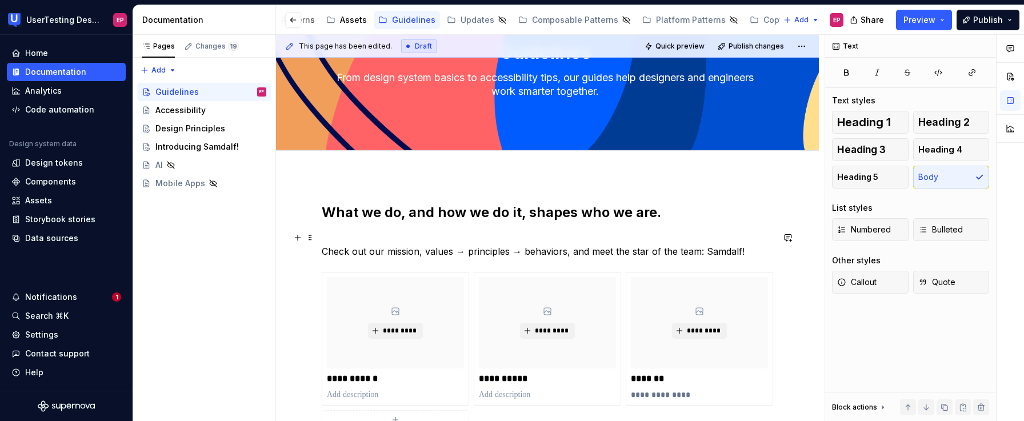
click at [322, 252] on p "Check out our mission, values → principles → behaviors, and meet the star of th…" at bounding box center [547, 244] width 451 height 27
click at [245, 129] on button "Page tree" at bounding box center [242, 129] width 16 height 16
click at [152, 127] on div "Pages Changes 19 Add Accessibility guide for tree Page tree. Navigate the tree …" at bounding box center [204, 228] width 143 height 387
click at [240, 128] on button "Page tree" at bounding box center [242, 129] width 16 height 16
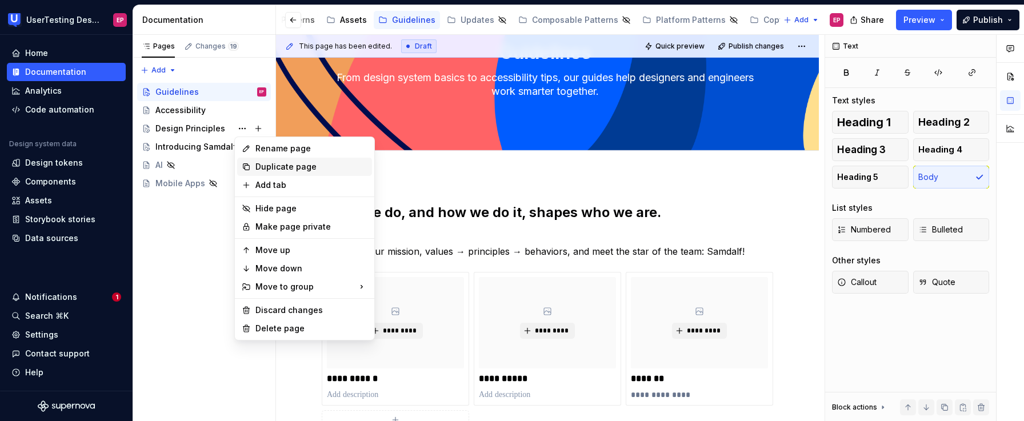
click at [264, 165] on div "Duplicate page" at bounding box center [311, 166] width 112 height 11
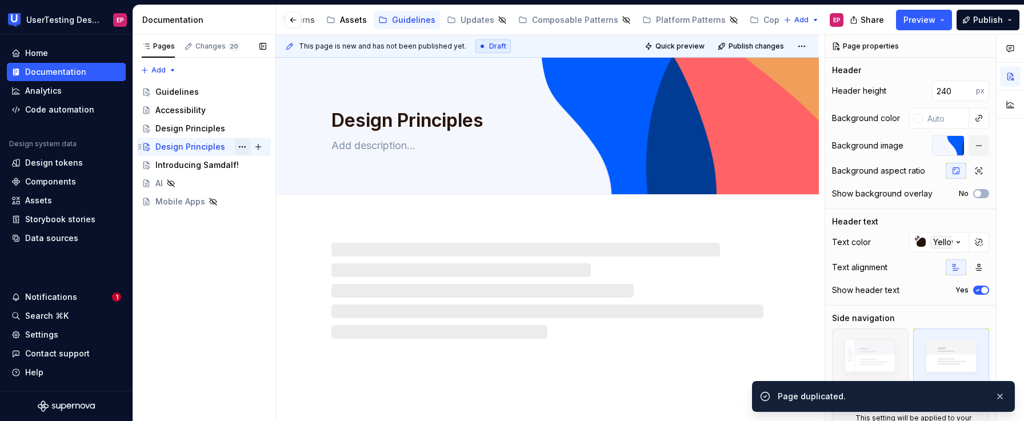
click at [238, 146] on button "Page tree" at bounding box center [242, 147] width 16 height 16
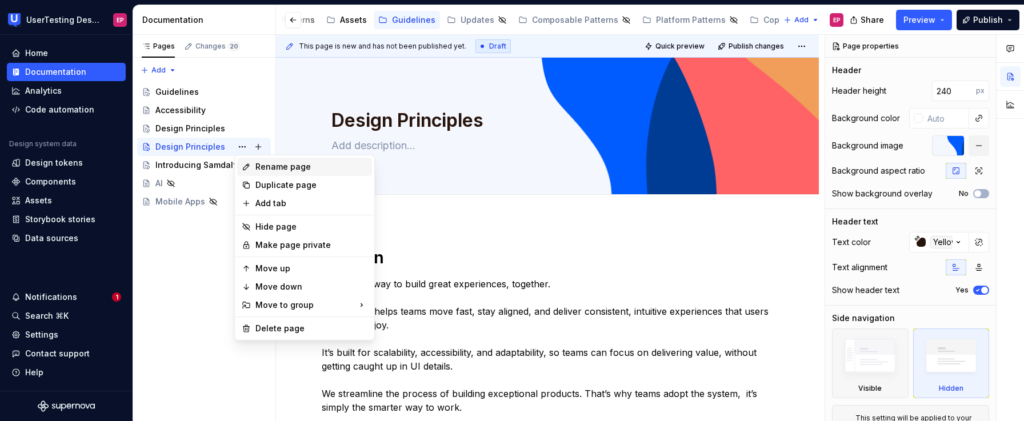
type textarea "*"
click at [253, 166] on div "Rename page" at bounding box center [304, 167] width 135 height 18
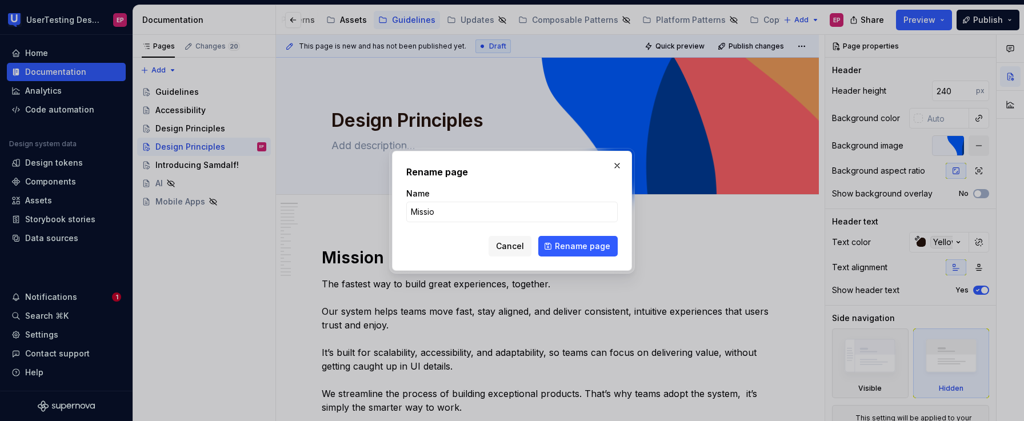
type input "Mission"
click at [596, 245] on span "Rename page" at bounding box center [582, 246] width 55 height 11
type textarea "*"
type textarea "Mission"
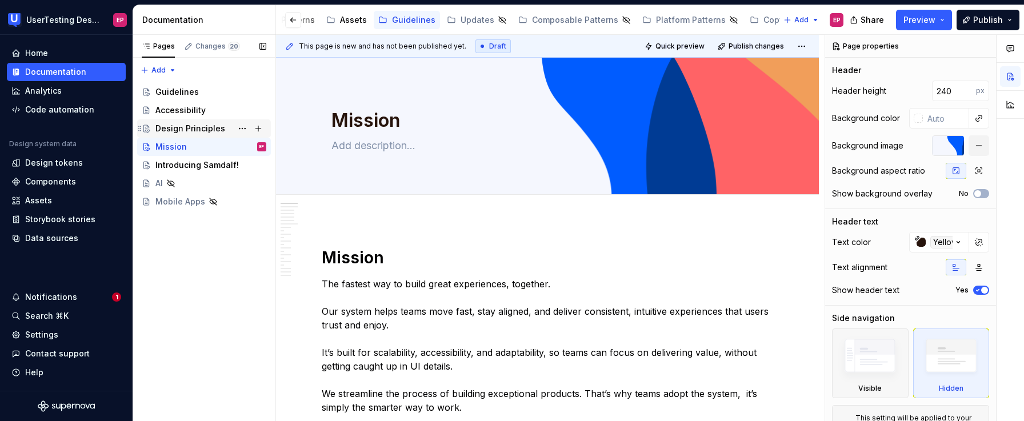
click at [204, 122] on div "Design Principles" at bounding box center [210, 129] width 111 height 16
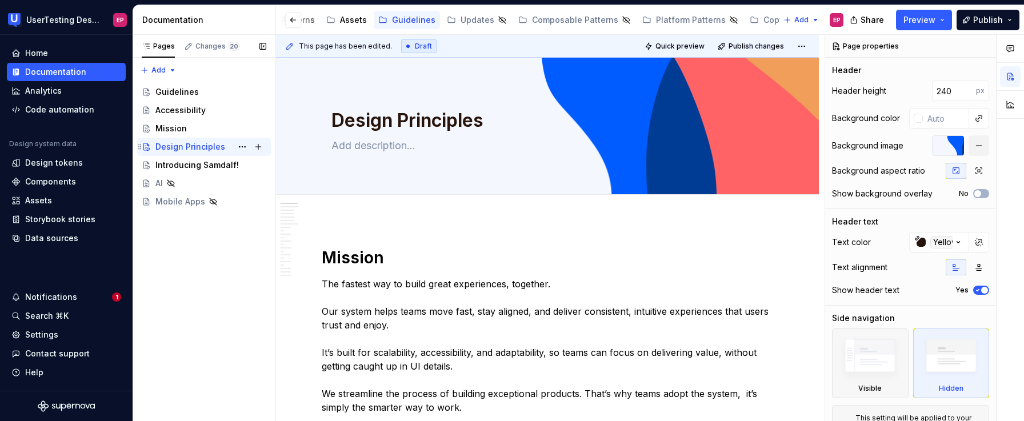
click at [195, 150] on div "Design Principles" at bounding box center [190, 146] width 70 height 11
click at [399, 122] on textarea "Design Principles" at bounding box center [545, 120] width 432 height 27
click at [398, 122] on textarea "Design Principles" at bounding box center [545, 120] width 432 height 27
type textarea "*"
type textarea "DesignPrinciples"
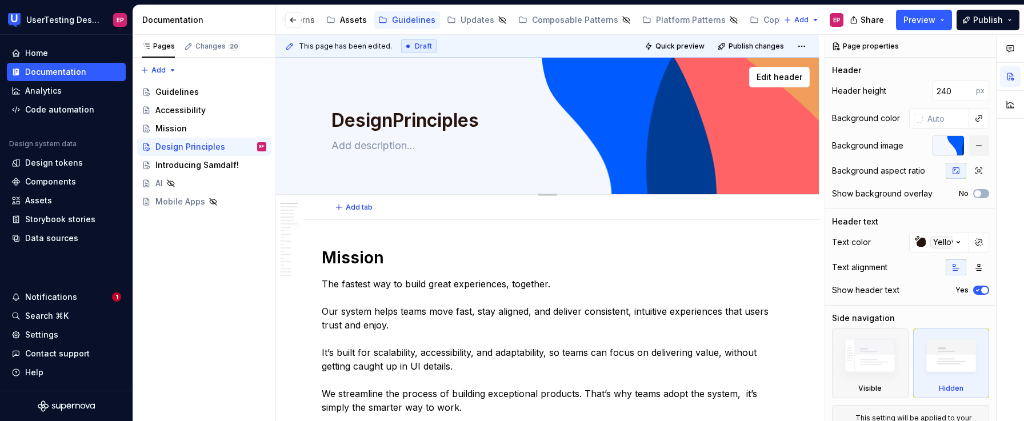
type textarea "*"
type textarea "DesigPrinciples"
type textarea "*"
type textarea "DesiPrinciples"
type textarea "*"
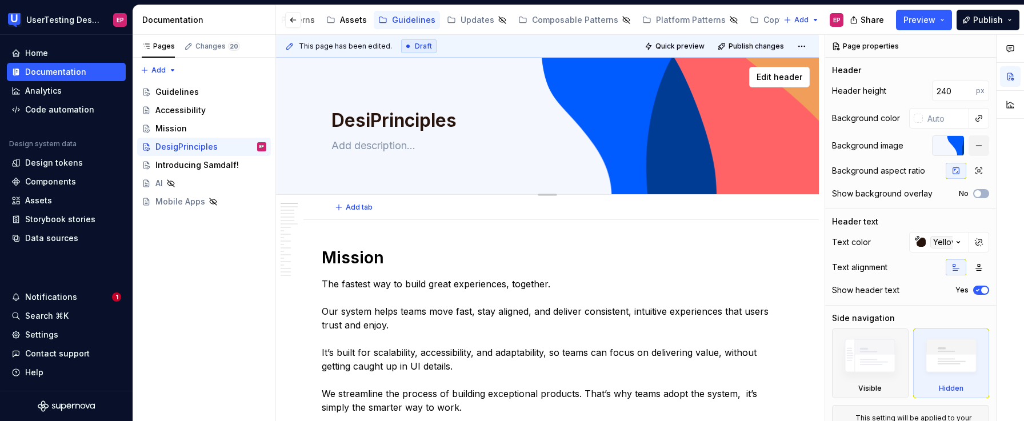
type textarea "DesPrinciples"
type textarea "*"
type textarea "DePrinciples"
type textarea "*"
type textarea "DPrinciples"
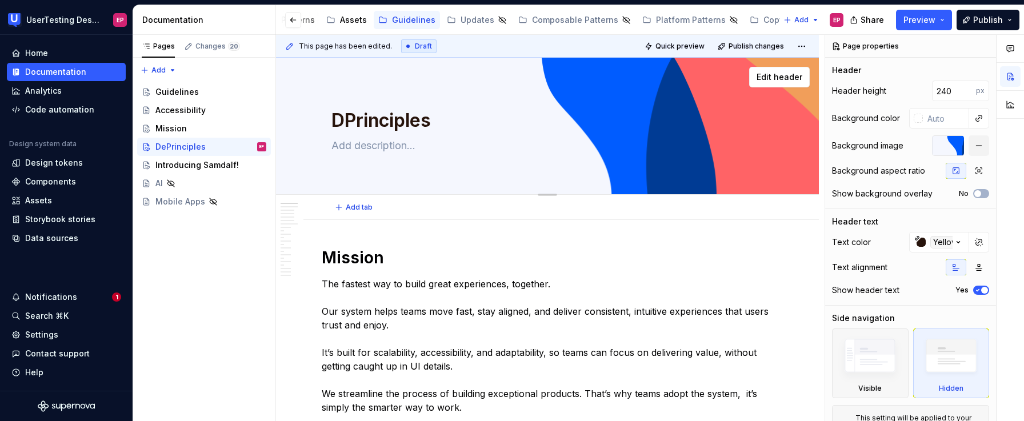
type textarea "*"
type textarea "Principles"
type textarea "*"
type textarea "VPrinciples"
type textarea "*"
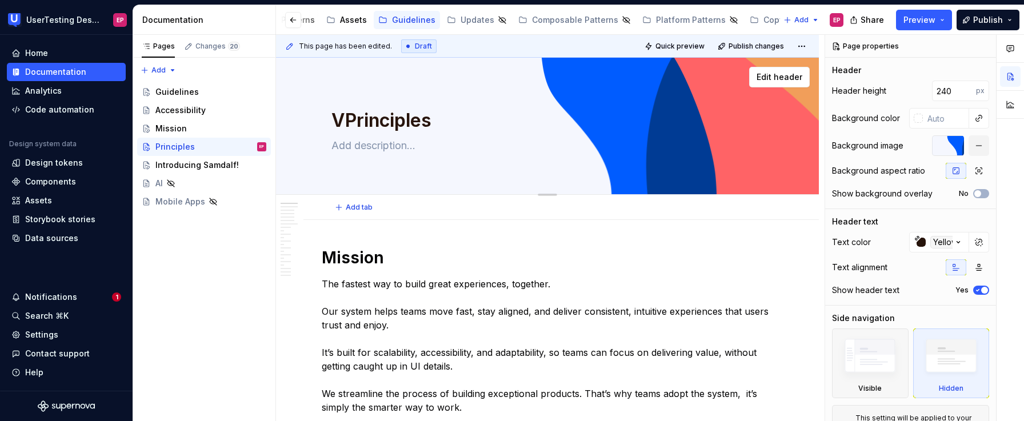
type textarea "VaPrinciples"
type textarea "*"
type textarea "ValPrinciples"
type textarea "*"
type textarea "ValyPrinciples"
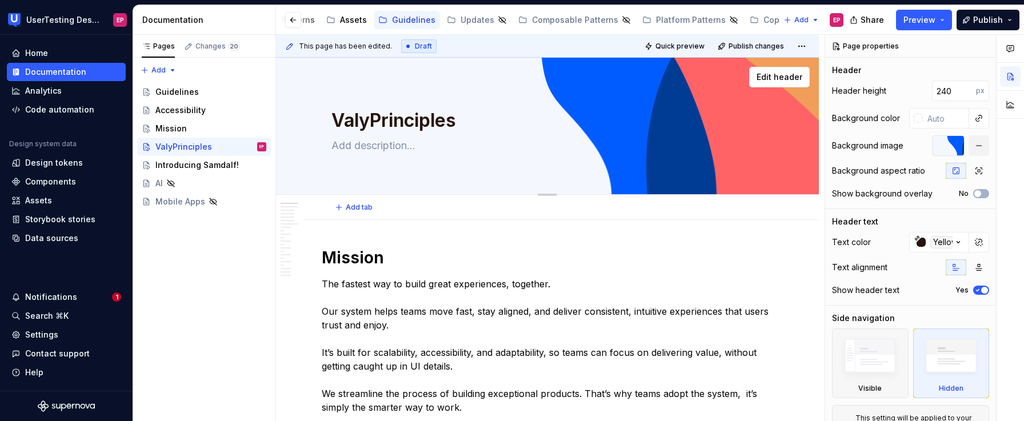
type textarea "*"
type textarea "ValPrinciples"
type textarea "*"
type textarea "ValuPrinciples"
type textarea "*"
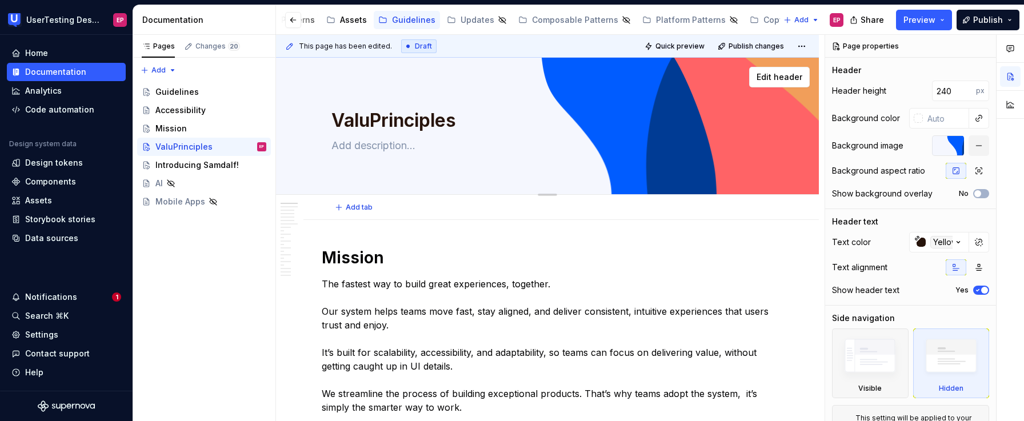
type textarea "ValusPrinciples"
type textarea "*"
type textarea "Valus Principles"
type textarea "*"
type textarea "Valus Principles"
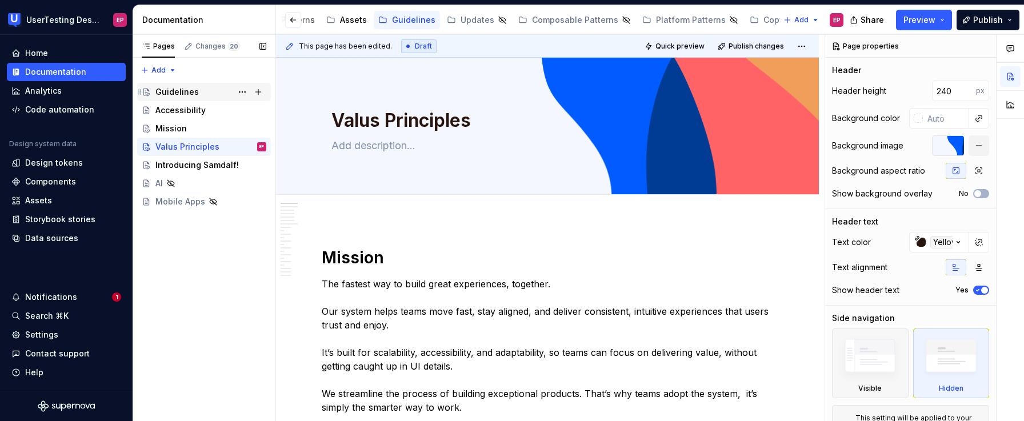
click at [180, 96] on div "Guidelines" at bounding box center [176, 91] width 43 height 11
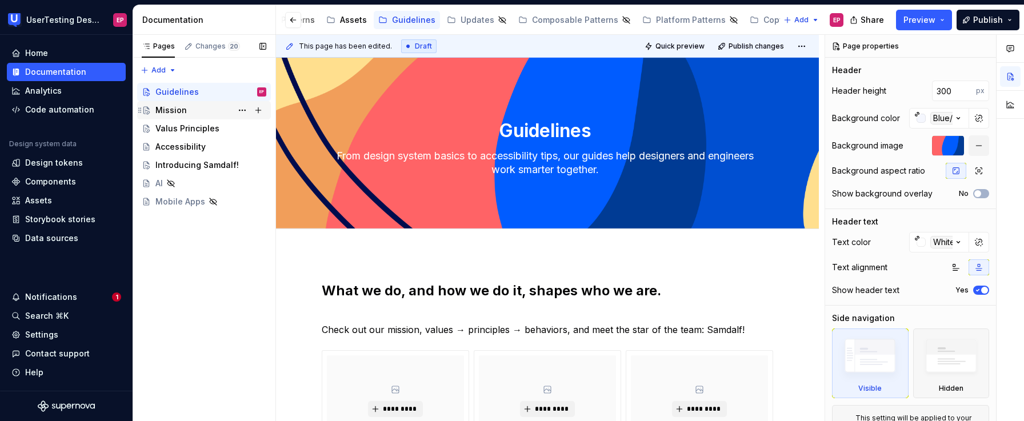
click at [175, 106] on div "Mission" at bounding box center [170, 110] width 31 height 11
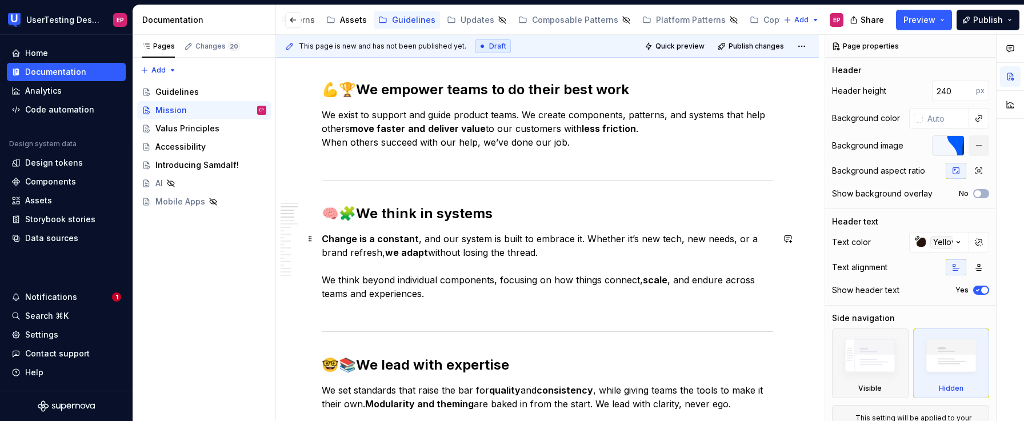
scroll to position [284, 0]
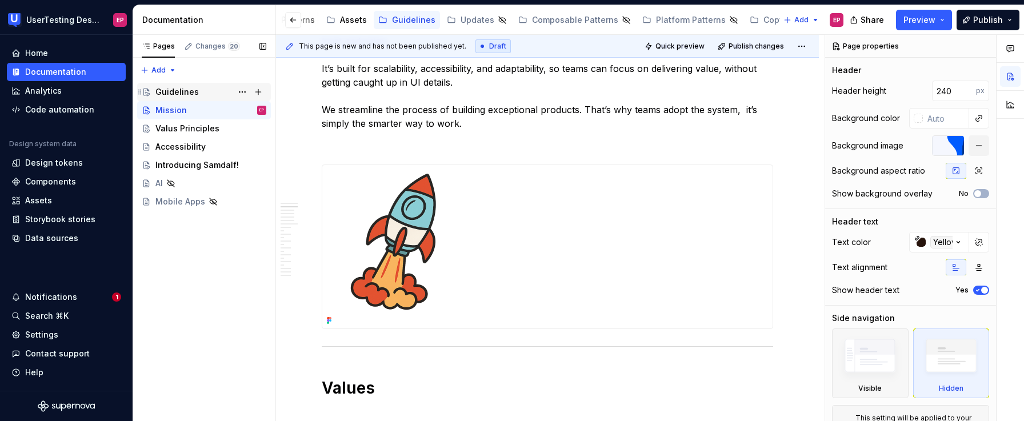
click at [195, 93] on div "Guidelines" at bounding box center [176, 91] width 43 height 11
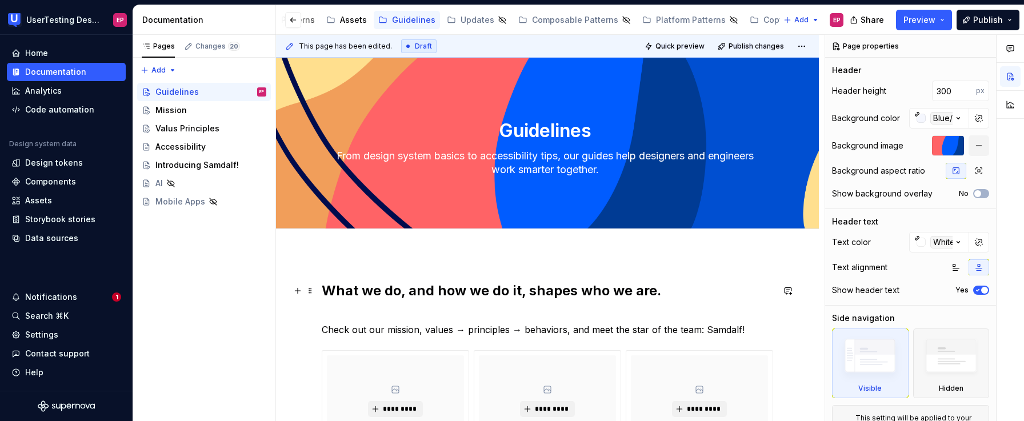
scroll to position [82, 0]
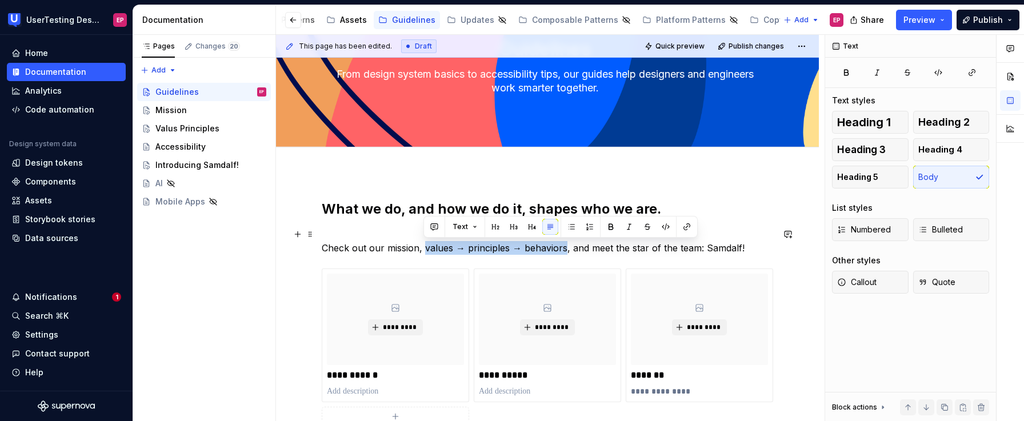
drag, startPoint x: 424, startPoint y: 245, endPoint x: 565, endPoint y: 251, distance: 141.3
click at [565, 251] on p "Check out our mission, values → principles → behaviors, and meet the star of th…" at bounding box center [547, 240] width 451 height 27
copy p "values → principles → behaviors"
click at [195, 126] on div "Valus Principles" at bounding box center [187, 128] width 64 height 11
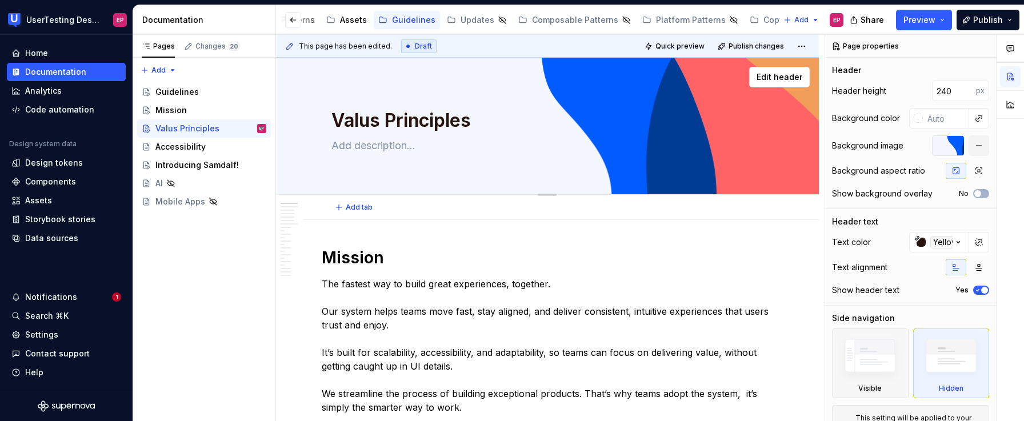
drag, startPoint x: 471, startPoint y: 122, endPoint x: 323, endPoint y: 121, distance: 148.0
click at [323, 121] on div "Valus Principles" at bounding box center [547, 126] width 451 height 112
drag, startPoint x: 474, startPoint y: 119, endPoint x: 314, endPoint y: 119, distance: 160.0
click at [314, 119] on div "Valus Principles Edit header" at bounding box center [547, 126] width 543 height 137
paste textarea "values → principles → behavior"
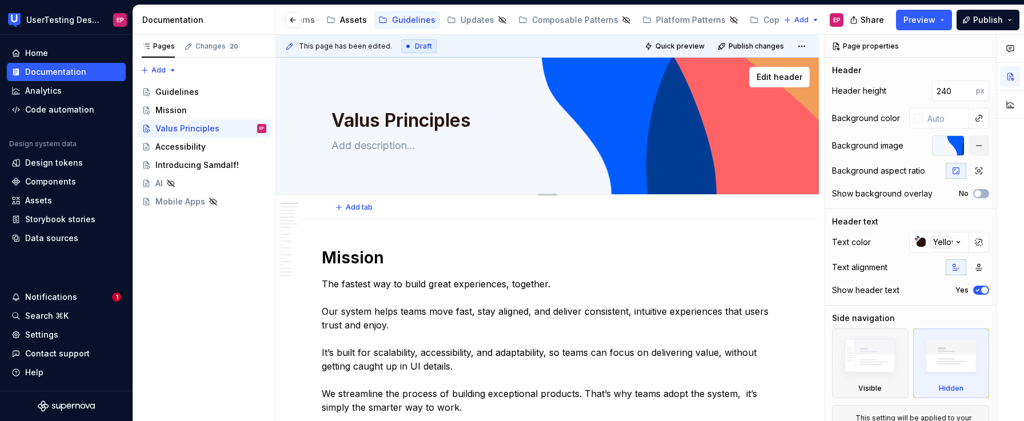
type textarea "*"
type textarea "values → principles → behaviors"
click at [340, 119] on textarea "values → principles → behaviors" at bounding box center [545, 120] width 432 height 27
type textarea "*"
type textarea "alues → principles → behaviors"
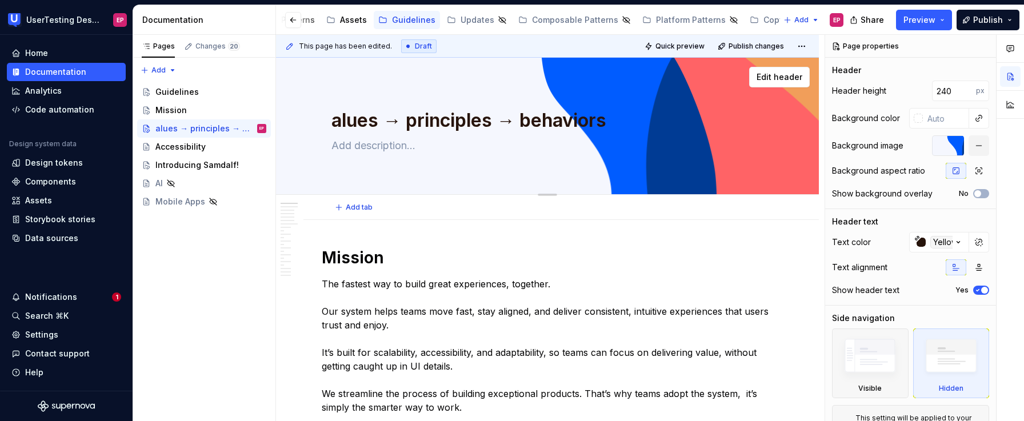
type textarea "*"
type textarea "Values → principles → behaviors"
click at [395, 120] on textarea "Values → principles → behaviors" at bounding box center [545, 120] width 432 height 27
type textarea "*"
type textarea "Values→ principles → behaviors"
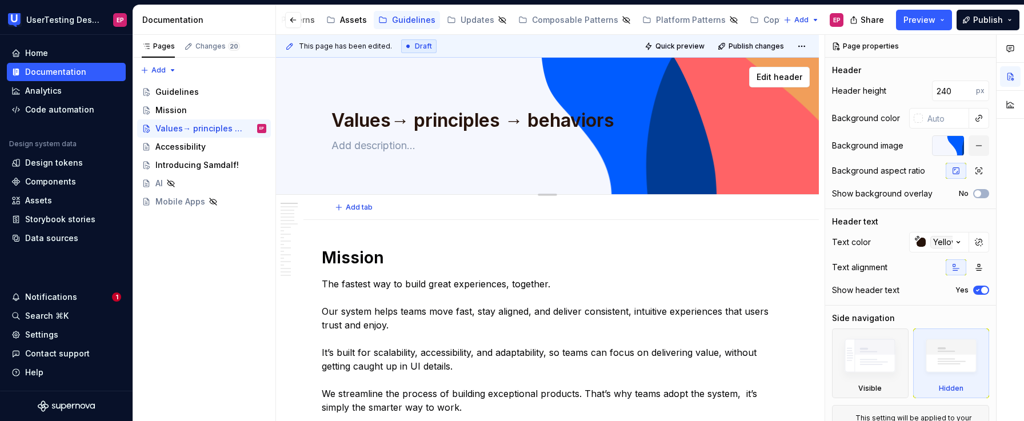
click at [418, 119] on textarea "Values→ principles → behaviors" at bounding box center [545, 120] width 432 height 27
type textarea "*"
type textarea "Values→principles → behaviors"
click at [417, 122] on textarea "Values→principles → behaviors" at bounding box center [545, 120] width 432 height 27
type textarea "*"
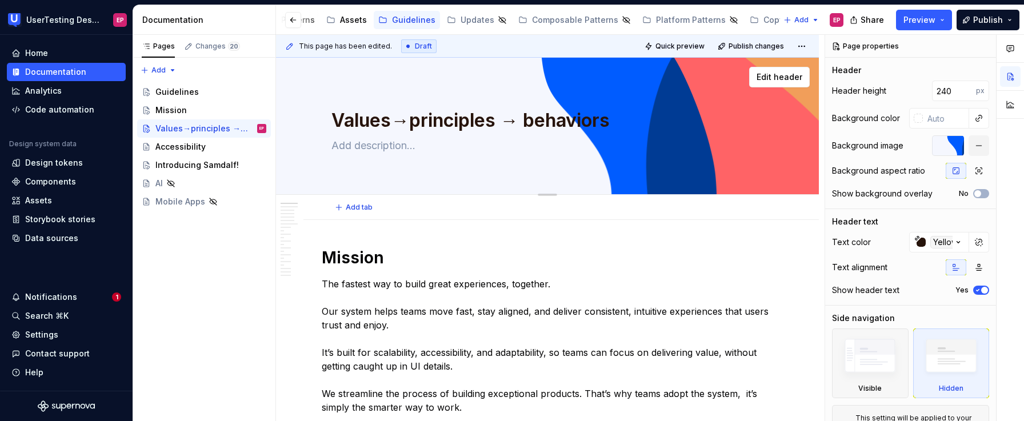
type textarea "Values→rinciples → behaviors"
type textarea "*"
type textarea "Values→Principles → behaviors"
click at [502, 123] on textarea "Values→Principles → behaviors" at bounding box center [545, 120] width 432 height 27
type textarea "*"
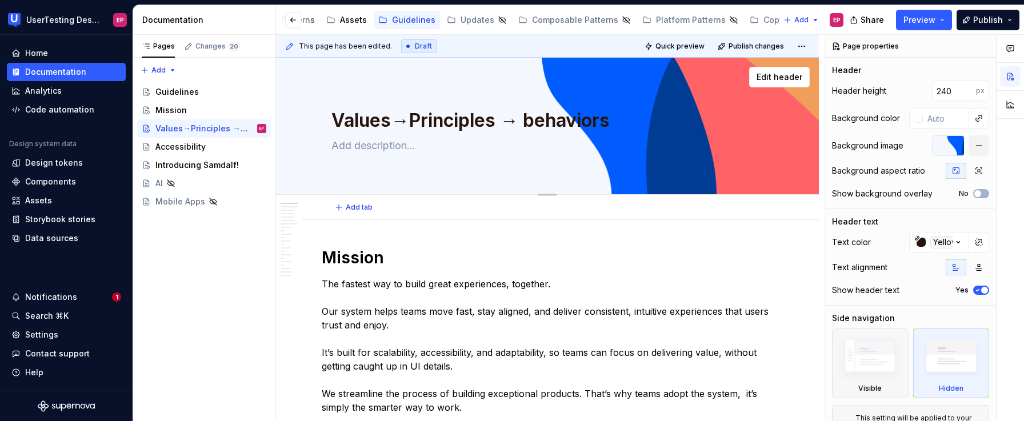
type textarea "Values→Principles→ behaviors"
click at [525, 121] on textarea "Values→Principles→ behaviors" at bounding box center [545, 120] width 432 height 27
click at [532, 121] on textarea "Values→Principles→ behaviors" at bounding box center [545, 120] width 432 height 27
type textarea "*"
type textarea "Values→Principles→ ehaviors"
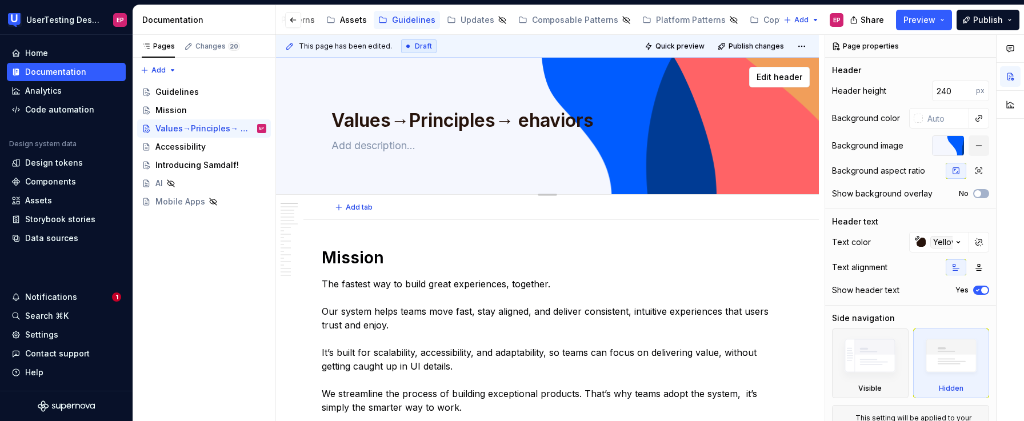
type textarea "*"
type textarea "Values→Principles→ Behaviors"
type textarea "*"
type textarea "Values→Principles→Behaviors"
type textarea "*"
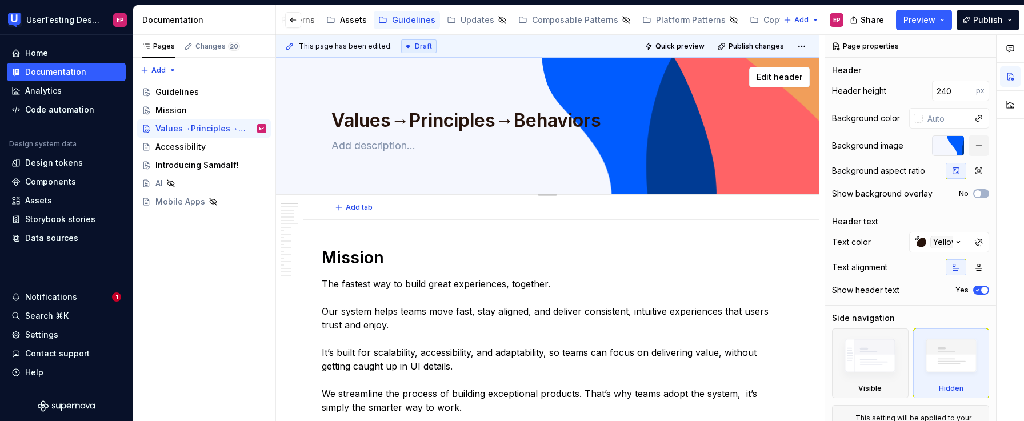
type textarea "Values→Principles→Behaviors"
type textarea "*"
type textarea "Values→Principles→Behaviours"
type textarea "*"
type textarea "Values→Principles→Behaviours"
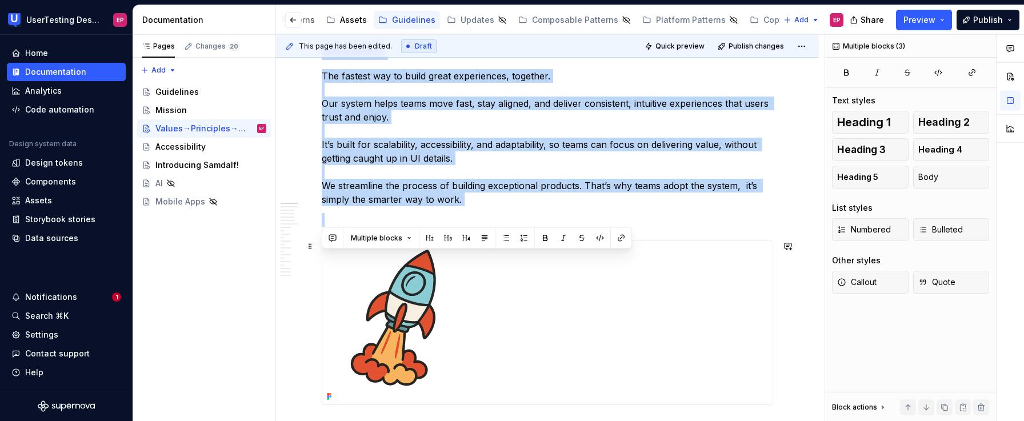
scroll to position [211, 0]
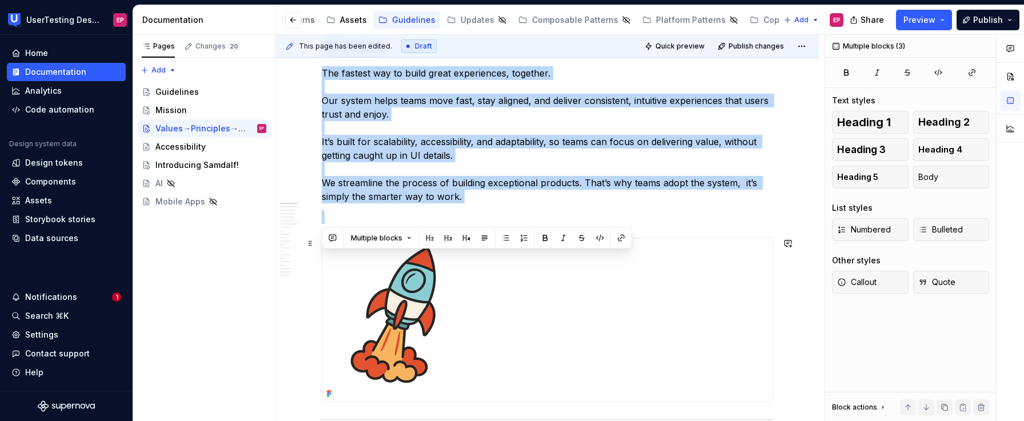
drag, startPoint x: 323, startPoint y: 263, endPoint x: 480, endPoint y: 289, distance: 158.8
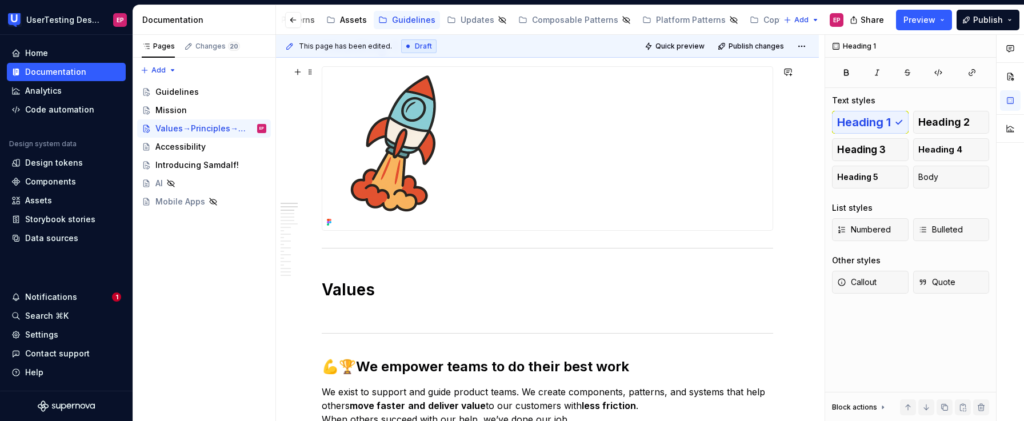
click at [425, 177] on img at bounding box center [403, 148] width 163 height 163
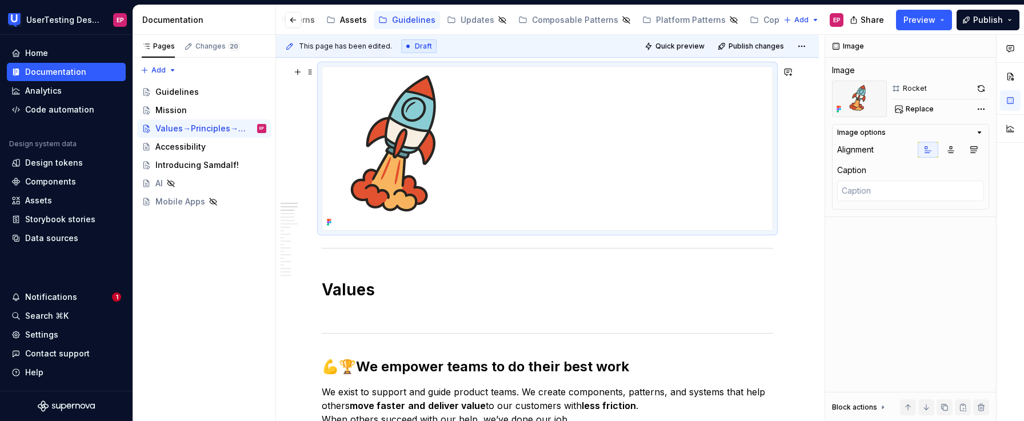
scroll to position [33, 0]
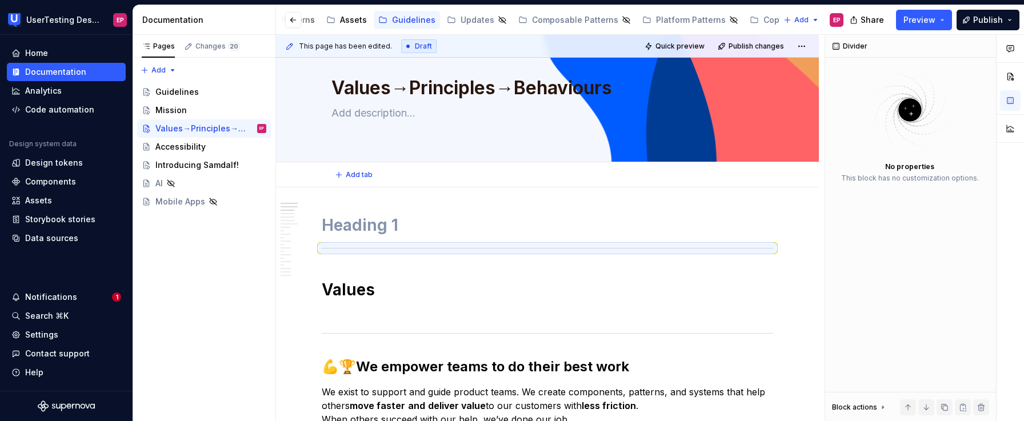
type textarea "*"
click at [382, 315] on h1 "Values" at bounding box center [547, 299] width 451 height 41
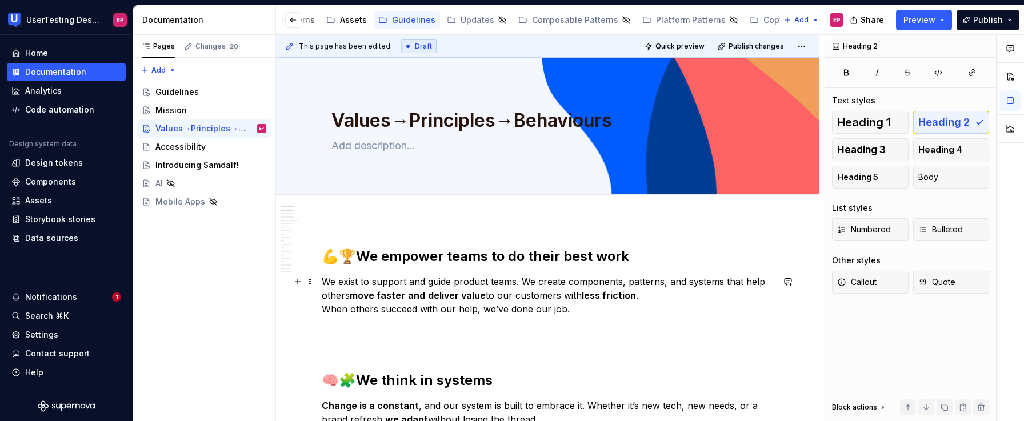
scroll to position [0, 0]
click at [163, 109] on div "Mission" at bounding box center [170, 110] width 31 height 11
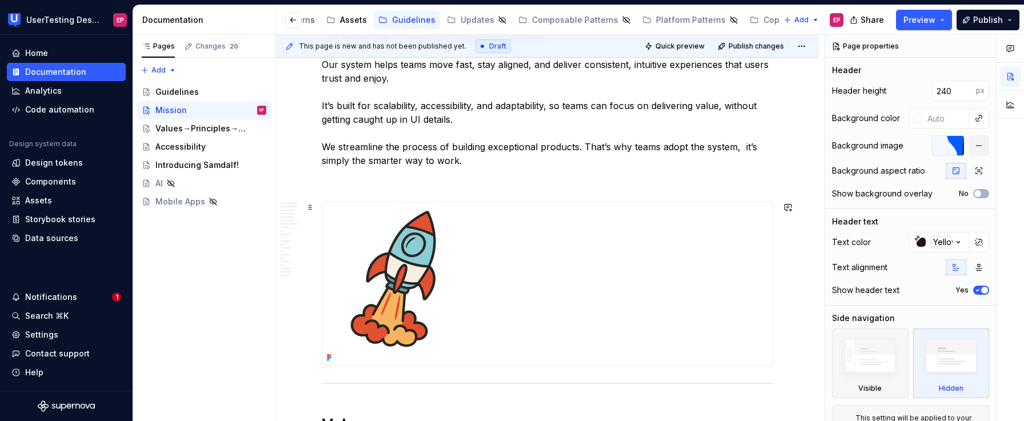
scroll to position [251, 0]
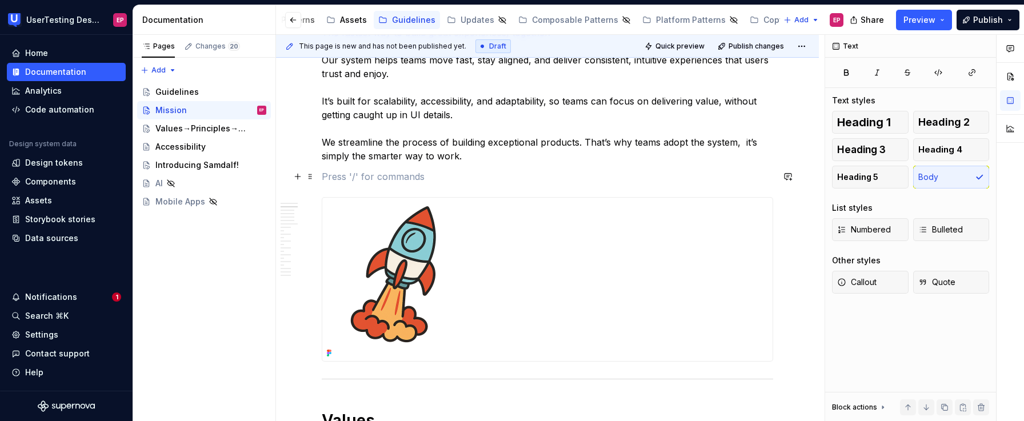
click at [349, 175] on p at bounding box center [547, 177] width 451 height 14
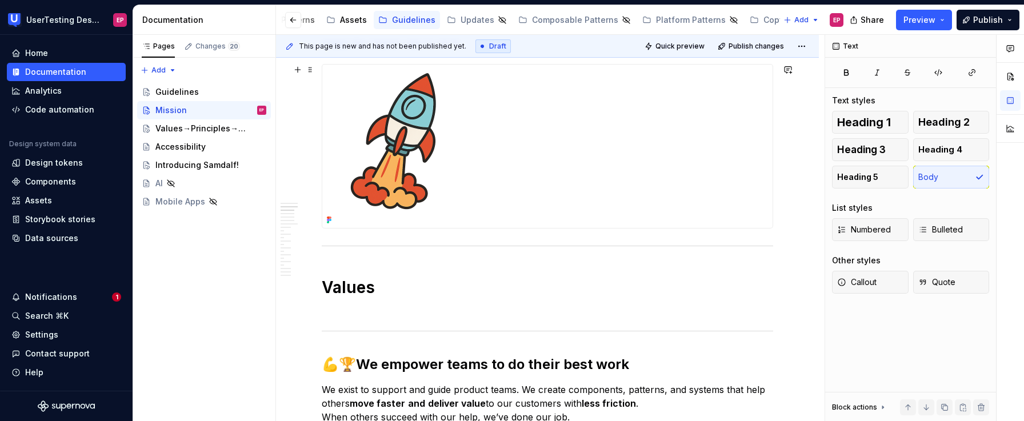
scroll to position [437, 0]
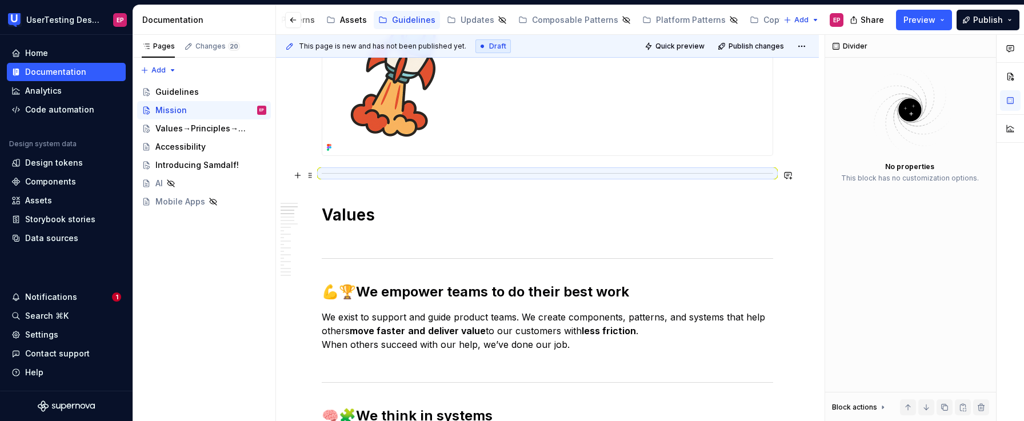
click at [329, 173] on hr at bounding box center [547, 173] width 451 height 1
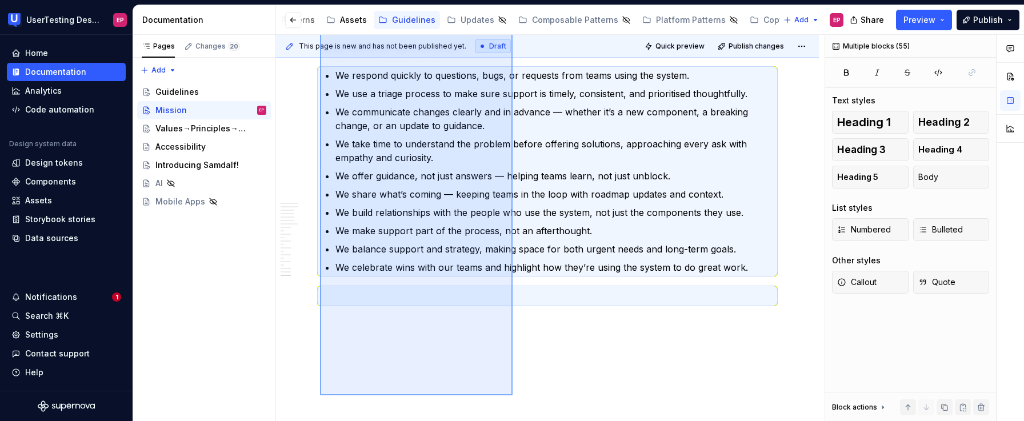
scroll to position [4339, 0]
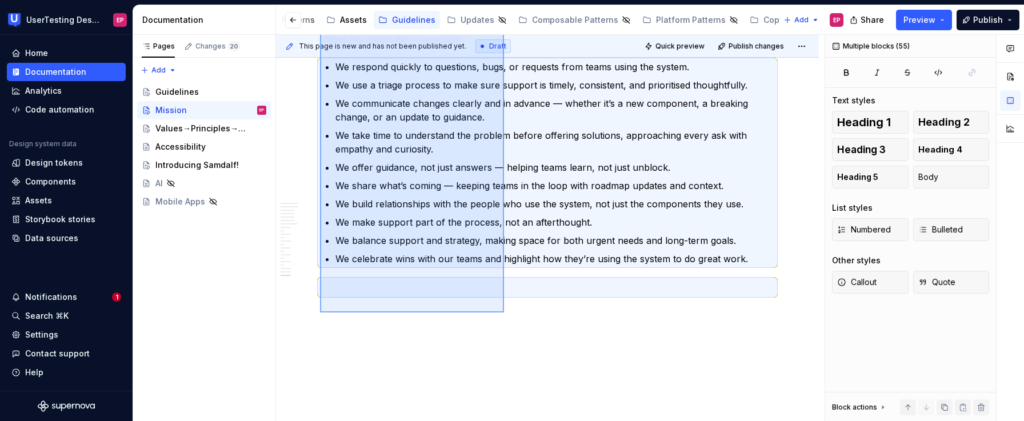
drag, startPoint x: 320, startPoint y: 194, endPoint x: 505, endPoint y: 311, distance: 218.6
click at [505, 311] on div "This page is new and has not been published yet. Draft Quick preview Publish ch…" at bounding box center [550, 228] width 549 height 387
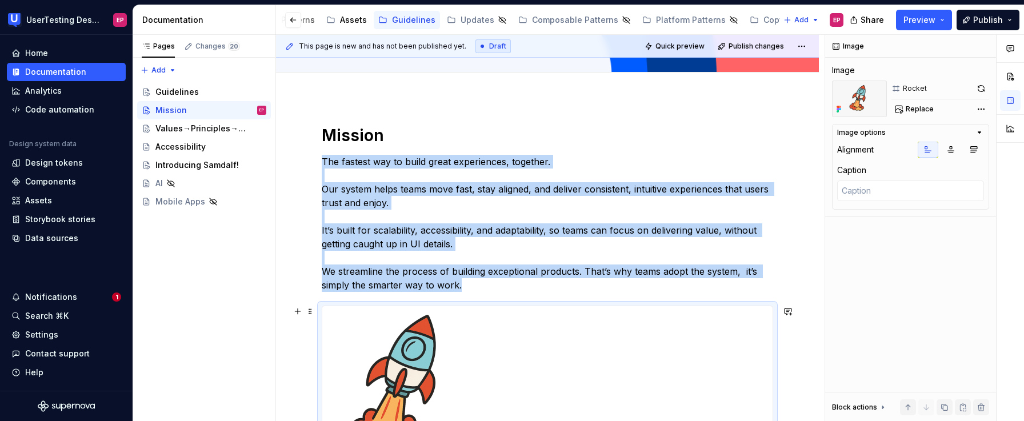
scroll to position [0, 0]
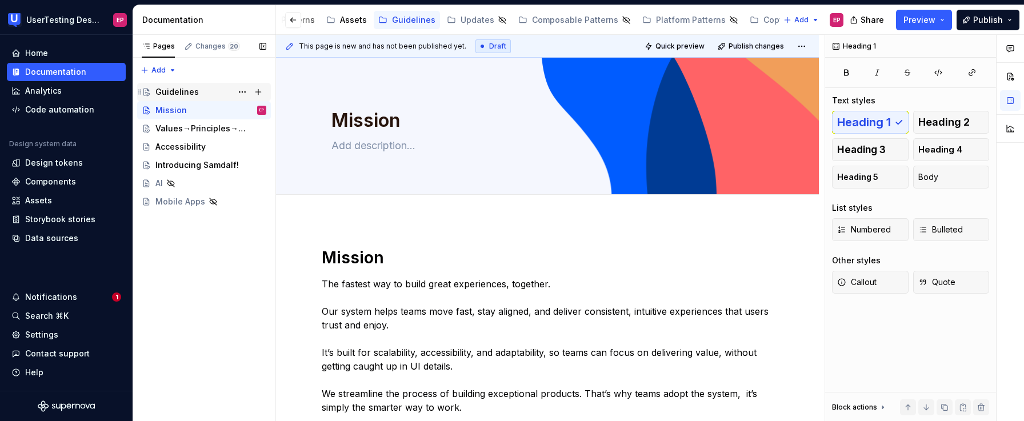
click at [169, 90] on div "Guidelines" at bounding box center [176, 91] width 43 height 11
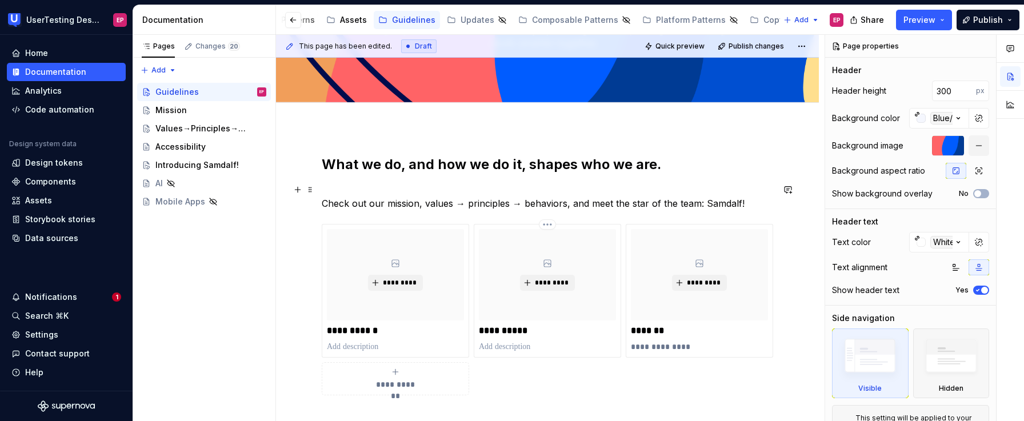
scroll to position [129, 0]
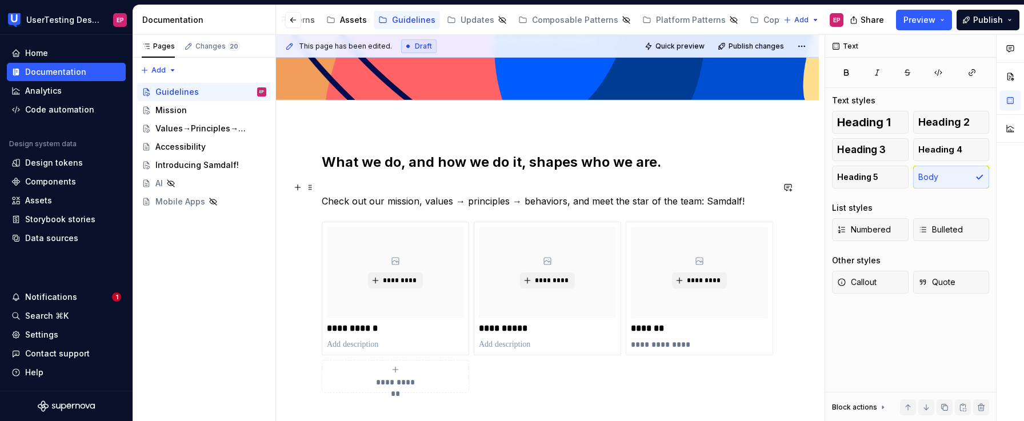
click at [329, 181] on p "Check out our mission, values → principles → behaviors, and meet the star of th…" at bounding box center [547, 194] width 451 height 27
click at [323, 199] on p "Check out our mission, values → principles → behaviors, and meet the star of th…" at bounding box center [547, 194] width 451 height 27
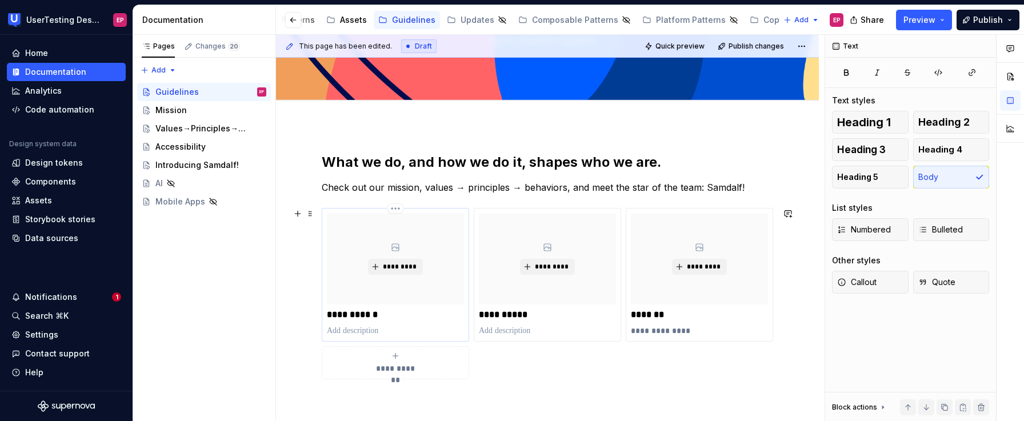
click at [419, 320] on p "**********" at bounding box center [395, 314] width 137 height 11
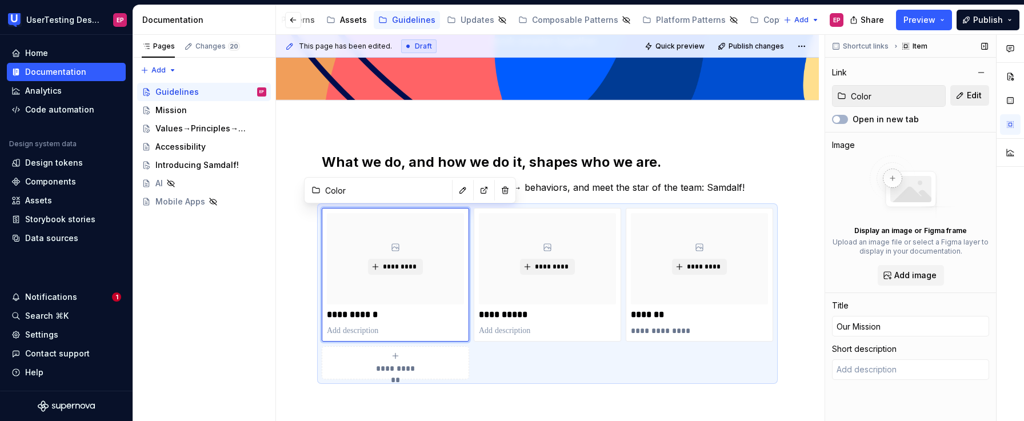
click at [964, 92] on button "Edit" at bounding box center [969, 95] width 39 height 21
type textarea "*"
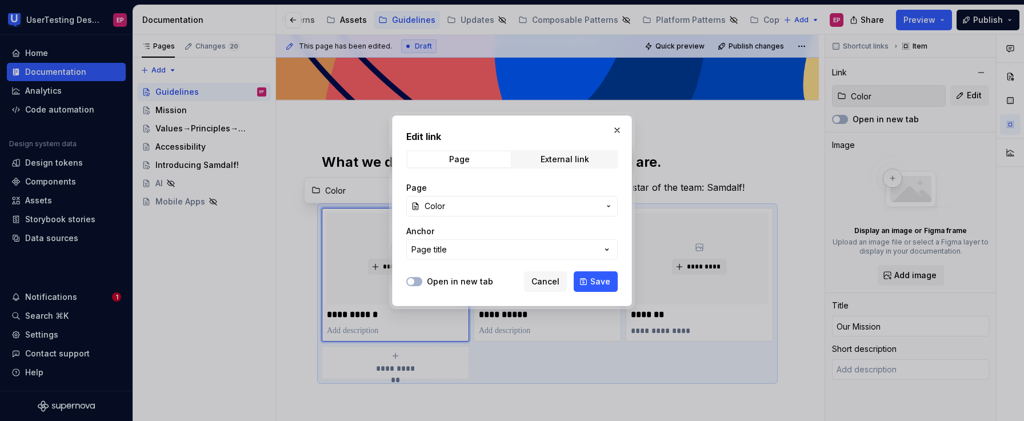
click at [604, 210] on button "Color" at bounding box center [511, 206] width 211 height 21
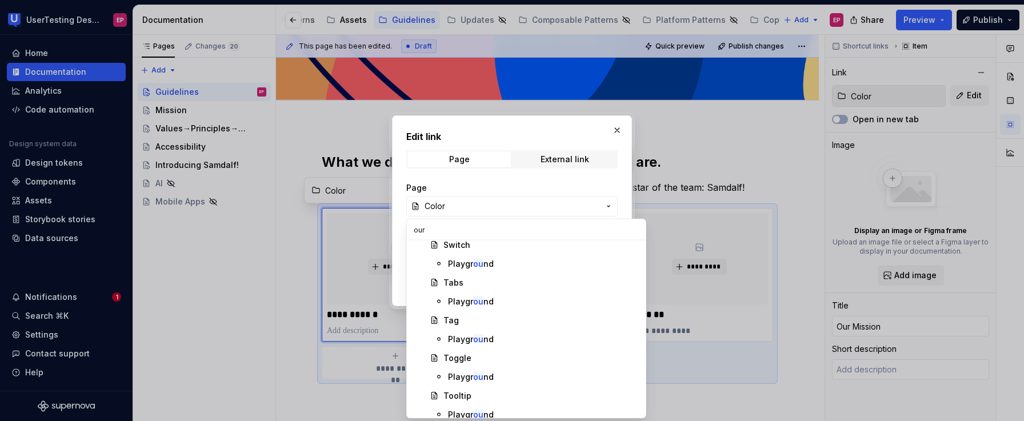
scroll to position [0, 0]
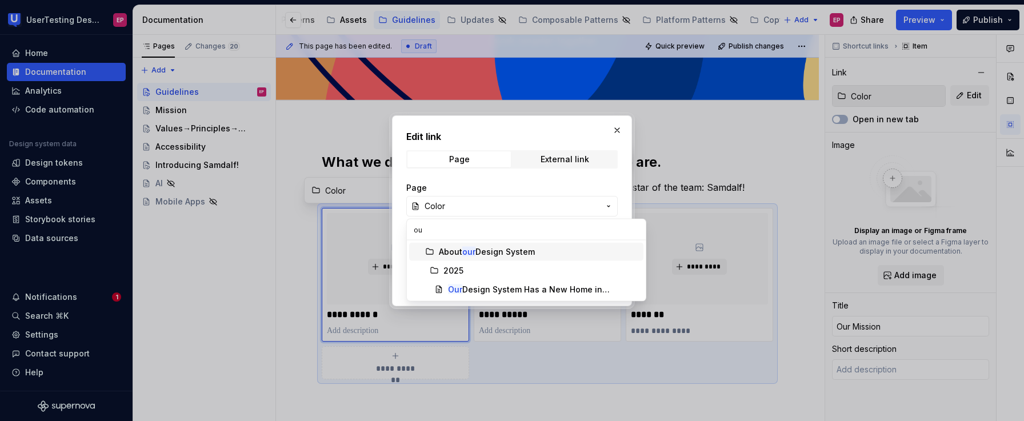
type input "o"
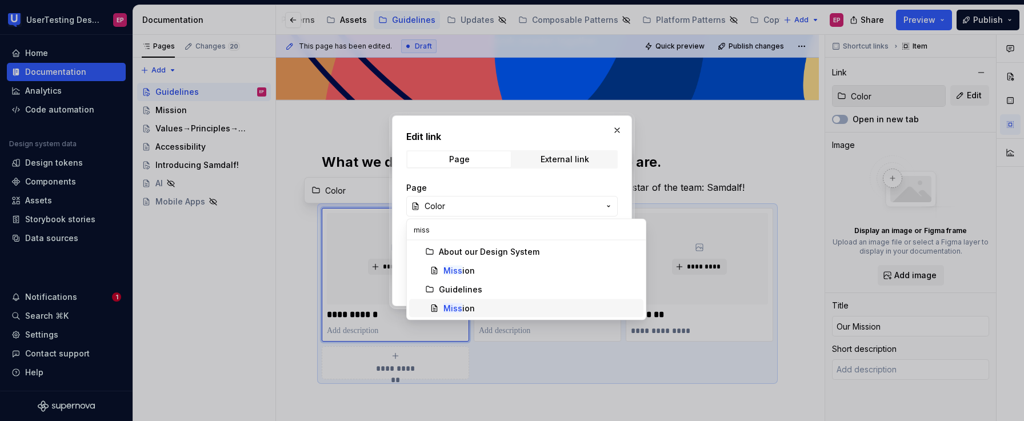
type input "miss"
click at [469, 303] on div "Miss [PERSON_NAME]" at bounding box center [458, 308] width 31 height 11
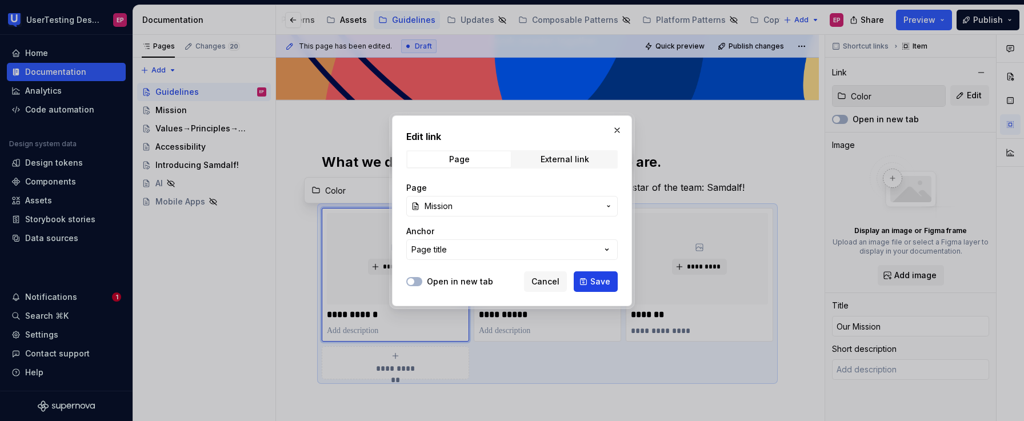
click at [584, 281] on button "Save" at bounding box center [596, 281] width 44 height 21
type textarea "*"
type input "Guidelines / Mission"
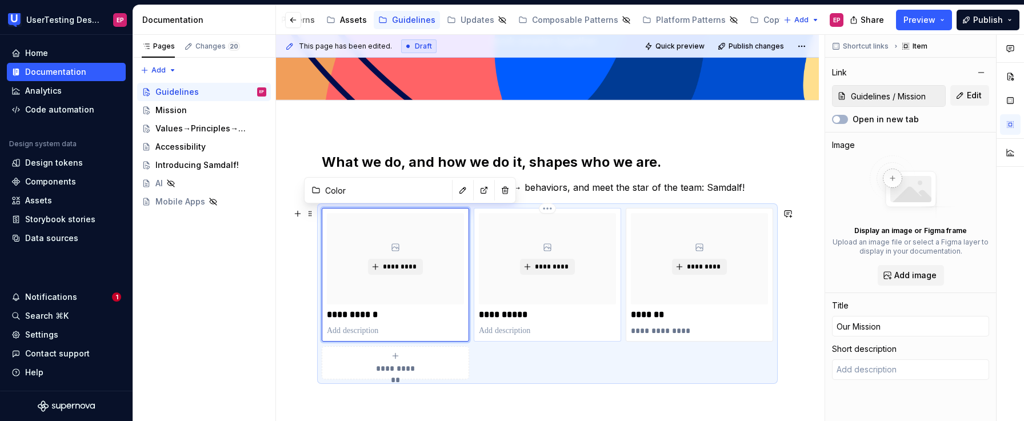
click at [558, 317] on p "**********" at bounding box center [547, 314] width 137 height 11
type textarea "*"
type input "Typography"
type input "Principles"
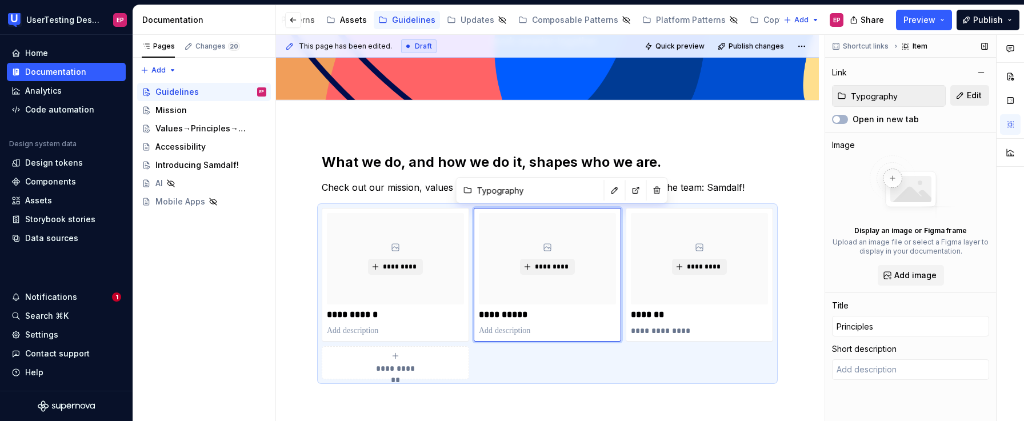
click at [968, 98] on span "Edit" at bounding box center [974, 95] width 15 height 11
type textarea "*"
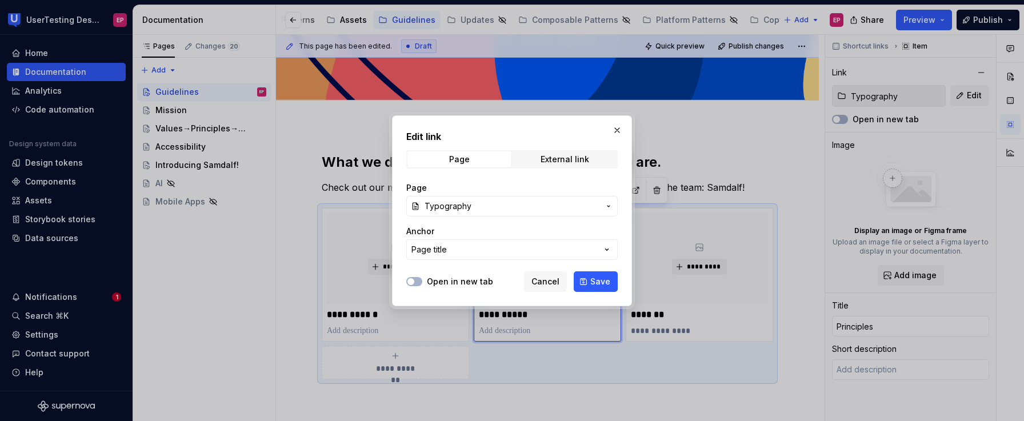
click at [478, 205] on span "Typography" at bounding box center [512, 206] width 175 height 11
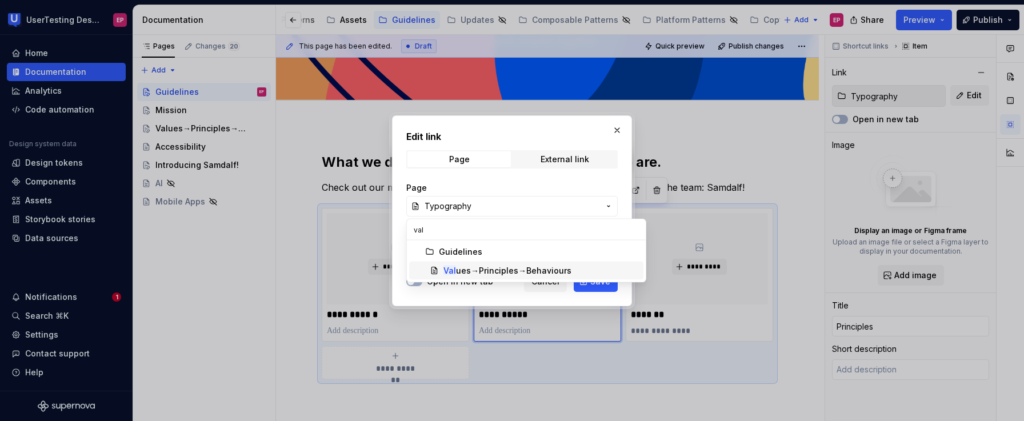
type input "val"
click at [494, 269] on div "Val ues→Principles→Behaviours" at bounding box center [507, 270] width 128 height 11
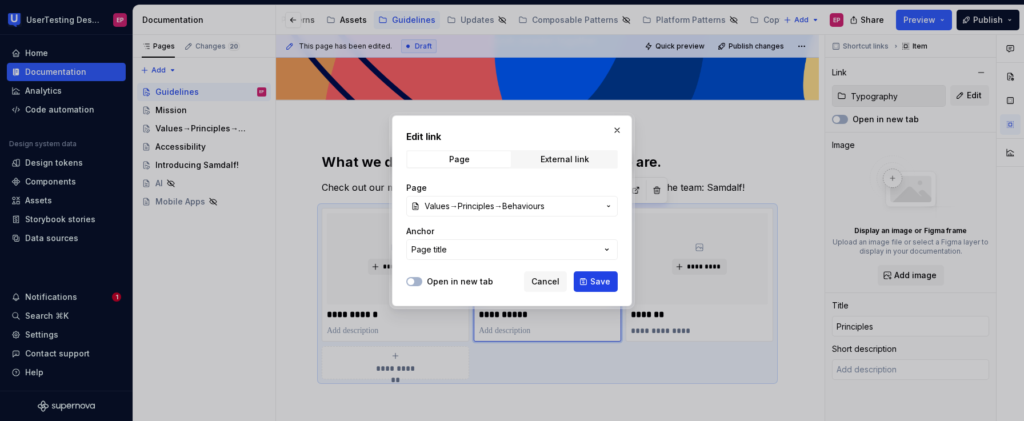
click at [586, 285] on button "Save" at bounding box center [596, 281] width 44 height 21
type textarea "*"
type input "Guidelines / Values→Principles→Behaviours"
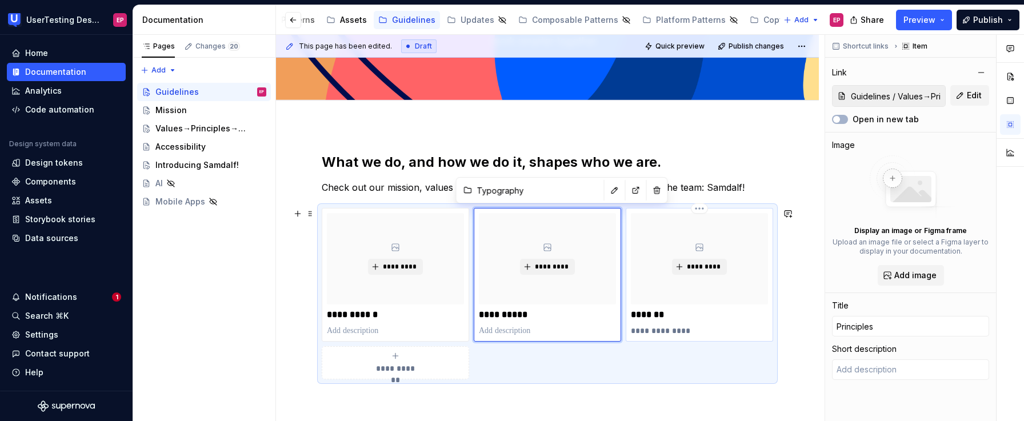
click at [688, 310] on p "*******" at bounding box center [699, 314] width 137 height 11
type textarea "*"
type input "Foundations / Spacing"
type input "Samdalf"
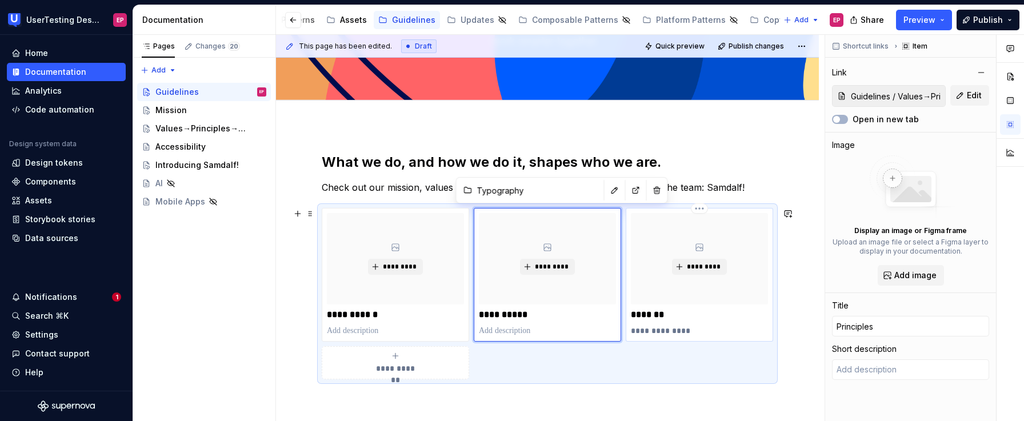
type textarea "This is a test"
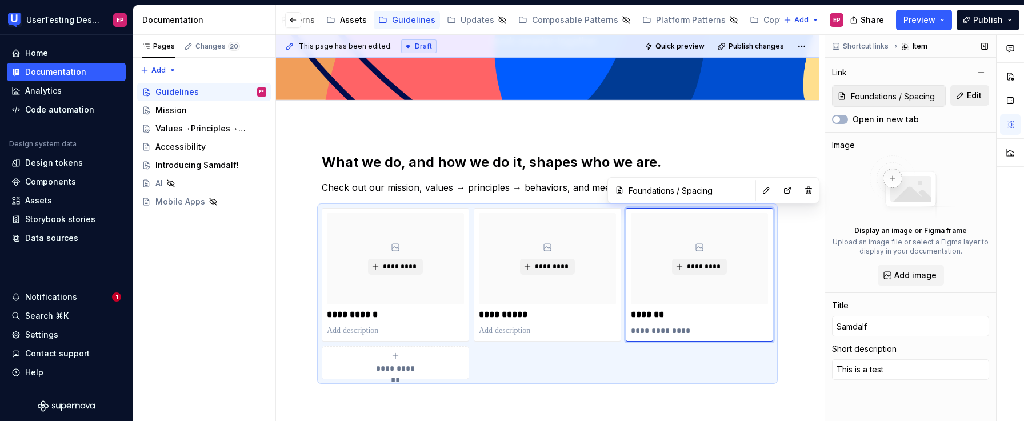
click at [968, 98] on span "Edit" at bounding box center [974, 95] width 15 height 11
type textarea "*"
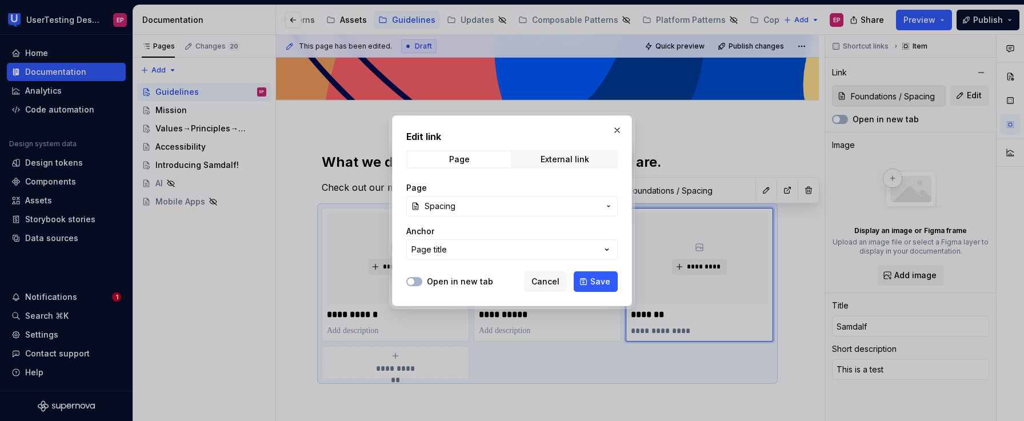
click at [449, 207] on span "Spacing" at bounding box center [440, 206] width 31 height 11
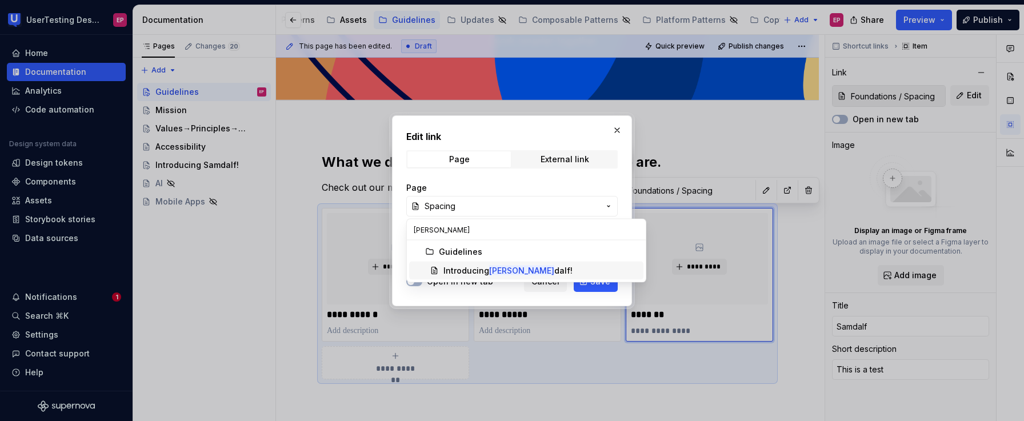
type input "[PERSON_NAME]"
click at [471, 273] on div "Introducing [PERSON_NAME] dalf!" at bounding box center [507, 270] width 129 height 11
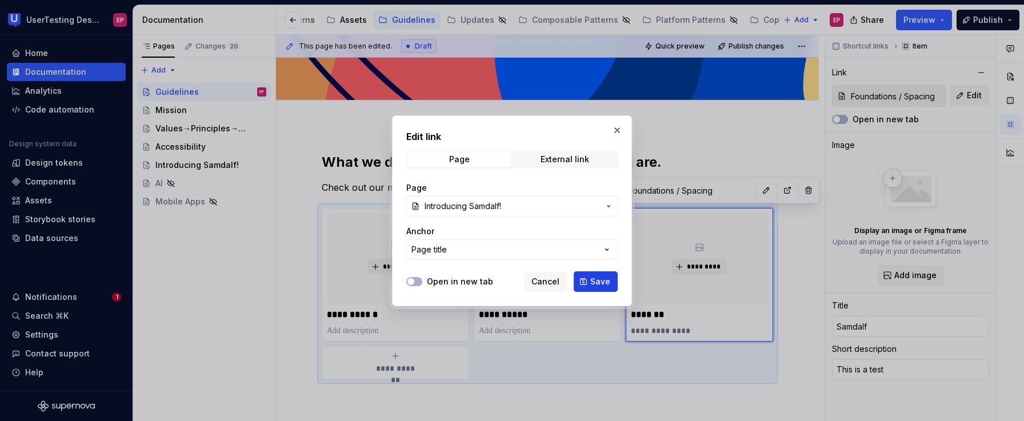
click at [601, 281] on span "Save" at bounding box center [600, 281] width 20 height 11
type textarea "*"
type input "Guidelines / Introducing Samdalf!"
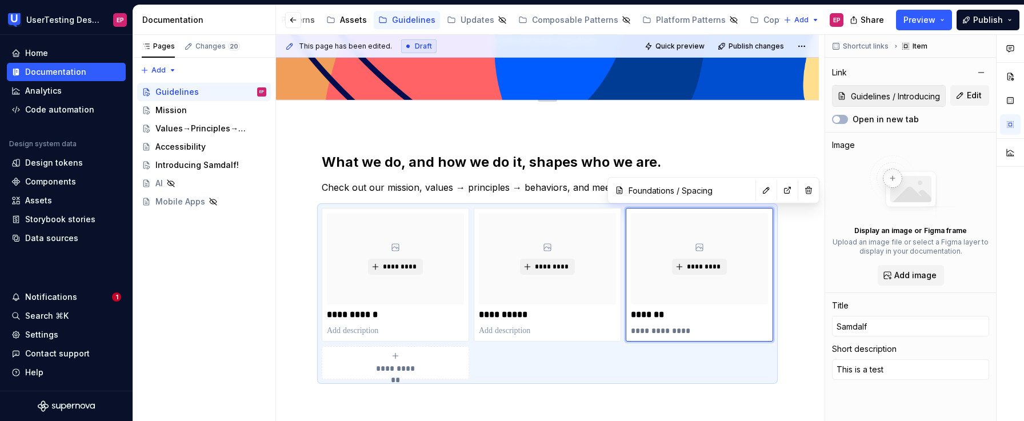
type textarea "*"
type input "Guidelines / Introducing Samdalf!"
click at [745, 47] on span "Publish changes" at bounding box center [756, 46] width 55 height 9
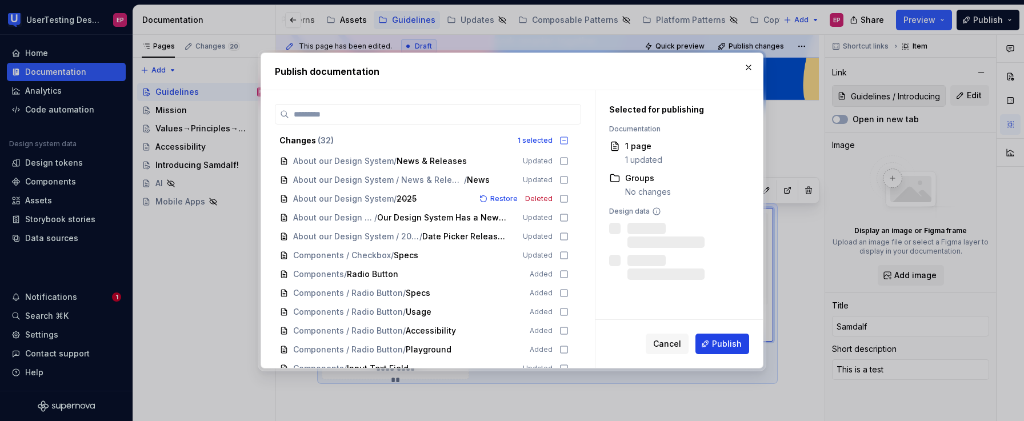
click at [717, 343] on span "Publish" at bounding box center [727, 343] width 30 height 11
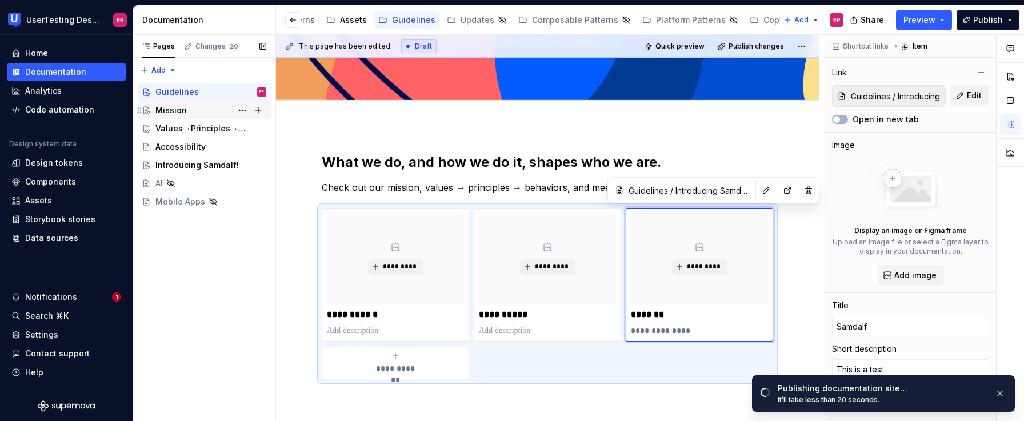
click at [188, 109] on div "Mission" at bounding box center [210, 110] width 111 height 16
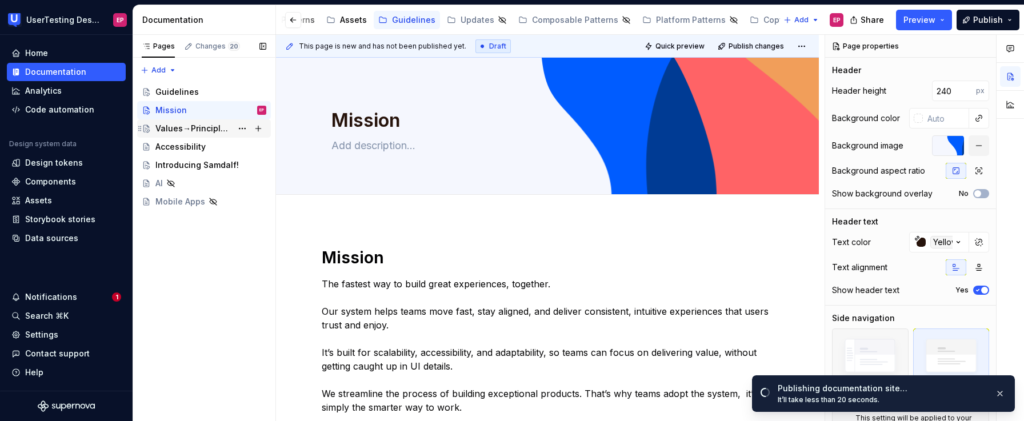
click at [194, 127] on div "Values→Principles→Behaviours" at bounding box center [193, 128] width 77 height 11
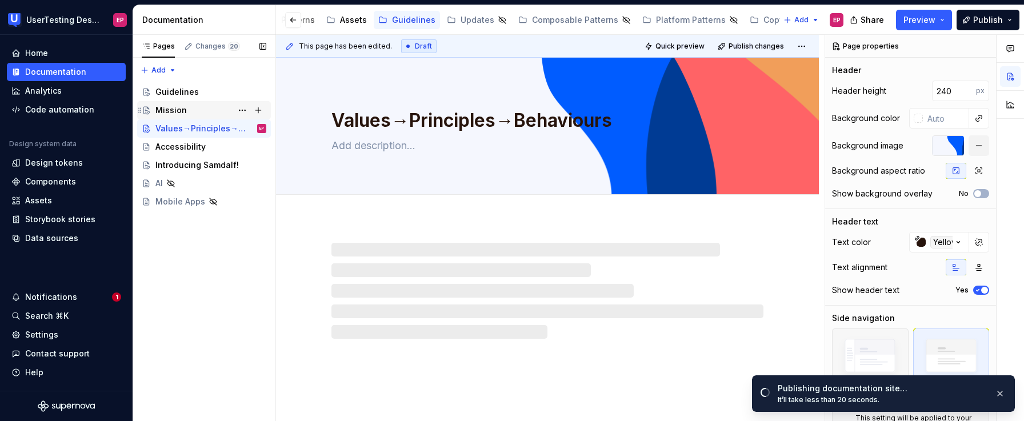
click at [189, 111] on div "Mission" at bounding box center [210, 110] width 111 height 16
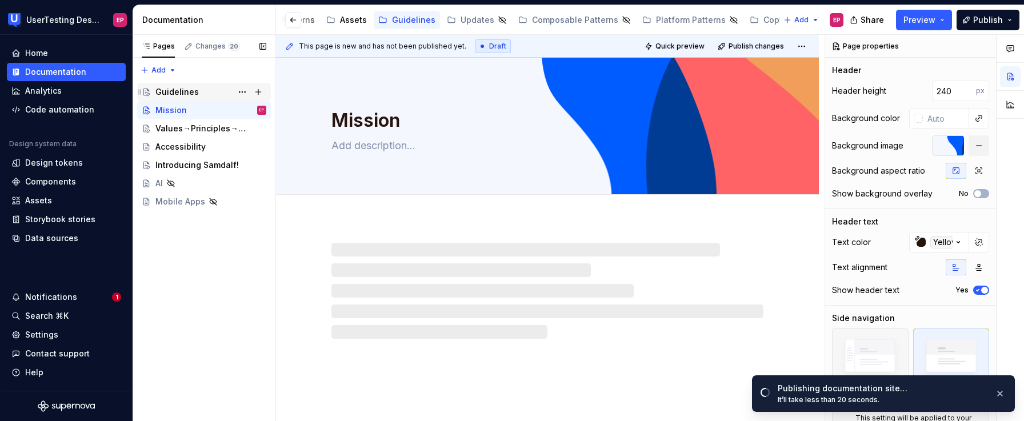
click at [190, 91] on div "Guidelines" at bounding box center [176, 91] width 43 height 11
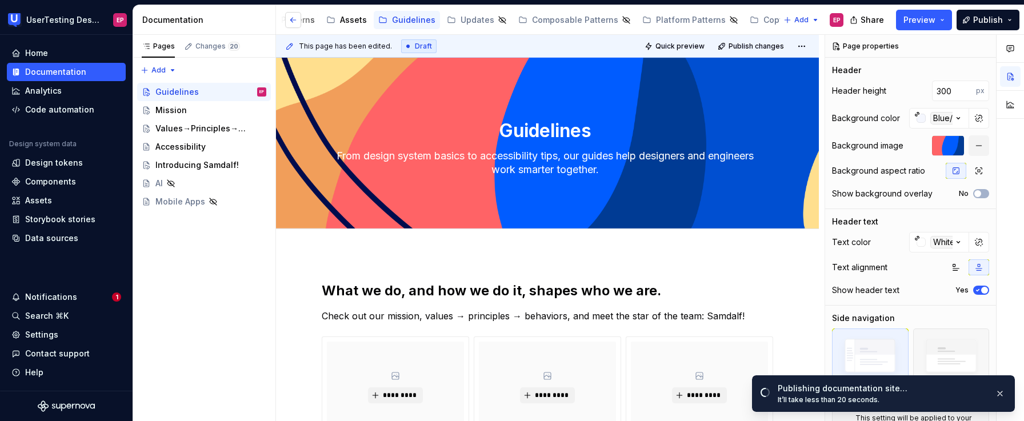
click at [296, 25] on button "button" at bounding box center [293, 20] width 16 height 16
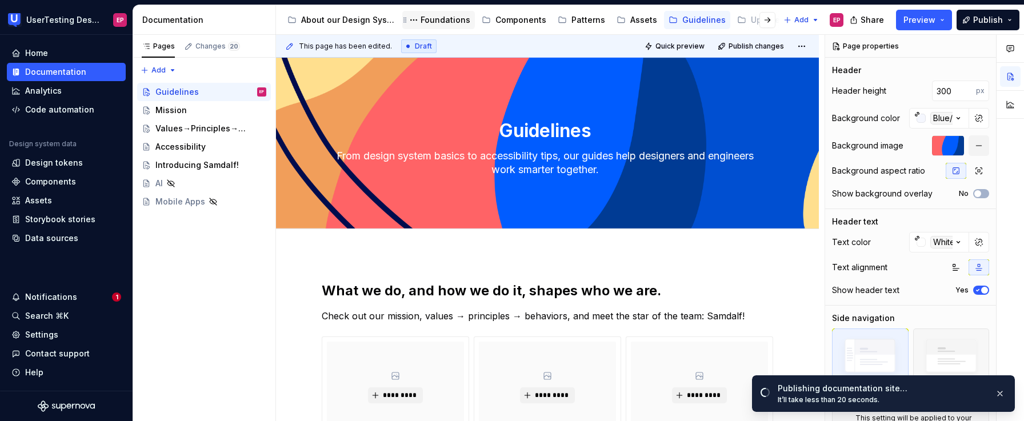
click at [430, 21] on div "Foundations" at bounding box center [446, 19] width 50 height 11
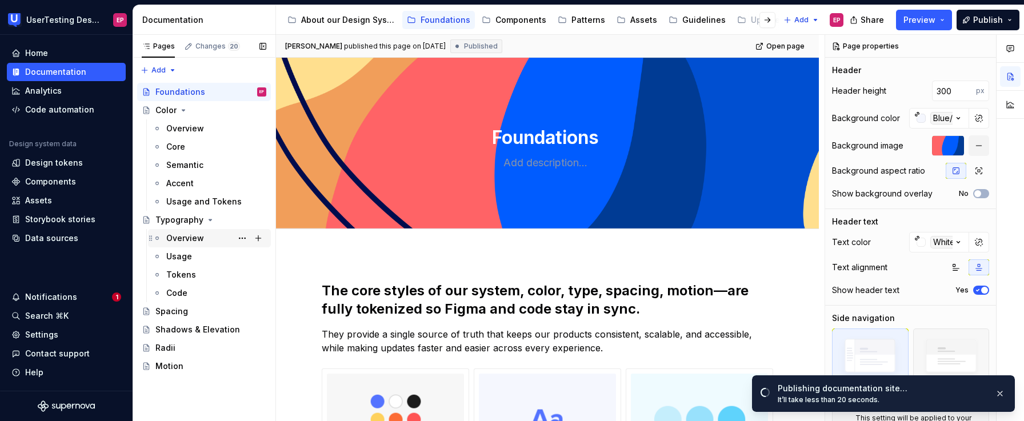
click at [186, 237] on div "Overview" at bounding box center [185, 238] width 38 height 11
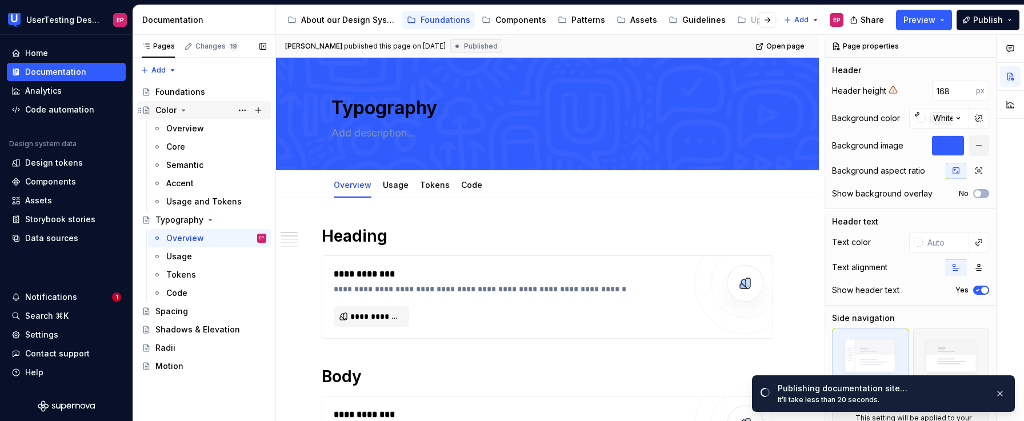
click at [197, 109] on div "Color" at bounding box center [210, 110] width 111 height 16
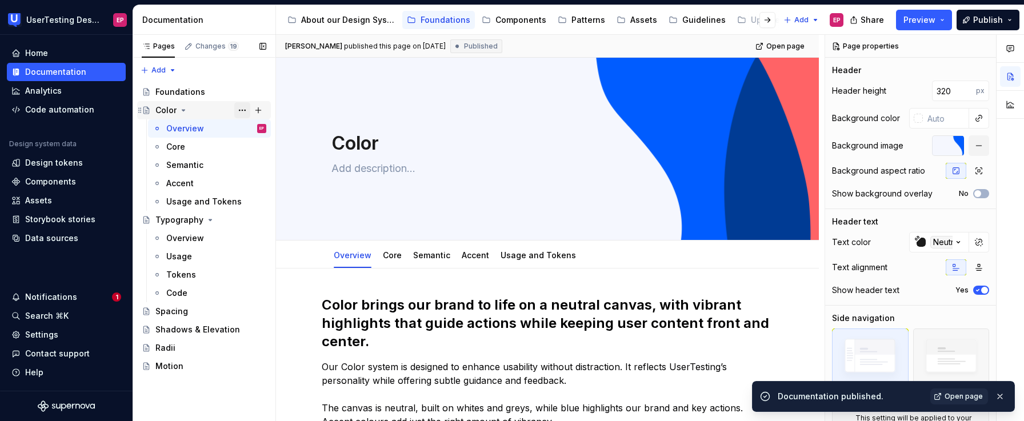
click at [242, 110] on button "Page tree" at bounding box center [242, 110] width 16 height 16
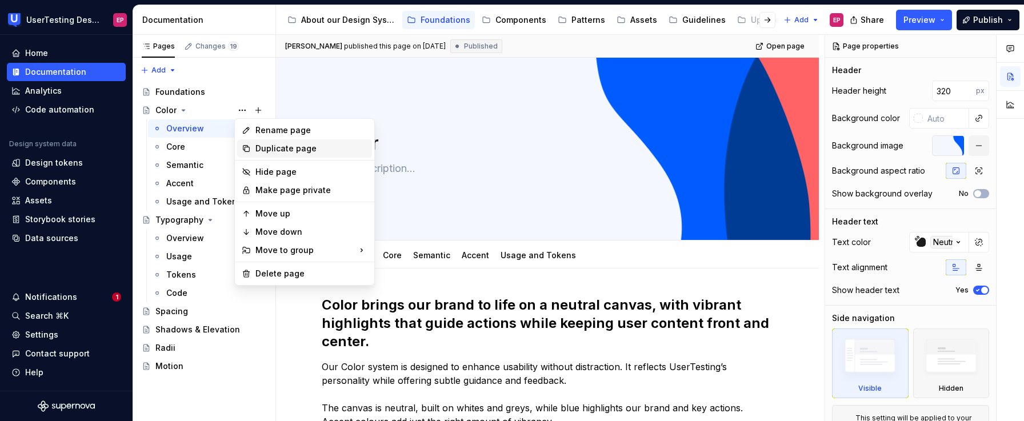
click at [261, 144] on div "Duplicate page" at bounding box center [311, 148] width 112 height 11
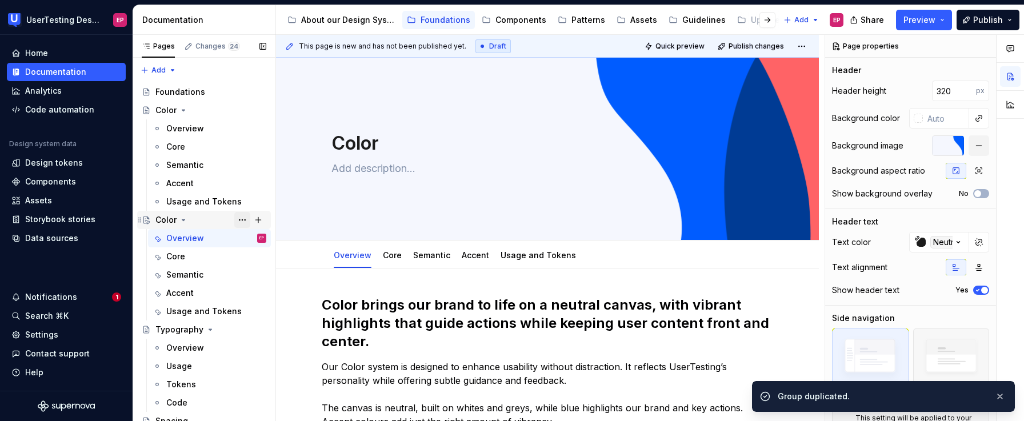
click at [234, 221] on button "Page tree" at bounding box center [242, 220] width 16 height 16
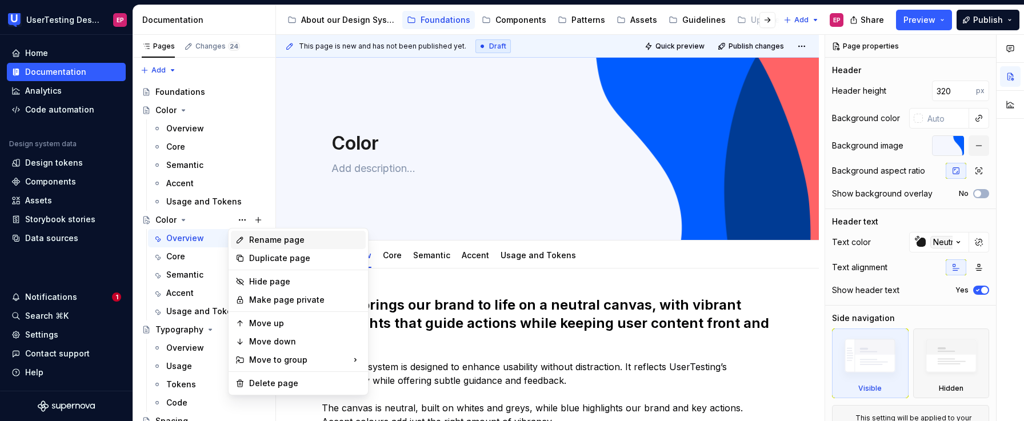
type textarea "*"
click at [250, 238] on div "Rename page" at bounding box center [305, 239] width 112 height 11
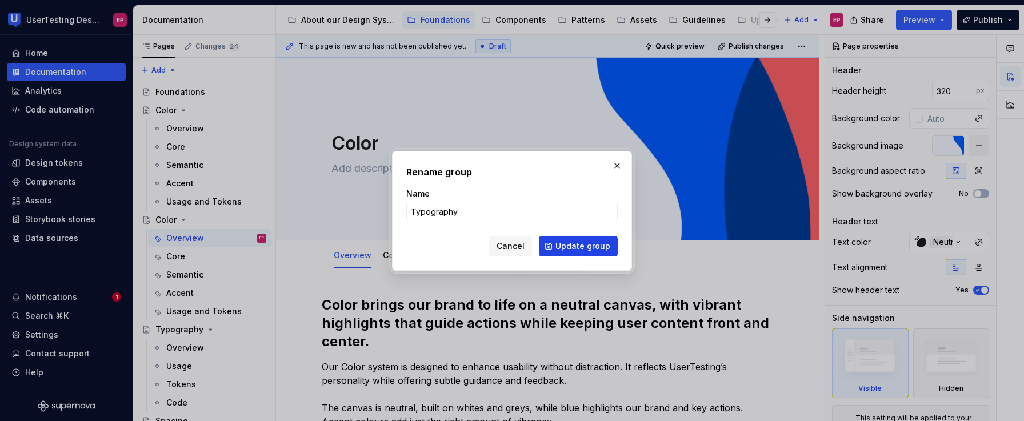
type input "Typography"
click at [604, 245] on span "Update group" at bounding box center [583, 246] width 55 height 11
type textarea "*"
type textarea "Typography"
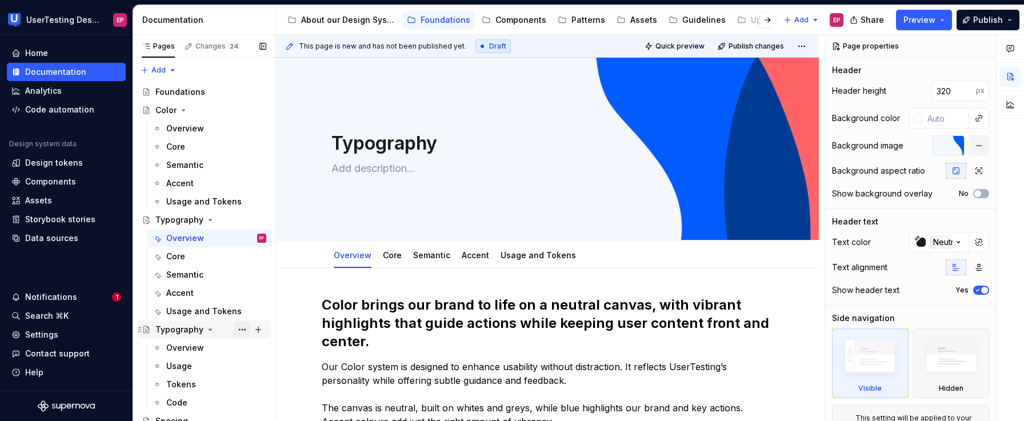
click at [234, 330] on button "Page tree" at bounding box center [242, 330] width 16 height 16
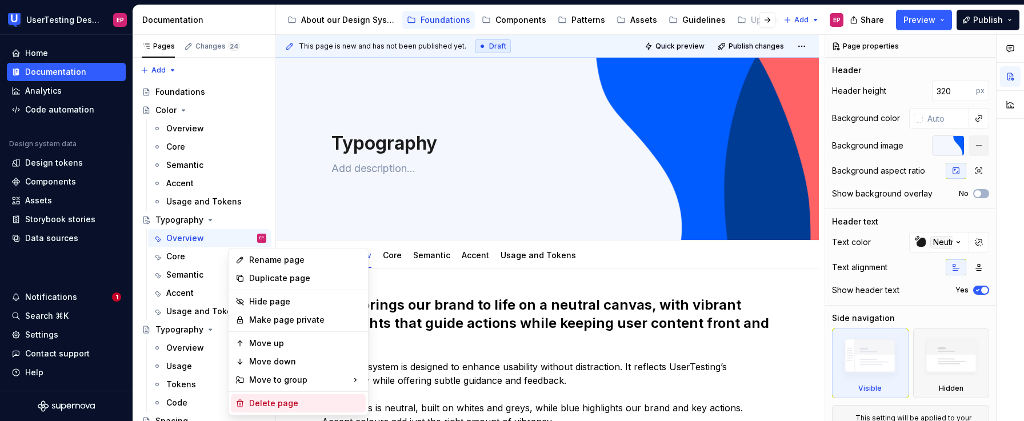
click at [272, 402] on div "Delete page" at bounding box center [305, 403] width 112 height 11
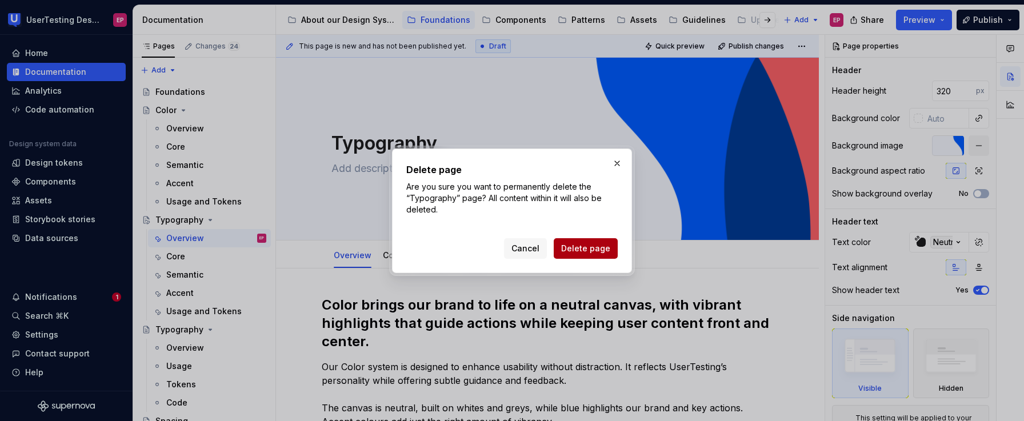
click at [590, 246] on span "Delete page" at bounding box center [585, 248] width 49 height 11
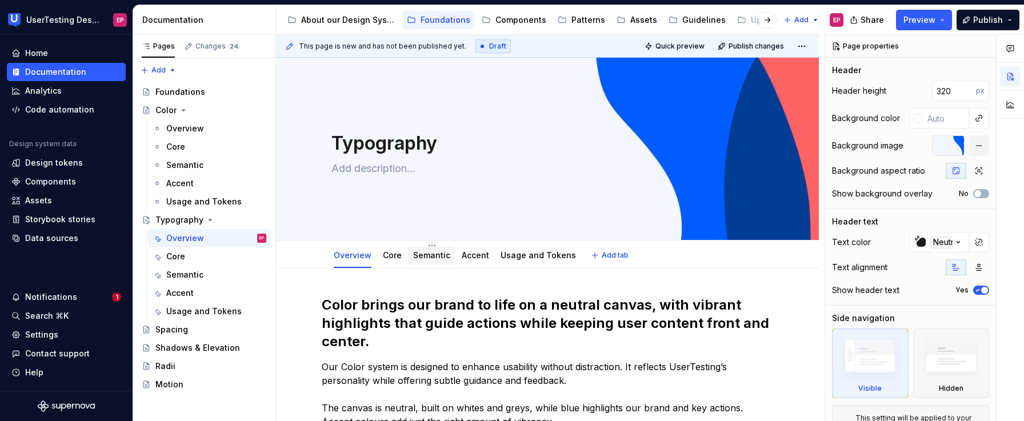
scroll to position [110, 0]
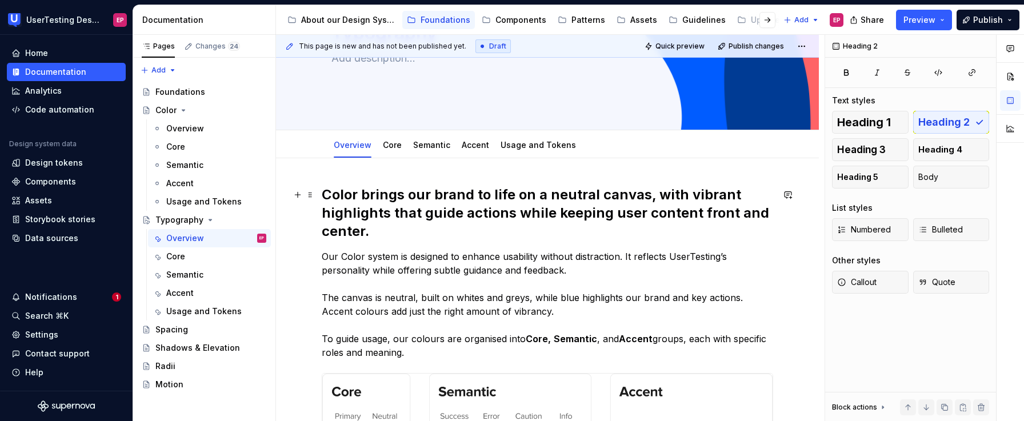
click at [369, 223] on h2 "Color brings our brand to life on a neutral canvas, with vibrant highlights tha…" at bounding box center [547, 213] width 451 height 55
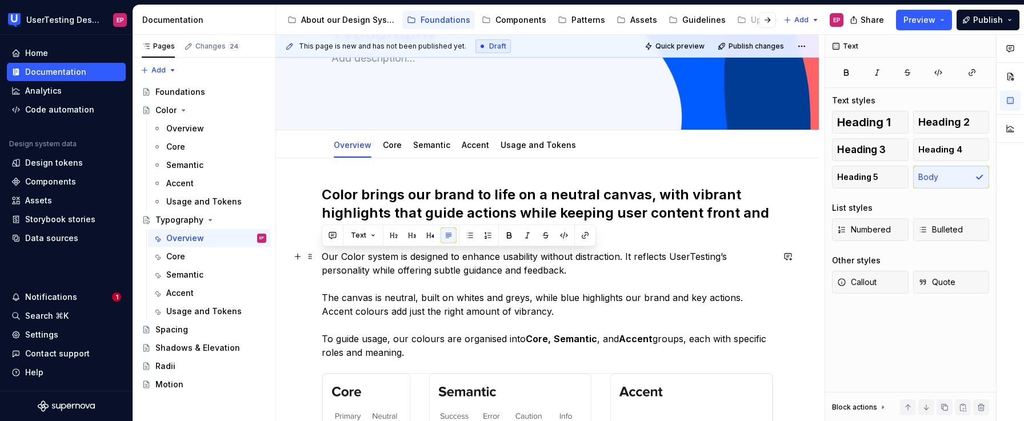
drag, startPoint x: 406, startPoint y: 357, endPoint x: 322, endPoint y: 263, distance: 125.9
click at [322, 263] on p "Our Color system is designed to enhance usability without distraction. It refle…" at bounding box center [547, 305] width 451 height 110
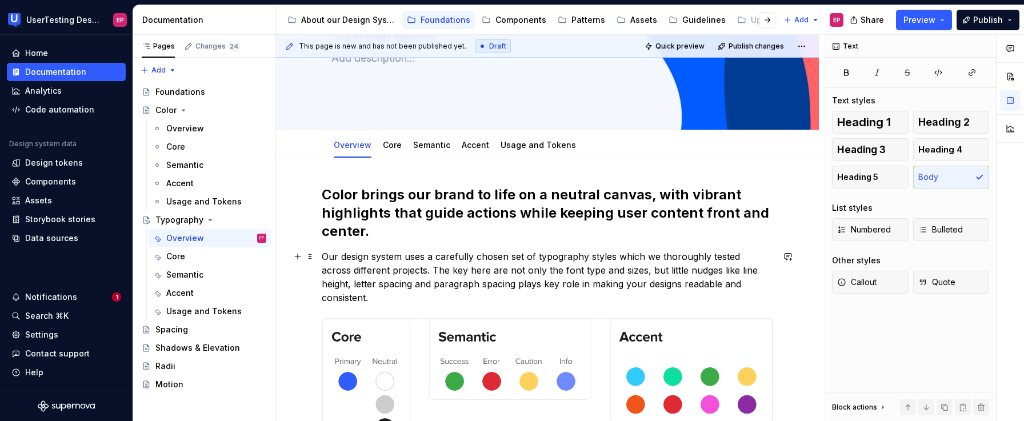
click at [305, 266] on div "Color brings our brand to life on a neutral canvas, with vibrant highlights tha…" at bounding box center [547, 393] width 543 height 470
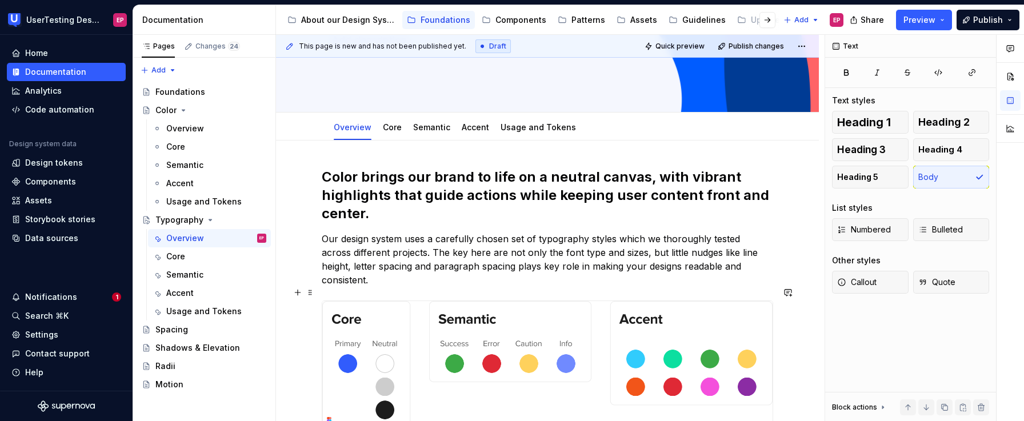
scroll to position [130, 0]
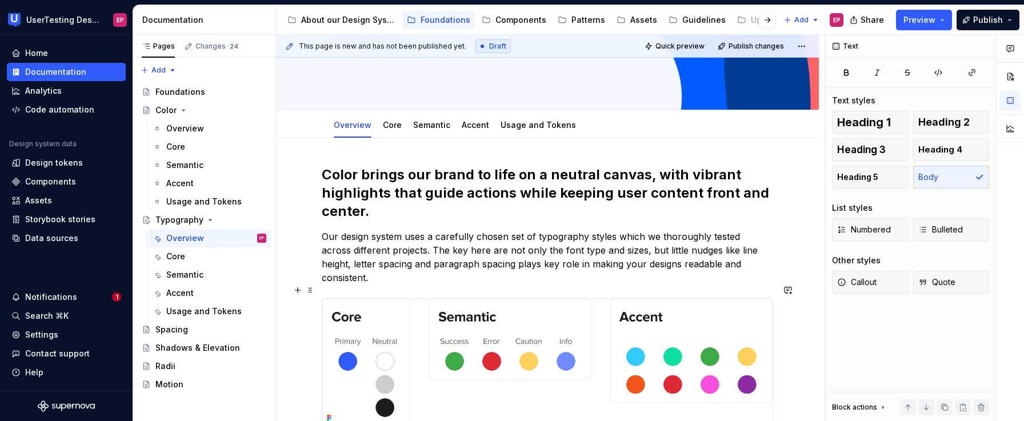
type textarea "*"
click at [393, 301] on img at bounding box center [547, 362] width 450 height 127
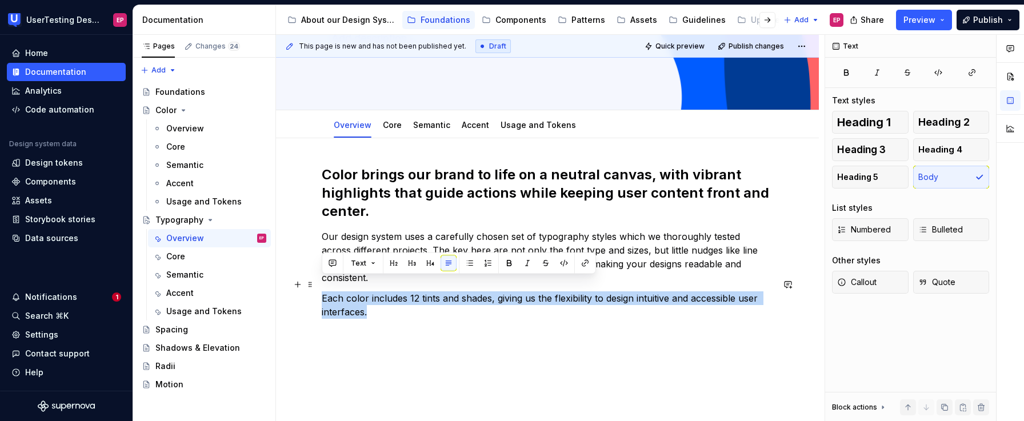
drag, startPoint x: 344, startPoint y: 284, endPoint x: 321, endPoint y: 278, distance: 23.7
click at [321, 278] on div "Color brings our brand to life on a neutral canvas, with vibrant highlights tha…" at bounding box center [547, 298] width 543 height 321
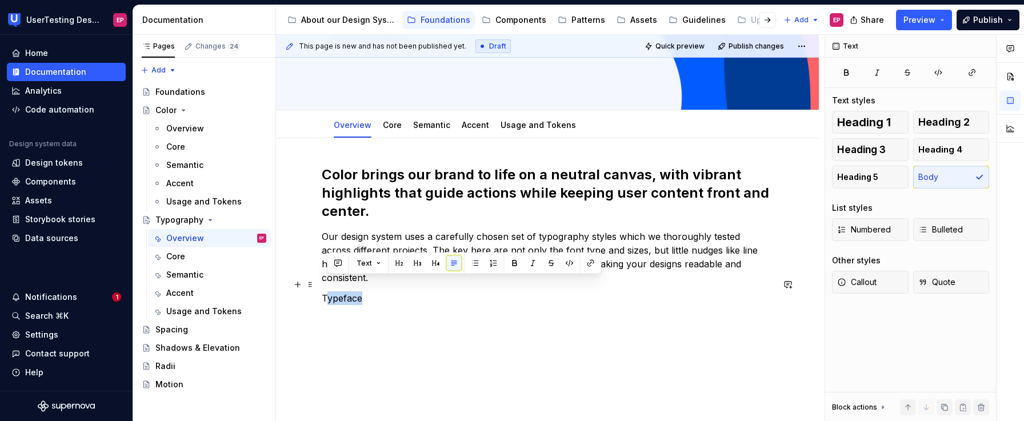
drag, startPoint x: 364, startPoint y: 282, endPoint x: 325, endPoint y: 282, distance: 38.9
click at [325, 291] on p "Typeface" at bounding box center [547, 298] width 451 height 14
click at [930, 119] on span "Heading 2" at bounding box center [943, 122] width 51 height 11
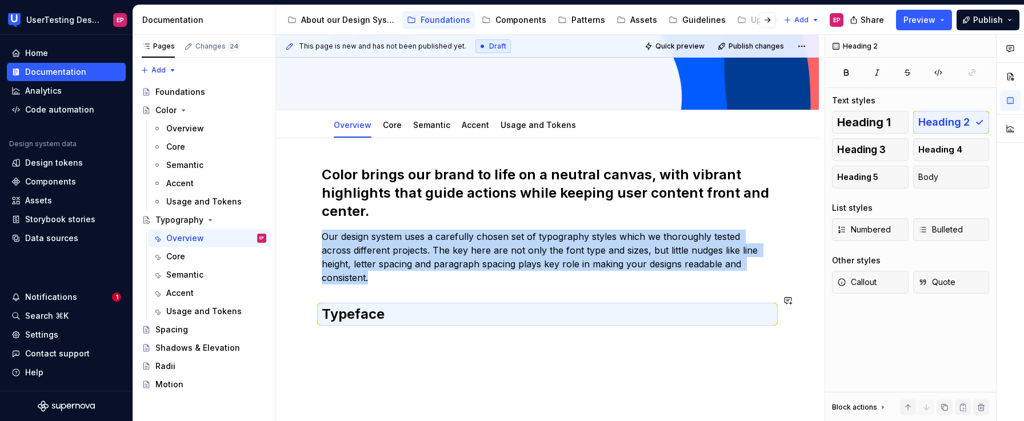
click at [467, 324] on div "Color brings our brand to life on a neutral canvas, with vibrant highlights tha…" at bounding box center [547, 300] width 543 height 325
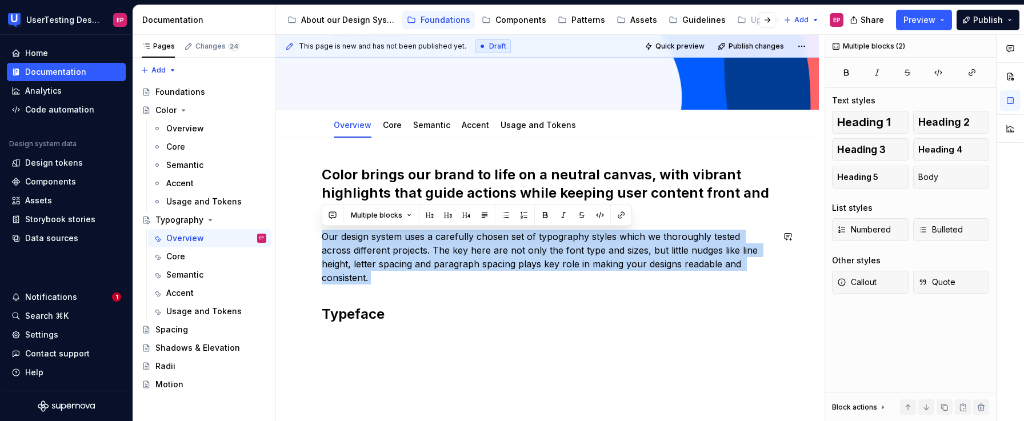
drag, startPoint x: 323, startPoint y: 237, endPoint x: 768, endPoint y: 275, distance: 445.7
click at [768, 275] on div "Color brings our brand to life on a neutral canvas, with vibrant highlights tha…" at bounding box center [547, 256] width 451 height 181
copy p "Our design system uses a carefully chosen set of typography styles which we tho…"
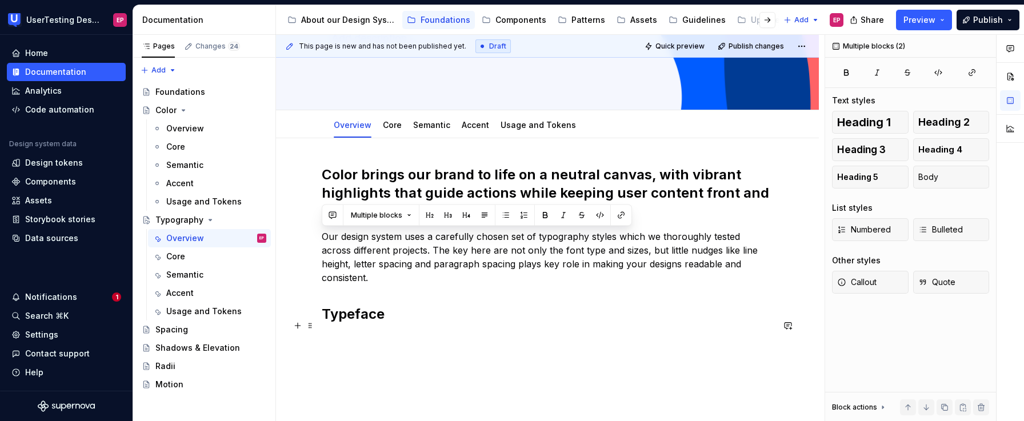
click at [343, 333] on p at bounding box center [547, 340] width 451 height 14
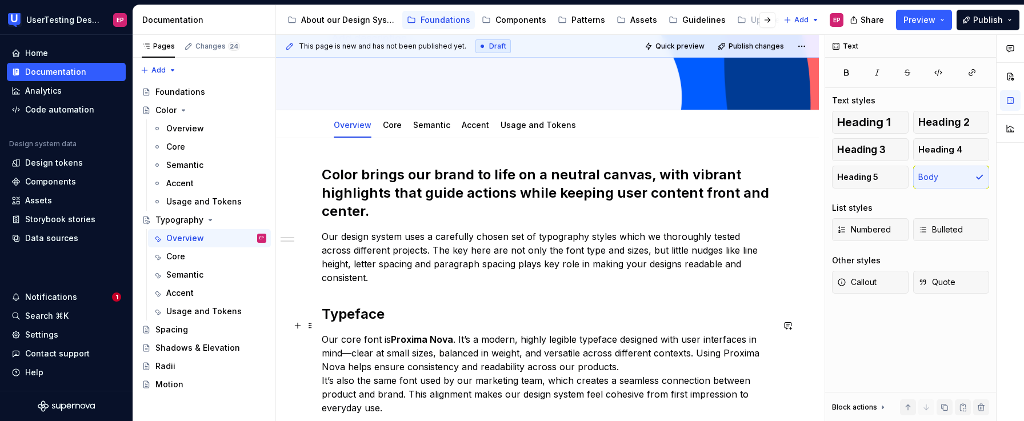
click at [624, 351] on p "Our core font is Proxima Nova . It’s a modern, highly legible typeface designed…" at bounding box center [547, 374] width 451 height 82
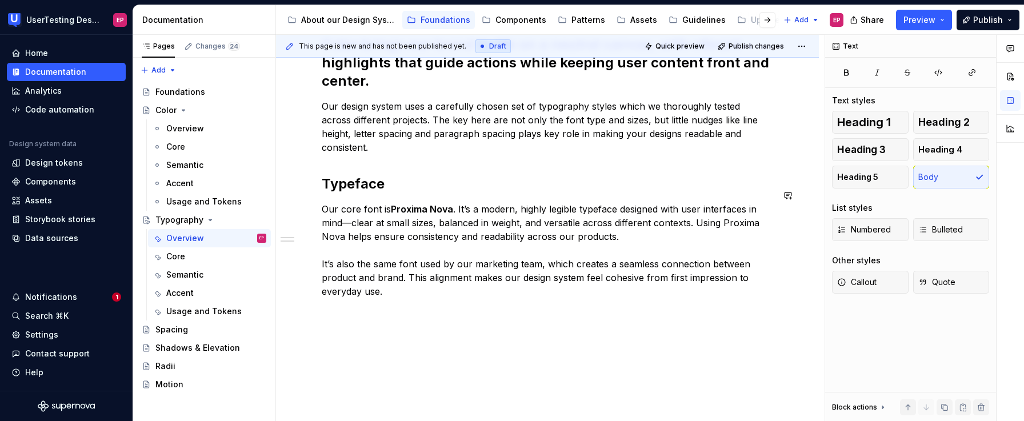
scroll to position [263, 0]
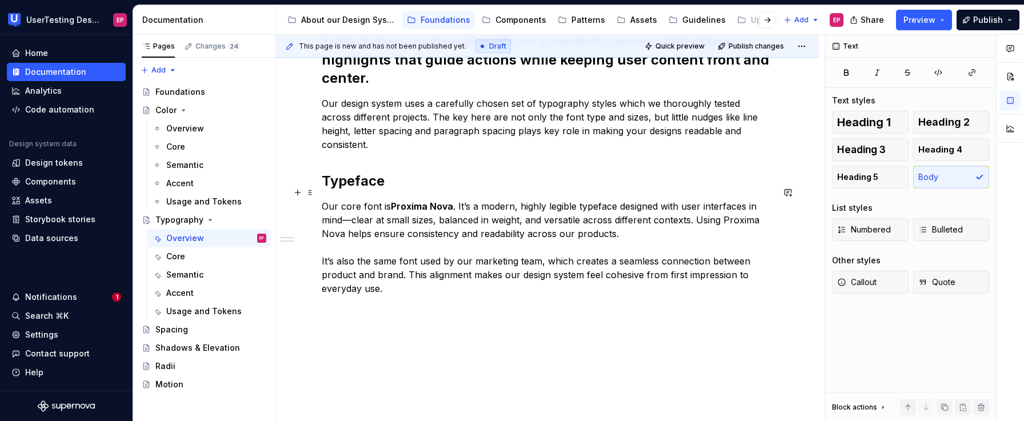
click at [406, 273] on p "Our core font is Proxima Nova . It’s a modern, highly legible typeface designed…" at bounding box center [547, 247] width 451 height 96
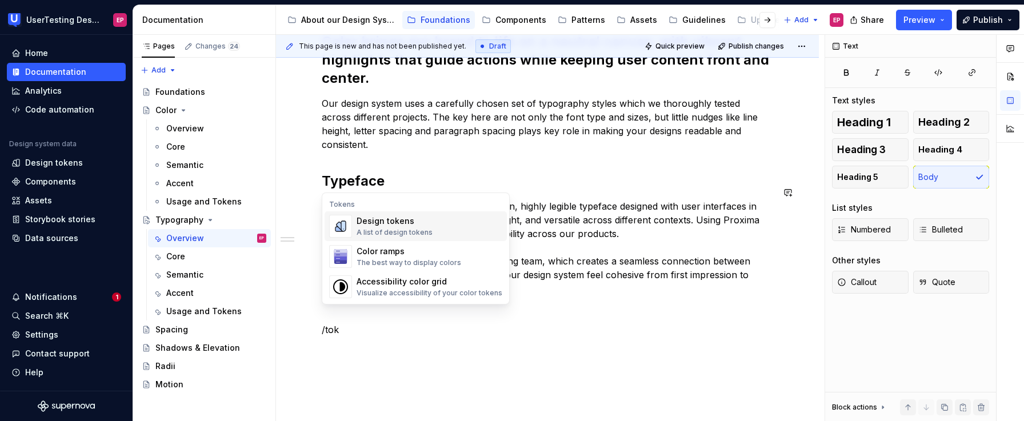
click at [443, 221] on div "Design tokens A list of design tokens" at bounding box center [430, 226] width 146 height 23
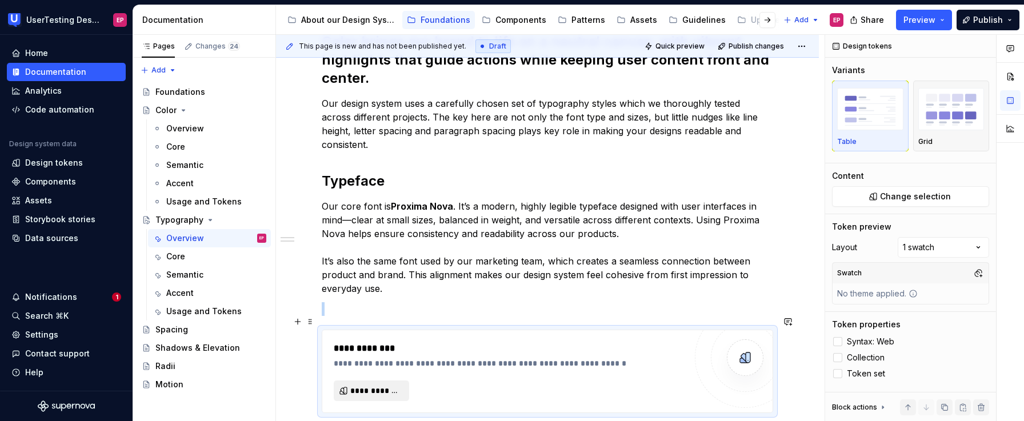
click at [396, 381] on button "**********" at bounding box center [371, 391] width 75 height 21
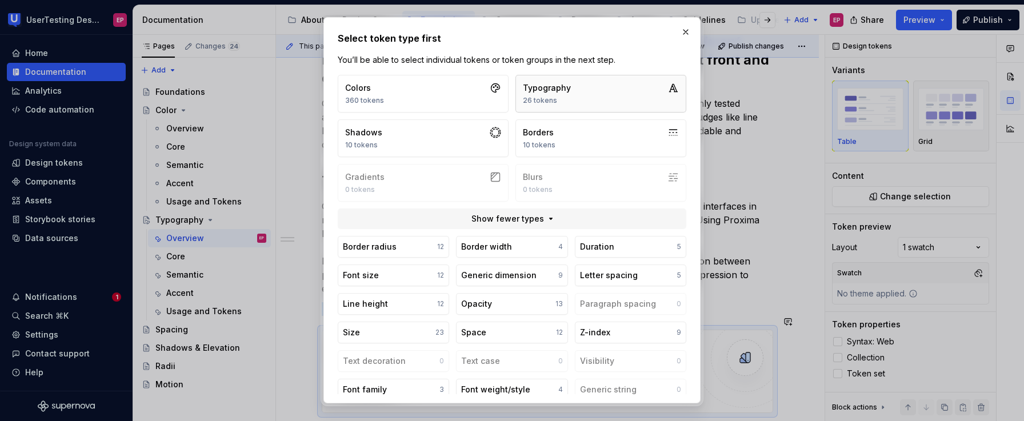
click at [552, 106] on button "Typography 26 tokens" at bounding box center [601, 94] width 171 height 38
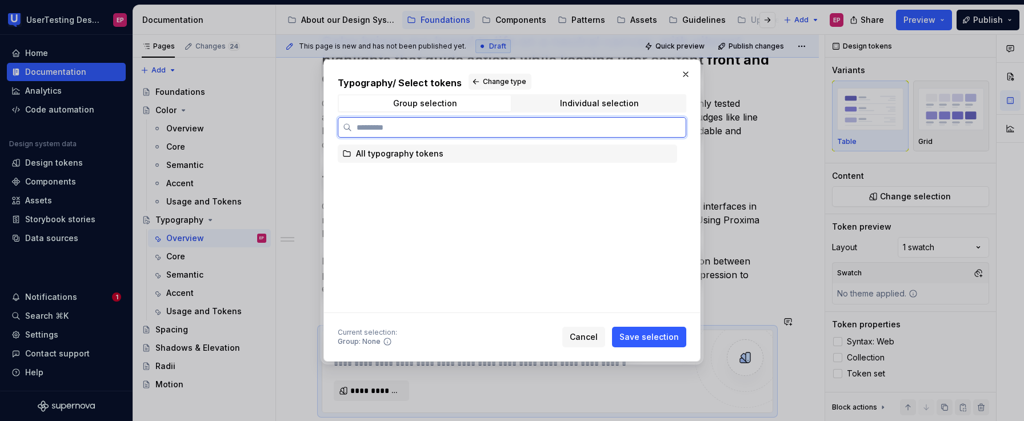
click at [409, 154] on div "All typography tokens" at bounding box center [399, 153] width 87 height 11
click at [483, 154] on div "All typography tokens" at bounding box center [507, 154] width 339 height 18
click at [350, 157] on icon at bounding box center [346, 153] width 9 height 9
click at [346, 157] on icon at bounding box center [346, 153] width 9 height 9
click at [665, 157] on icon at bounding box center [668, 153] width 9 height 9
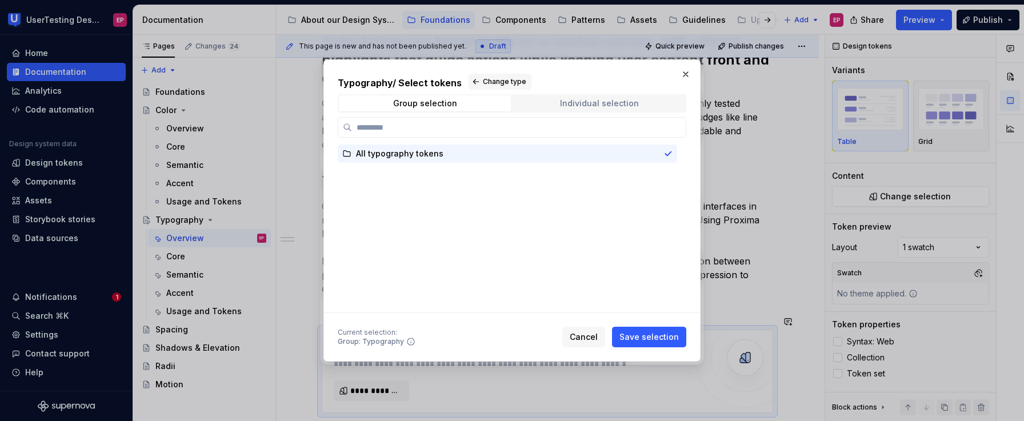
click at [593, 107] on div "Individual selection" at bounding box center [599, 103] width 79 height 9
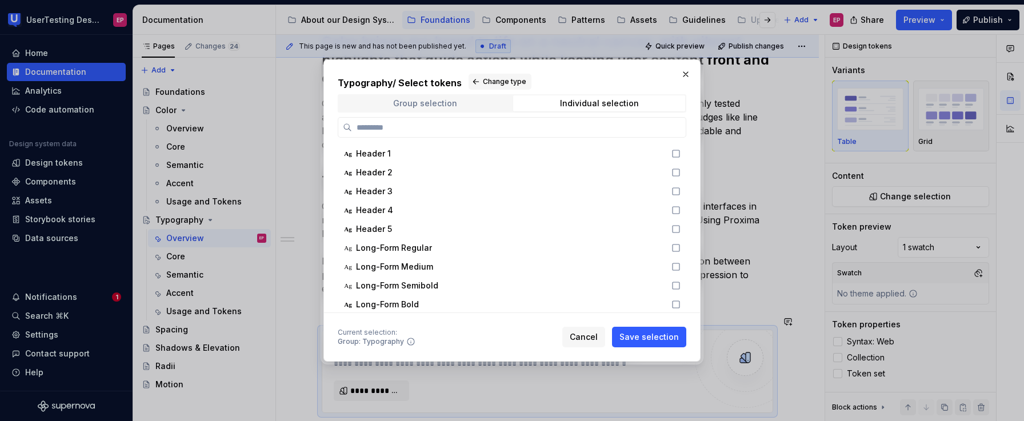
click at [394, 107] on span "Group selection" at bounding box center [425, 103] width 172 height 16
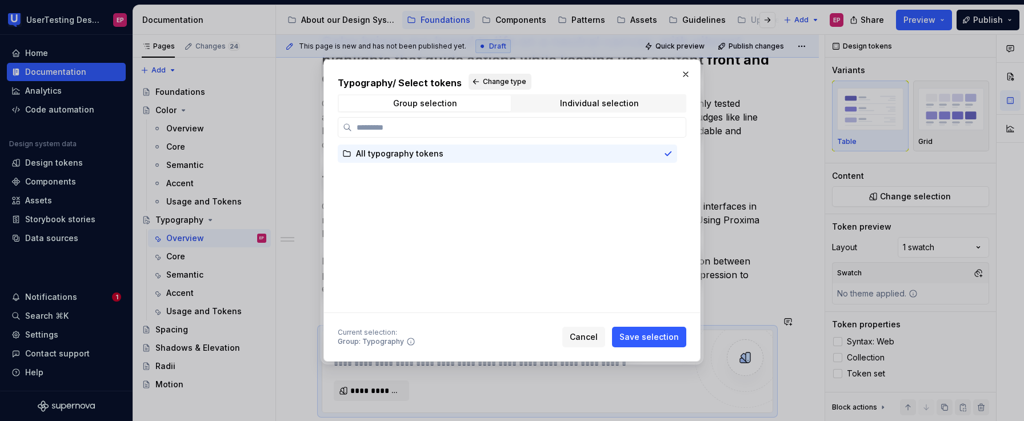
click at [475, 84] on button "Change type" at bounding box center [500, 82] width 63 height 16
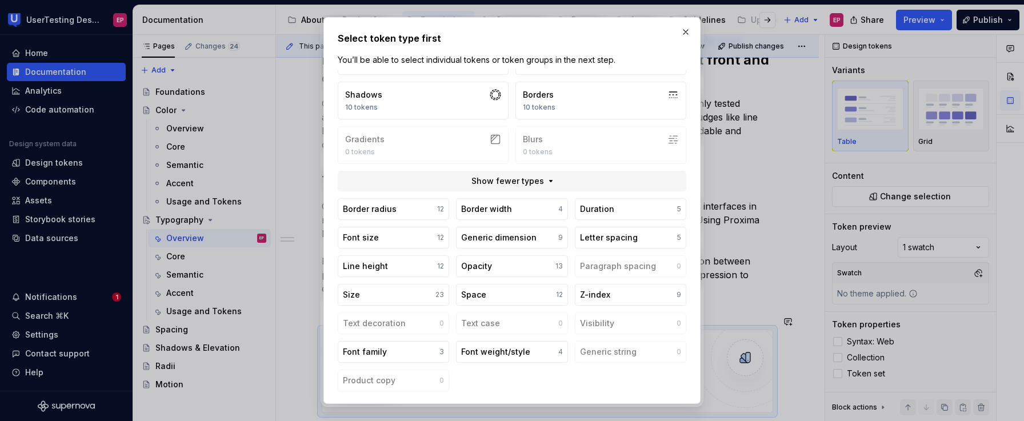
scroll to position [39, 0]
click at [407, 346] on button "Font family 3" at bounding box center [393, 350] width 111 height 22
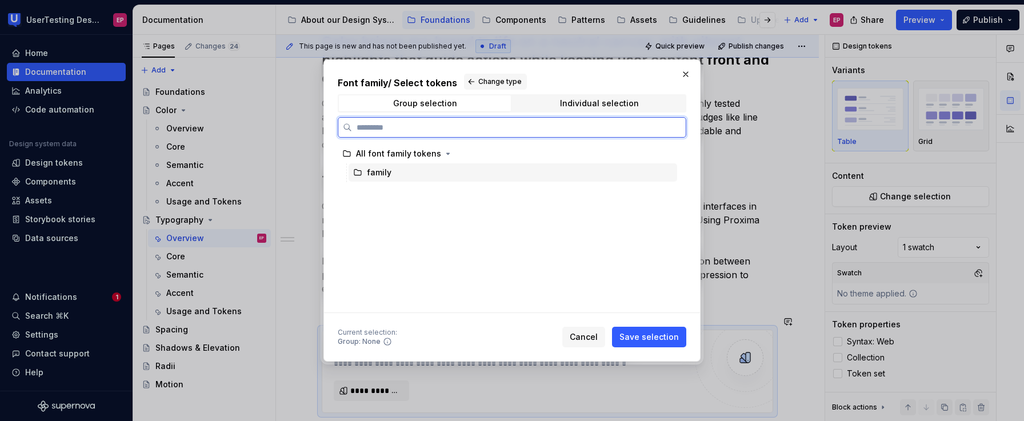
click at [381, 171] on div "family" at bounding box center [379, 172] width 25 height 11
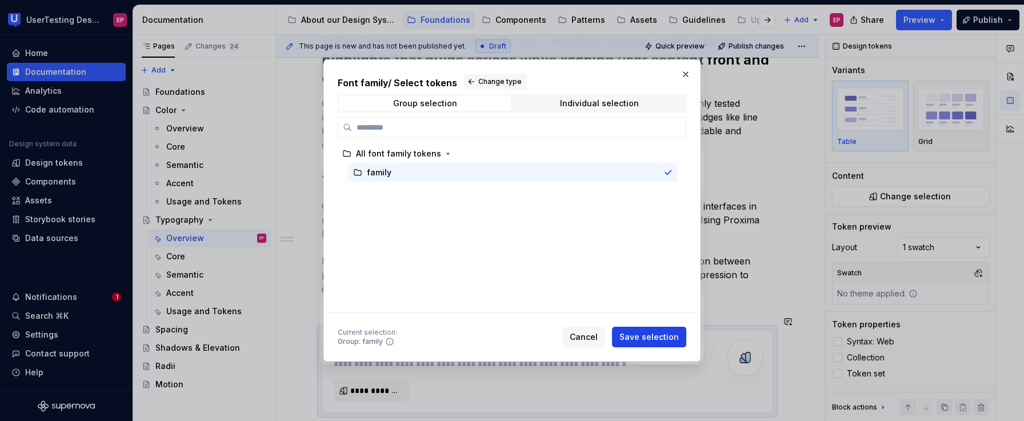
click at [638, 334] on span "Save selection" at bounding box center [649, 336] width 59 height 11
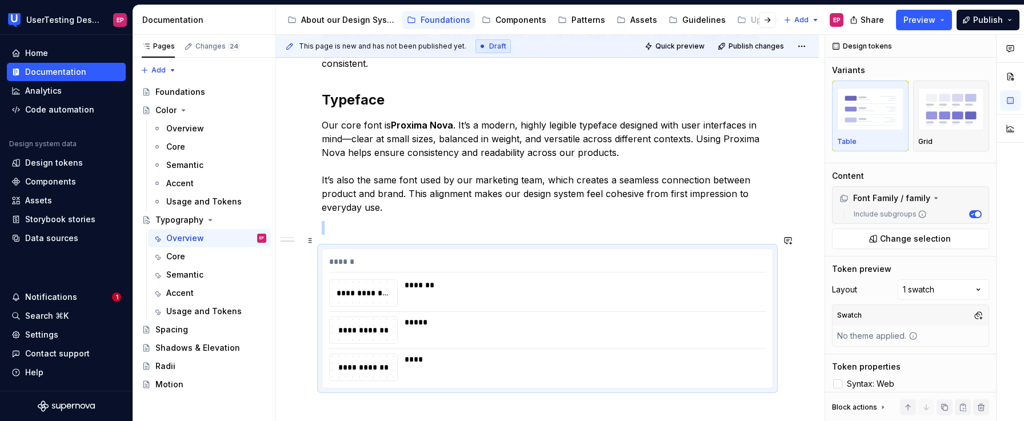
scroll to position [347, 0]
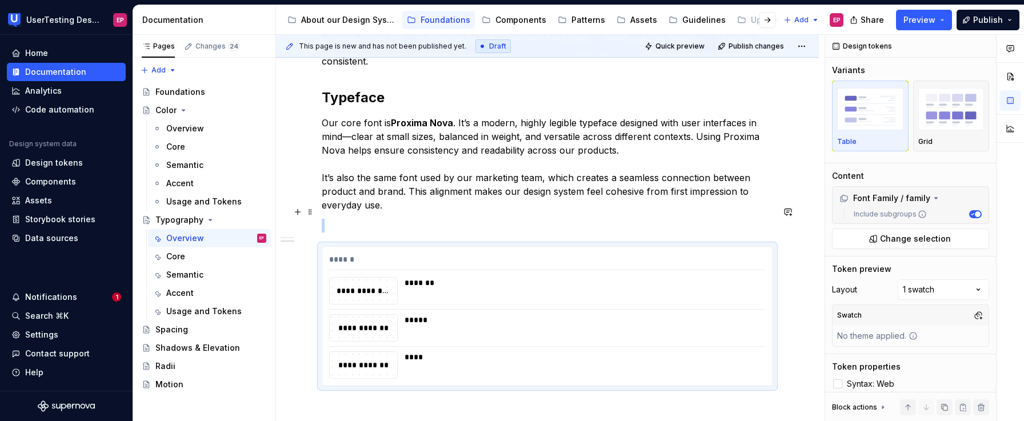
click at [347, 219] on p at bounding box center [547, 226] width 451 height 14
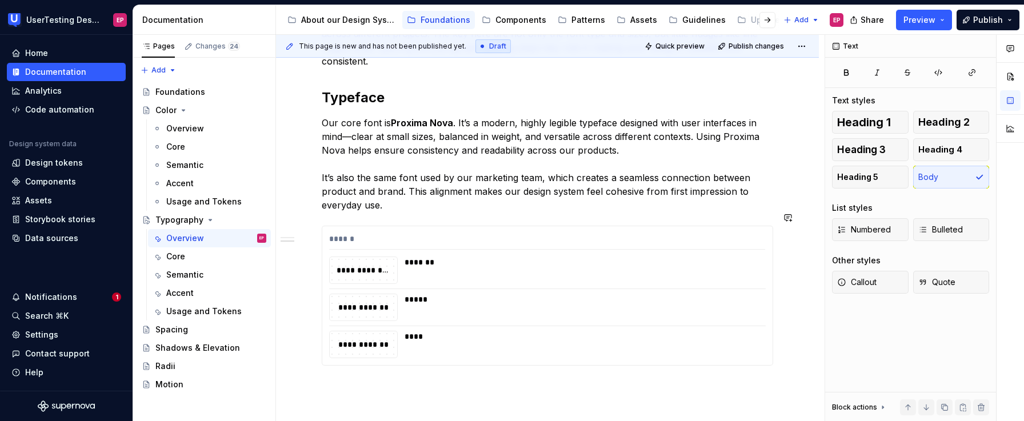
click at [326, 365] on div "**********" at bounding box center [547, 164] width 451 height 430
click at [389, 361] on div "**********" at bounding box center [547, 164] width 451 height 430
click at [369, 366] on div "**********" at bounding box center [547, 214] width 543 height 584
click at [379, 265] on div "**********" at bounding box center [363, 270] width 67 height 26
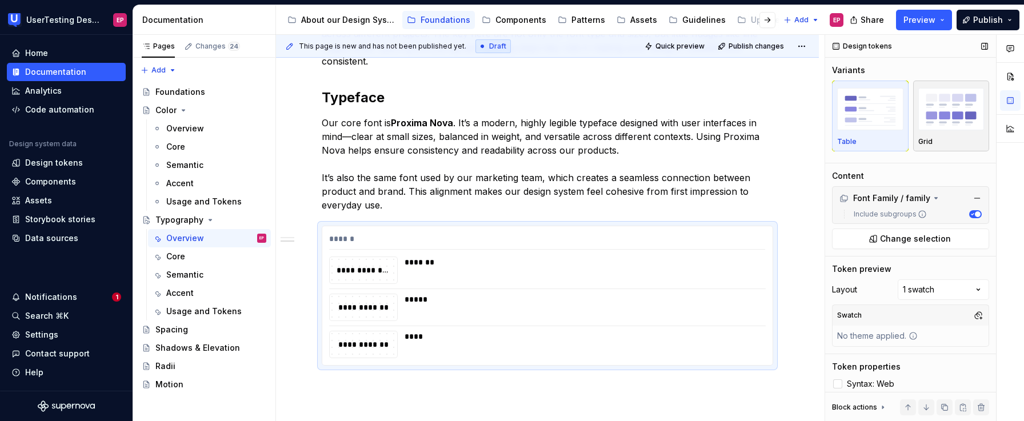
click at [971, 126] on img "button" at bounding box center [951, 109] width 66 height 42
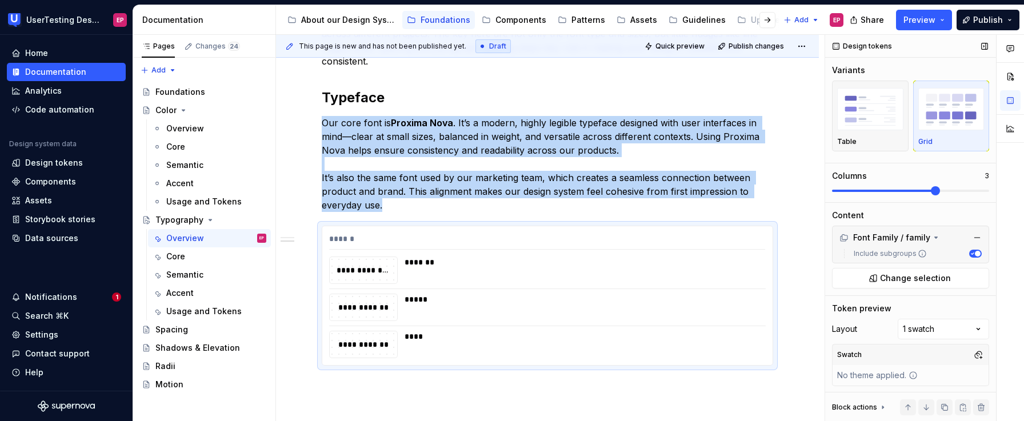
click at [931, 191] on span at bounding box center [935, 190] width 9 height 9
click at [513, 398] on div "**********" at bounding box center [547, 228] width 543 height 612
click at [402, 379] on p at bounding box center [547, 386] width 451 height 14
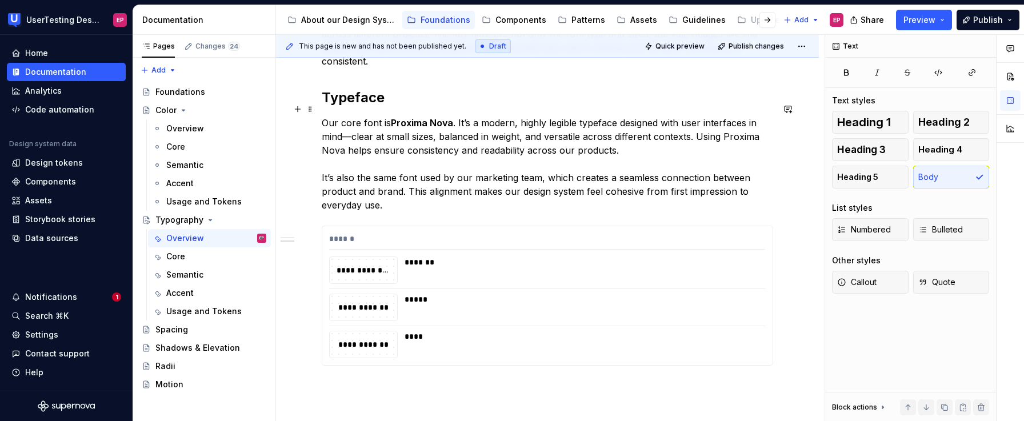
click at [389, 191] on p "Our core font is Proxima Nova . It’s a modern, highly legible typeface designed…" at bounding box center [547, 164] width 451 height 96
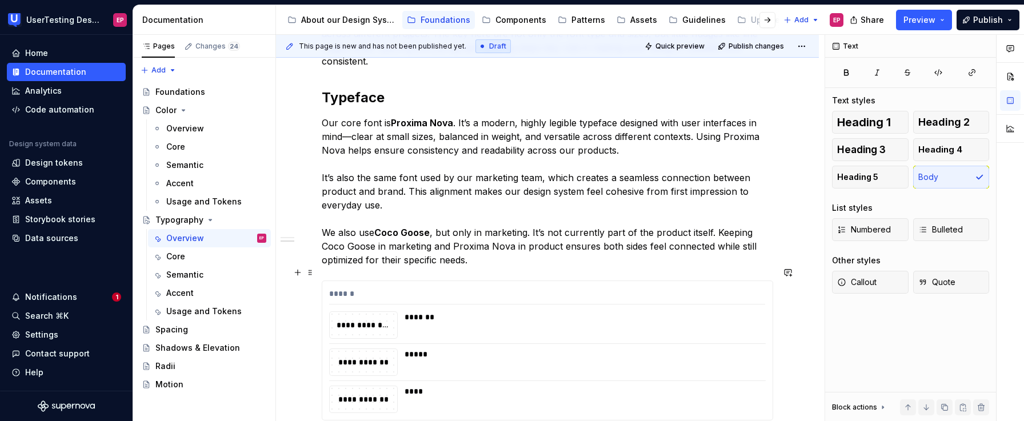
scroll to position [349, 0]
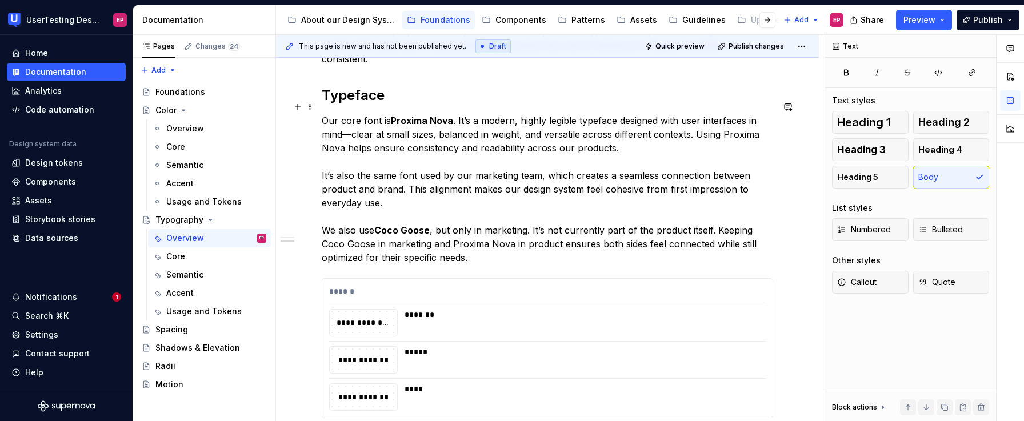
click at [403, 225] on strong "Coco Goose" at bounding box center [401, 230] width 55 height 11
click at [483, 244] on p "Our core font is Proxima Nova . It’s a modern, highly legible typeface designed…" at bounding box center [547, 189] width 451 height 151
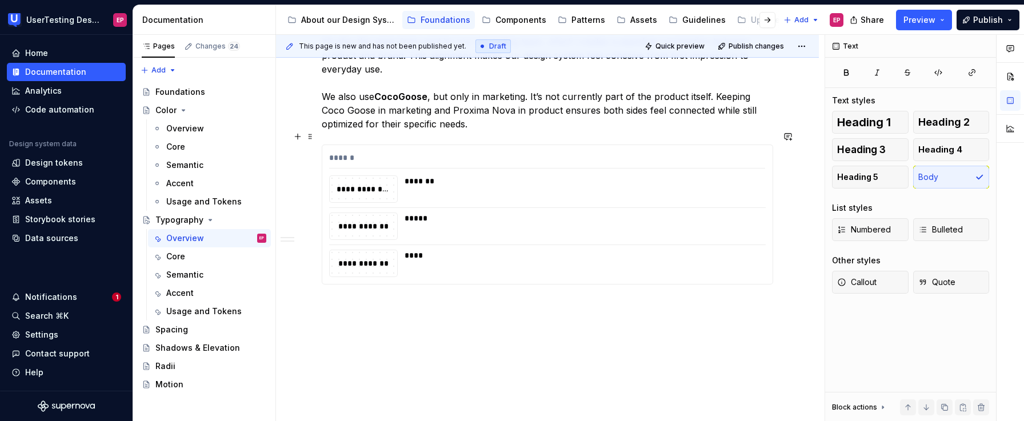
scroll to position [499, 0]
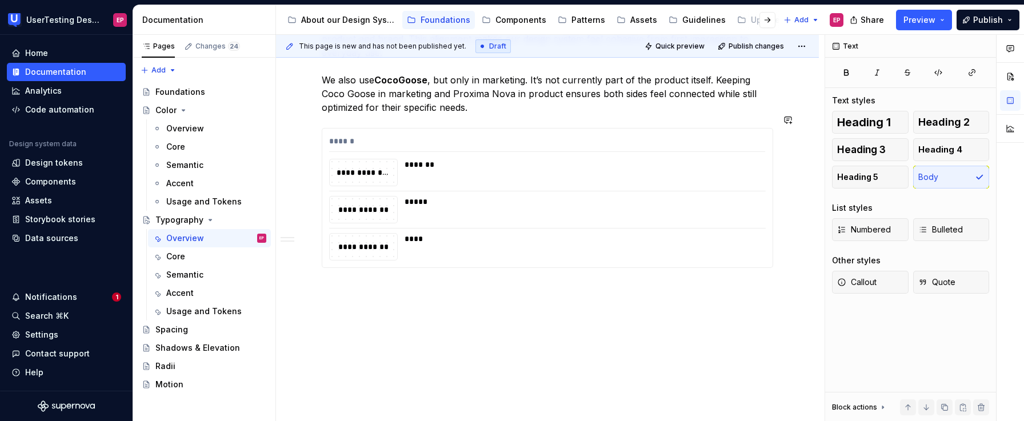
click at [403, 282] on p at bounding box center [547, 289] width 451 height 14
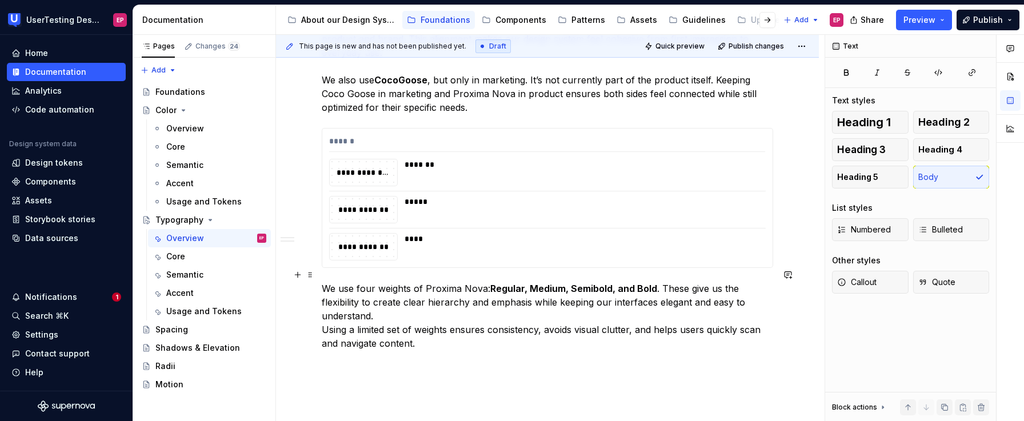
click at [399, 298] on p "We use four weights of Proxima Nova: Regular, Medium, Semibold, and Bold . Thes…" at bounding box center [547, 316] width 451 height 69
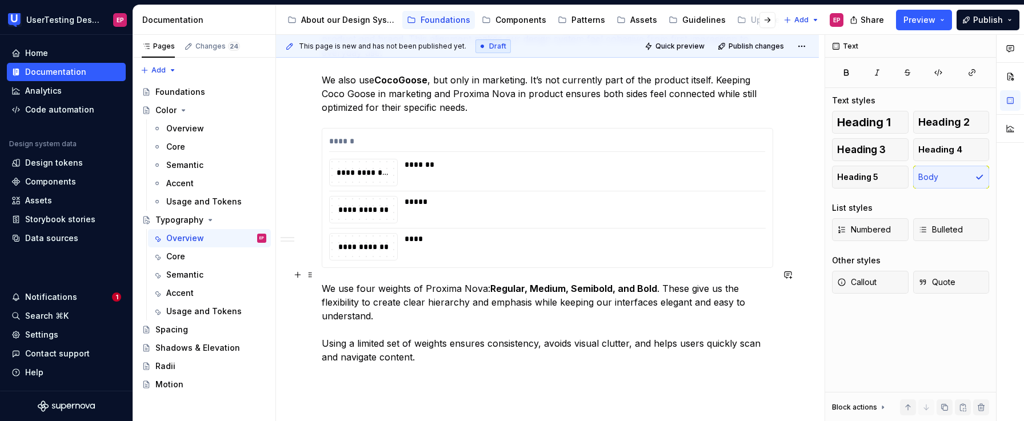
click at [326, 282] on p "We use four weights of Proxima Nova: Regular, Medium, Semibold, and Bold . Thes…" at bounding box center [547, 323] width 451 height 82
click at [323, 282] on p "We use four weights of Proxima Nova: Regular, Medium, Semibold, and Bold . Thes…" at bounding box center [547, 323] width 451 height 82
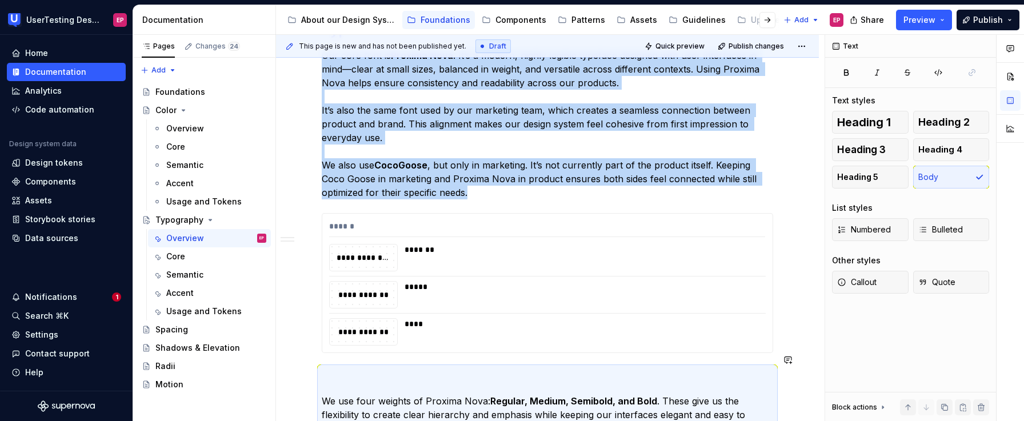
scroll to position [455, 0]
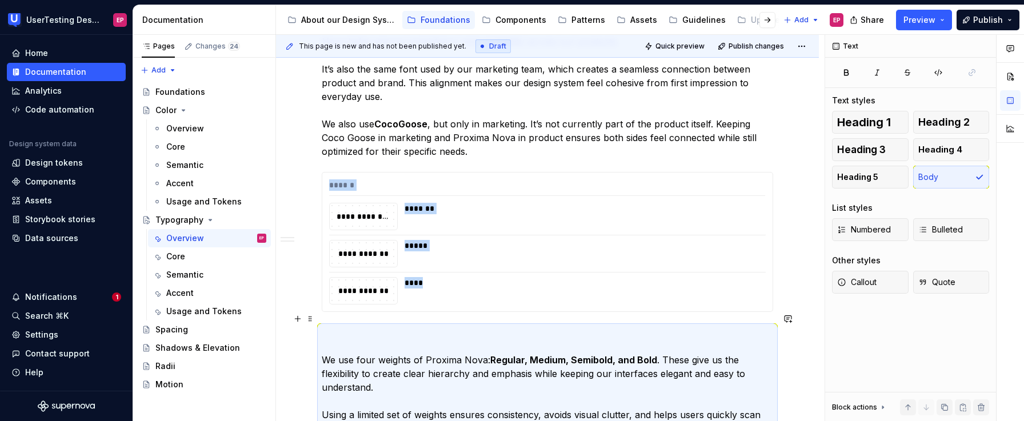
click at [323, 326] on p "We use four weights of Proxima Nova: Regular, Medium, Semibold, and Bold . Thes…" at bounding box center [547, 381] width 451 height 110
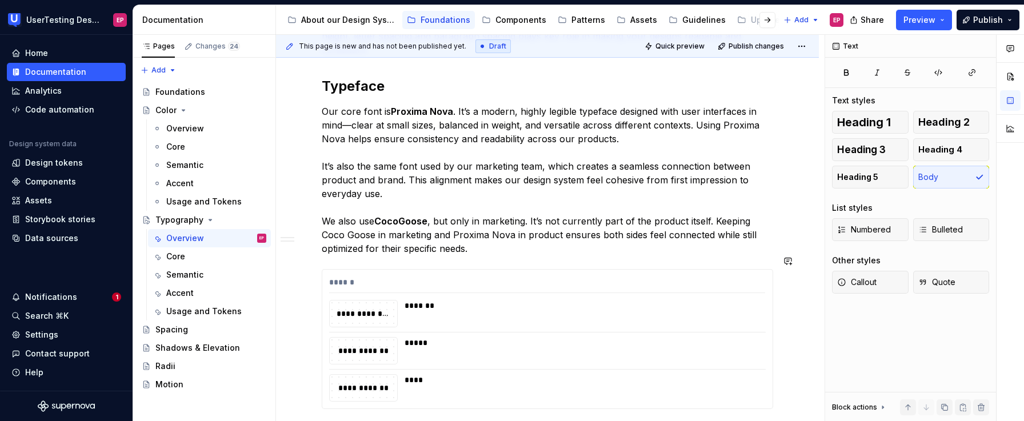
scroll to position [415, 0]
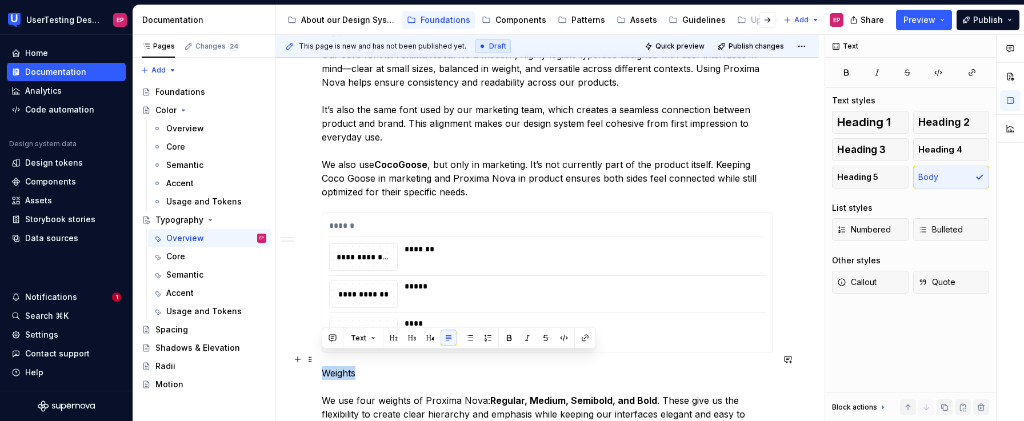
drag, startPoint x: 357, startPoint y: 359, endPoint x: 324, endPoint y: 358, distance: 32.6
click at [324, 366] on p "Weights We use four weights of Proxima Nova: Regular, Medium, Semibold, and Bol…" at bounding box center [547, 421] width 451 height 110
click at [389, 337] on button "button" at bounding box center [394, 338] width 16 height 16
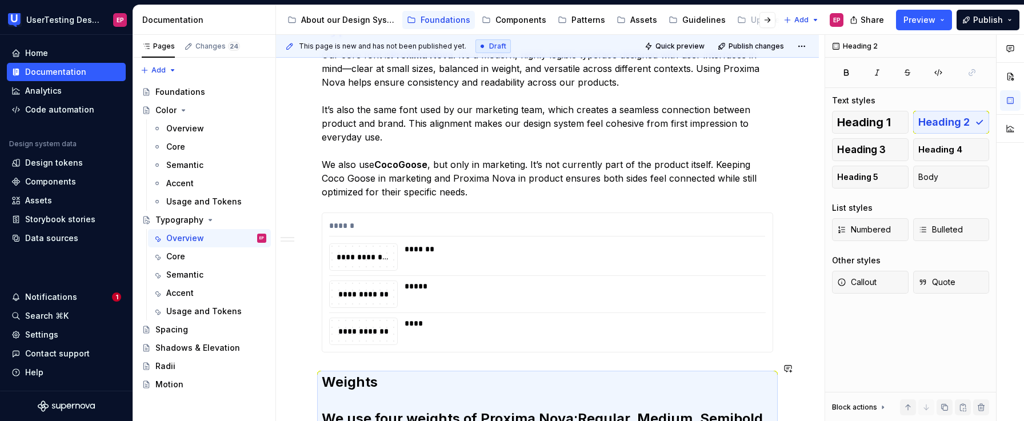
scroll to position [517, 0]
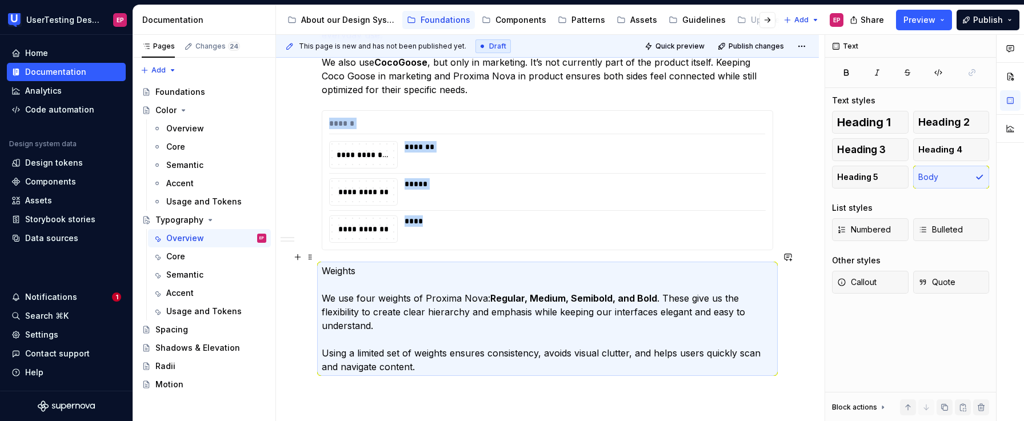
click at [355, 264] on p "Weights We use four weights of Proxima Nova: Regular, Medium, Semibold, and Bol…" at bounding box center [547, 319] width 451 height 110
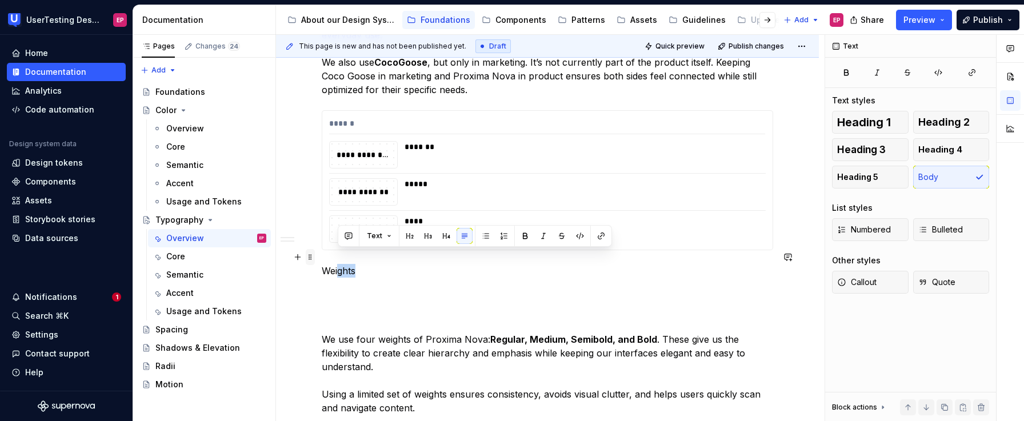
drag, startPoint x: 349, startPoint y: 259, endPoint x: 314, endPoint y: 255, distance: 35.7
click at [322, 255] on div "**********" at bounding box center [547, 104] width 451 height 650
drag, startPoint x: 325, startPoint y: 255, endPoint x: 357, endPoint y: 256, distance: 32.0
click at [357, 264] on p "Weights" at bounding box center [547, 271] width 451 height 14
click at [394, 237] on button "button" at bounding box center [394, 236] width 16 height 16
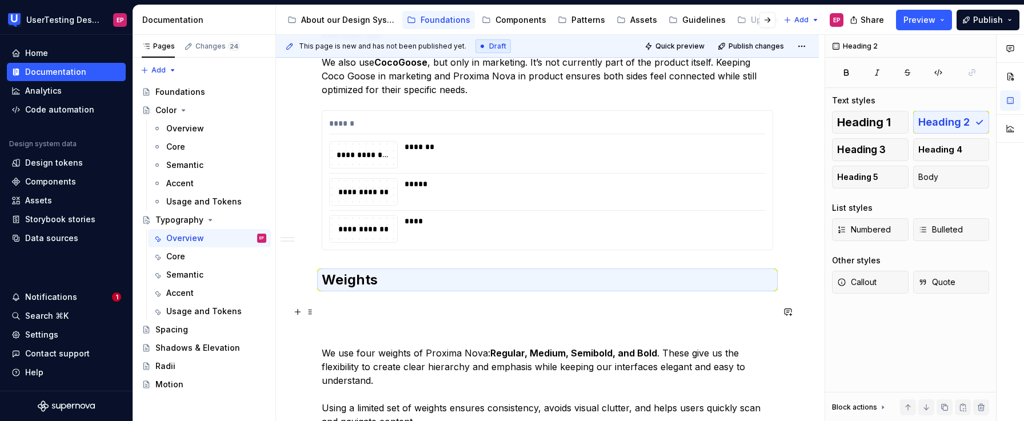
click at [322, 336] on p "We use four weights of Proxima Nova: Regular, Medium, Semibold, and Bold . Thes…" at bounding box center [547, 374] width 451 height 110
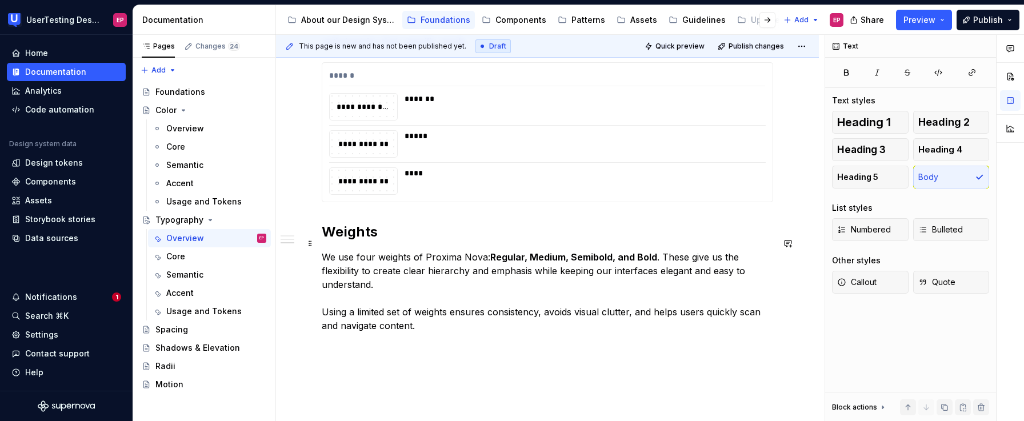
scroll to position [572, 0]
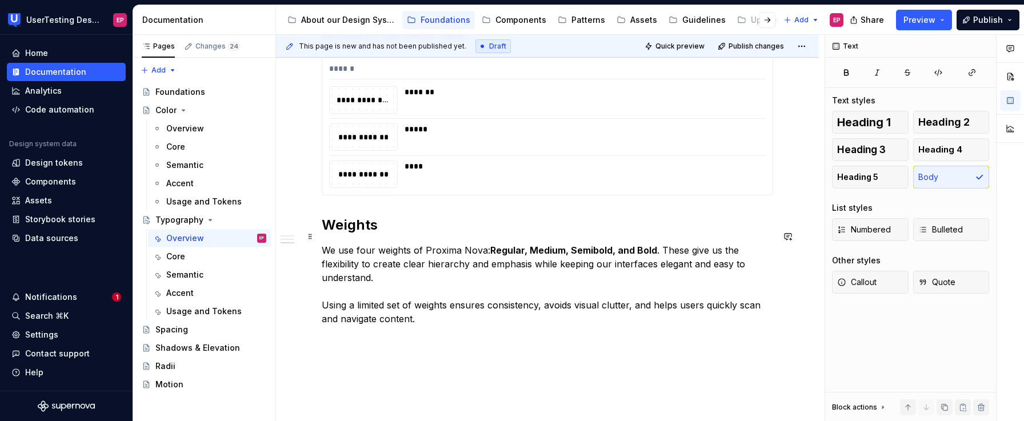
click at [428, 299] on p "We use four weights of Proxima Nova: Regular, Medium, Semibold, and Bold . Thes…" at bounding box center [547, 284] width 451 height 82
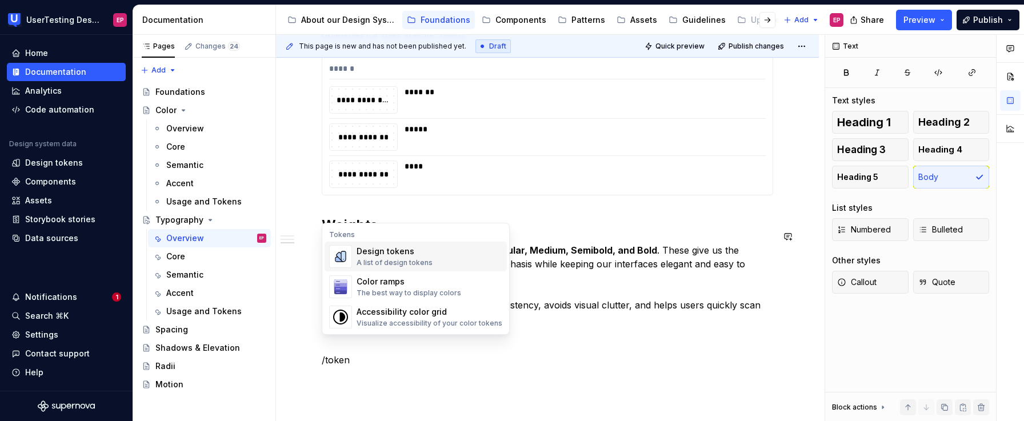
click at [435, 254] on div "Design tokens A list of design tokens" at bounding box center [430, 256] width 146 height 23
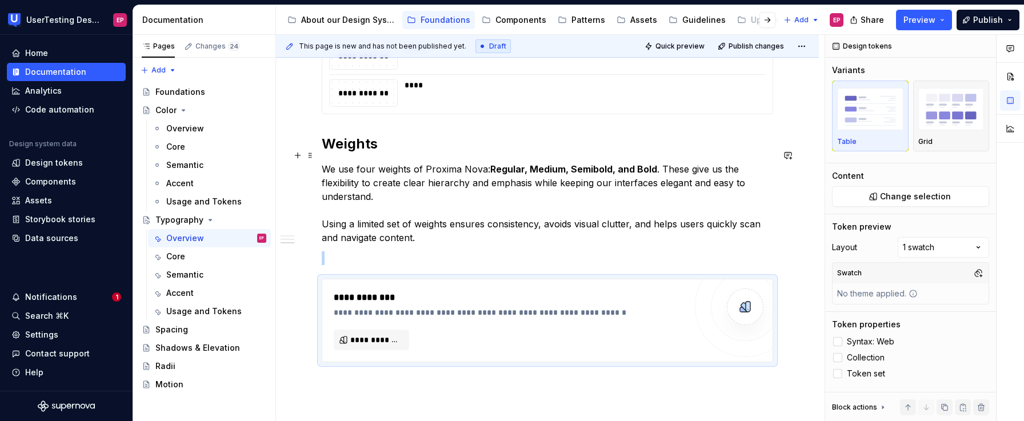
scroll to position [720, 0]
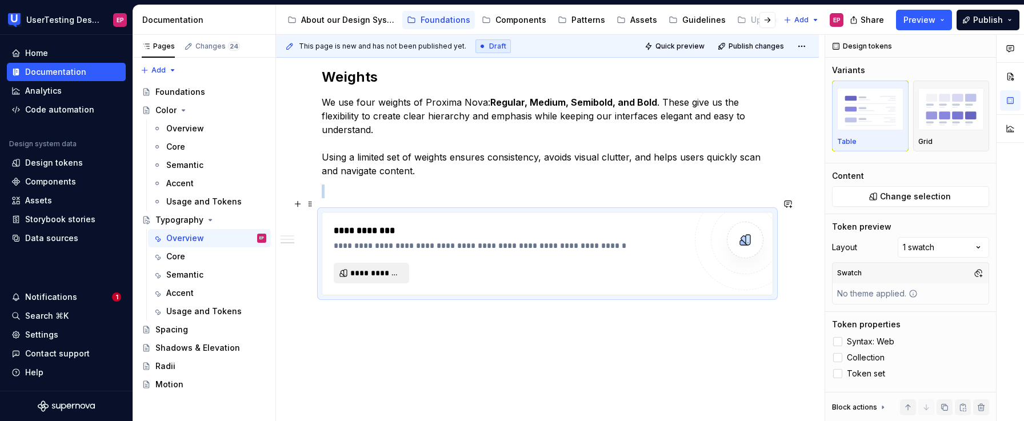
click at [398, 267] on span "**********" at bounding box center [375, 272] width 51 height 11
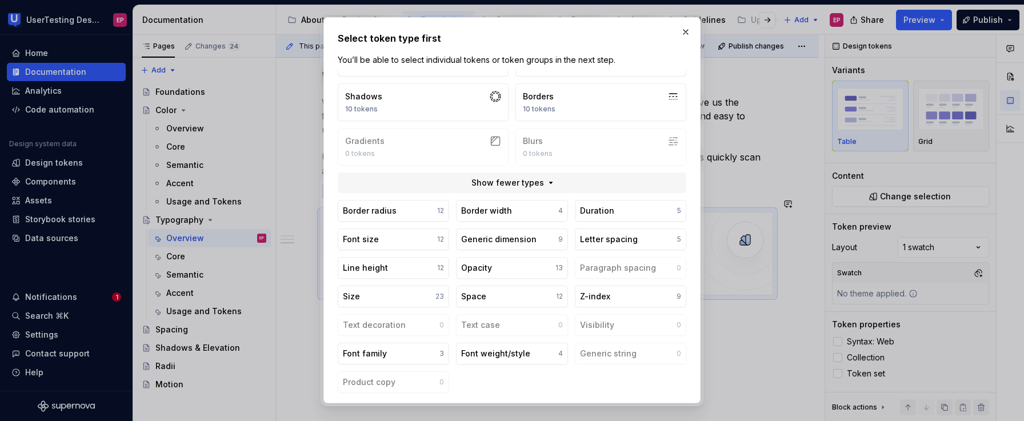
scroll to position [39, 0]
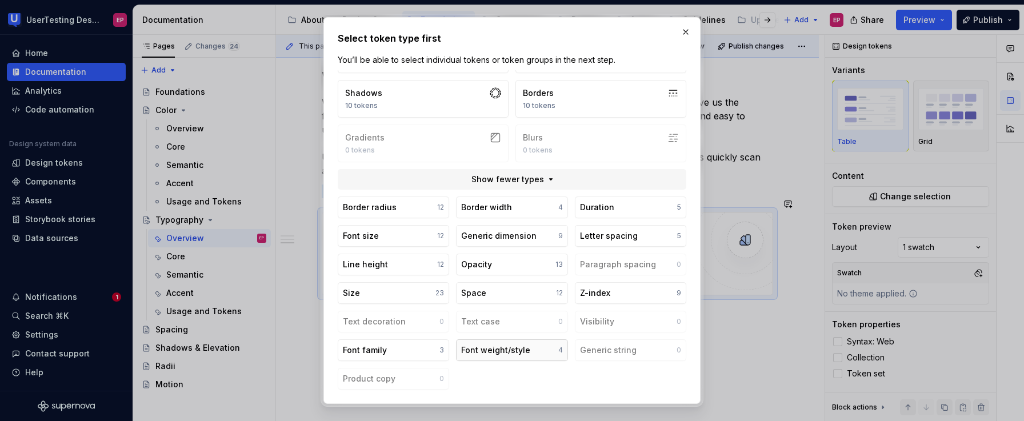
click at [510, 346] on div "Font weight/style" at bounding box center [495, 350] width 69 height 11
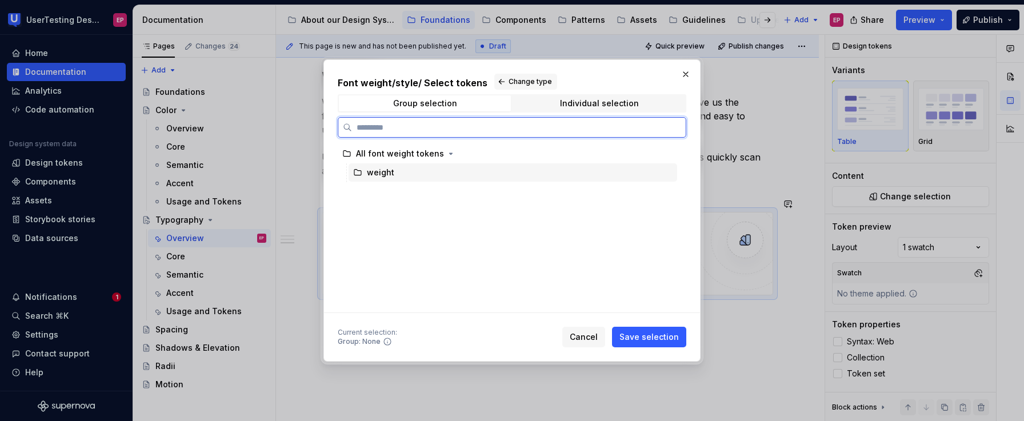
click at [392, 175] on div "weight" at bounding box center [380, 172] width 27 height 11
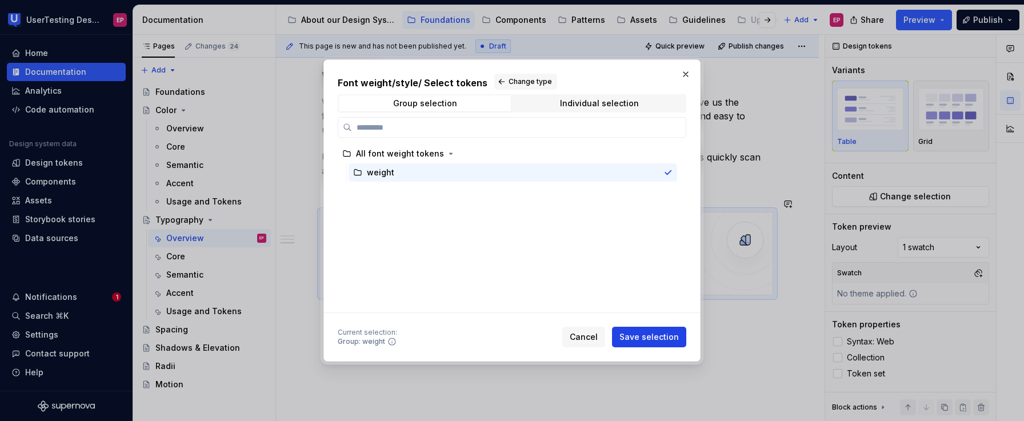
click at [641, 338] on span "Save selection" at bounding box center [649, 336] width 59 height 11
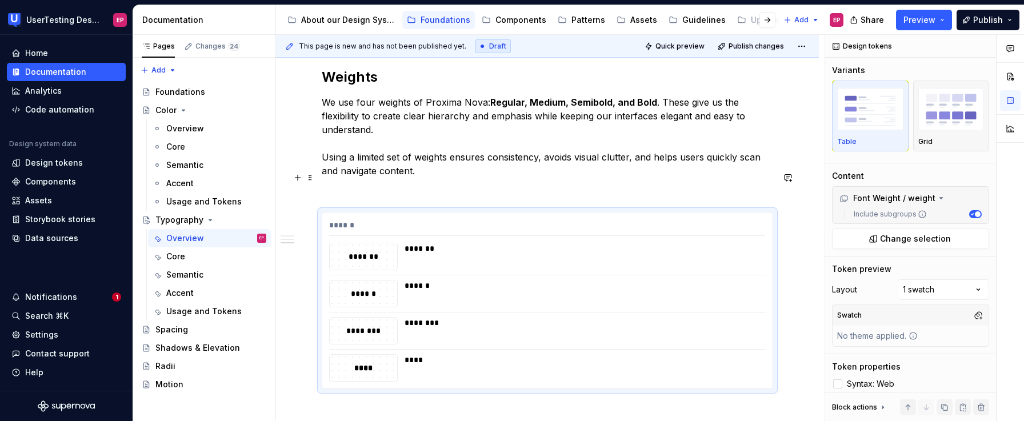
click at [348, 185] on p at bounding box center [547, 192] width 451 height 14
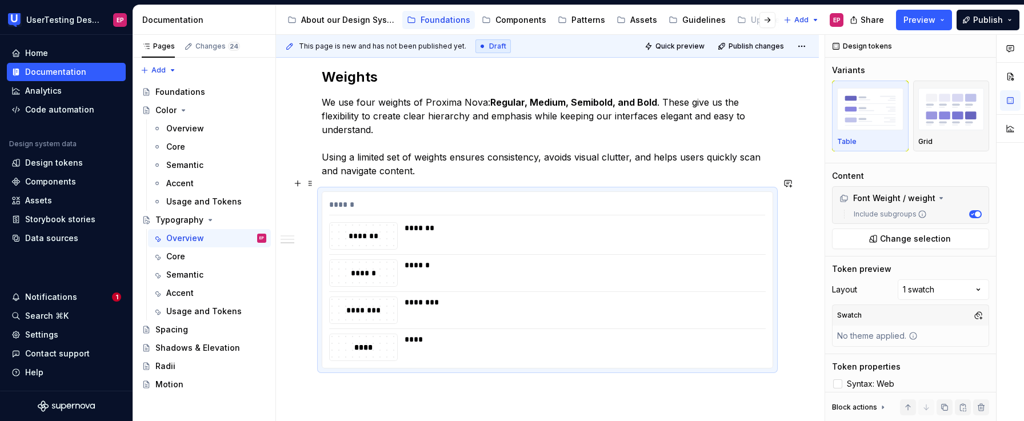
click at [656, 222] on div "*******" at bounding box center [582, 227] width 354 height 11
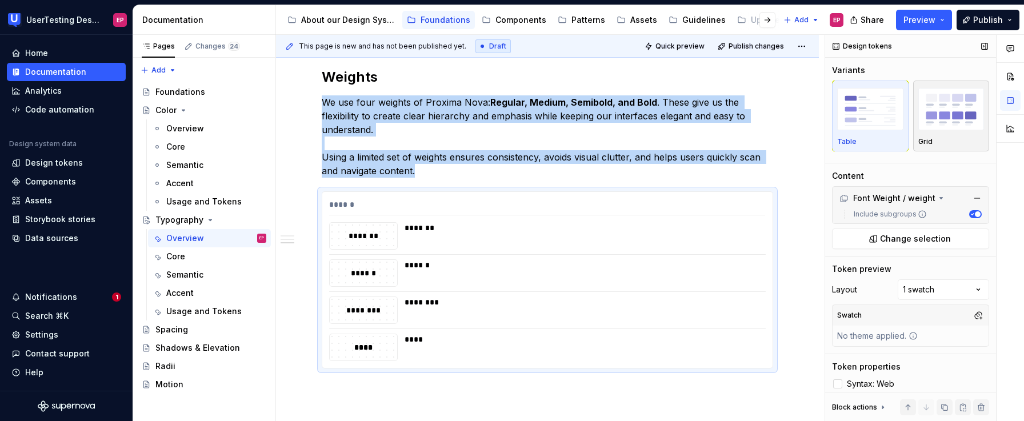
click at [944, 139] on div "Grid" at bounding box center [951, 141] width 66 height 9
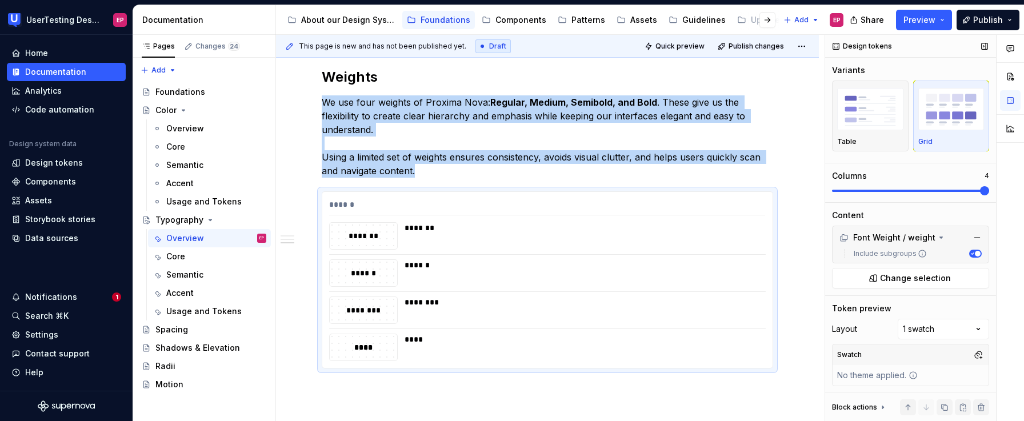
click at [989, 195] on span at bounding box center [984, 190] width 9 height 9
click at [592, 375] on div "**********" at bounding box center [547, 29] width 543 height 960
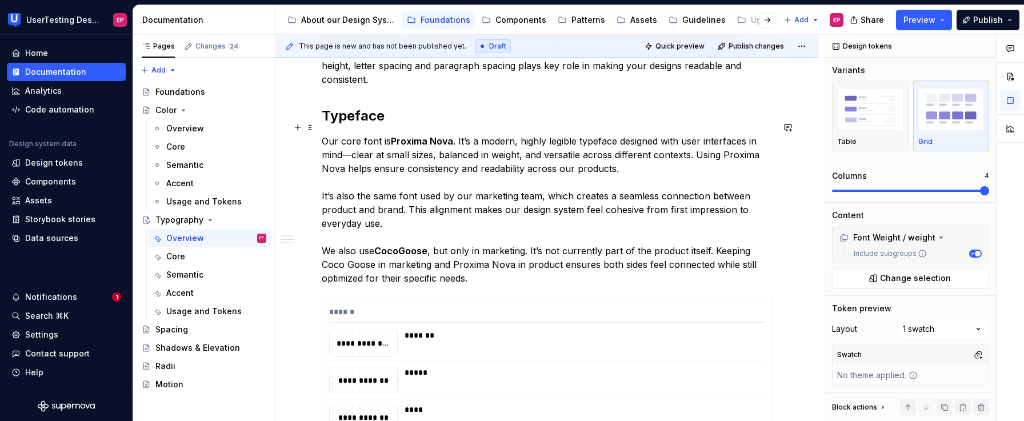
scroll to position [427, 0]
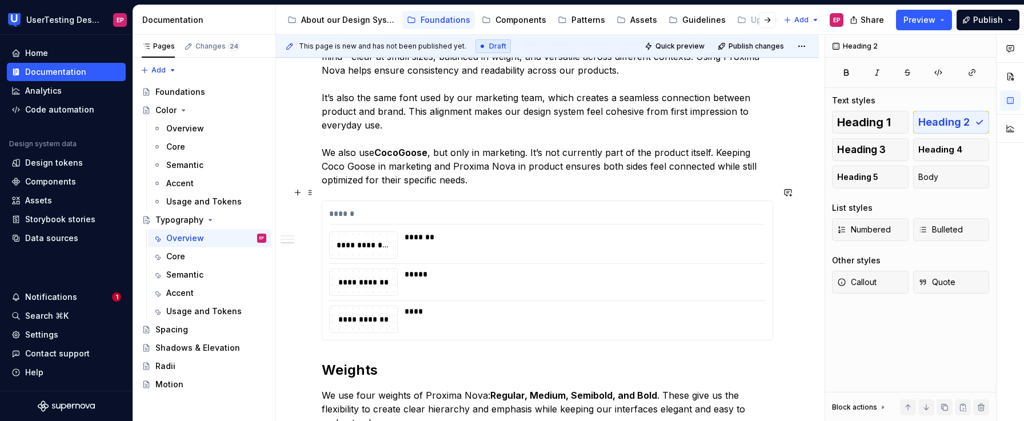
click at [349, 331] on div "**********" at bounding box center [547, 265] width 451 height 793
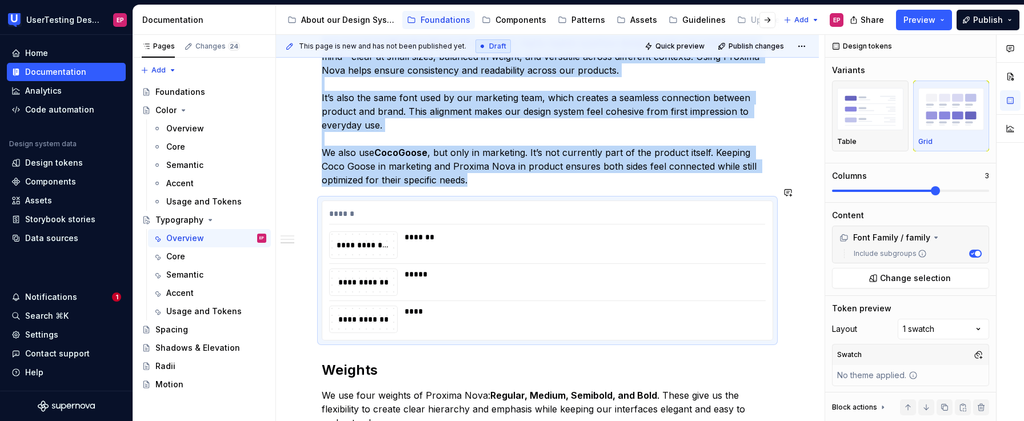
click at [334, 333] on div "**********" at bounding box center [547, 265] width 451 height 793
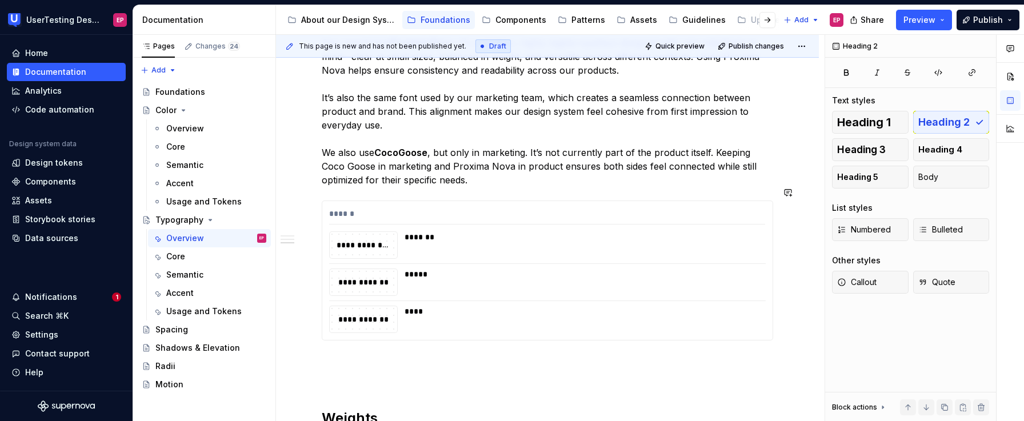
scroll to position [435, 0]
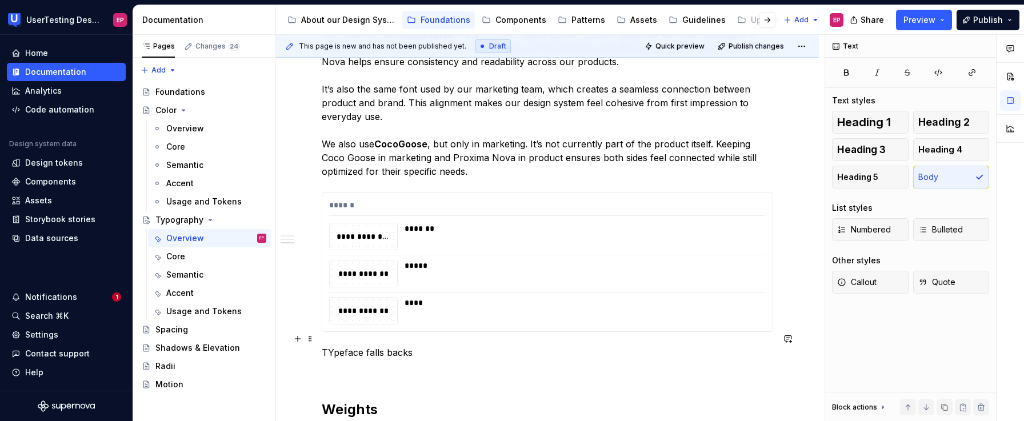
click at [334, 346] on p "TYpeface falls backs" at bounding box center [547, 353] width 451 height 14
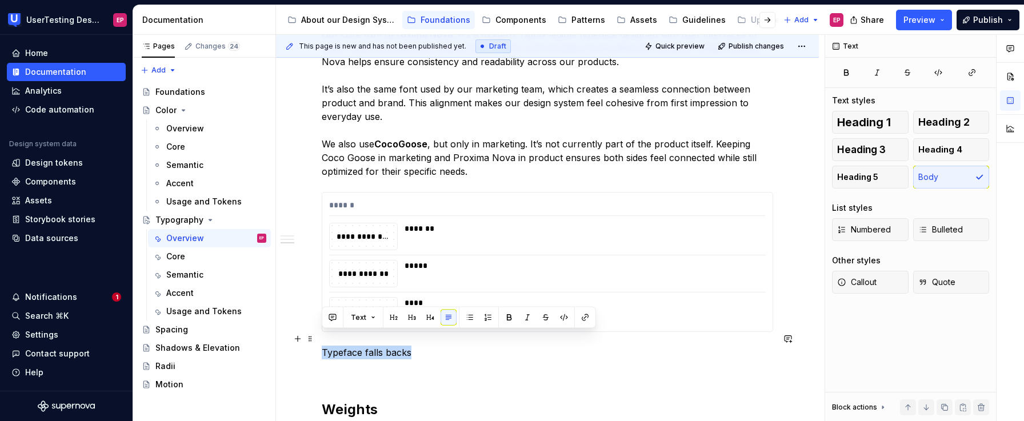
drag, startPoint x: 411, startPoint y: 339, endPoint x: 323, endPoint y: 337, distance: 88.1
click at [323, 346] on p "Typeface falls backs" at bounding box center [547, 353] width 451 height 14
click at [410, 317] on button "button" at bounding box center [412, 318] width 16 height 16
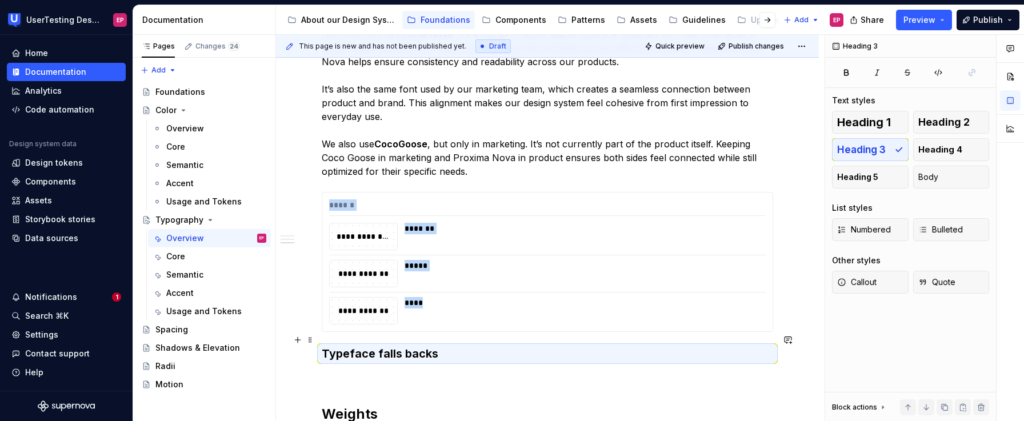
click at [447, 346] on h3 "Typeface falls backs" at bounding box center [547, 354] width 451 height 16
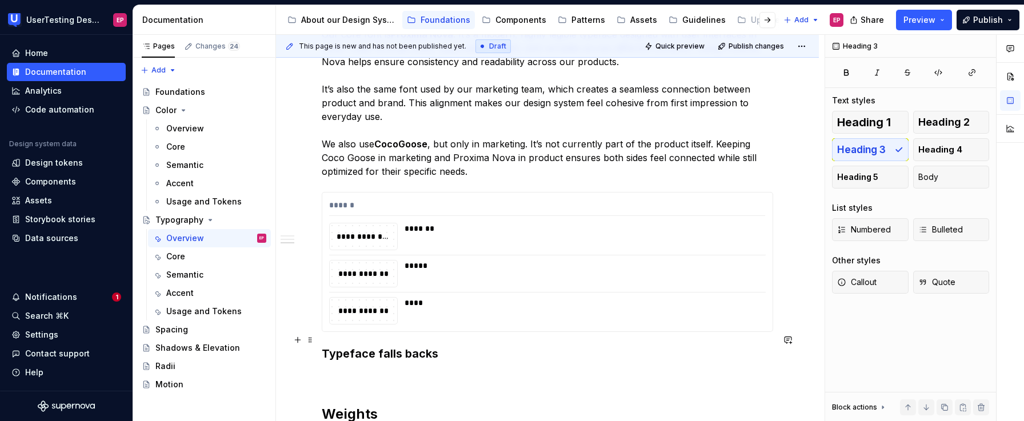
click at [449, 346] on h3 "Typeface falls backs" at bounding box center [547, 354] width 451 height 16
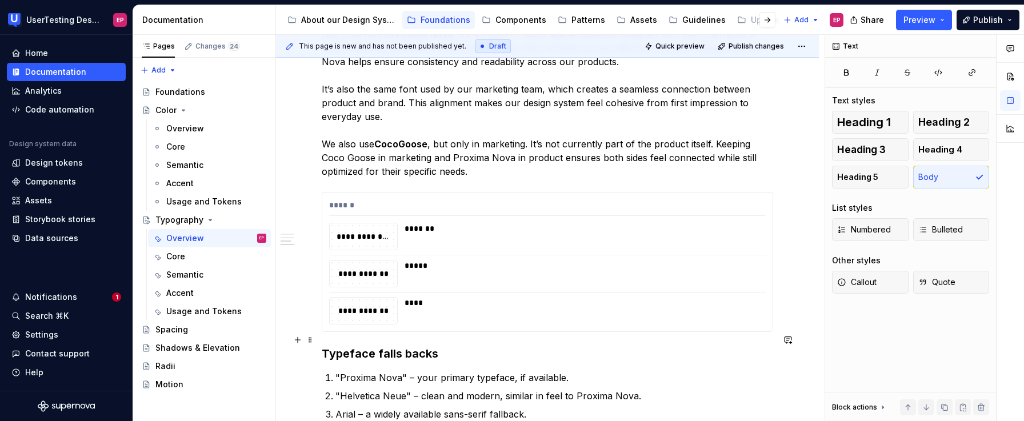
scroll to position [534, 0]
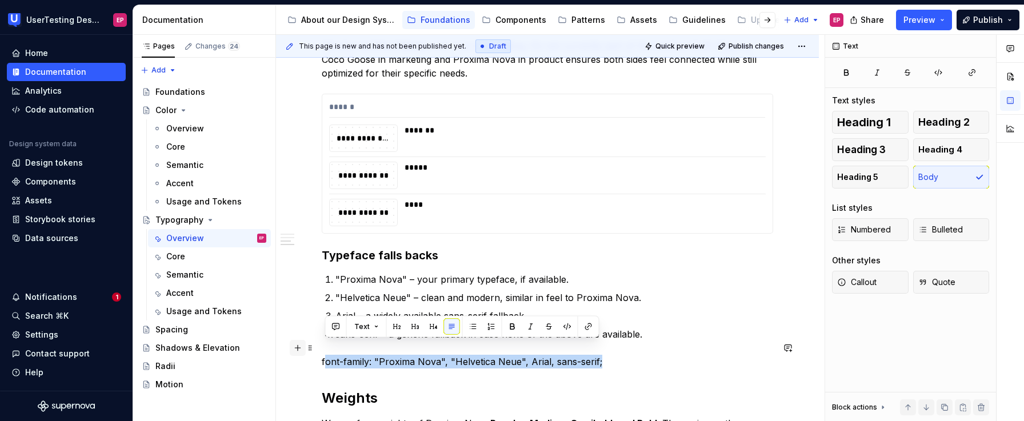
drag, startPoint x: 598, startPoint y: 350, endPoint x: 300, endPoint y: 342, distance: 298.4
click at [322, 342] on div "**********" at bounding box center [547, 232] width 451 height 941
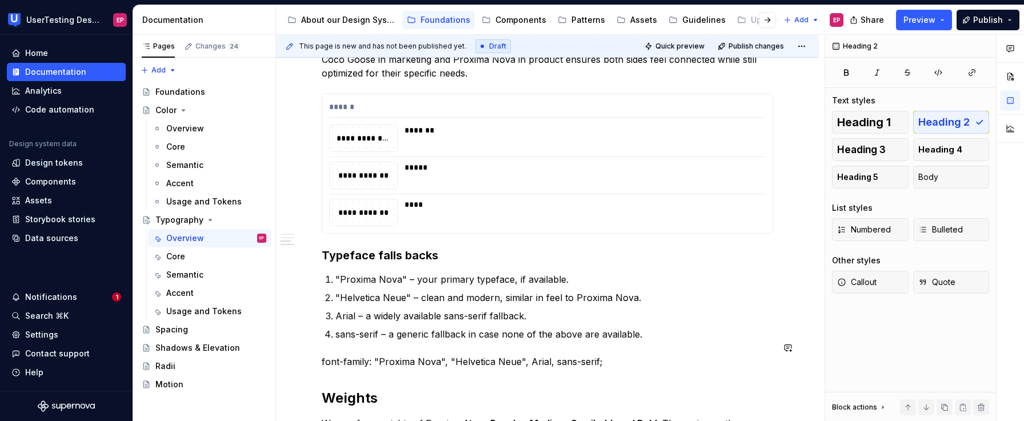
click at [373, 357] on div "**********" at bounding box center [547, 226] width 451 height 928
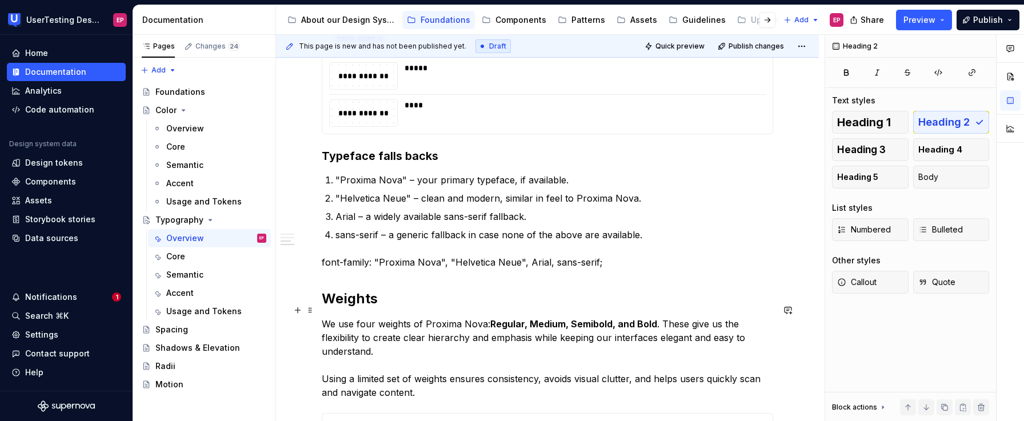
scroll to position [634, 0]
click at [630, 255] on p "font-family: "Proxima Nova", "Helvetica Neue", Arial, sans-serif;" at bounding box center [547, 262] width 451 height 14
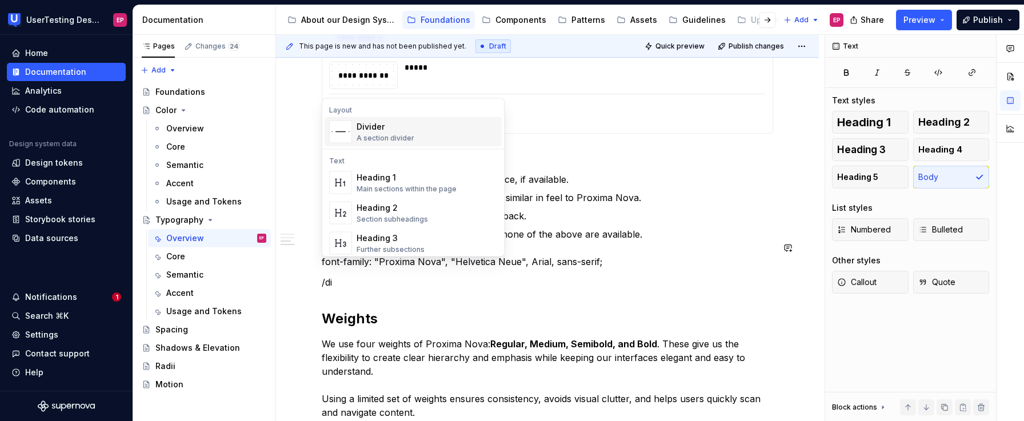
click at [433, 132] on div "Divider A section divider" at bounding box center [427, 132] width 141 height 23
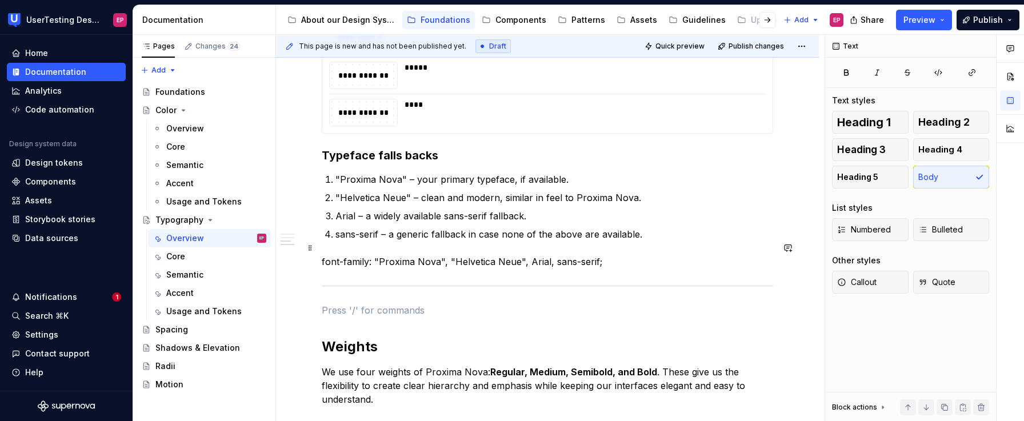
click at [656, 255] on p "font-family: "Proxima Nova", "Helvetica Neue", Arial, sans-serif;" at bounding box center [547, 262] width 451 height 14
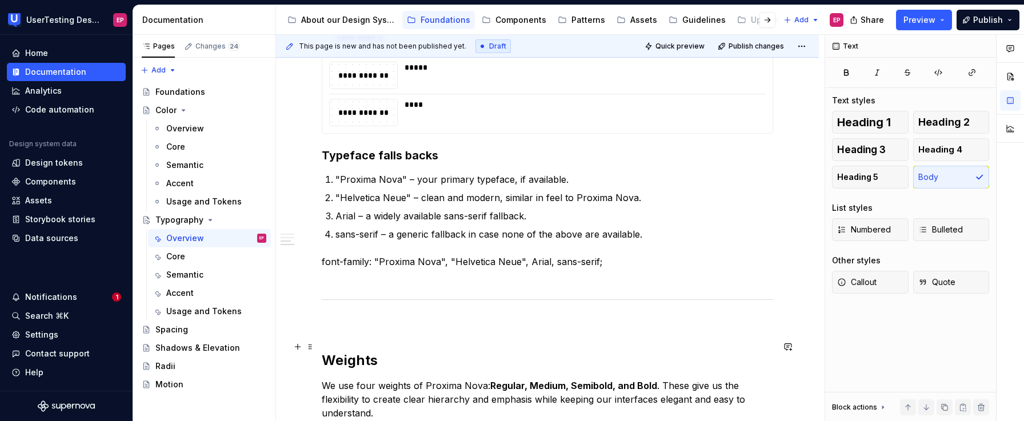
click at [318, 343] on div "**********" at bounding box center [547, 213] width 543 height 1157
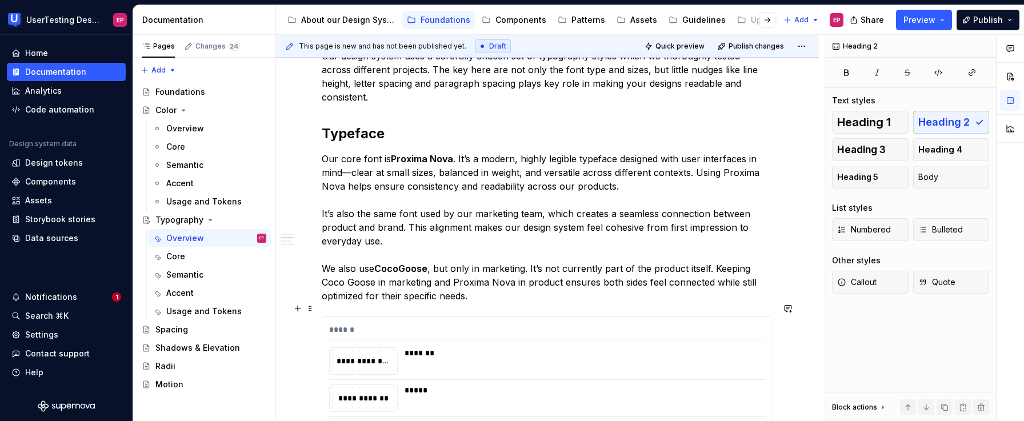
scroll to position [416, 0]
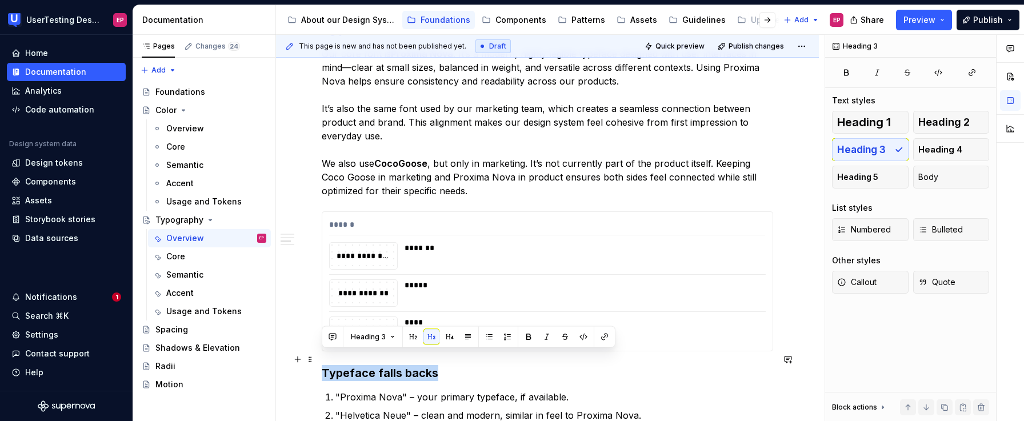
drag, startPoint x: 435, startPoint y: 359, endPoint x: 321, endPoint y: 358, distance: 114.9
click at [321, 358] on div "**********" at bounding box center [547, 418] width 543 height 1130
click at [446, 337] on button "button" at bounding box center [450, 337] width 16 height 16
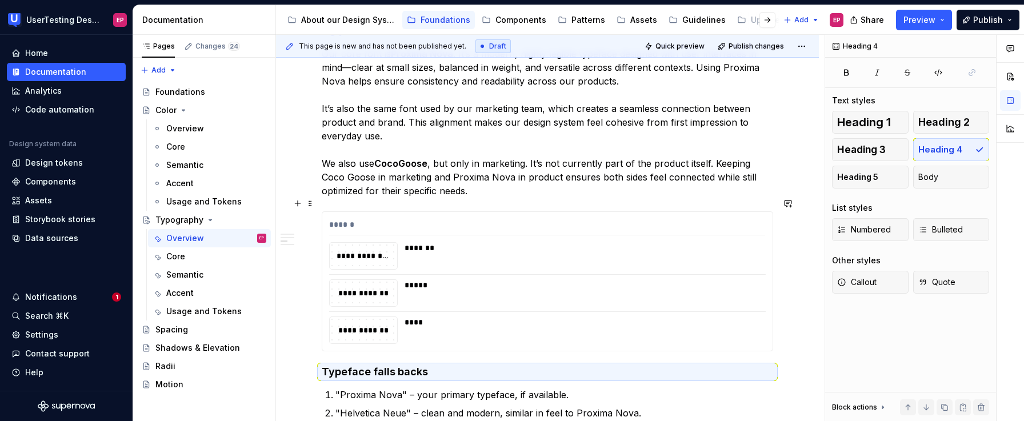
click at [790, 328] on div "**********" at bounding box center [547, 417] width 543 height 1128
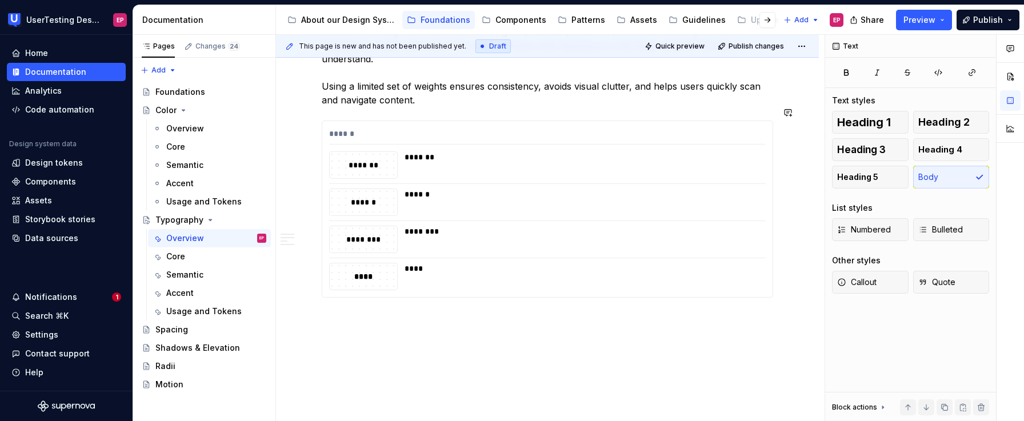
scroll to position [961, 0]
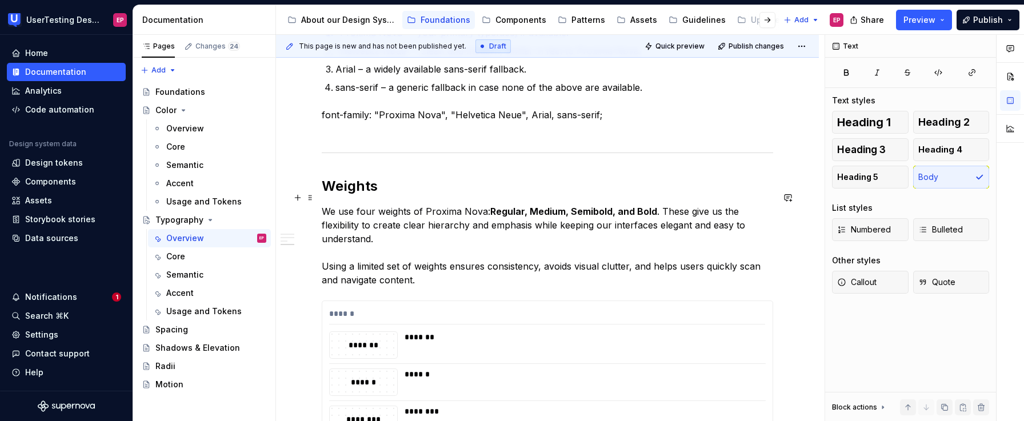
scroll to position [778, 0]
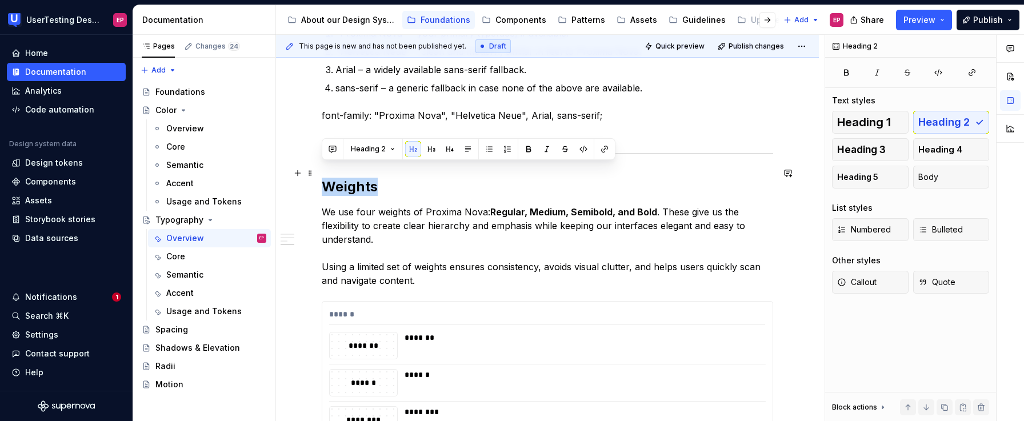
drag, startPoint x: 374, startPoint y: 171, endPoint x: 323, endPoint y: 169, distance: 50.3
click at [323, 178] on h2 "Weights" at bounding box center [547, 187] width 451 height 18
copy h2 "Weights"
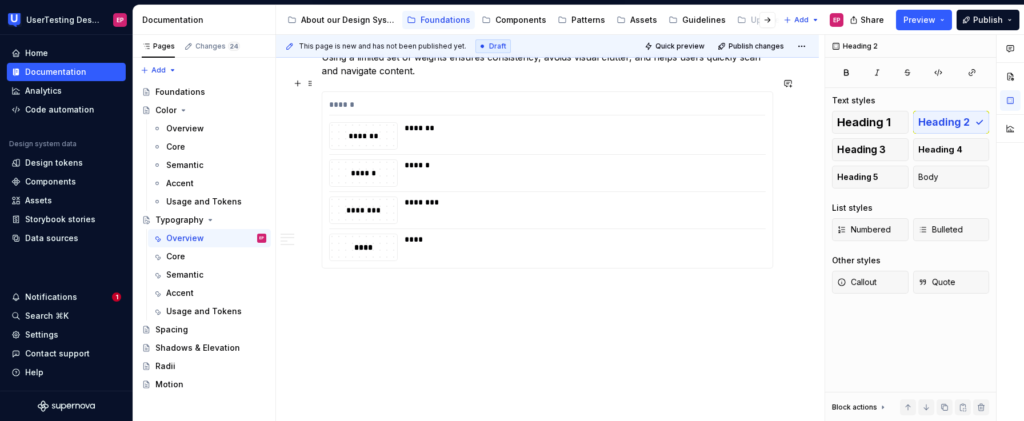
scroll to position [988, 0]
click at [333, 282] on p at bounding box center [547, 289] width 451 height 14
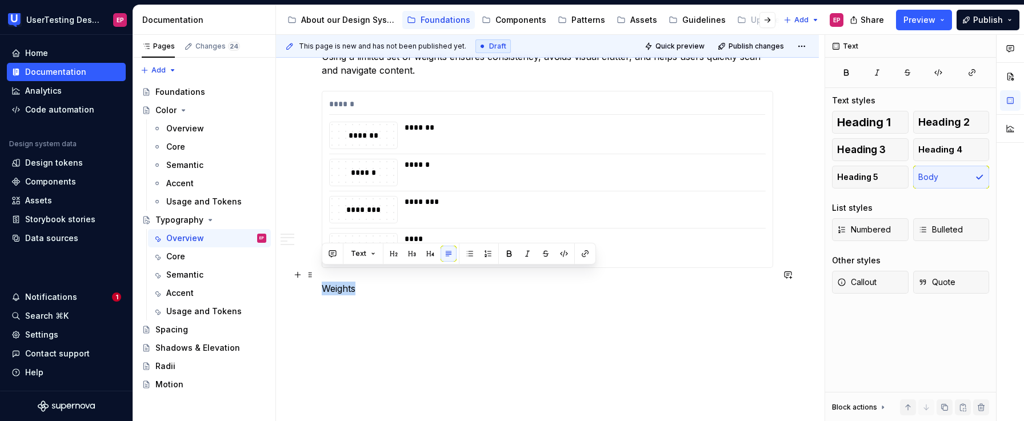
drag, startPoint x: 323, startPoint y: 274, endPoint x: 362, endPoint y: 276, distance: 39.5
click at [362, 282] on p "Weights" at bounding box center [547, 289] width 451 height 14
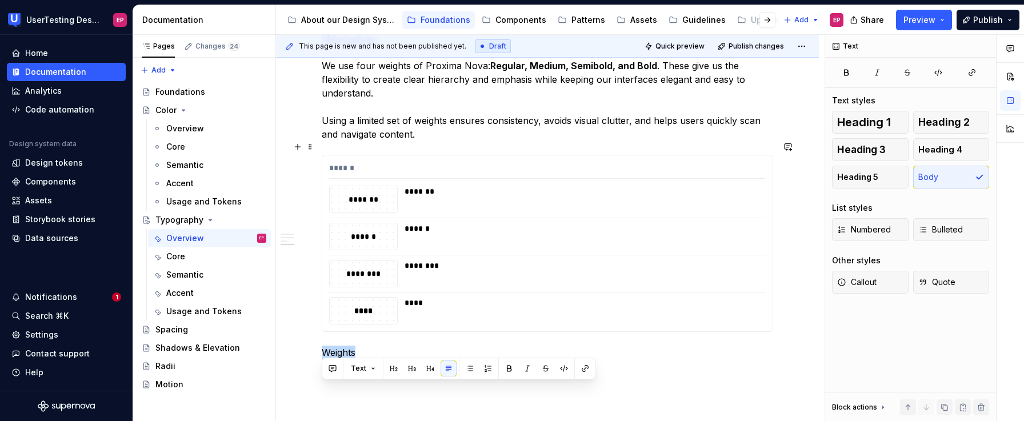
scroll to position [869, 0]
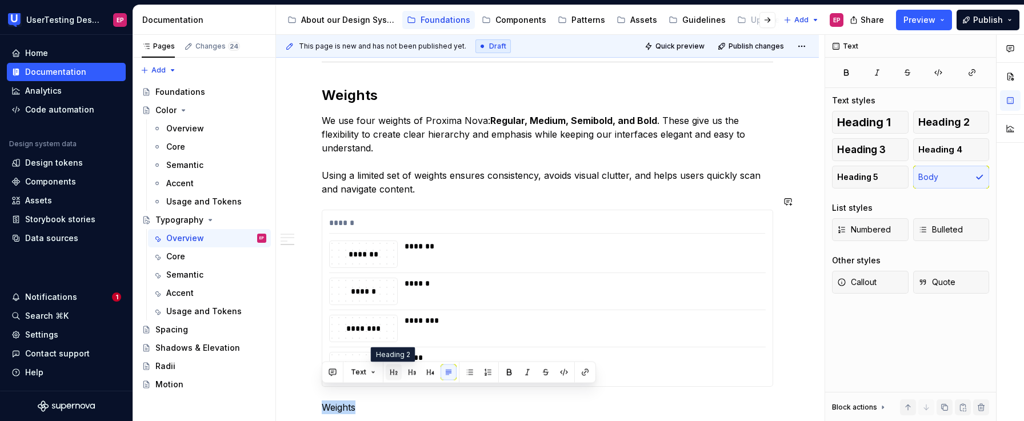
click at [394, 371] on button "button" at bounding box center [394, 373] width 16 height 16
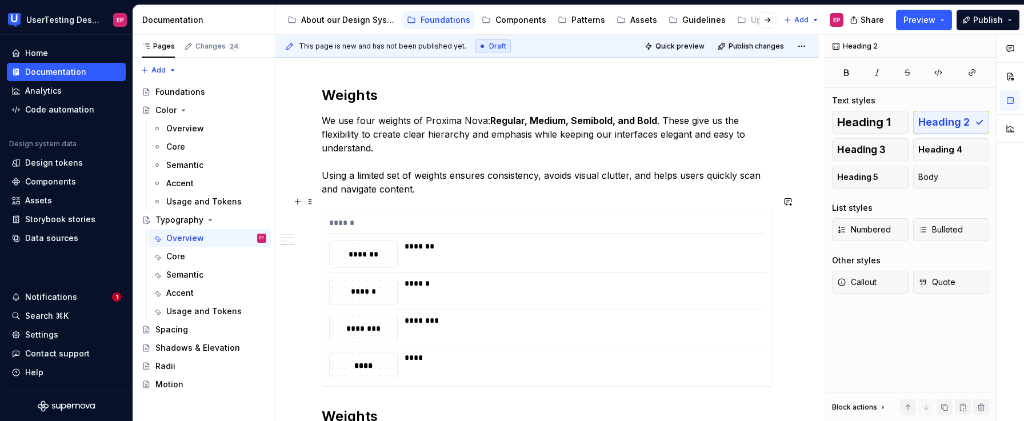
click at [773, 364] on div "****** ******* ******* ****** ****** ******** ******** **** ****" at bounding box center [547, 298] width 451 height 177
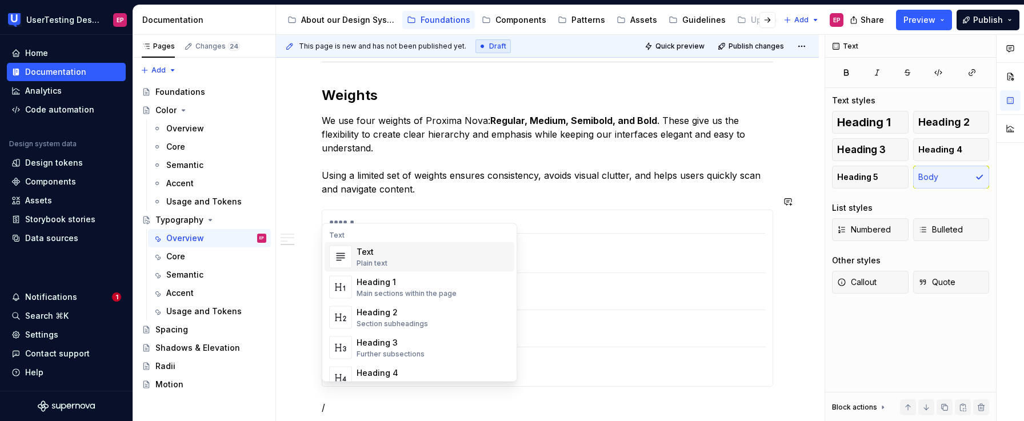
scroll to position [904, 0]
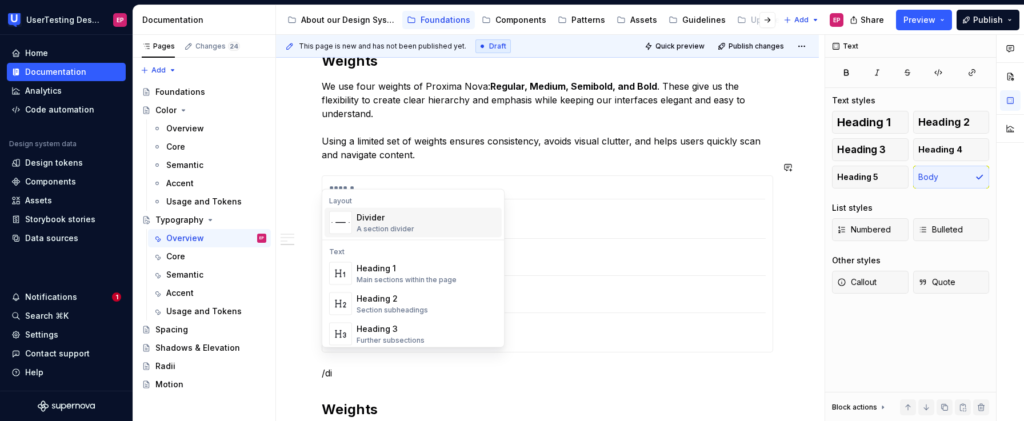
click at [455, 232] on div "Divider A section divider" at bounding box center [427, 222] width 141 height 23
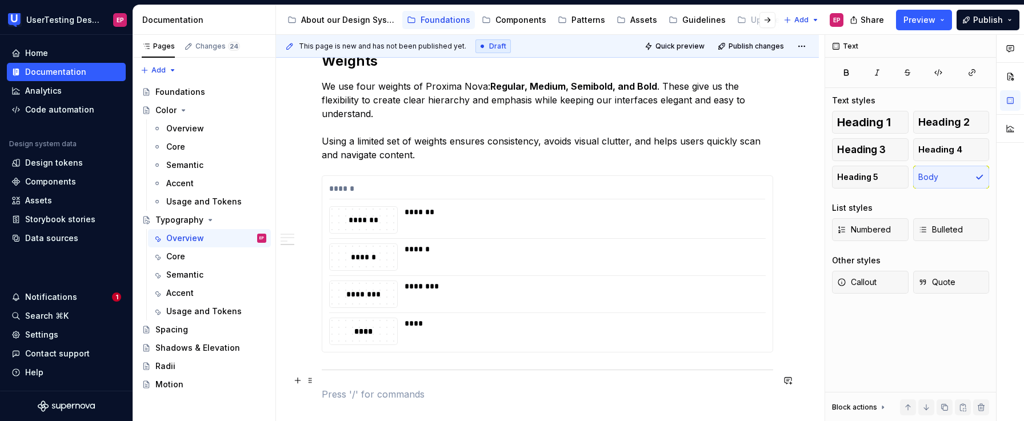
scroll to position [906, 0]
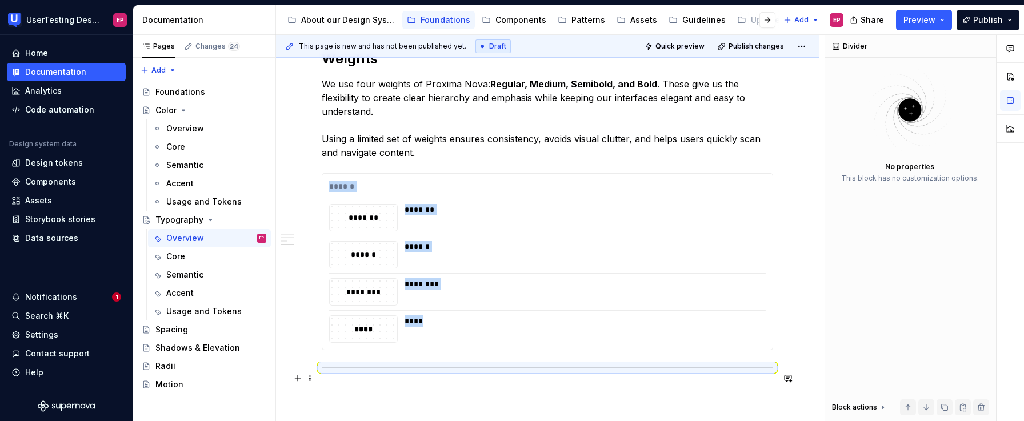
click at [390, 385] on p at bounding box center [547, 392] width 451 height 14
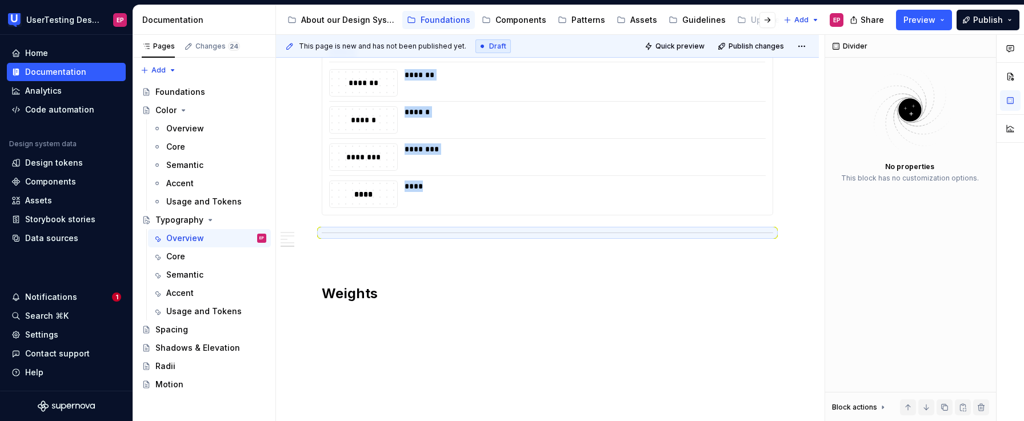
scroll to position [1048, 0]
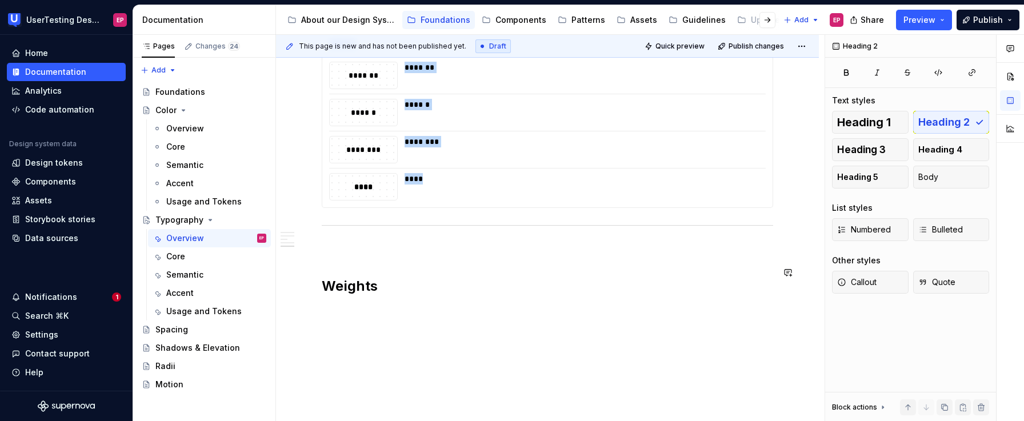
click at [322, 222] on div at bounding box center [547, 225] width 451 height 7
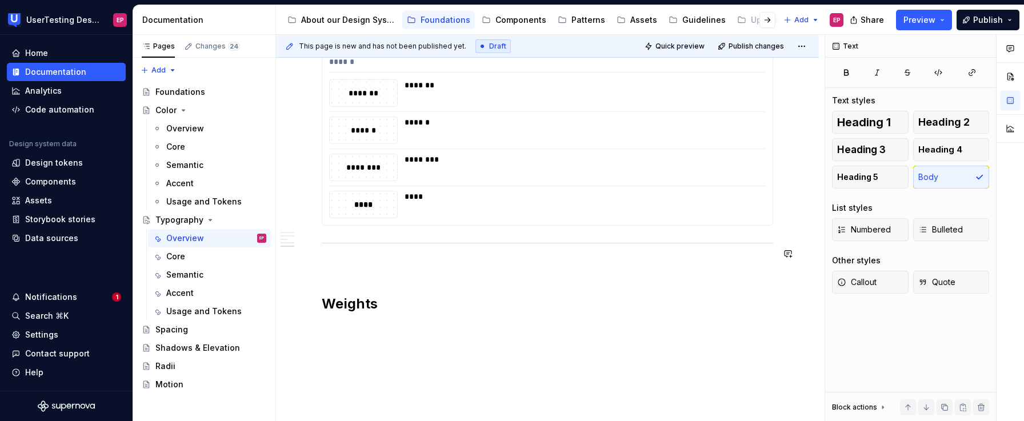
scroll to position [802, 0]
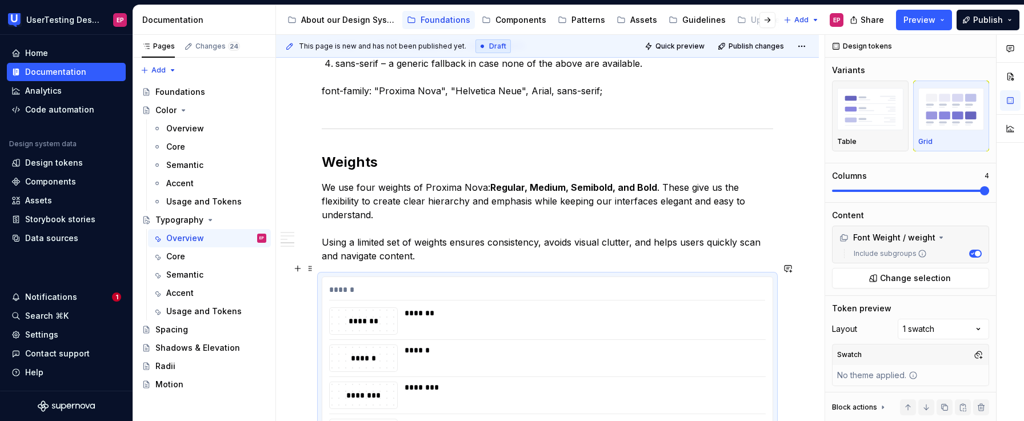
click at [524, 355] on div "******" at bounding box center [582, 358] width 354 height 27
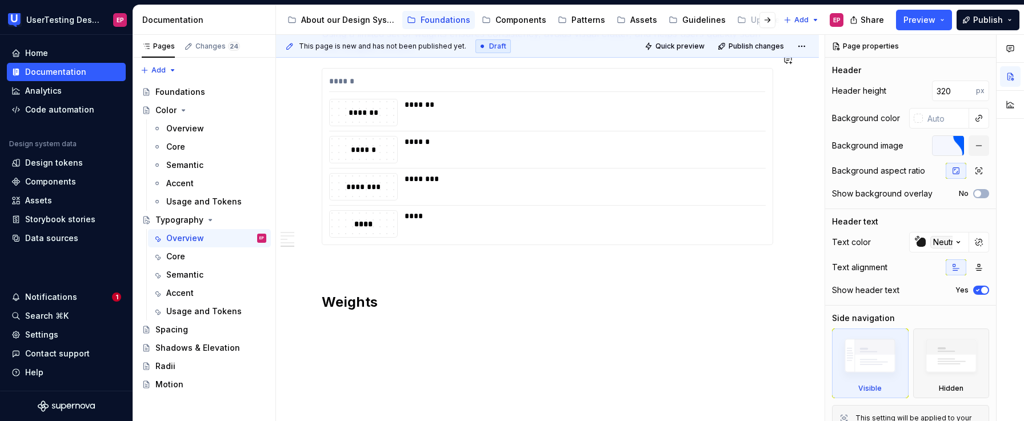
scroll to position [1027, 0]
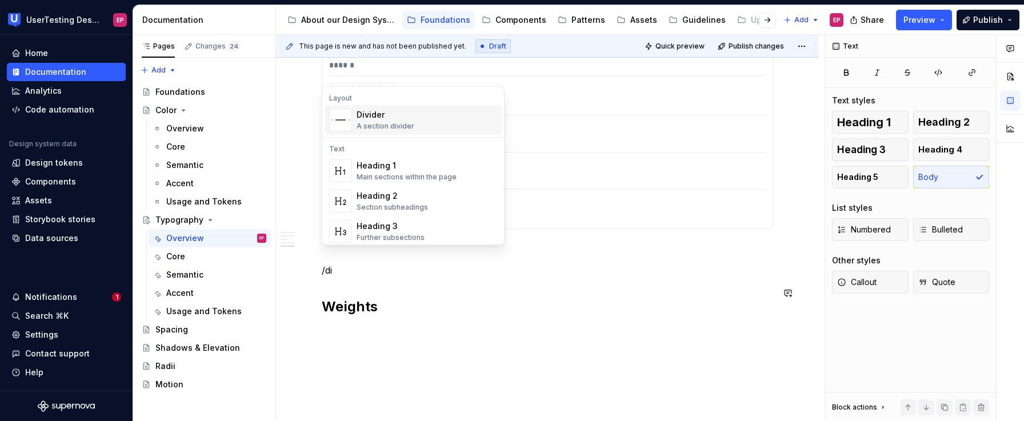
click at [386, 129] on div "A section divider" at bounding box center [386, 126] width 58 height 9
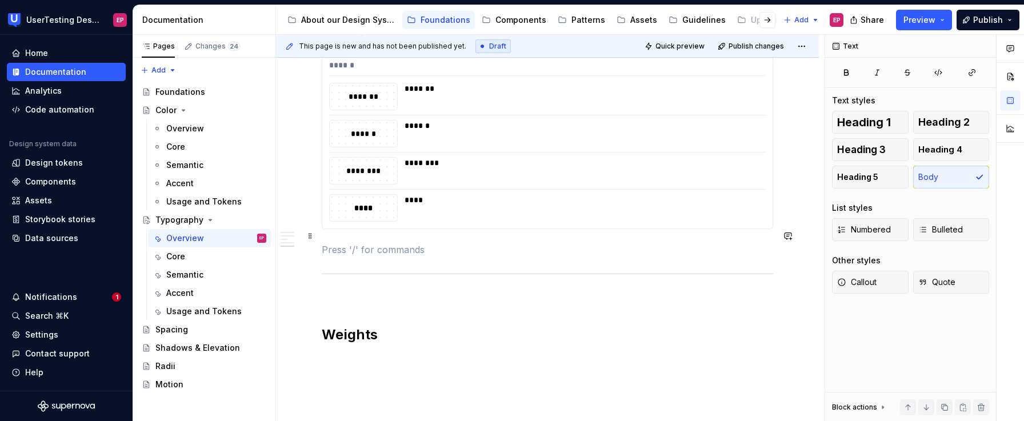
click at [328, 243] on p at bounding box center [547, 250] width 451 height 14
click at [324, 326] on h2 "Weights" at bounding box center [547, 335] width 451 height 18
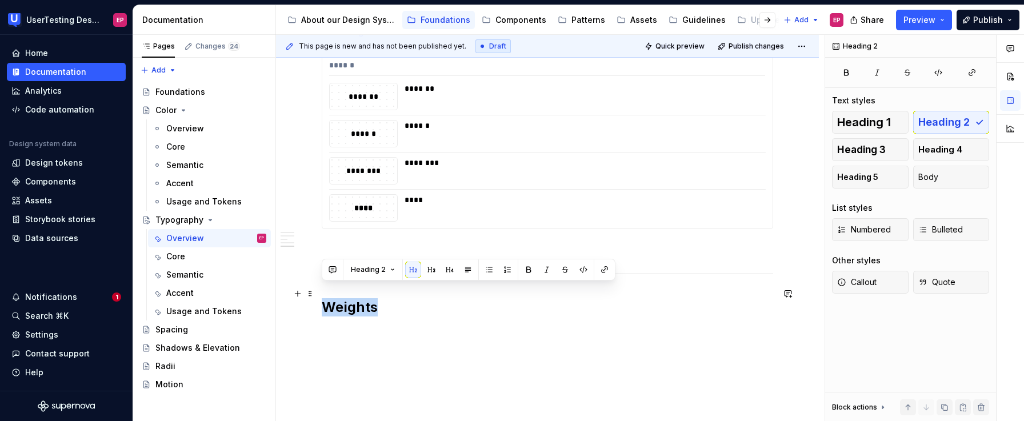
drag, startPoint x: 384, startPoint y: 291, endPoint x: 325, endPoint y: 292, distance: 59.4
click at [325, 298] on h2 "Weights" at bounding box center [547, 307] width 451 height 18
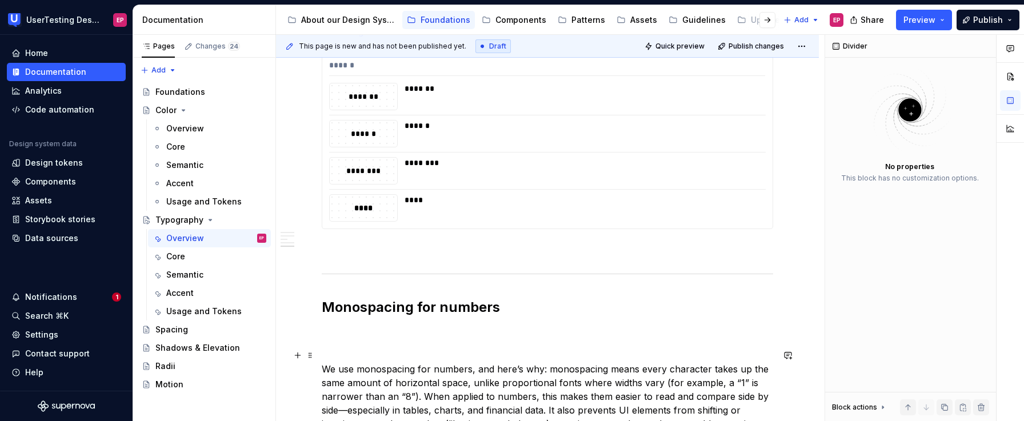
click at [324, 362] on p "We use monospacing for numbers, and here’s why: monospacing means every charact…" at bounding box center [547, 403] width 451 height 82
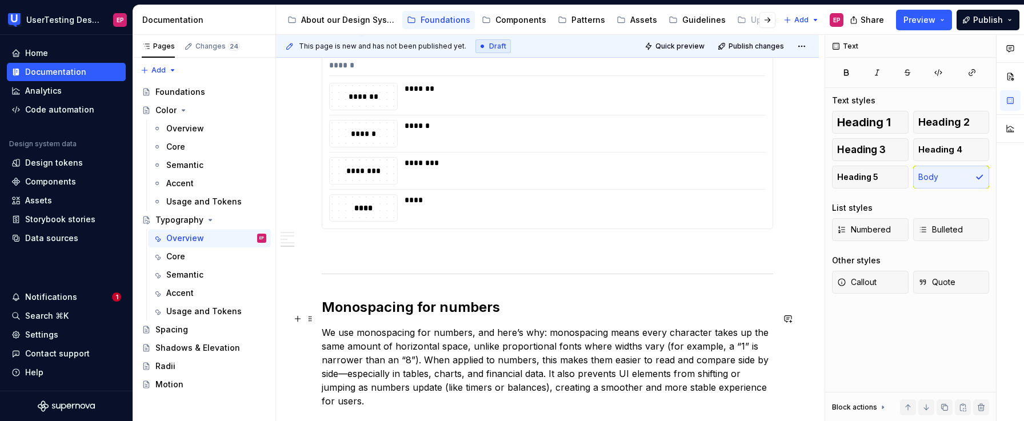
click at [422, 346] on p "We use monospacing for numbers, and here’s why: monospacing means every charact…" at bounding box center [547, 367] width 451 height 82
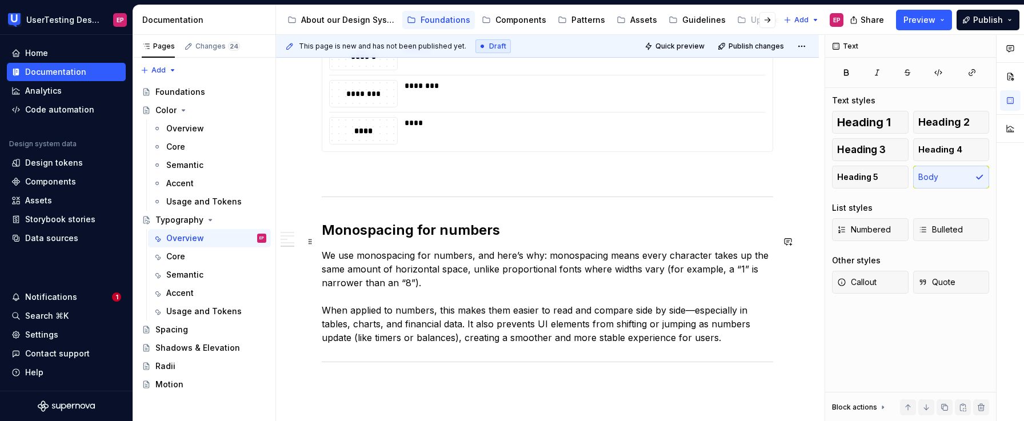
scroll to position [1105, 0]
click at [689, 295] on p "We use monospacing for numbers, and here’s why: monospacing means every charact…" at bounding box center [547, 296] width 451 height 96
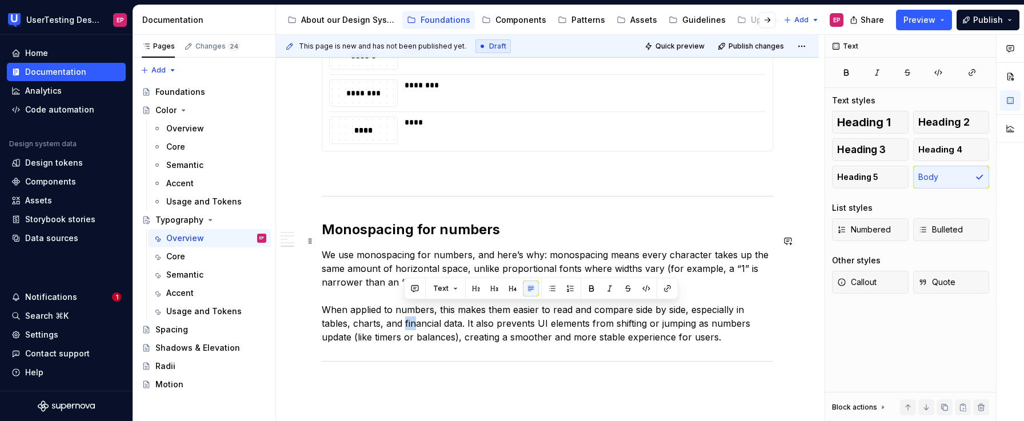
drag, startPoint x: 405, startPoint y: 310, endPoint x: 422, endPoint y: 309, distance: 17.7
click at [422, 309] on p "We use monospacing for numbers, and here’s why: monospacing means every charact…" at bounding box center [547, 296] width 451 height 96
click at [427, 309] on p "We use monospacing for numbers, and here’s why: monospacing means every charact…" at bounding box center [547, 296] width 451 height 96
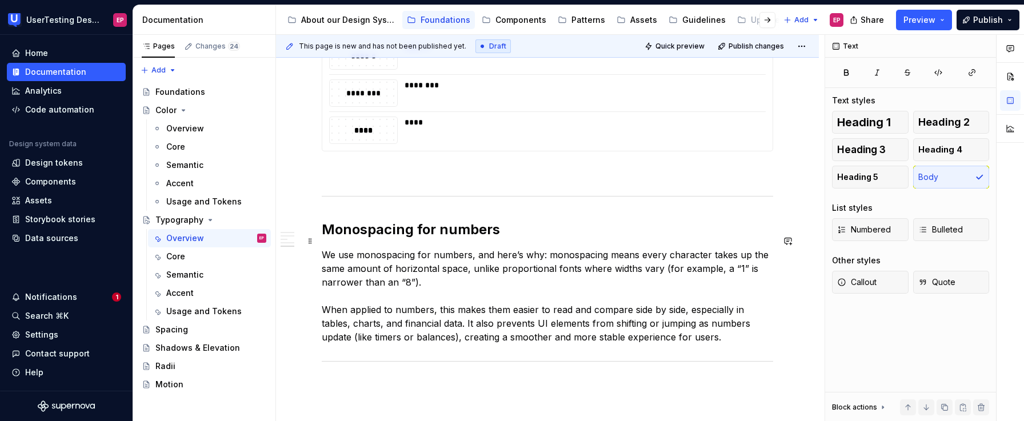
click at [434, 310] on p "We use monospacing for numbers, and here’s why: monospacing means every charact…" at bounding box center [547, 296] width 451 height 96
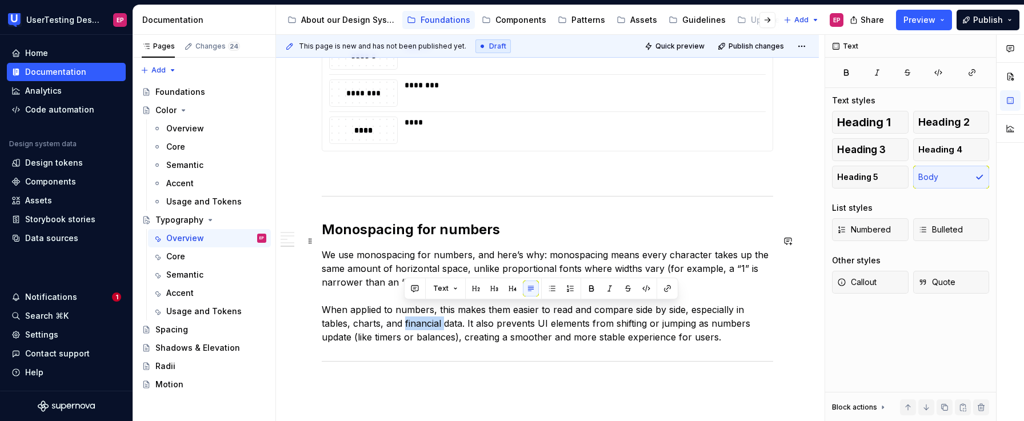
drag, startPoint x: 442, startPoint y: 310, endPoint x: 405, endPoint y: 311, distance: 37.2
click at [405, 311] on p "We use monospacing for numbers, and here’s why: monospacing means every charact…" at bounding box center [547, 296] width 451 height 96
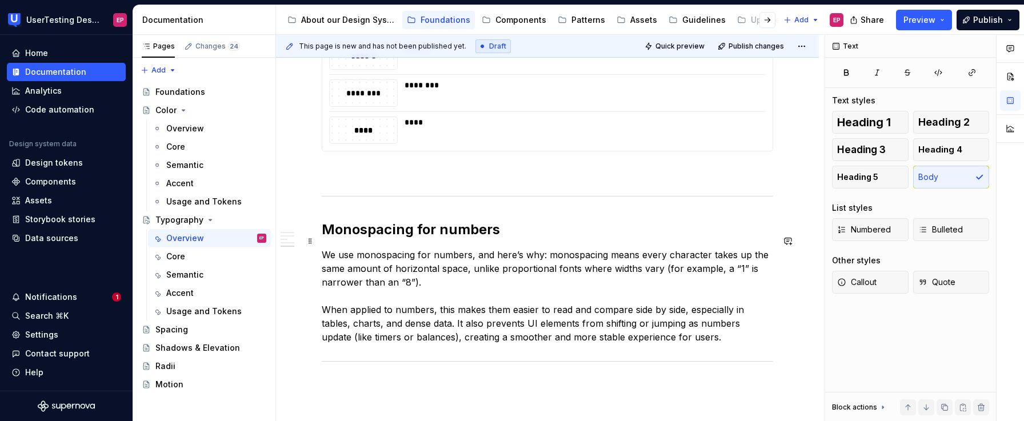
click at [457, 307] on p "We use monospacing for numbers, and here’s why: monospacing means every charact…" at bounding box center [547, 296] width 451 height 96
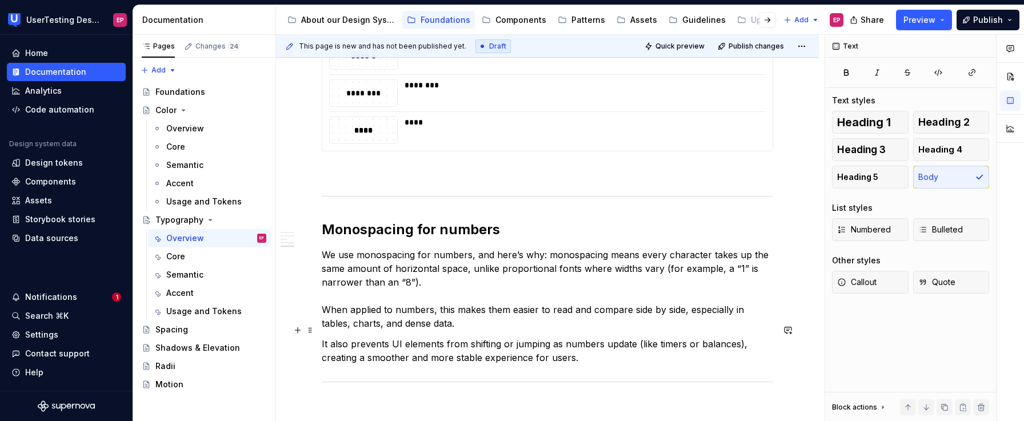
click at [622, 342] on p "It also prevents UI elements from shifting or jumping as numbers update (like t…" at bounding box center [547, 350] width 451 height 27
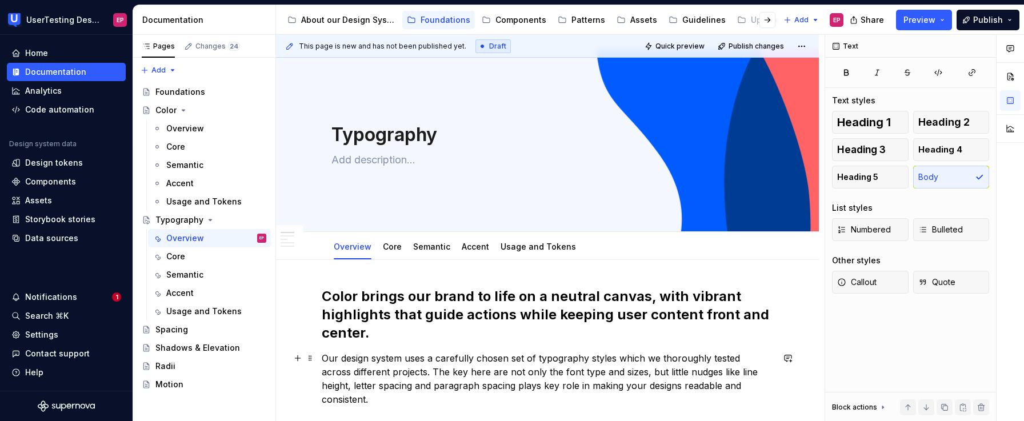
scroll to position [0, 0]
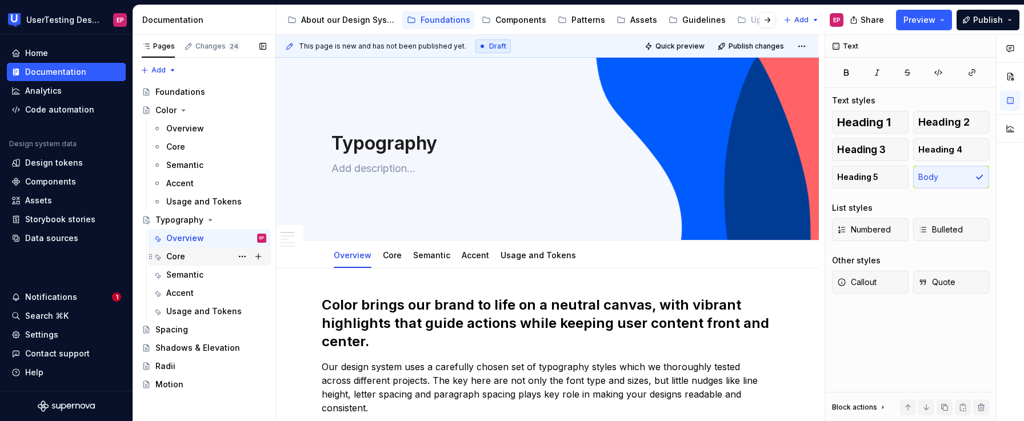
click at [174, 258] on div "Core" at bounding box center [175, 256] width 19 height 11
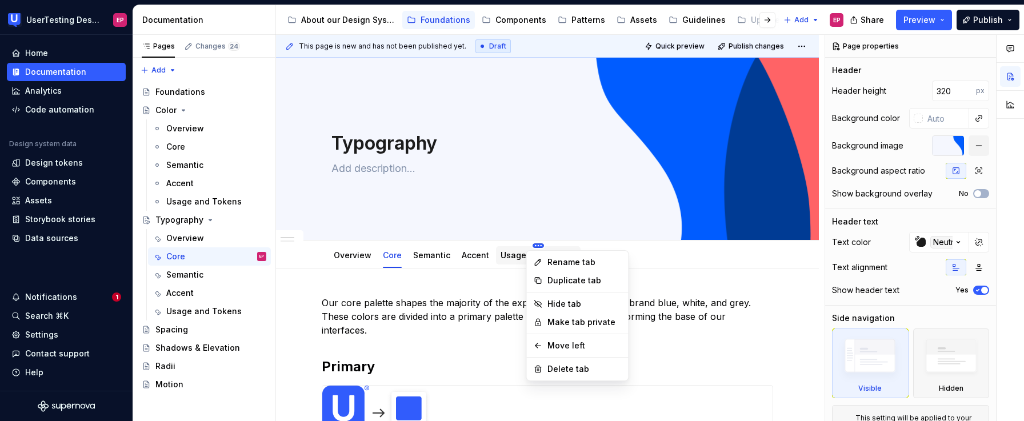
click at [529, 246] on html "UserTesting Design System EP Home Documentation Analytics Code automation Desig…" at bounding box center [512, 210] width 1024 height 421
click at [561, 363] on div "Delete tab" at bounding box center [585, 368] width 74 height 11
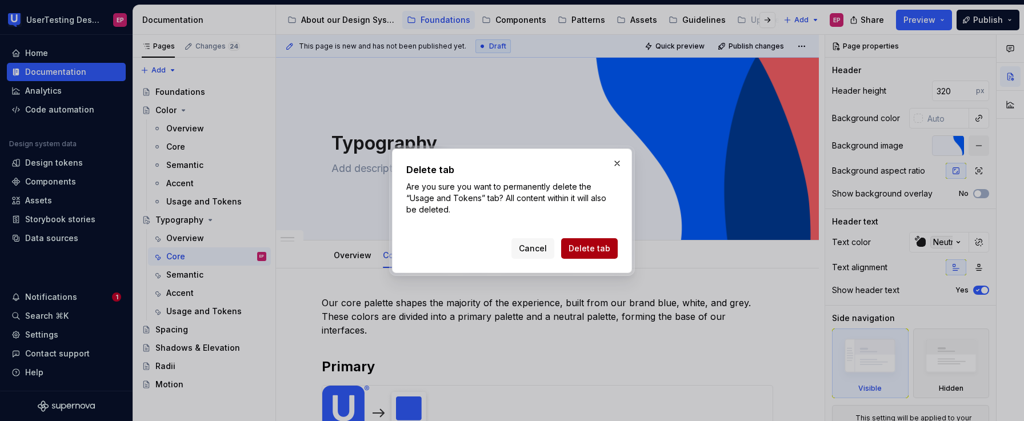
click at [578, 242] on button "Delete tab" at bounding box center [589, 248] width 57 height 21
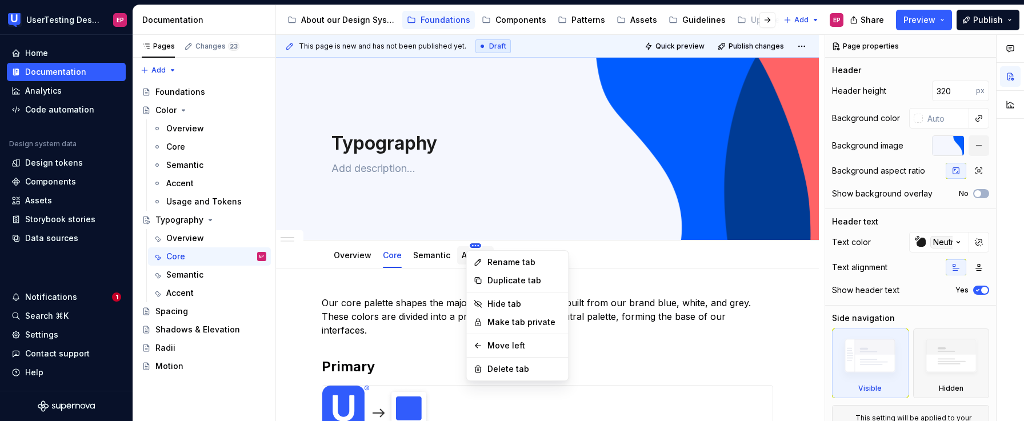
click at [470, 244] on html "UserTesting Design System EP Home Documentation Analytics Code automation Desig…" at bounding box center [512, 210] width 1024 height 421
click at [497, 367] on div "Delete tab" at bounding box center [524, 368] width 74 height 11
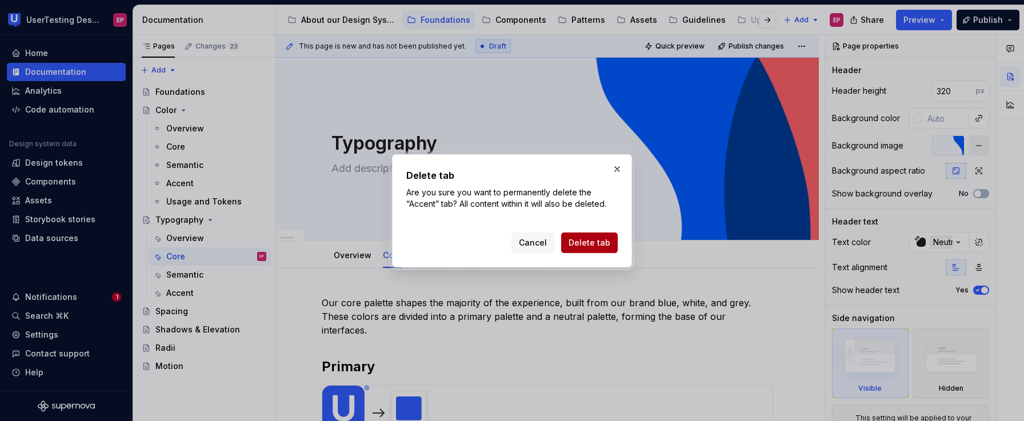
click at [581, 242] on span "Delete tab" at bounding box center [590, 242] width 42 height 11
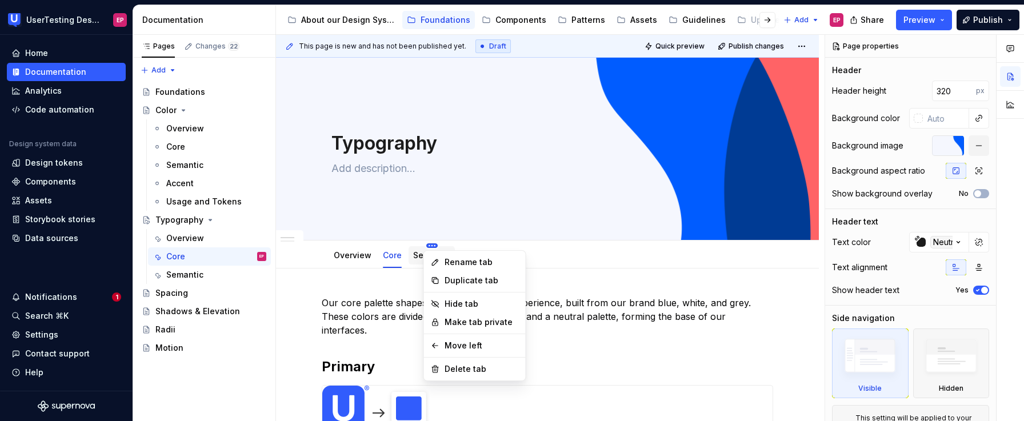
click at [430, 245] on html "UserTesting Design System EP Home Documentation Analytics Code automation Desig…" at bounding box center [512, 210] width 1024 height 421
click at [447, 365] on div "Delete tab" at bounding box center [482, 368] width 74 height 11
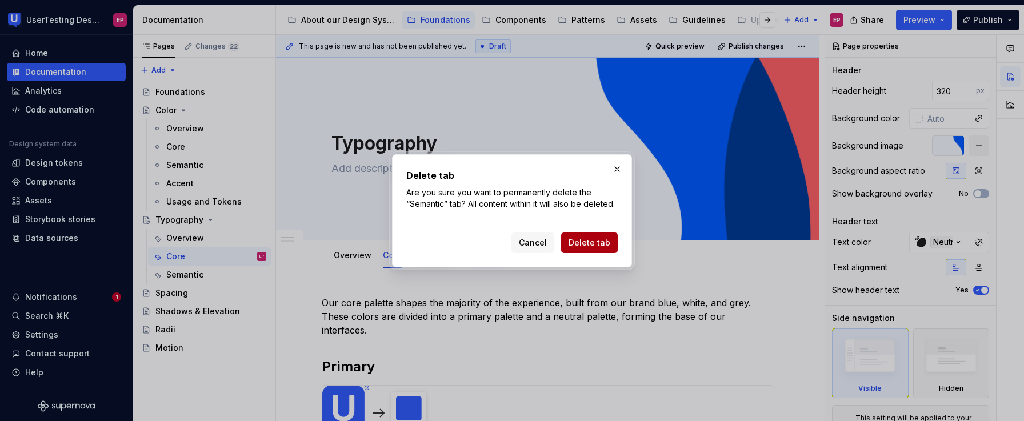
click at [590, 248] on span "Delete tab" at bounding box center [590, 242] width 42 height 11
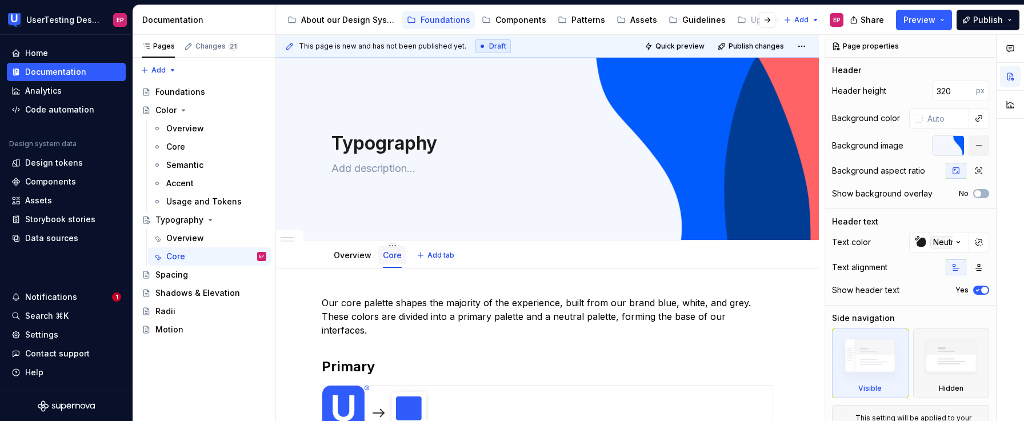
click at [395, 259] on link "Core" at bounding box center [392, 255] width 19 height 10
click at [393, 246] on html "UserTesting Design System EP Home Documentation Analytics Code automation Desig…" at bounding box center [512, 210] width 1024 height 421
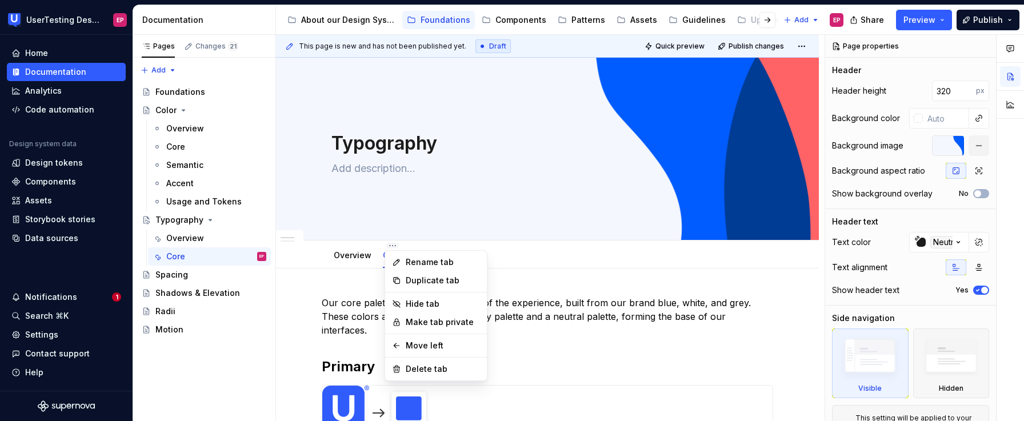
type textarea "*"
click at [403, 260] on div "Rename tab" at bounding box center [435, 262] width 97 height 18
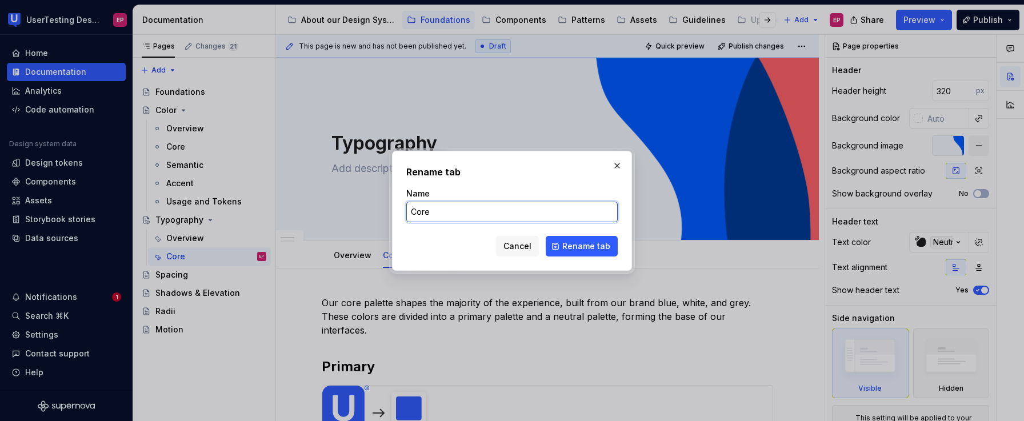
drag, startPoint x: 439, startPoint y: 217, endPoint x: 410, endPoint y: 212, distance: 29.6
click at [410, 212] on input "Core" at bounding box center [511, 212] width 211 height 21
type input "Styles"
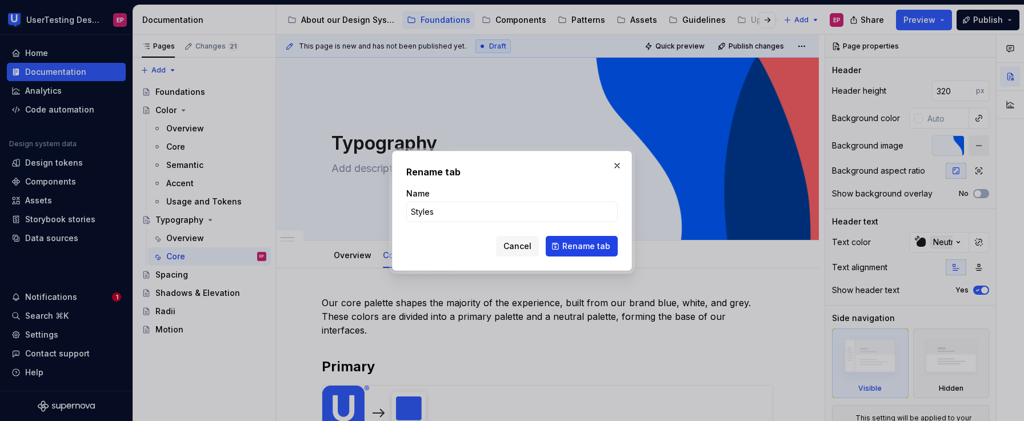
click at [590, 239] on button "Rename tab" at bounding box center [582, 246] width 72 height 21
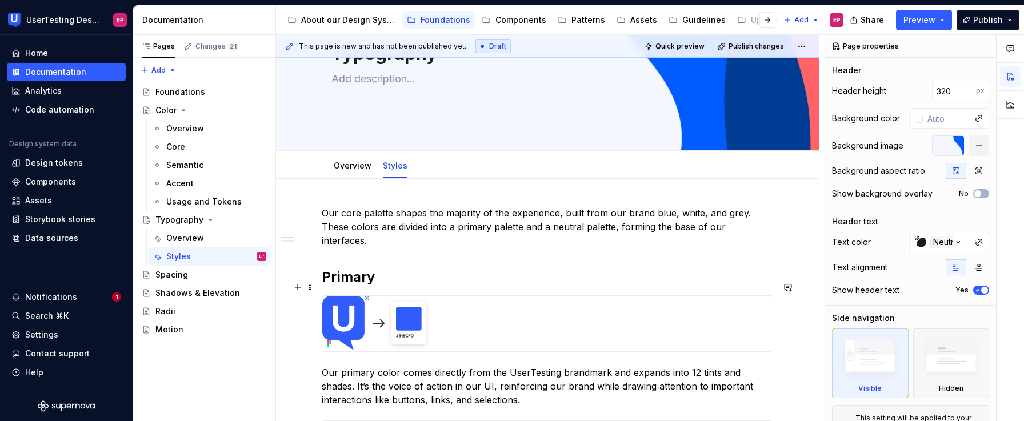
scroll to position [95, 0]
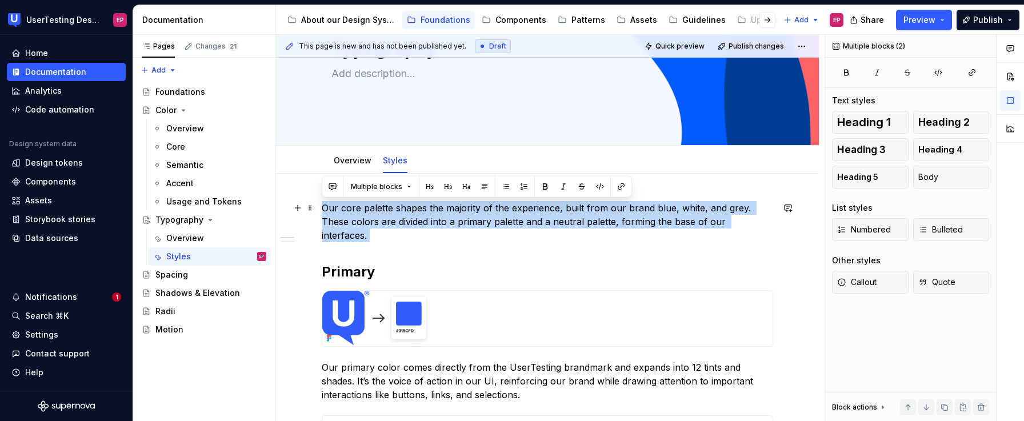
drag, startPoint x: 322, startPoint y: 205, endPoint x: 761, endPoint y: 228, distance: 439.0
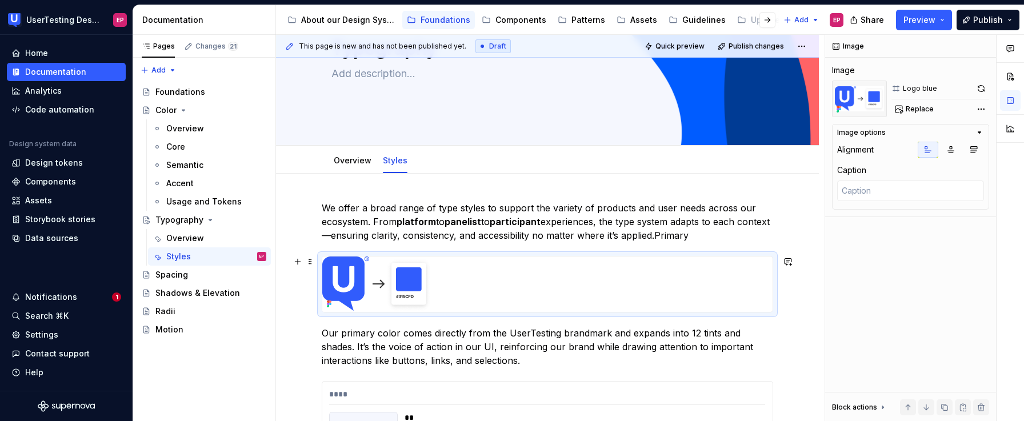
click at [689, 297] on div at bounding box center [547, 284] width 450 height 55
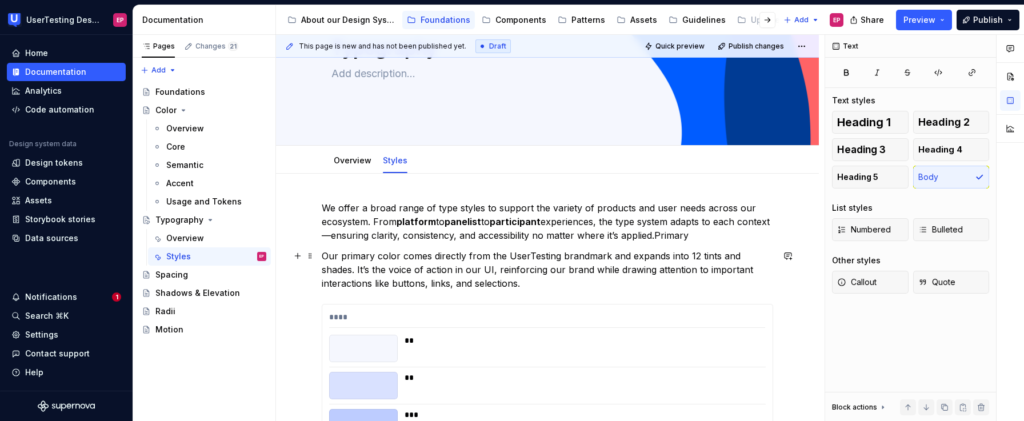
click at [533, 285] on p "Our primary color comes directly from the UserTesting brandmark and expands int…" at bounding box center [547, 269] width 451 height 41
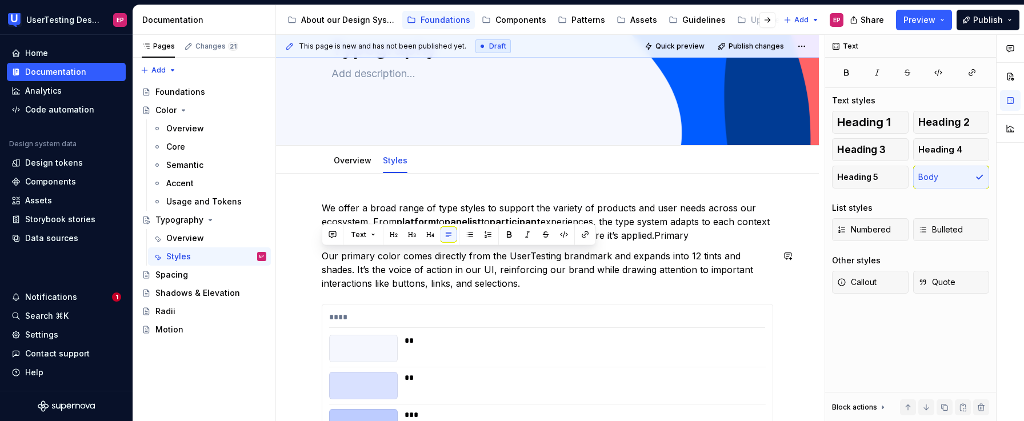
drag, startPoint x: 533, startPoint y: 285, endPoint x: 314, endPoint y: 246, distance: 222.4
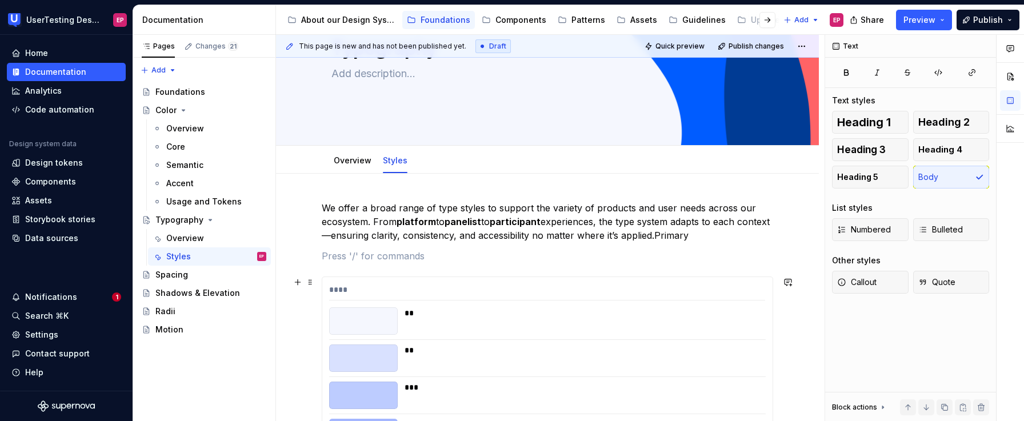
click at [337, 319] on div at bounding box center [363, 320] width 69 height 27
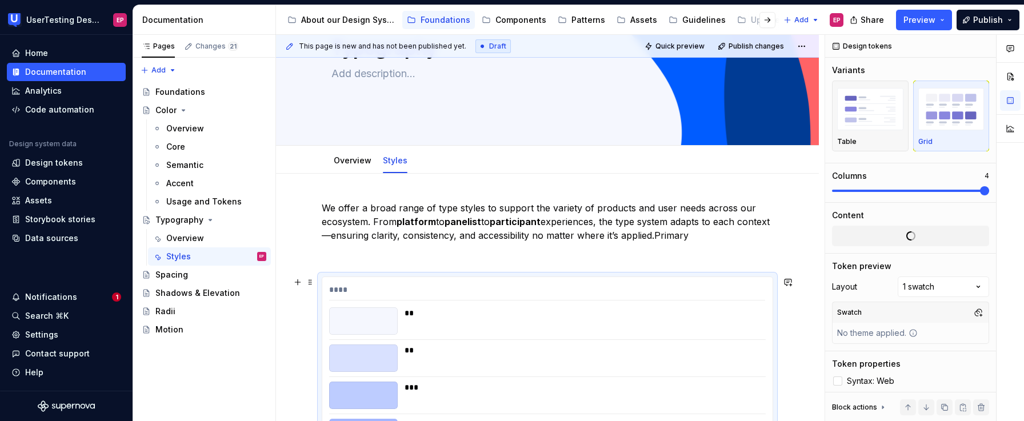
type textarea "*"
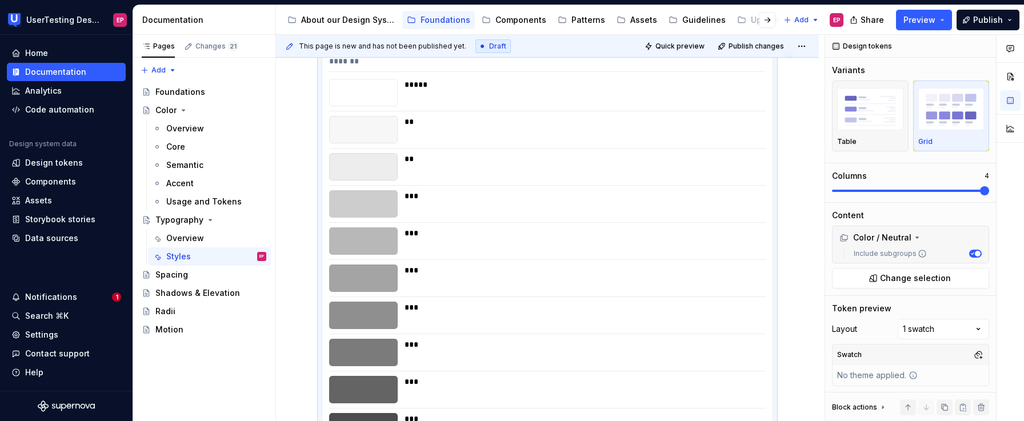
click at [381, 313] on div at bounding box center [363, 315] width 69 height 27
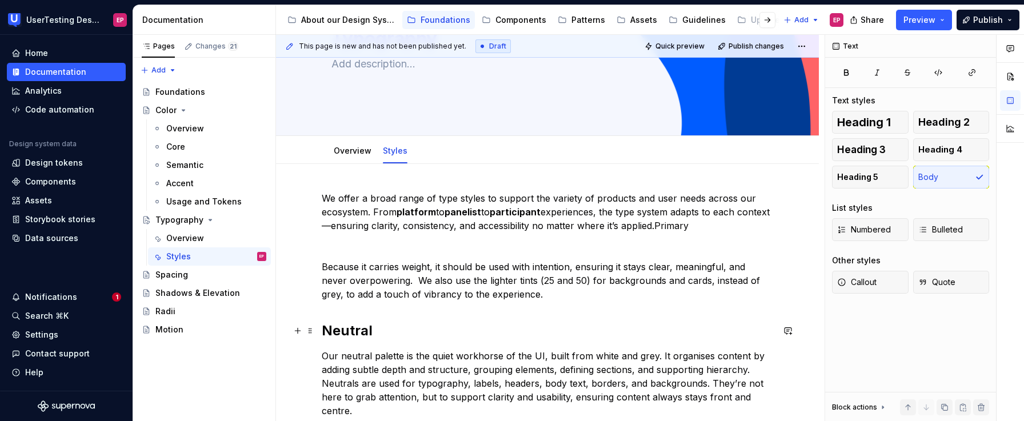
scroll to position [139, 0]
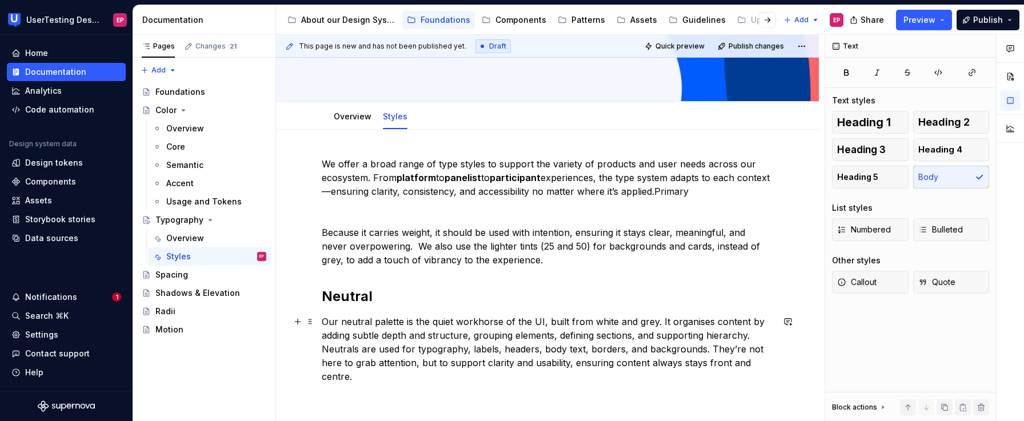
click at [381, 353] on p "Our neutral palette is the quiet workhorse of the UI, built from white and grey…" at bounding box center [547, 356] width 451 height 82
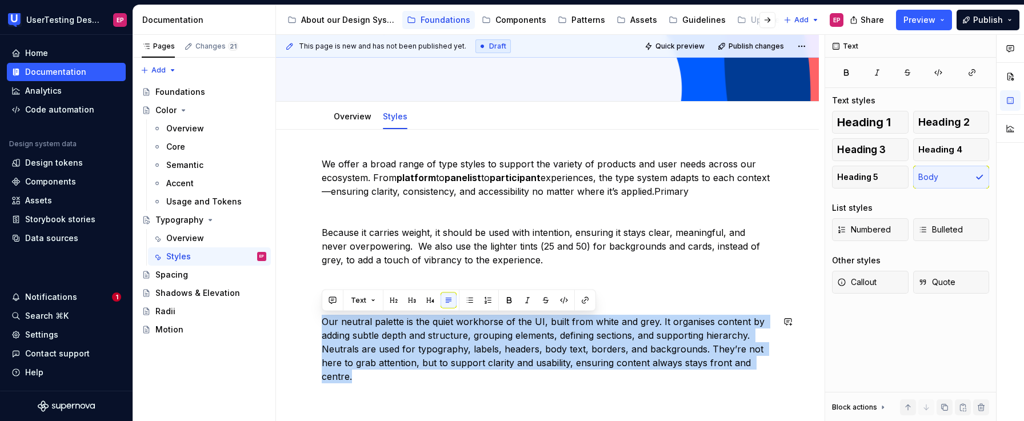
drag, startPoint x: 356, startPoint y: 373, endPoint x: 315, endPoint y: 307, distance: 78.0
click at [315, 307] on div "We offer a broad range of type styles to support the variety of products and us…" at bounding box center [547, 333] width 543 height 407
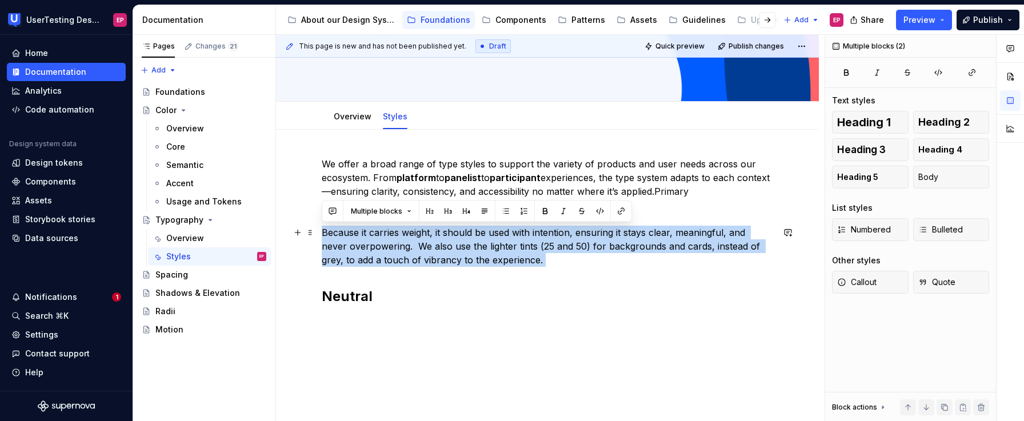
drag, startPoint x: 553, startPoint y: 268, endPoint x: 321, endPoint y: 227, distance: 236.2
click at [321, 227] on div "We offer a broad range of type styles to support the variety of products and us…" at bounding box center [547, 306] width 543 height 353
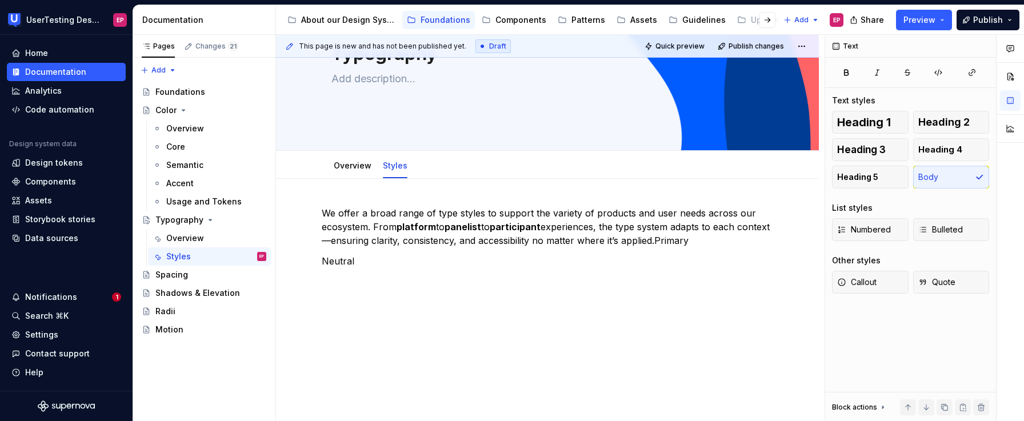
scroll to position [110, 0]
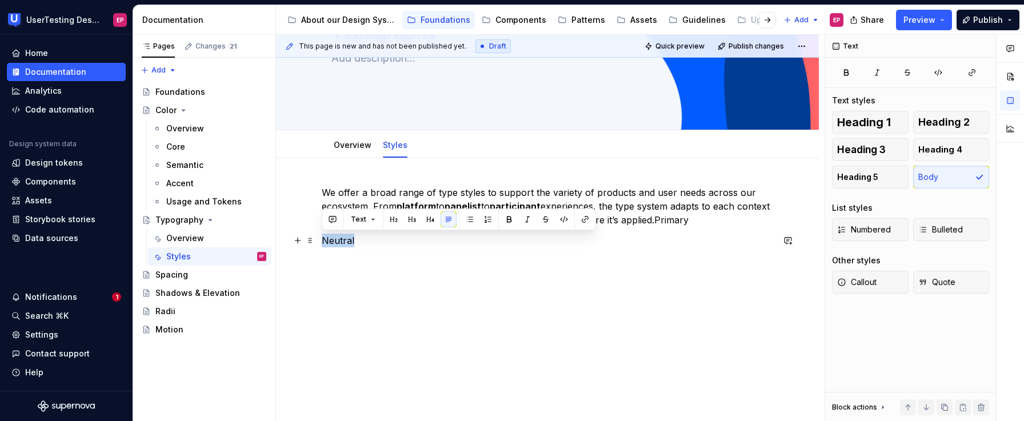
drag, startPoint x: 346, startPoint y: 243, endPoint x: 318, endPoint y: 238, distance: 29.0
click at [318, 238] on div "We offer a broad range of type styles to support the variety of products and us…" at bounding box center [547, 289] width 543 height 263
click at [400, 220] on button "button" at bounding box center [394, 219] width 16 height 16
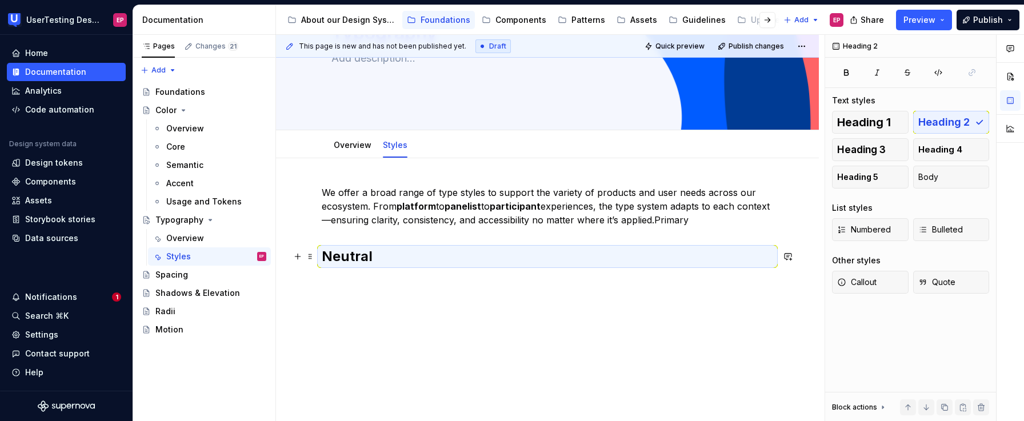
click at [375, 260] on h2 "Neutral" at bounding box center [547, 256] width 451 height 18
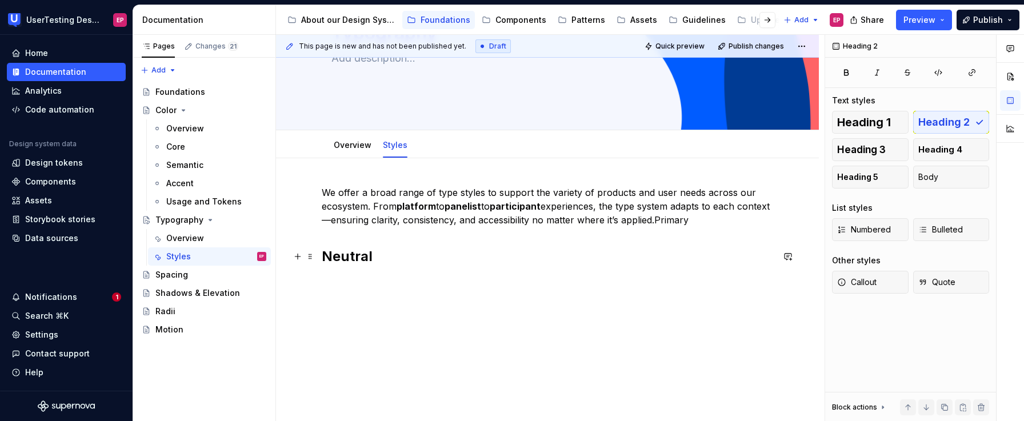
click at [366, 257] on h2 "Neutral" at bounding box center [547, 256] width 451 height 18
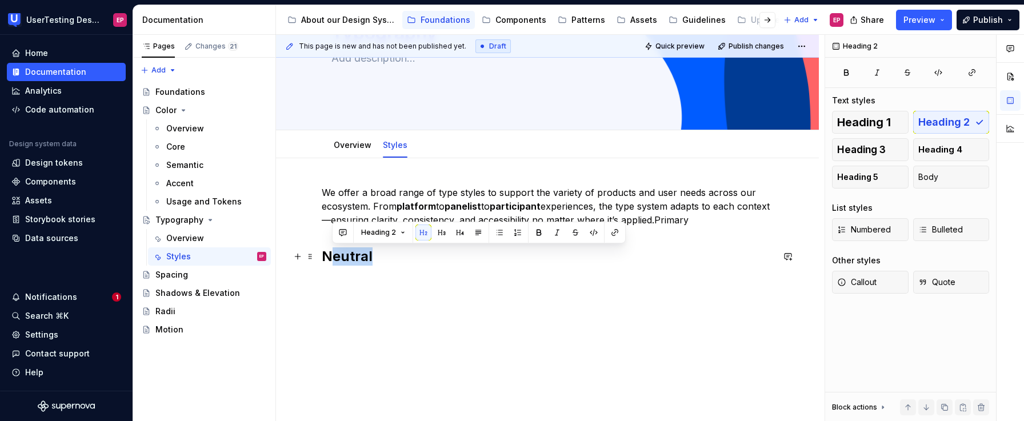
drag, startPoint x: 373, startPoint y: 257, endPoint x: 329, endPoint y: 254, distance: 43.5
click at [329, 254] on h2 "Neutral" at bounding box center [547, 256] width 451 height 18
drag, startPoint x: 325, startPoint y: 258, endPoint x: 371, endPoint y: 259, distance: 46.9
click at [371, 259] on h2 "Neutral" at bounding box center [547, 256] width 451 height 18
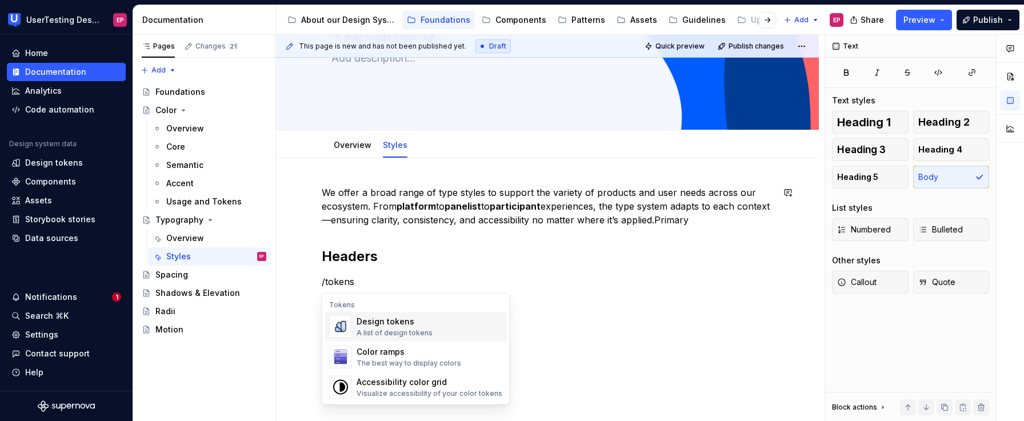
click at [387, 329] on div "A list of design tokens" at bounding box center [395, 333] width 76 height 9
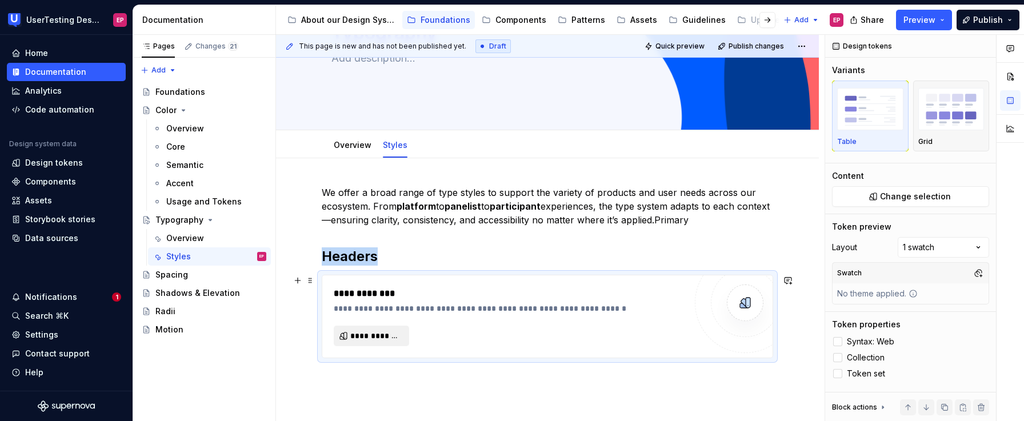
click at [381, 331] on span "**********" at bounding box center [375, 335] width 51 height 11
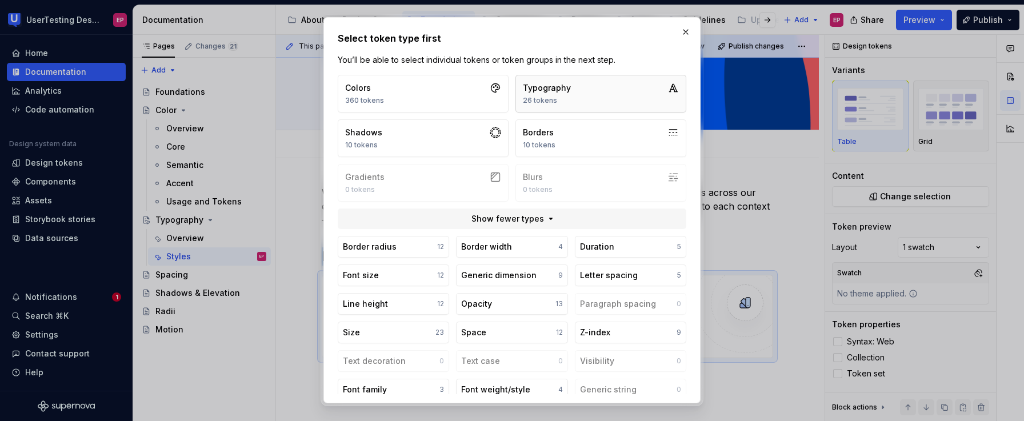
click at [568, 97] on button "Typography 26 tokens" at bounding box center [601, 94] width 171 height 38
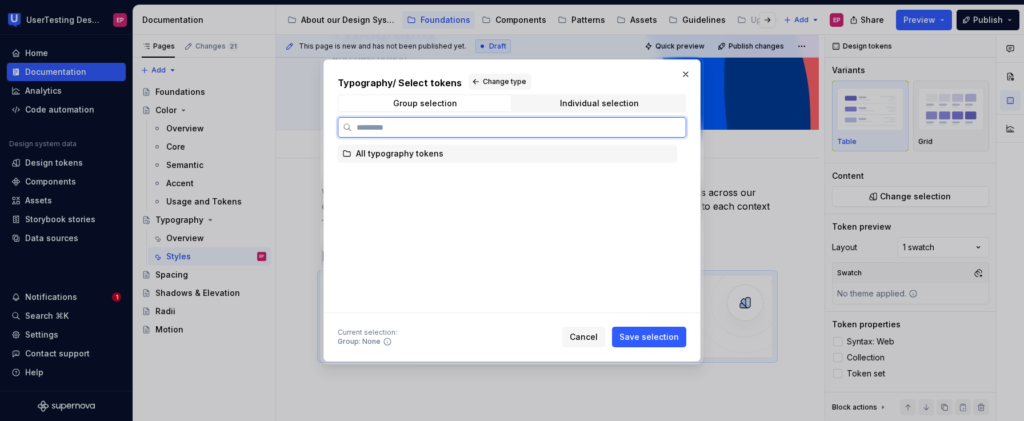
click at [409, 150] on div "All typography tokens" at bounding box center [399, 153] width 87 height 11
click at [498, 154] on div "All typography tokens" at bounding box center [507, 154] width 339 height 18
click at [665, 151] on icon at bounding box center [668, 153] width 9 height 9
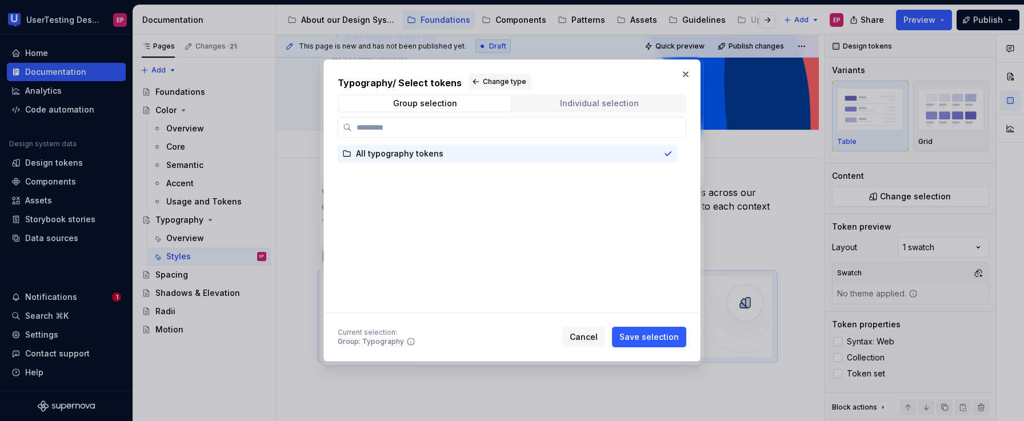
click at [606, 106] on div "Individual selection" at bounding box center [599, 103] width 79 height 9
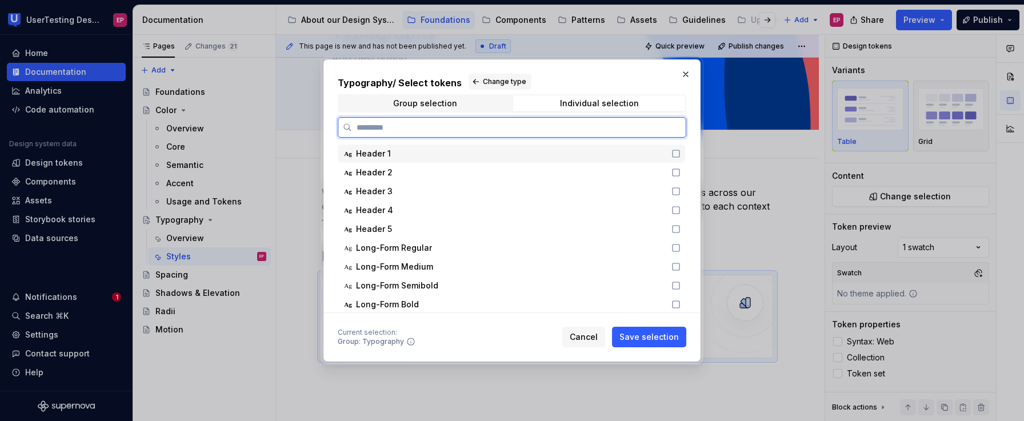
click at [678, 153] on icon at bounding box center [676, 153] width 9 height 9
click at [677, 174] on icon at bounding box center [676, 172] width 9 height 9
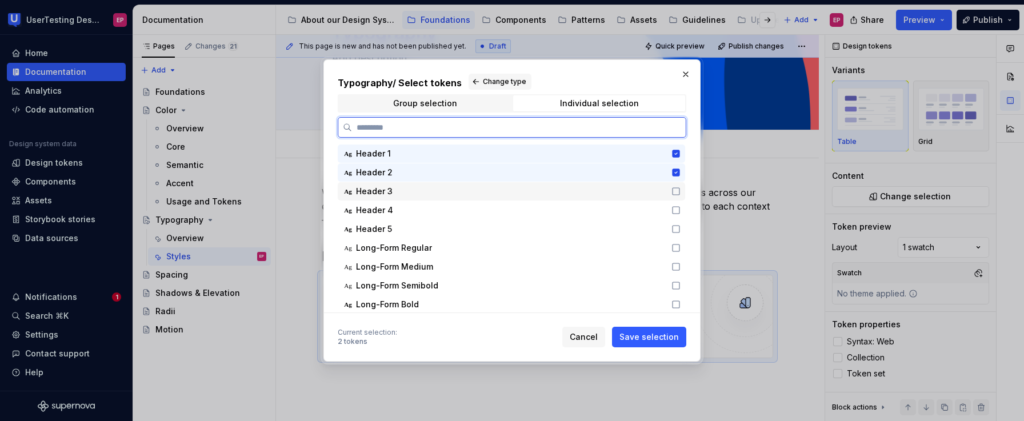
click at [677, 189] on icon at bounding box center [676, 191] width 9 height 9
click at [677, 214] on icon at bounding box center [676, 210] width 9 height 9
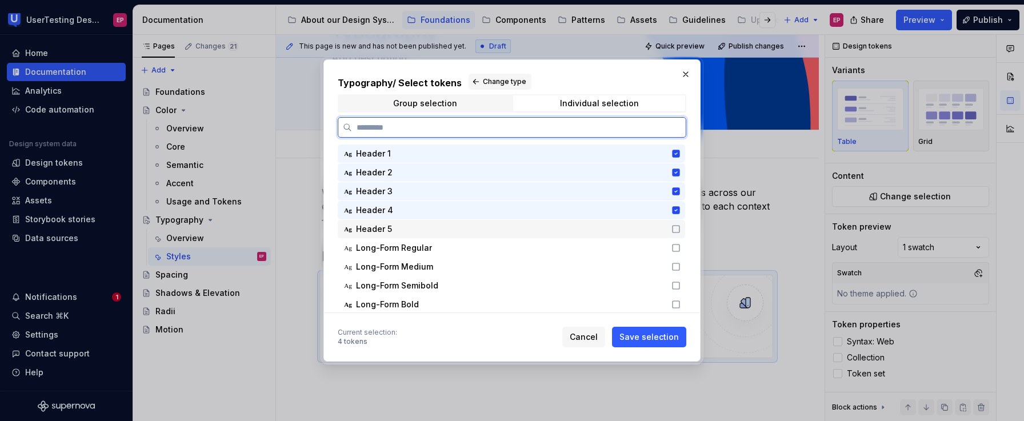
click at [676, 226] on icon at bounding box center [676, 229] width 7 height 7
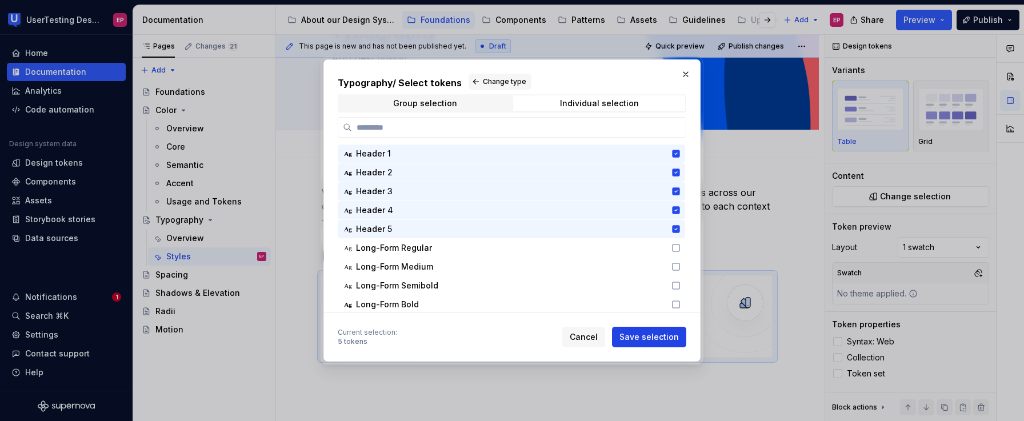
click at [654, 337] on span "Save selection" at bounding box center [649, 336] width 59 height 11
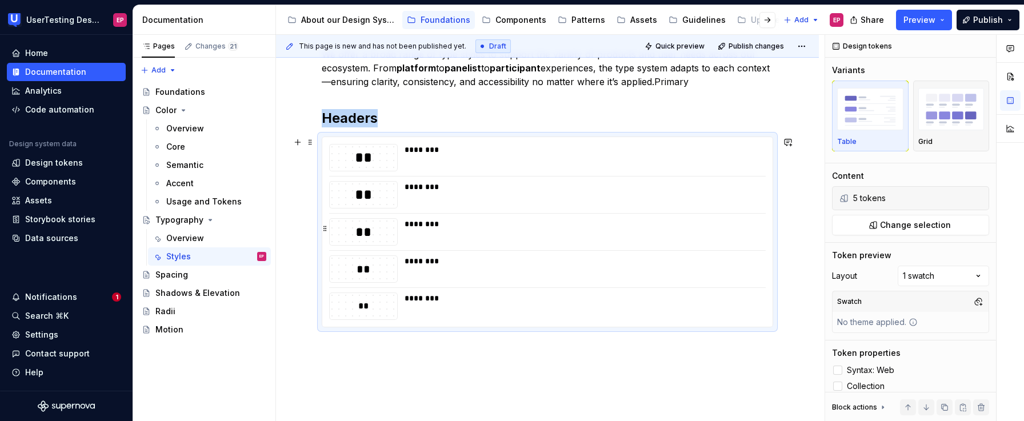
scroll to position [253, 0]
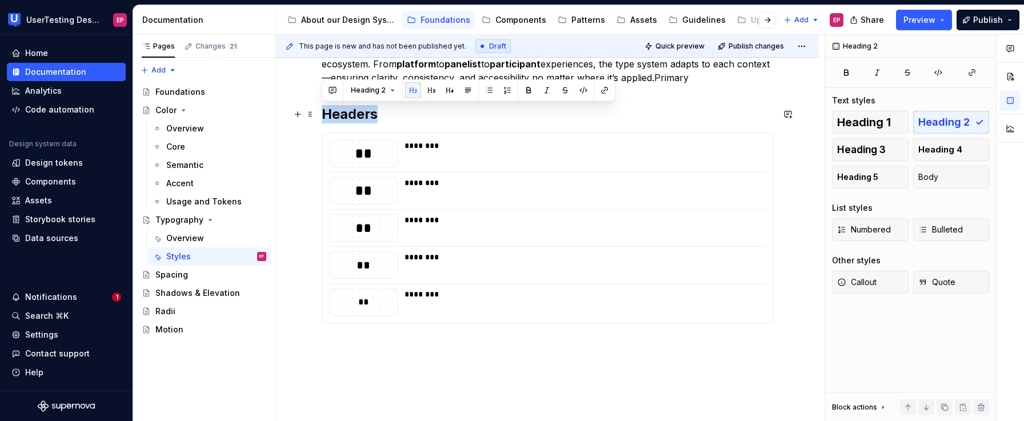
drag, startPoint x: 380, startPoint y: 116, endPoint x: 322, endPoint y: 114, distance: 58.3
click at [322, 114] on h2 "Headers" at bounding box center [547, 114] width 451 height 18
click at [355, 351] on p at bounding box center [547, 350] width 451 height 27
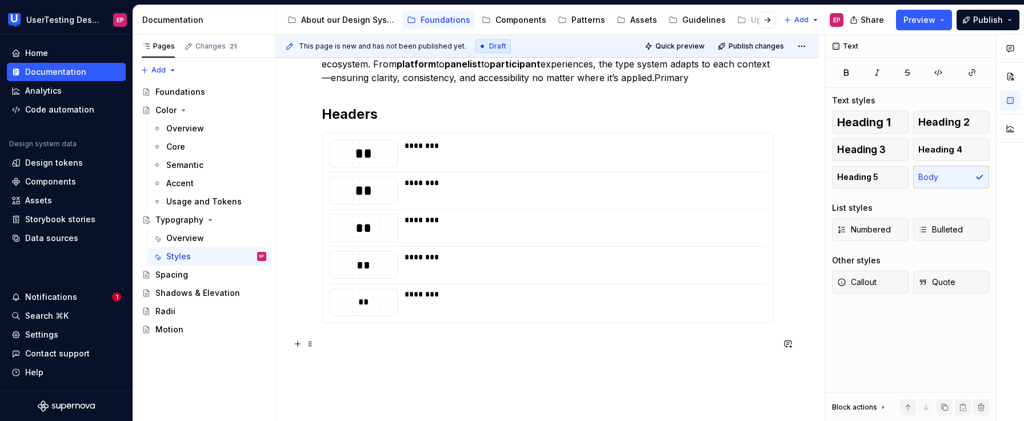
click at [347, 343] on p at bounding box center [547, 350] width 451 height 27
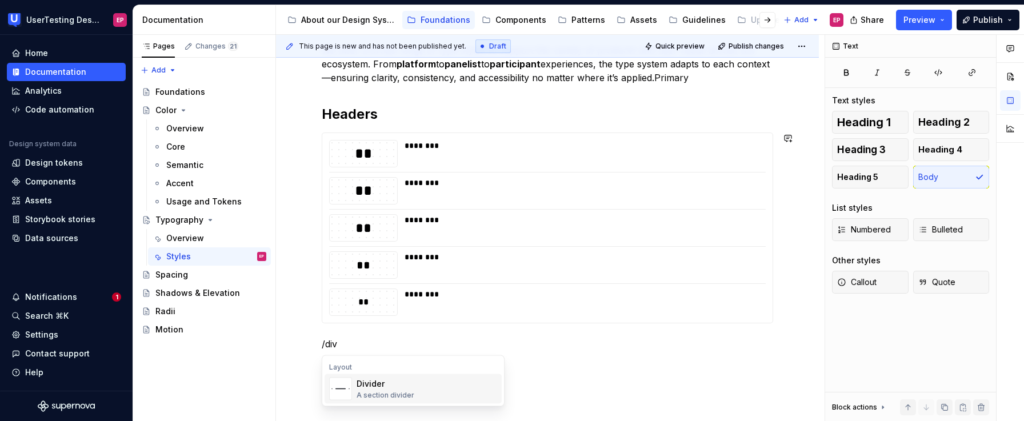
click at [340, 385] on img "Suggestions" at bounding box center [341, 389] width 22 height 23
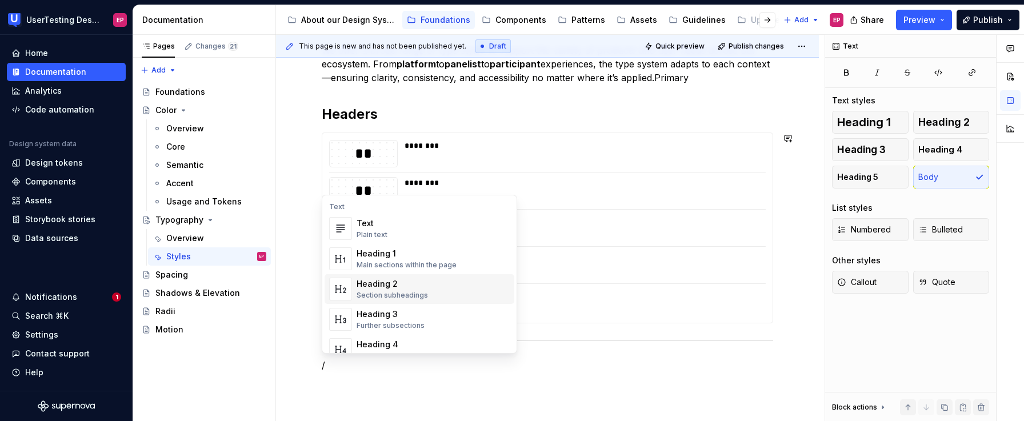
click at [395, 291] on div "Section subheadings" at bounding box center [392, 295] width 71 height 9
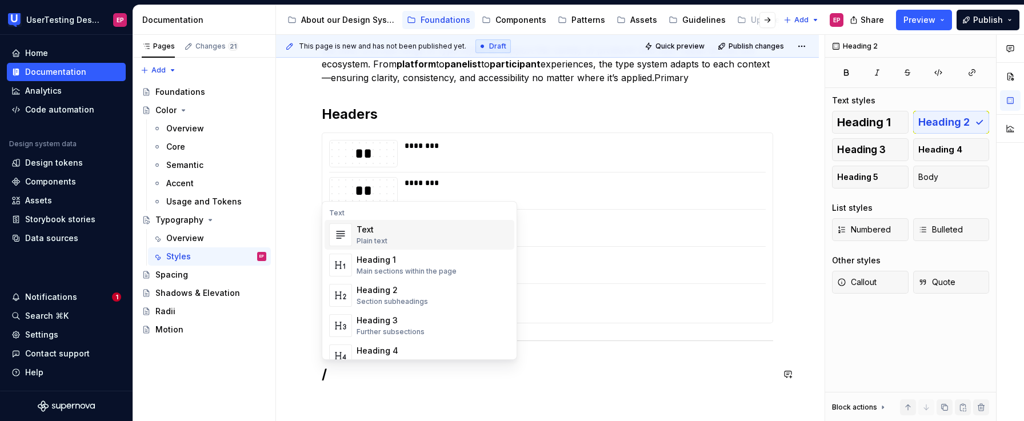
scroll to position [270, 0]
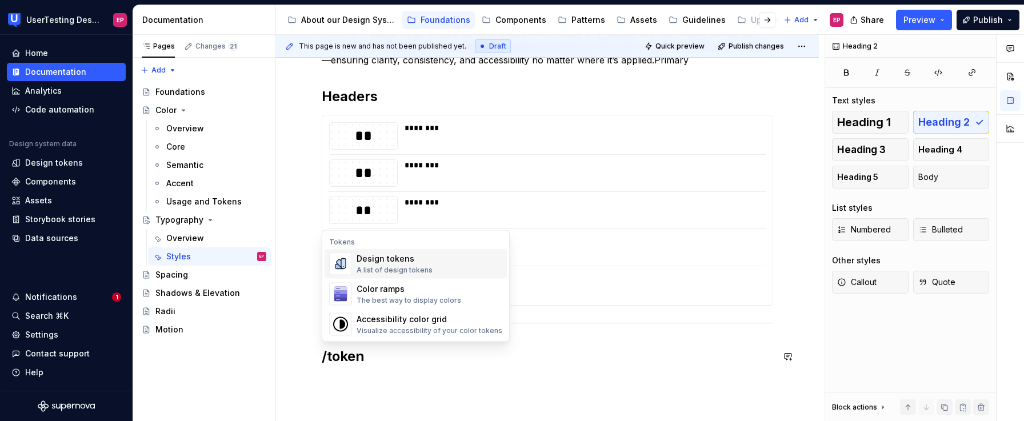
click at [397, 270] on div "A list of design tokens" at bounding box center [395, 270] width 76 height 9
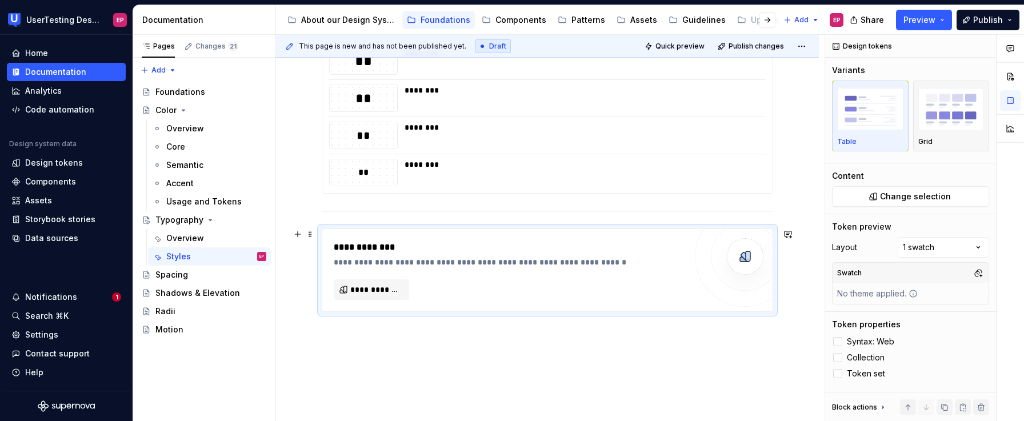
scroll to position [413, 0]
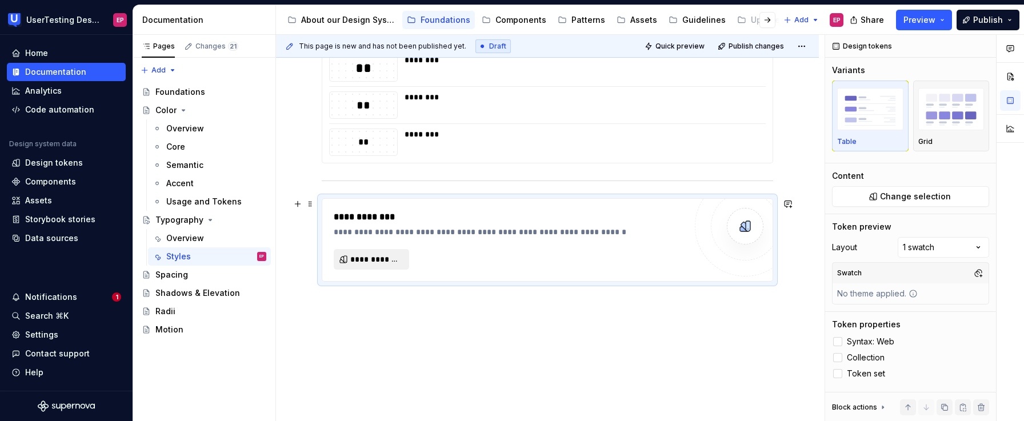
click at [403, 259] on button "**********" at bounding box center [371, 259] width 75 height 21
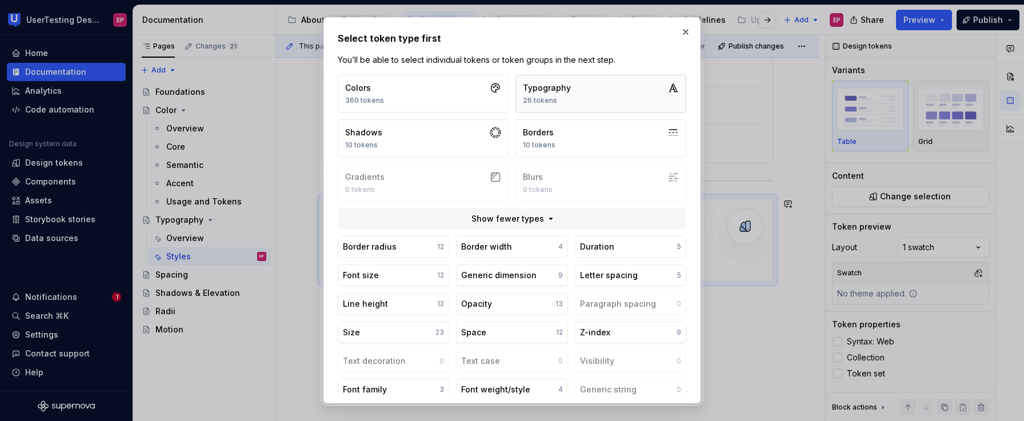
click at [582, 96] on button "Typography 26 tokens" at bounding box center [601, 94] width 171 height 38
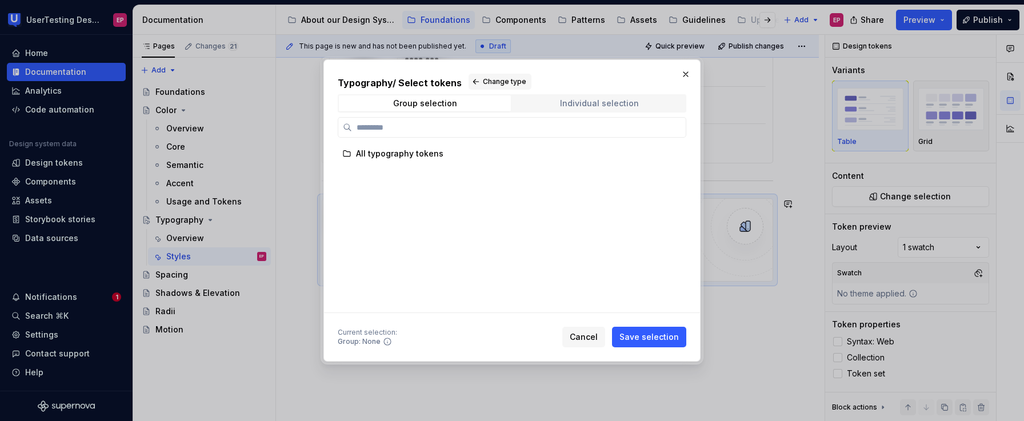
click at [606, 102] on div "Individual selection" at bounding box center [599, 103] width 79 height 9
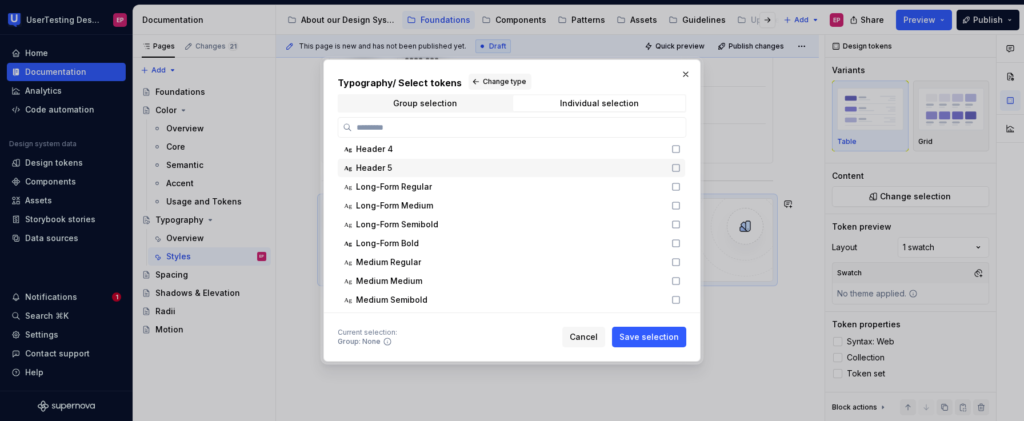
scroll to position [62, 0]
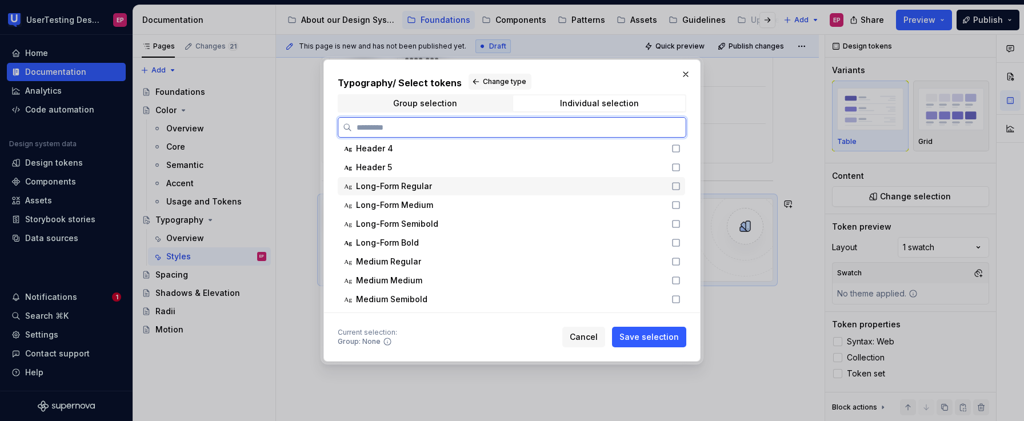
click at [676, 185] on icon at bounding box center [676, 186] width 9 height 9
click at [676, 205] on icon at bounding box center [676, 205] width 9 height 9
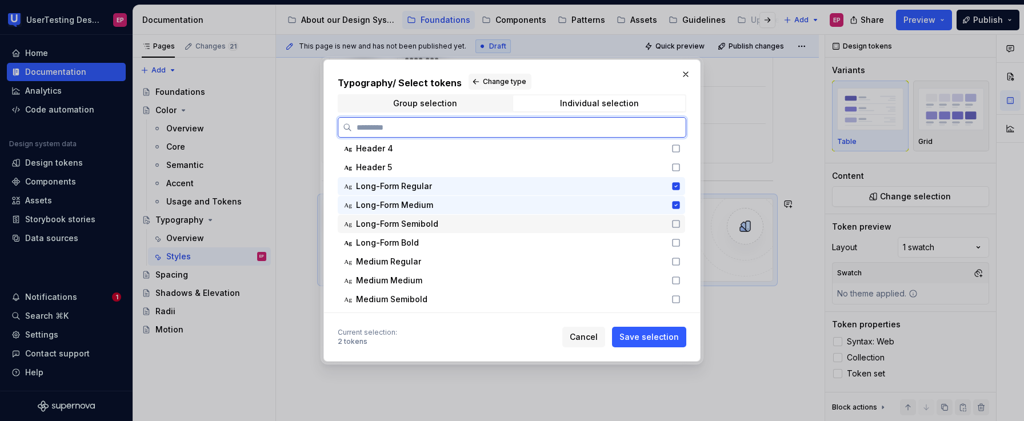
click at [676, 221] on icon at bounding box center [676, 224] width 7 height 7
click at [677, 242] on icon at bounding box center [676, 242] width 9 height 9
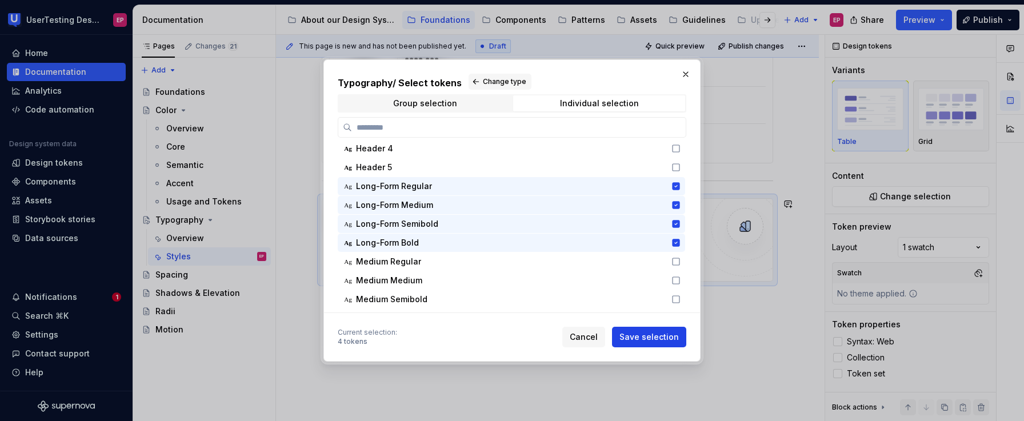
click at [658, 334] on span "Save selection" at bounding box center [649, 336] width 59 height 11
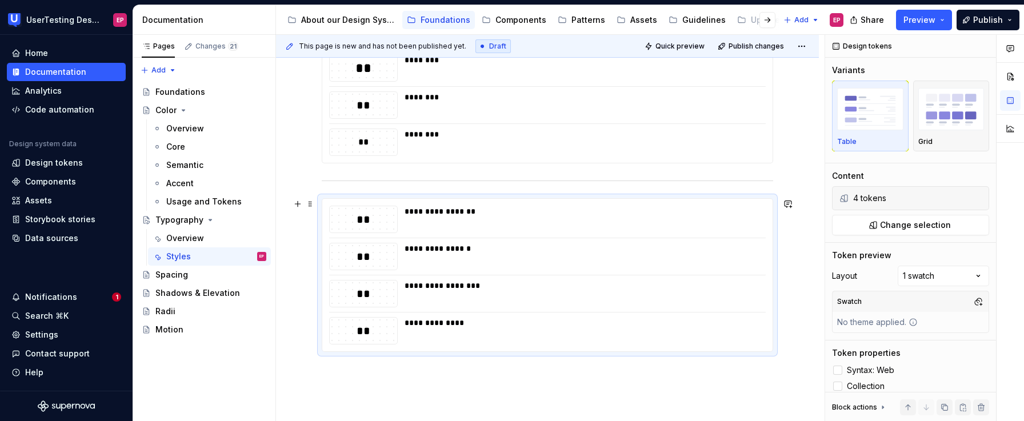
click at [313, 225] on div "**********" at bounding box center [547, 174] width 543 height 636
click at [323, 188] on div "**********" at bounding box center [547, 117] width 451 height 469
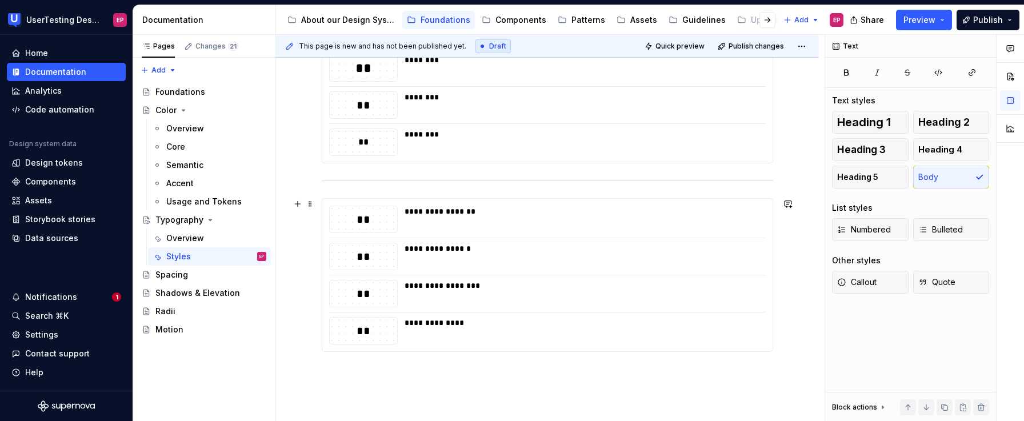
click at [314, 247] on div "**********" at bounding box center [547, 174] width 543 height 636
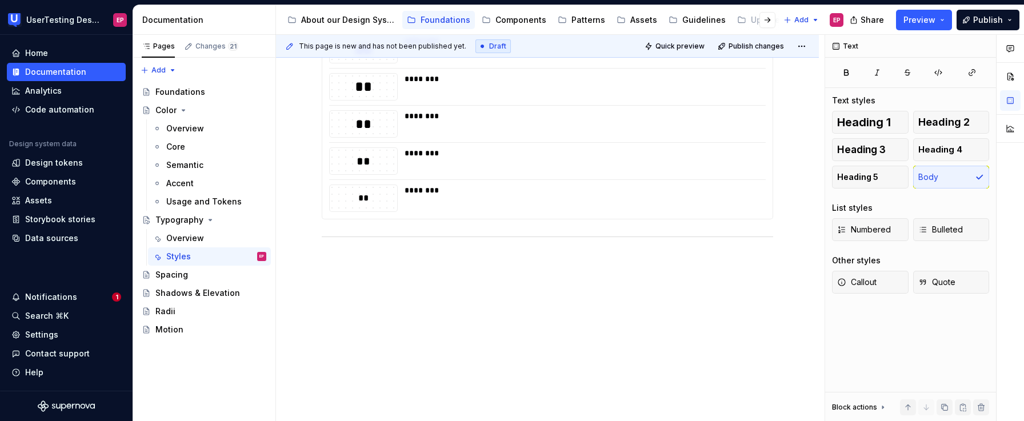
scroll to position [413, 0]
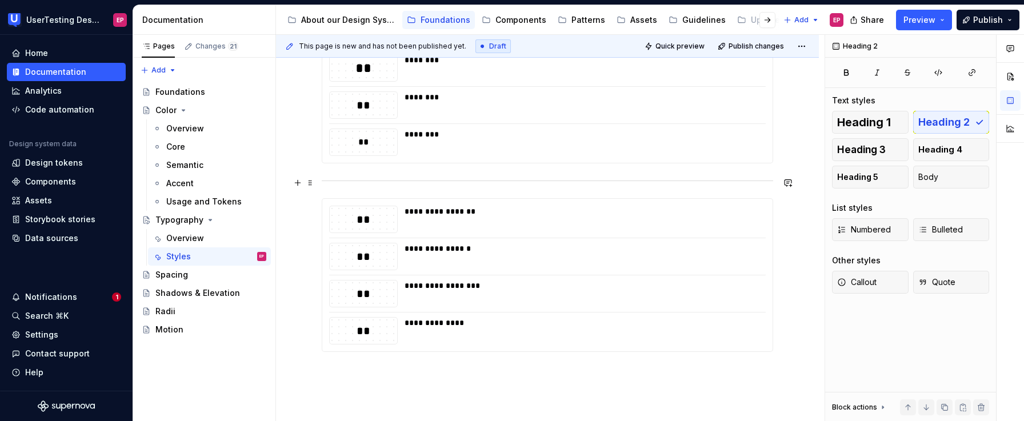
click at [777, 183] on div "**********" at bounding box center [547, 174] width 543 height 636
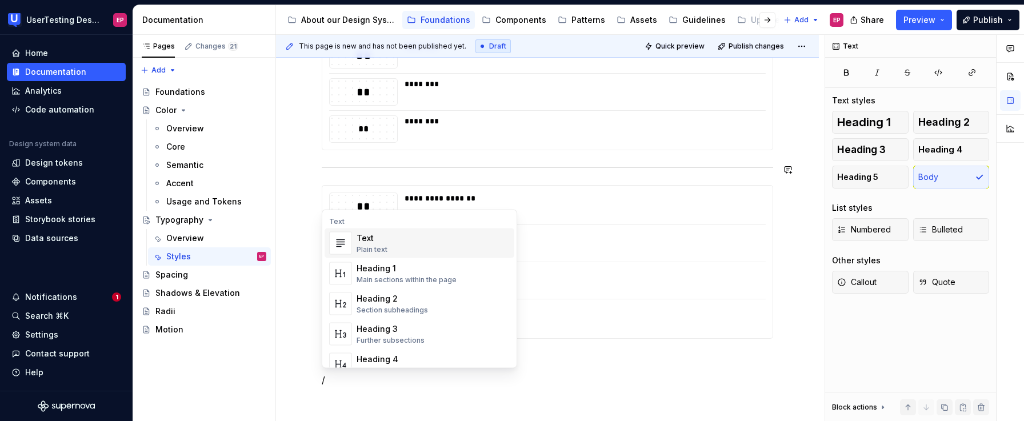
scroll to position [446, 0]
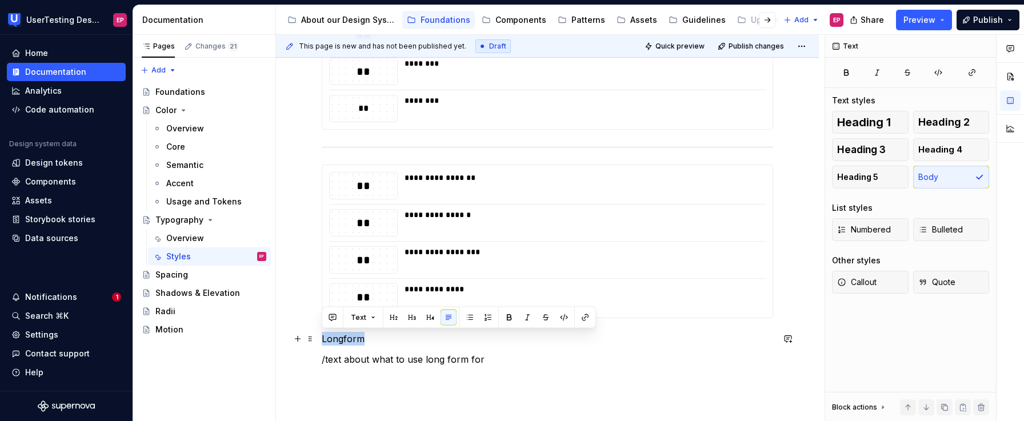
drag, startPoint x: 365, startPoint y: 338, endPoint x: 319, endPoint y: 333, distance: 45.5
click at [319, 333] on div "**********" at bounding box center [547, 164] width 543 height 684
click at [395, 318] on button "button" at bounding box center [394, 318] width 16 height 16
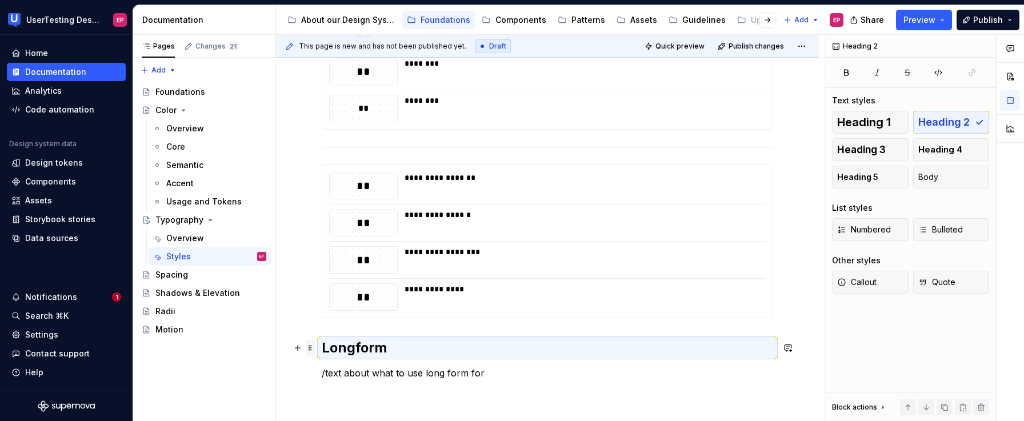
click at [313, 346] on span at bounding box center [310, 348] width 9 height 16
click at [338, 261] on div "Move up" at bounding box center [364, 260] width 74 height 11
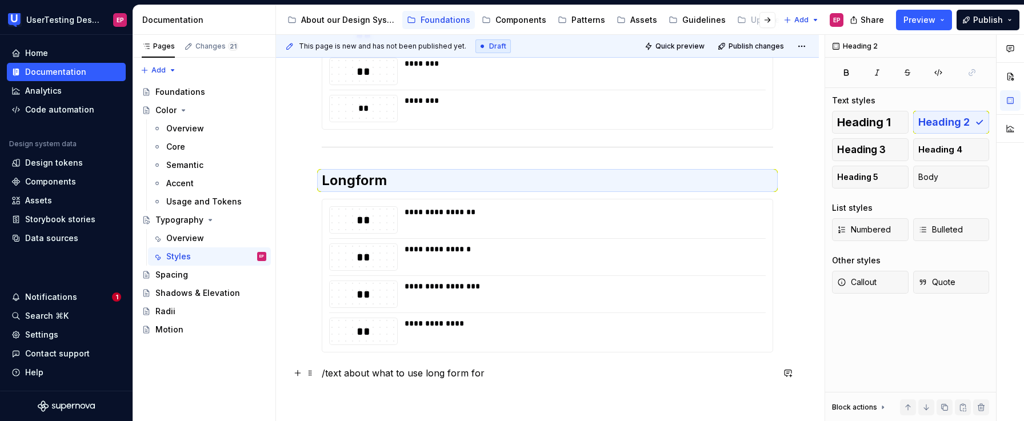
click at [322, 374] on p "/text about what to use long form for" at bounding box center [547, 373] width 451 height 14
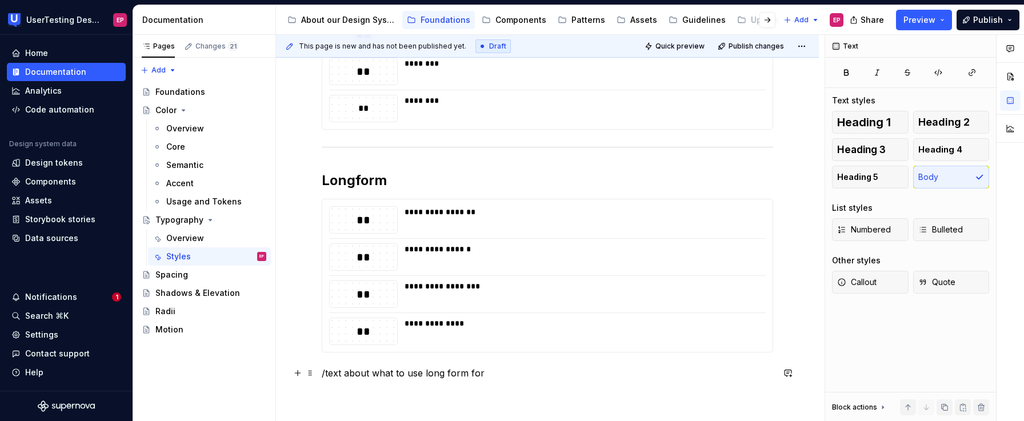
click at [326, 374] on p "/text about what to use long form for" at bounding box center [547, 373] width 451 height 14
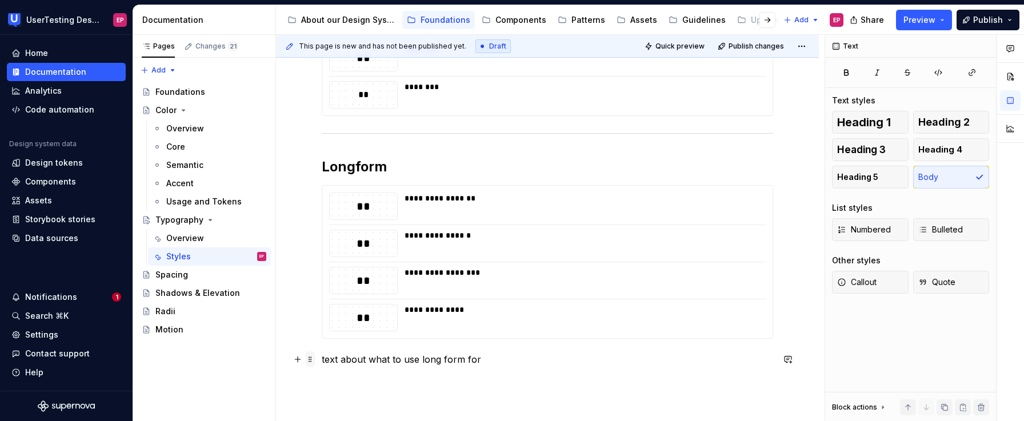
click at [313, 359] on span at bounding box center [310, 359] width 9 height 16
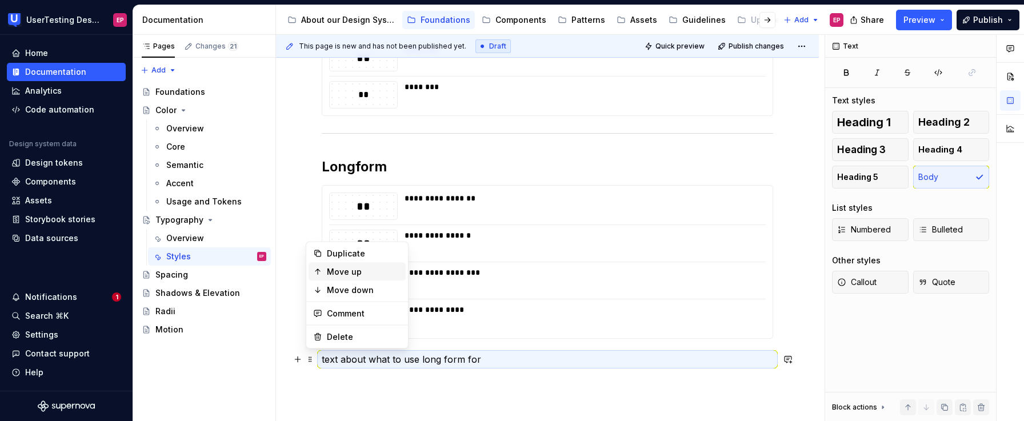
click at [331, 273] on div "Move up" at bounding box center [364, 271] width 74 height 11
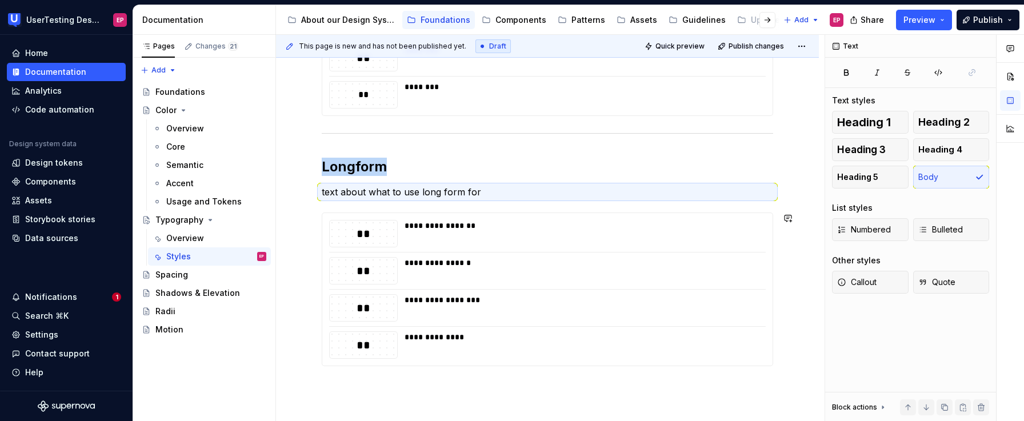
click at [359, 395] on div "**********" at bounding box center [547, 158] width 543 height 698
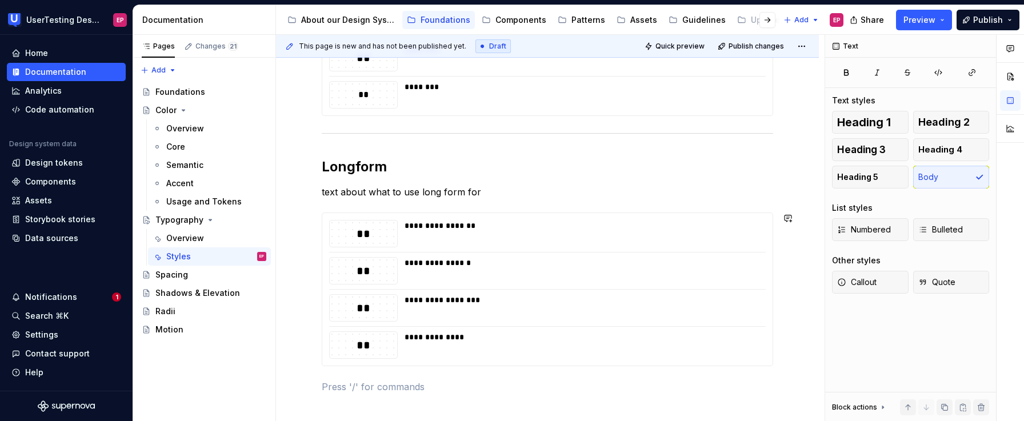
scroll to position [458, 0]
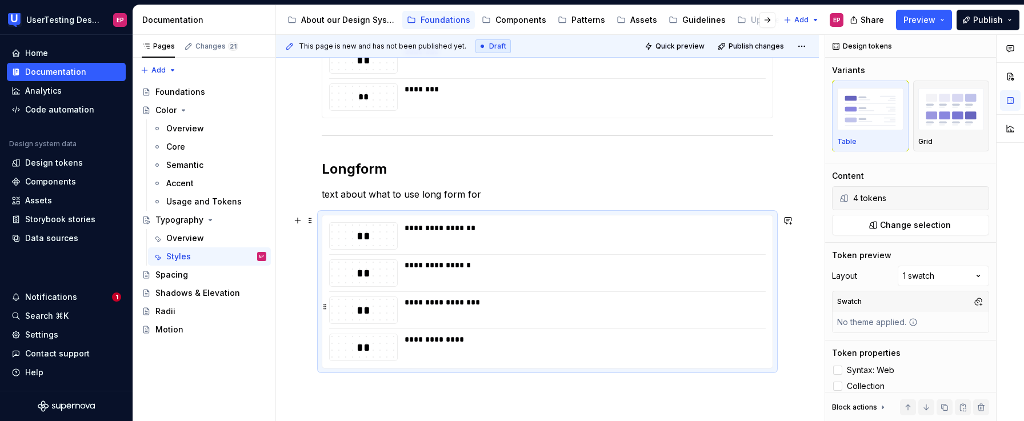
click at [373, 307] on div "**" at bounding box center [363, 310] width 67 height 16
click at [371, 195] on p "text about what to use long form for" at bounding box center [547, 194] width 451 height 14
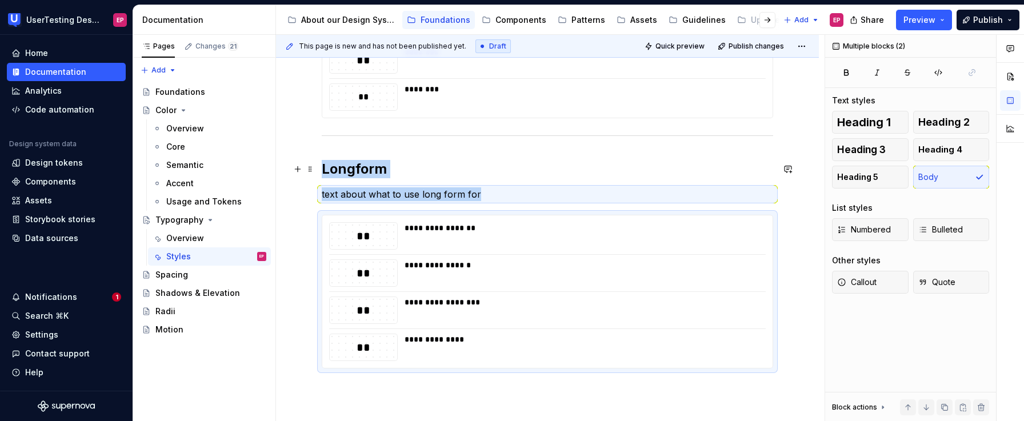
click at [373, 175] on h2 "Longform" at bounding box center [547, 169] width 451 height 18
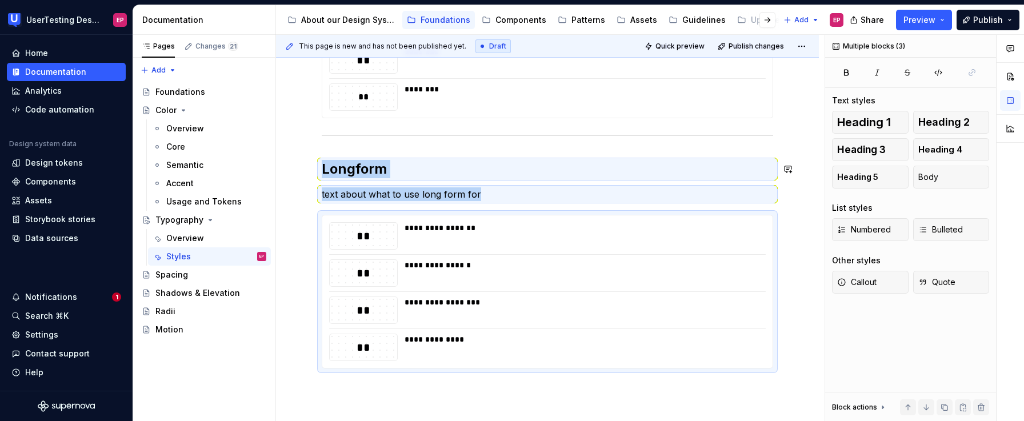
click at [373, 175] on h2 "Longform" at bounding box center [547, 169] width 451 height 18
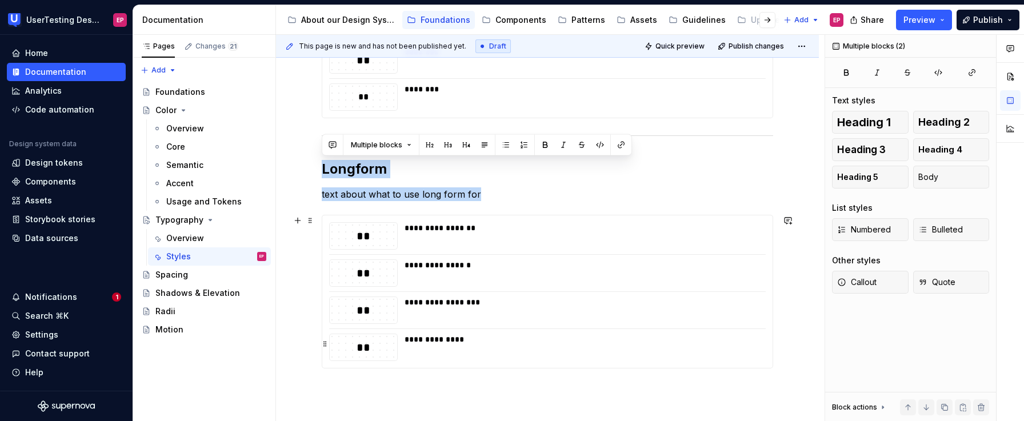
drag, startPoint x: 323, startPoint y: 171, endPoint x: 530, endPoint y: 358, distance: 278.8
click at [530, 358] on div "**********" at bounding box center [547, 117] width 451 height 558
click at [542, 342] on div "**********" at bounding box center [582, 339] width 354 height 11
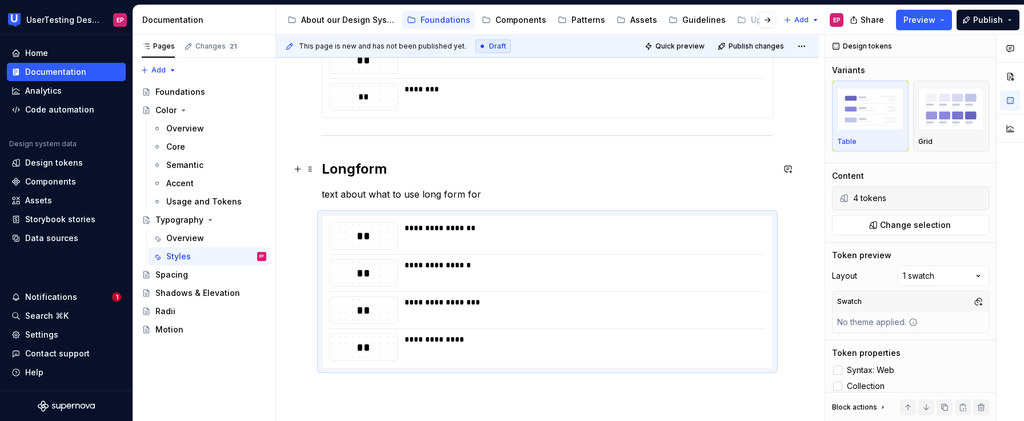
click at [358, 170] on h2 "Longform" at bounding box center [547, 169] width 451 height 18
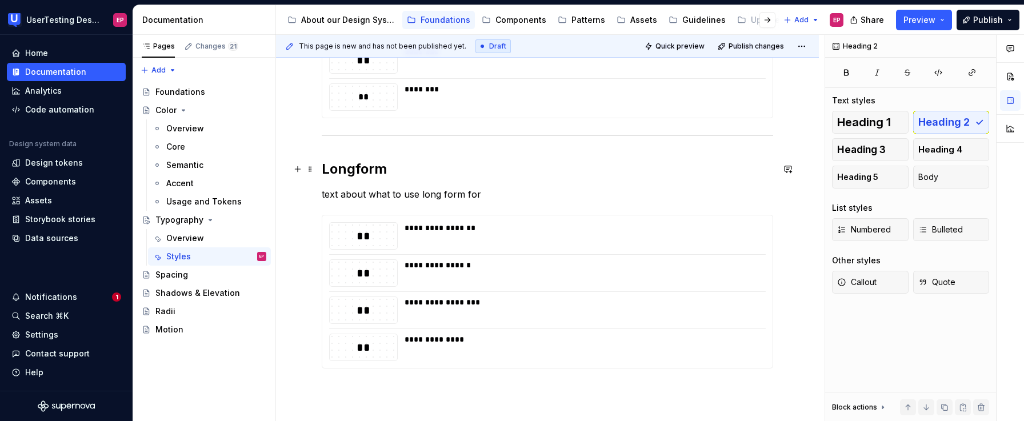
click at [355, 171] on h2 "Longform" at bounding box center [547, 169] width 451 height 18
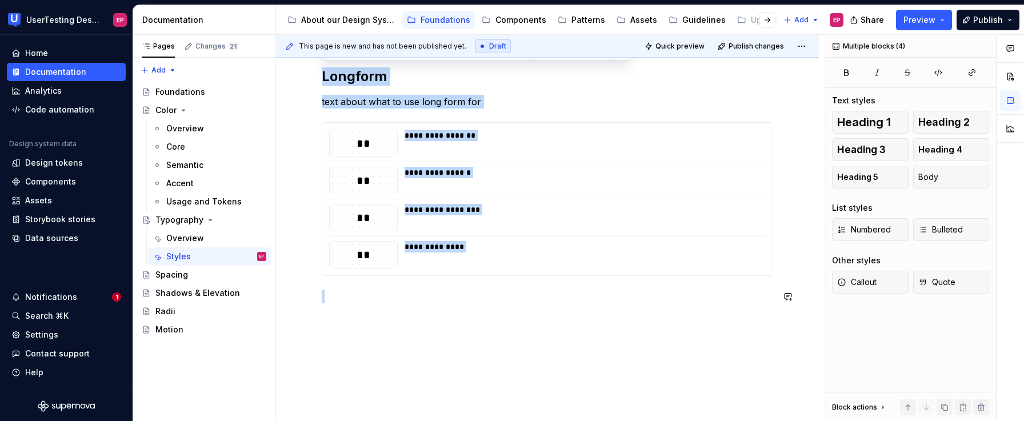
scroll to position [553, 0]
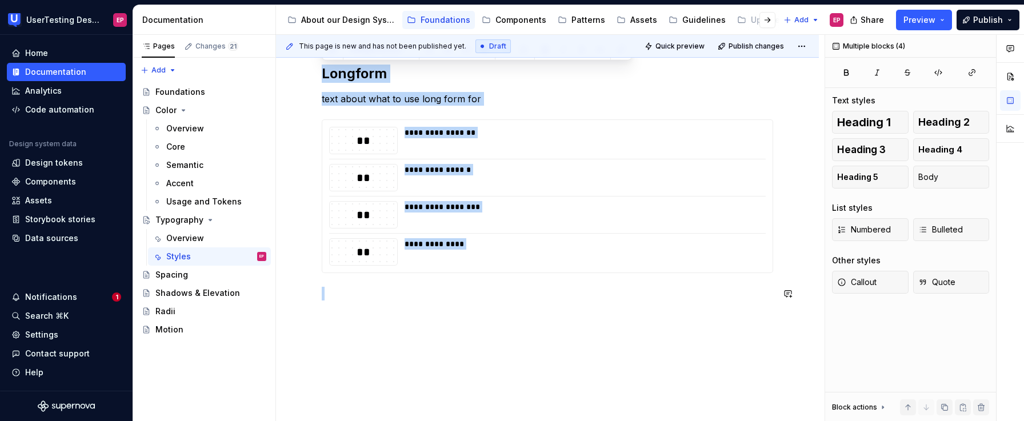
drag, startPoint x: 322, startPoint y: 169, endPoint x: 737, endPoint y: 297, distance: 433.8
click at [737, 297] on div "**********" at bounding box center [547, 22] width 451 height 558
click at [724, 282] on div "**********" at bounding box center [547, 22] width 451 height 558
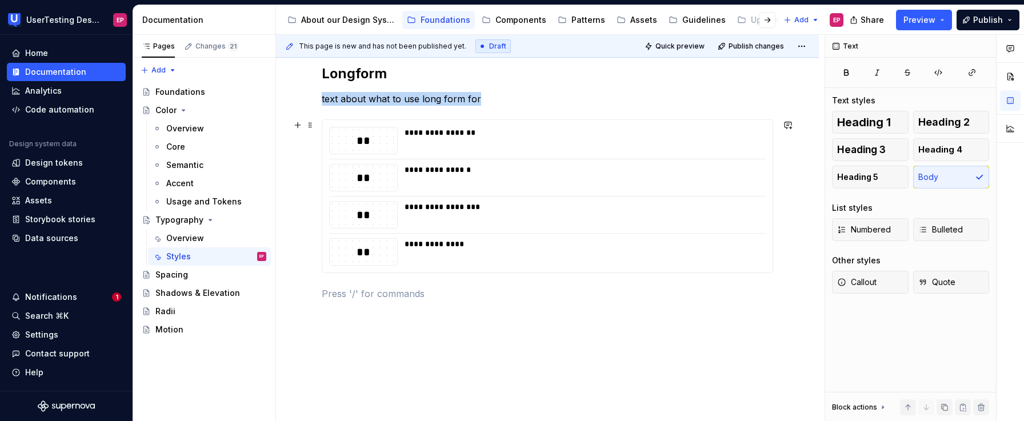
click at [722, 265] on div "**********" at bounding box center [582, 251] width 354 height 27
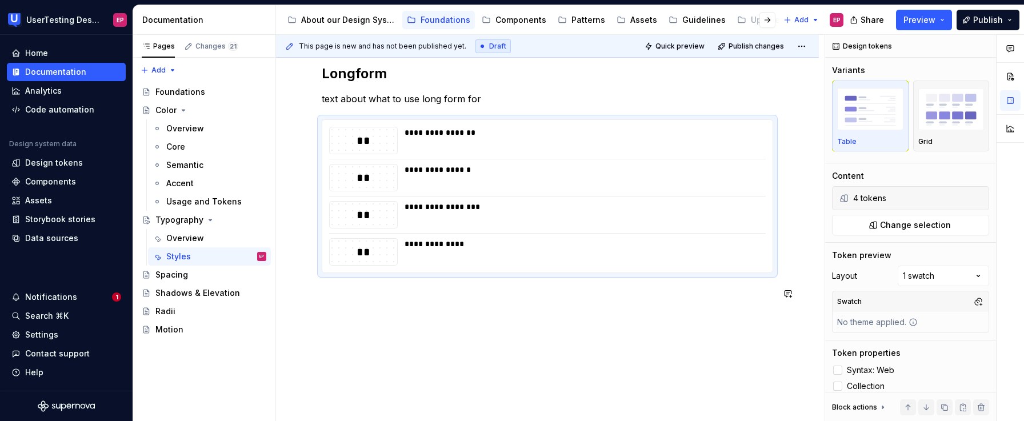
click at [520, 304] on div "**********" at bounding box center [547, 29] width 451 height 572
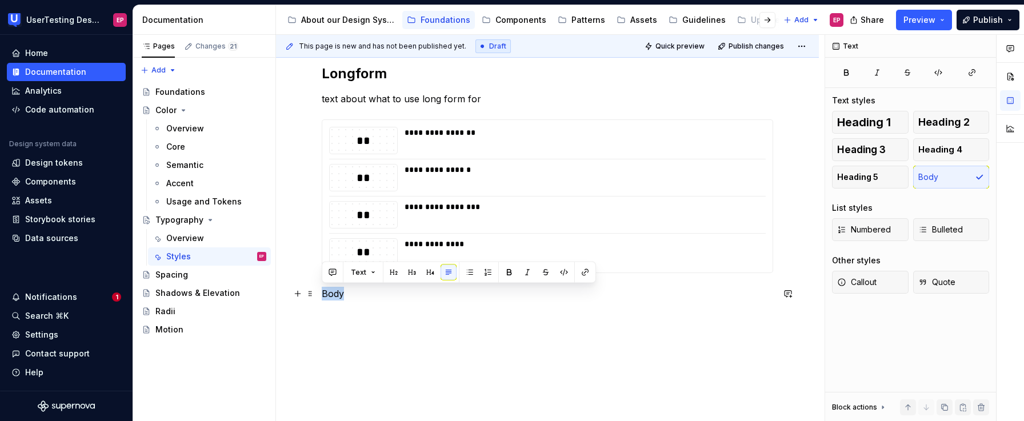
drag, startPoint x: 342, startPoint y: 292, endPoint x: 320, endPoint y: 290, distance: 22.4
click at [320, 290] on div "**********" at bounding box center [547, 77] width 543 height 725
click at [374, 271] on button "Text" at bounding box center [363, 273] width 35 height 16
click at [354, 290] on p "Body" at bounding box center [547, 294] width 451 height 14
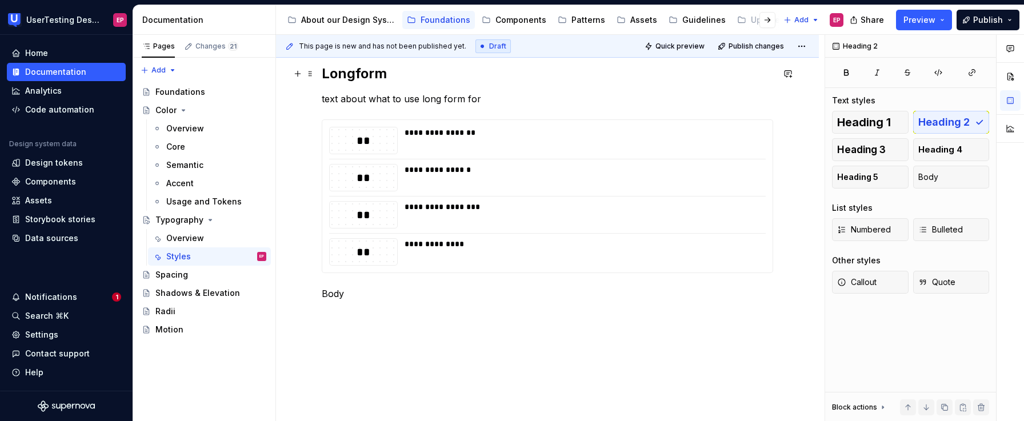
scroll to position [533, 0]
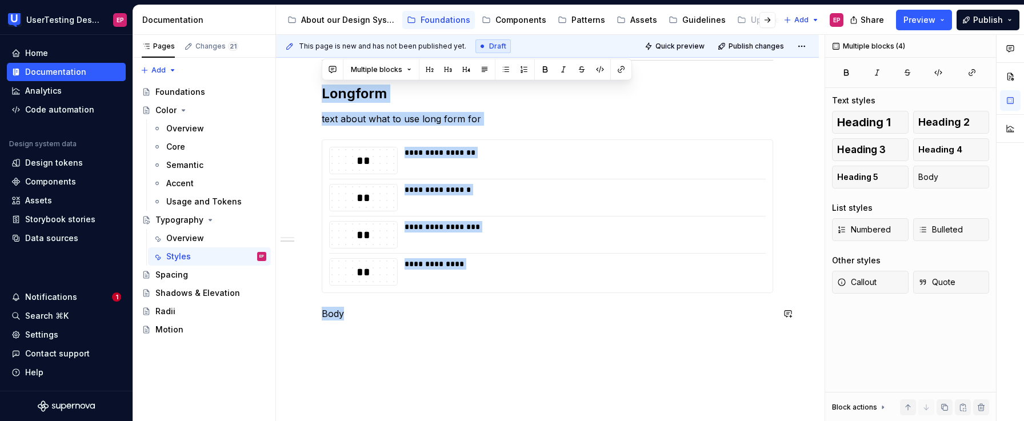
drag, startPoint x: 323, startPoint y: 75, endPoint x: 459, endPoint y: 331, distance: 290.4
click at [459, 331] on div "**********" at bounding box center [547, 49] width 451 height 572
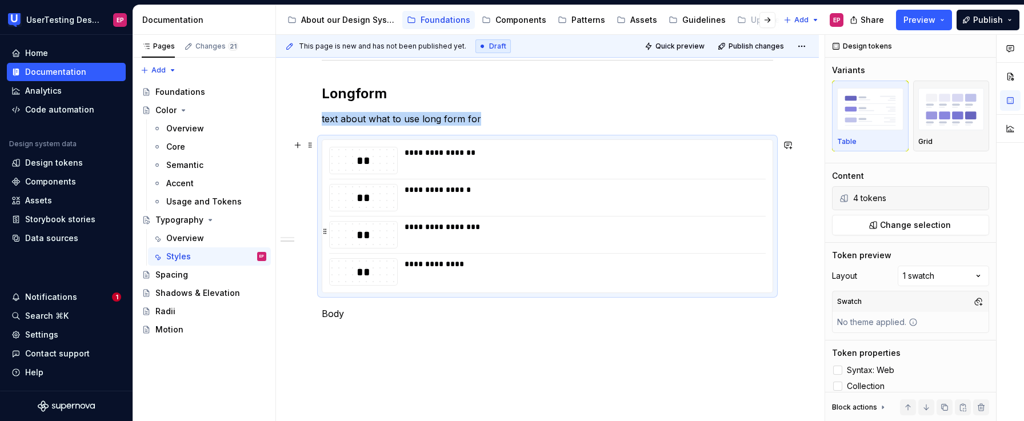
copy p "text about what to use long form for"
click at [330, 319] on p "Body" at bounding box center [547, 314] width 451 height 14
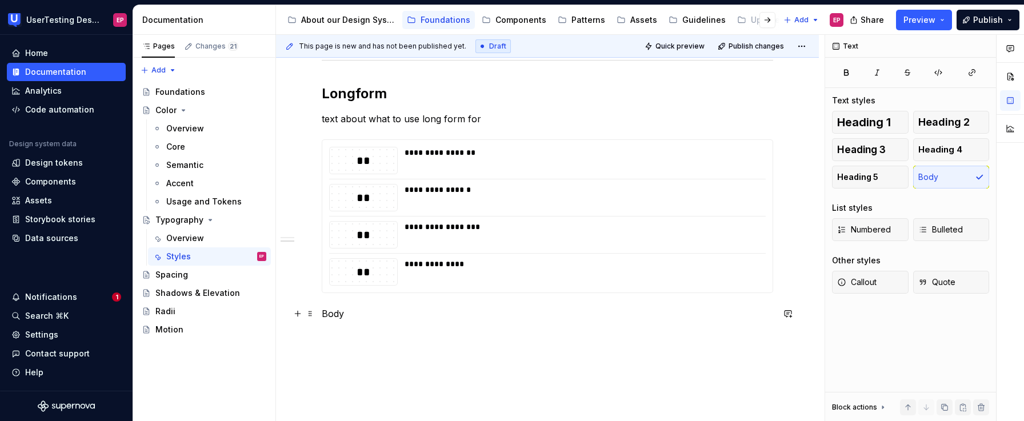
click at [322, 315] on p "Body" at bounding box center [547, 314] width 451 height 14
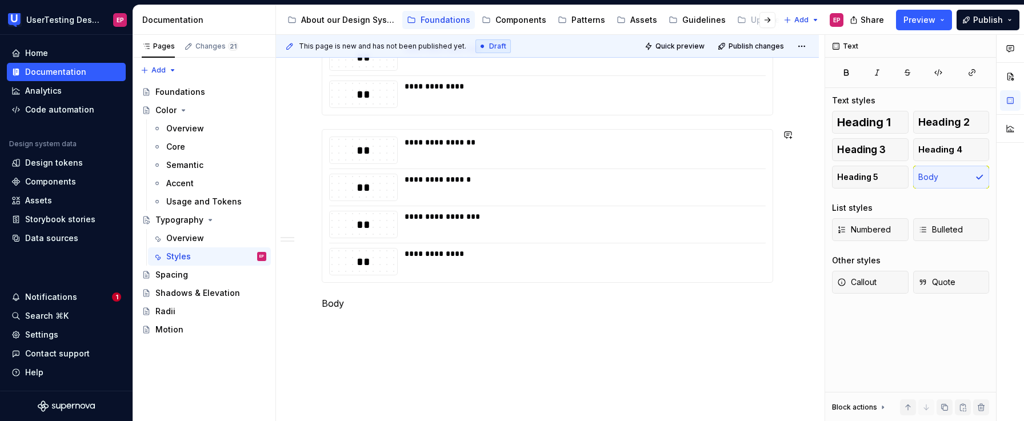
scroll to position [614, 0]
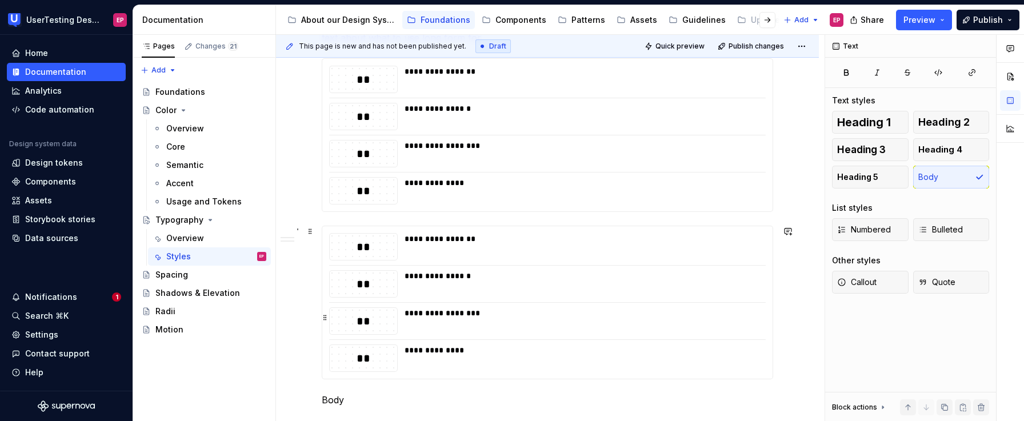
click at [399, 323] on div "**********" at bounding box center [547, 320] width 437 height 27
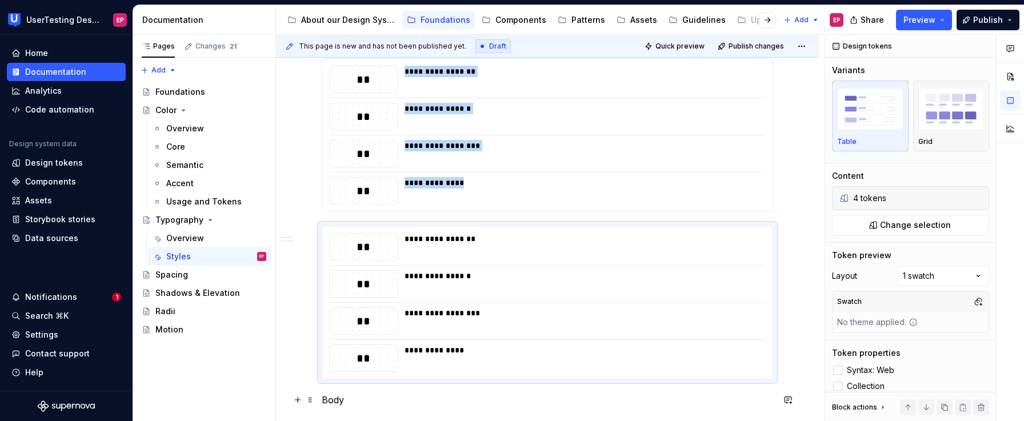
click at [357, 399] on p "Body" at bounding box center [547, 400] width 451 height 14
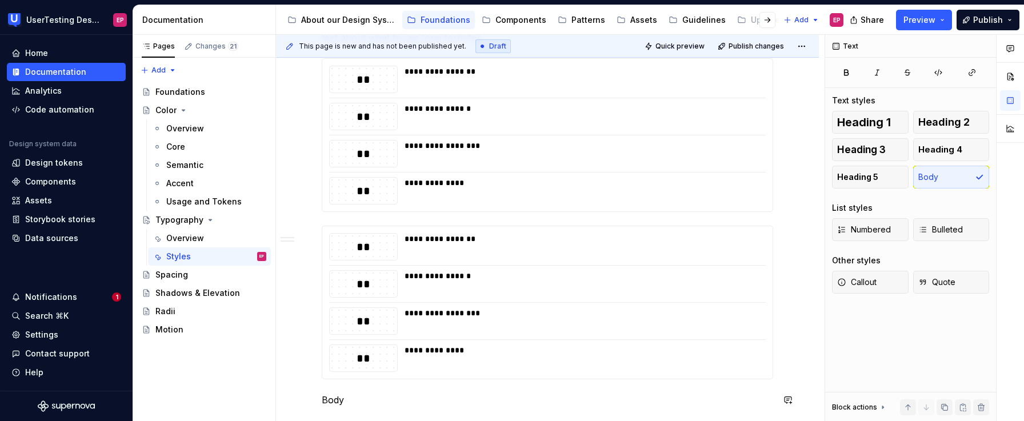
scroll to position [655, 0]
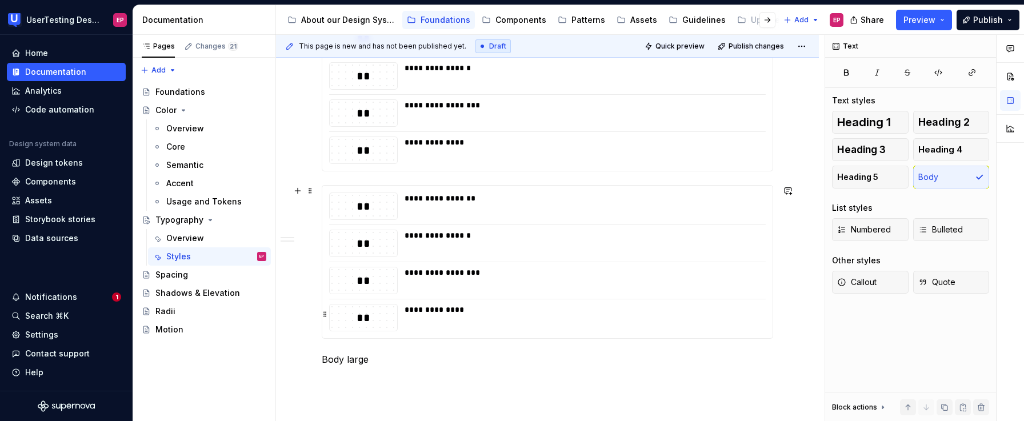
click at [430, 307] on div "**********" at bounding box center [582, 309] width 354 height 11
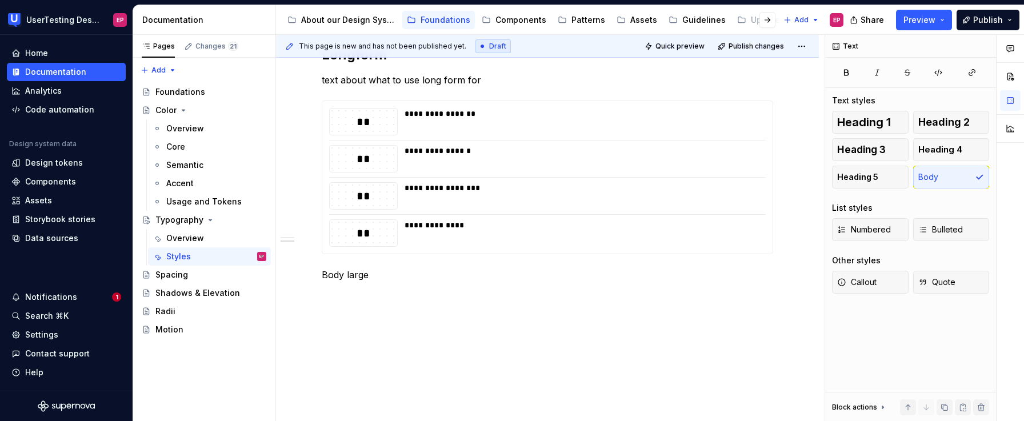
scroll to position [572, 0]
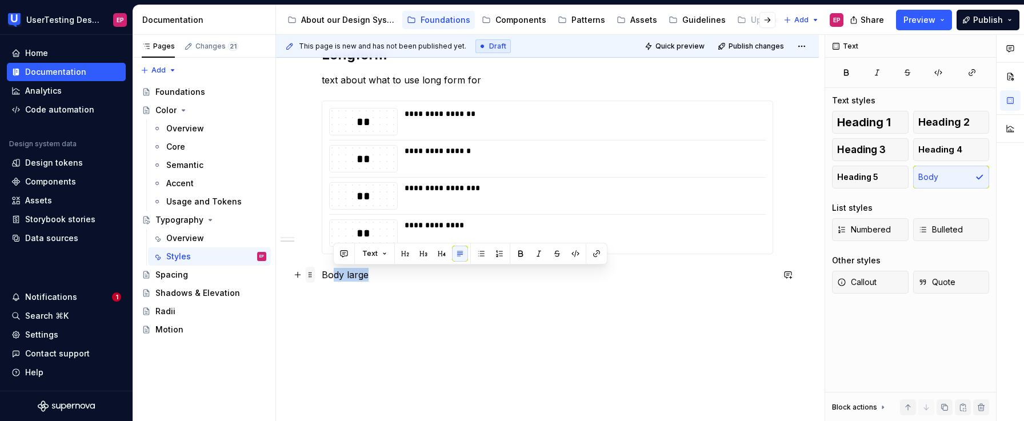
drag, startPoint x: 386, startPoint y: 274, endPoint x: 309, endPoint y: 273, distance: 77.7
click at [322, 273] on div "**********" at bounding box center [547, 10] width 451 height 572
click at [384, 276] on p "Body large" at bounding box center [547, 275] width 451 height 14
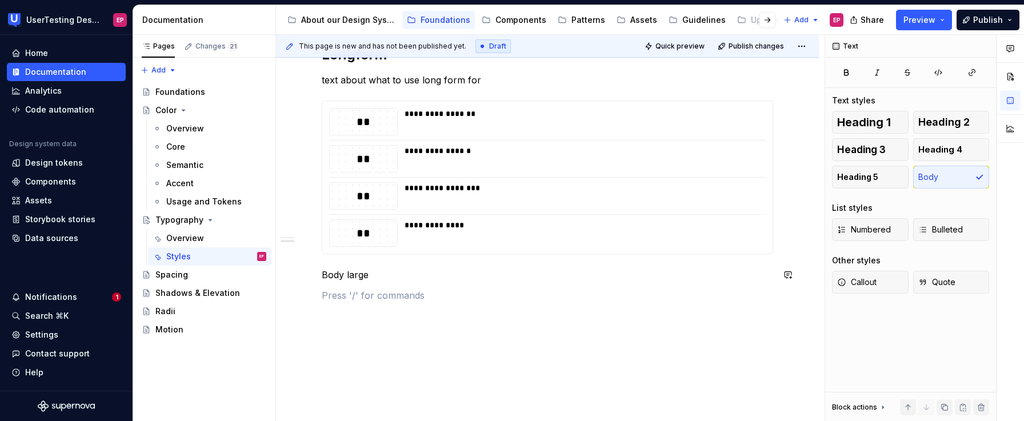
scroll to position [593, 0]
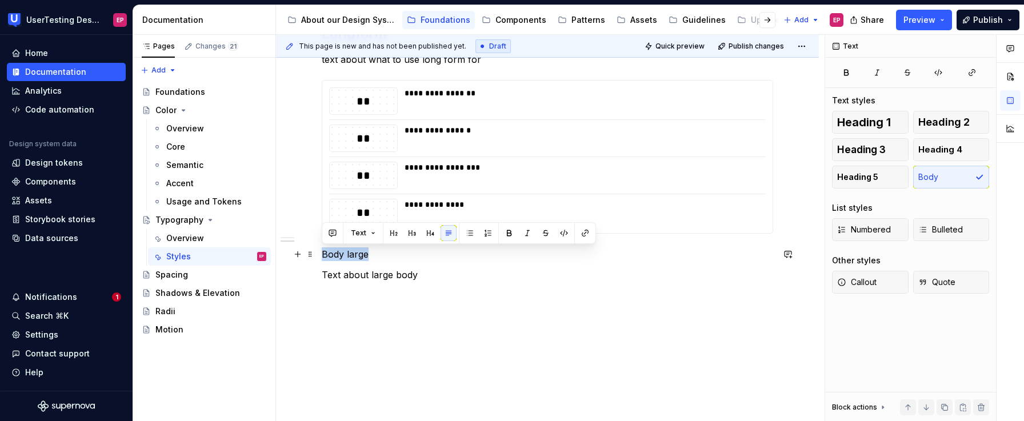
drag, startPoint x: 366, startPoint y: 254, endPoint x: 315, endPoint y: 252, distance: 50.3
click at [315, 252] on div "**********" at bounding box center [547, 49] width 543 height 746
click at [370, 234] on button "Text" at bounding box center [363, 233] width 35 height 16
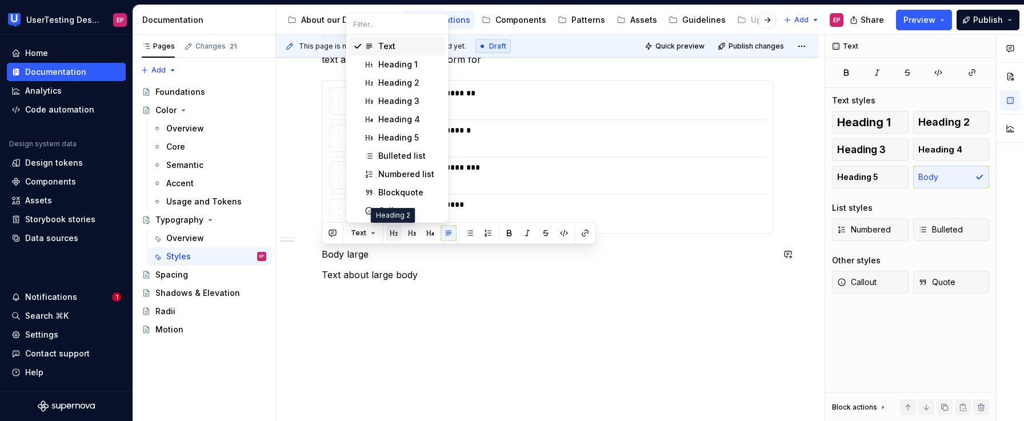
click at [394, 233] on button "button" at bounding box center [394, 233] width 16 height 16
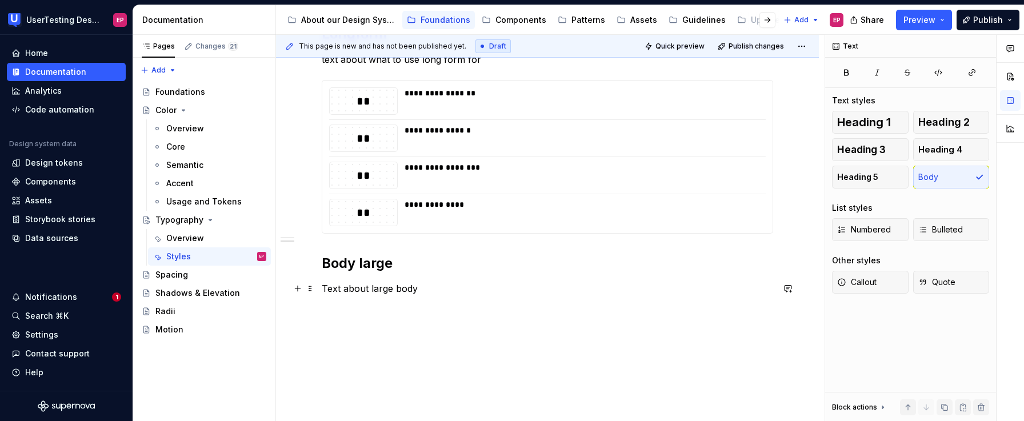
click at [430, 288] on p "Text about large body" at bounding box center [547, 289] width 451 height 14
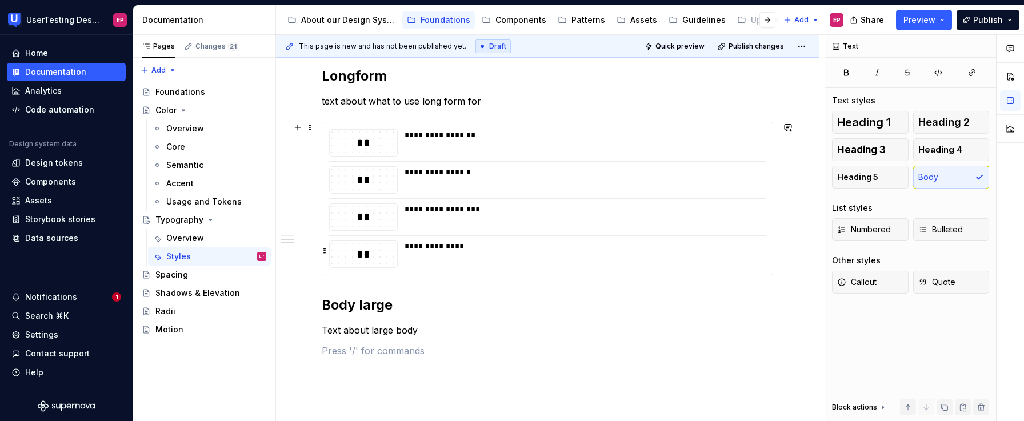
scroll to position [570, 0]
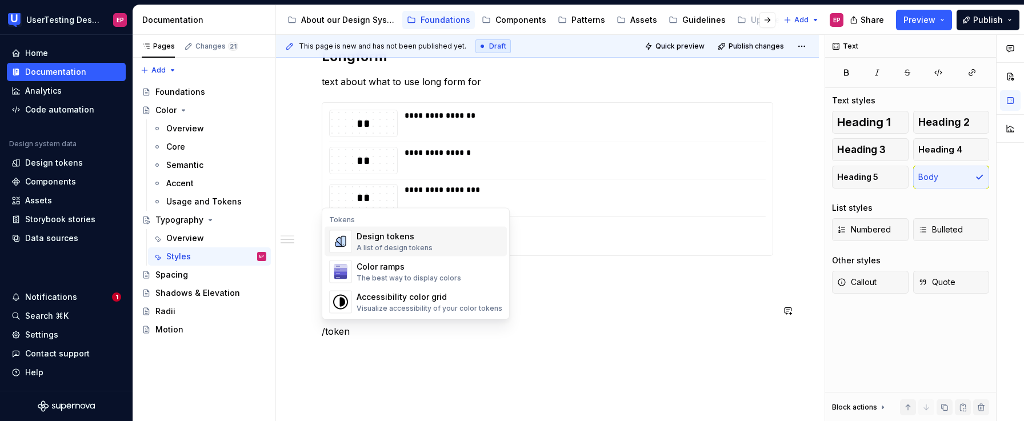
click at [434, 244] on div "Design tokens A list of design tokens" at bounding box center [430, 241] width 146 height 23
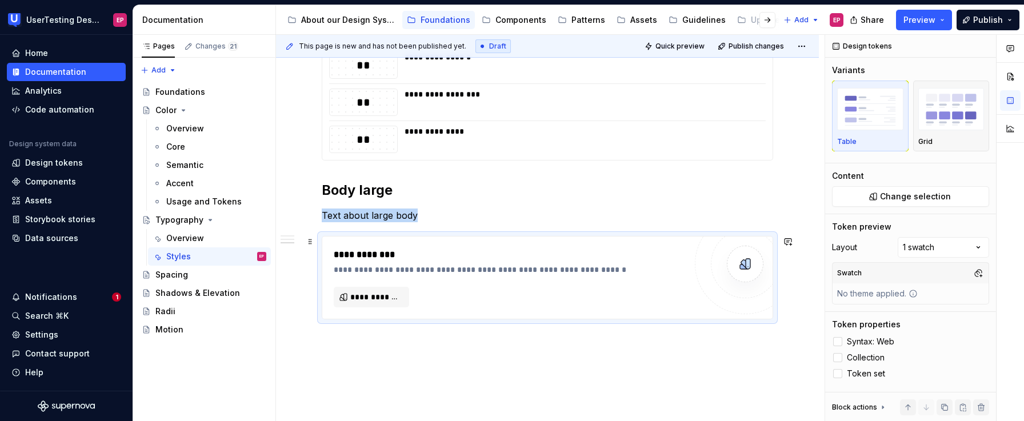
scroll to position [666, 0]
click at [367, 297] on span "**********" at bounding box center [375, 296] width 51 height 11
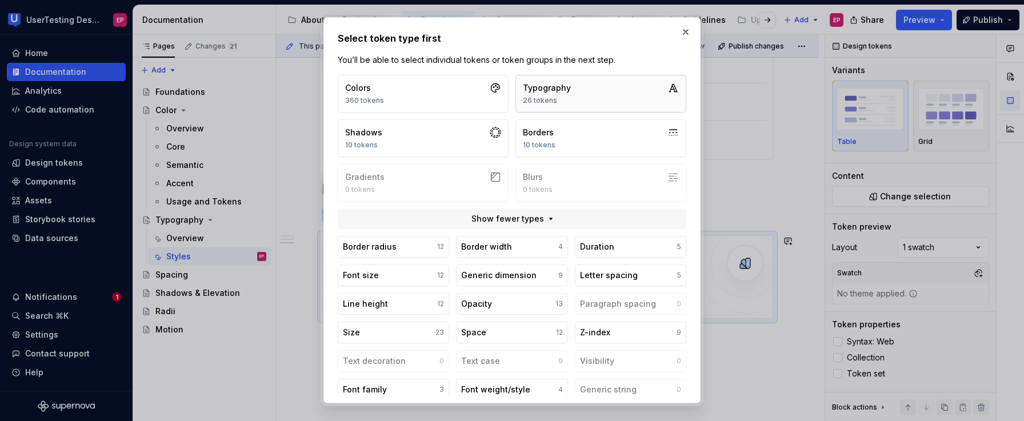
click at [601, 108] on button "Typography 26 tokens" at bounding box center [601, 94] width 171 height 38
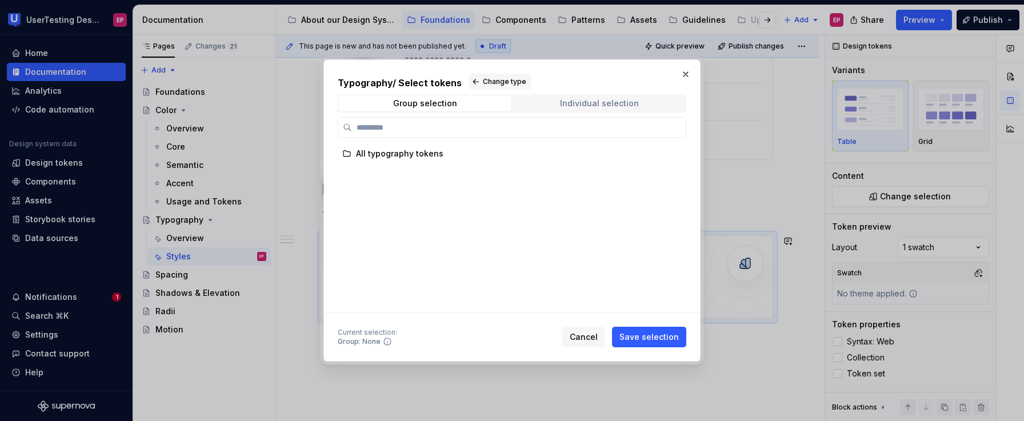
click at [600, 100] on div "Individual selection" at bounding box center [599, 103] width 79 height 9
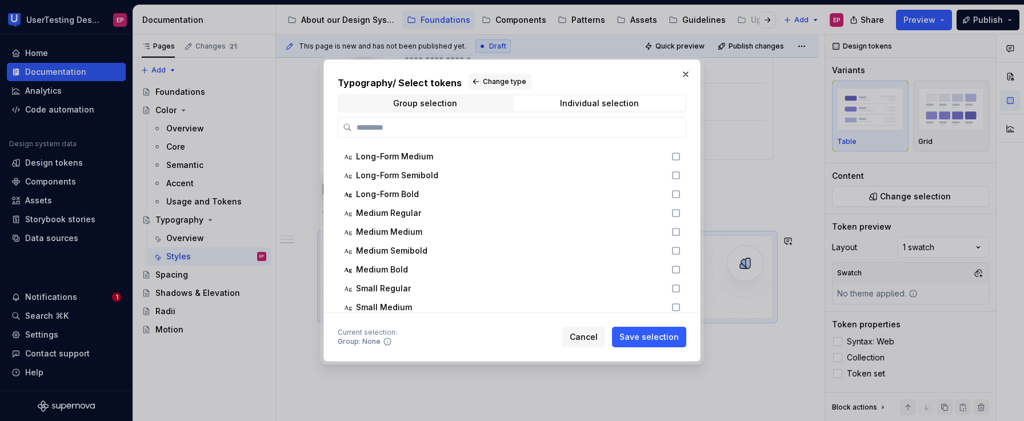
scroll to position [109, 0]
click at [560, 101] on span "Individual selection" at bounding box center [599, 103] width 172 height 16
click at [561, 107] on span "Individual selection" at bounding box center [599, 103] width 172 height 16
click at [465, 106] on span "Group selection" at bounding box center [425, 103] width 172 height 16
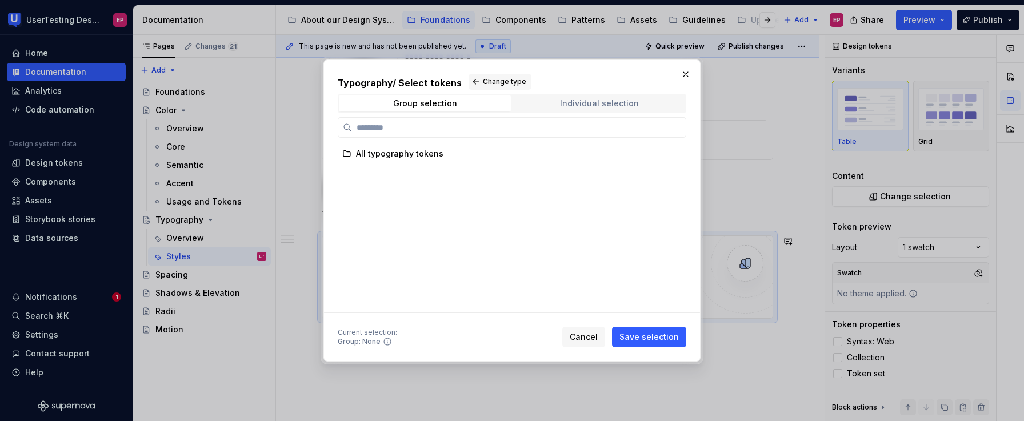
click at [534, 105] on span "Individual selection" at bounding box center [599, 103] width 172 height 16
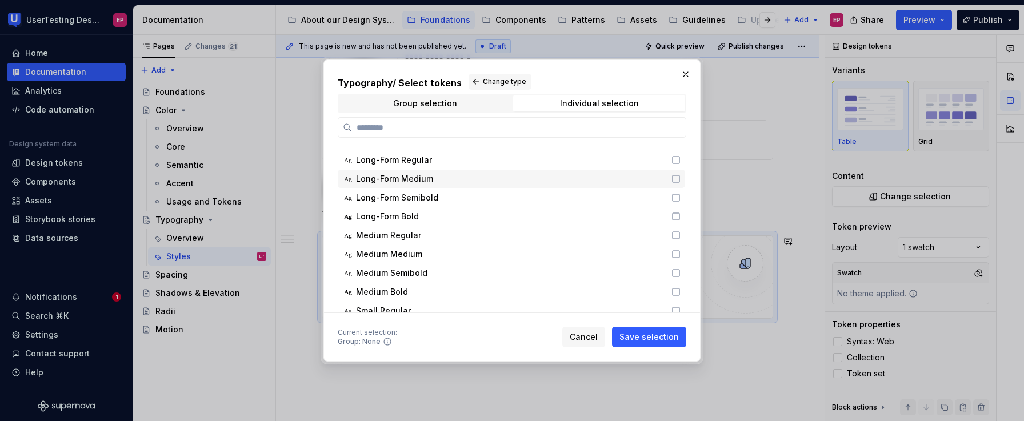
scroll to position [94, 0]
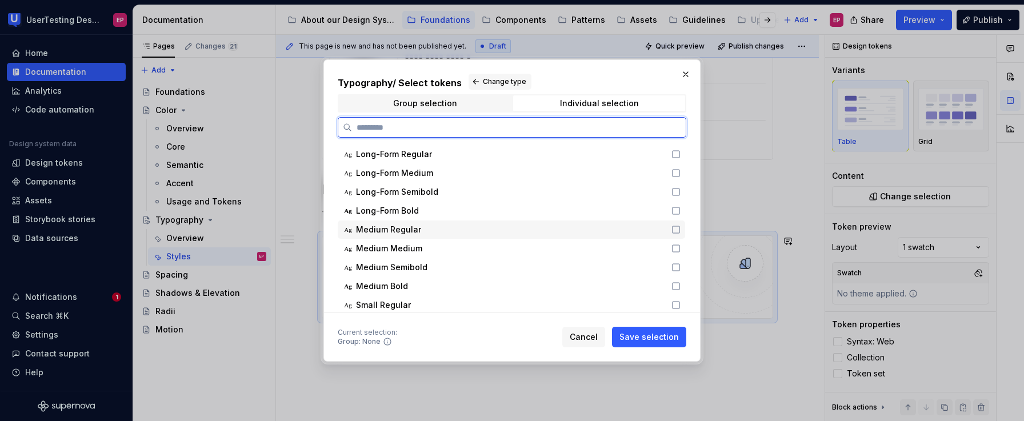
click at [673, 230] on icon at bounding box center [676, 229] width 9 height 9
click at [675, 248] on icon at bounding box center [676, 248] width 9 height 9
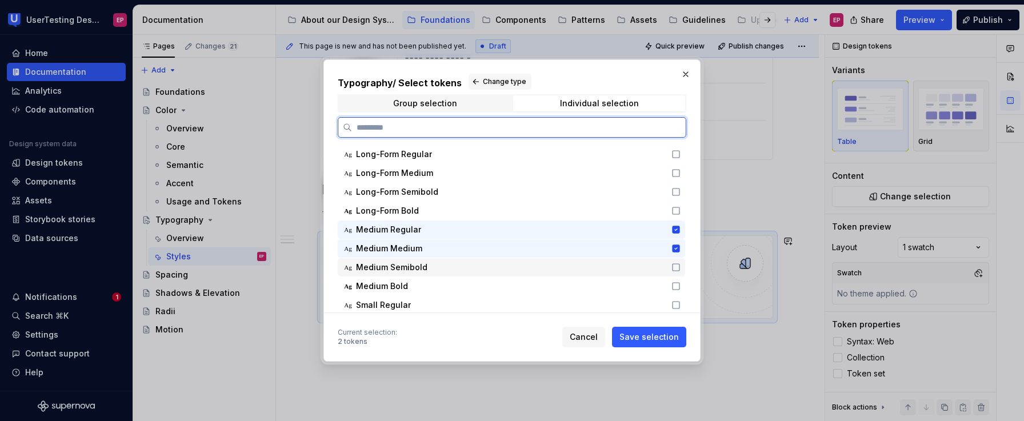
click at [675, 265] on icon at bounding box center [676, 267] width 9 height 9
click at [676, 287] on icon at bounding box center [676, 286] width 9 height 9
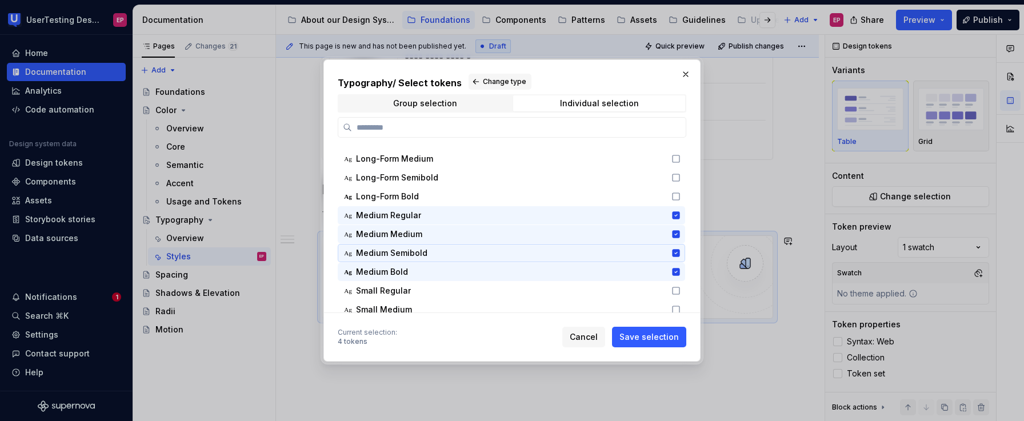
scroll to position [111, 0]
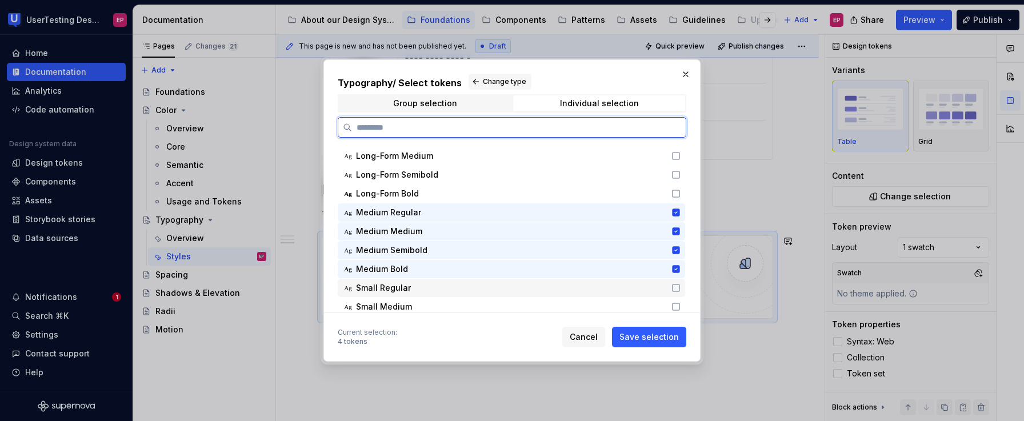
click at [680, 290] on icon at bounding box center [676, 287] width 9 height 9
click at [679, 290] on icon at bounding box center [676, 287] width 9 height 9
click at [676, 212] on icon at bounding box center [676, 212] width 9 height 9
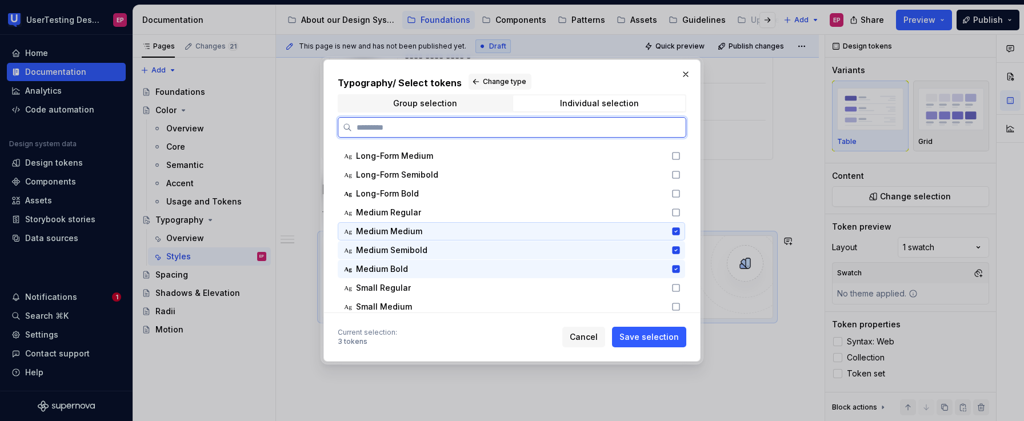
click at [676, 234] on icon at bounding box center [675, 230] width 7 height 7
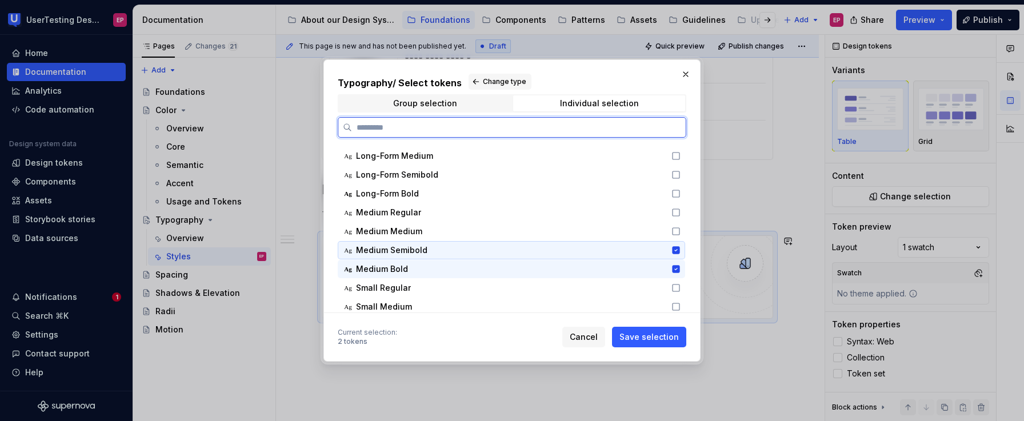
click at [677, 249] on icon at bounding box center [675, 249] width 7 height 7
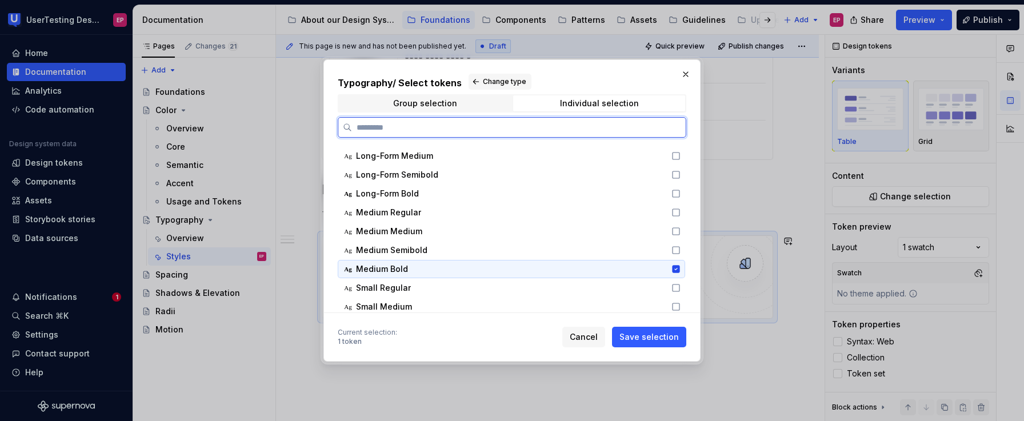
click at [677, 266] on icon at bounding box center [675, 268] width 7 height 7
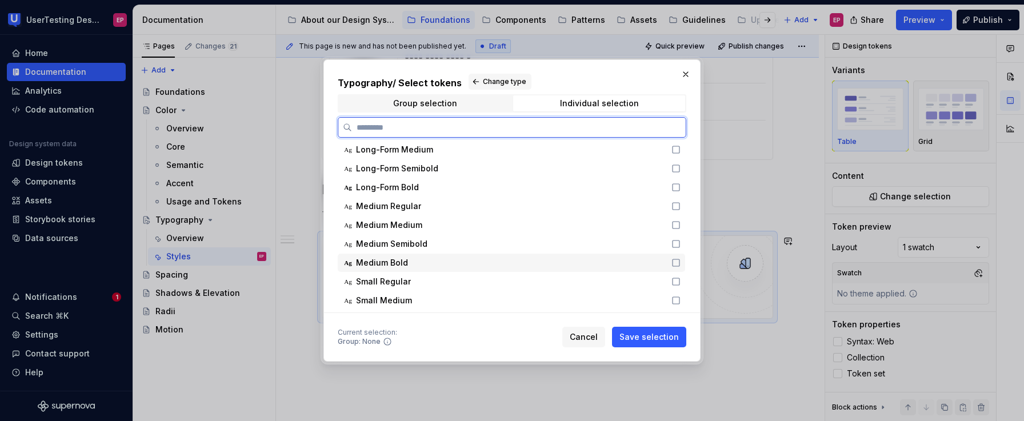
scroll to position [107, 0]
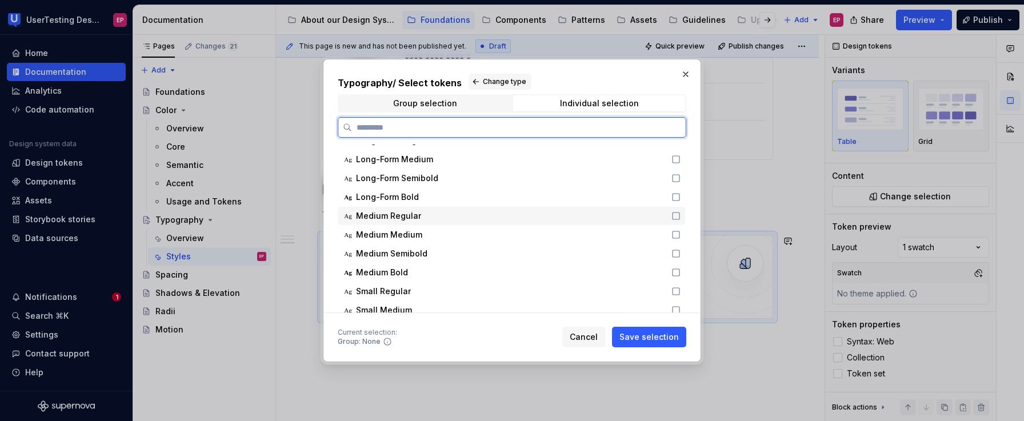
click at [673, 218] on icon at bounding box center [676, 215] width 9 height 9
click at [673, 230] on icon at bounding box center [676, 234] width 9 height 9
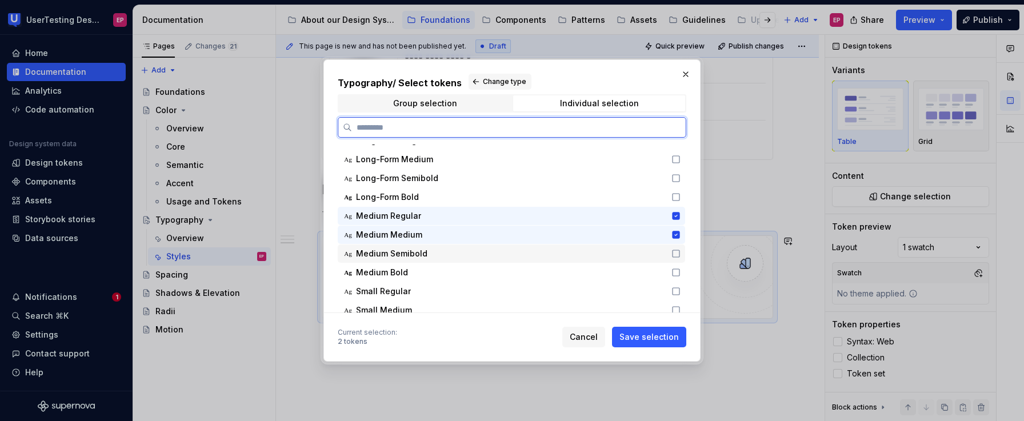
click at [675, 250] on icon at bounding box center [676, 253] width 9 height 9
click at [675, 273] on icon at bounding box center [676, 272] width 9 height 9
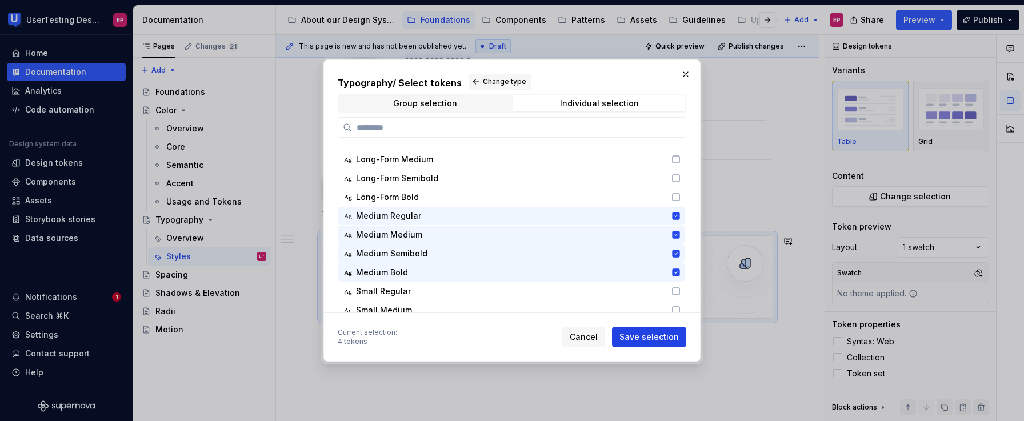
click at [666, 334] on span "Save selection" at bounding box center [649, 336] width 59 height 11
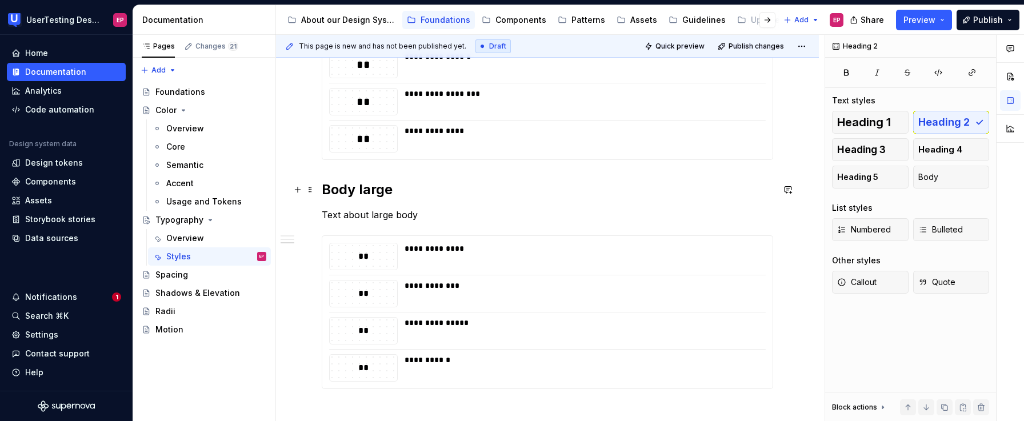
drag, startPoint x: 361, startPoint y: 190, endPoint x: 395, endPoint y: 190, distance: 34.3
click at [395, 190] on h2 "Body large" at bounding box center [547, 190] width 451 height 18
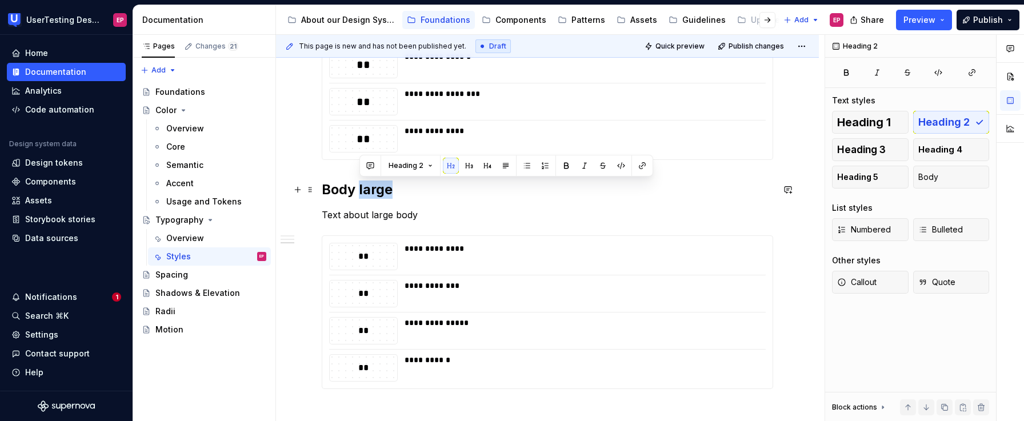
drag, startPoint x: 393, startPoint y: 191, endPoint x: 359, endPoint y: 191, distance: 34.3
click at [359, 191] on h2 "Body large" at bounding box center [547, 190] width 451 height 18
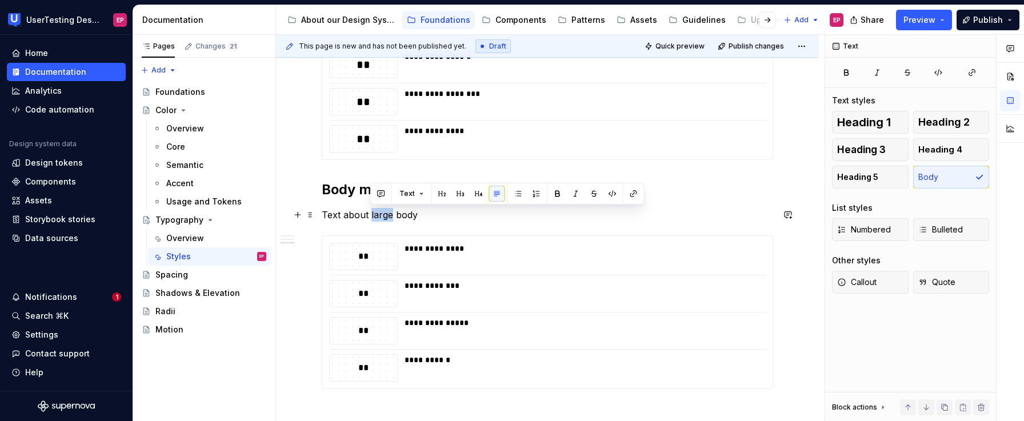
drag, startPoint x: 391, startPoint y: 220, endPoint x: 370, endPoint y: 221, distance: 21.2
click at [370, 221] on p "Text about large body" at bounding box center [547, 215] width 451 height 14
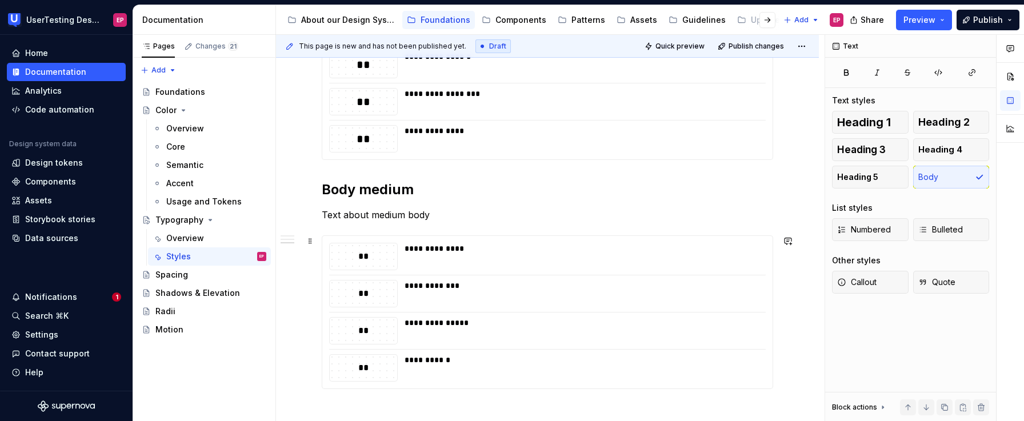
click at [577, 237] on div "**********" at bounding box center [547, 312] width 450 height 153
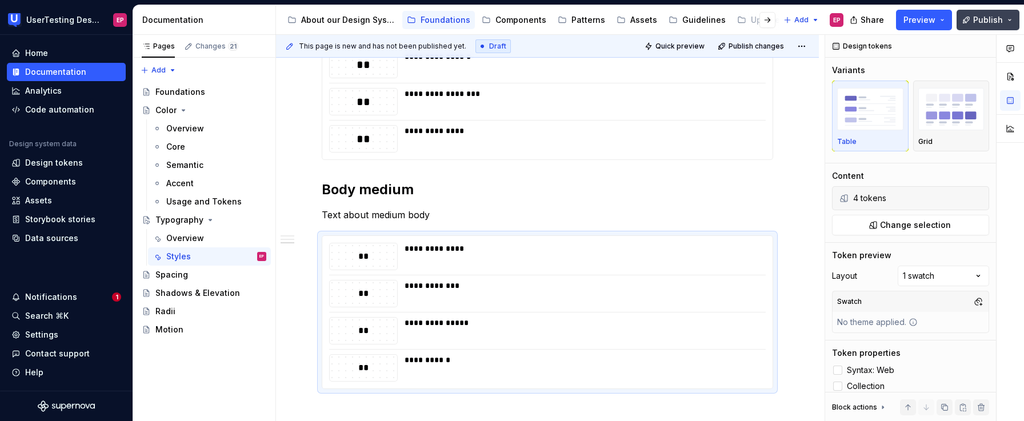
click at [981, 21] on span "Publish" at bounding box center [988, 19] width 30 height 11
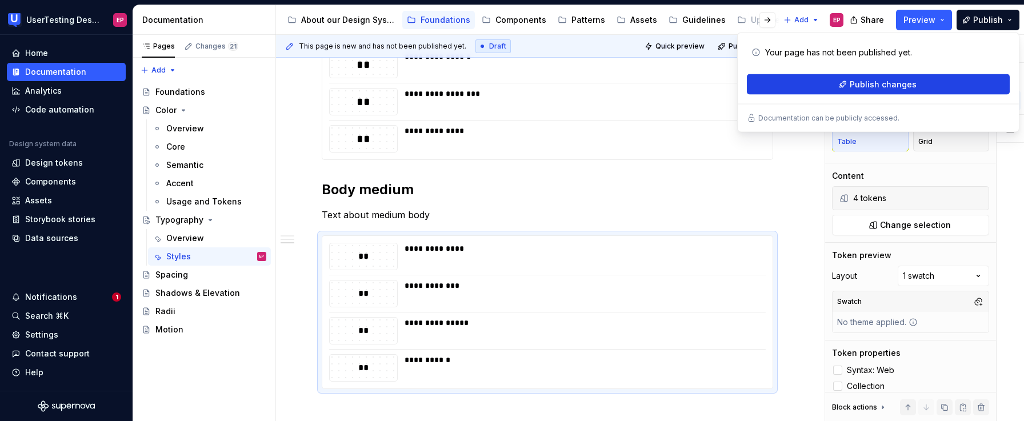
click at [868, 91] on button "Publish changes" at bounding box center [878, 84] width 263 height 21
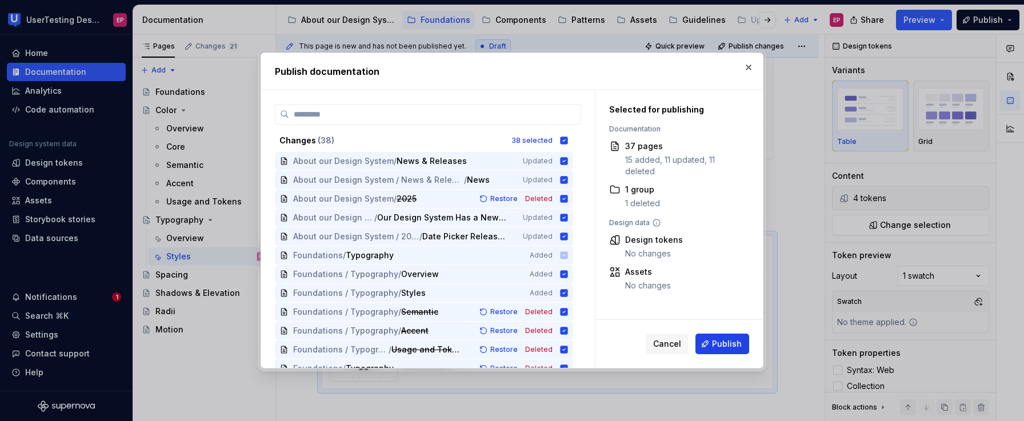
click at [717, 340] on span "Publish" at bounding box center [727, 343] width 30 height 11
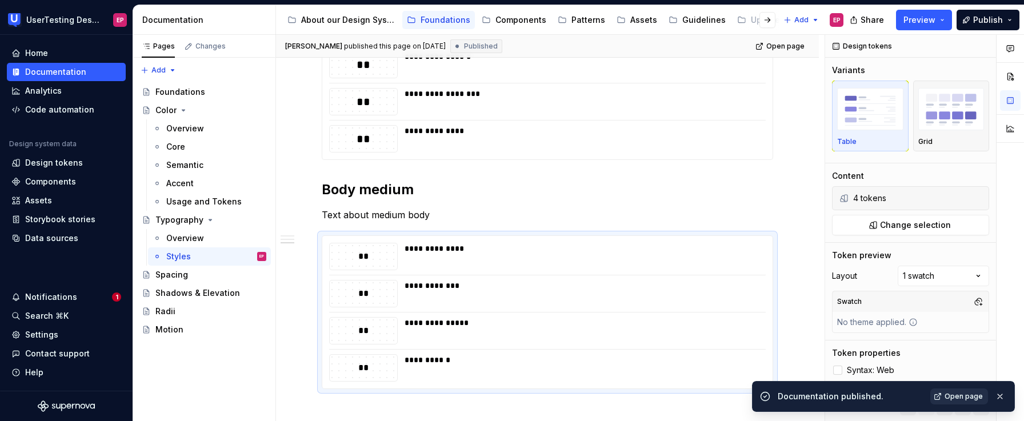
click at [947, 397] on span "Open page" at bounding box center [964, 396] width 38 height 9
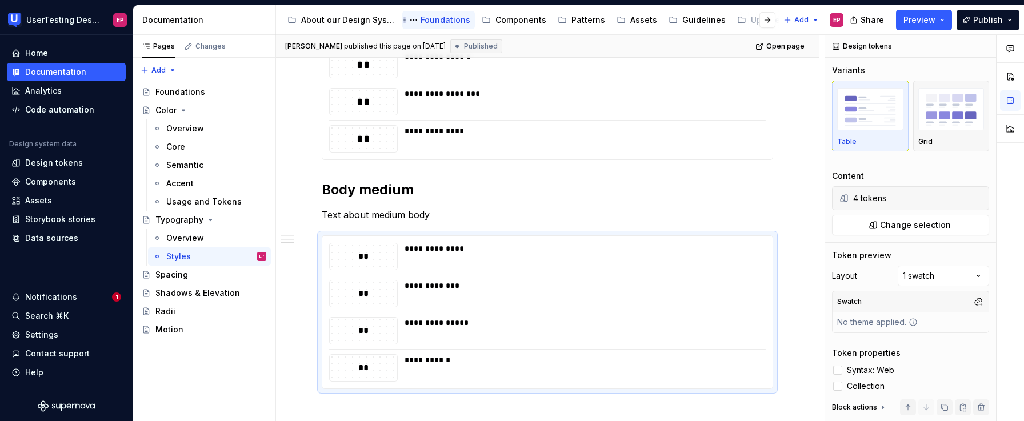
click at [449, 19] on div "Foundations" at bounding box center [446, 19] width 50 height 11
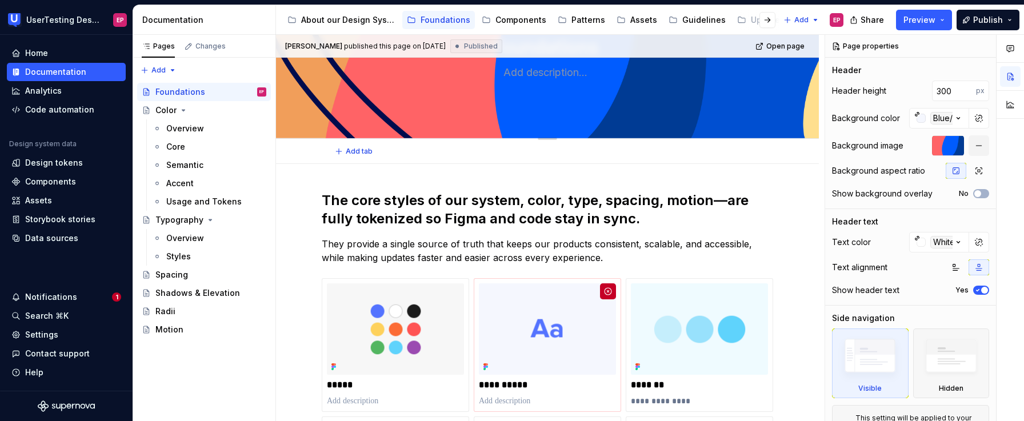
scroll to position [170, 0]
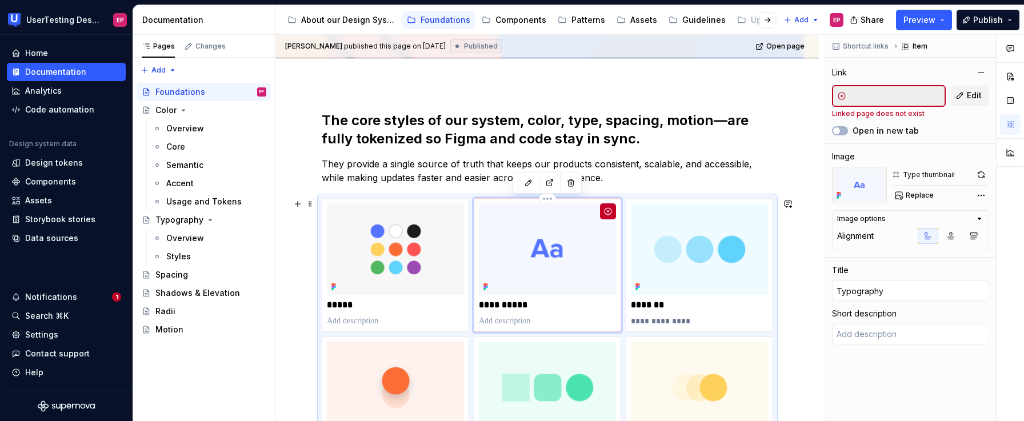
click at [566, 231] on img at bounding box center [547, 248] width 137 height 91
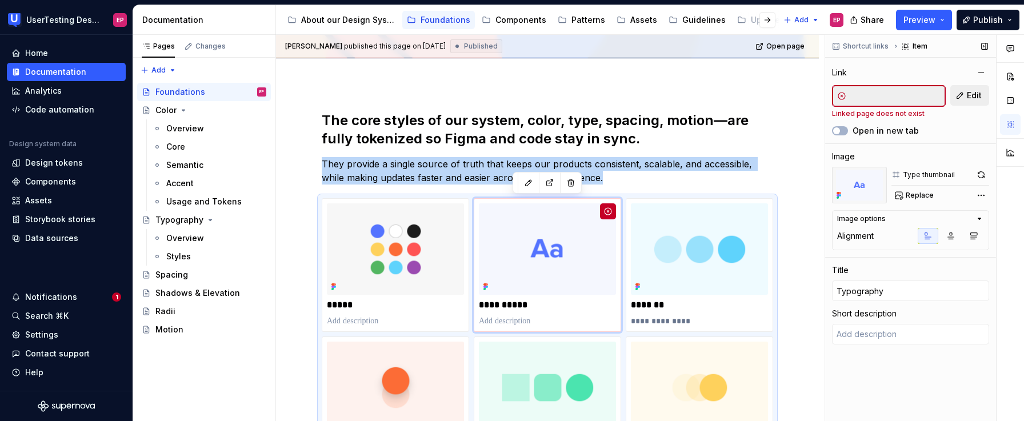
click at [962, 92] on button "Edit" at bounding box center [969, 95] width 39 height 21
type textarea "*"
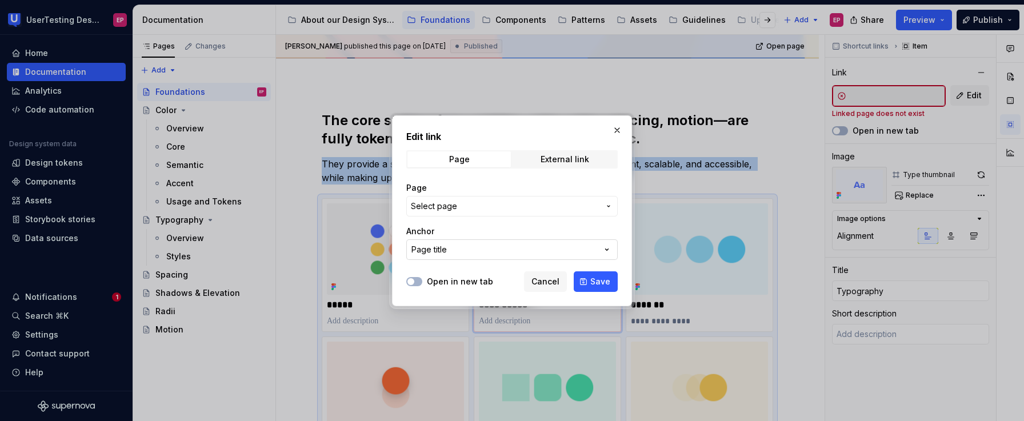
click at [525, 247] on button "Page title" at bounding box center [511, 249] width 211 height 21
click at [516, 210] on div "Edit link Page External link Page Select page Anchor Page title Open in new tab…" at bounding box center [512, 210] width 1024 height 421
click at [504, 211] on span "Select page" at bounding box center [505, 206] width 189 height 11
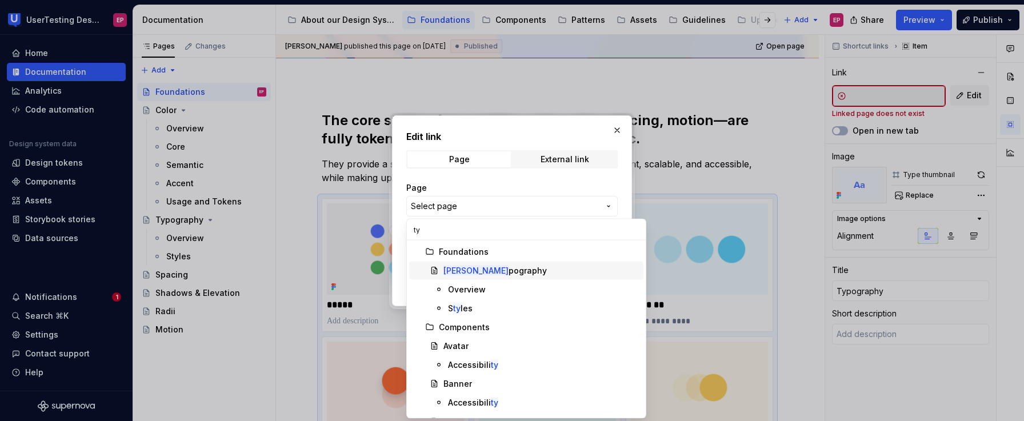
click at [498, 274] on div "Ty pography" at bounding box center [540, 270] width 195 height 11
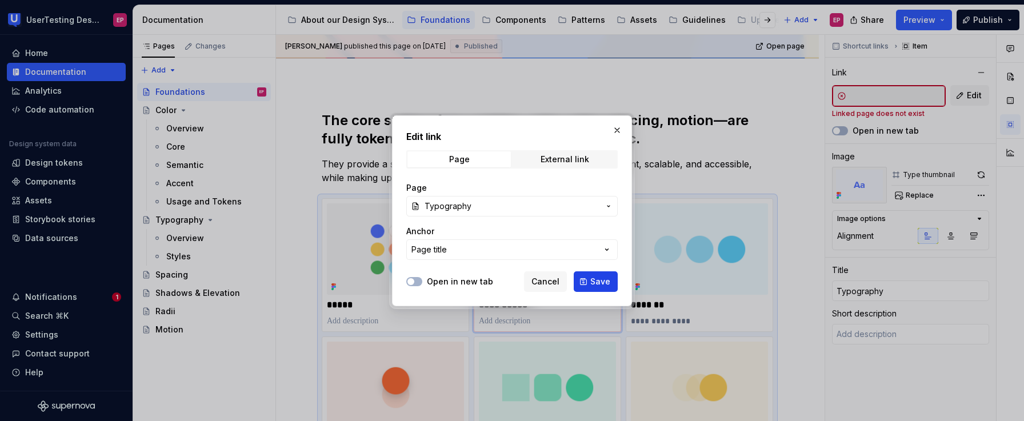
click at [590, 284] on button "Save" at bounding box center [596, 281] width 44 height 21
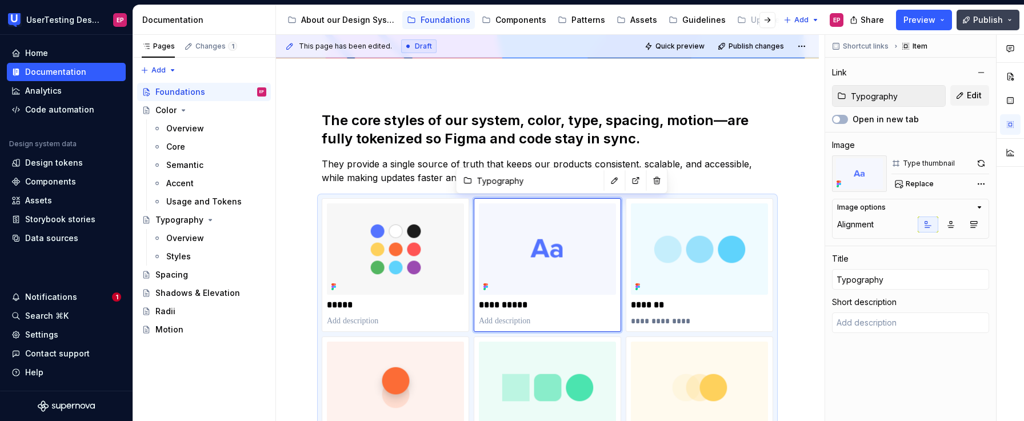
click at [997, 27] on button "Publish" at bounding box center [988, 20] width 63 height 21
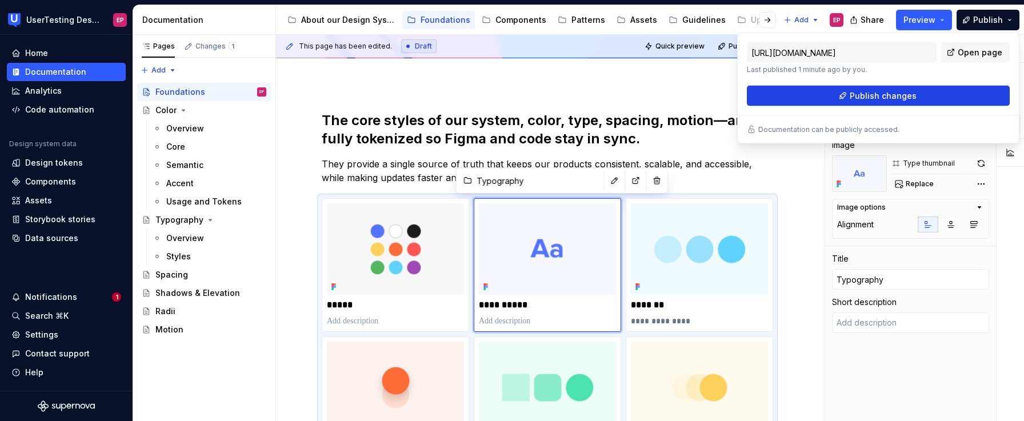
click at [949, 90] on button "Publish changes" at bounding box center [878, 96] width 263 height 21
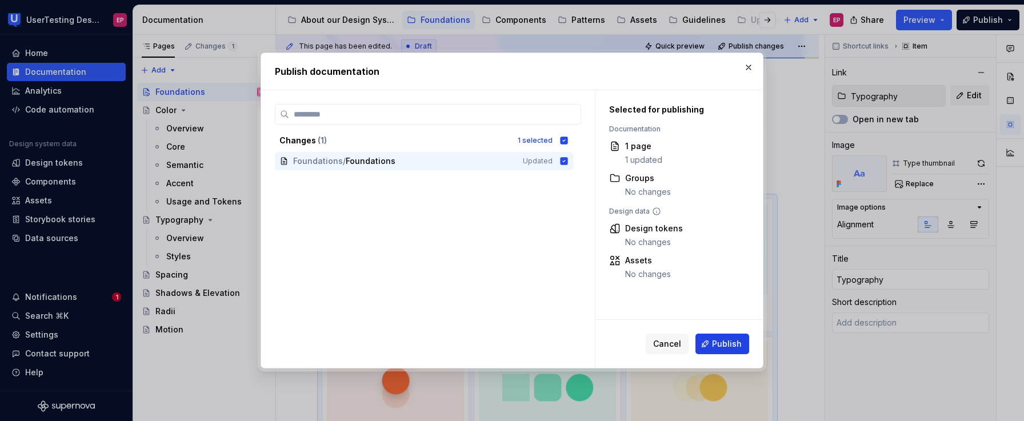
click at [710, 337] on button "Publish" at bounding box center [723, 344] width 54 height 21
